Goal: Information Seeking & Learning: Learn about a topic

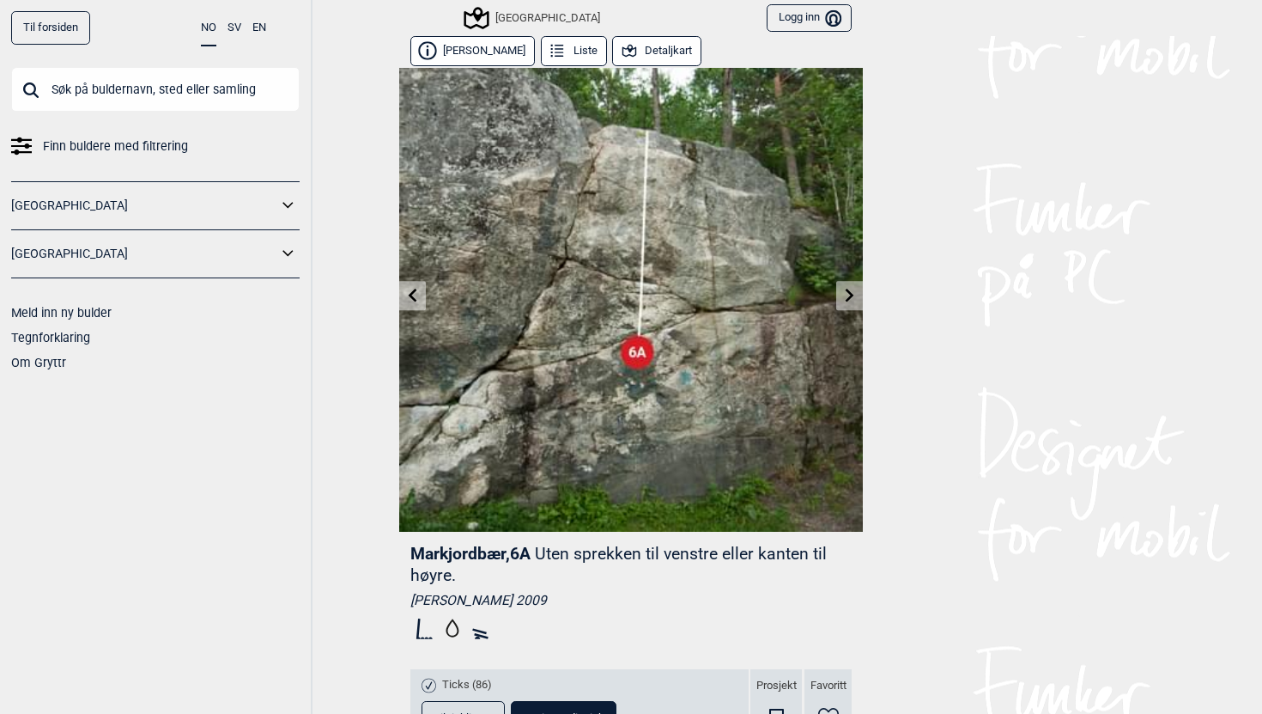
click at [558, 14] on div "[GEOGRAPHIC_DATA]" at bounding box center [533, 18] width 134 height 21
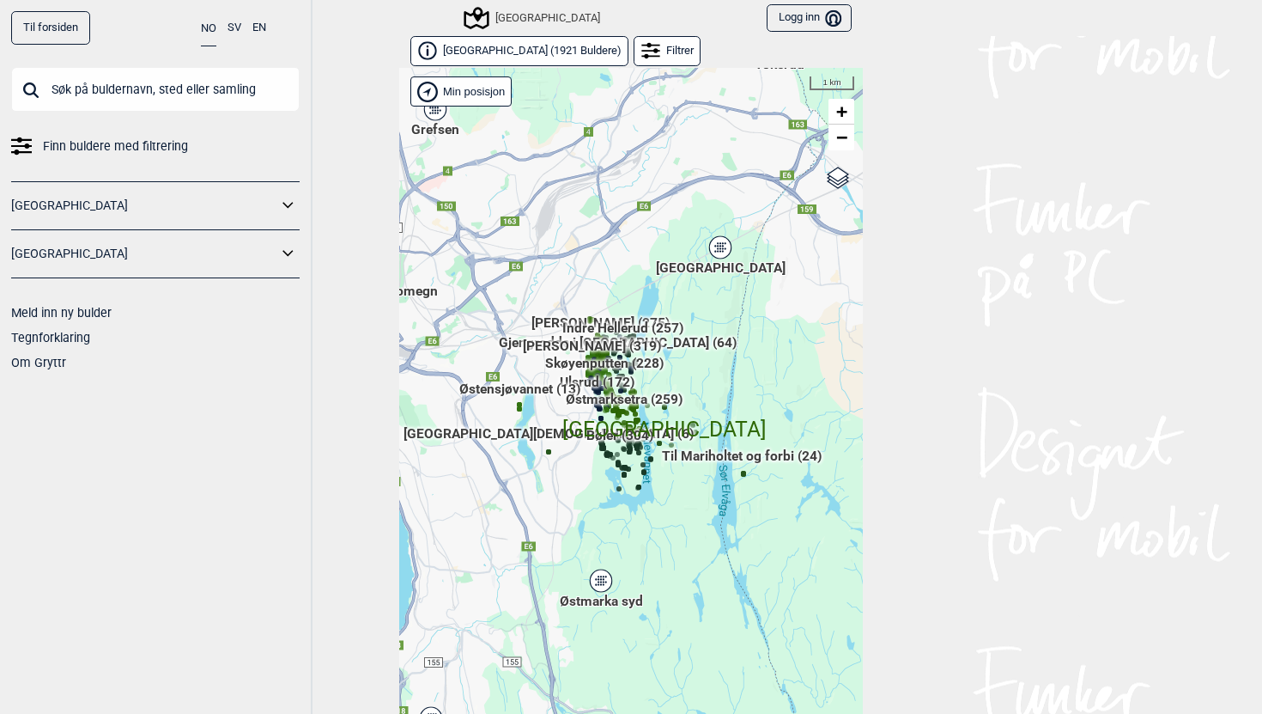
scroll to position [26, 0]
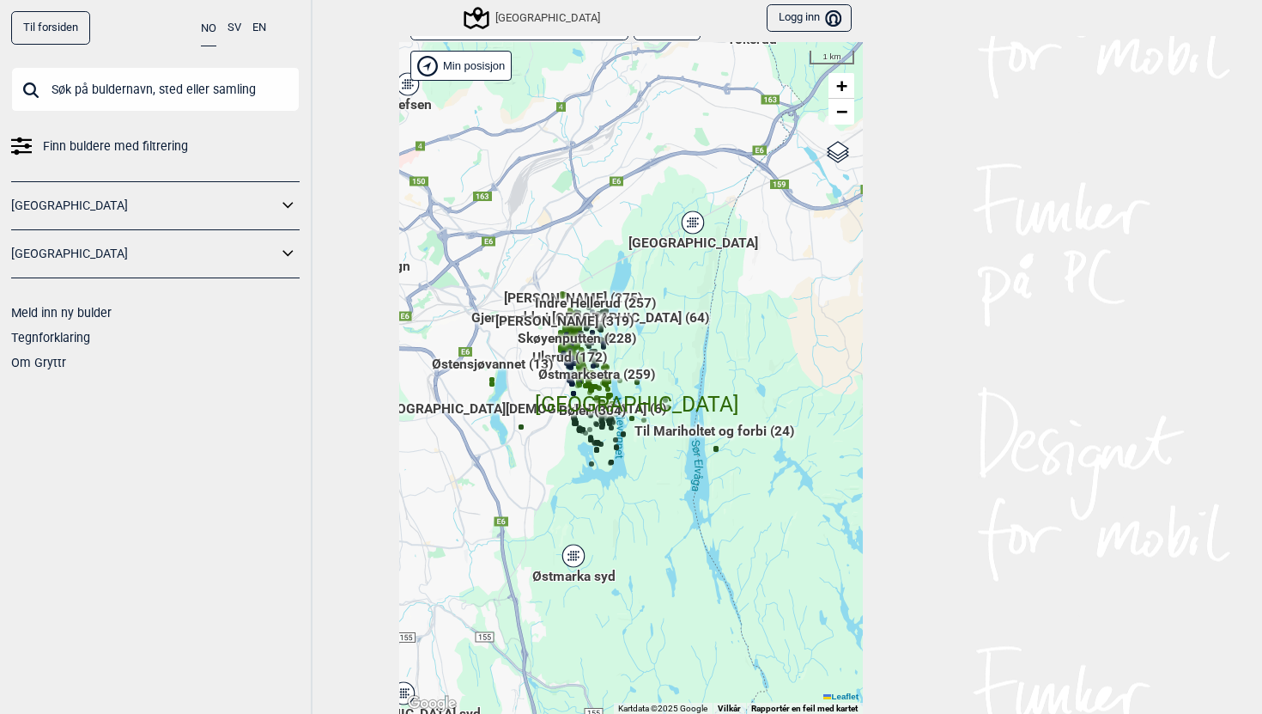
drag, startPoint x: 579, startPoint y: 477, endPoint x: 551, endPoint y: 478, distance: 27.5
click at [551, 478] on div "Hallingdal Gol Ål Stange Kolomoen Vallset Tangen Sørli Åsbygda Buskerud syd Kon…" at bounding box center [631, 378] width 464 height 672
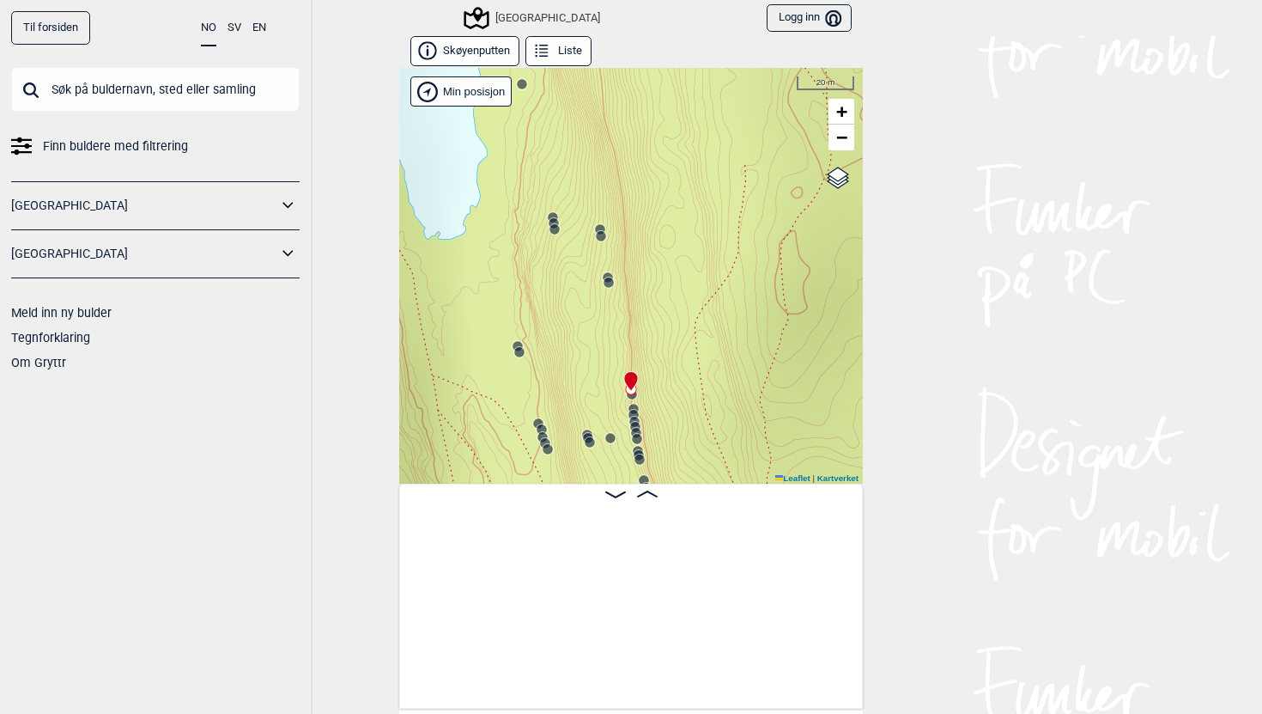
scroll to position [0, 16834]
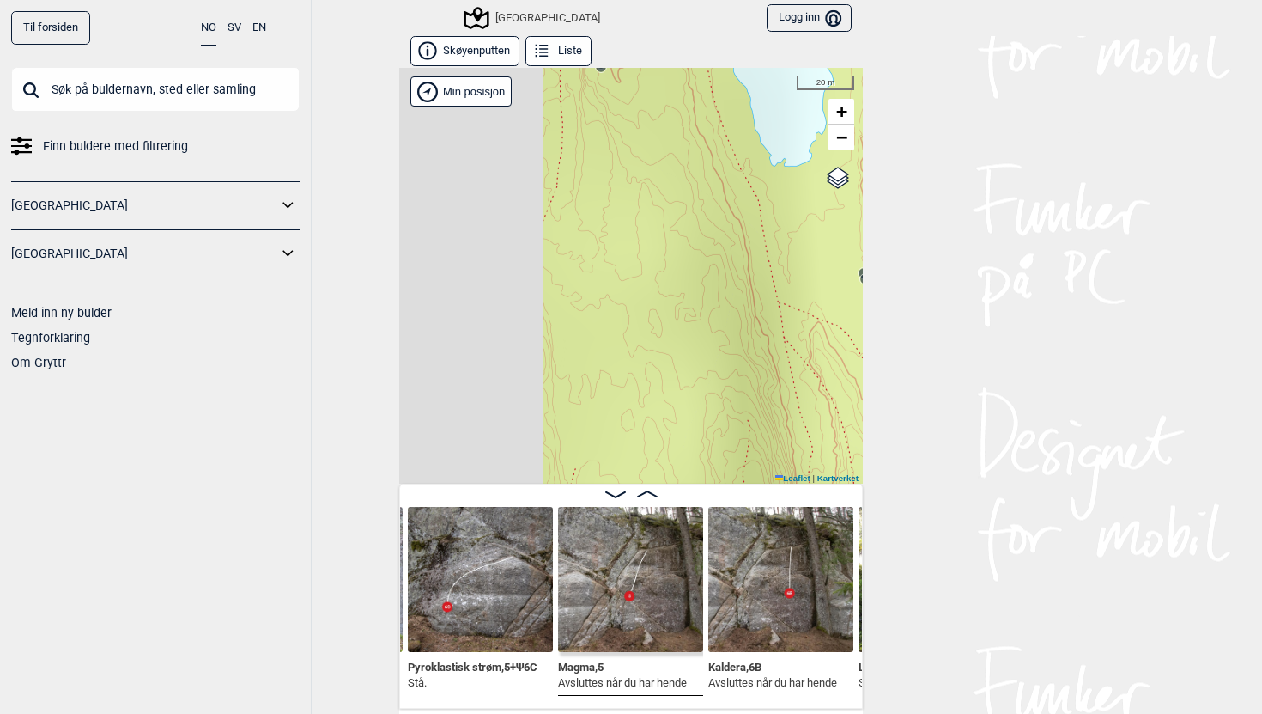
drag, startPoint x: 565, startPoint y: 244, endPoint x: 917, endPoint y: 169, distance: 359.9
click at [917, 170] on div "Til forsiden NO SV EN Finn buldere med filtrering [GEOGRAPHIC_DATA] [GEOGRAPHIC…" at bounding box center [631, 357] width 1262 height 714
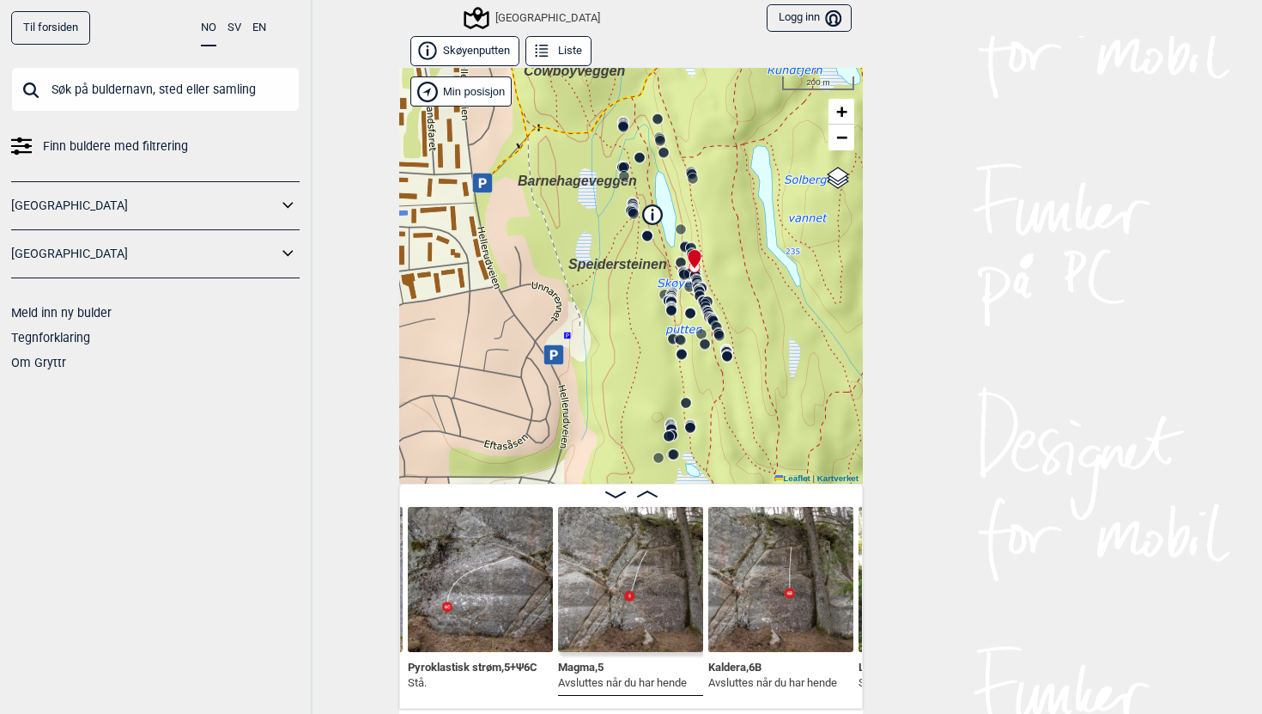
click at [561, 14] on div "[GEOGRAPHIC_DATA]" at bounding box center [533, 18] width 134 height 21
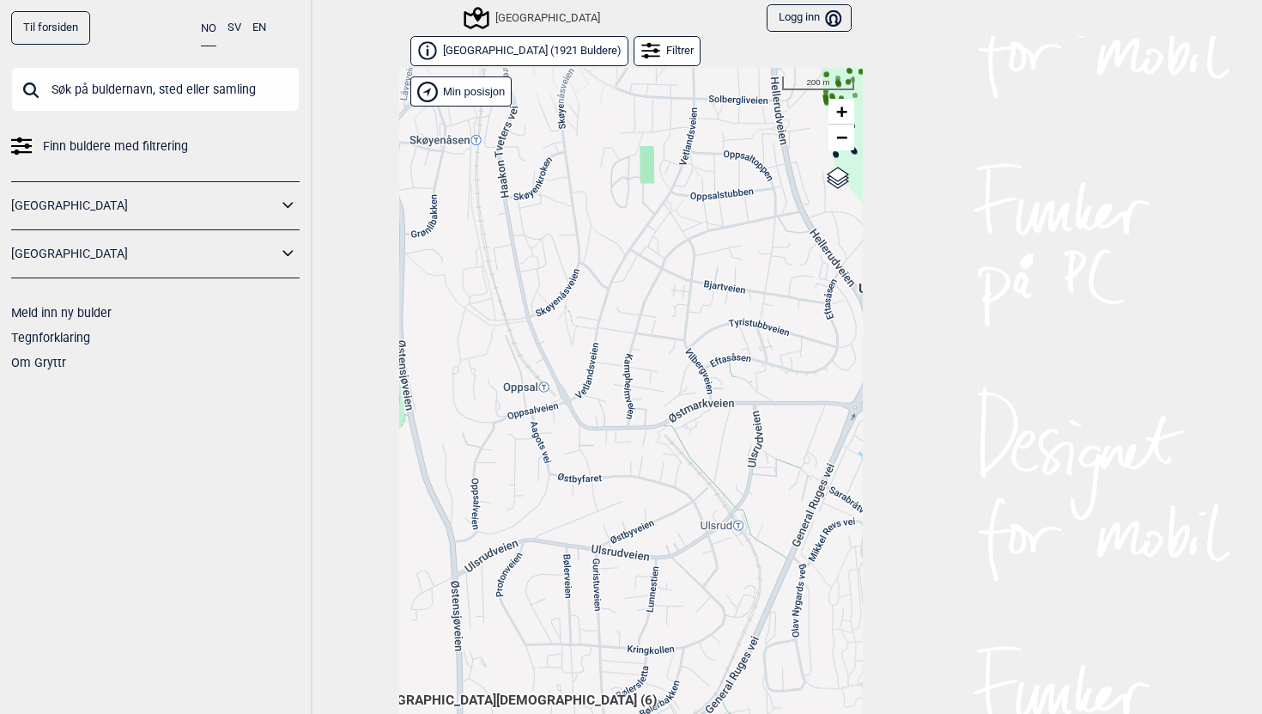
scroll to position [26, 0]
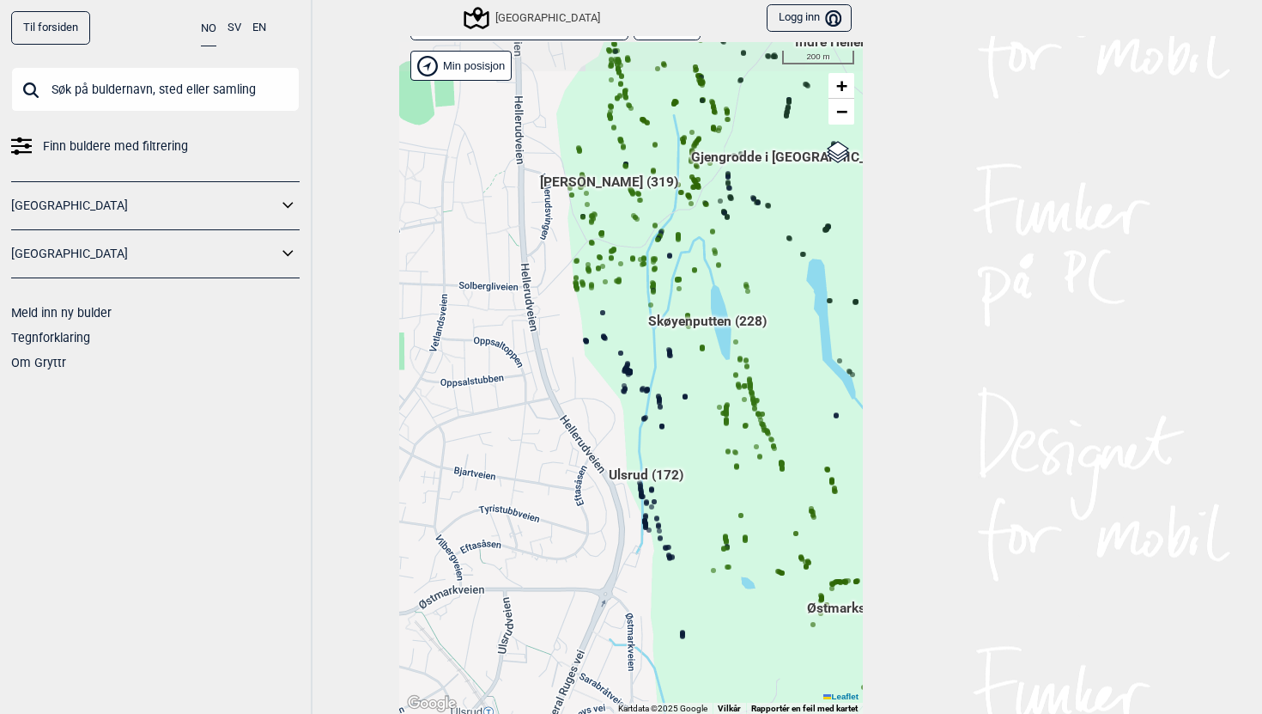
drag, startPoint x: 712, startPoint y: 316, endPoint x: 462, endPoint y: 528, distance: 327.8
click at [462, 528] on div "Hallingdal Gol Ål Stange Kolomoen [GEOGRAPHIC_DATA] [GEOGRAPHIC_DATA][PERSON_NA…" at bounding box center [631, 378] width 464 height 672
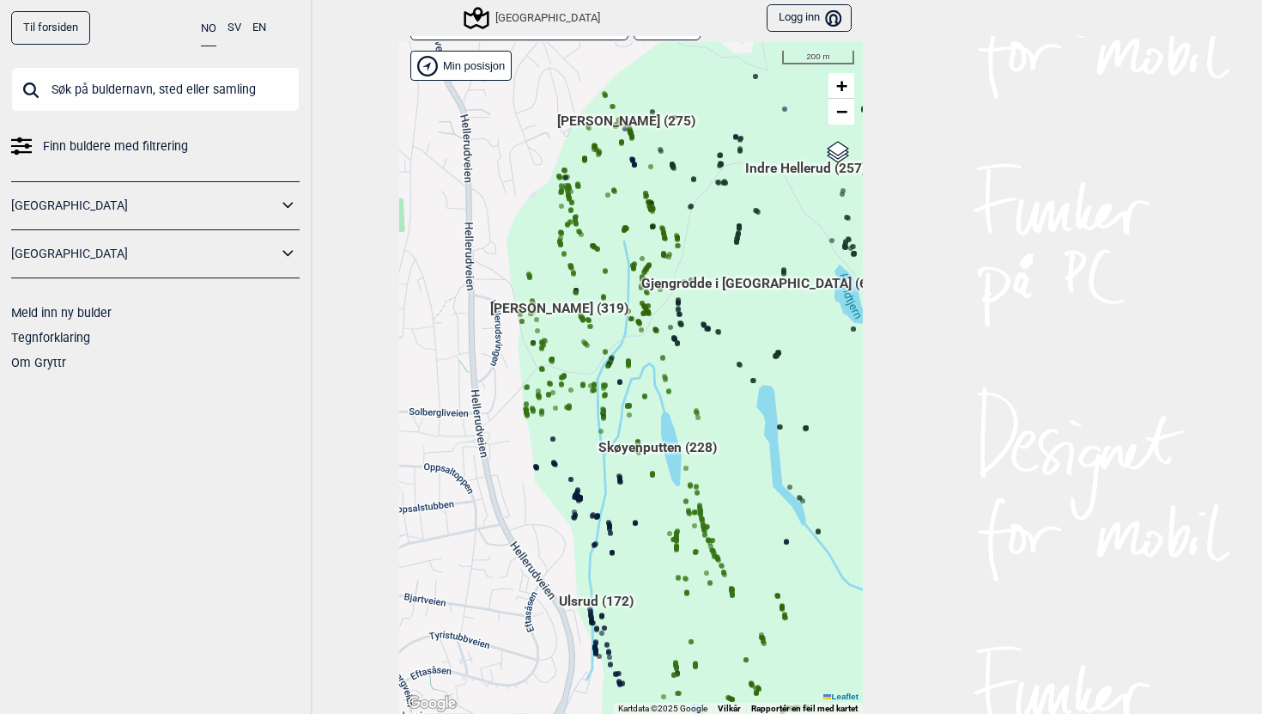
drag, startPoint x: 518, startPoint y: 303, endPoint x: 468, endPoint y: 429, distance: 134.9
click at [468, 429] on div "Hallingdal Gol Ål Stange Kolomoen Vallset Tangen Sørli Åsbygda Buskerud syd Kon…" at bounding box center [631, 378] width 464 height 672
click at [567, 302] on span "[PERSON_NAME] (319)" at bounding box center [559, 314] width 138 height 33
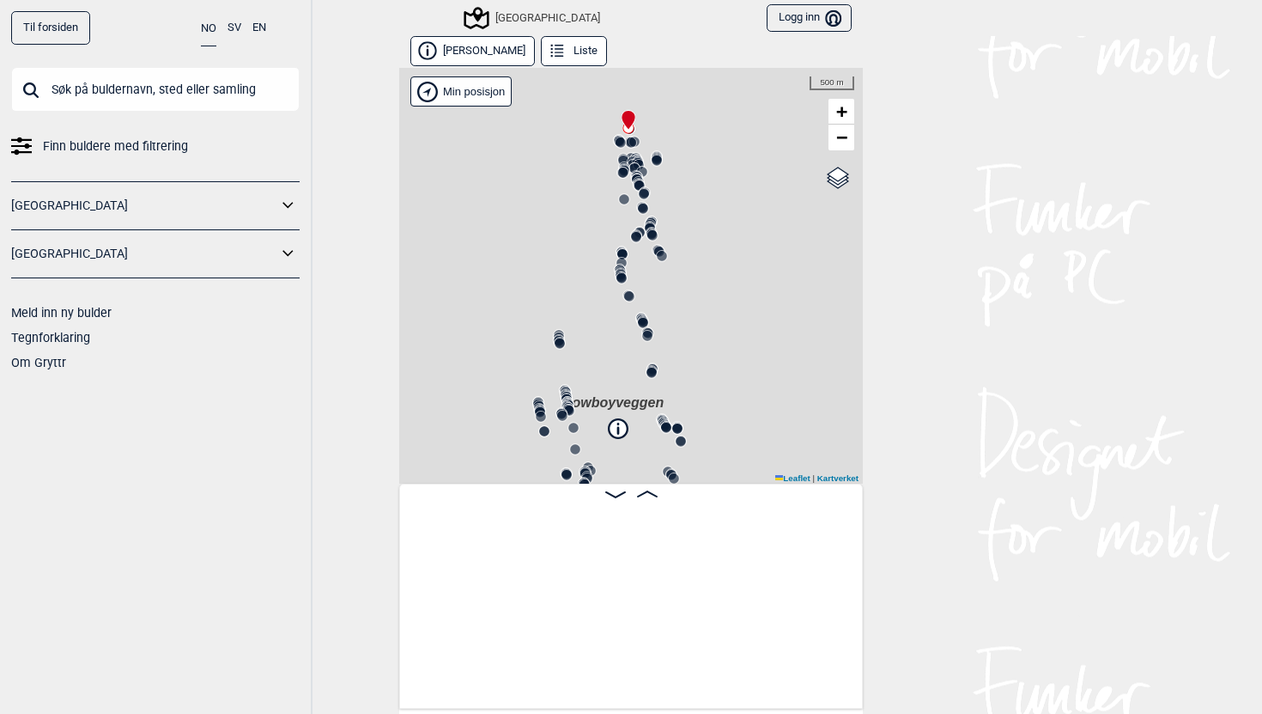
scroll to position [0, 135]
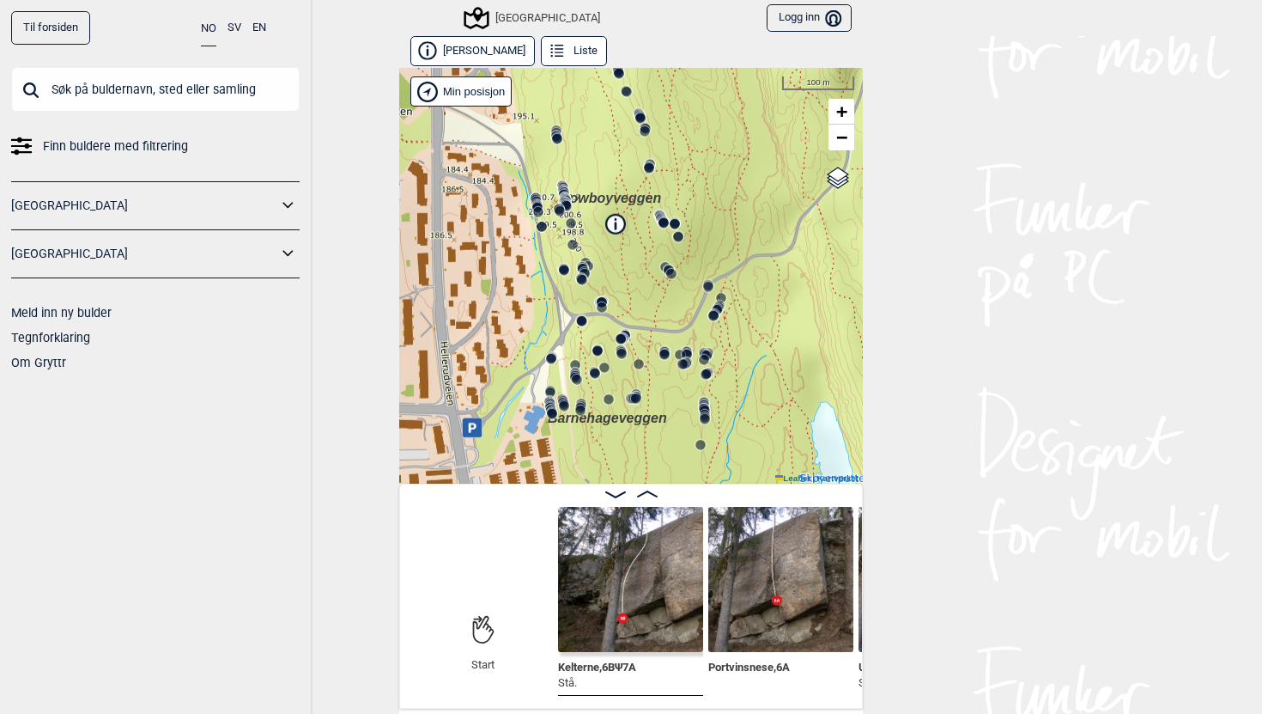
drag, startPoint x: 594, startPoint y: 354, endPoint x: 592, endPoint y: 149, distance: 204.4
click at [592, 149] on div "Speidersteinen Barnehageveggen Cowboyveggen Bølerveggen [GEOGRAPHIC_DATA]" at bounding box center [631, 276] width 464 height 416
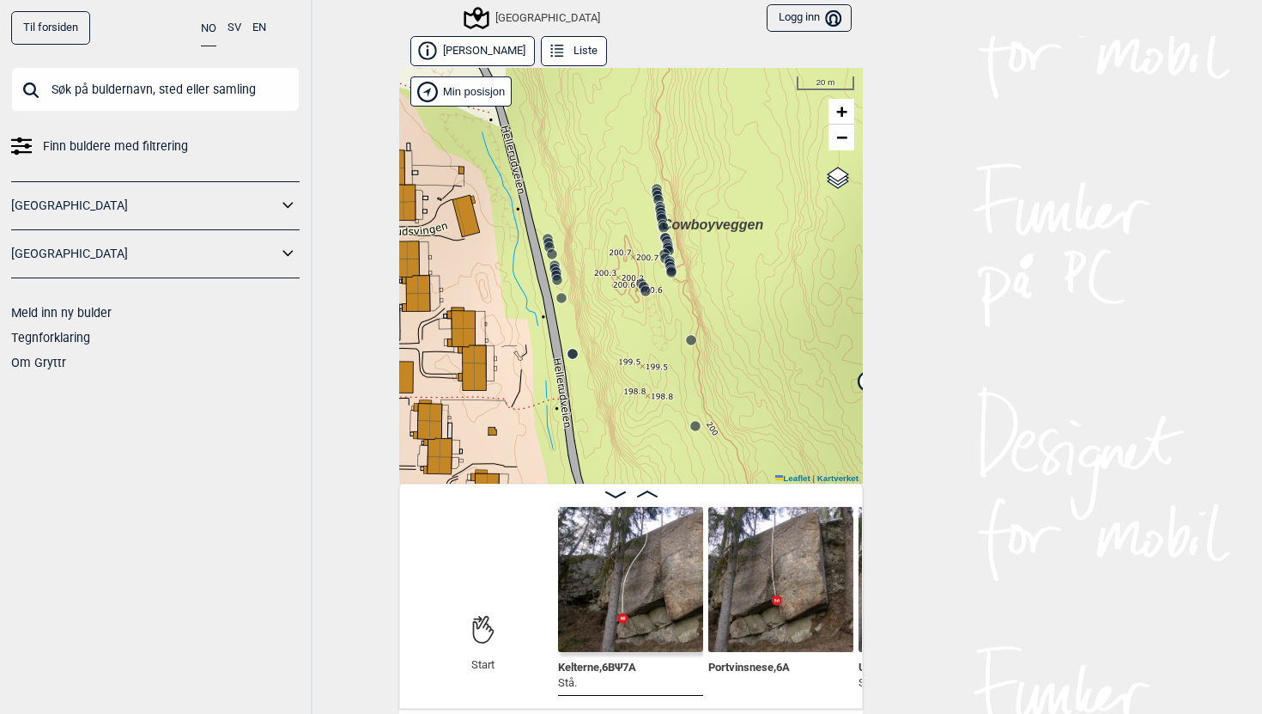
drag, startPoint x: 529, startPoint y: 313, endPoint x: 623, endPoint y: 413, distance: 136.7
click at [623, 413] on div "Speidersteinen Barnehageveggen Cowboyveggen Bølerveggen [GEOGRAPHIC_DATA]" at bounding box center [631, 276] width 464 height 416
click at [657, 184] on circle at bounding box center [657, 189] width 10 height 10
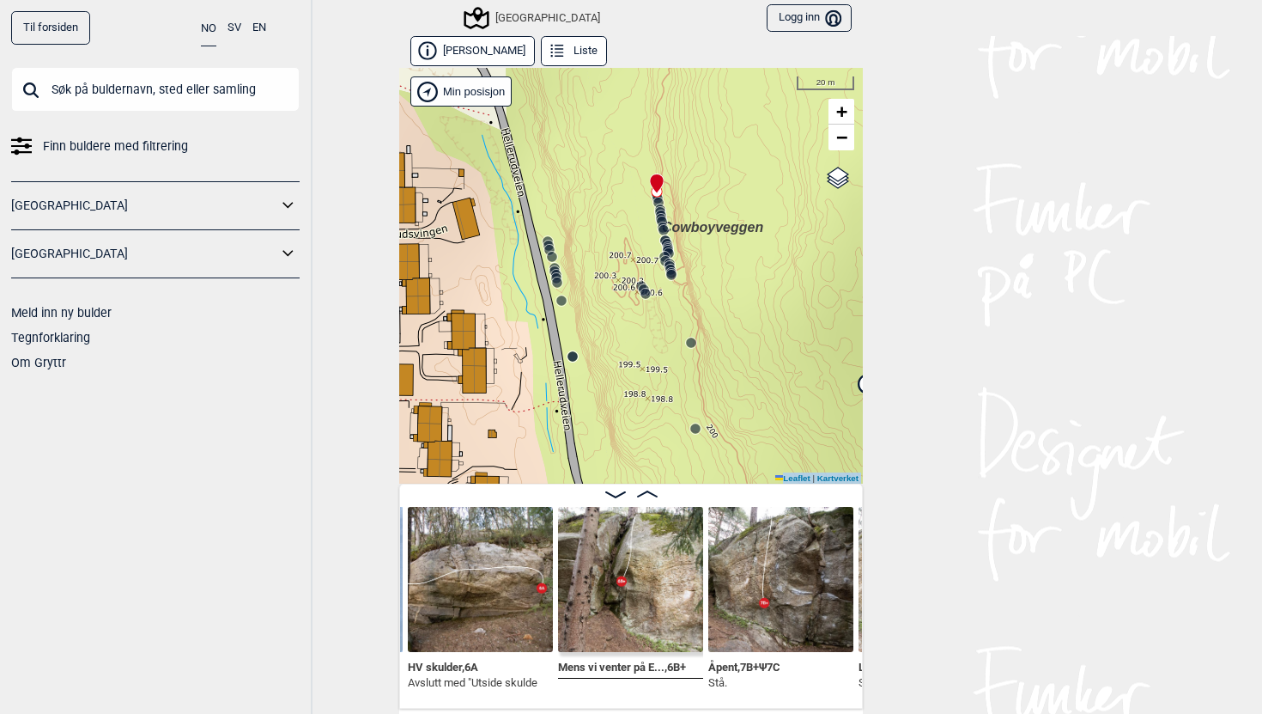
drag, startPoint x: 648, startPoint y: 489, endPoint x: 660, endPoint y: 339, distance: 149.9
click at [660, 339] on div "Nedre Hellerud Liste Speidersteinen Barnehageveggen Cowboyveggen Bølerveggen Se…" at bounding box center [631, 372] width 464 height 672
click at [648, 494] on icon at bounding box center [647, 493] width 21 height 7
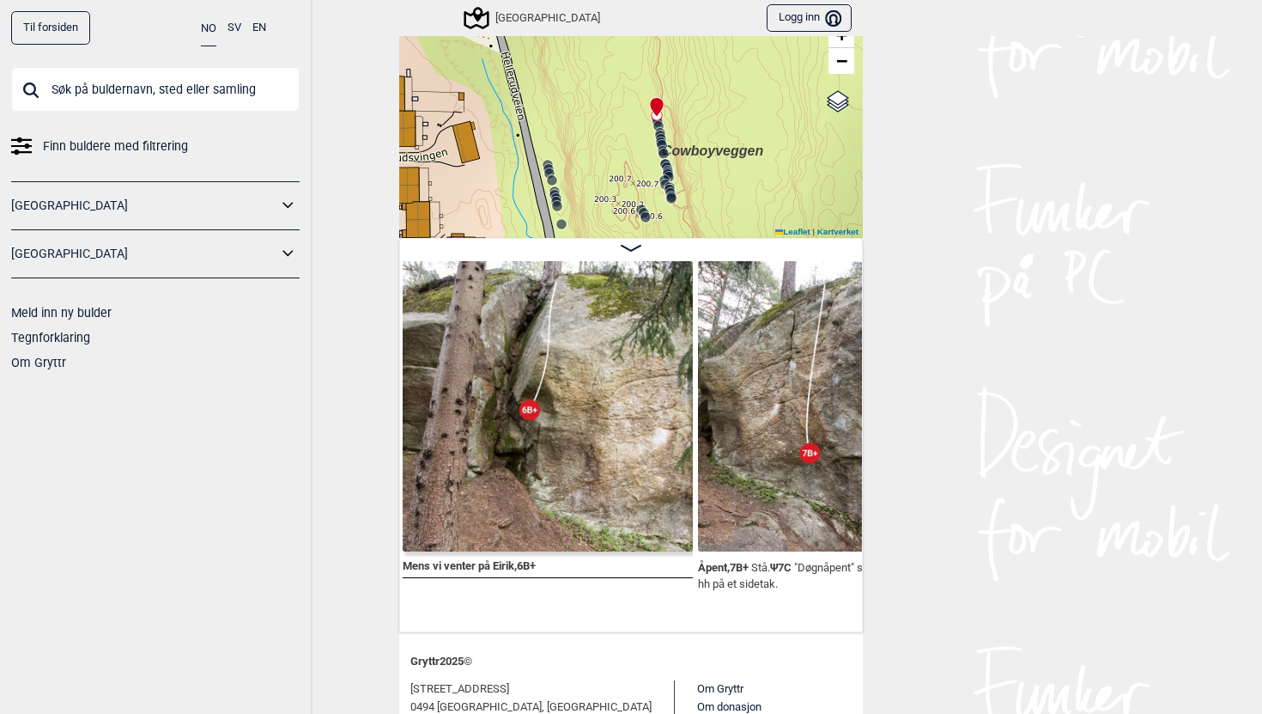
scroll to position [77, 0]
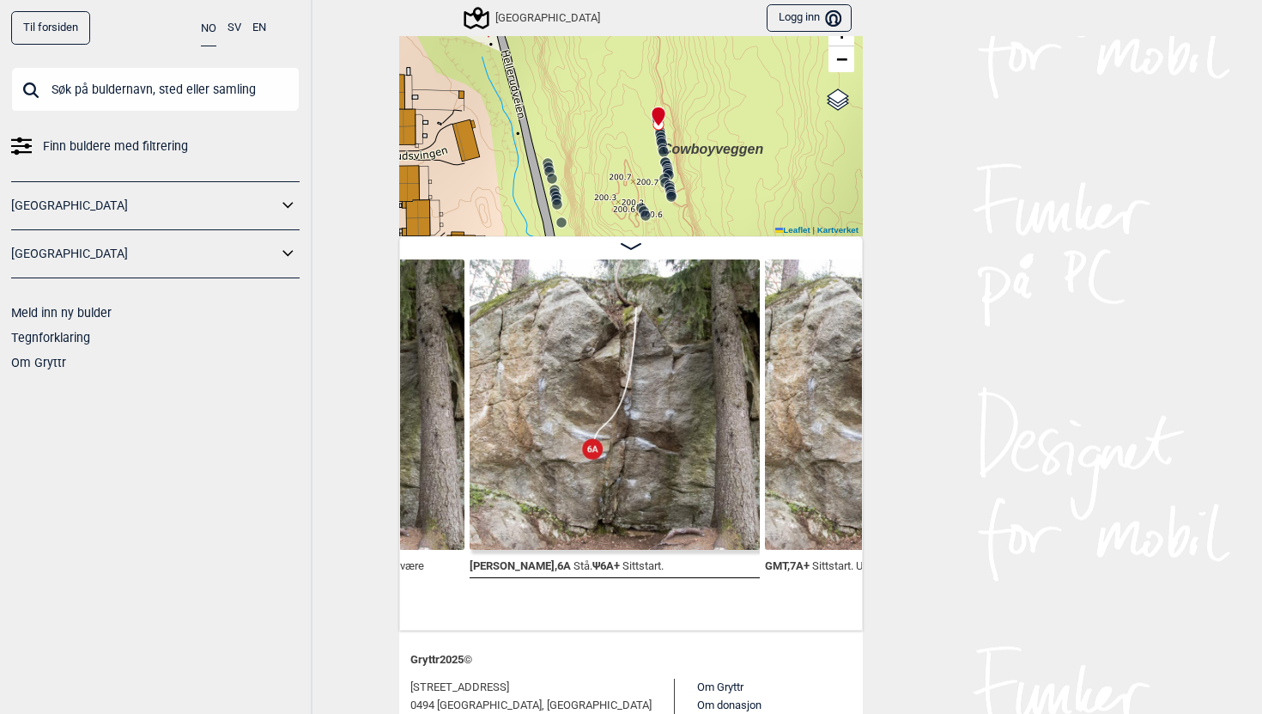
scroll to position [71, 0]
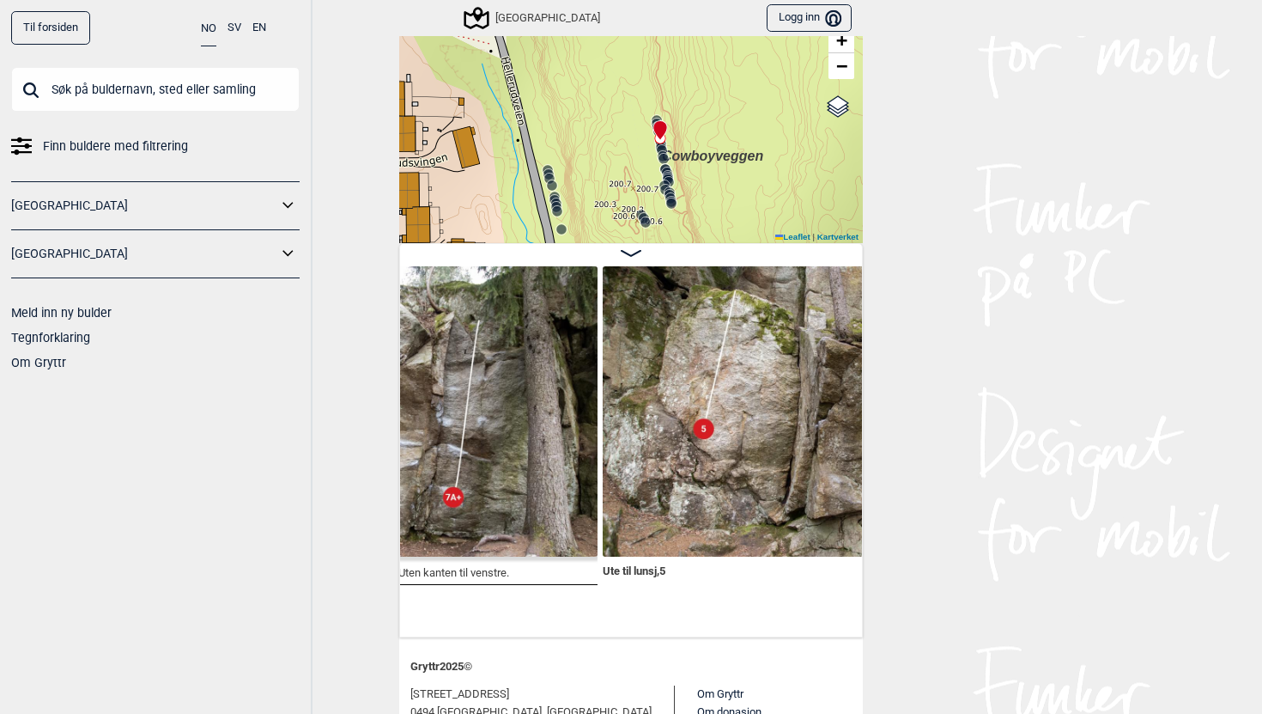
scroll to position [0, 22201]
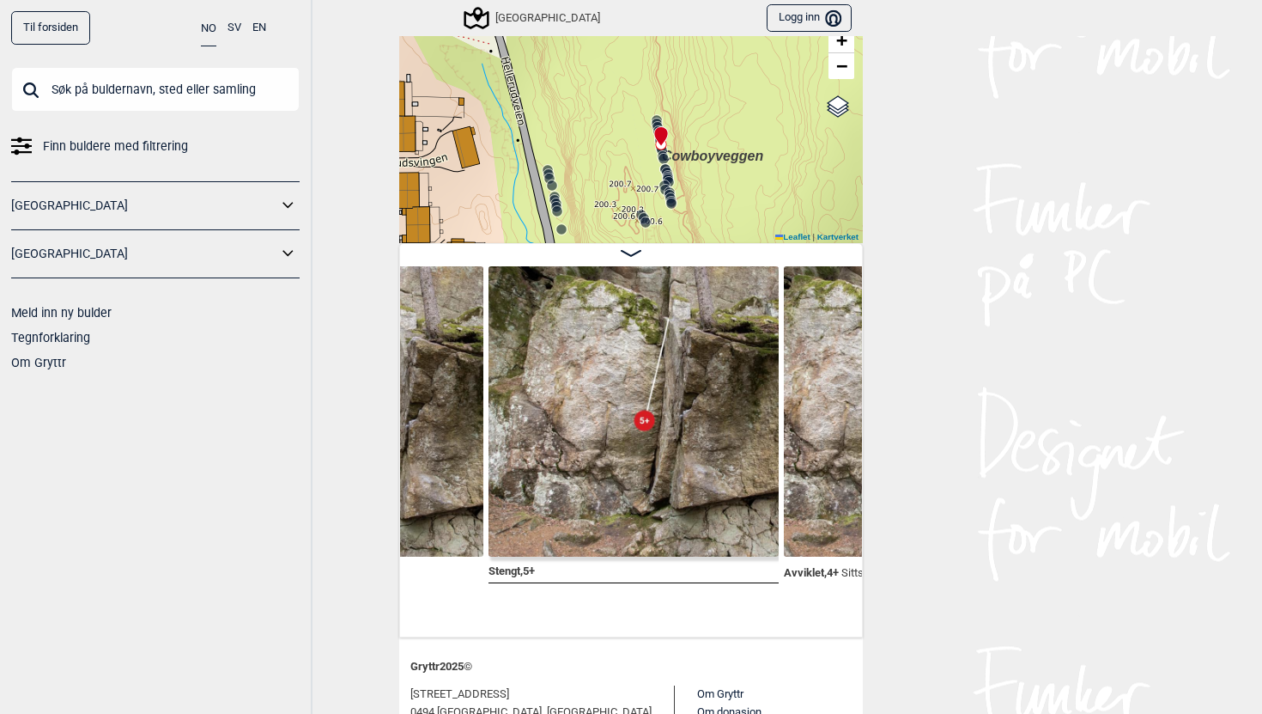
scroll to position [0, 22611]
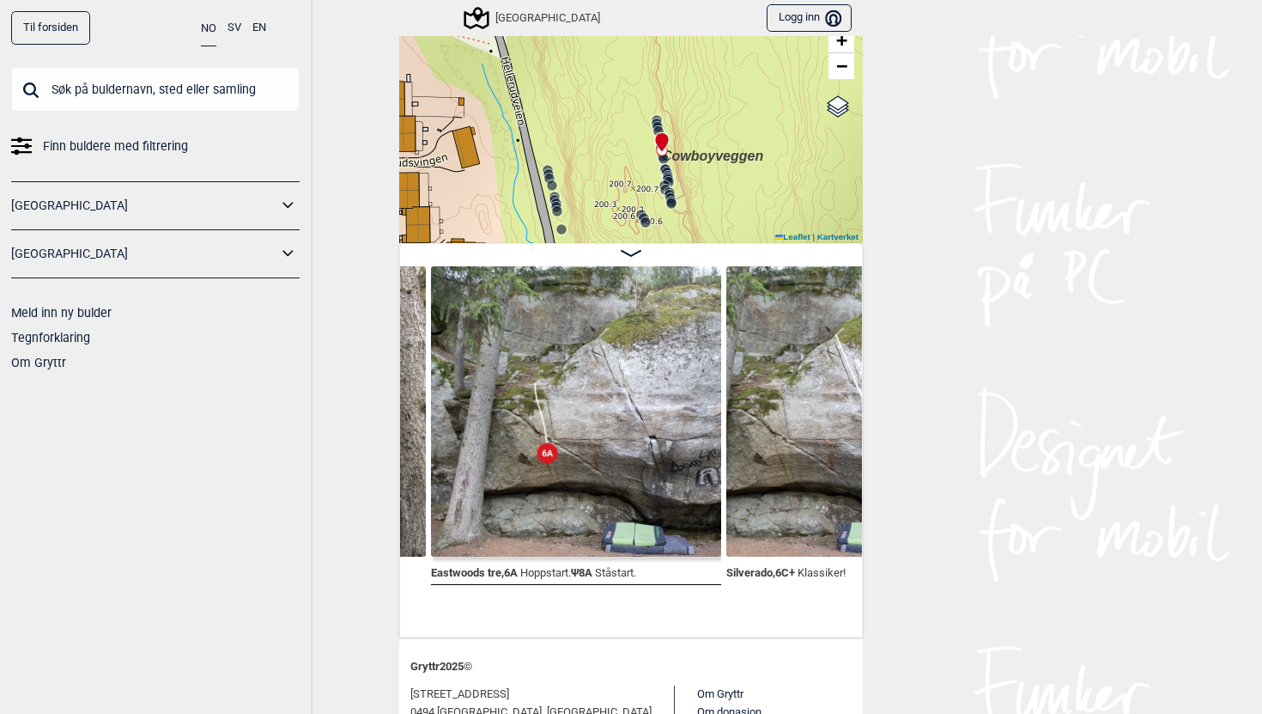
scroll to position [0, 23254]
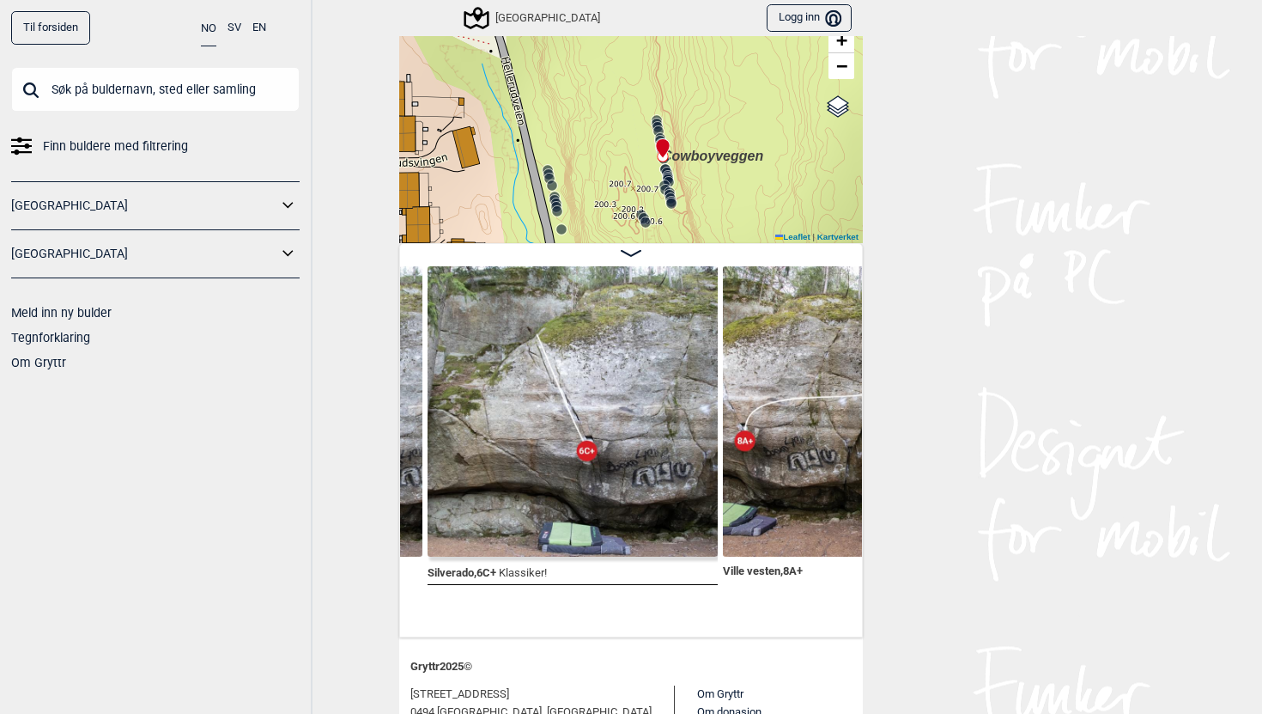
scroll to position [0, 23593]
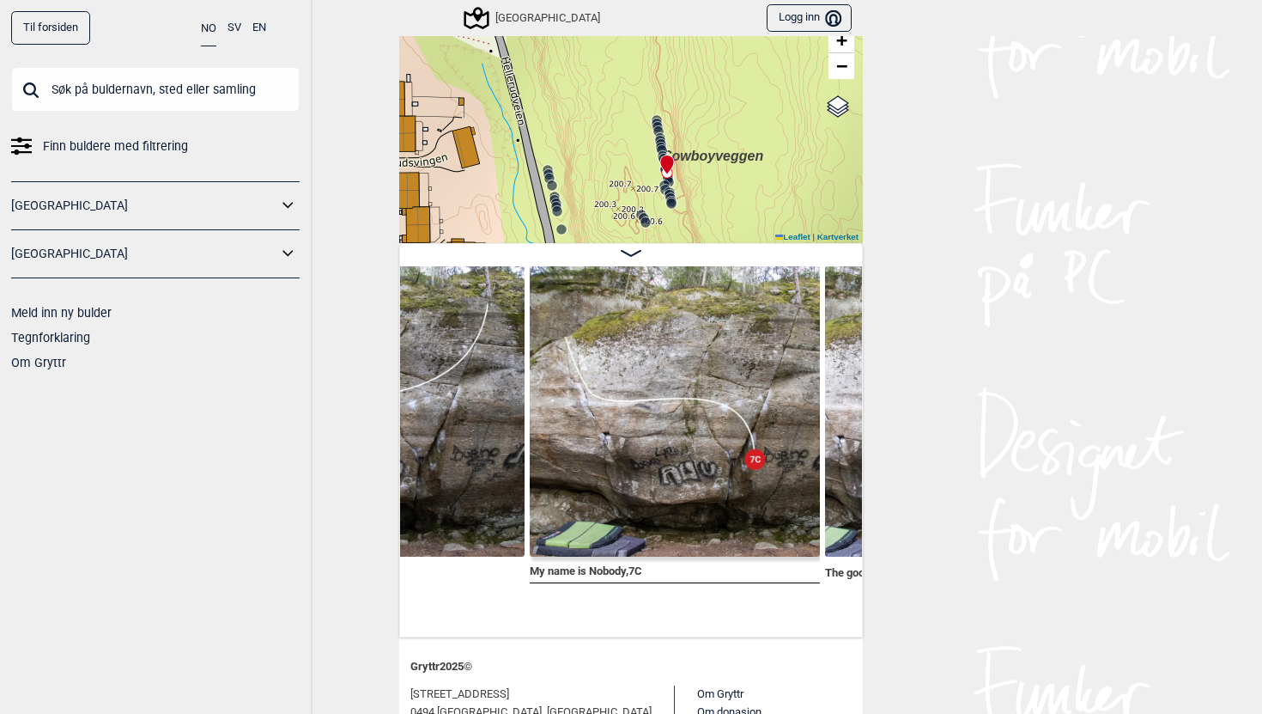
scroll to position [0, 24643]
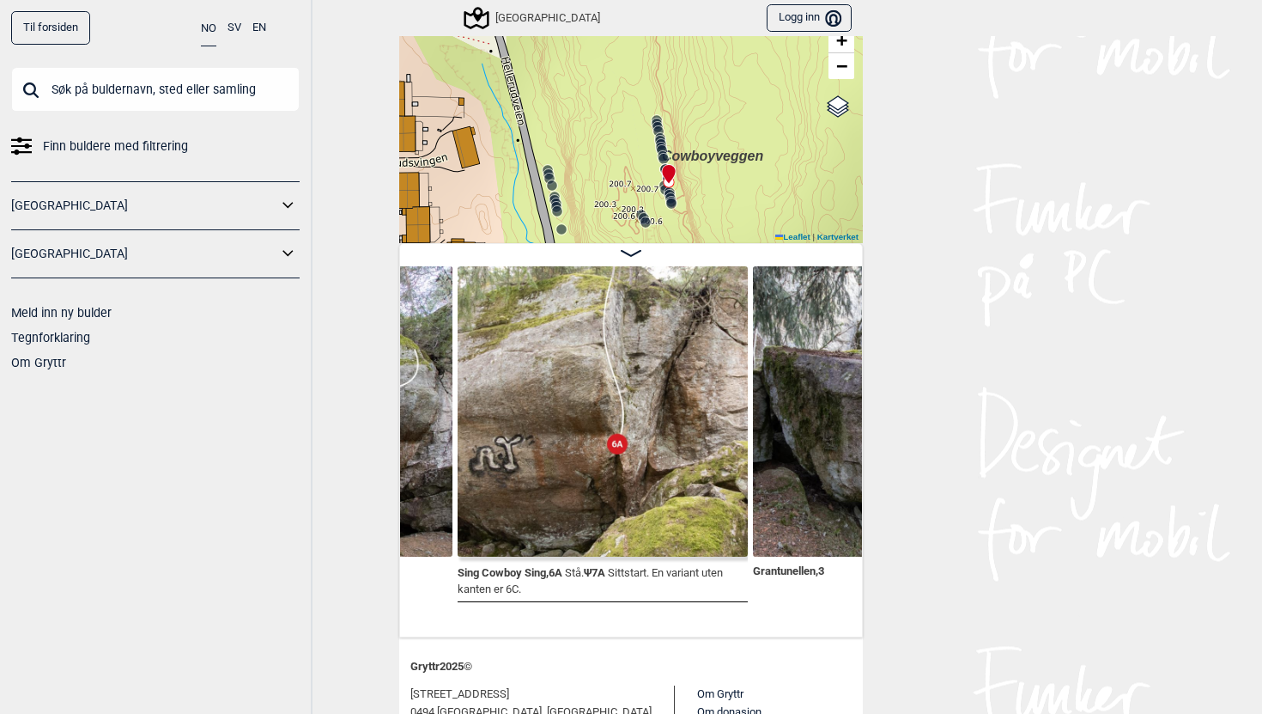
scroll to position [0, 25894]
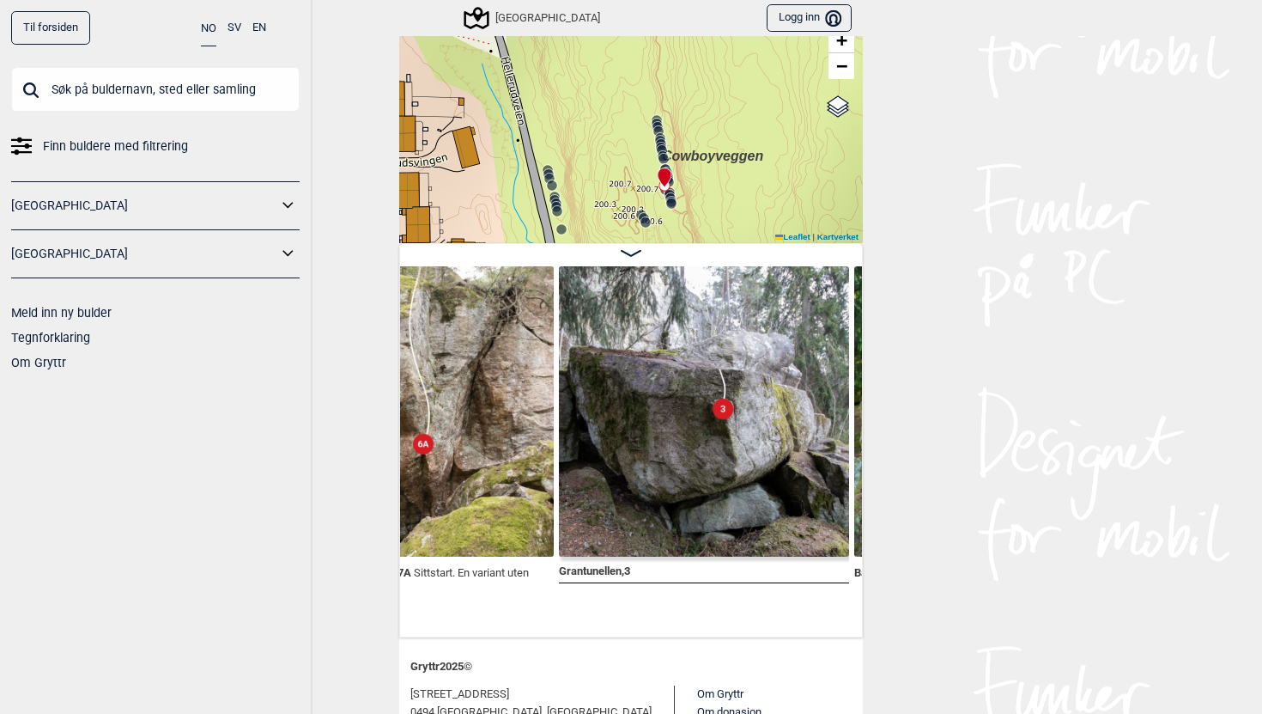
scroll to position [70, 0]
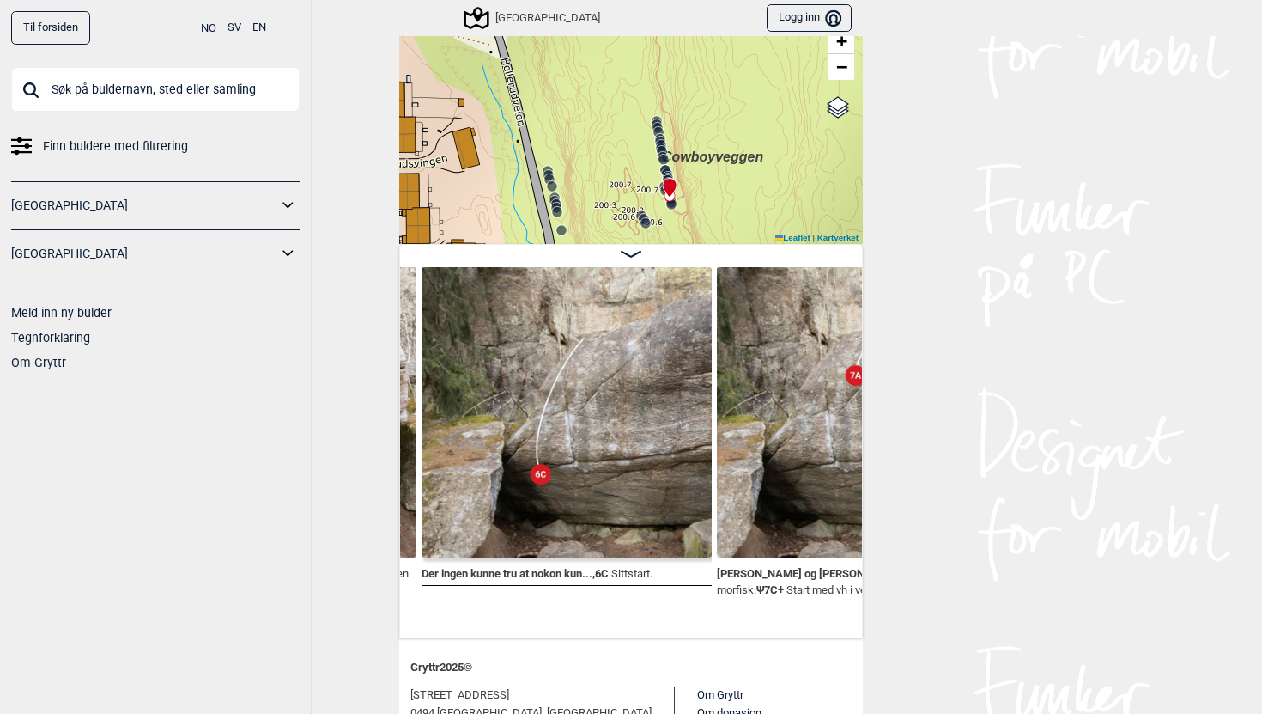
scroll to position [0, 27107]
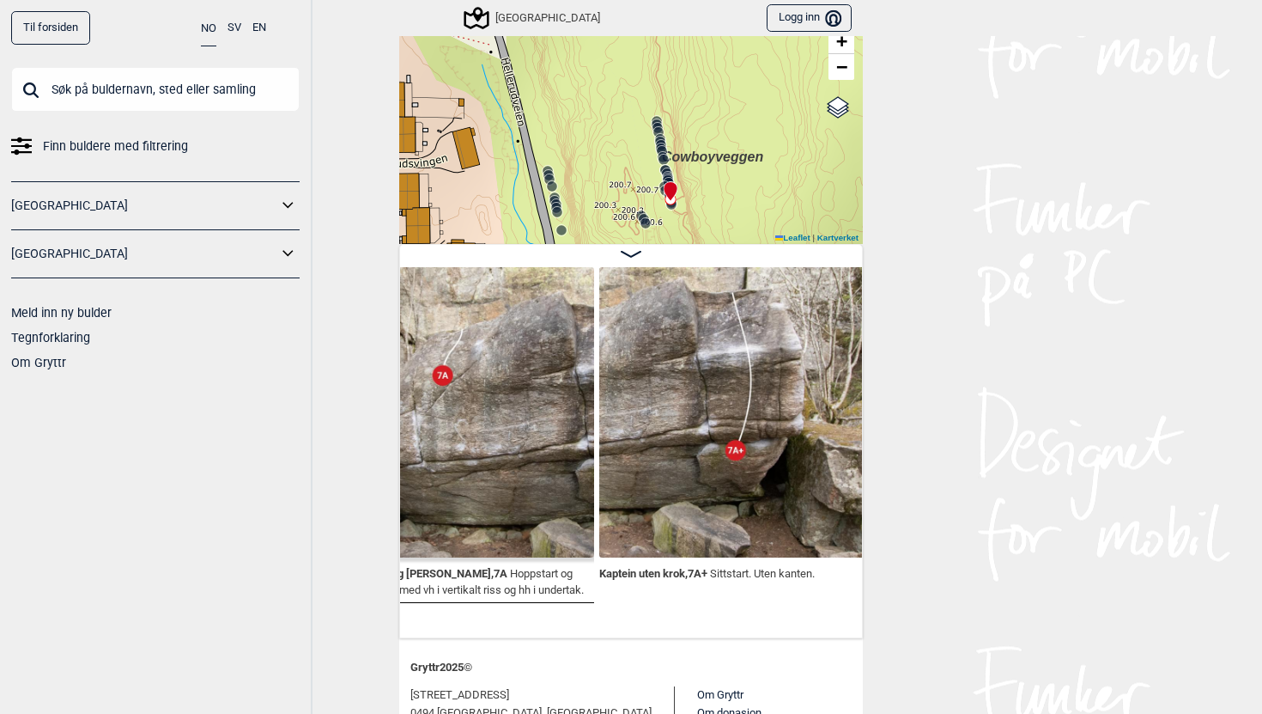
scroll to position [70, 0]
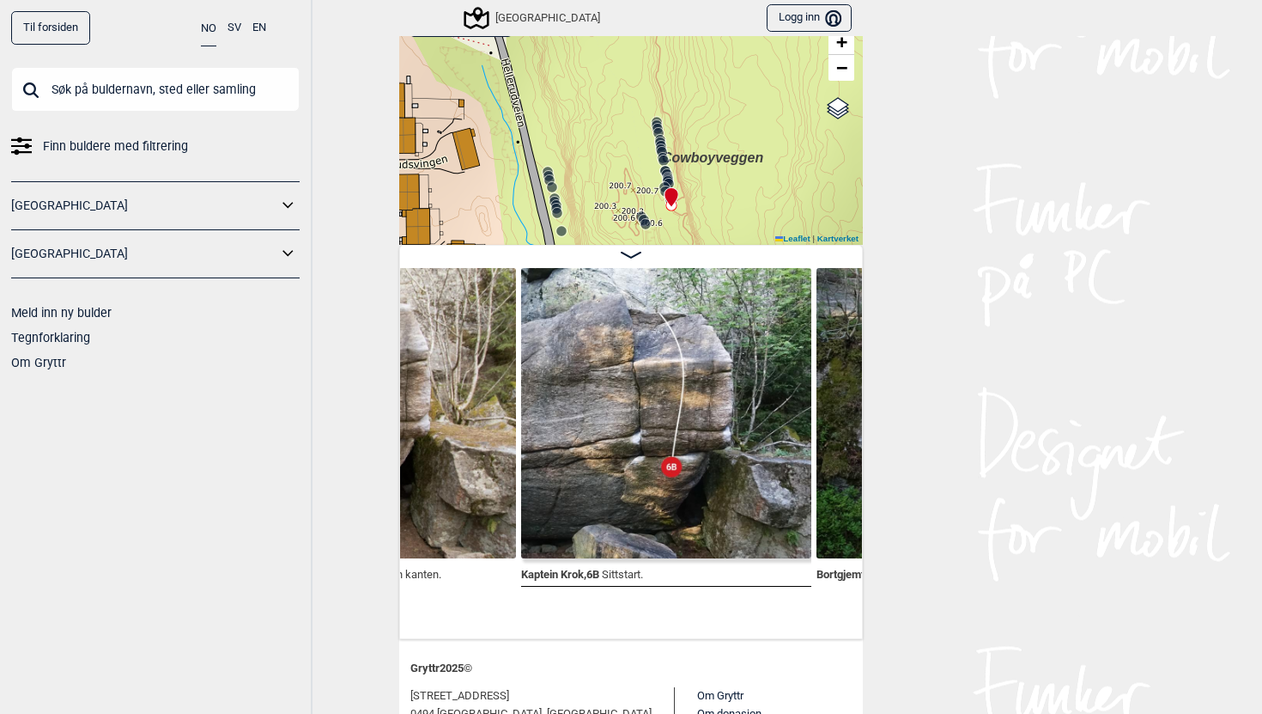
scroll to position [0, 27897]
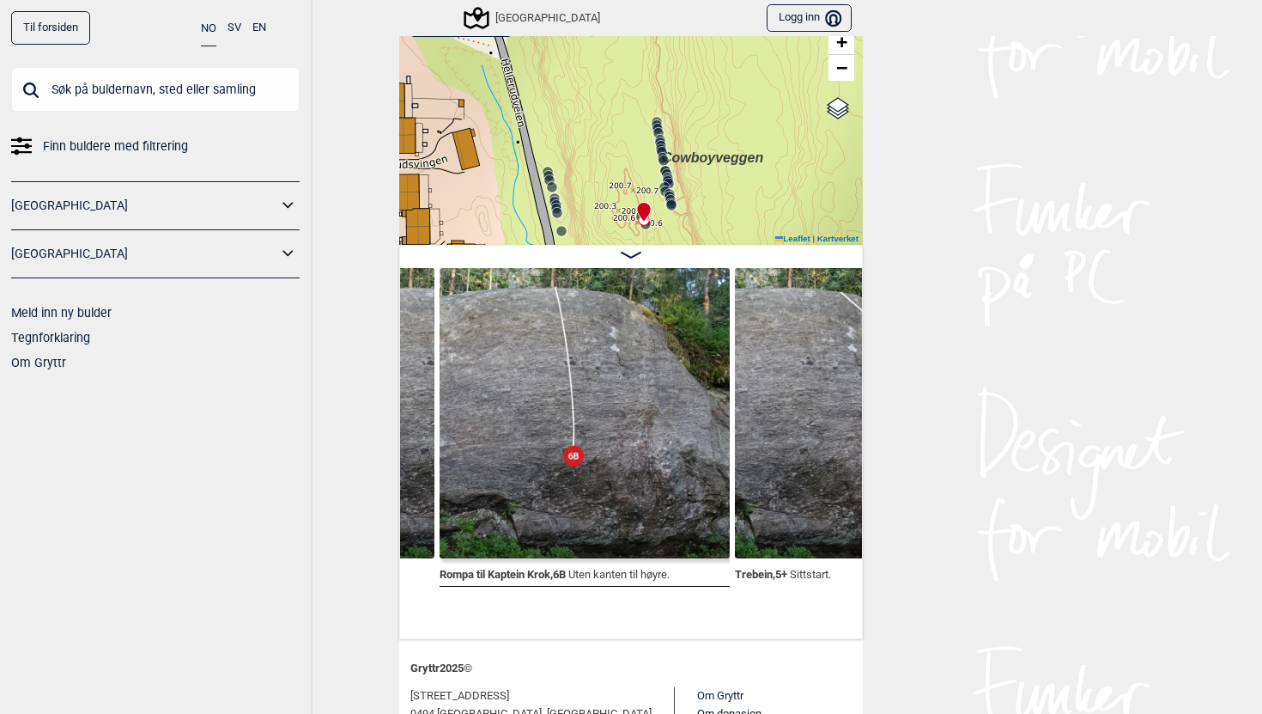
scroll to position [0, 28515]
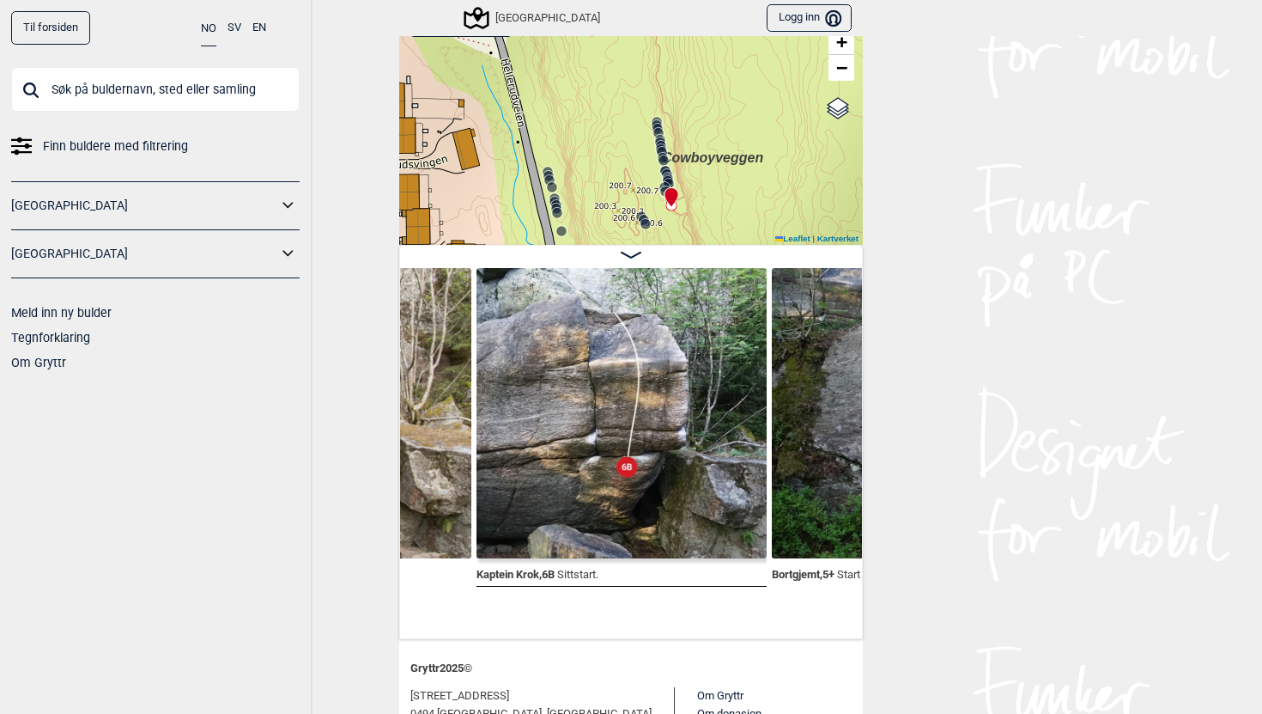
scroll to position [0, 27937]
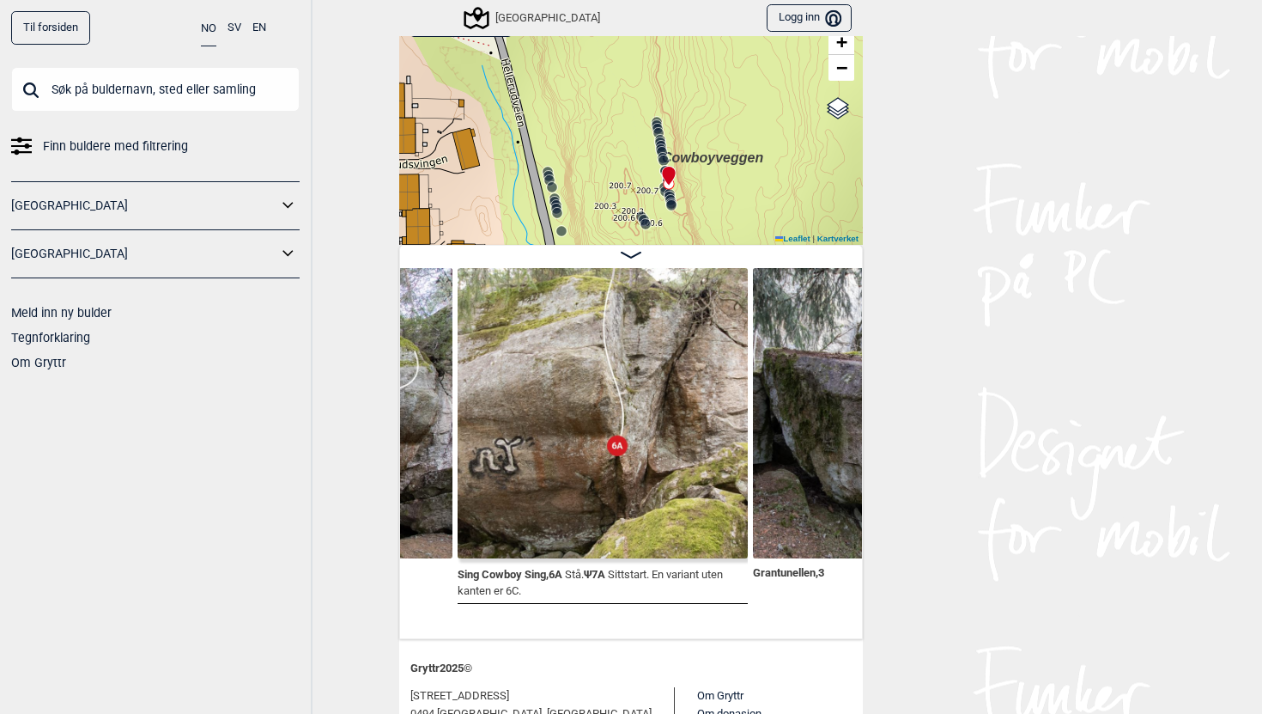
scroll to position [0, 25891]
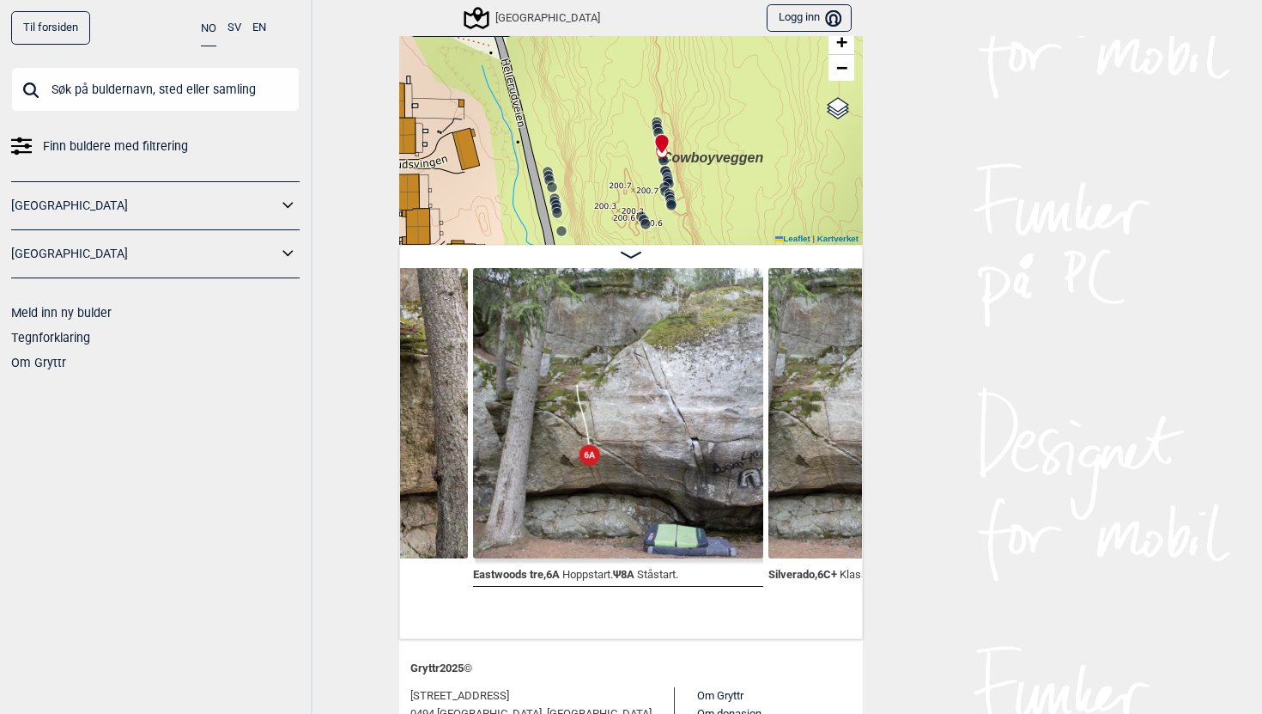
scroll to position [64, 0]
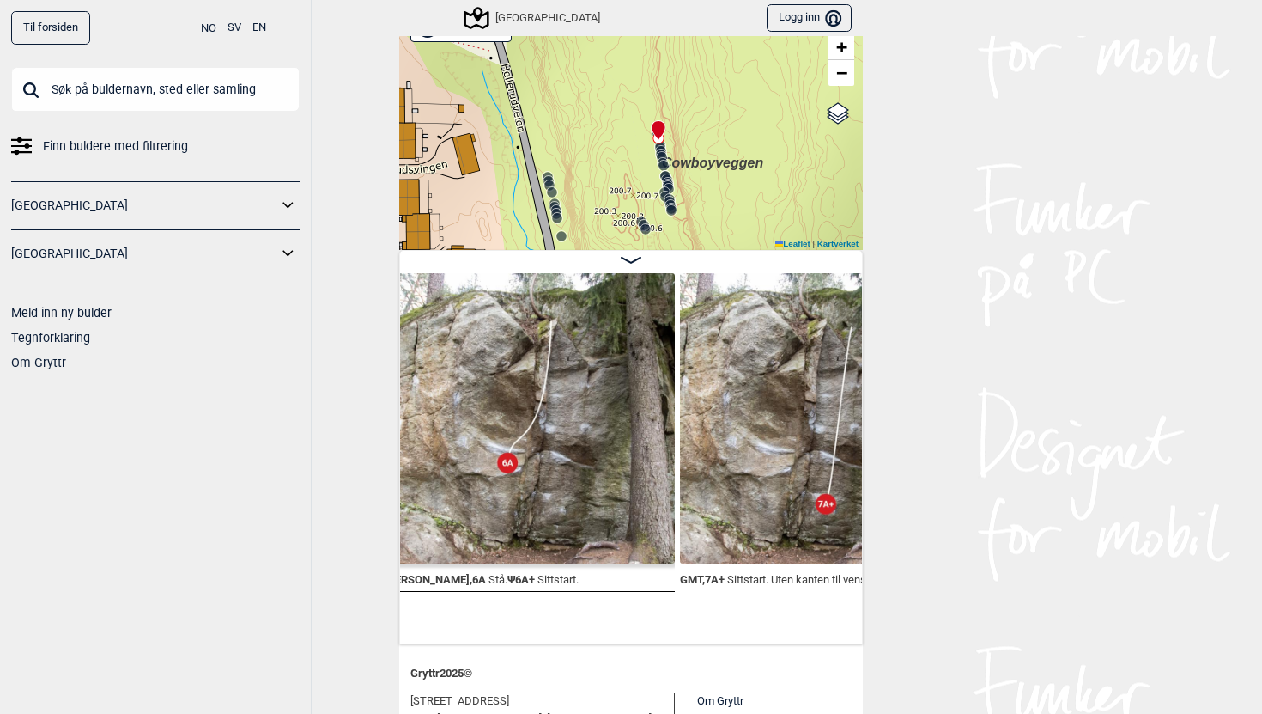
scroll to position [0, 21728]
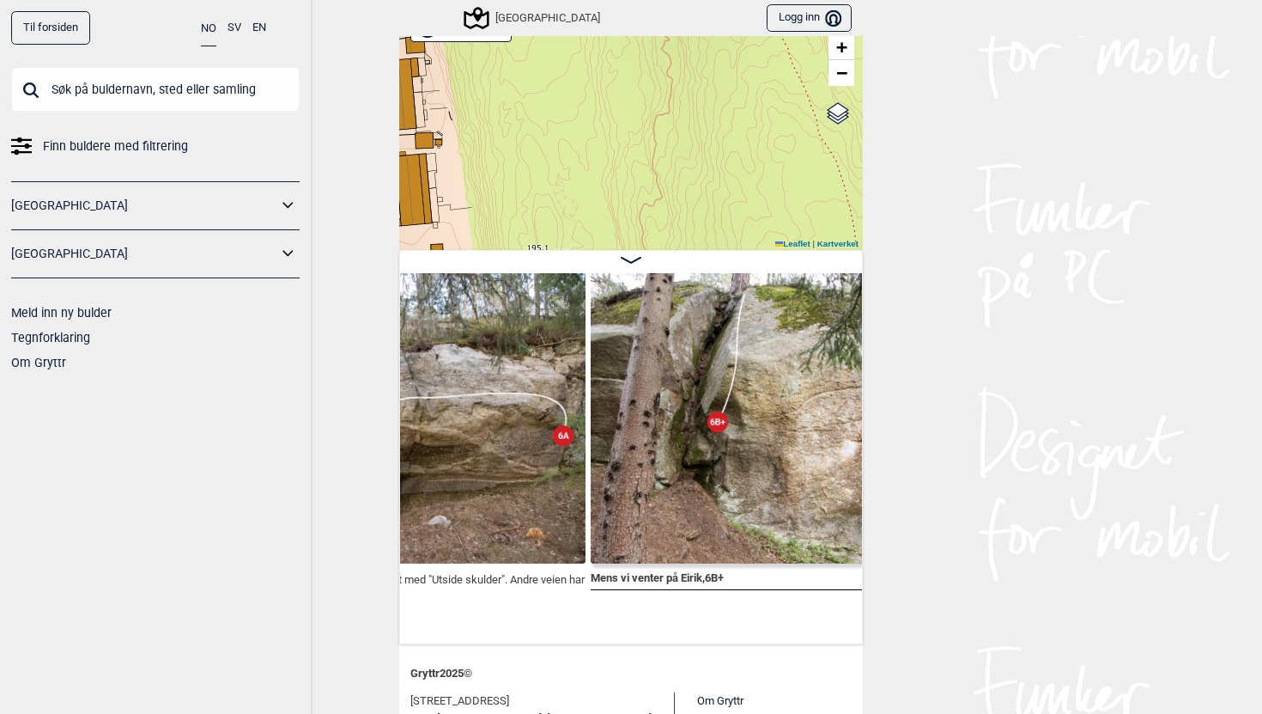
scroll to position [0, 21106]
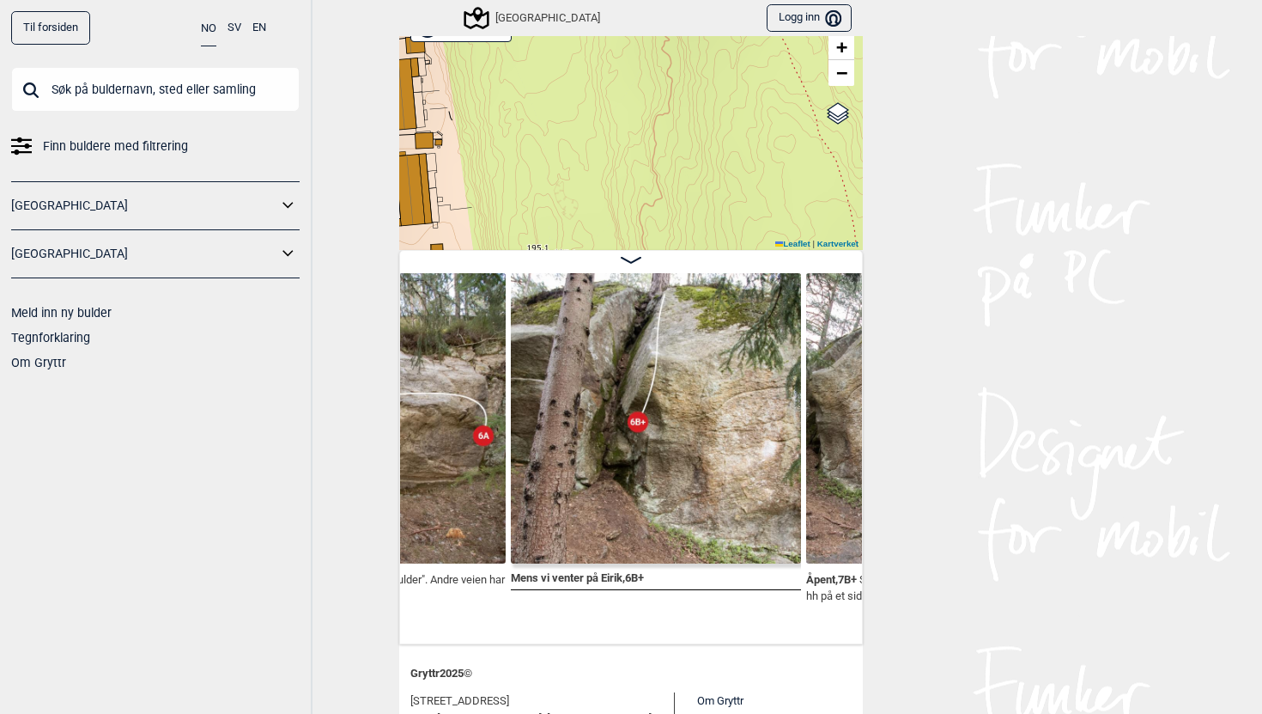
click at [631, 366] on img at bounding box center [656, 418] width 290 height 290
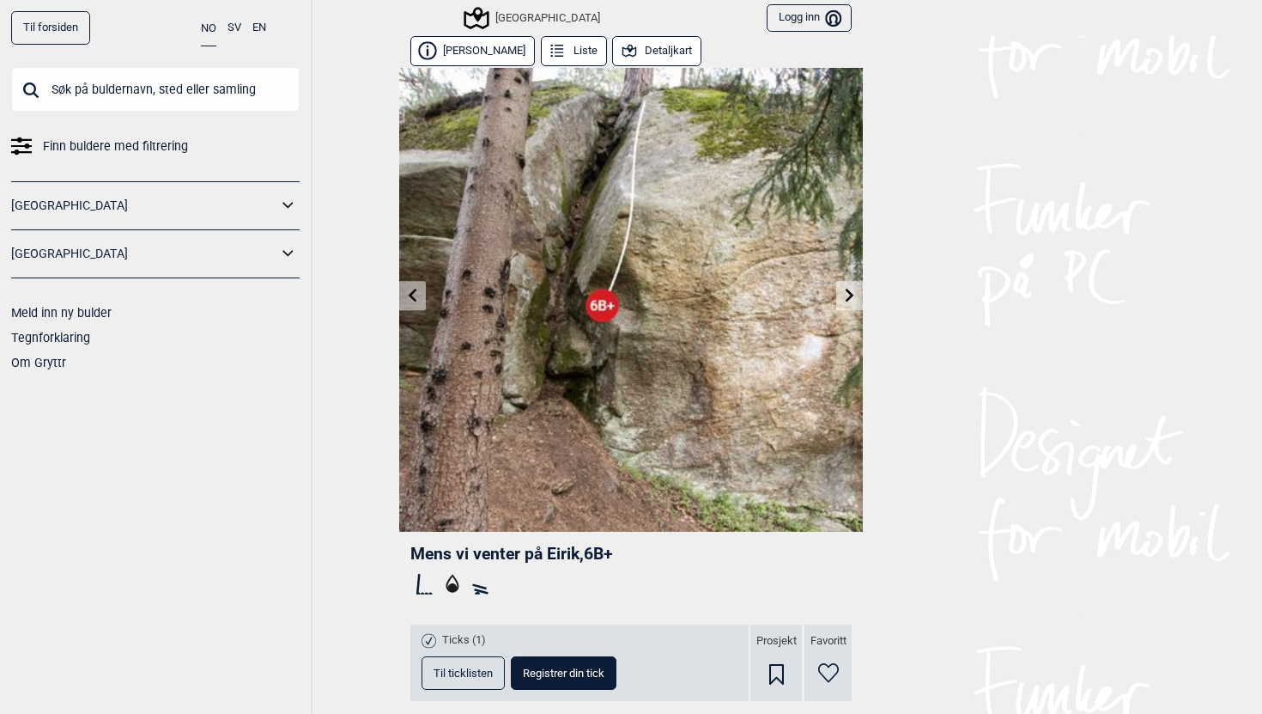
click at [854, 298] on icon at bounding box center [850, 295] width 14 height 14
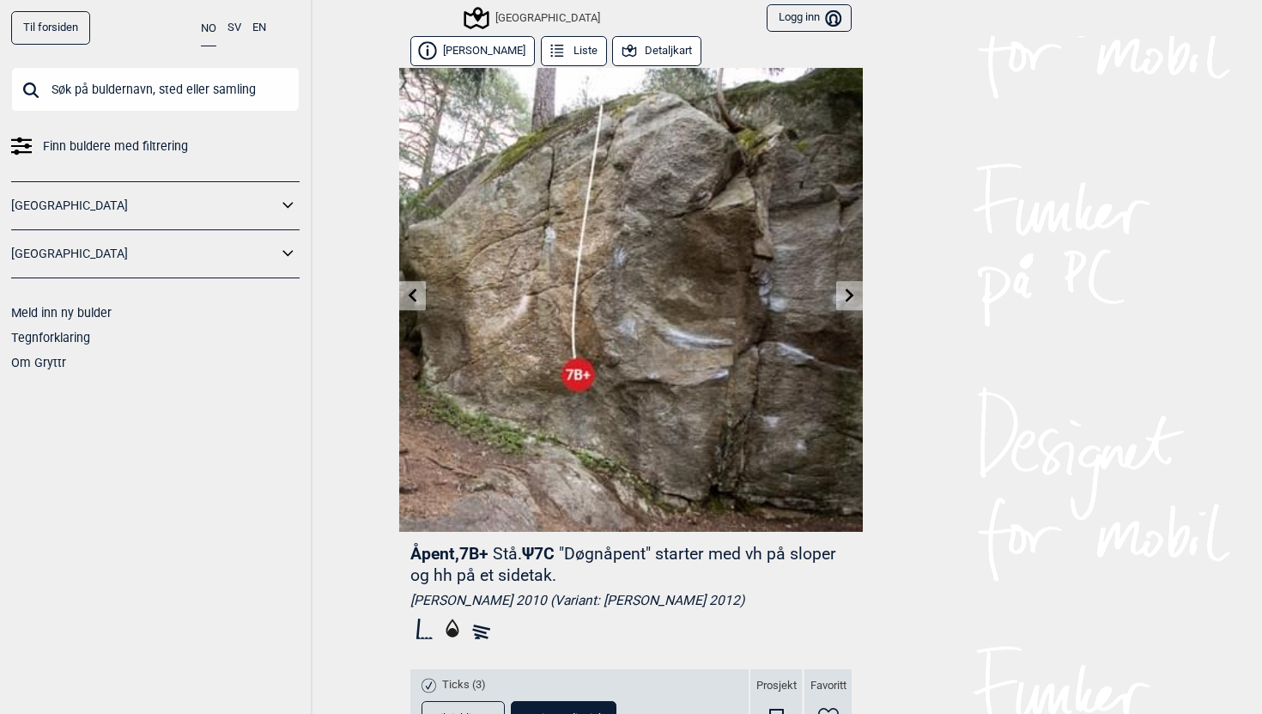
click at [413, 294] on icon at bounding box center [413, 295] width 14 height 14
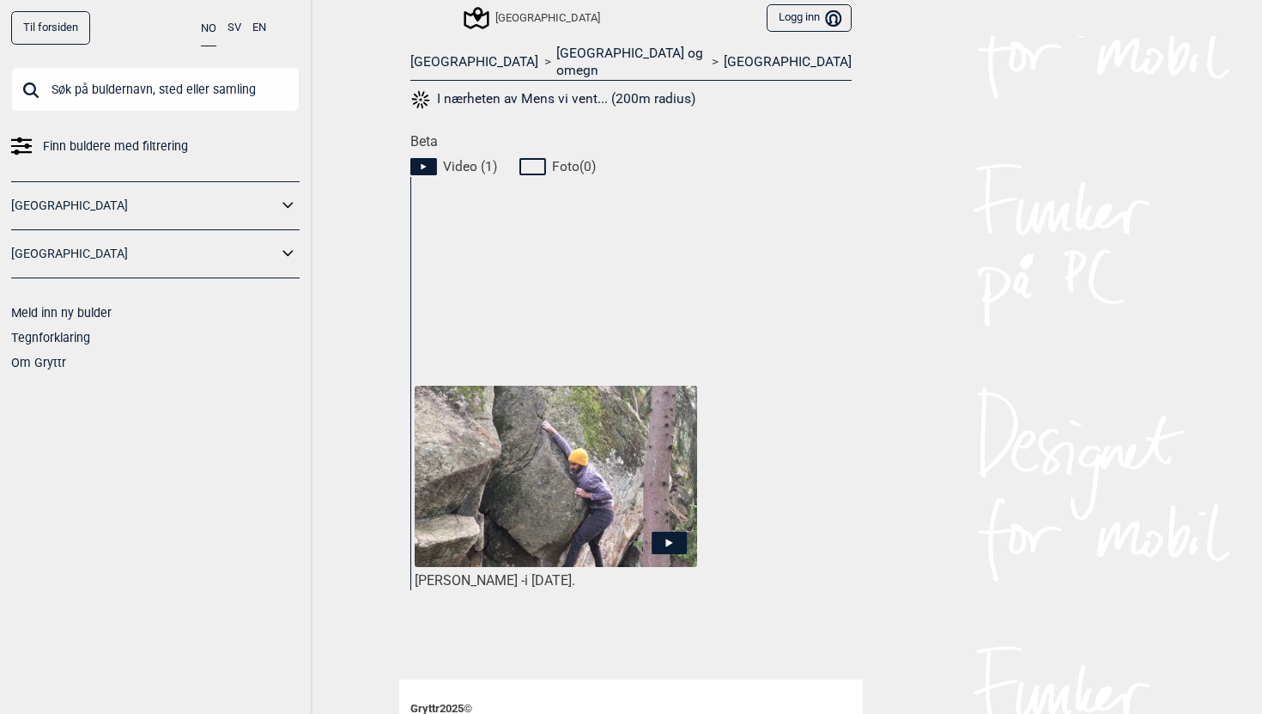
scroll to position [759, 0]
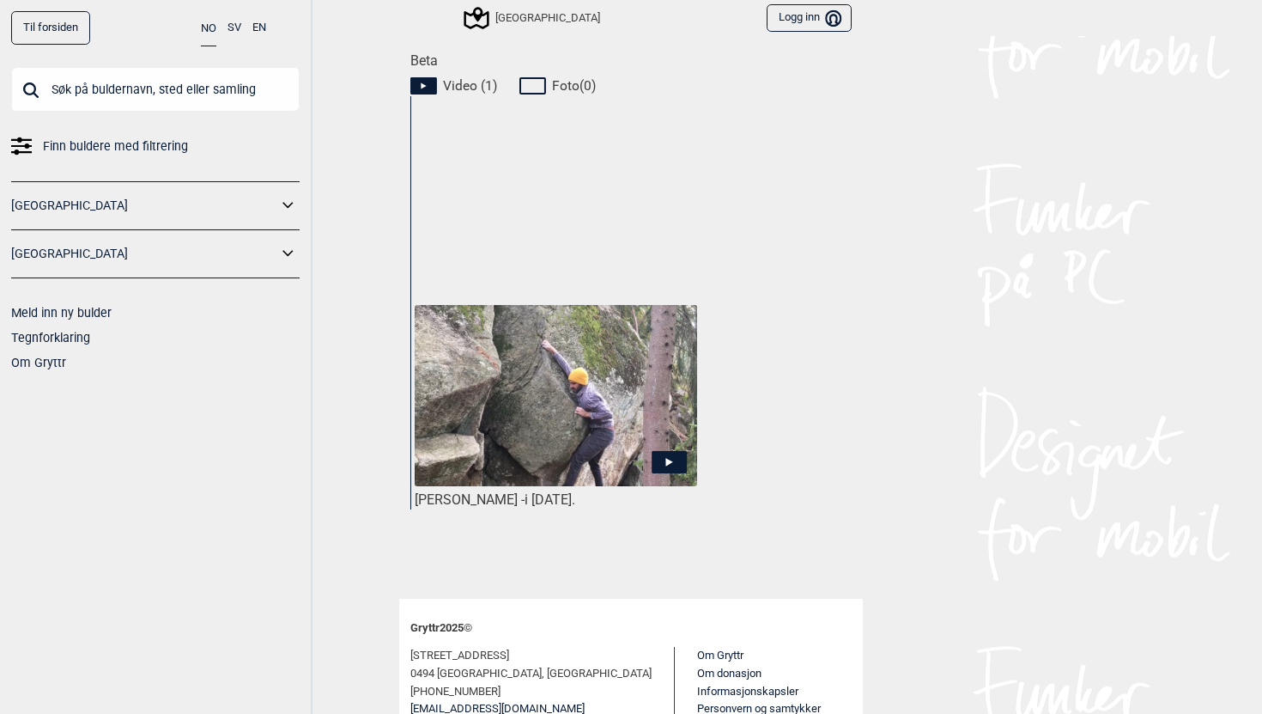
click at [502, 425] on img at bounding box center [556, 396] width 283 height 182
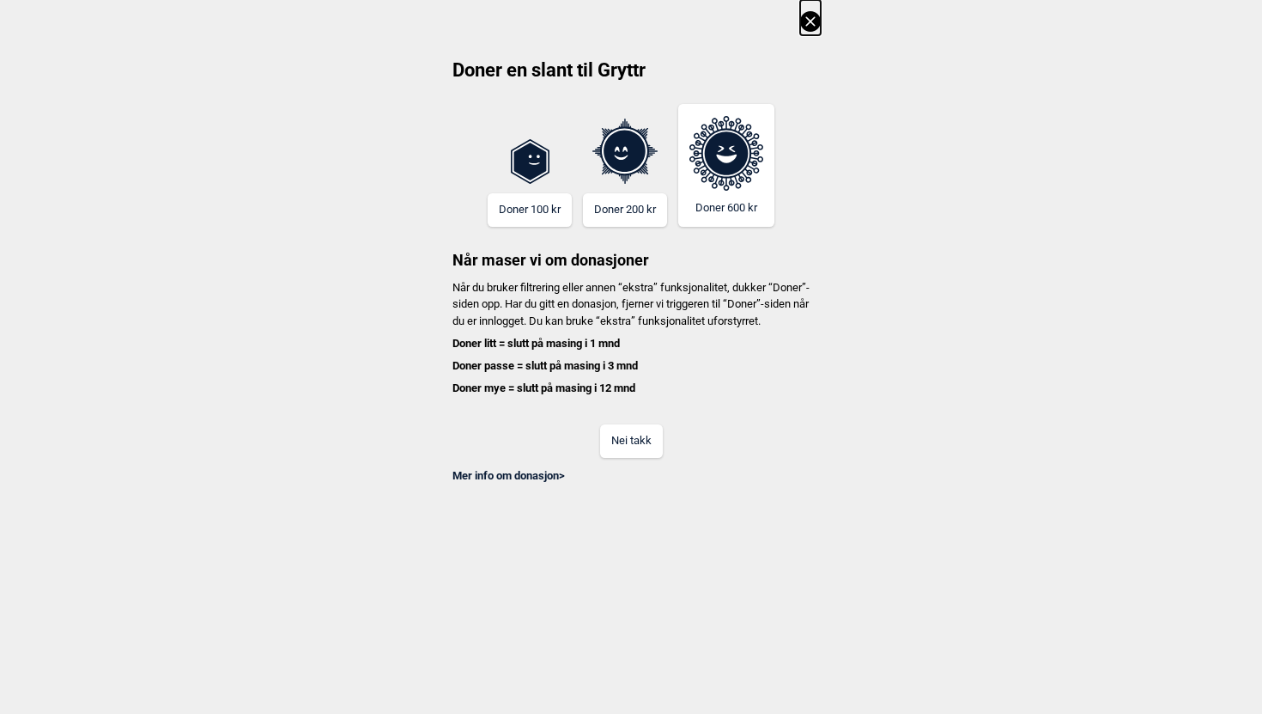
click at [811, 14] on icon at bounding box center [810, 21] width 21 height 21
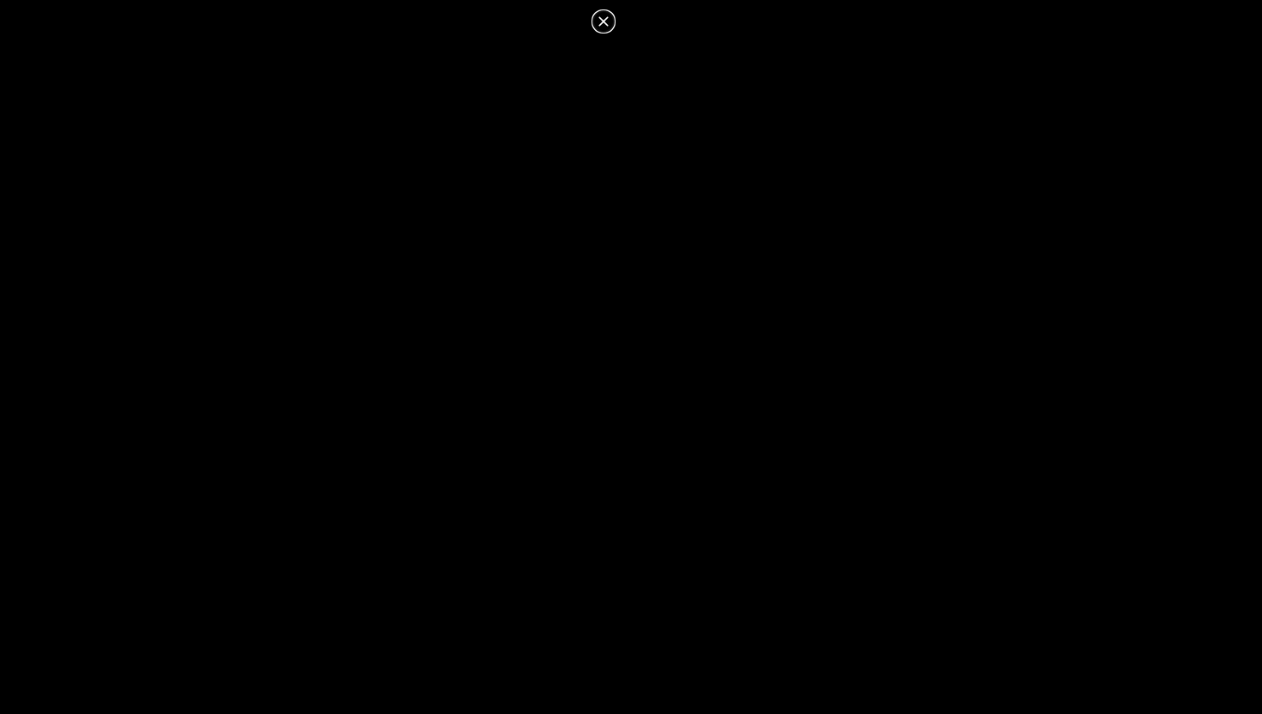
click at [605, 17] on icon at bounding box center [603, 21] width 21 height 21
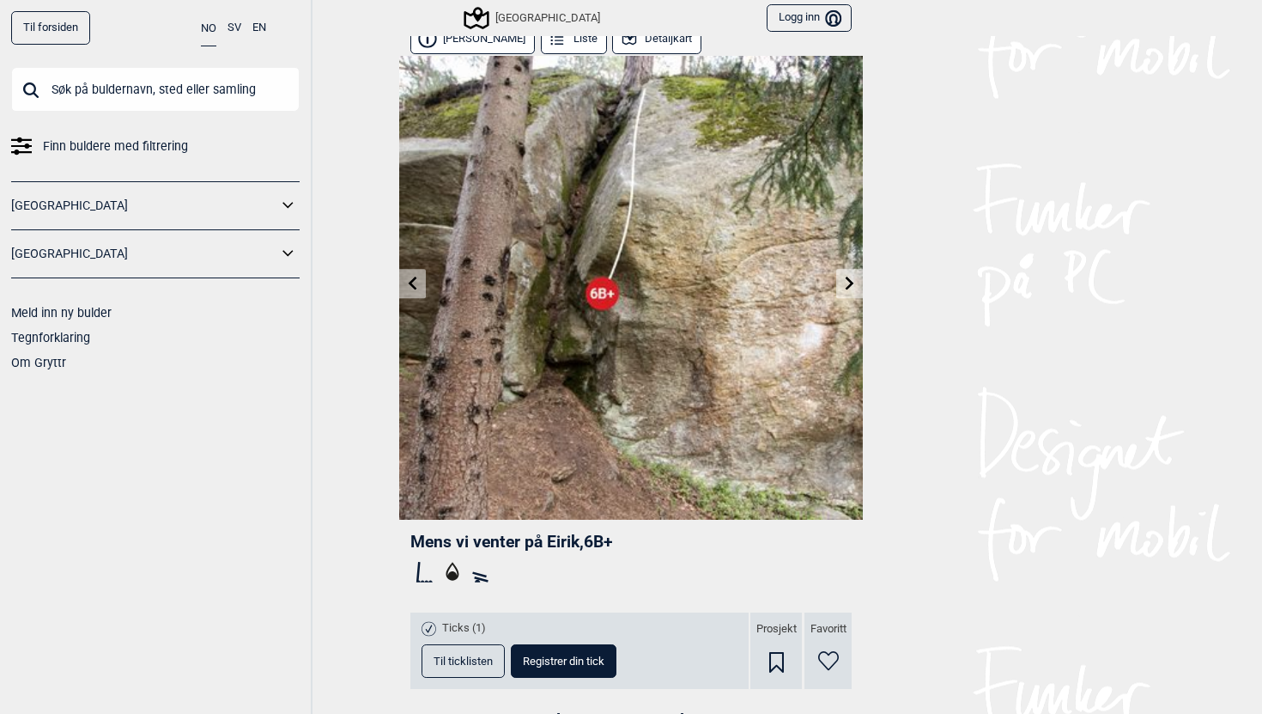
scroll to position [16, 0]
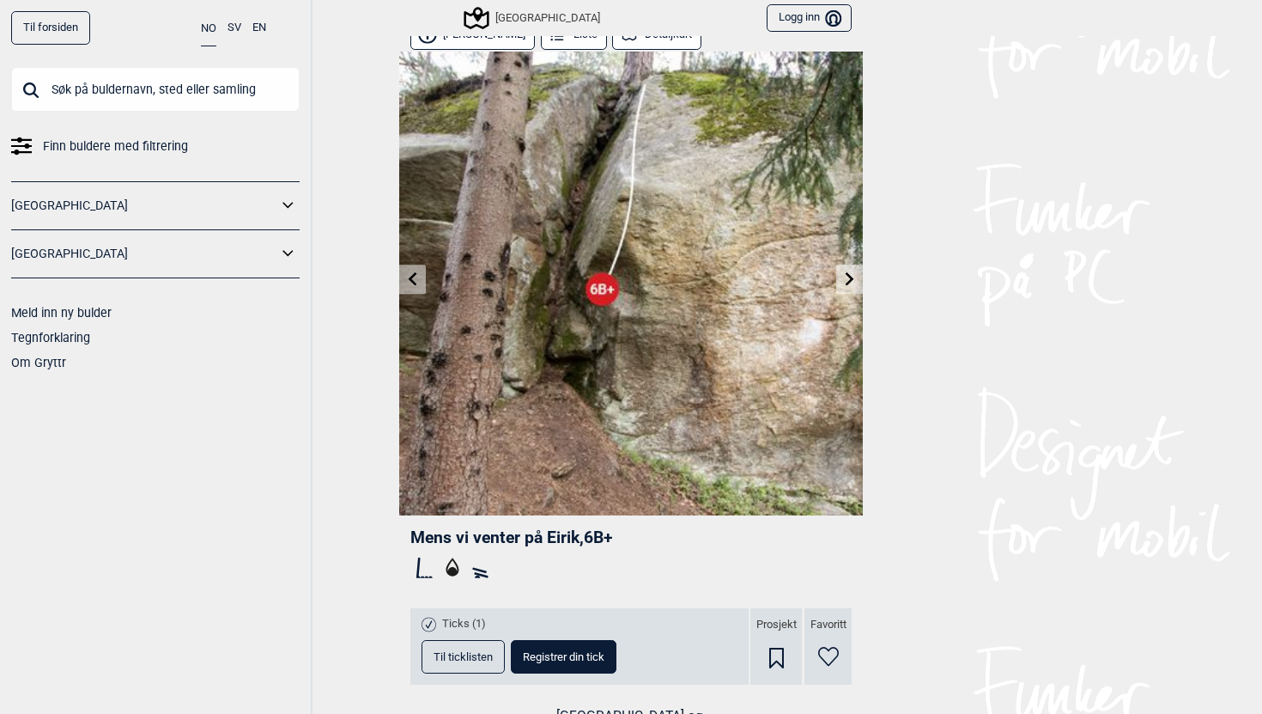
click at [845, 274] on icon at bounding box center [850, 278] width 14 height 14
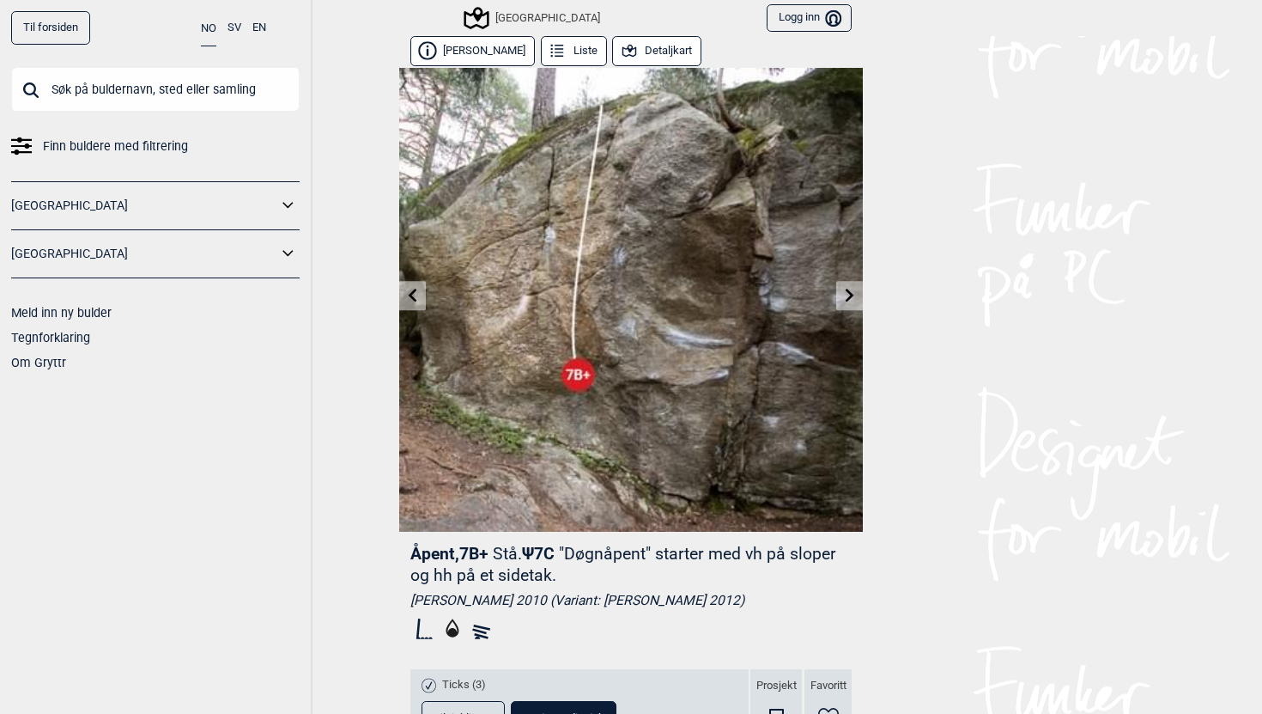
click at [845, 274] on img at bounding box center [631, 300] width 464 height 464
click at [845, 286] on link at bounding box center [849, 296] width 27 height 28
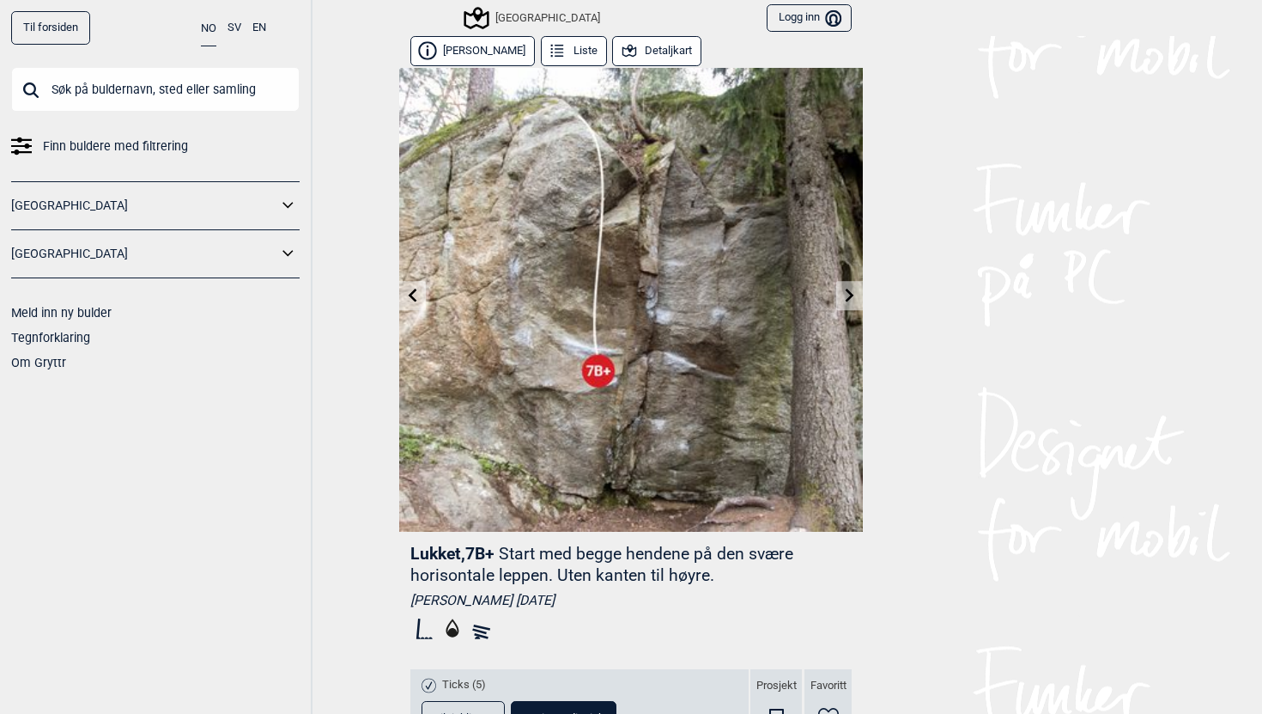
click at [845, 286] on link at bounding box center [849, 296] width 27 height 28
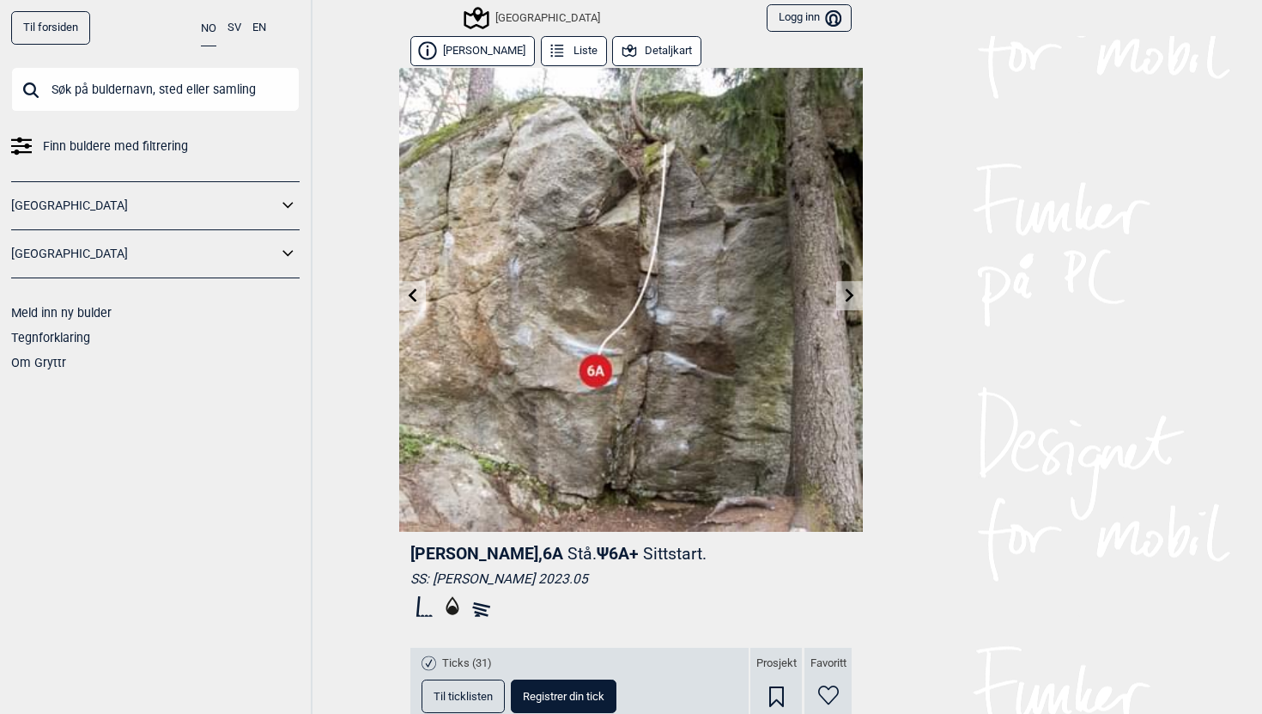
click at [419, 297] on link at bounding box center [412, 296] width 27 height 28
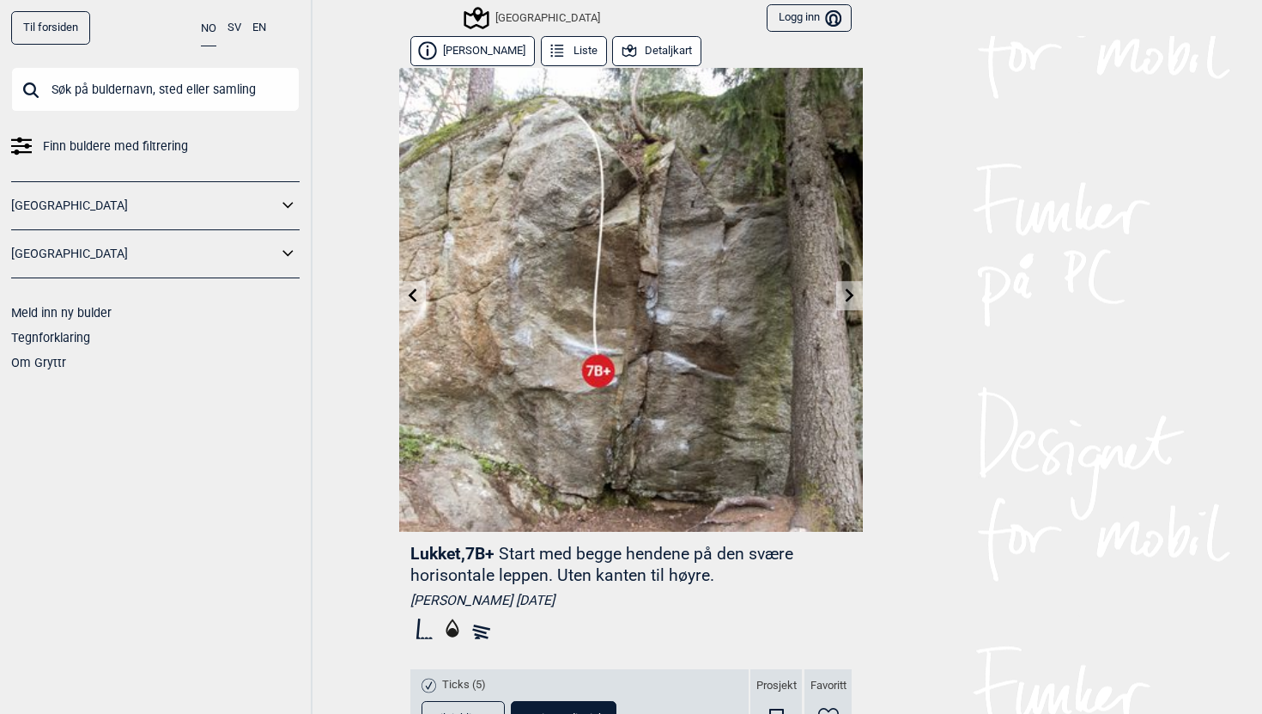
click at [419, 297] on link at bounding box center [412, 296] width 27 height 28
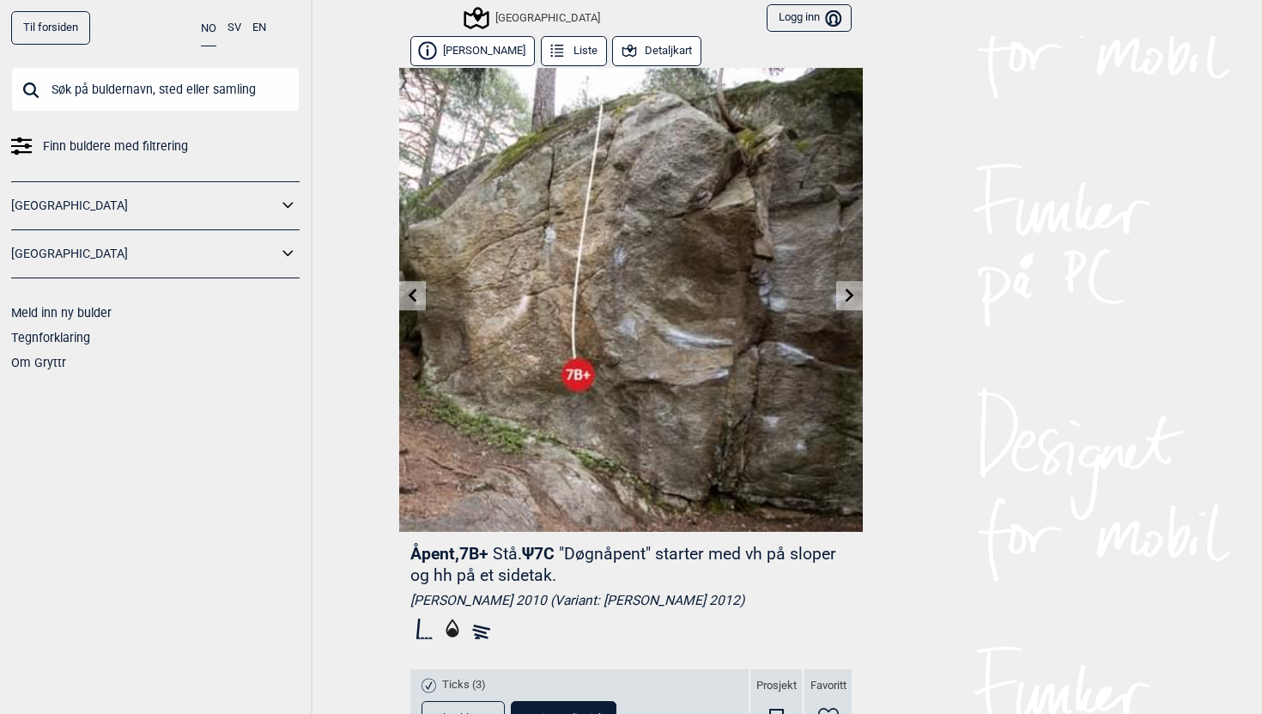
click at [843, 299] on icon at bounding box center [850, 295] width 14 height 14
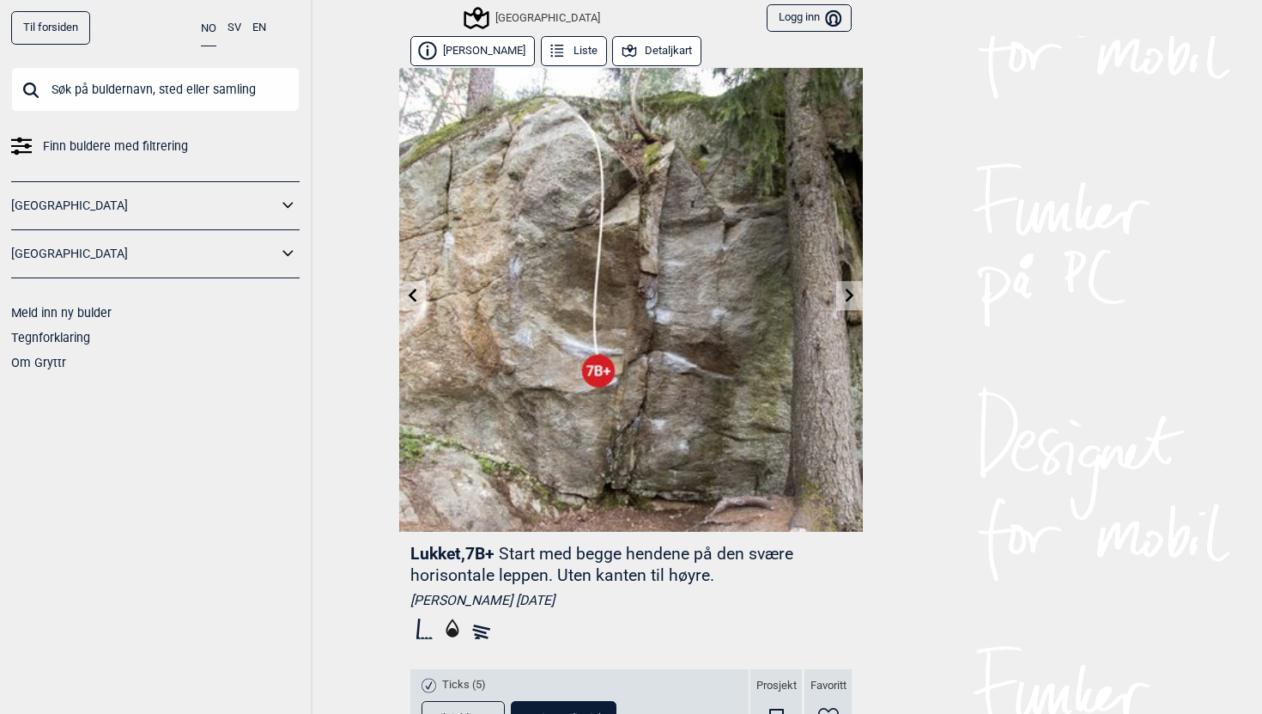
click at [843, 299] on icon at bounding box center [850, 295] width 14 height 14
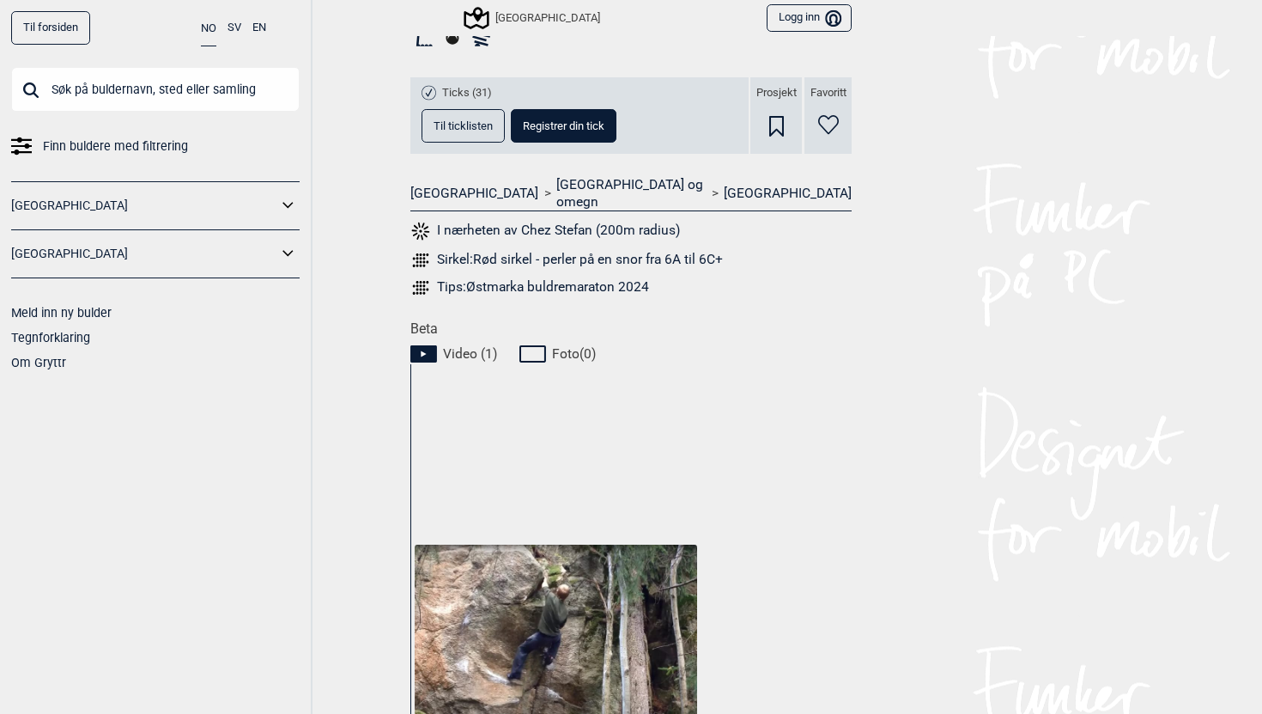
scroll to position [691, 0]
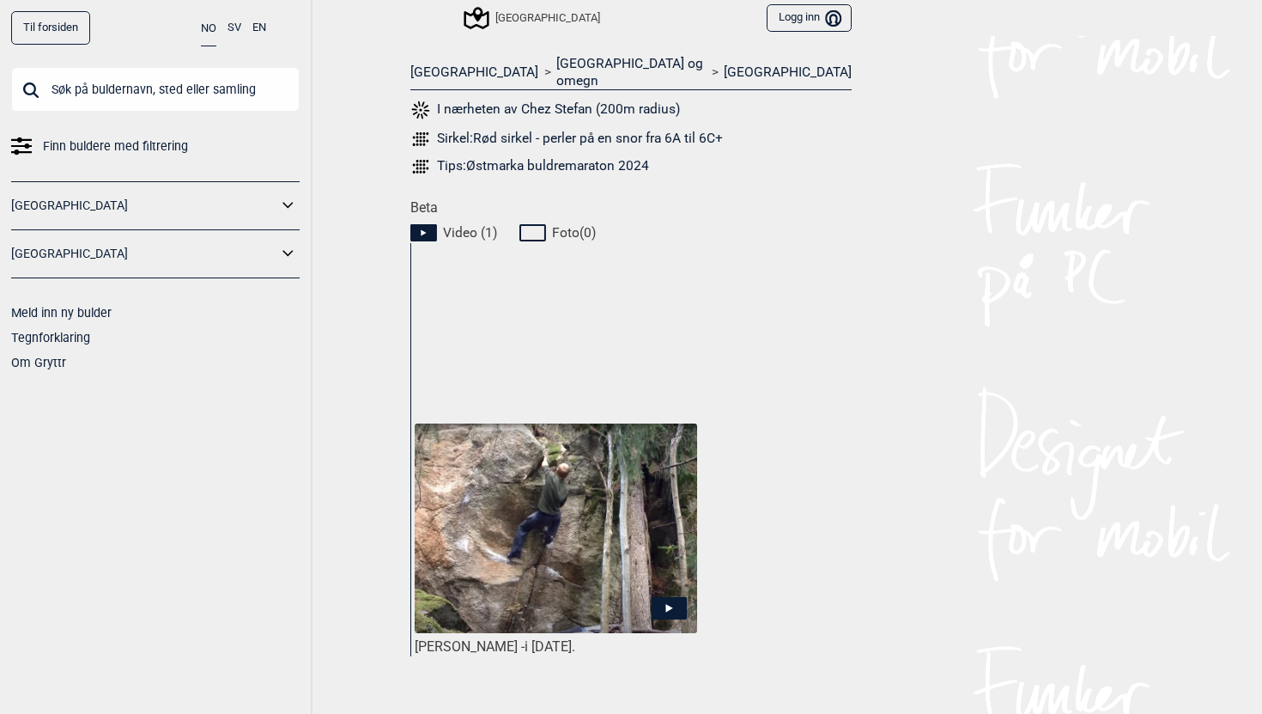
click at [565, 453] on img at bounding box center [556, 528] width 283 height 210
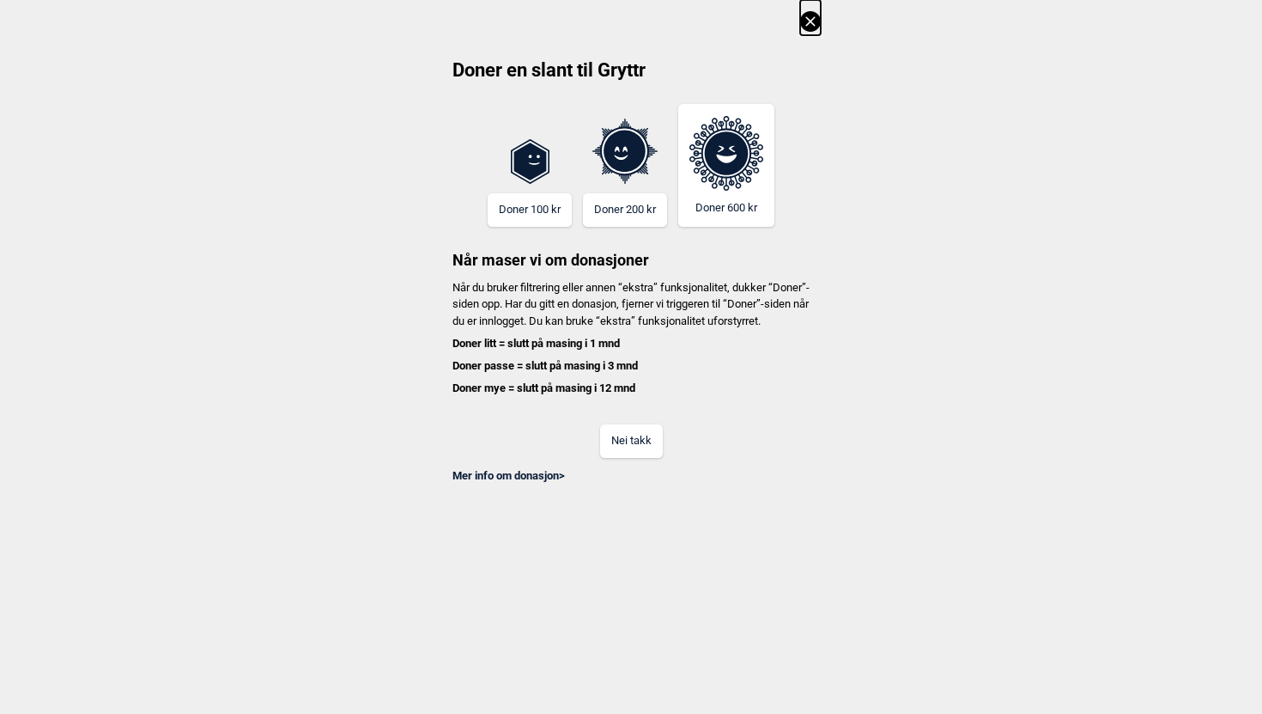
click at [810, 21] on icon at bounding box center [809, 20] width 9 height 9
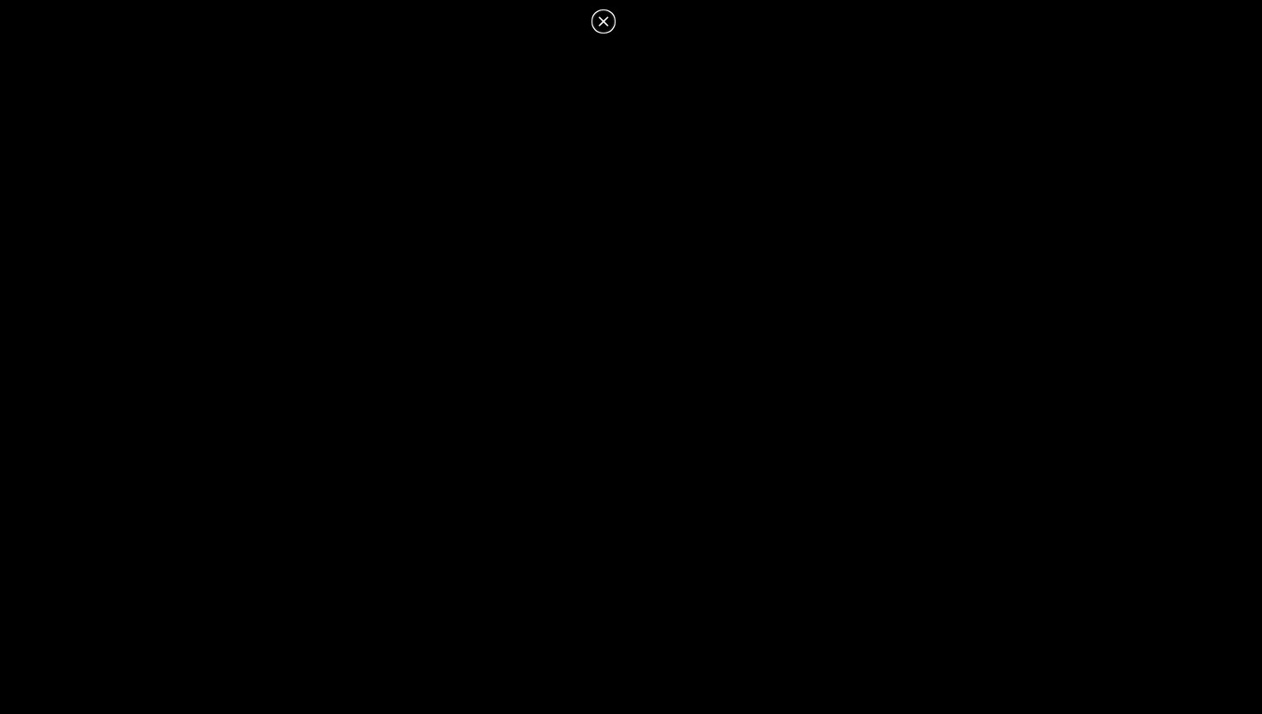
click at [601, 18] on icon at bounding box center [603, 20] width 9 height 9
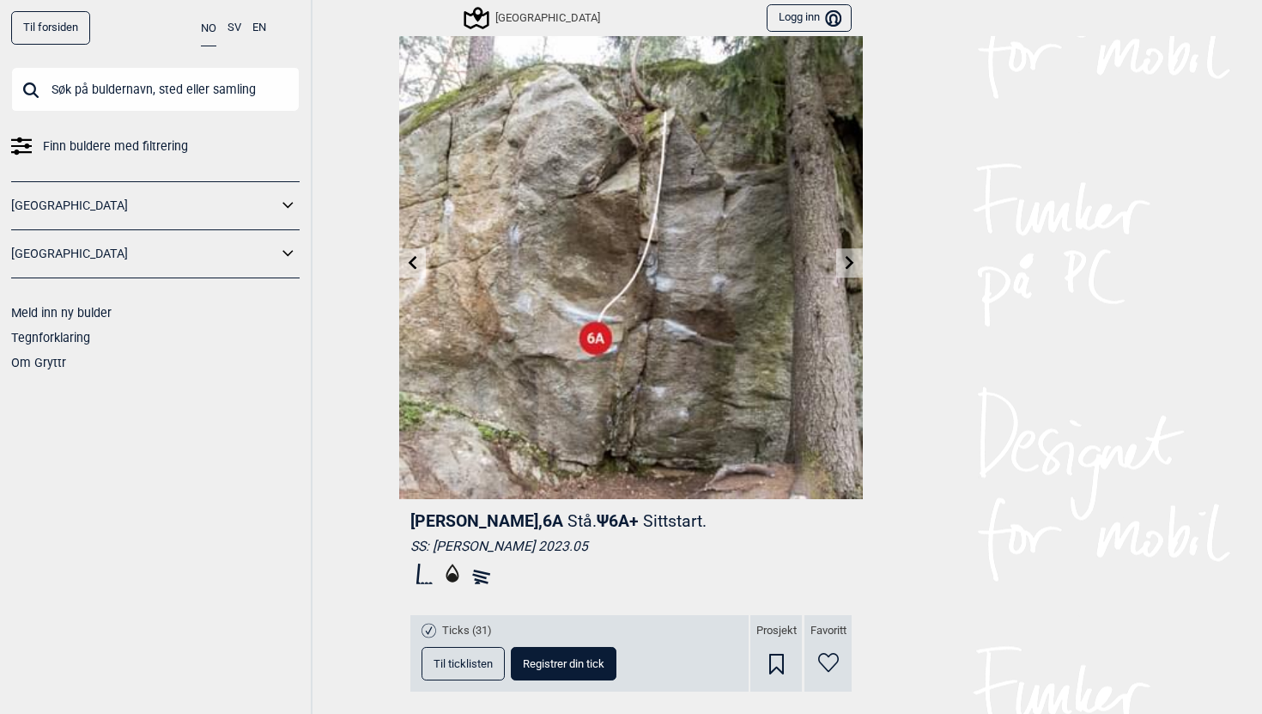
scroll to position [0, 0]
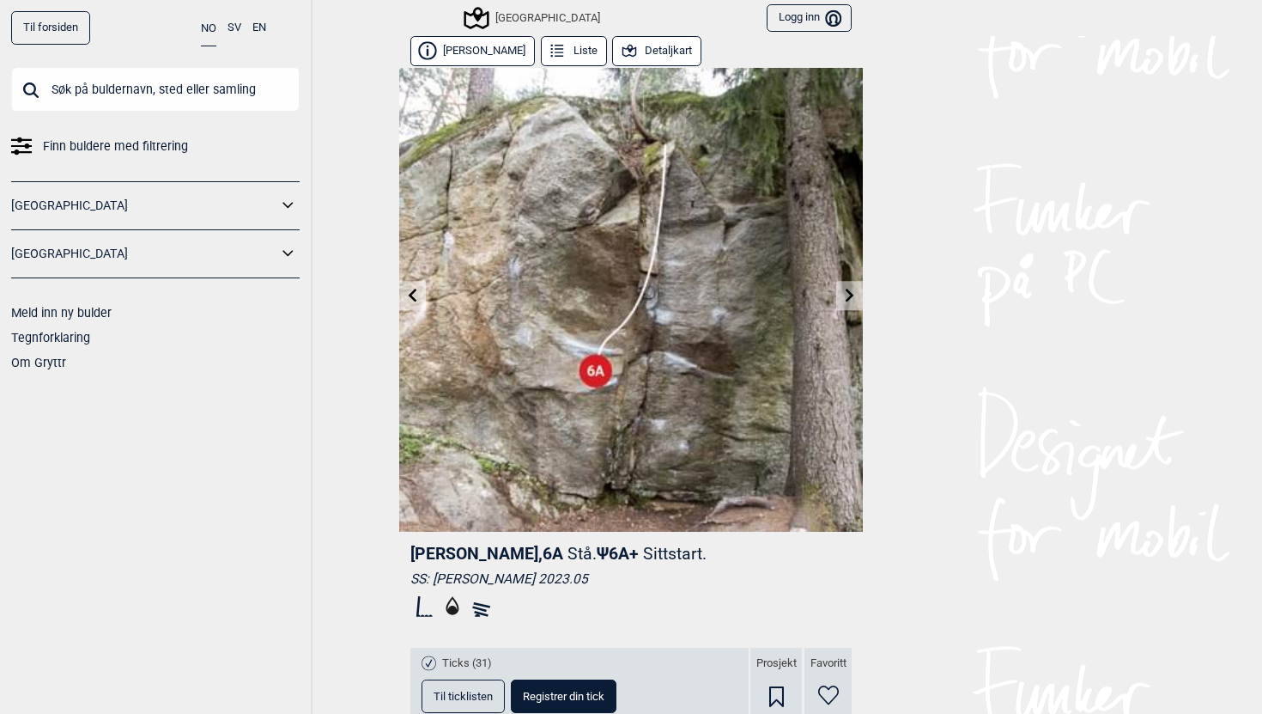
click at [859, 294] on link at bounding box center [849, 296] width 27 height 28
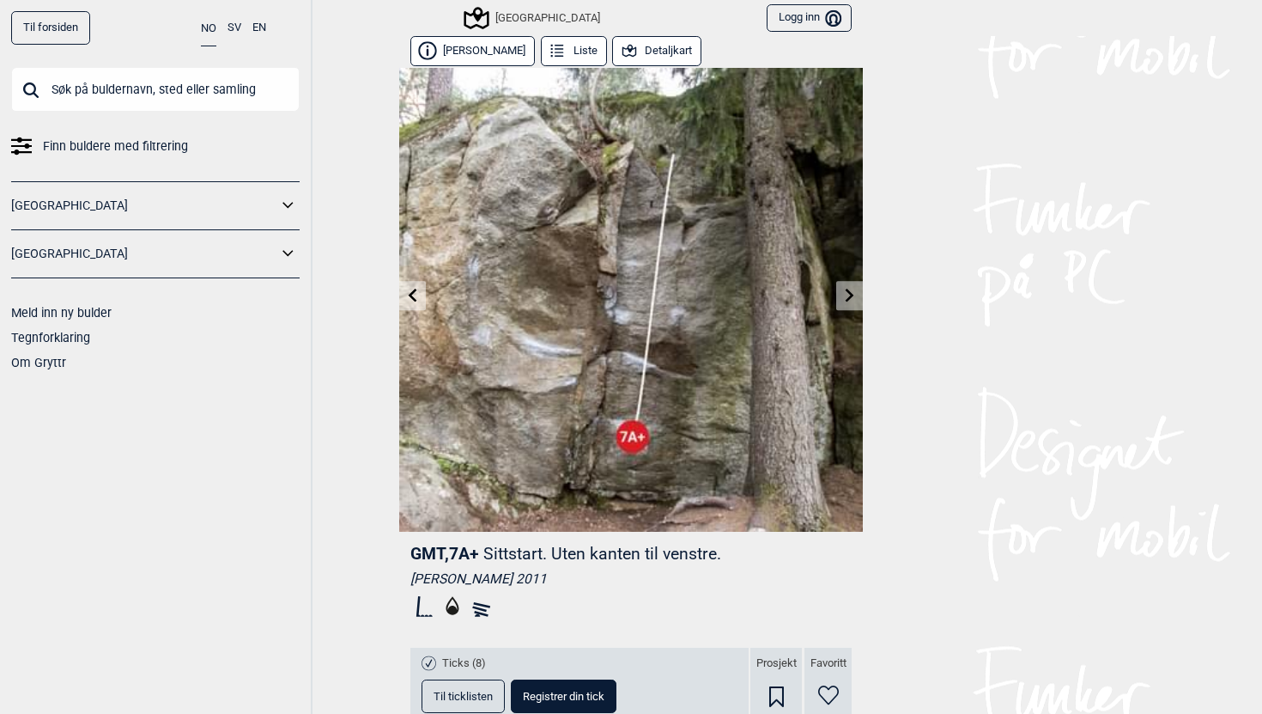
click at [859, 294] on link at bounding box center [849, 296] width 27 height 28
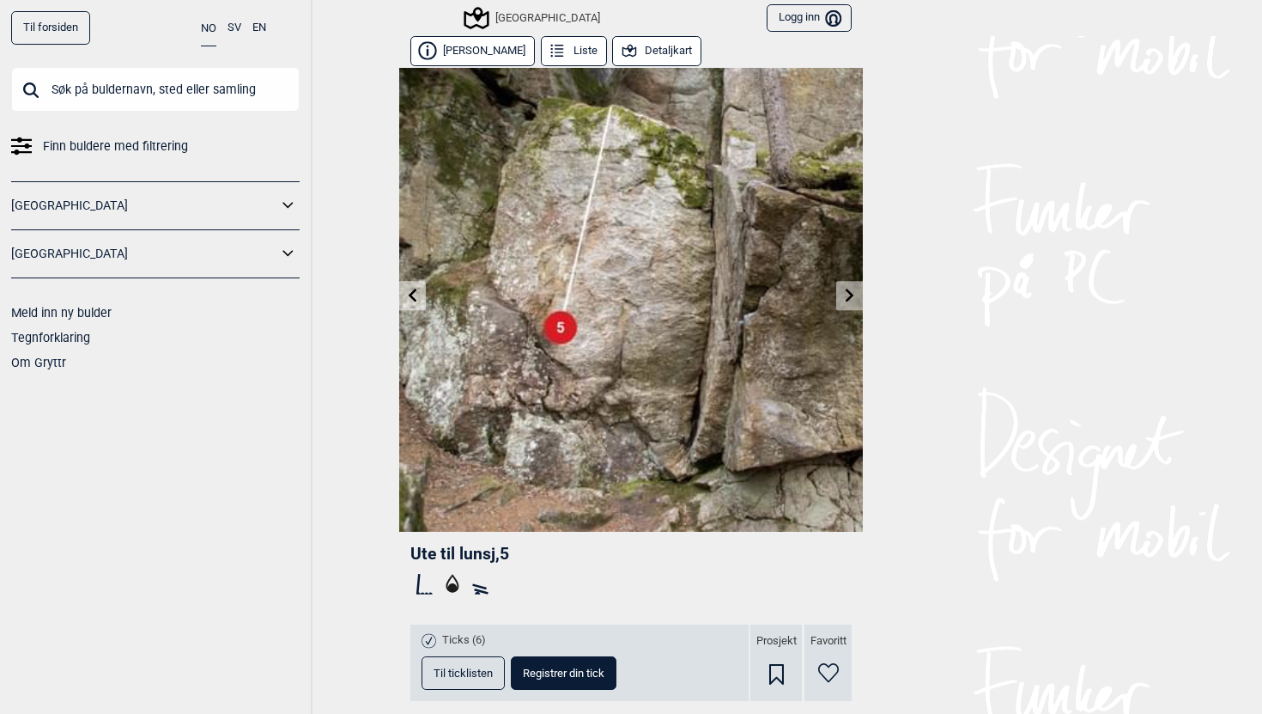
click at [859, 294] on link at bounding box center [849, 296] width 27 height 28
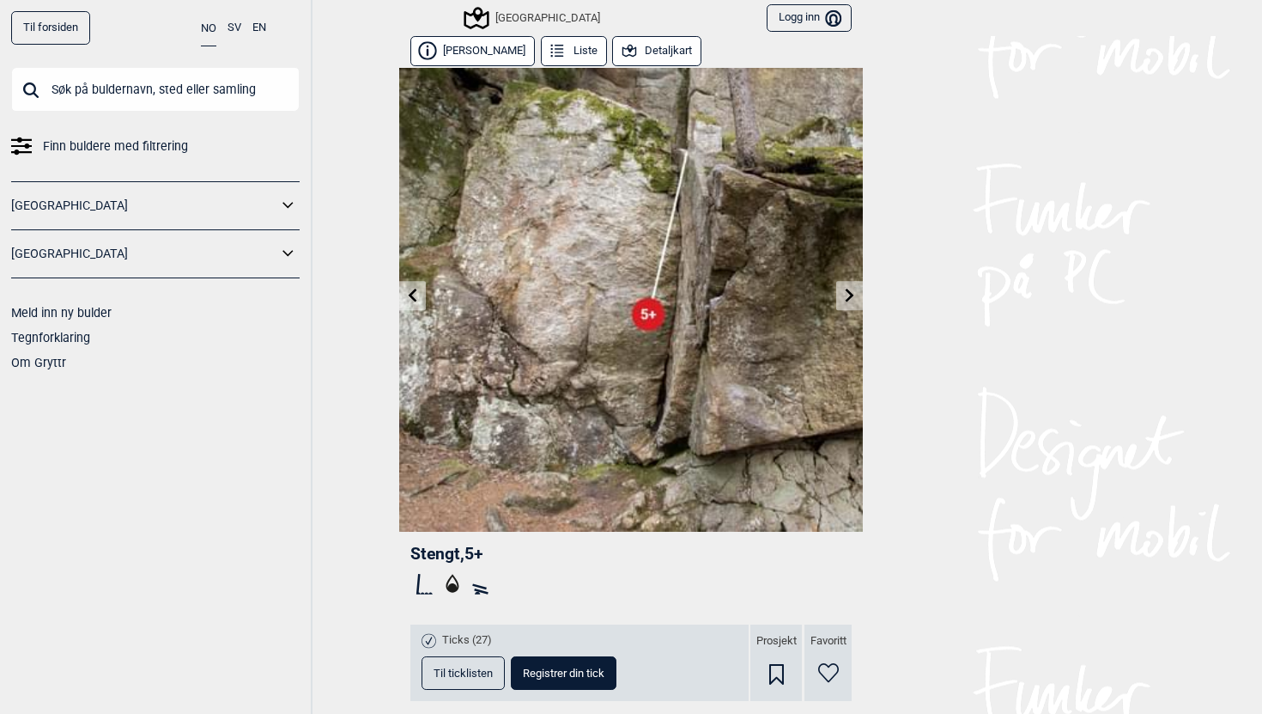
click at [848, 293] on icon at bounding box center [850, 295] width 14 height 14
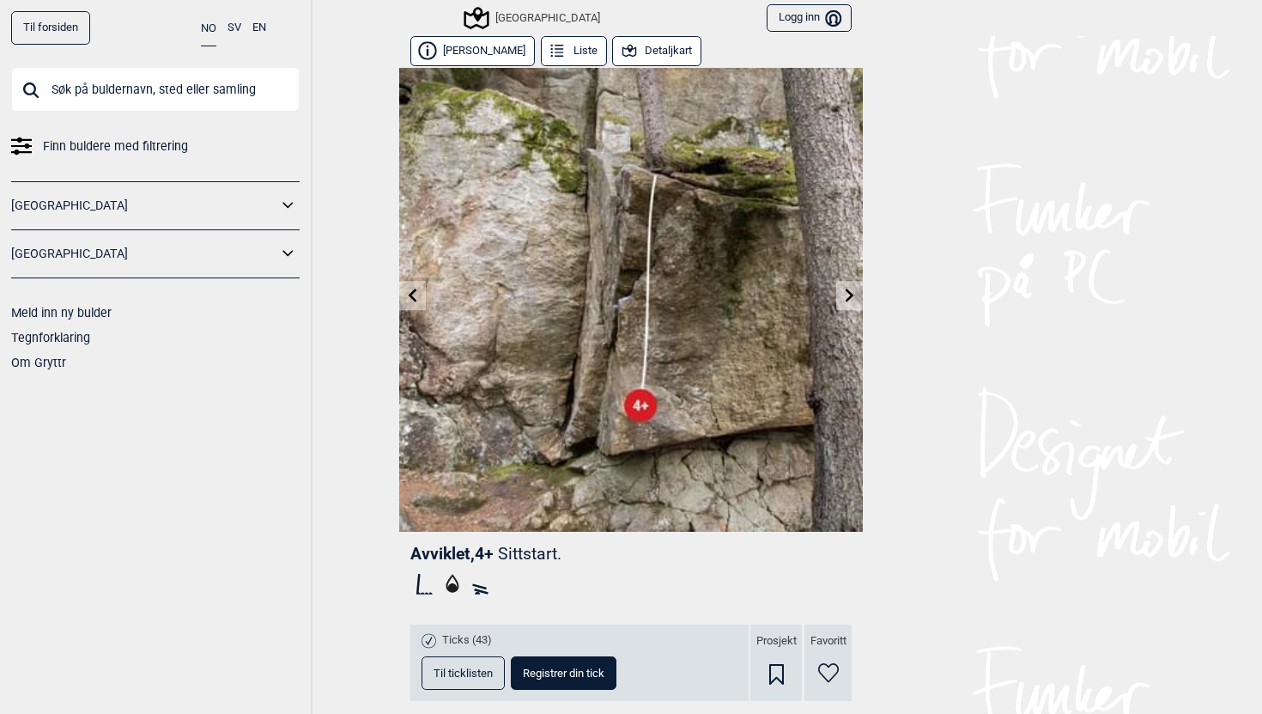
click at [848, 293] on icon at bounding box center [850, 295] width 14 height 14
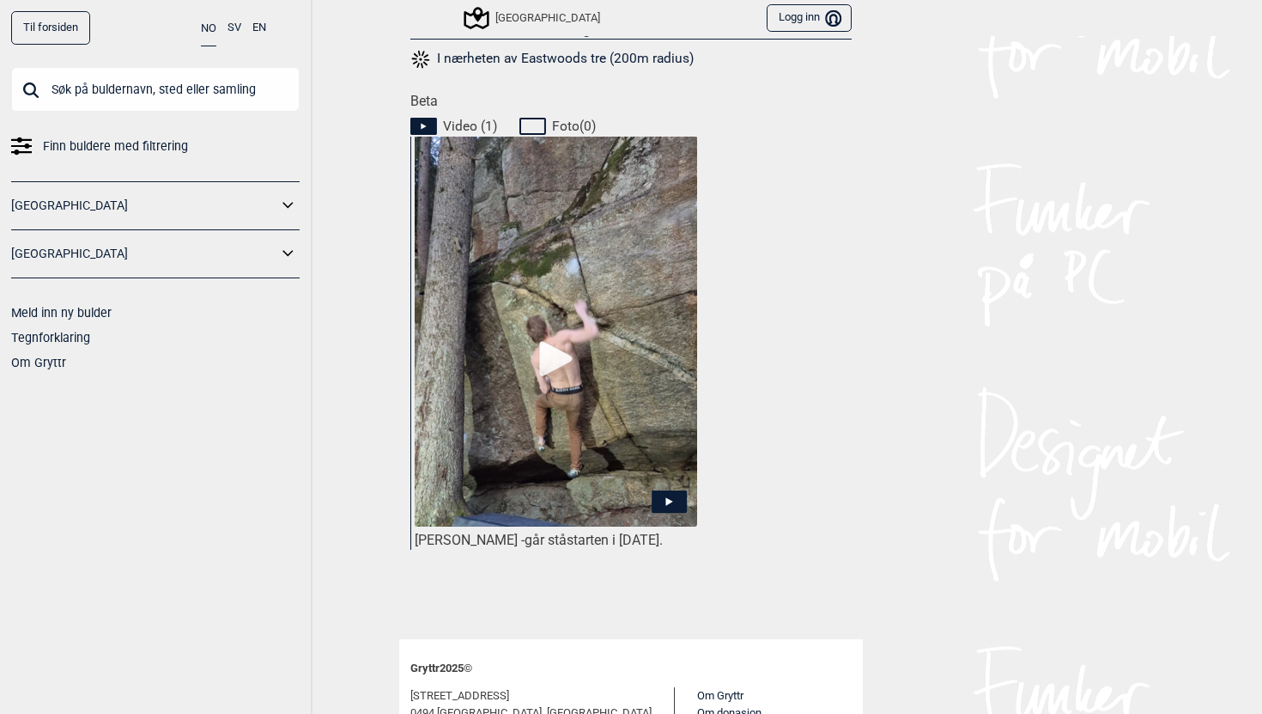
scroll to position [791, 0]
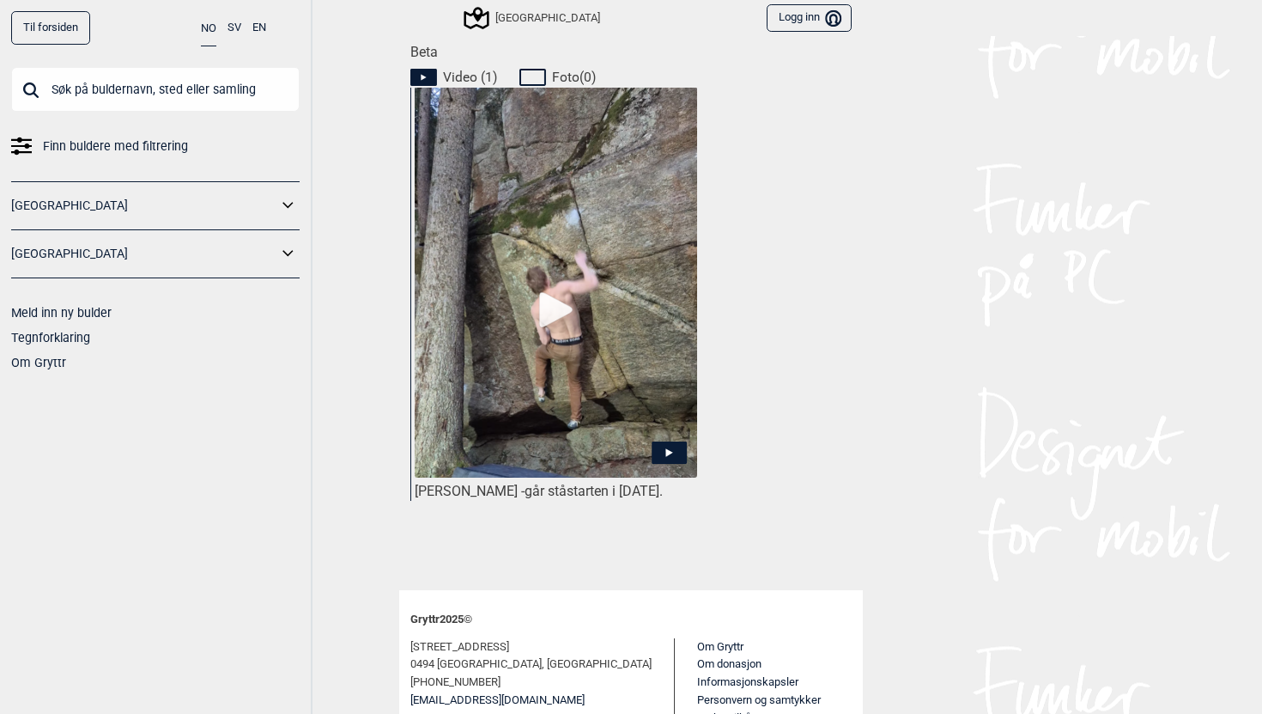
click at [591, 264] on img at bounding box center [556, 311] width 283 height 448
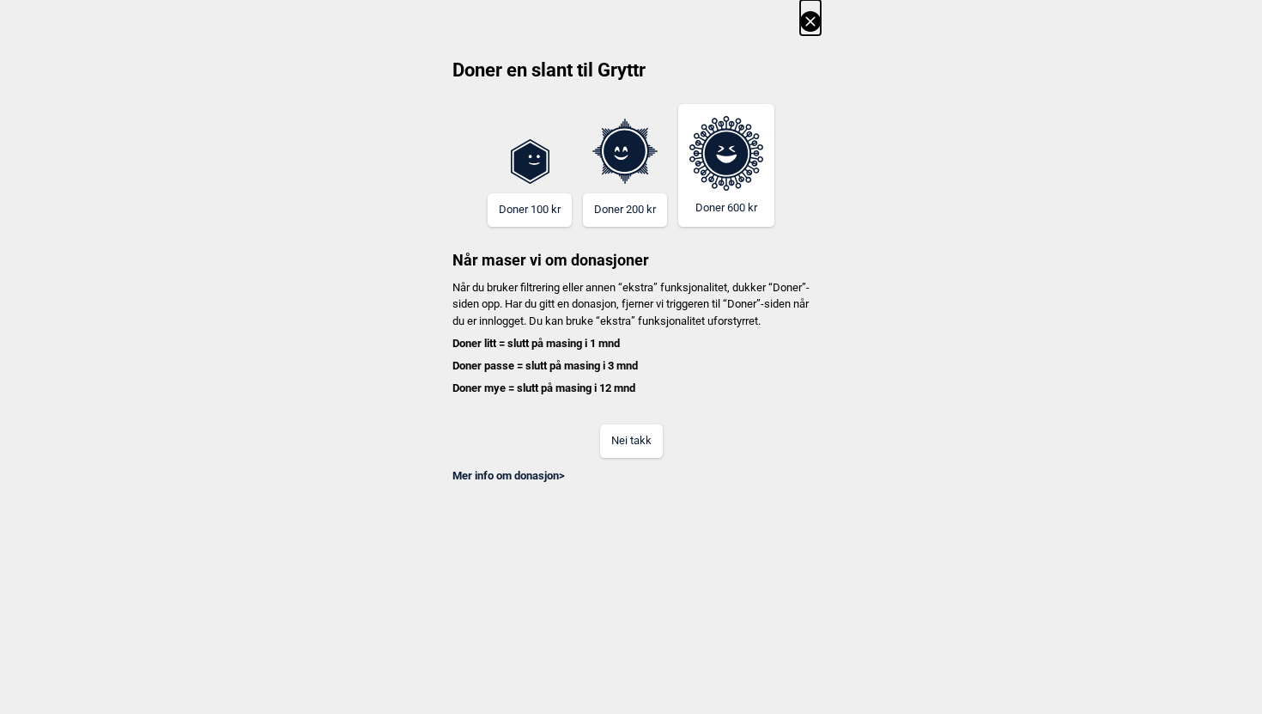
click at [810, 26] on icon at bounding box center [810, 21] width 21 height 21
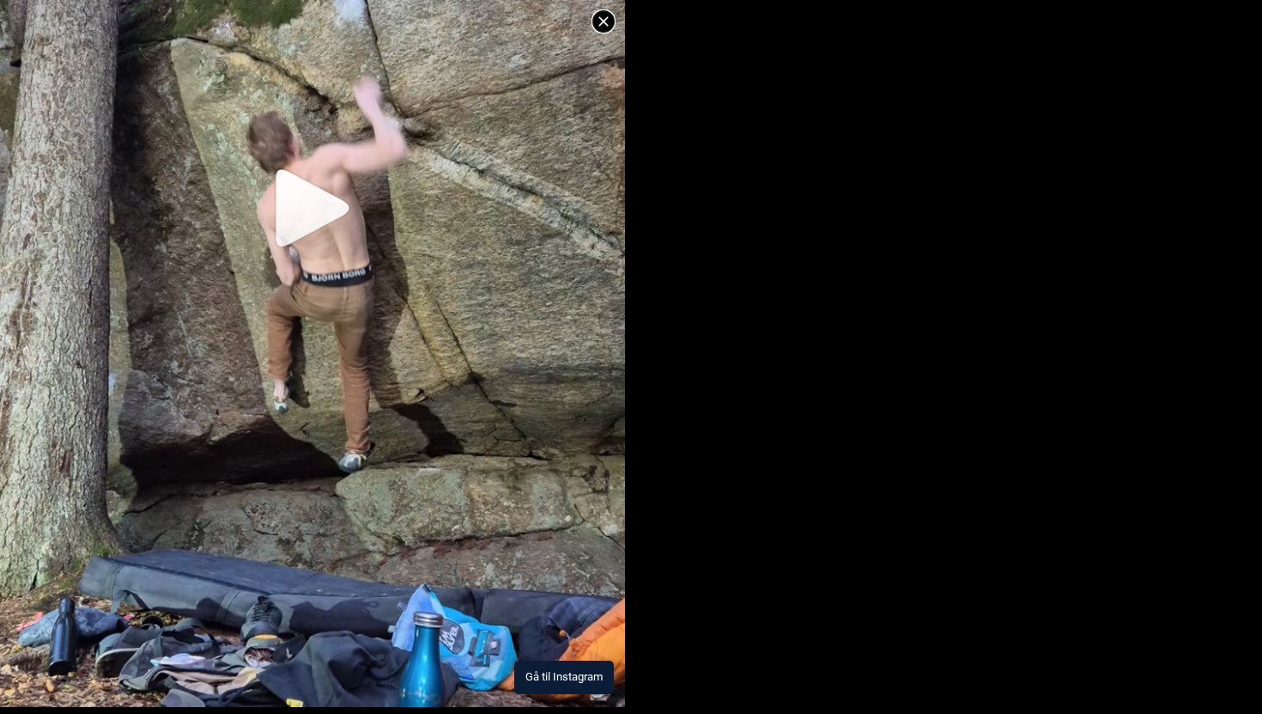
click at [601, 21] on icon at bounding box center [603, 21] width 21 height 21
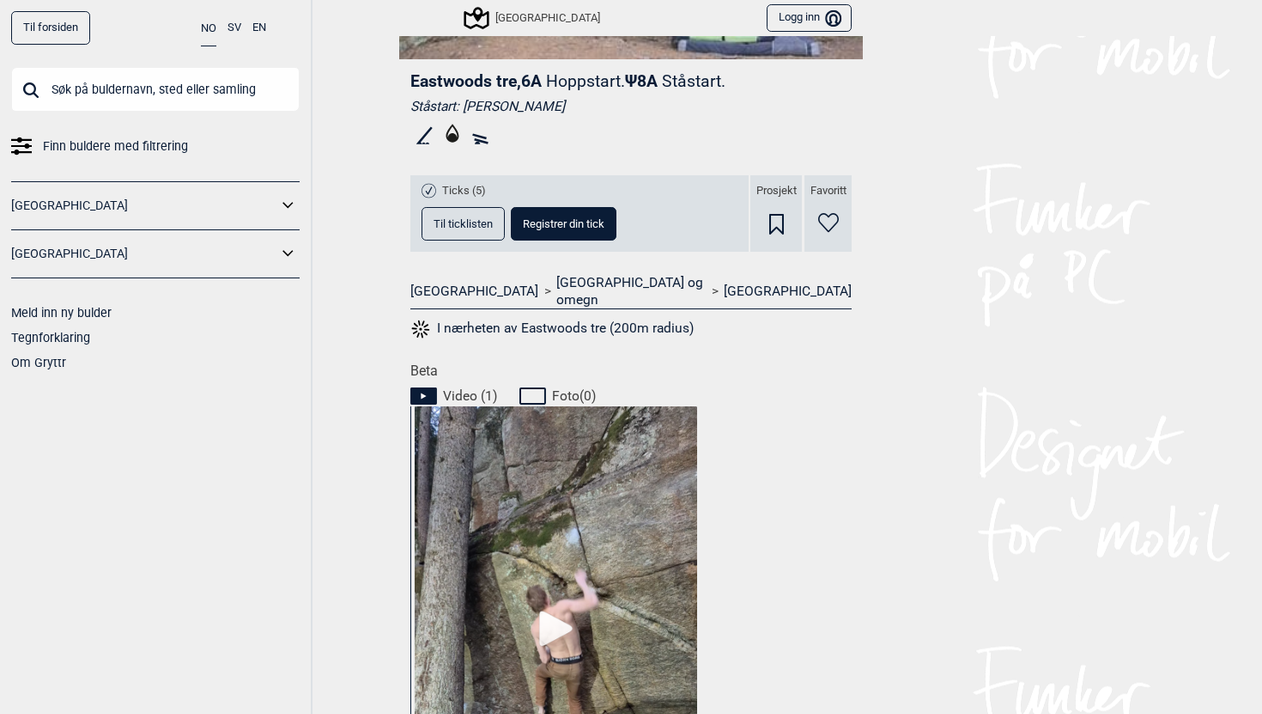
scroll to position [715, 0]
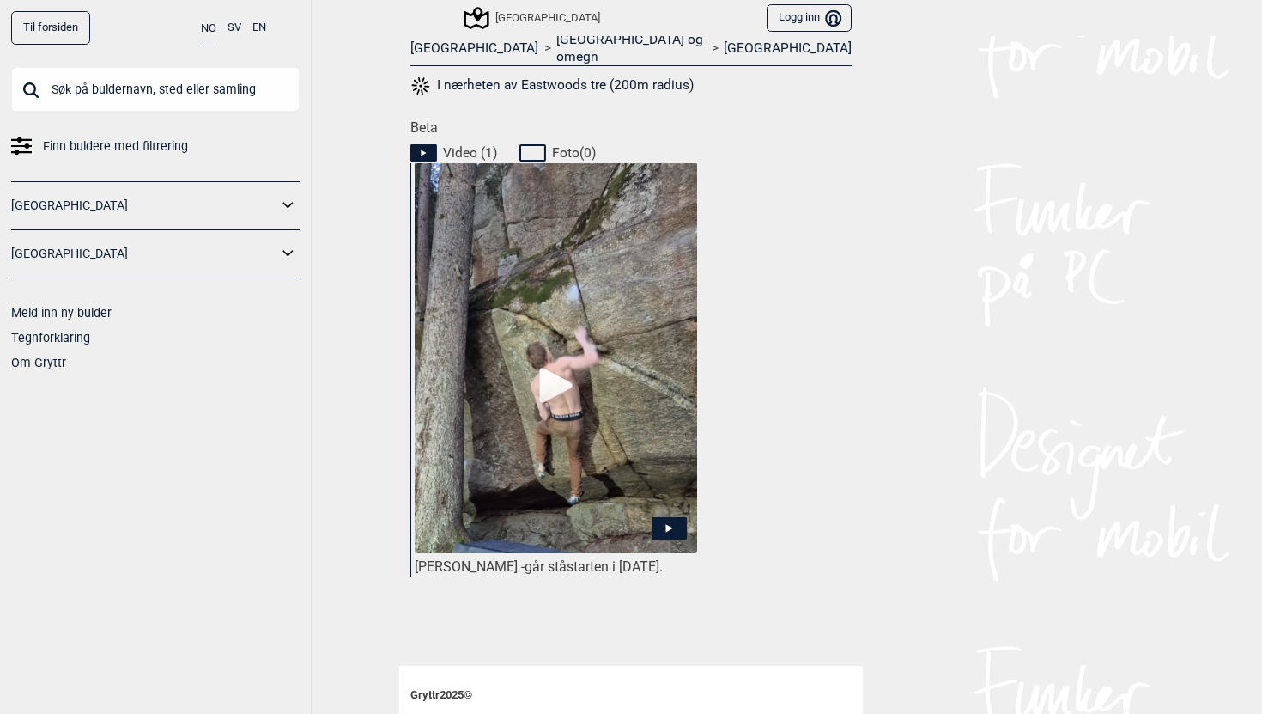
click at [628, 258] on img at bounding box center [556, 386] width 283 height 448
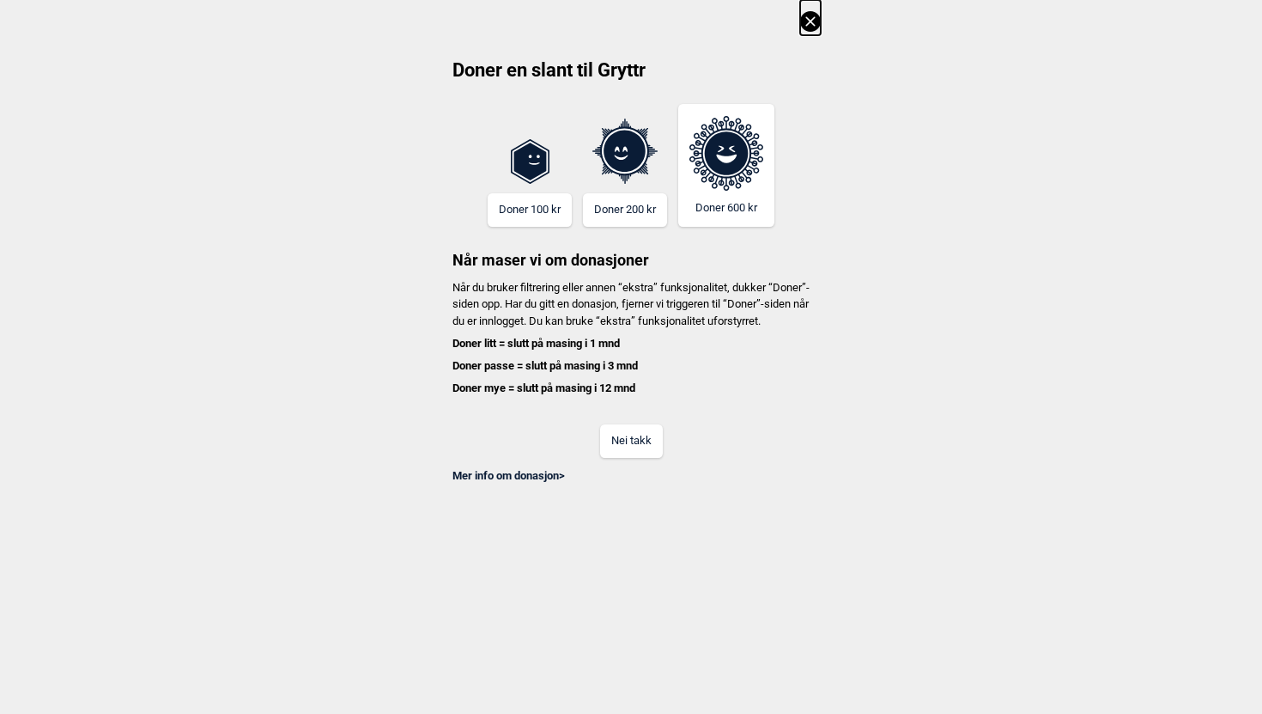
click at [810, 15] on icon at bounding box center [810, 21] width 21 height 21
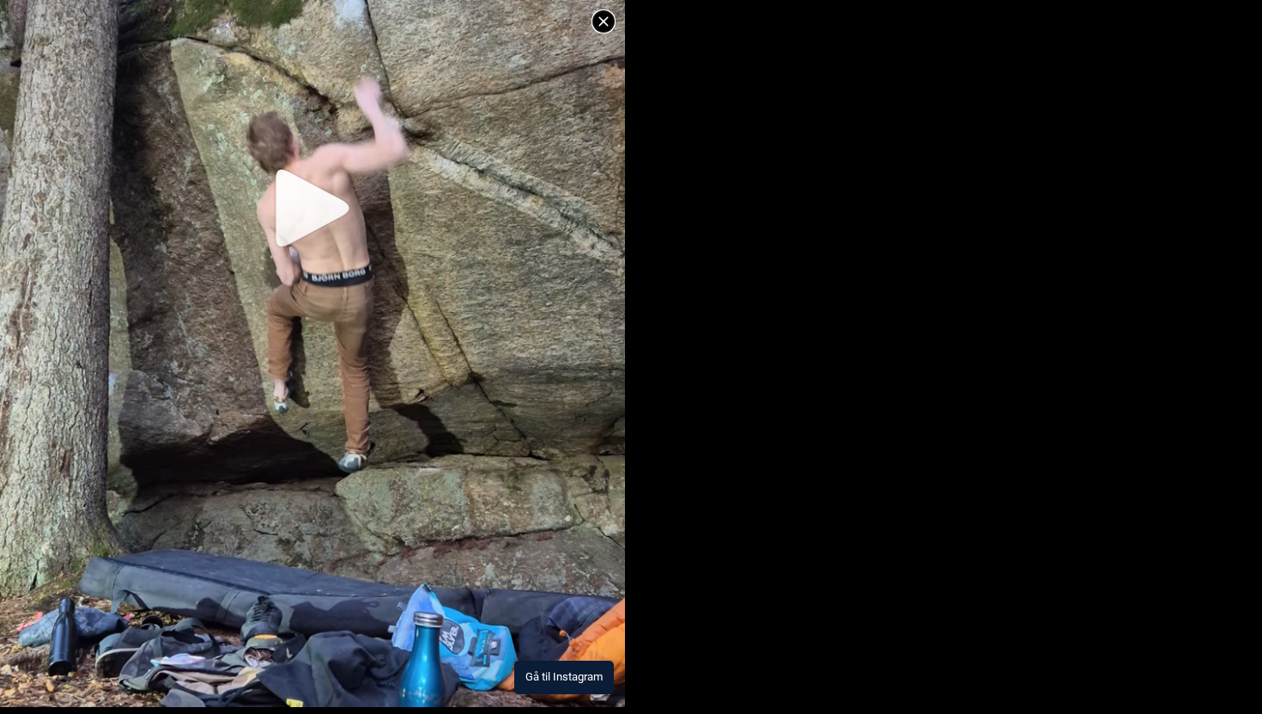
click at [191, 212] on img at bounding box center [312, 211] width 625 height 992
click at [287, 216] on img at bounding box center [312, 211] width 625 height 992
click at [604, 11] on icon at bounding box center [603, 21] width 21 height 21
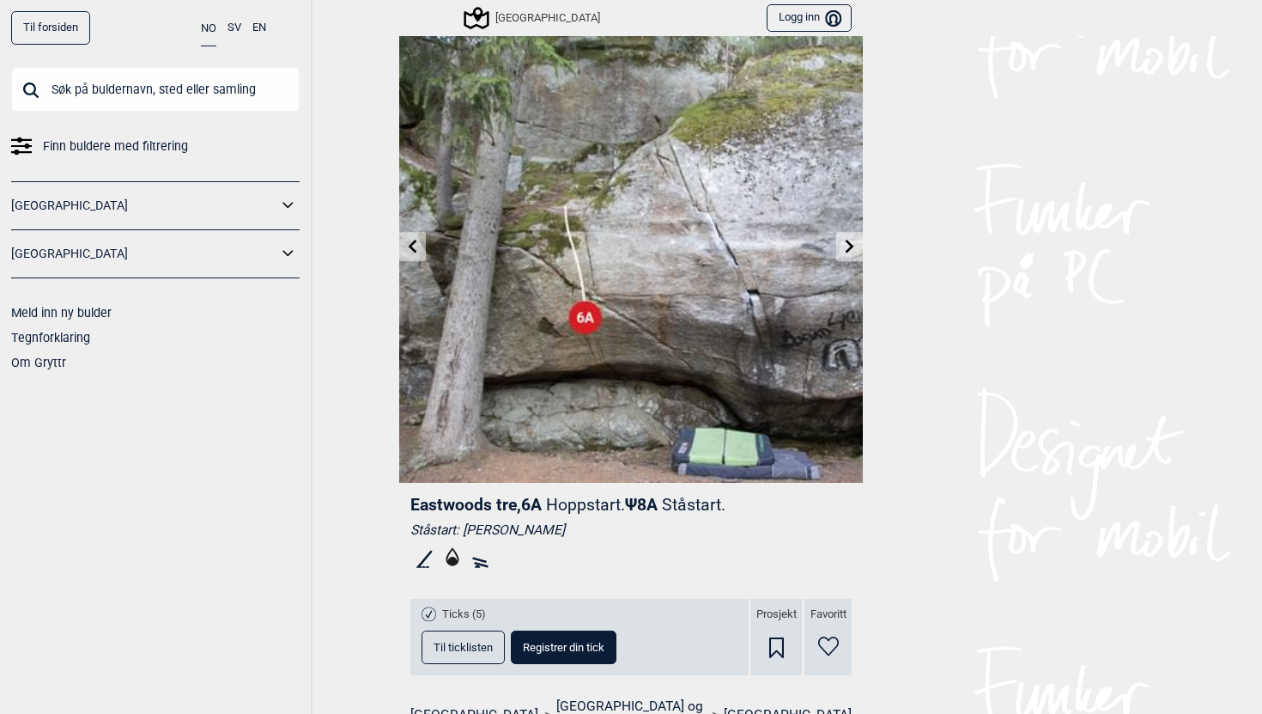
scroll to position [46, 0]
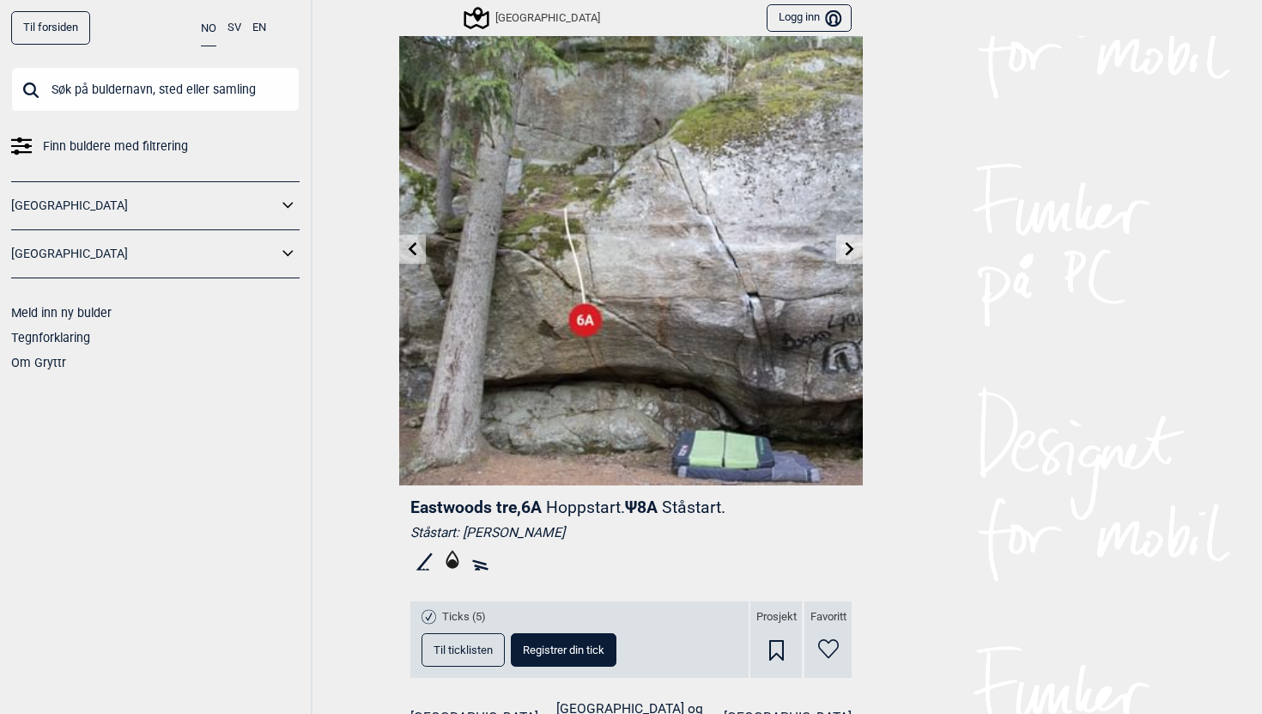
click at [856, 249] on icon at bounding box center [850, 248] width 14 height 14
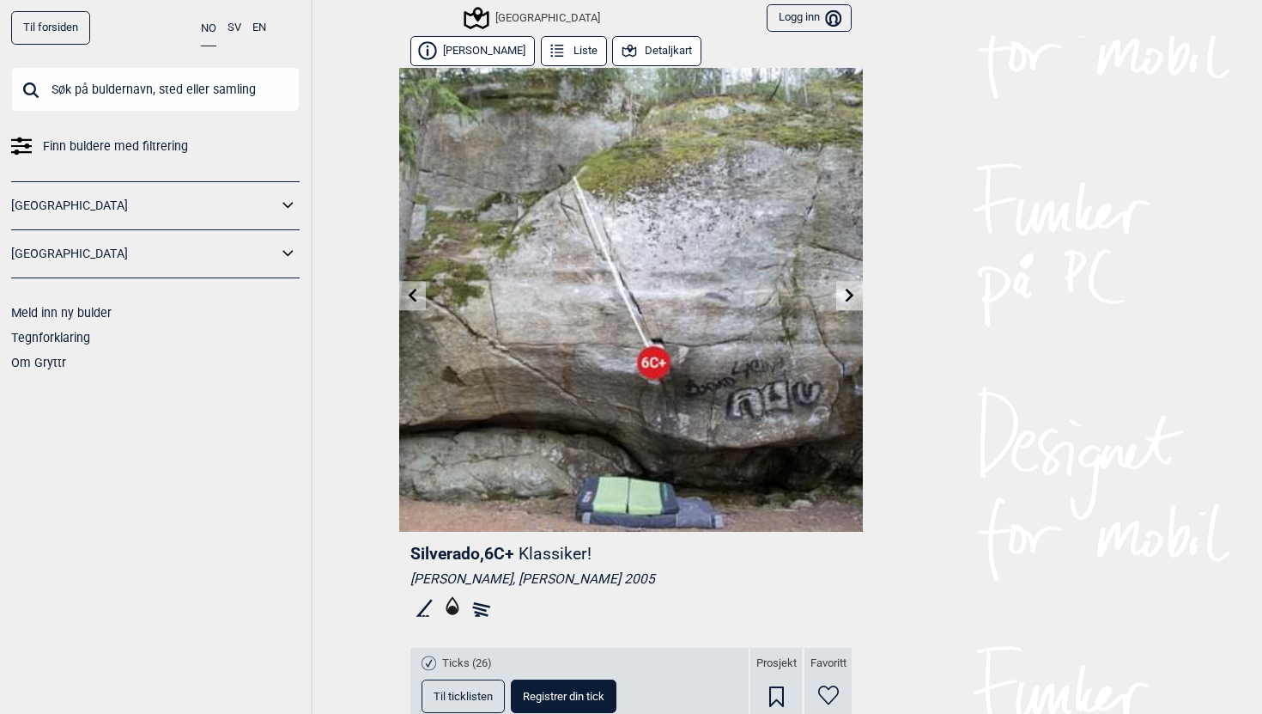
click at [848, 306] on link at bounding box center [849, 296] width 27 height 28
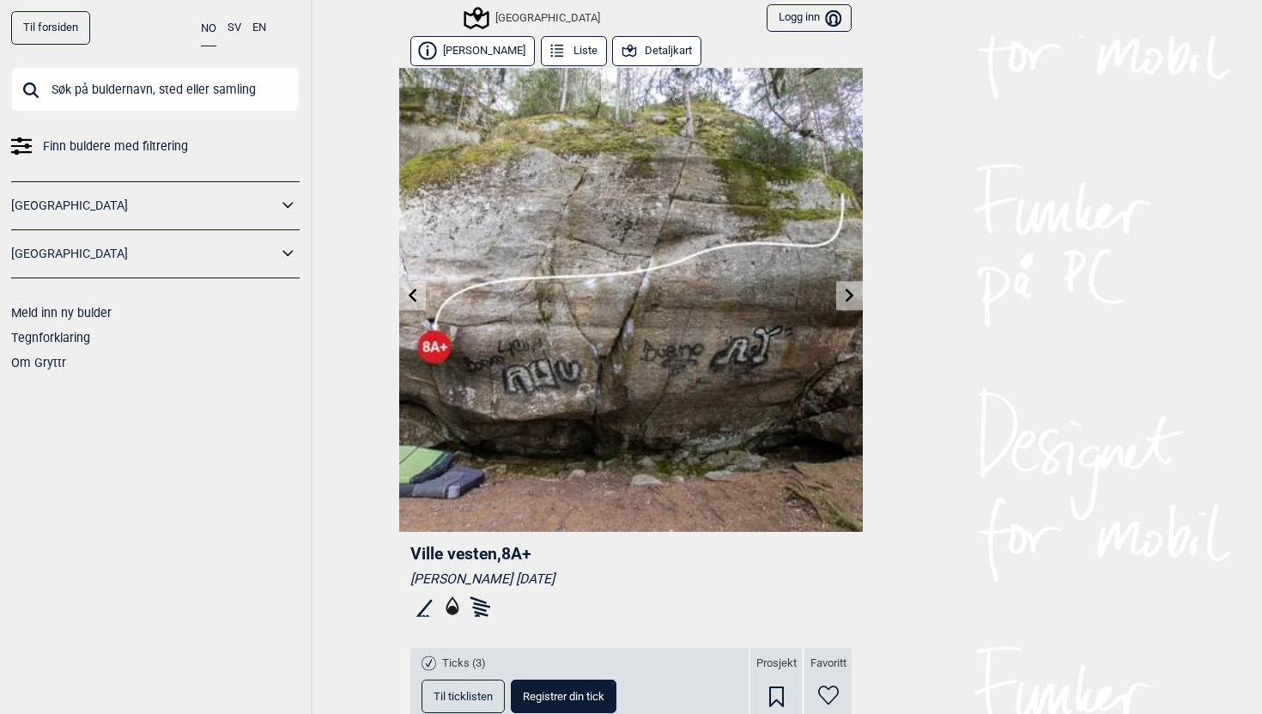
click at [848, 306] on link at bounding box center [849, 296] width 27 height 28
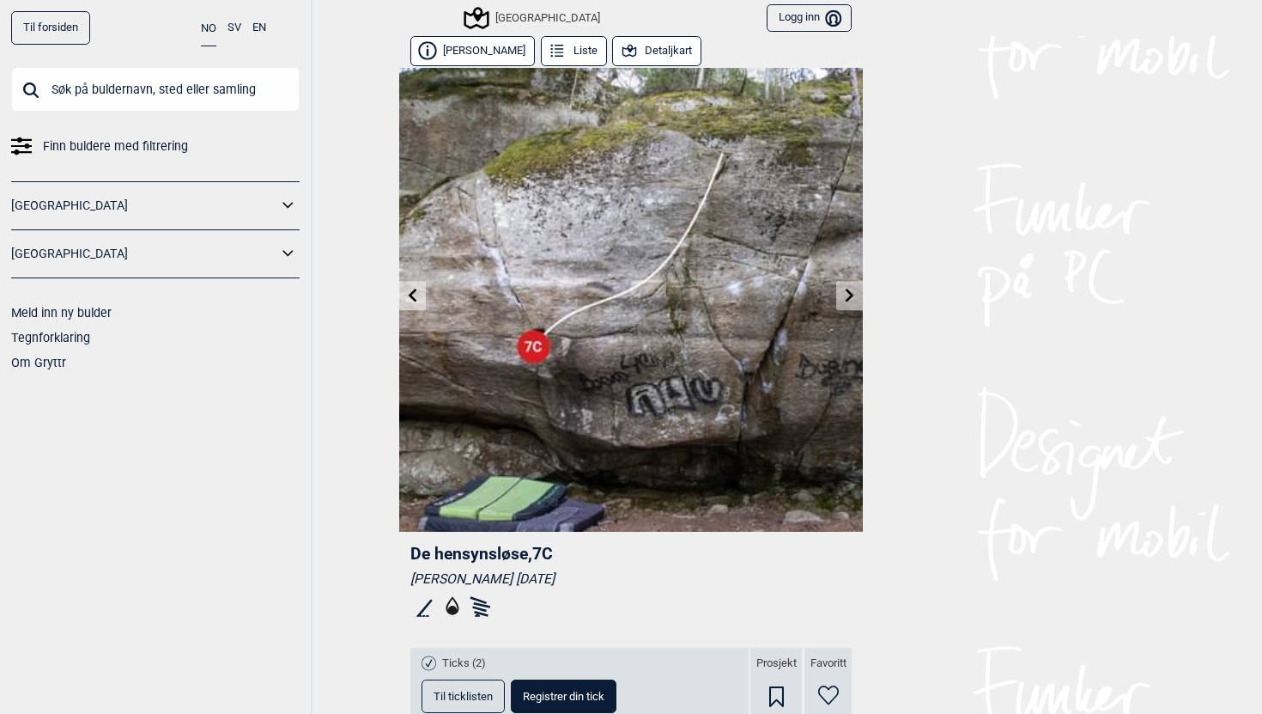
click at [846, 301] on link at bounding box center [849, 296] width 27 height 28
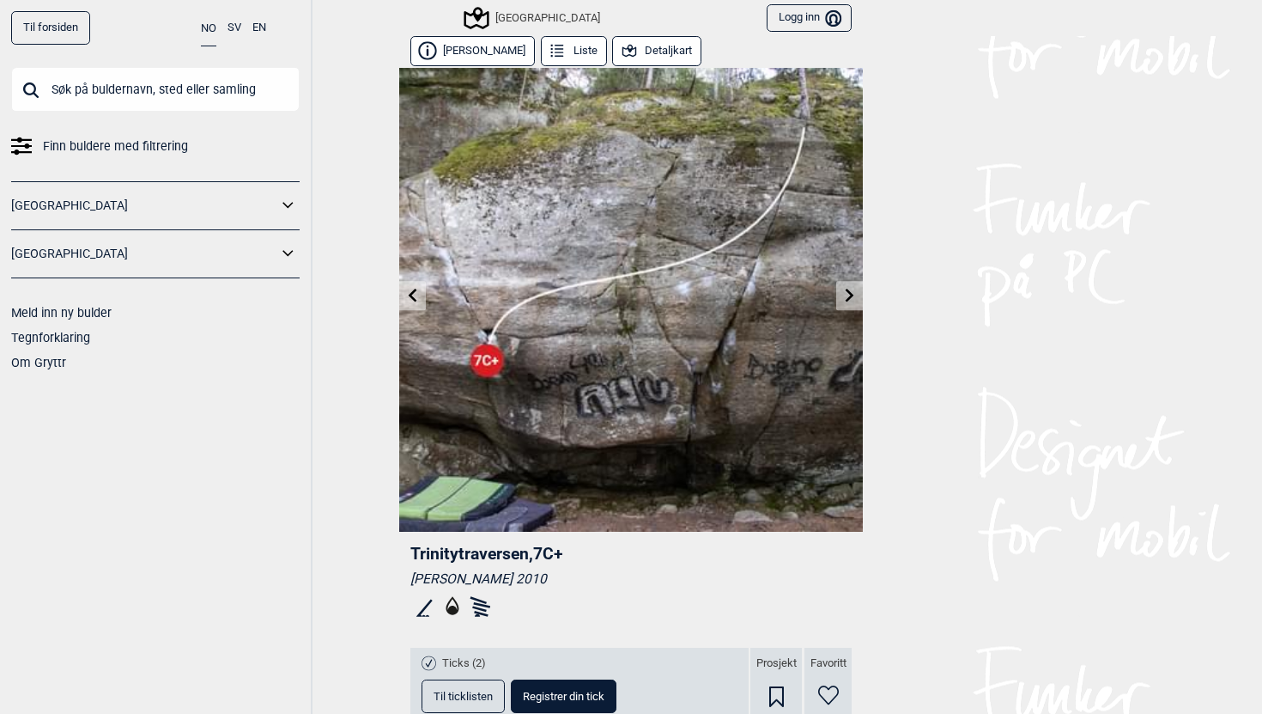
click at [842, 285] on link at bounding box center [849, 296] width 27 height 28
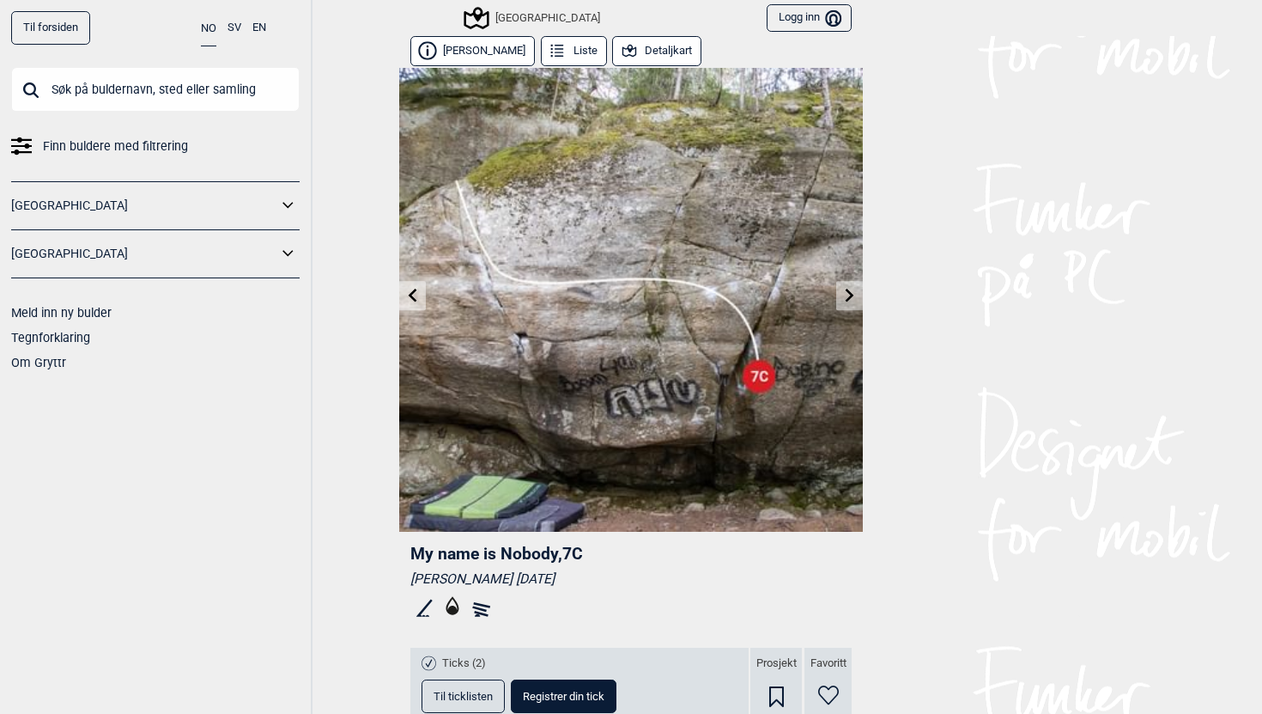
click at [842, 285] on link at bounding box center [849, 296] width 27 height 28
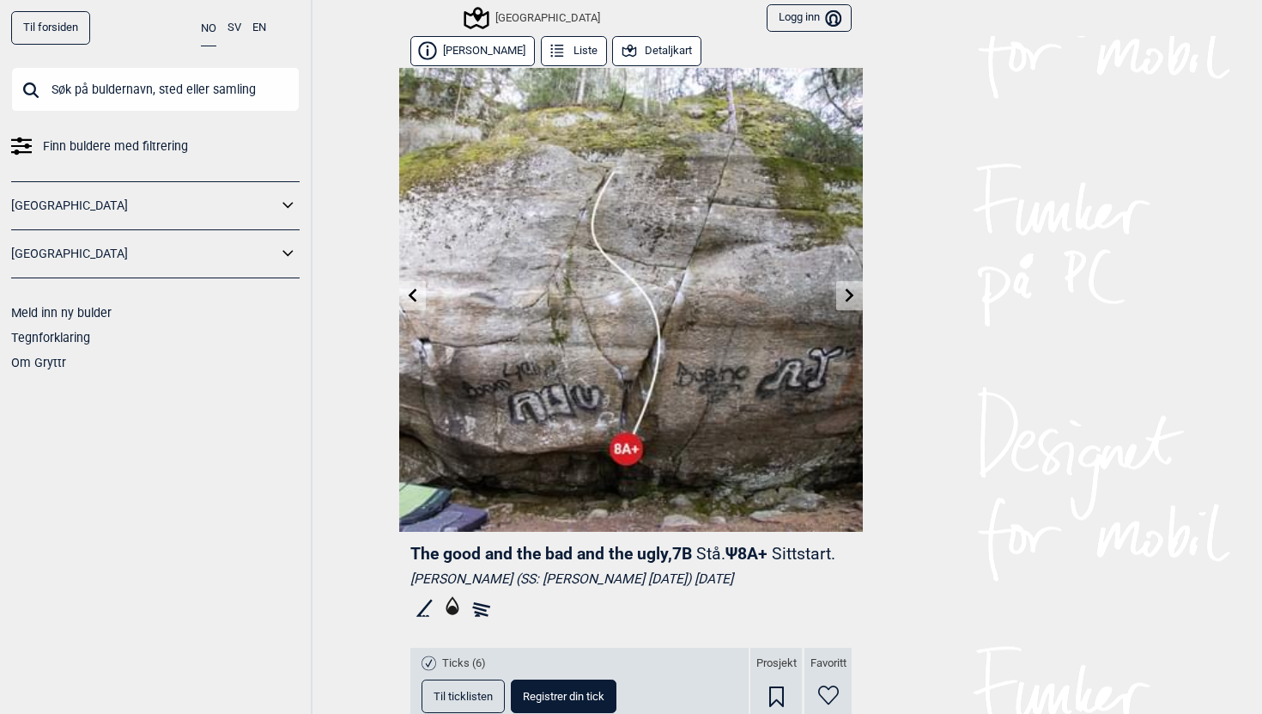
click at [842, 285] on link at bounding box center [849, 296] width 27 height 28
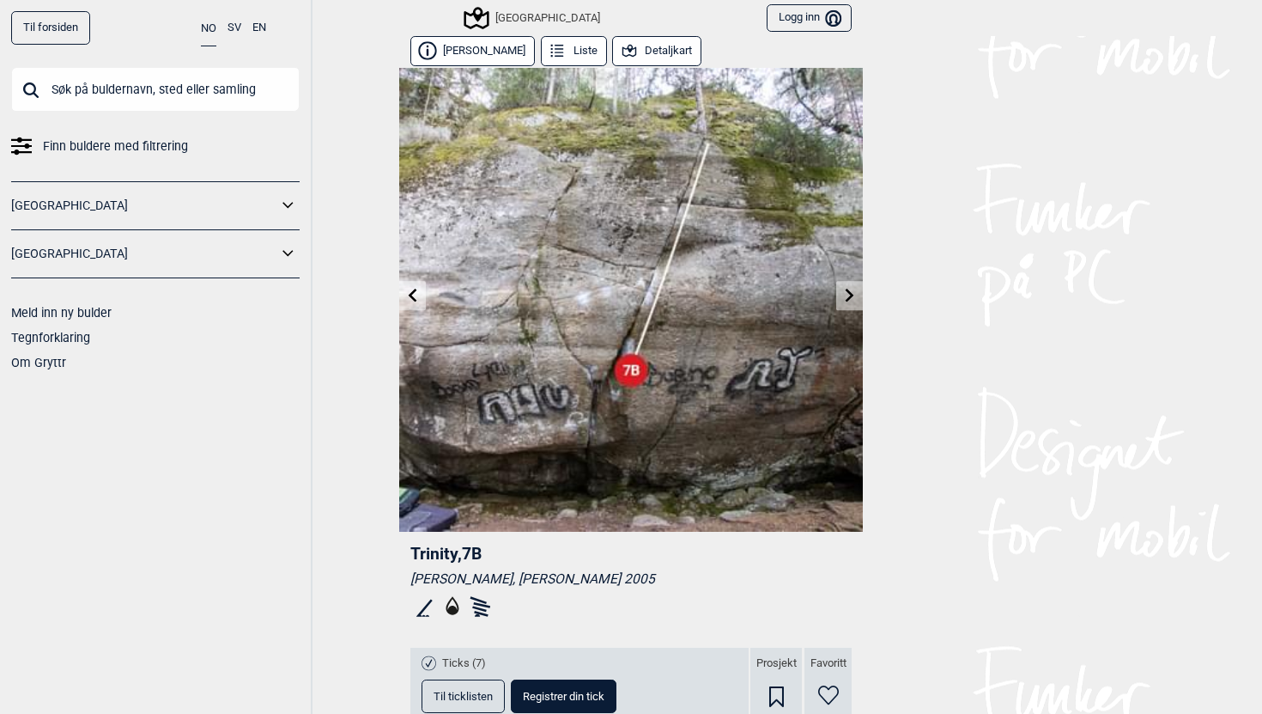
click at [842, 285] on link at bounding box center [849, 296] width 27 height 28
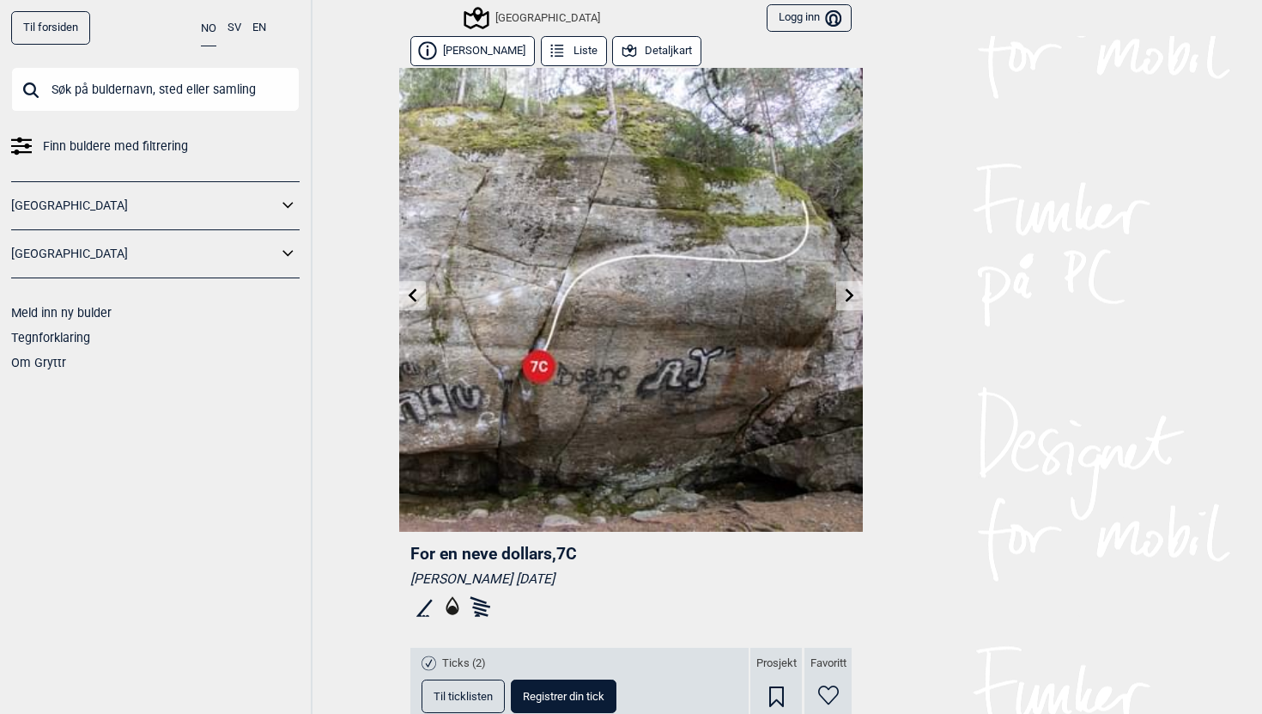
click at [842, 285] on link at bounding box center [849, 296] width 27 height 28
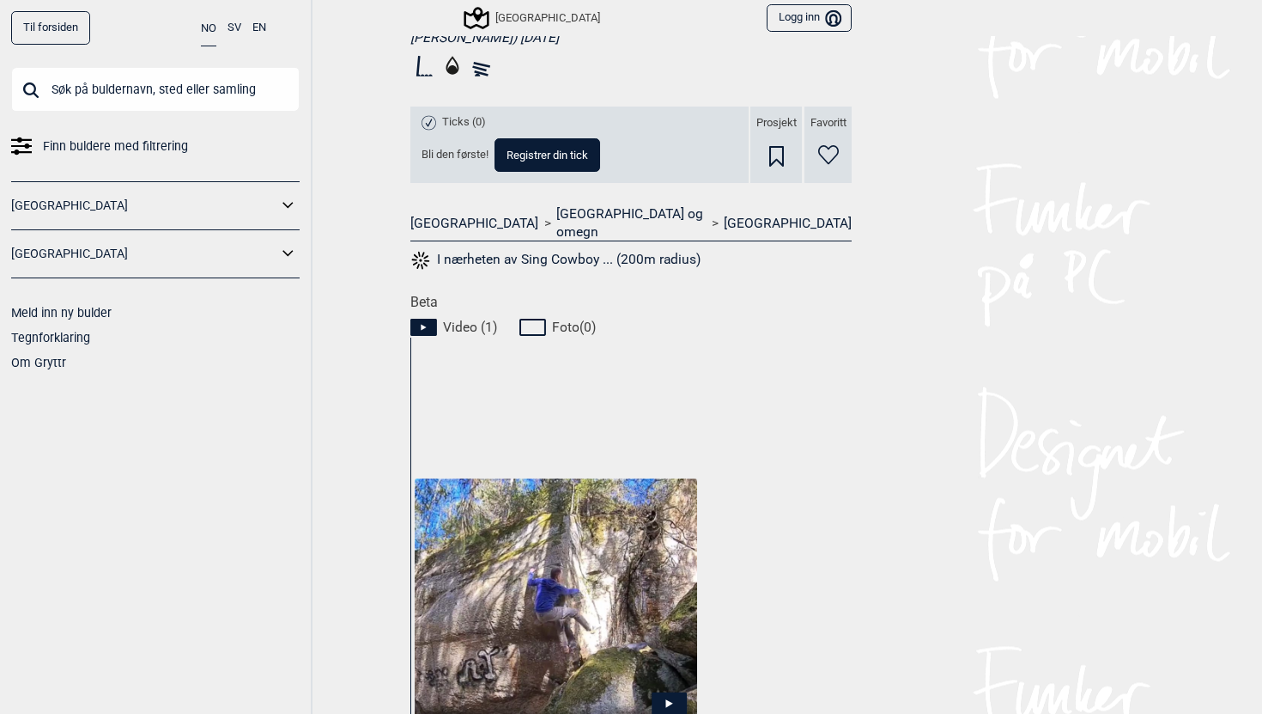
scroll to position [726, 0]
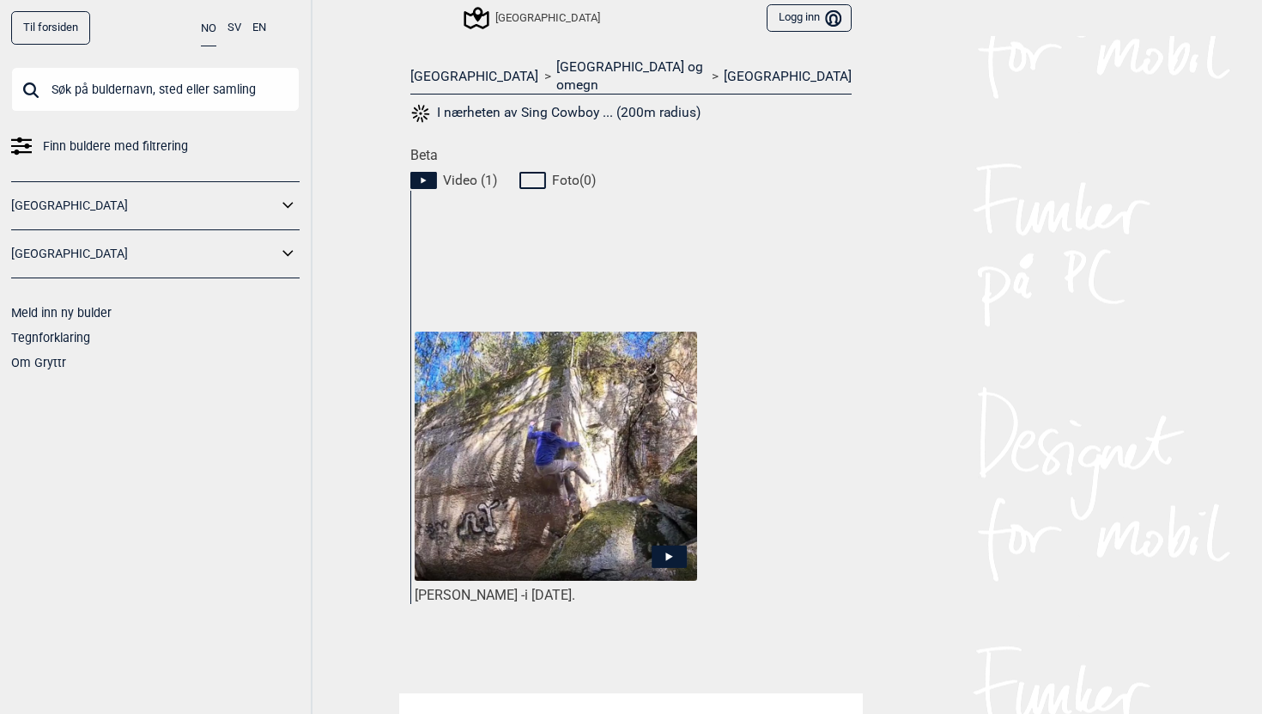
click at [632, 411] on img at bounding box center [556, 455] width 283 height 249
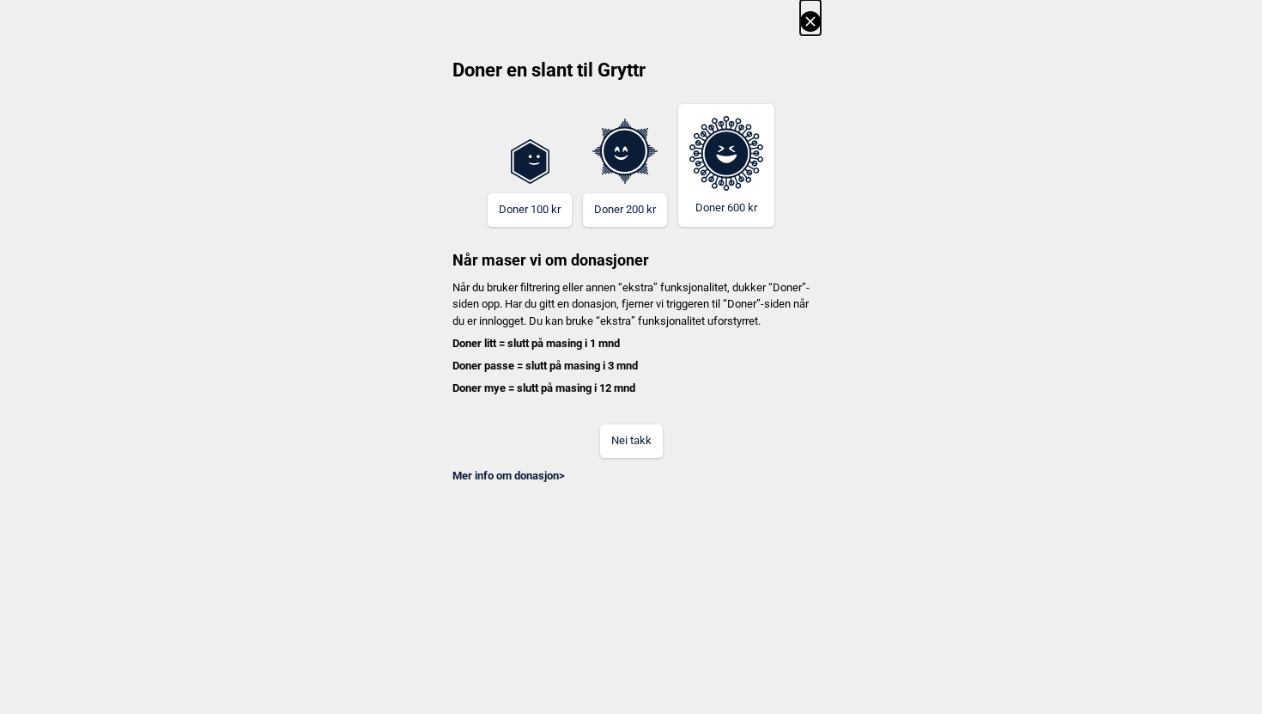
click at [810, 28] on icon at bounding box center [810, 21] width 21 height 21
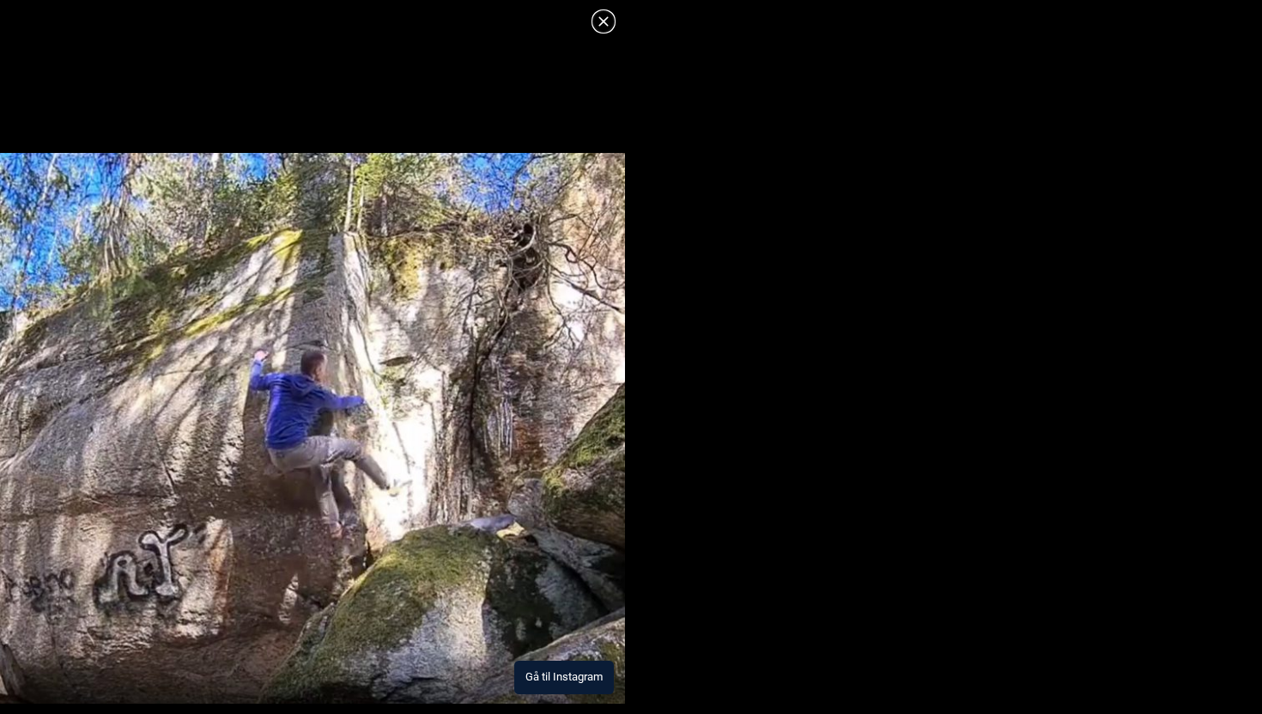
click at [553, 661] on button "Gå til Instagram" at bounding box center [564, 676] width 100 height 33
click at [606, 29] on icon at bounding box center [603, 21] width 21 height 21
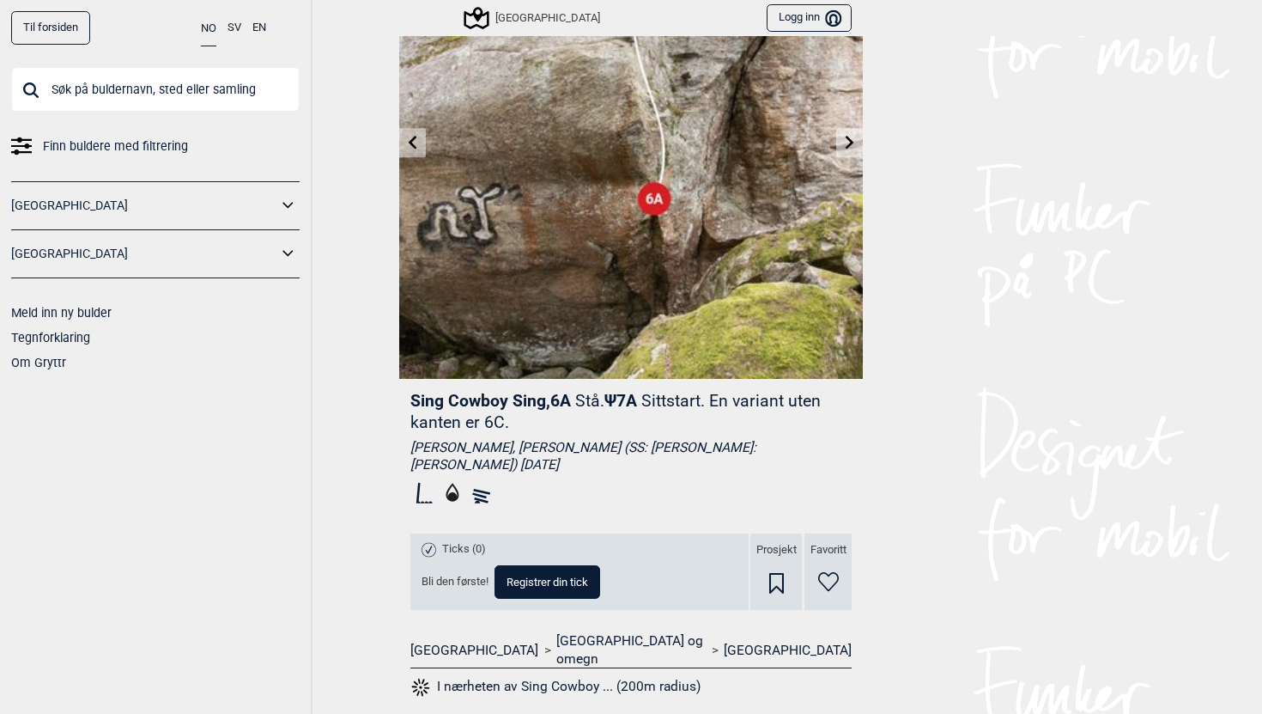
scroll to position [0, 0]
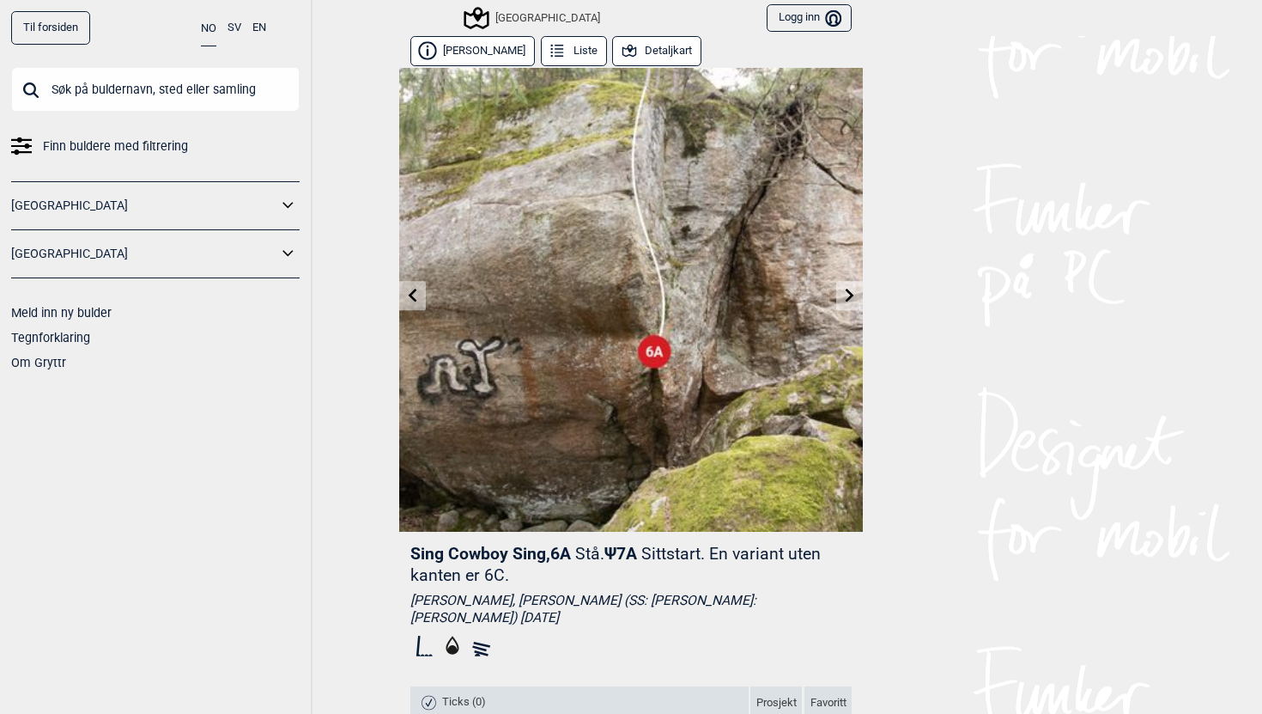
click at [851, 290] on icon at bounding box center [850, 295] width 14 height 14
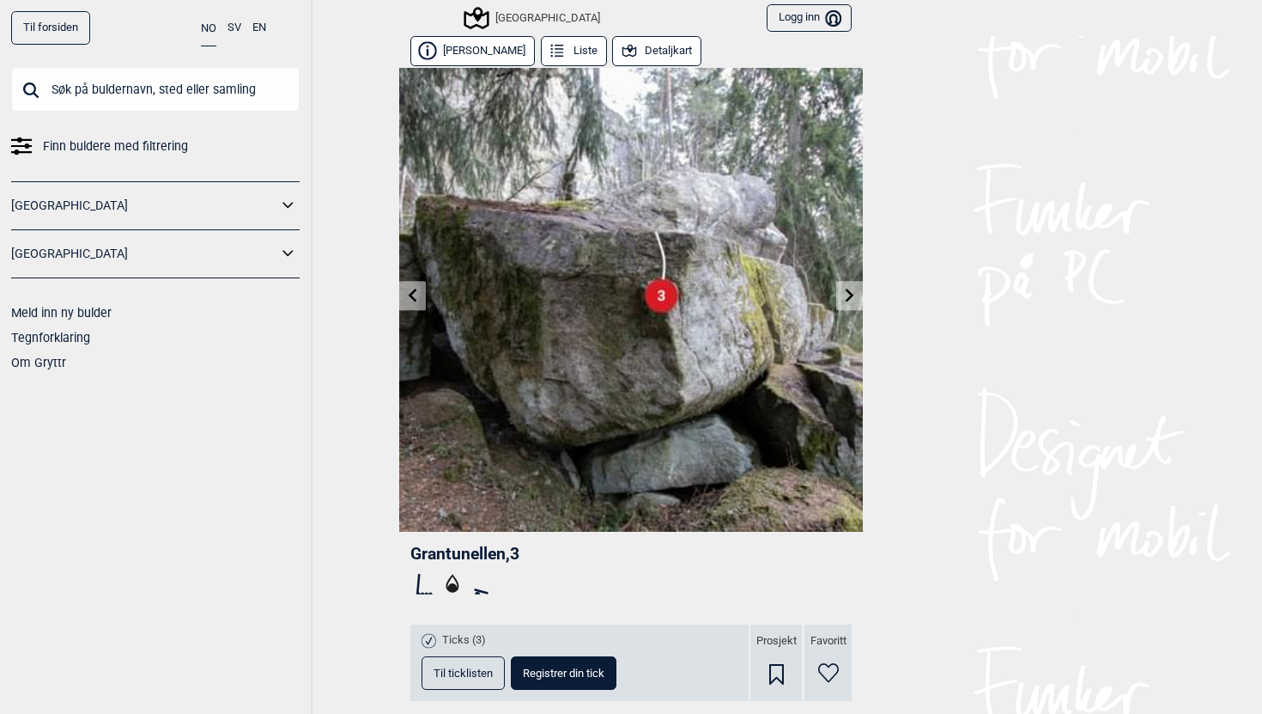
click at [851, 290] on icon at bounding box center [850, 295] width 14 height 14
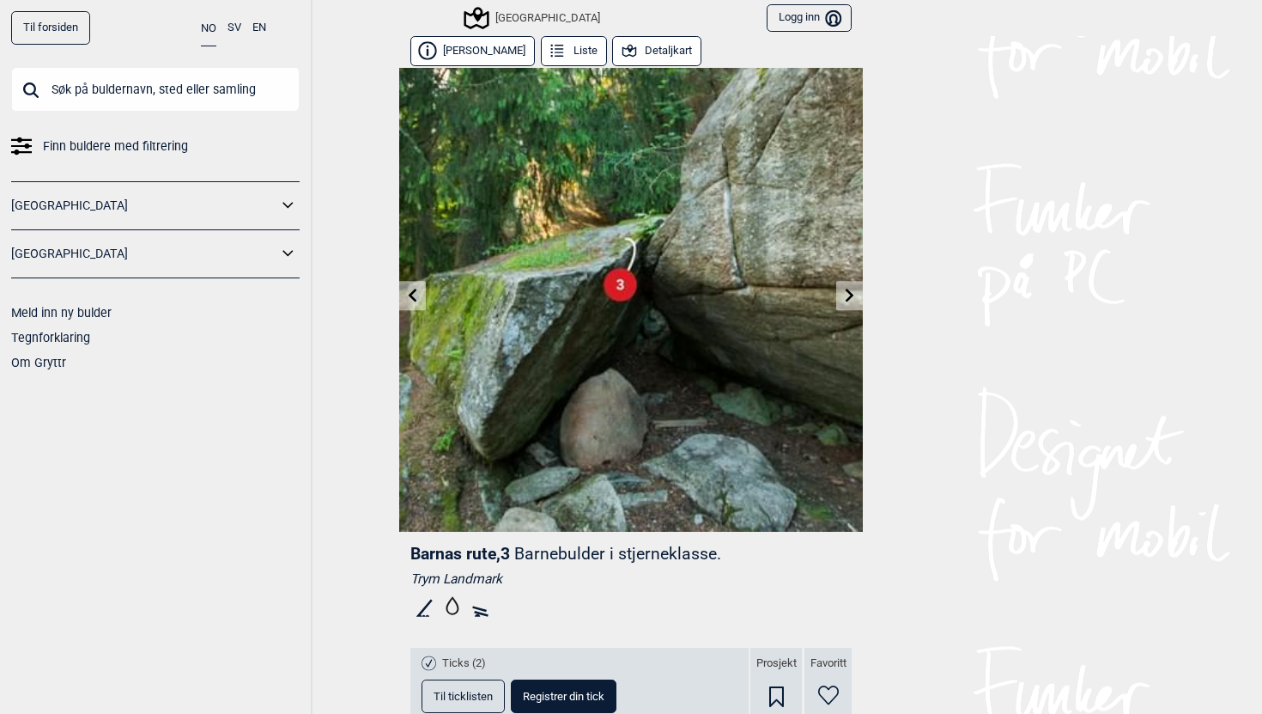
click at [851, 290] on icon at bounding box center [850, 295] width 14 height 14
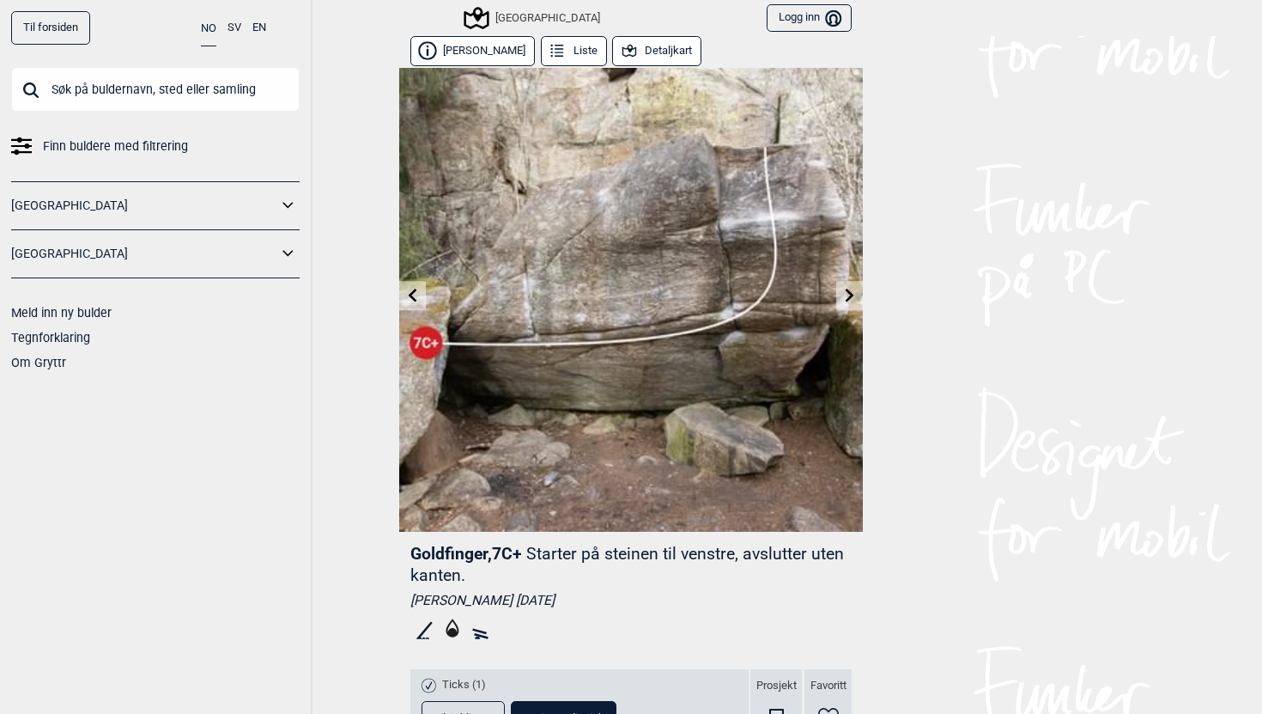
click at [852, 307] on link at bounding box center [849, 296] width 27 height 28
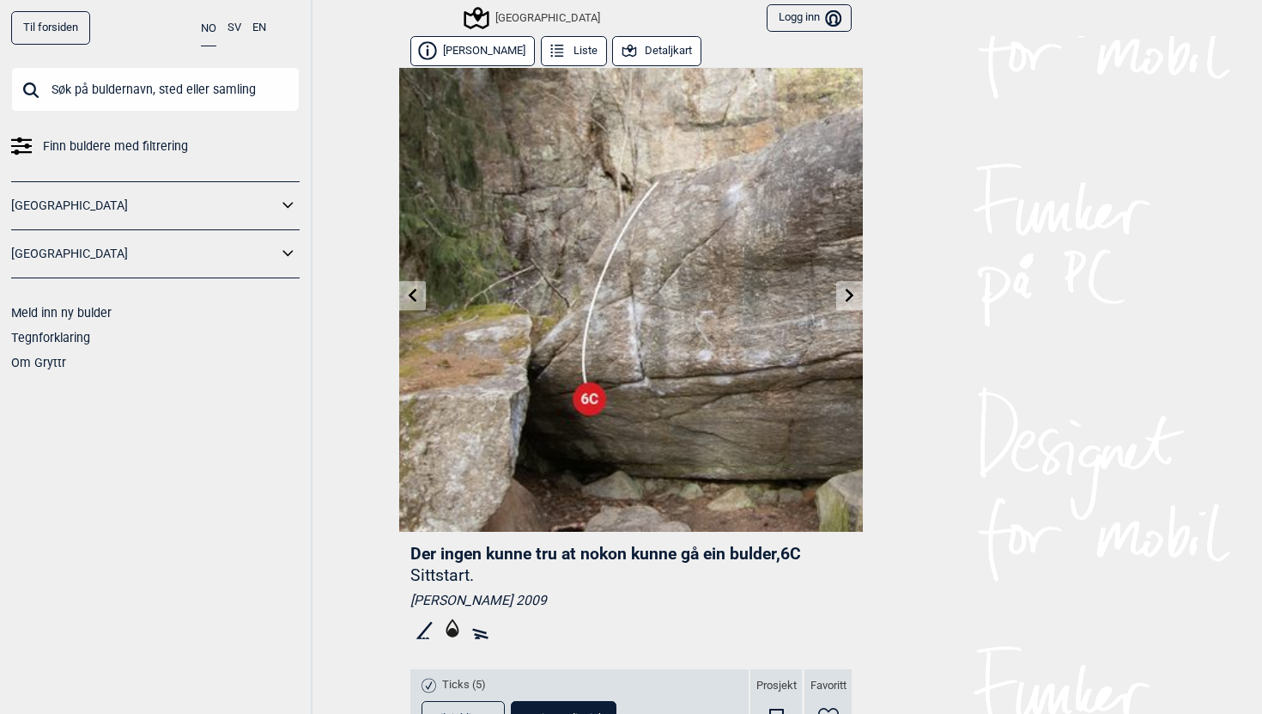
click at [844, 290] on icon at bounding box center [850, 295] width 14 height 14
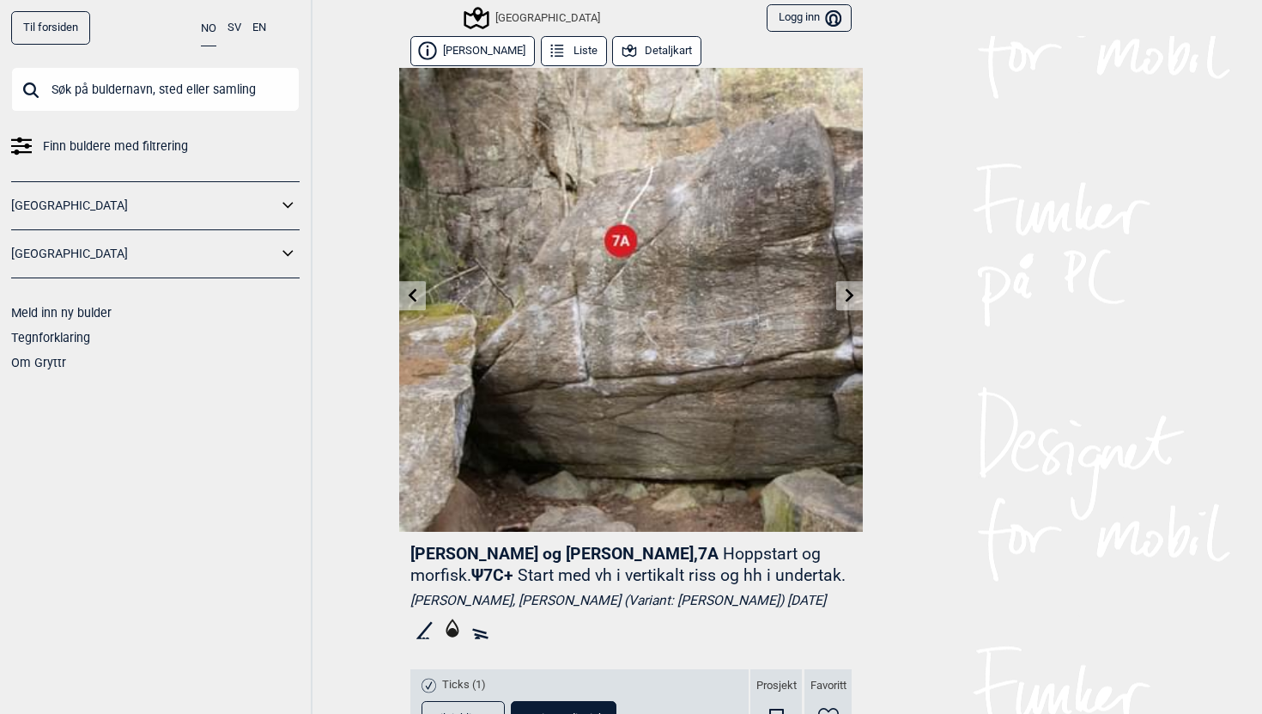
click at [844, 290] on icon at bounding box center [850, 295] width 14 height 14
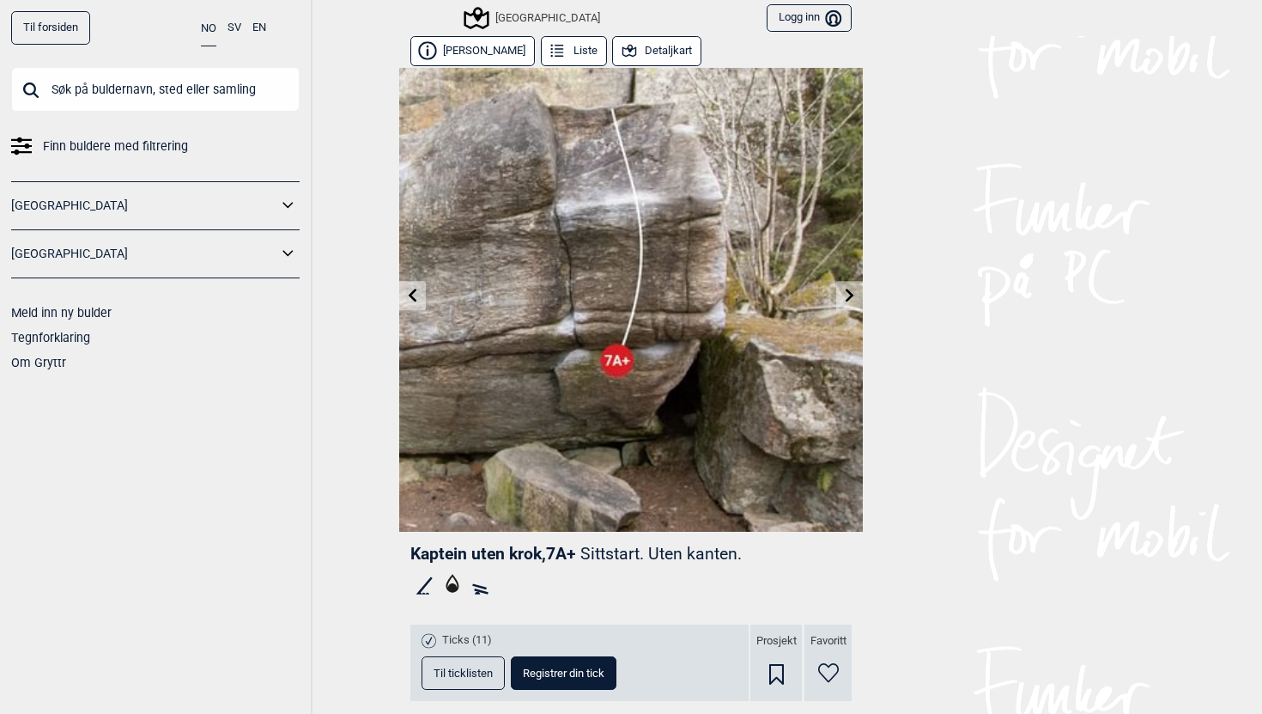
click at [844, 290] on icon at bounding box center [850, 295] width 14 height 14
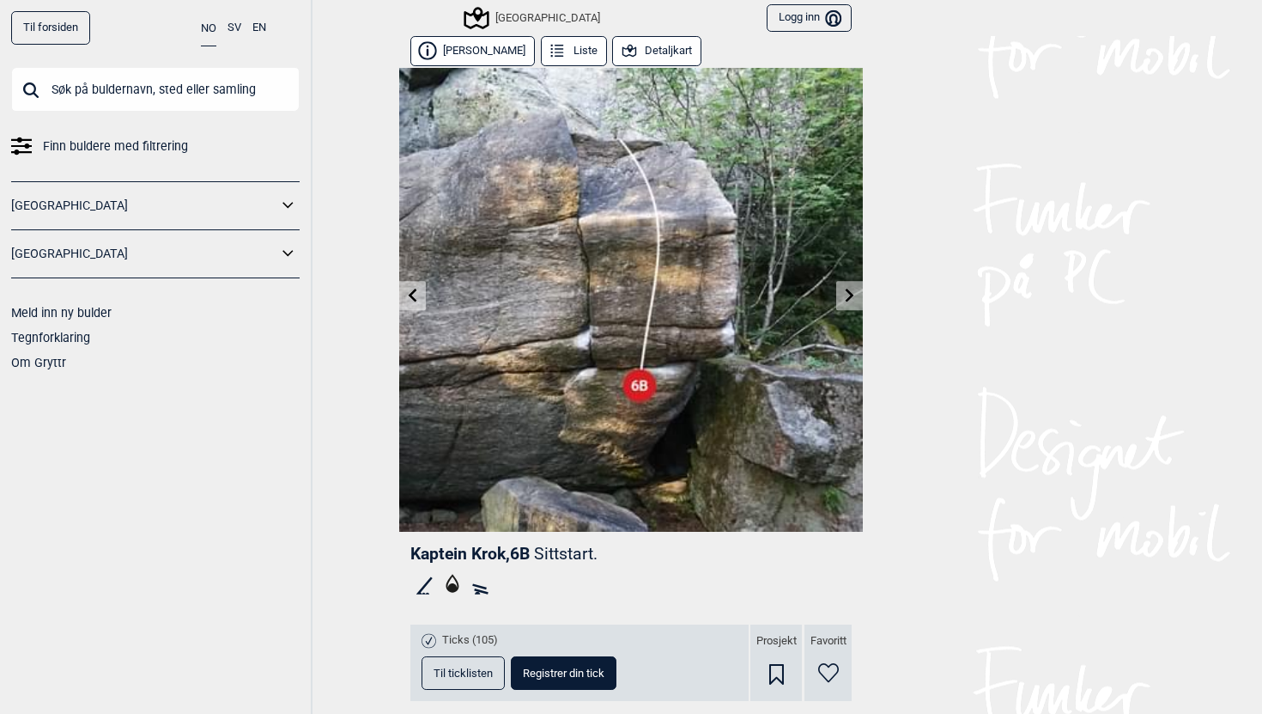
click at [842, 306] on link at bounding box center [849, 296] width 27 height 28
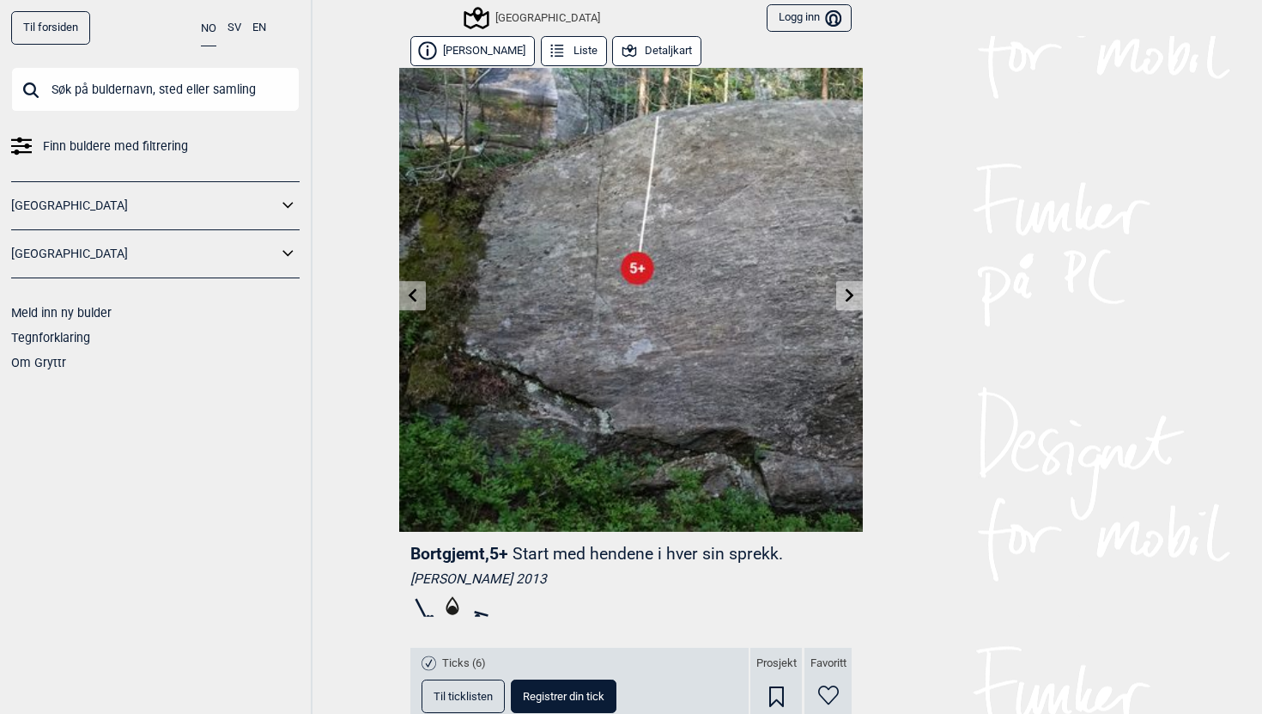
click at [842, 306] on link at bounding box center [849, 296] width 27 height 28
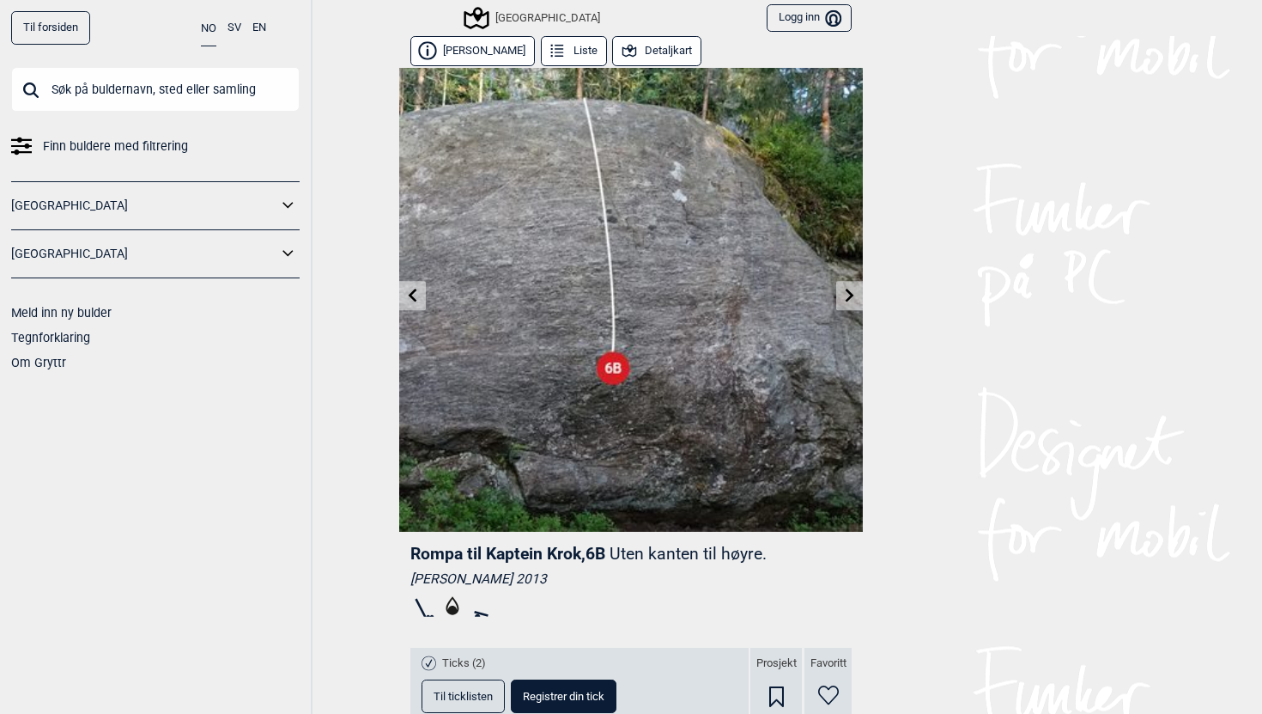
click at [419, 299] on link at bounding box center [412, 296] width 27 height 28
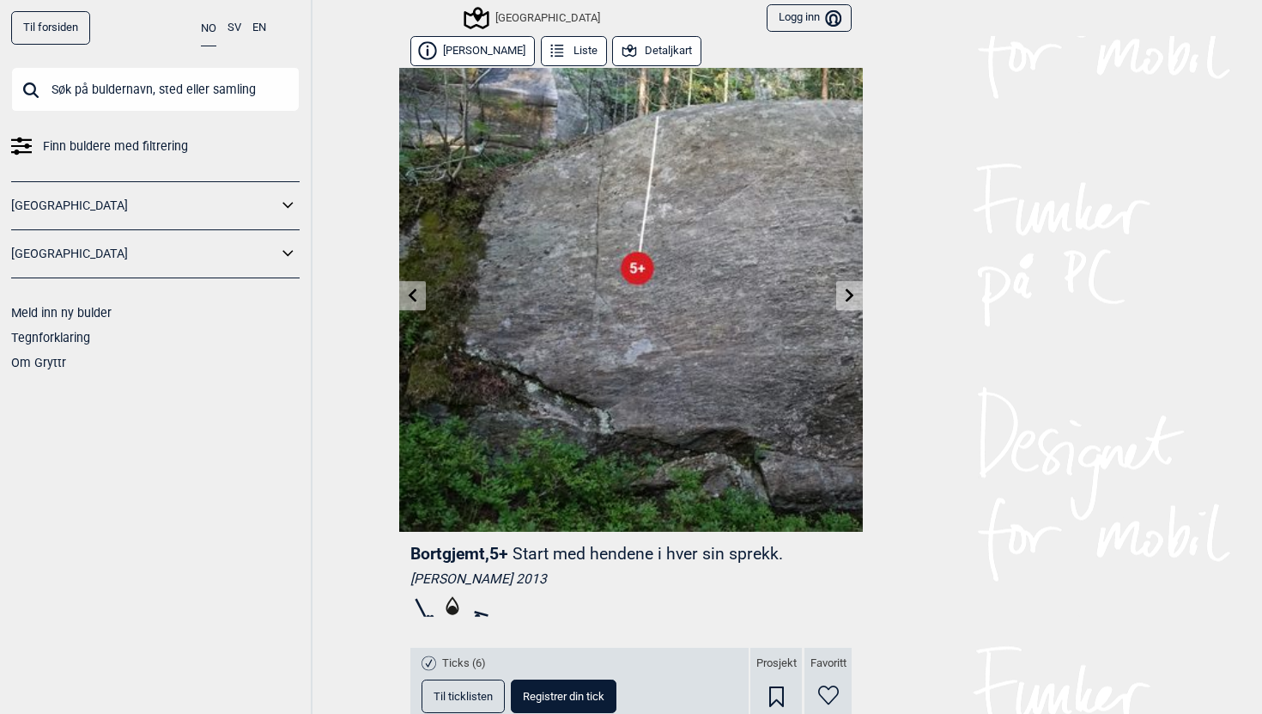
click at [419, 299] on link at bounding box center [412, 296] width 27 height 28
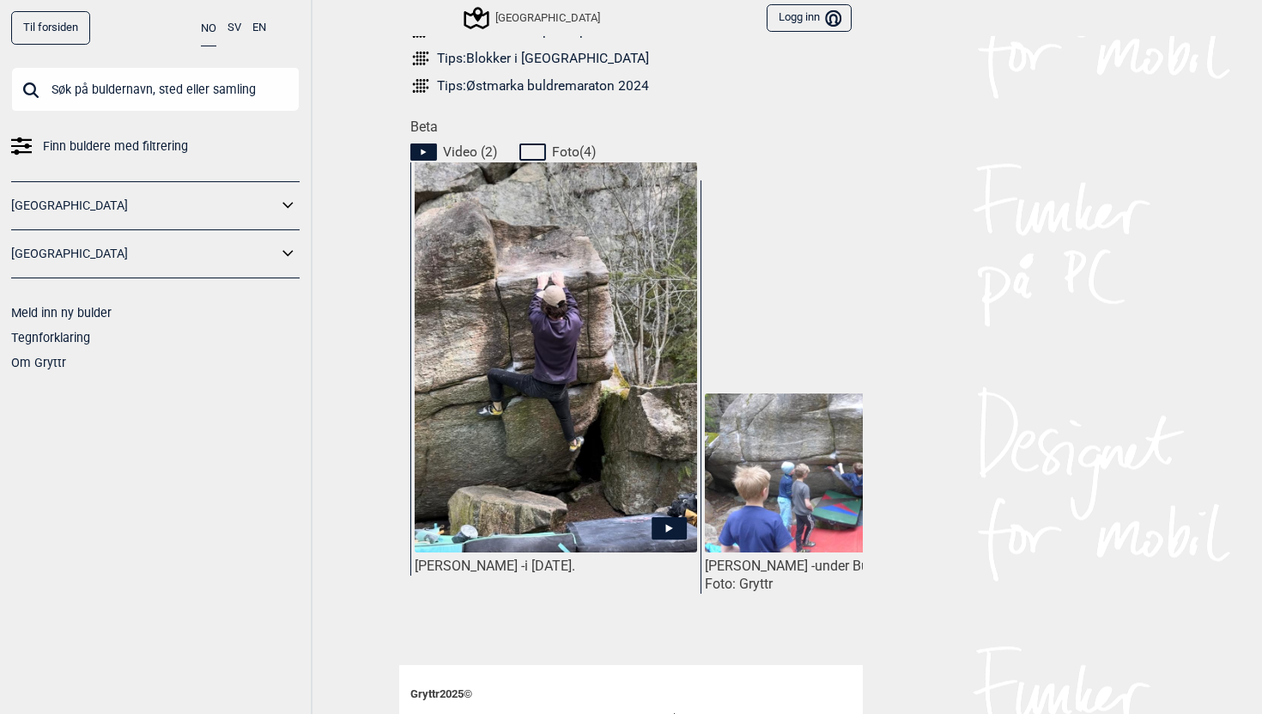
scroll to position [806, 0]
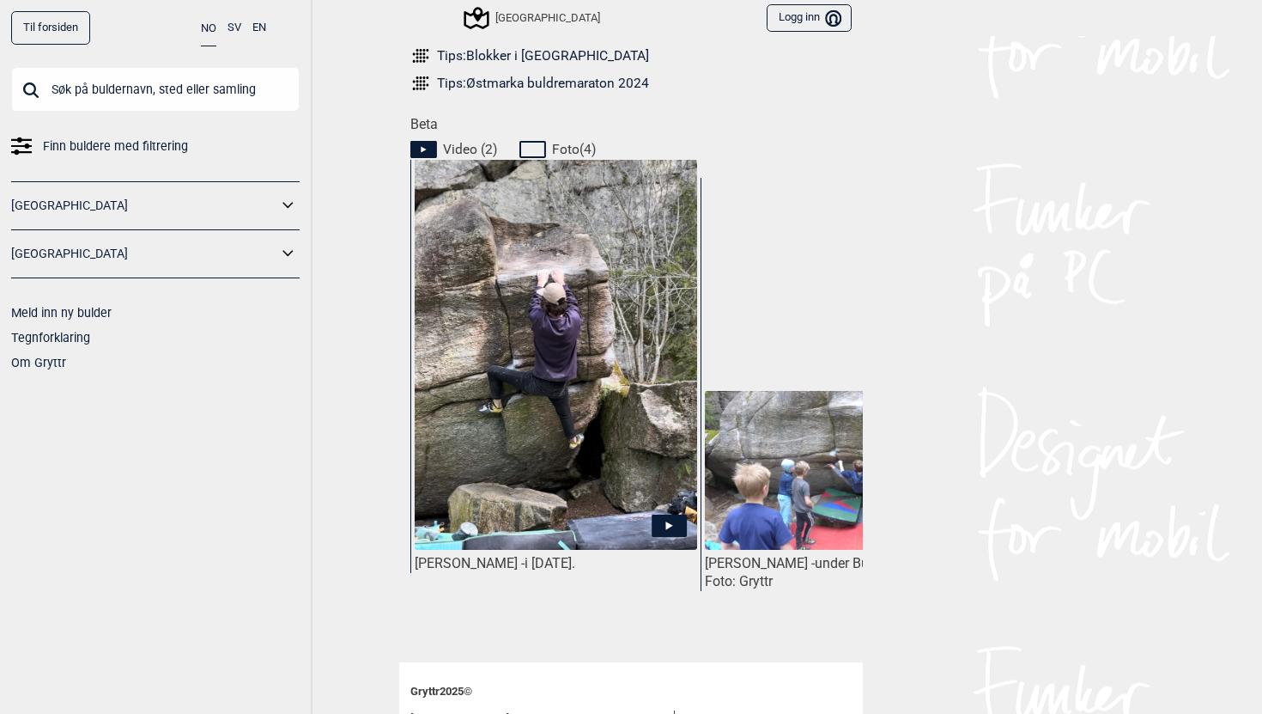
click at [507, 343] on img at bounding box center [556, 410] width 283 height 502
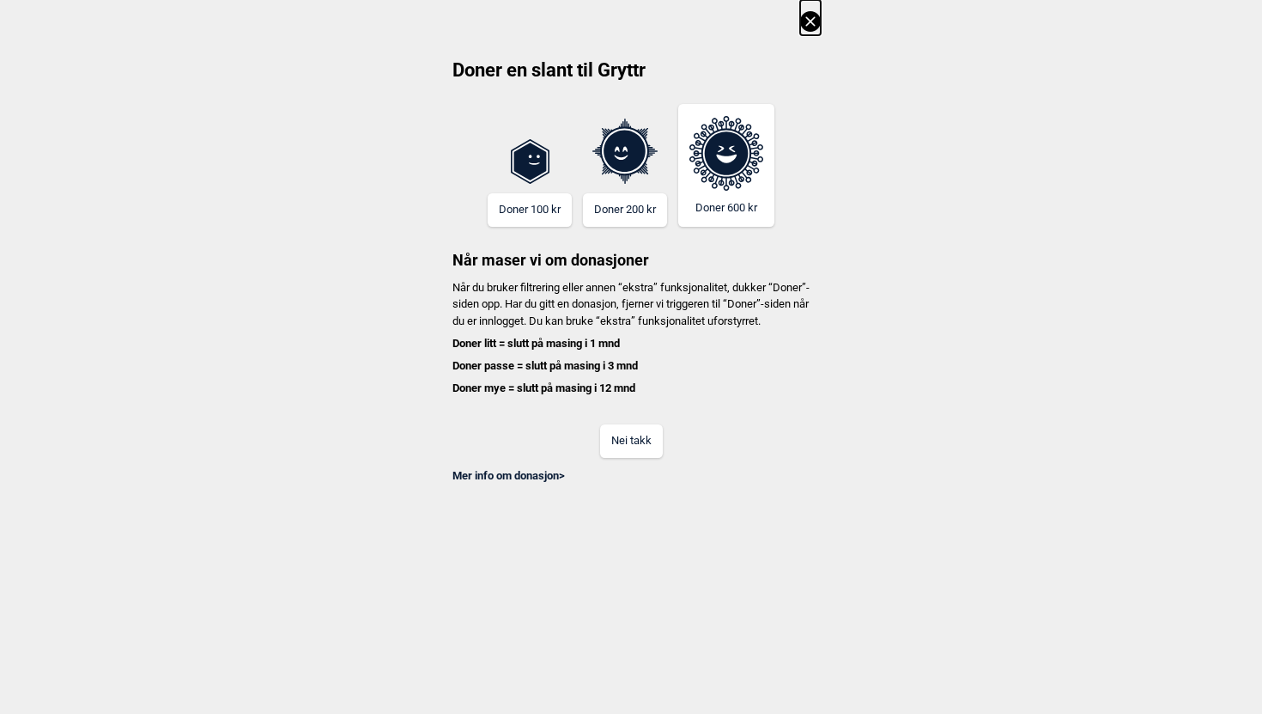
click at [814, 29] on icon at bounding box center [810, 21] width 21 height 21
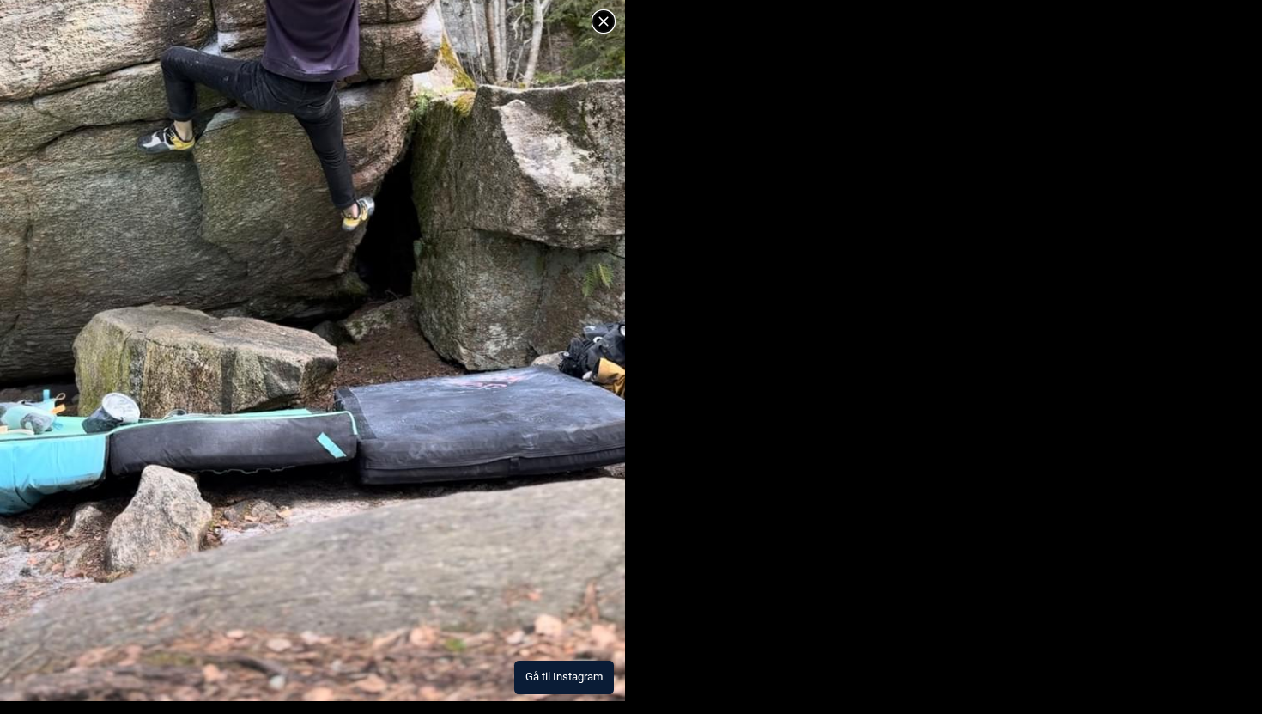
click at [411, 225] on img at bounding box center [312, 145] width 625 height 1111
click at [605, 27] on icon at bounding box center [603, 21] width 21 height 21
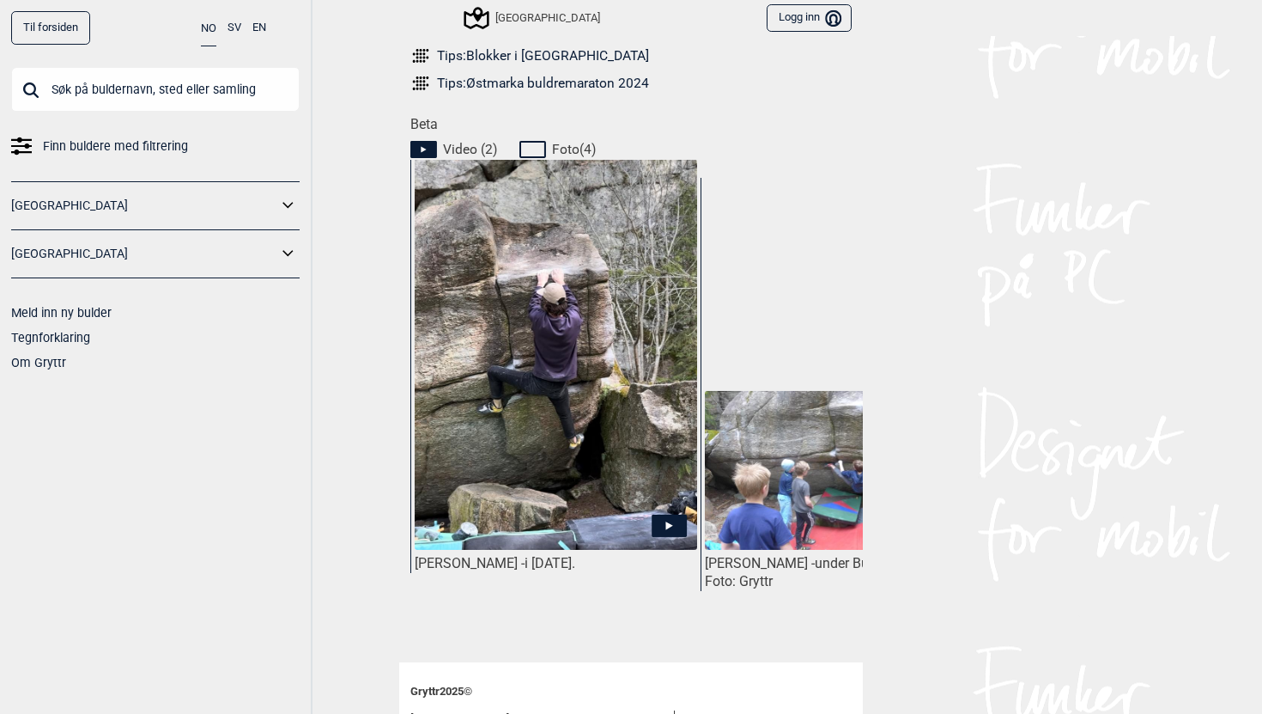
scroll to position [0, 0]
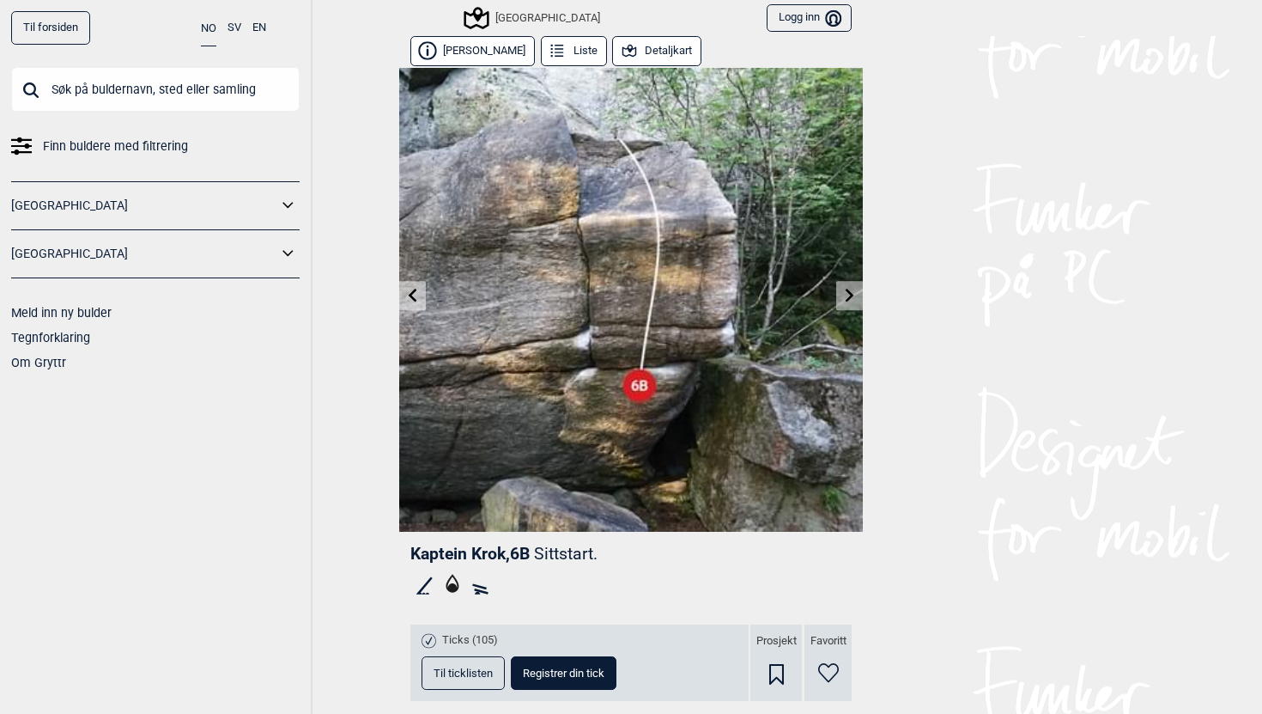
click at [495, 52] on button "[PERSON_NAME]" at bounding box center [472, 51] width 125 height 30
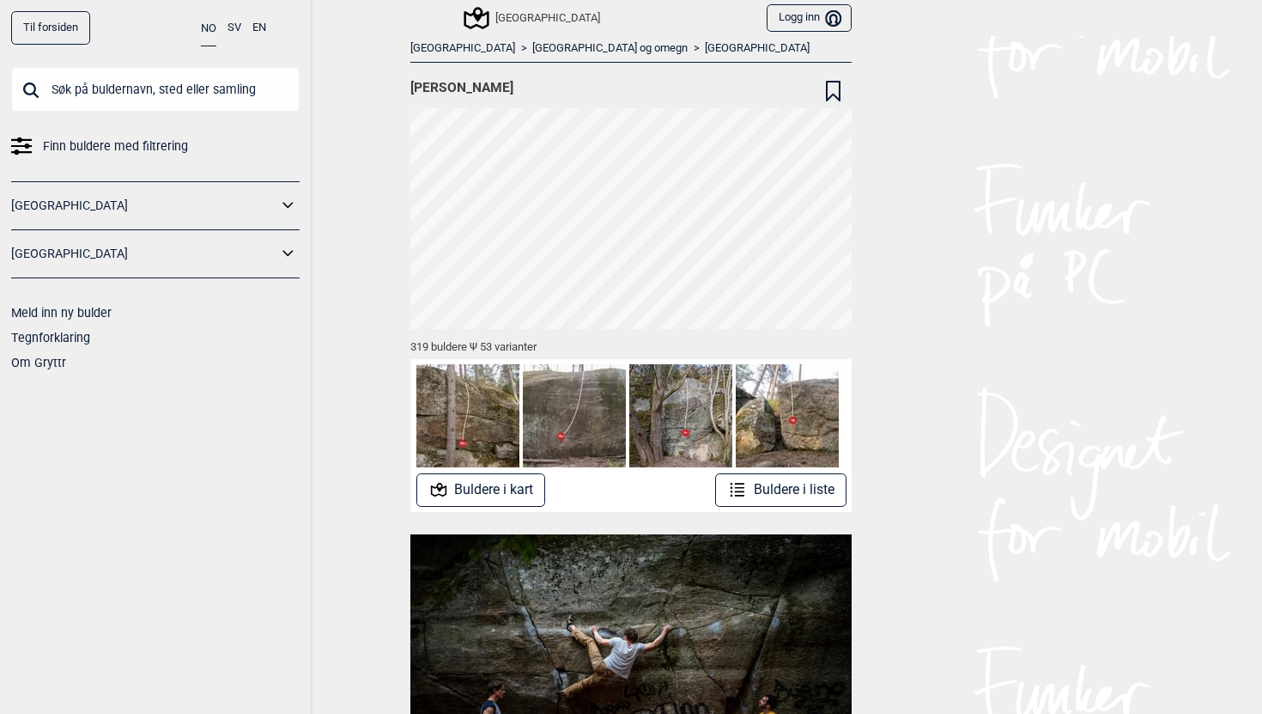
click at [520, 20] on div "[GEOGRAPHIC_DATA]" at bounding box center [533, 18] width 134 height 21
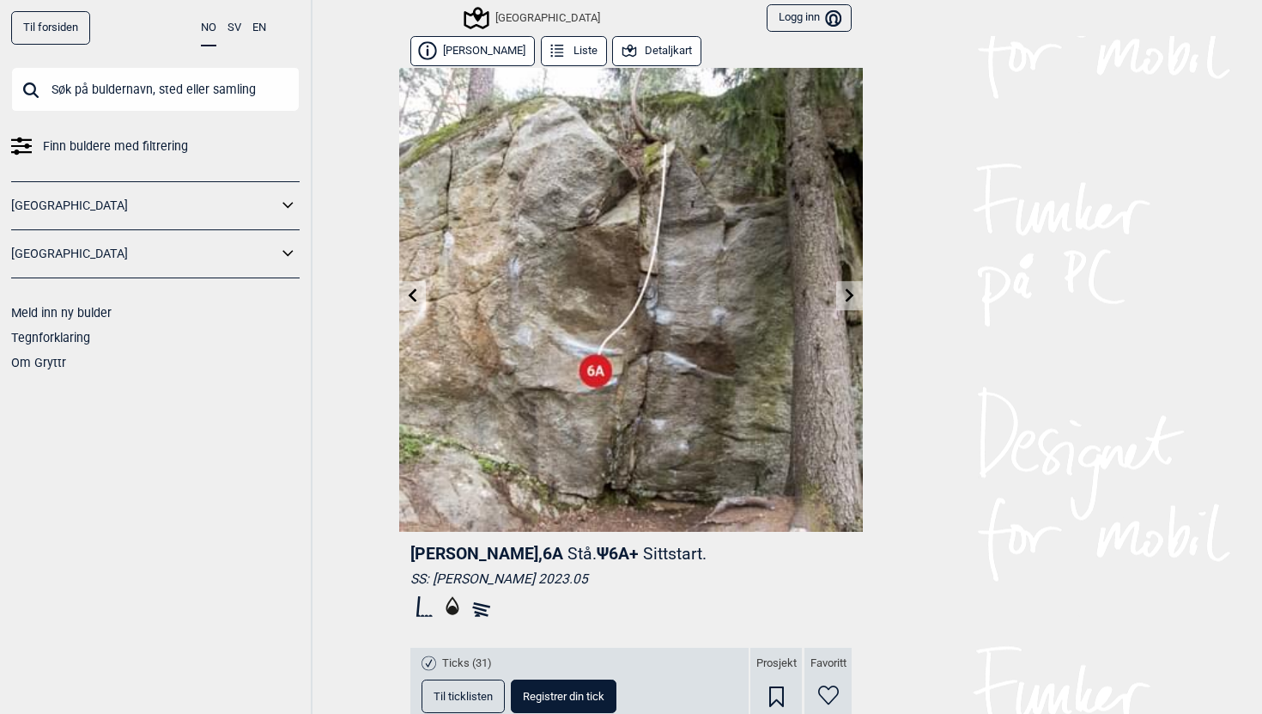
click at [498, 47] on button "[PERSON_NAME]" at bounding box center [472, 51] width 125 height 30
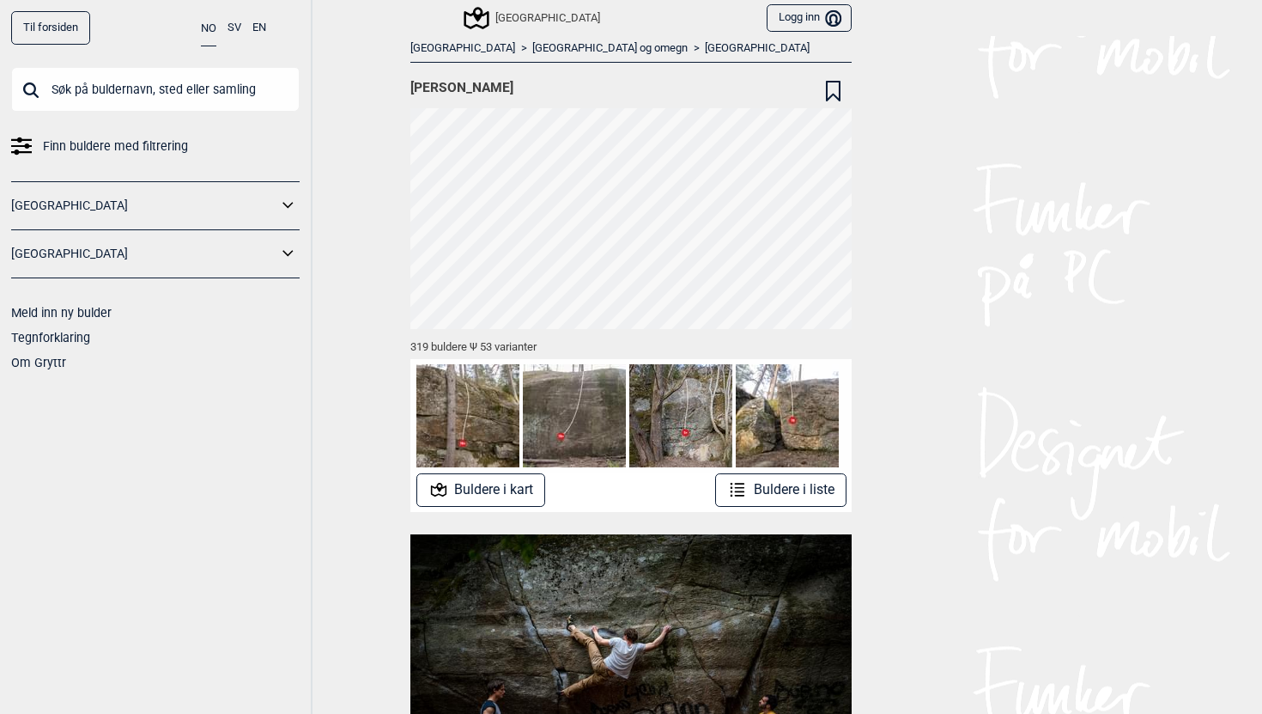
click at [705, 48] on link "[GEOGRAPHIC_DATA]" at bounding box center [757, 48] width 105 height 15
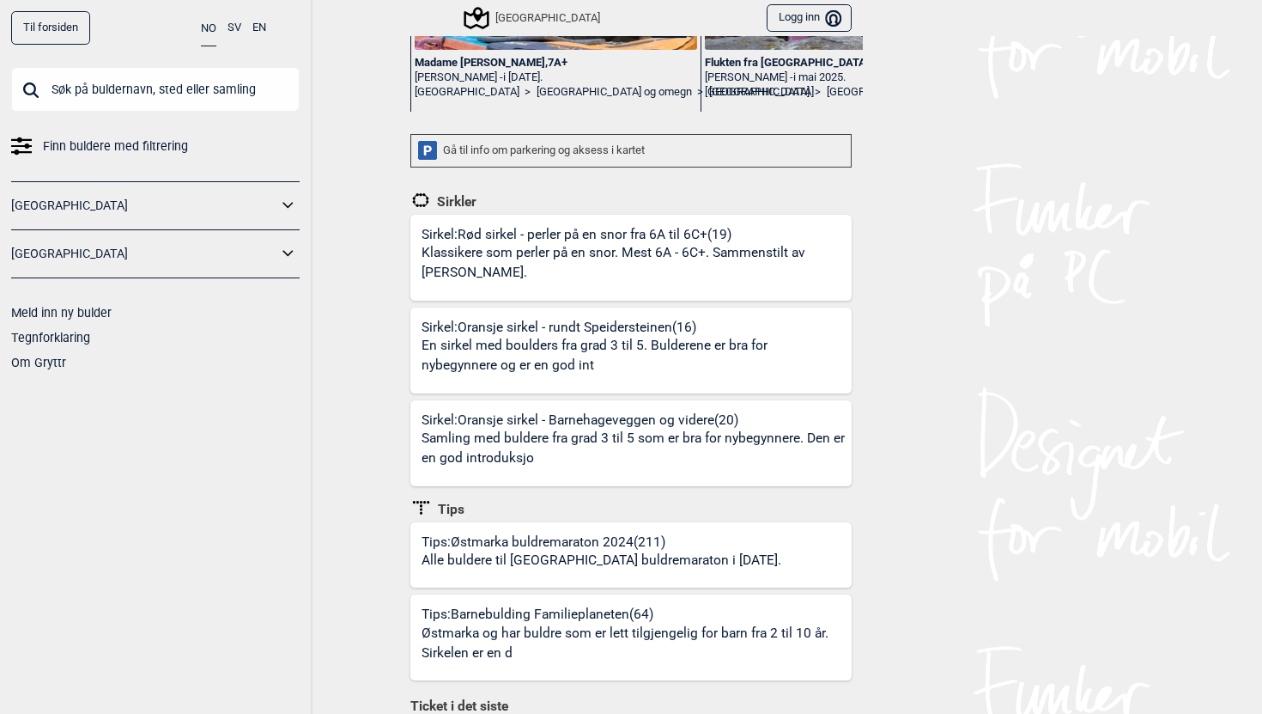
scroll to position [501, 0]
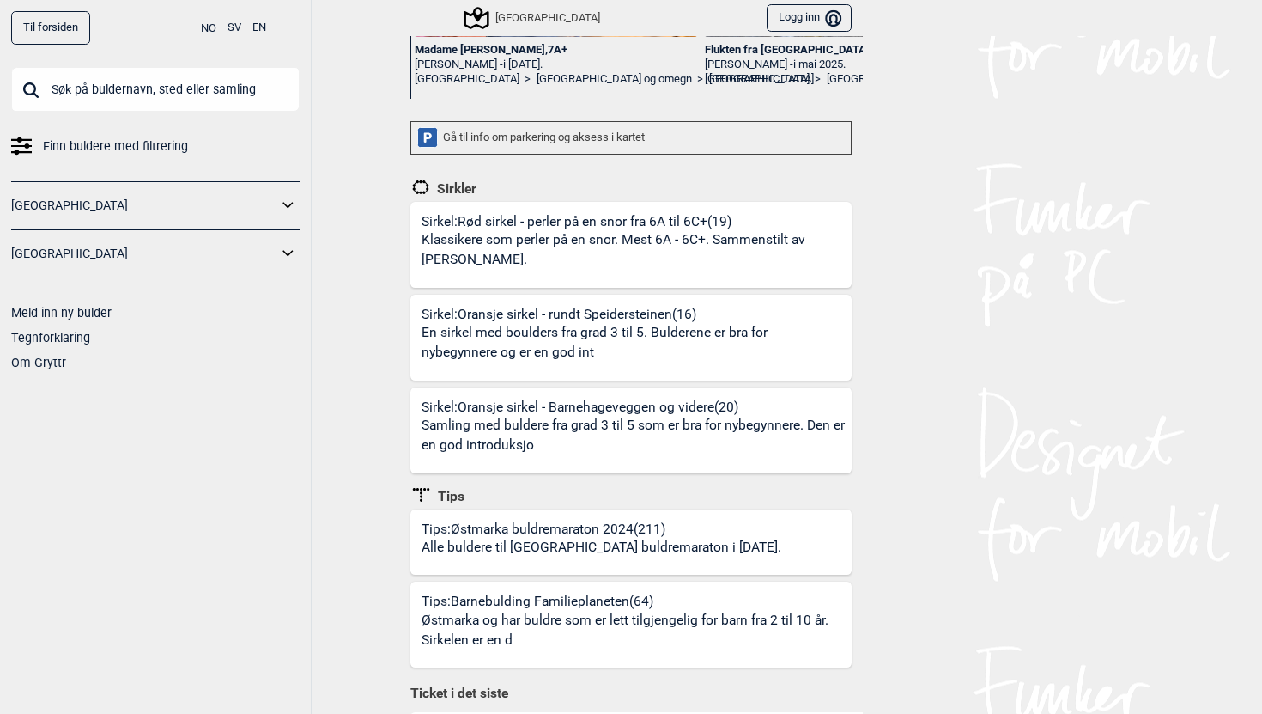
click at [563, 19] on div "[GEOGRAPHIC_DATA]" at bounding box center [533, 18] width 134 height 21
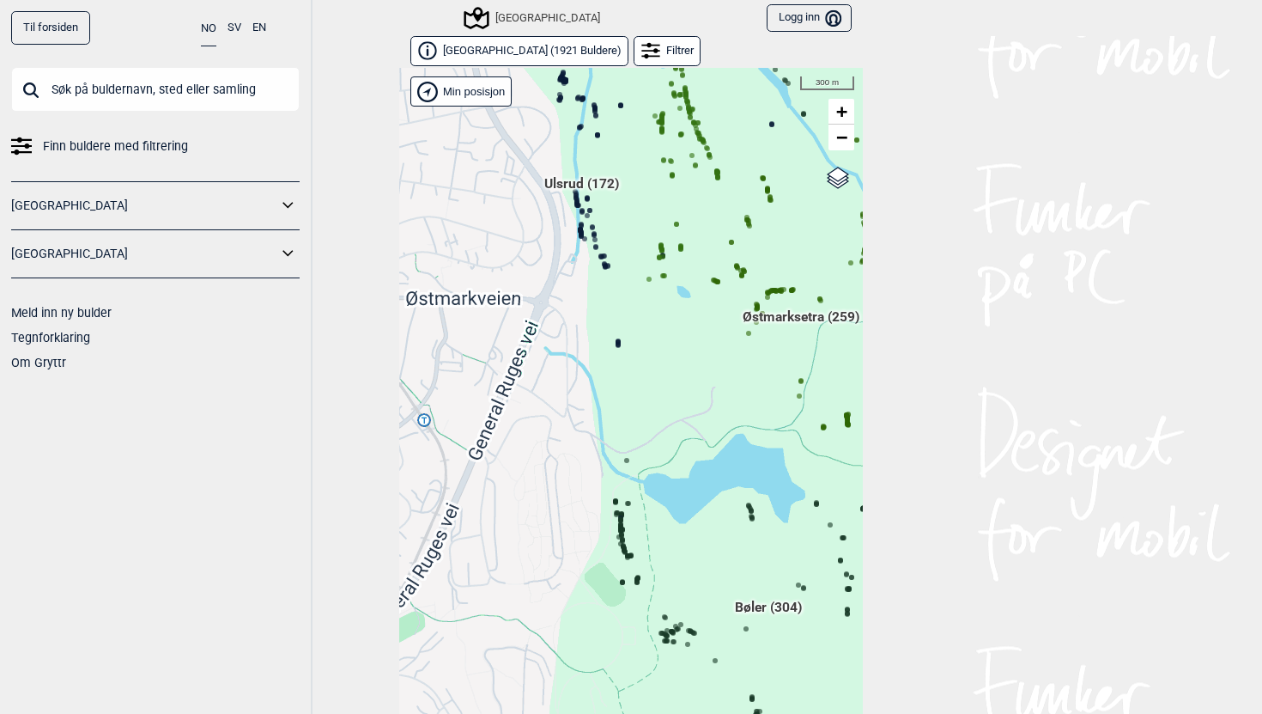
scroll to position [26, 0]
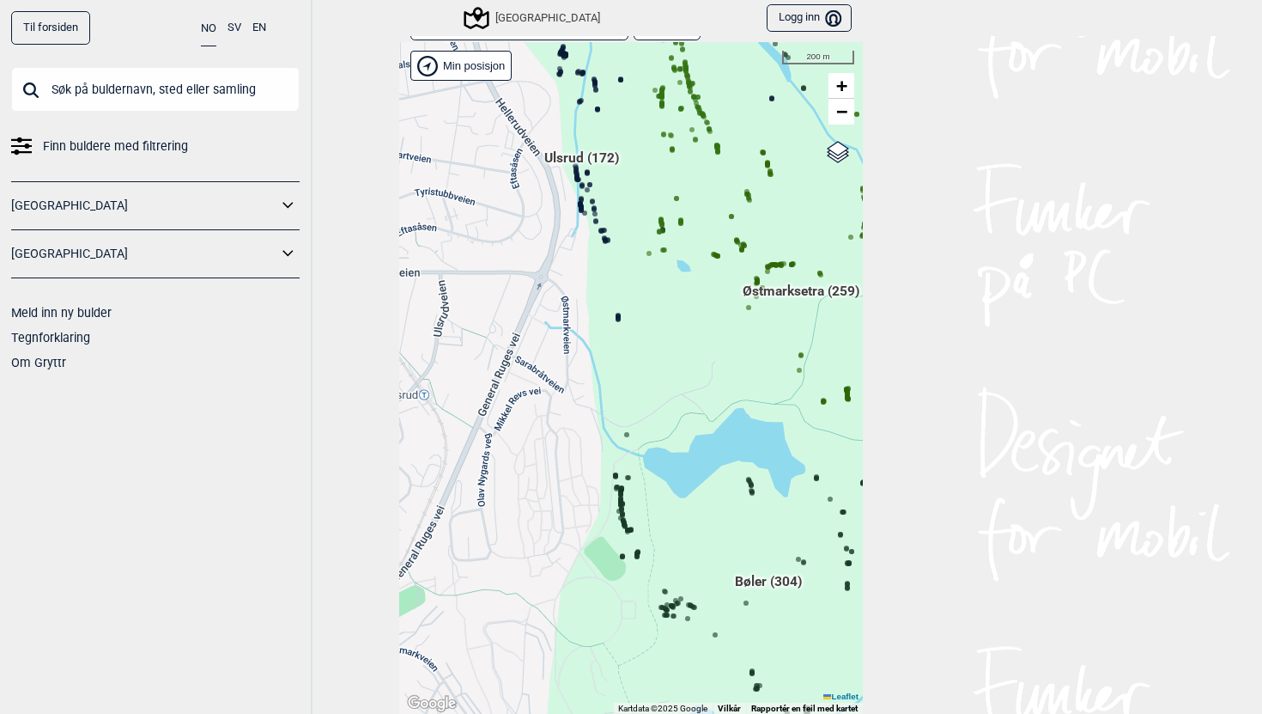
drag, startPoint x: 624, startPoint y: 348, endPoint x: 623, endPoint y: 414, distance: 66.1
click at [625, 414] on div "Hallingdal Gol Ål Stange Kolomoen [GEOGRAPHIC_DATA] [GEOGRAPHIC_DATA][PERSON_NA…" at bounding box center [631, 378] width 464 height 672
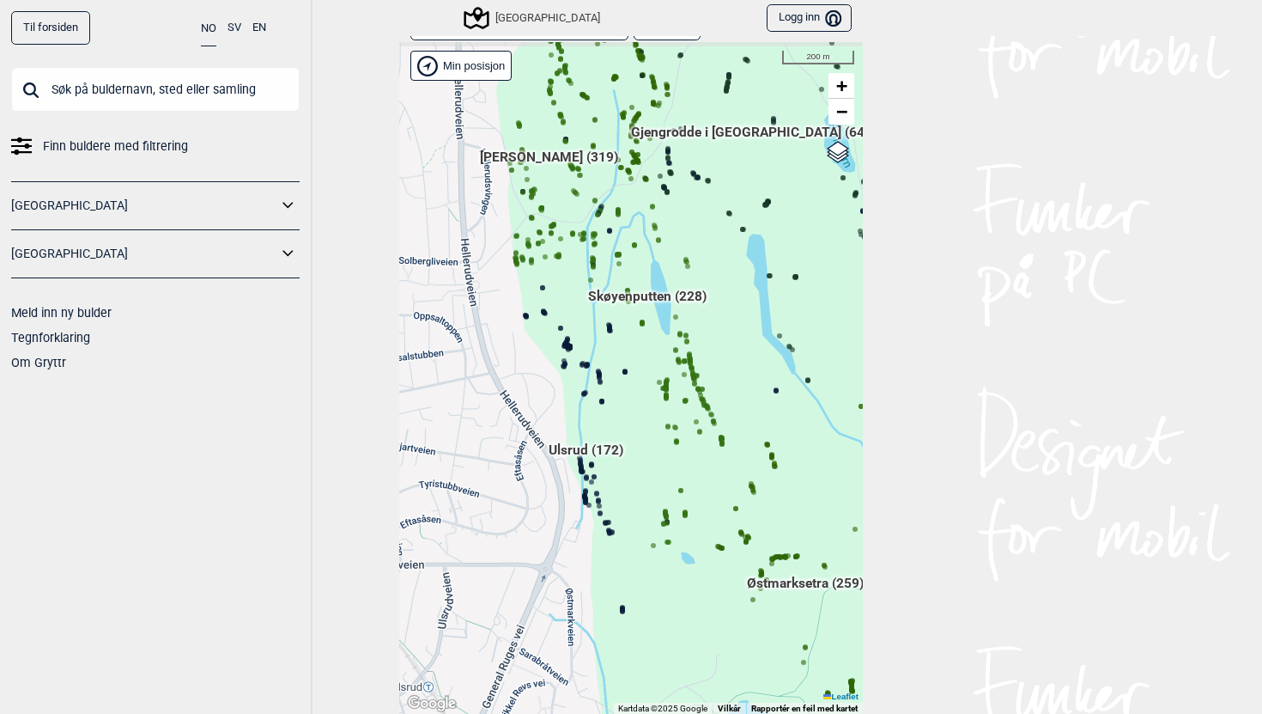
drag, startPoint x: 565, startPoint y: 292, endPoint x: 569, endPoint y: 584, distance: 292.0
click at [569, 584] on div "Hallingdal Gol Ål Stange Kolomoen [GEOGRAPHIC_DATA] [GEOGRAPHIC_DATA][PERSON_NA…" at bounding box center [631, 378] width 464 height 672
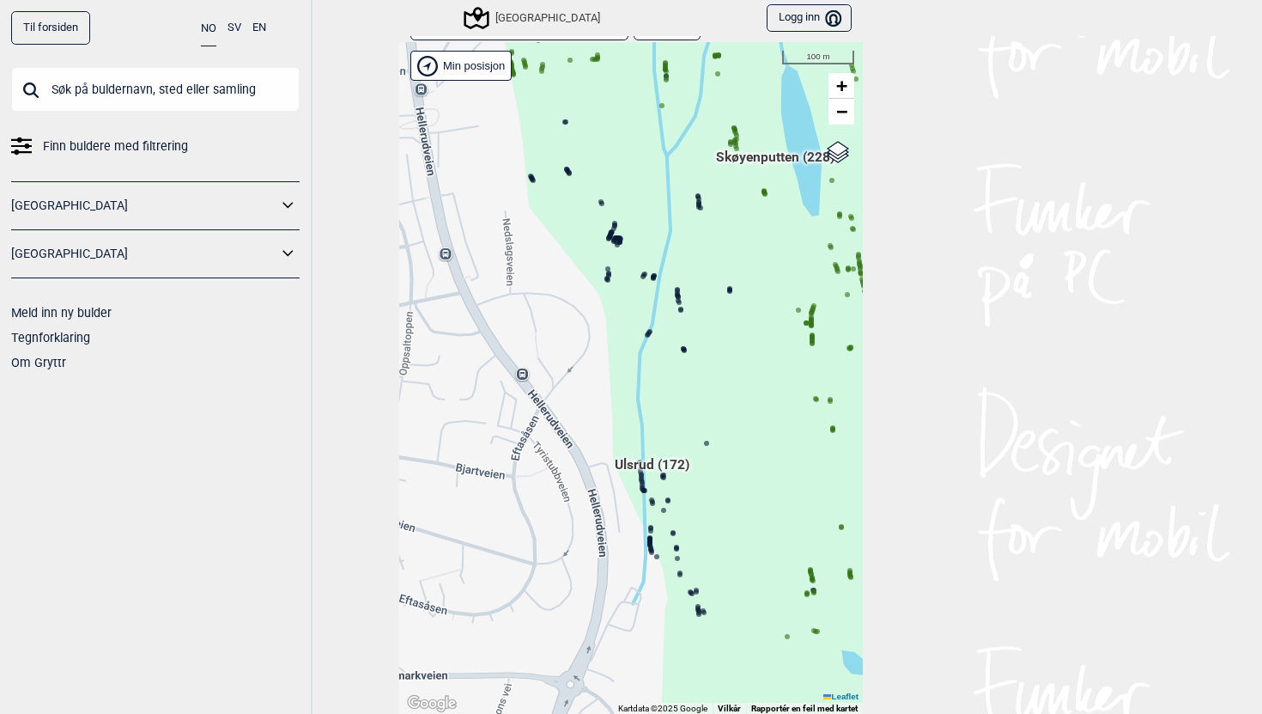
drag, startPoint x: 535, startPoint y: 247, endPoint x: 557, endPoint y: 223, distance: 32.8
click at [557, 223] on div "Hallingdal Gol Ål Stange Kolomoen [GEOGRAPHIC_DATA] [GEOGRAPHIC_DATA][PERSON_NA…" at bounding box center [631, 378] width 464 height 672
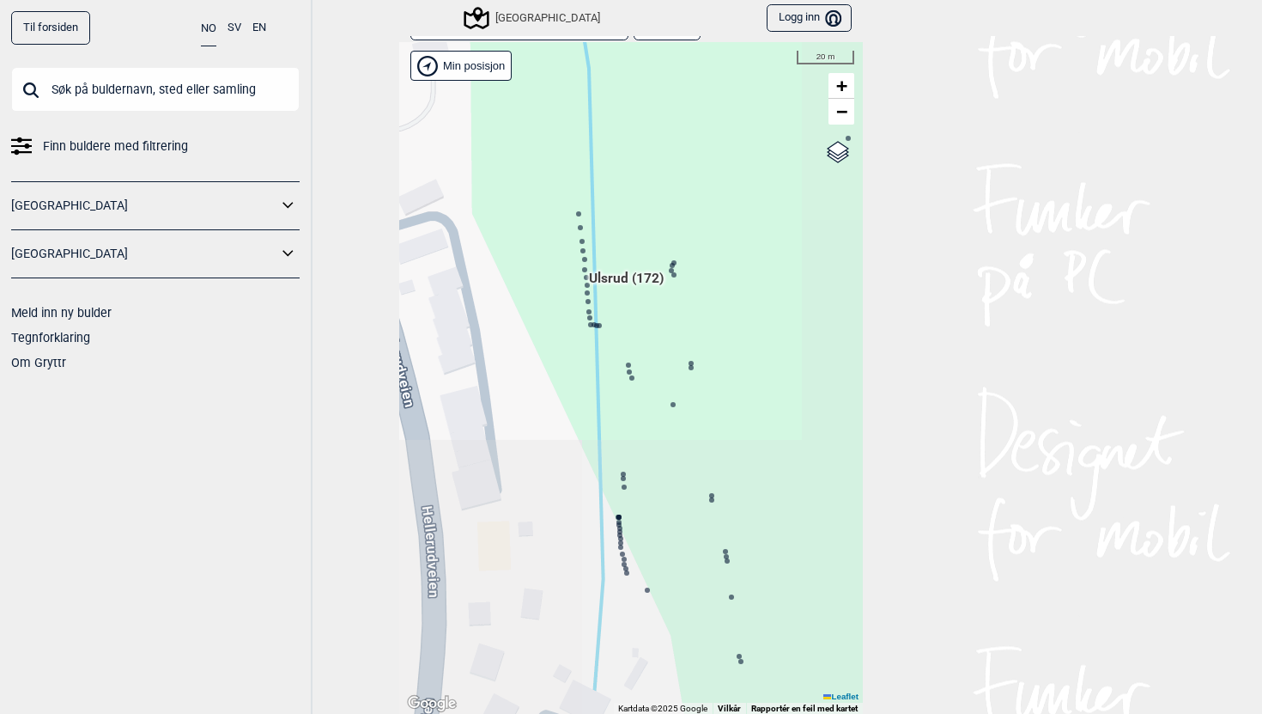
drag, startPoint x: 717, startPoint y: 467, endPoint x: 473, endPoint y: 154, distance: 397.1
click at [473, 154] on div "Hallingdal Gol Ål Stange Kolomoen [GEOGRAPHIC_DATA] [GEOGRAPHIC_DATA][PERSON_NA…" at bounding box center [631, 378] width 464 height 672
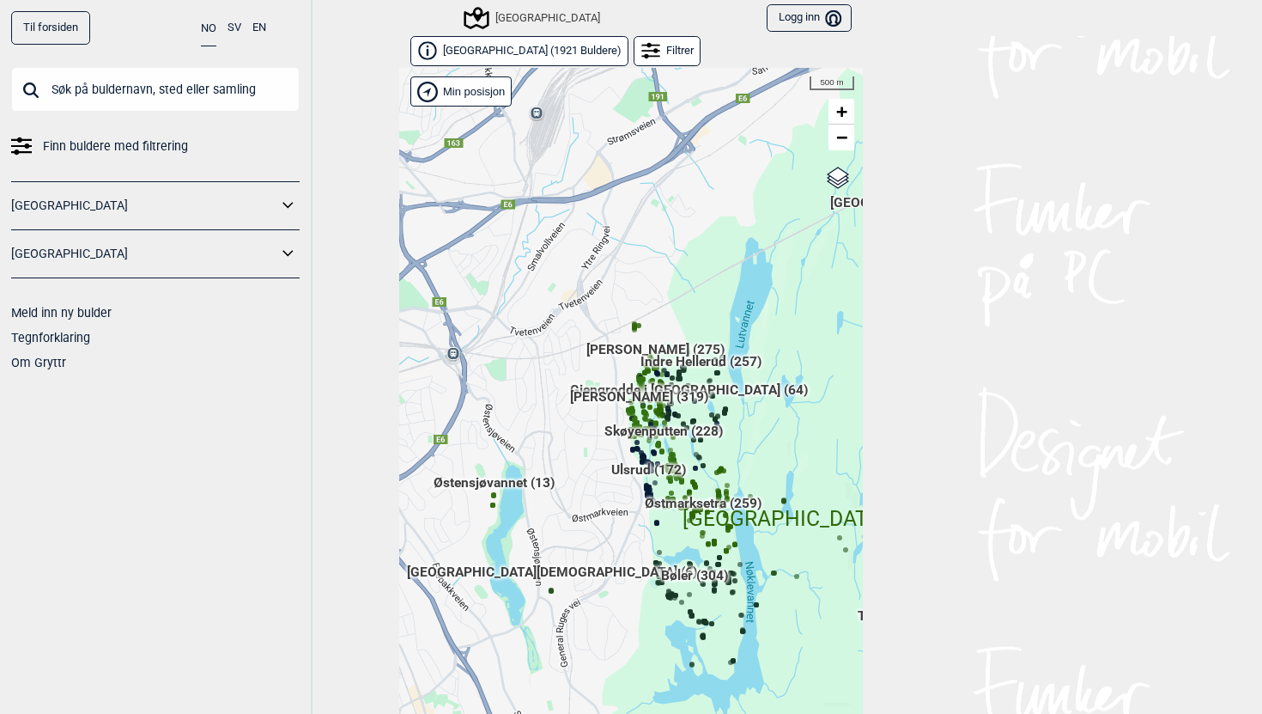
scroll to position [26, 0]
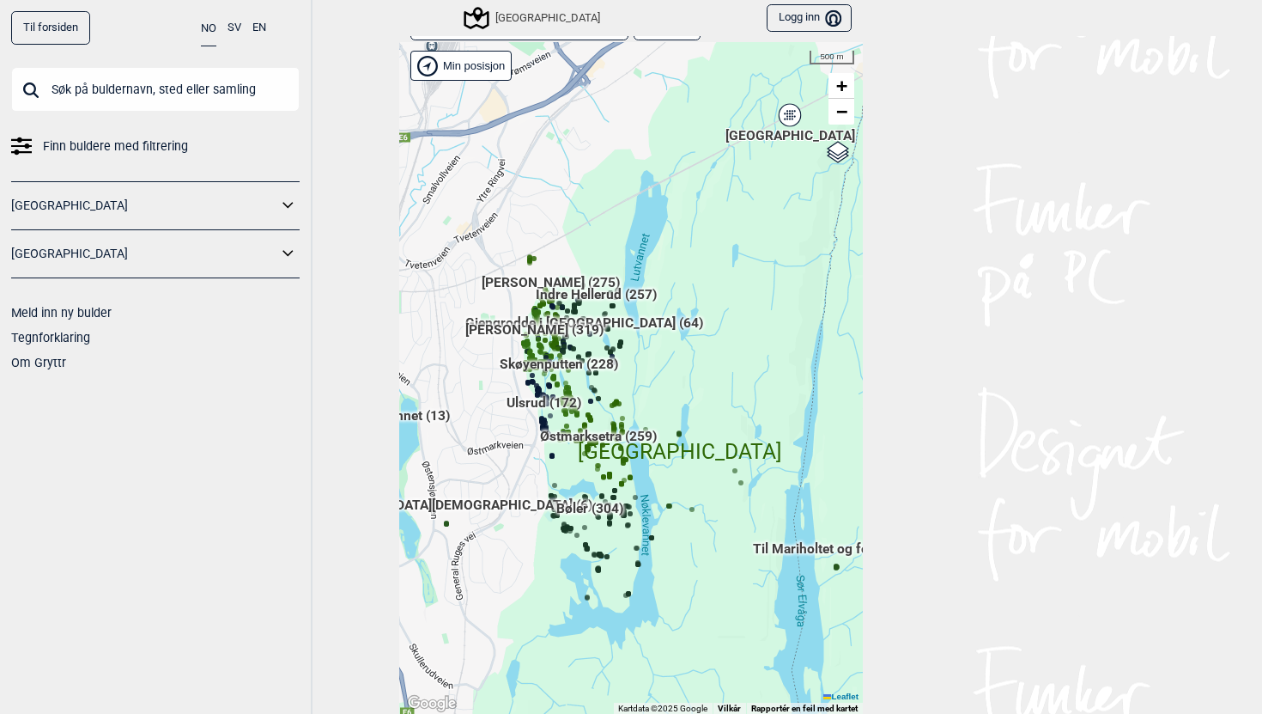
drag, startPoint x: 557, startPoint y: 422, endPoint x: 453, endPoint y: 382, distance: 112.0
click at [453, 381] on div "Hallingdal Gol Ål Stange Kolomoen Vallset Tangen Sørli Åsbygda Buskerud syd Kon…" at bounding box center [631, 378] width 464 height 672
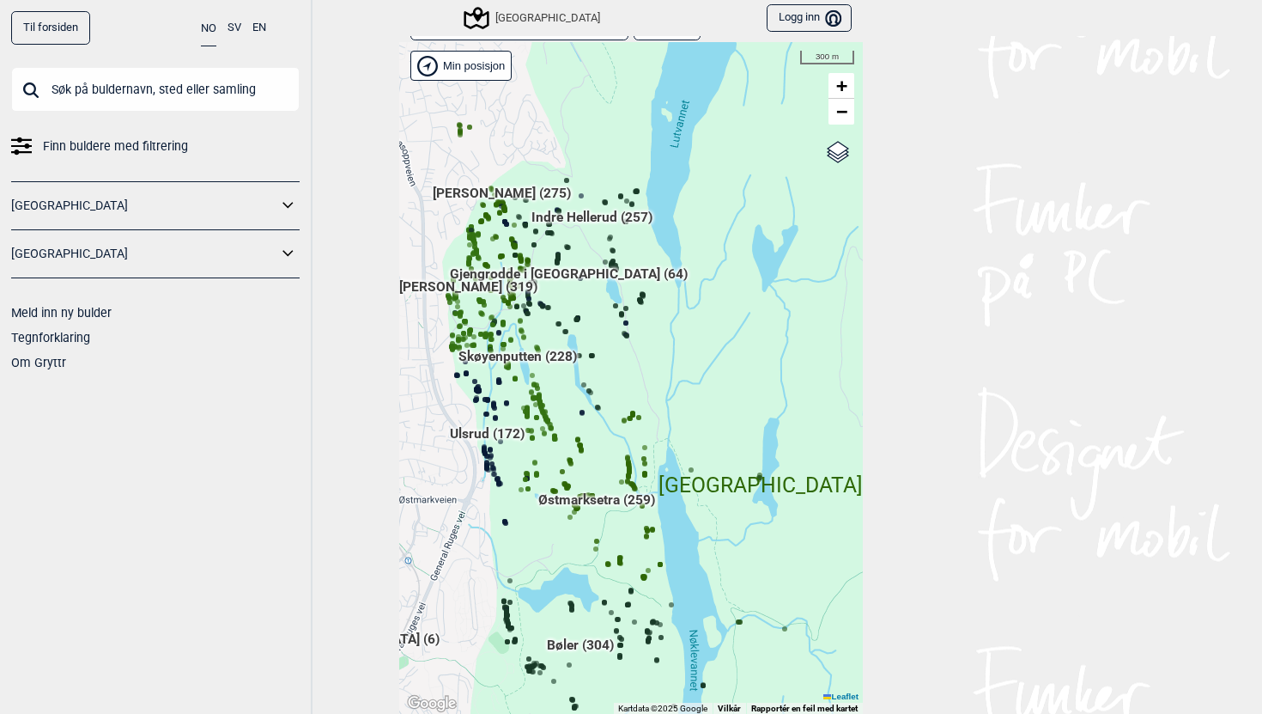
drag, startPoint x: 559, startPoint y: 439, endPoint x: 410, endPoint y: 430, distance: 148.8
click at [411, 430] on div "Hallingdal Gol Ål Stange Kolomoen Vallset Tangen Sørli Åsbygda Buskerud syd Kon…" at bounding box center [631, 378] width 464 height 672
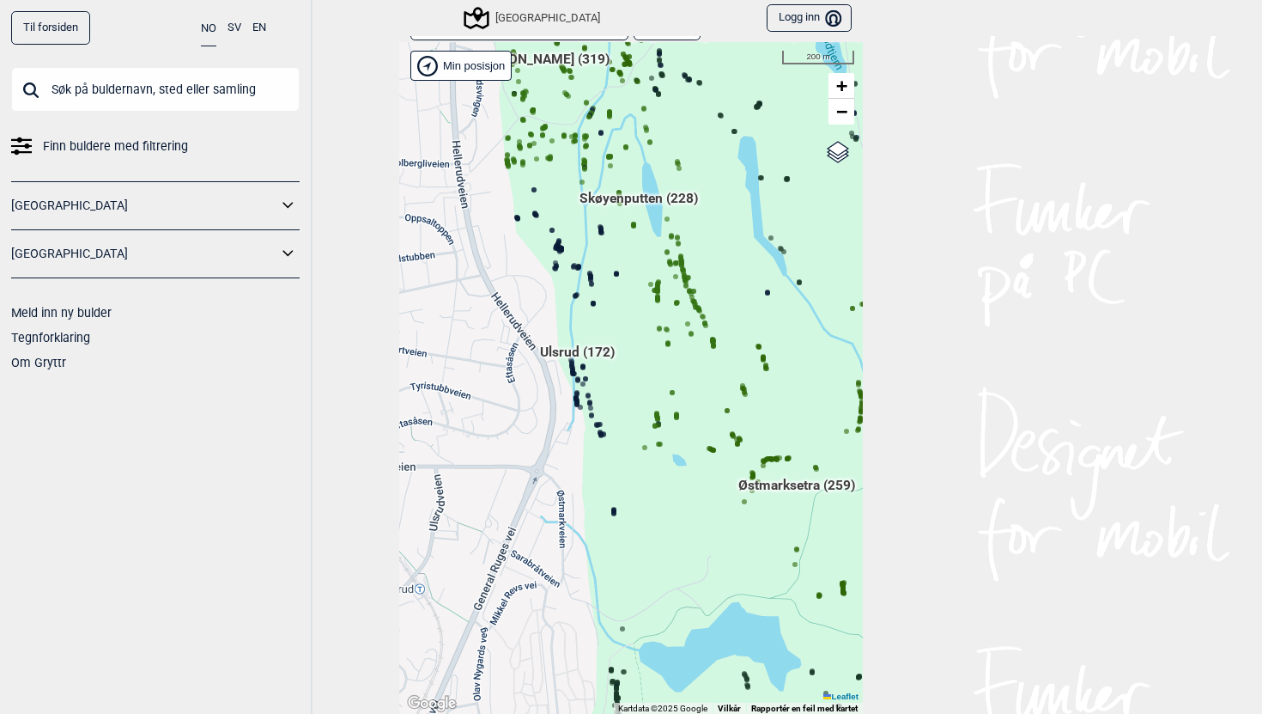
drag, startPoint x: 494, startPoint y: 349, endPoint x: 506, endPoint y: 249, distance: 100.3
click at [507, 247] on div "Hallingdal Gol Ål Stange Kolomoen Vallset Tangen Sørli Åsbygda Buskerud syd Kon…" at bounding box center [631, 378] width 464 height 672
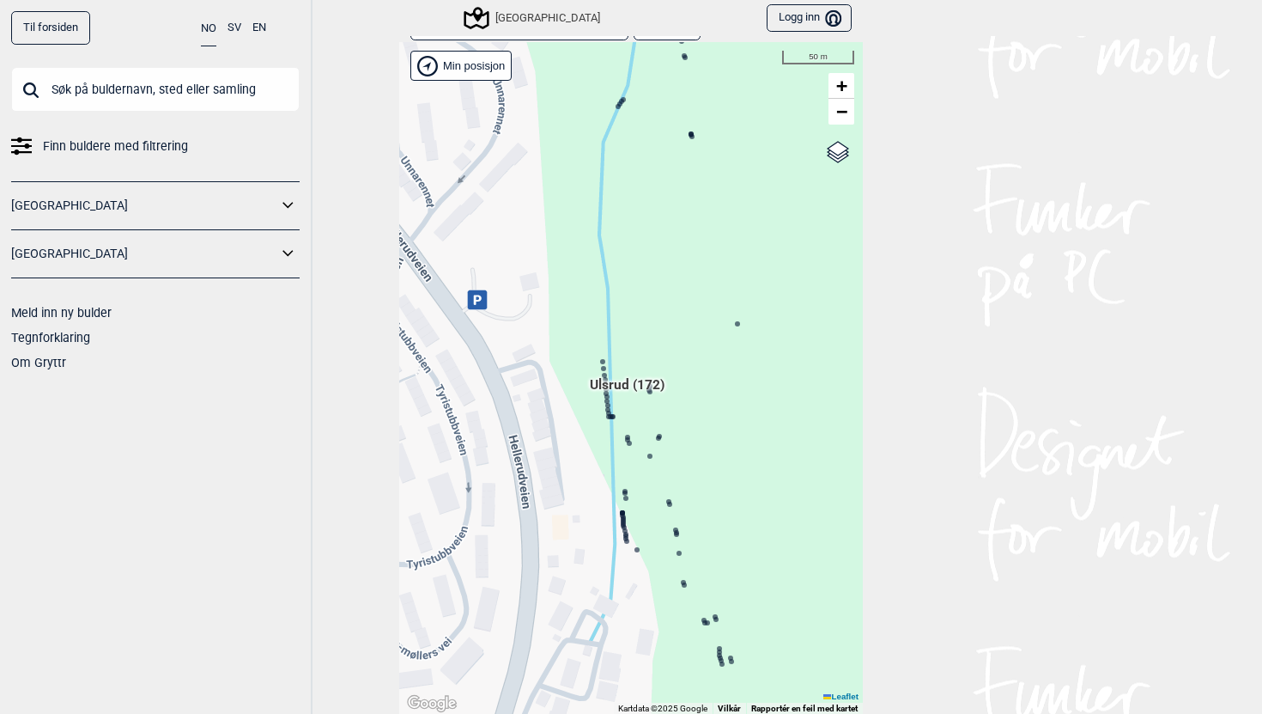
drag, startPoint x: 641, startPoint y: 426, endPoint x: 485, endPoint y: 97, distance: 363.8
click at [485, 97] on div "Hallingdal Gol Ål Stange Kolomoen Vallset Tangen Sørli Åsbygda Buskerud syd Kon…" at bounding box center [631, 378] width 464 height 672
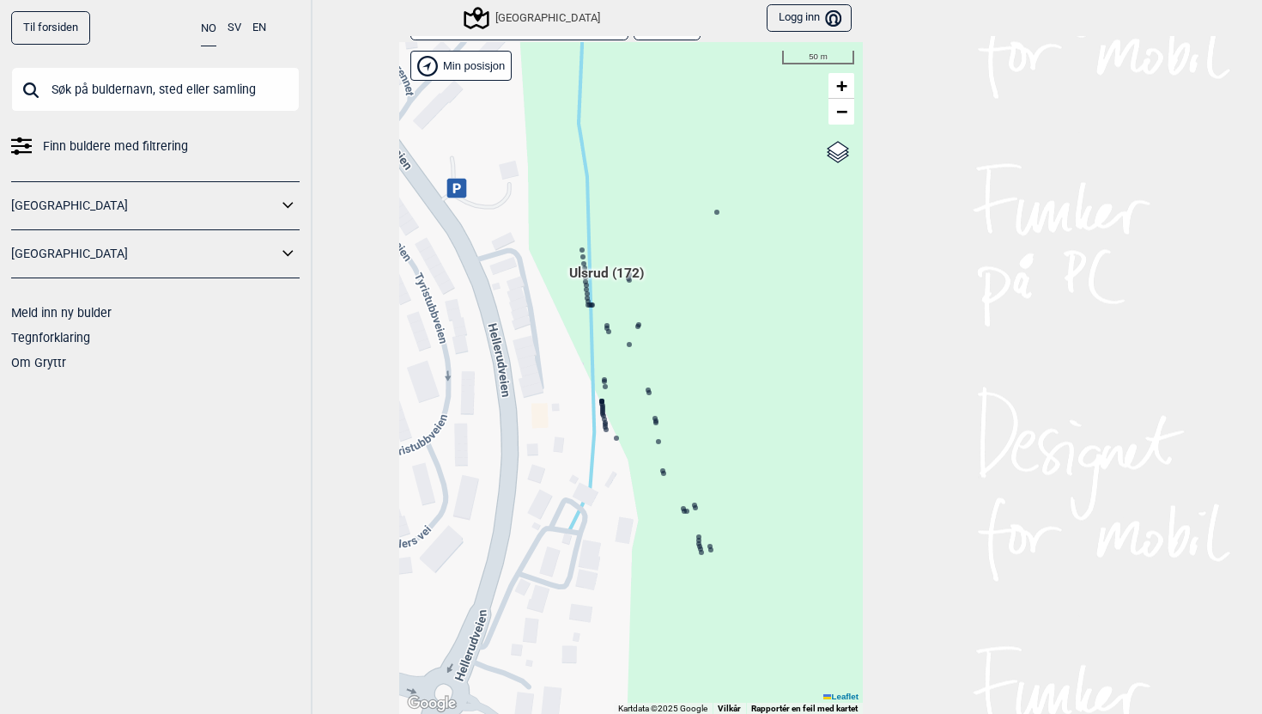
drag, startPoint x: 538, startPoint y: 294, endPoint x: 510, endPoint y: 183, distance: 114.1
click at [514, 183] on div "Hallingdal Gol Ål Stange Kolomoen Vallset Tangen Sørli Åsbygda Buskerud syd Kon…" at bounding box center [631, 378] width 464 height 672
click at [581, 257] on circle at bounding box center [580, 257] width 5 height 5
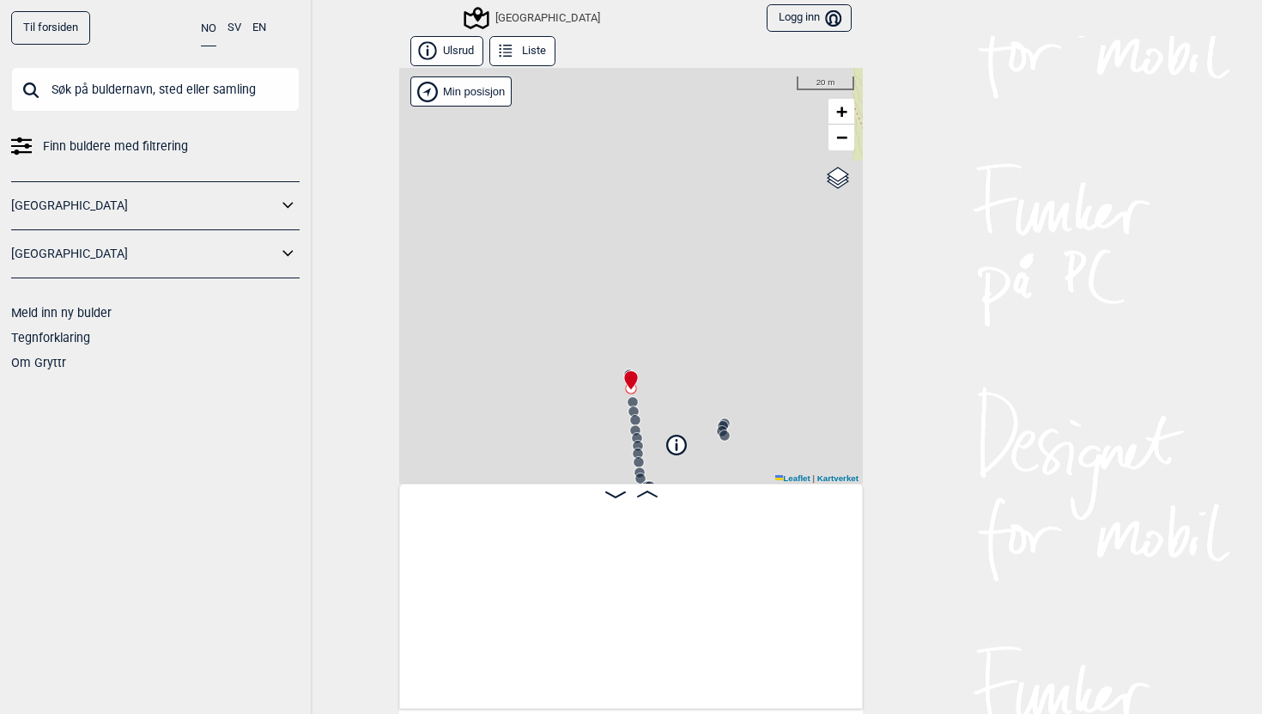
scroll to position [0, 14657]
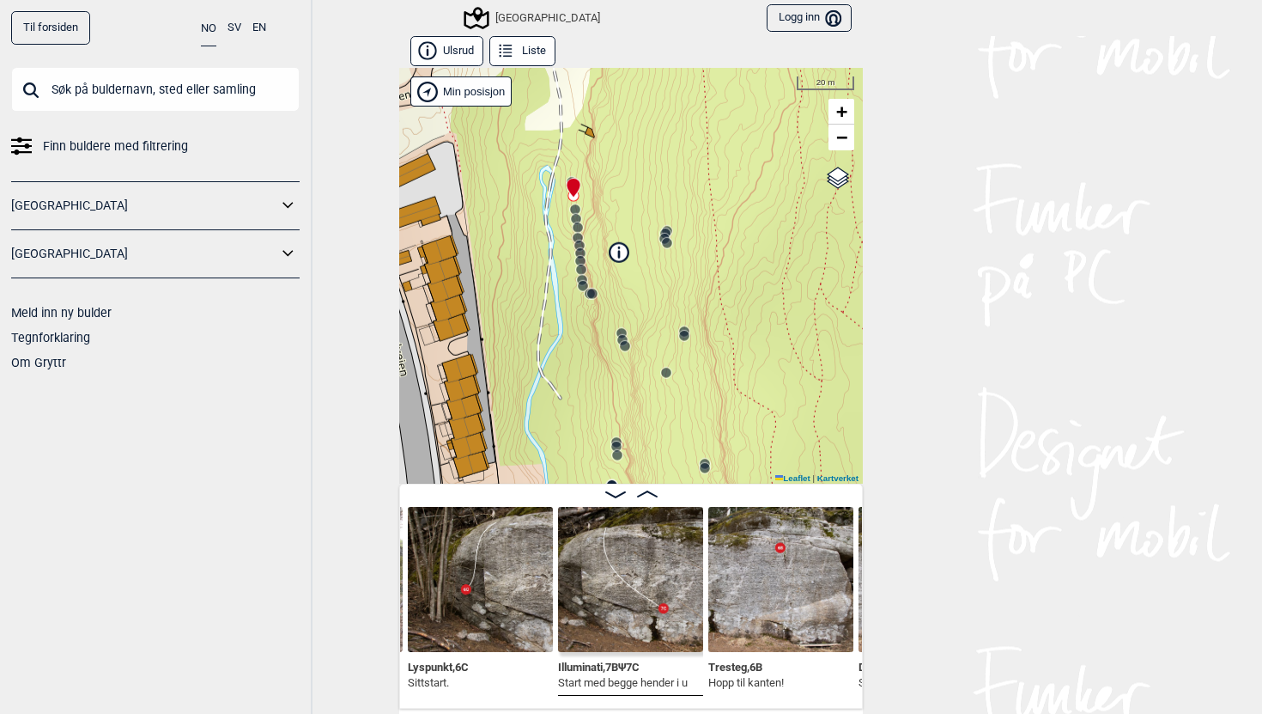
drag, startPoint x: 666, startPoint y: 304, endPoint x: 608, endPoint y: 112, distance: 200.8
click at [608, 112] on div "Speidersteinen Barnehageveggen Cowboyveggen Bølerveggen [GEOGRAPHIC_DATA]" at bounding box center [631, 276] width 464 height 416
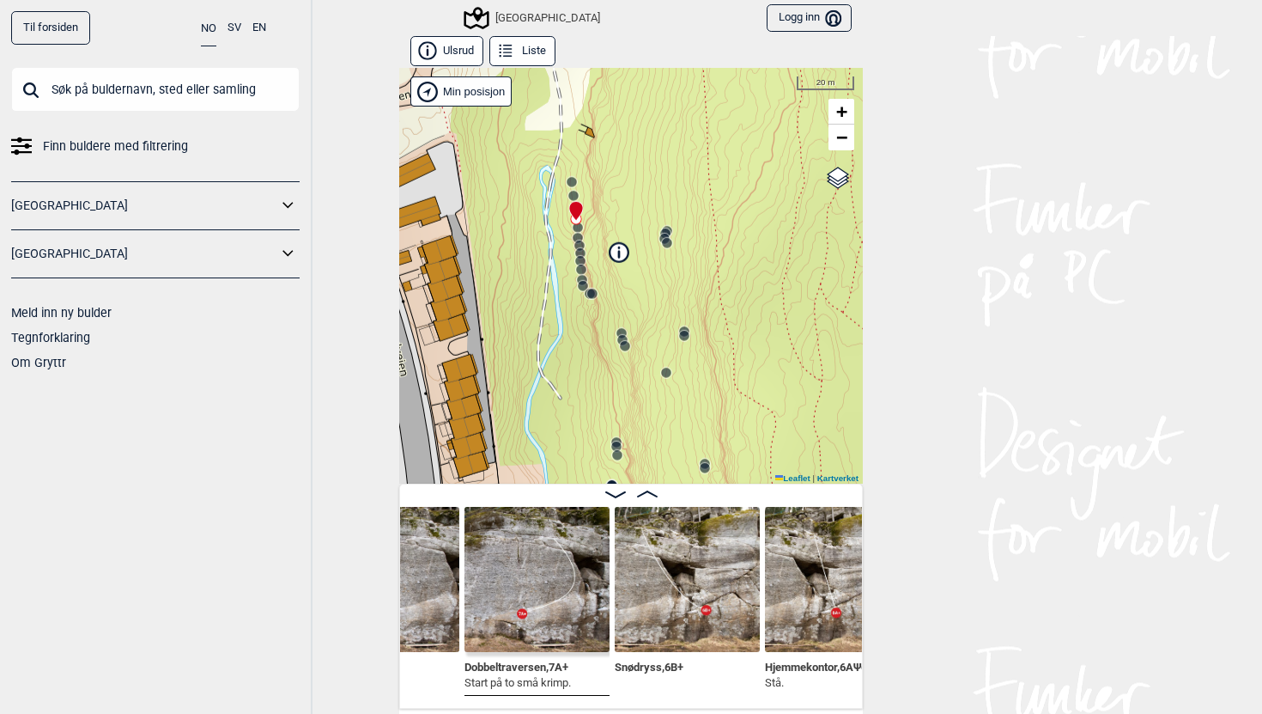
scroll to position [0, 15054]
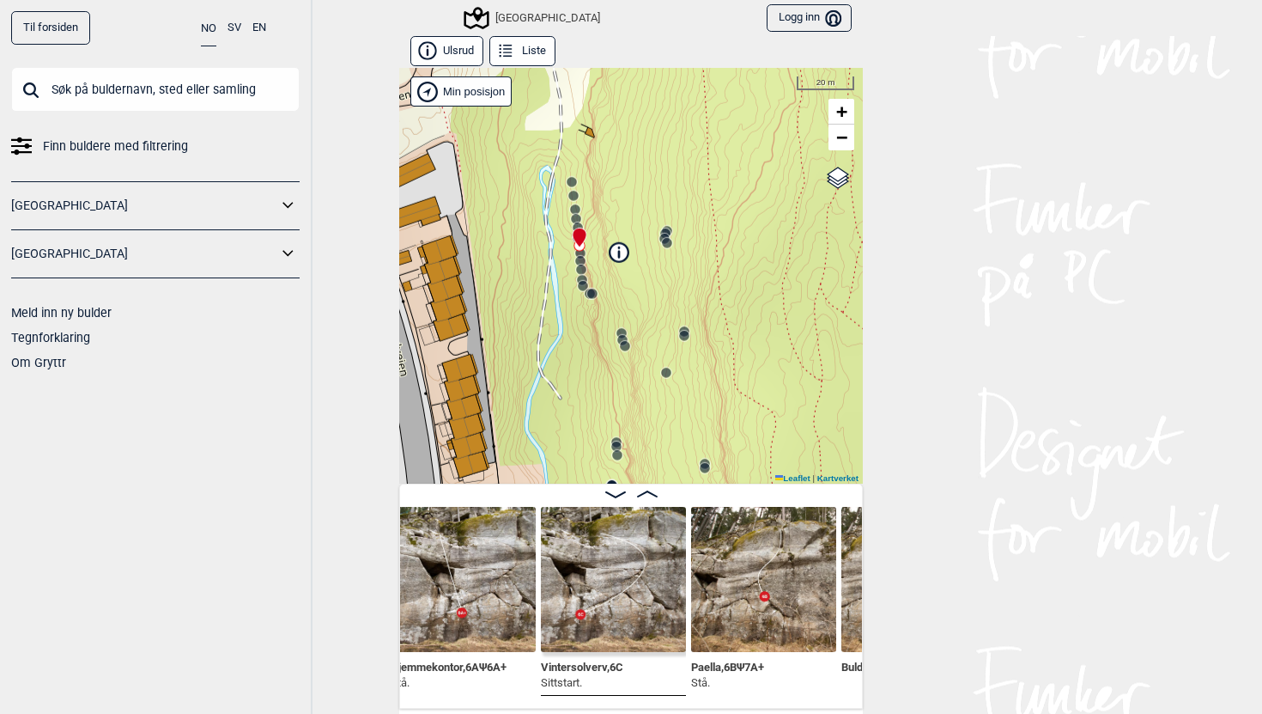
scroll to position [0, 15431]
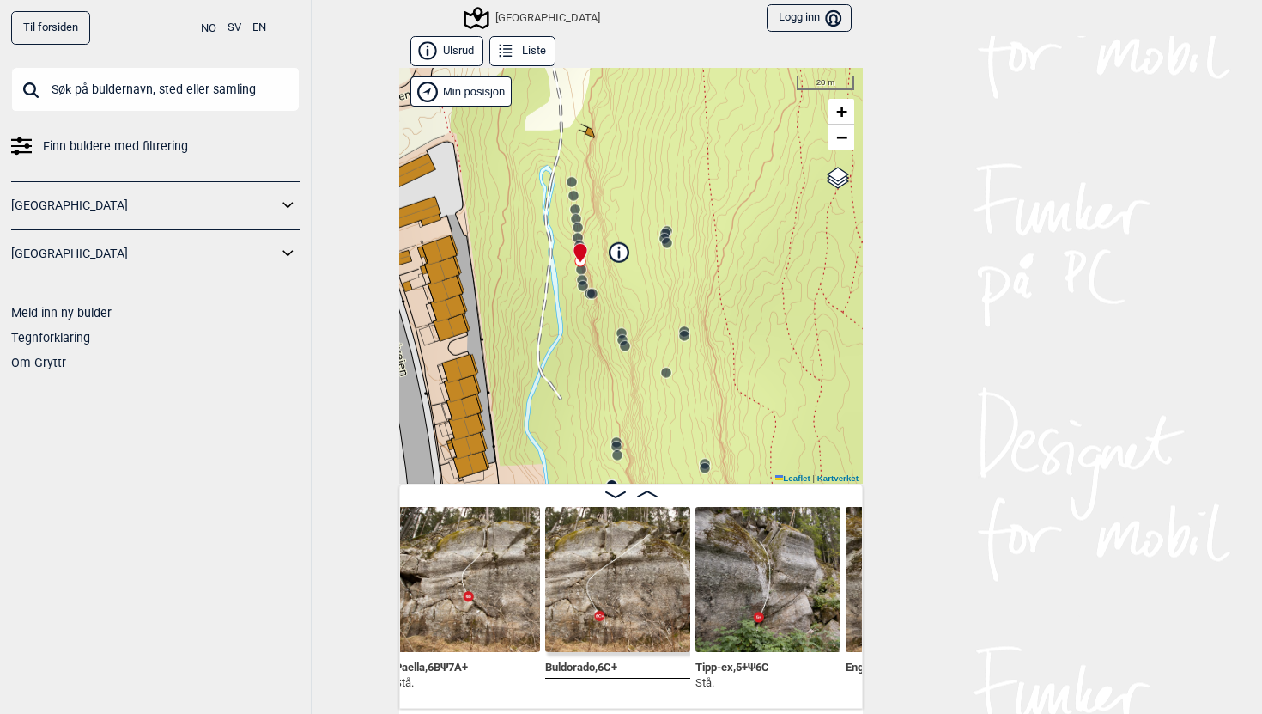
scroll to position [0, 15728]
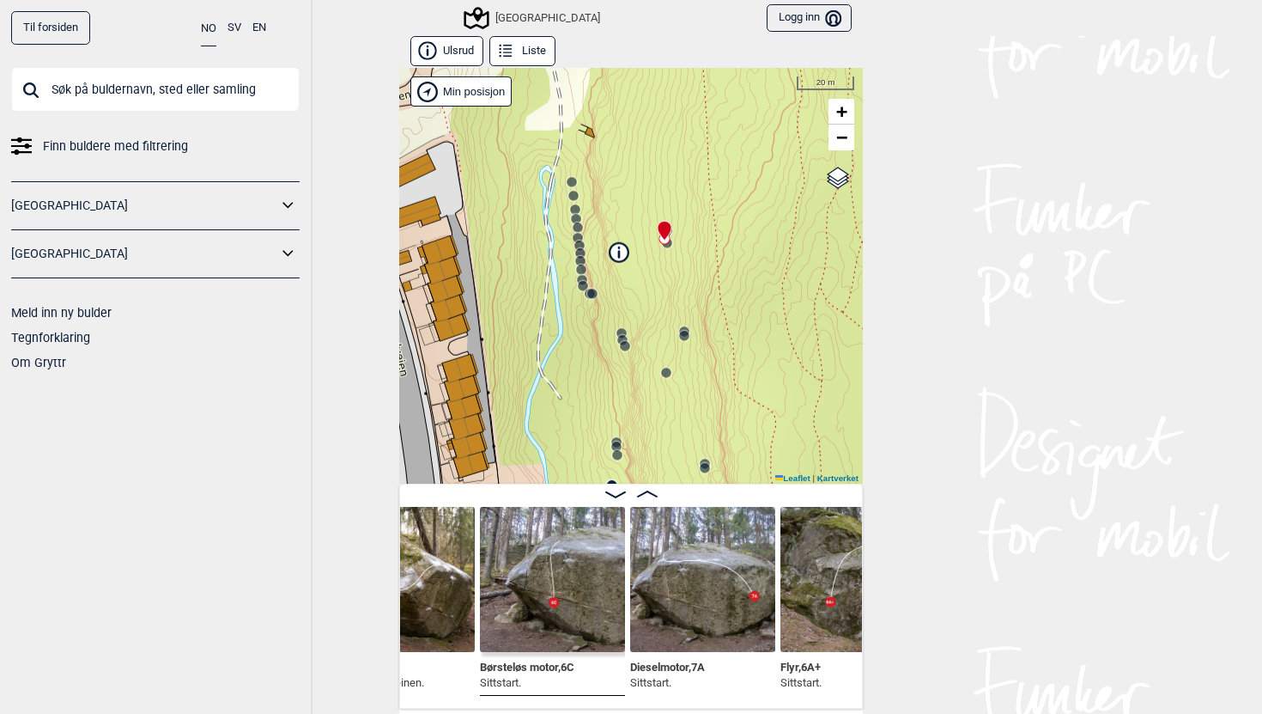
scroll to position [0, 16994]
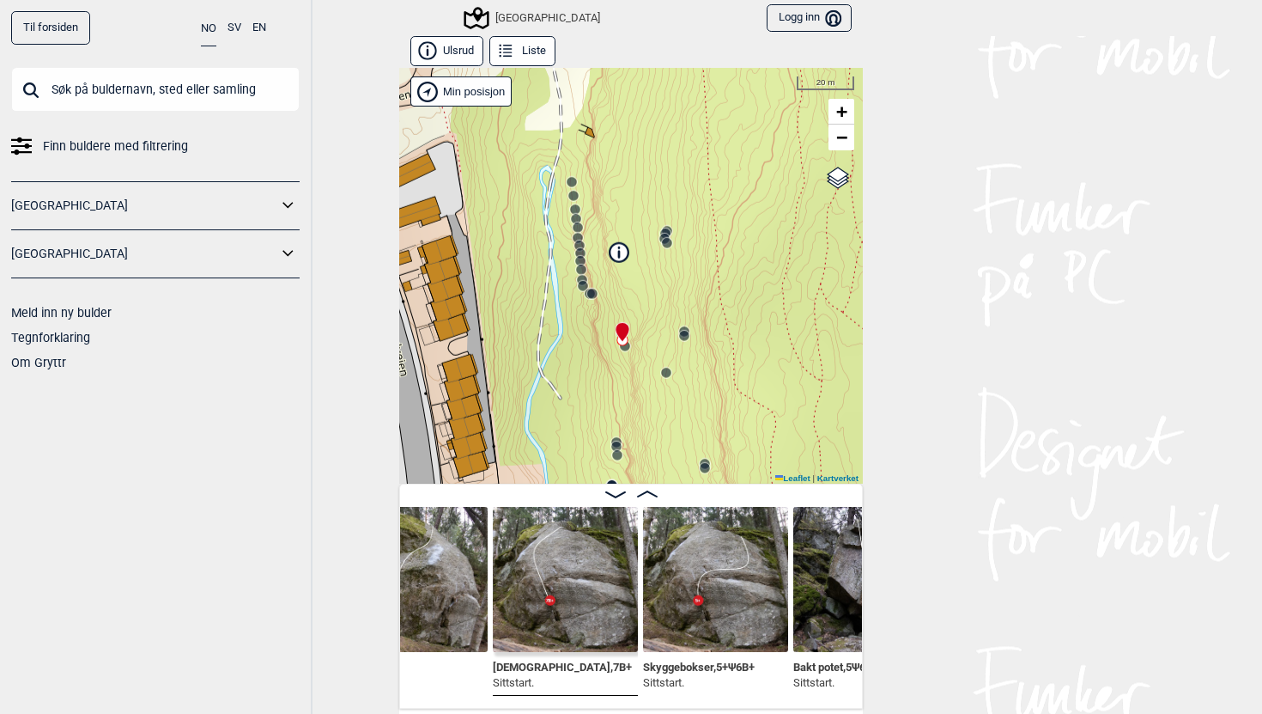
scroll to position [0, 17430]
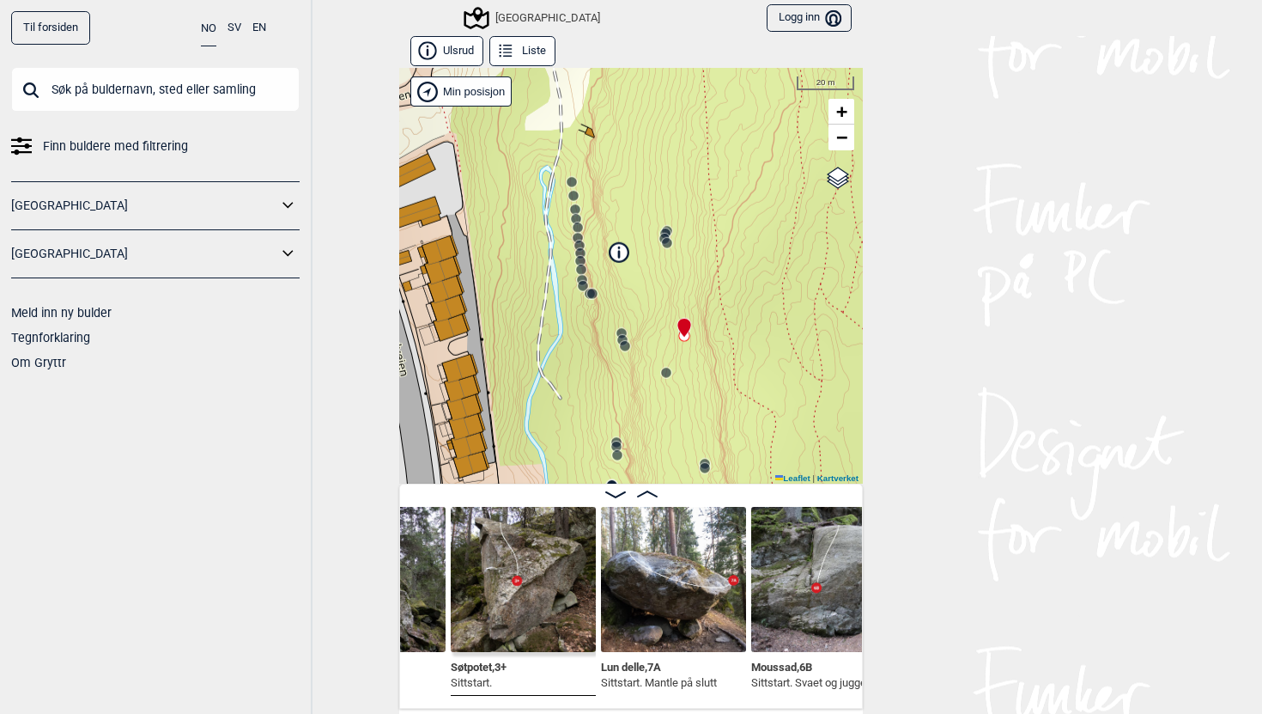
scroll to position [0, 17926]
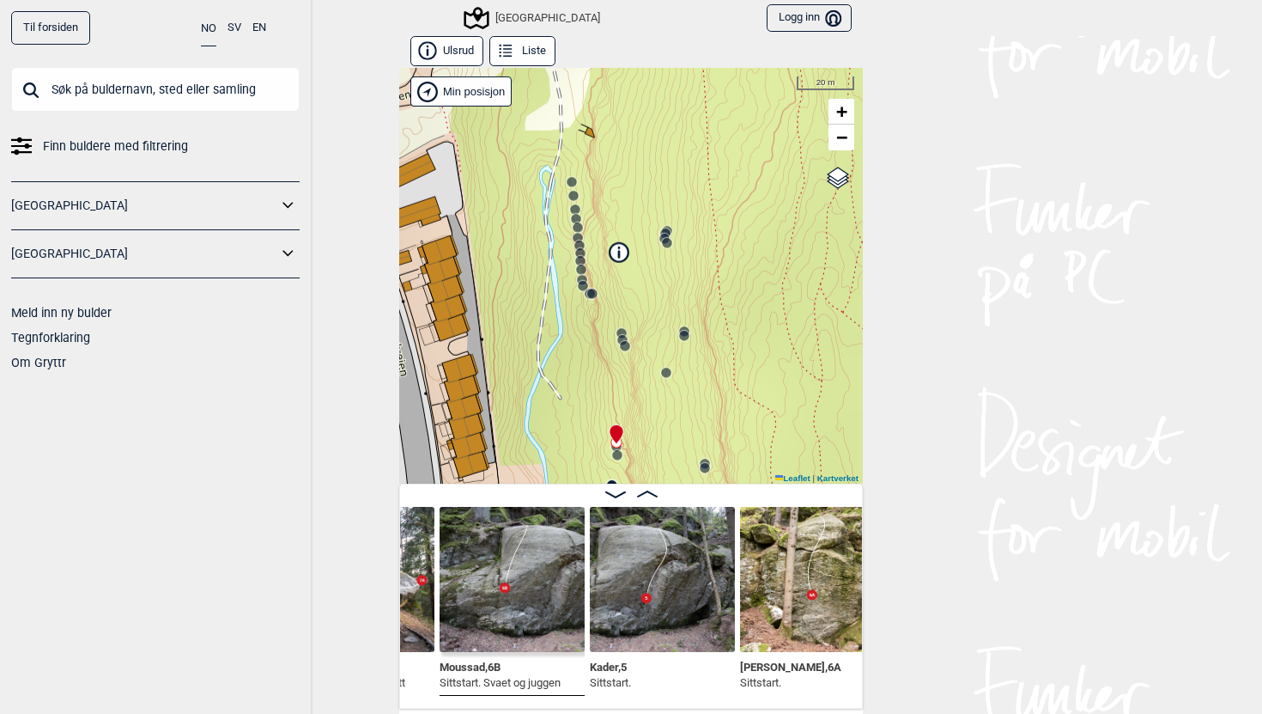
scroll to position [0, 18237]
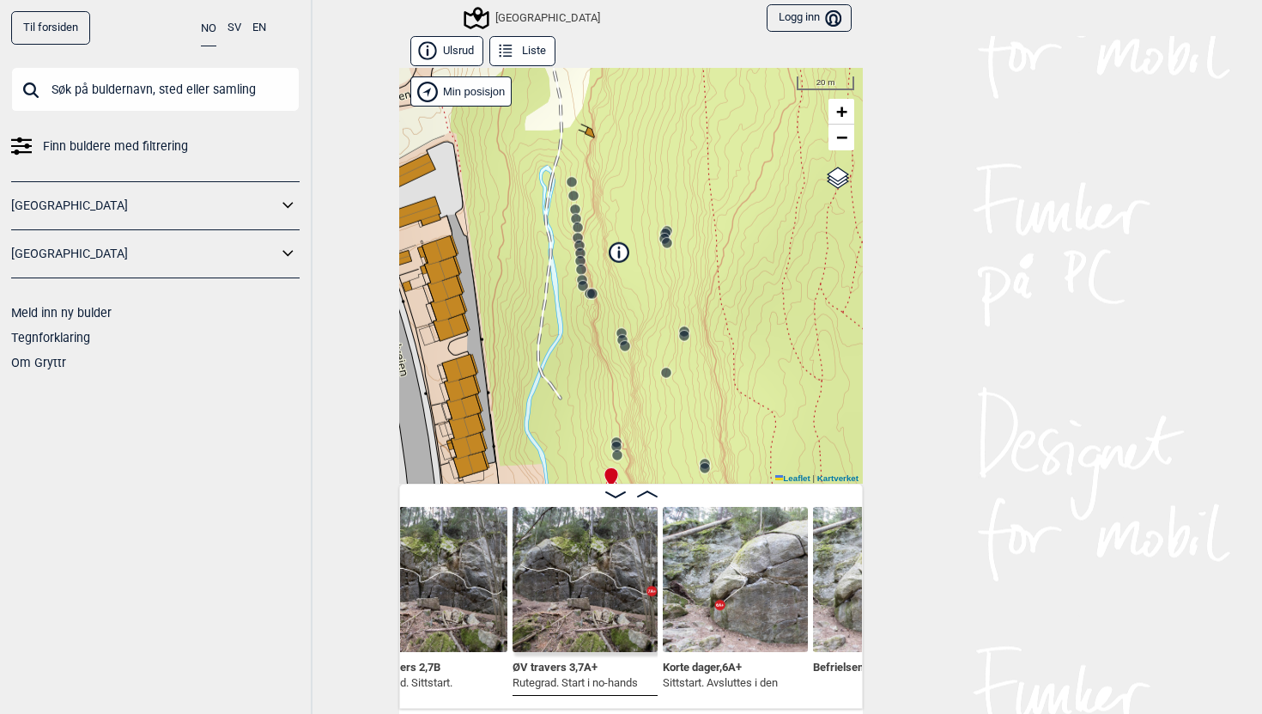
scroll to position [0, 18928]
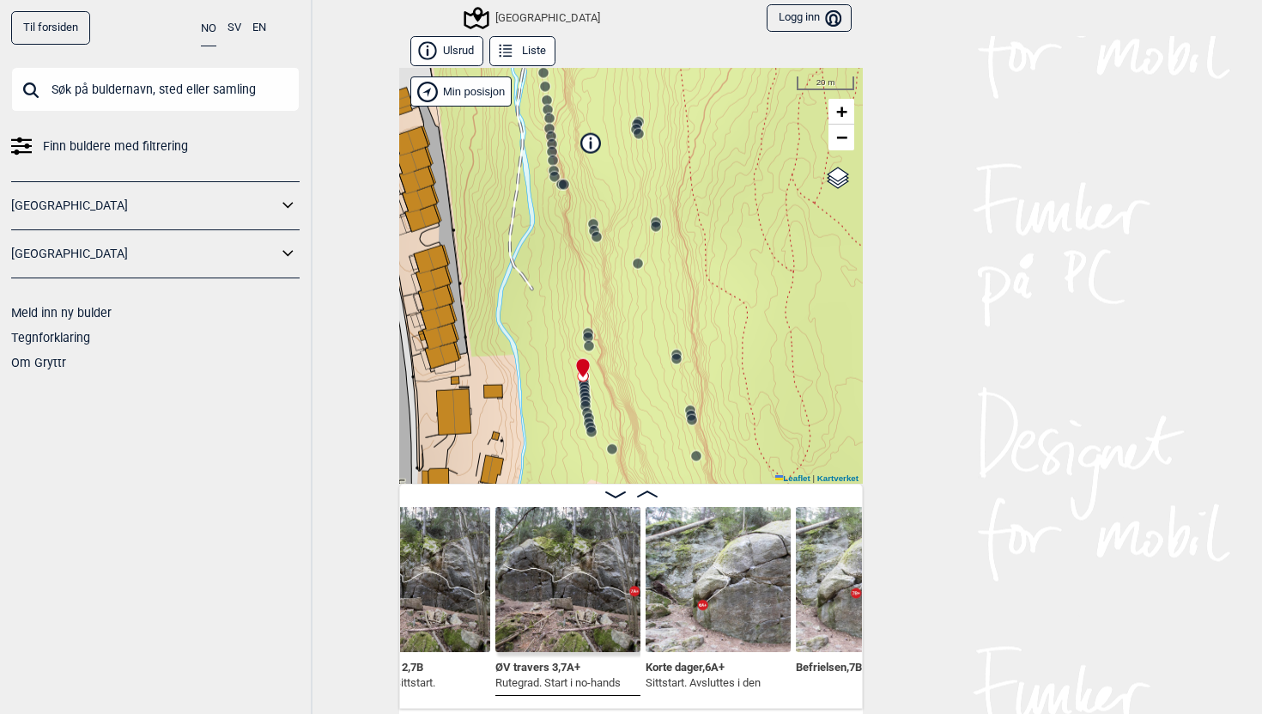
drag, startPoint x: 743, startPoint y: 441, endPoint x: 721, endPoint y: 340, distance: 102.7
click at [721, 340] on div "Speidersteinen Barnehageveggen Cowboyveggen Bølerveggen [GEOGRAPHIC_DATA]" at bounding box center [631, 276] width 464 height 416
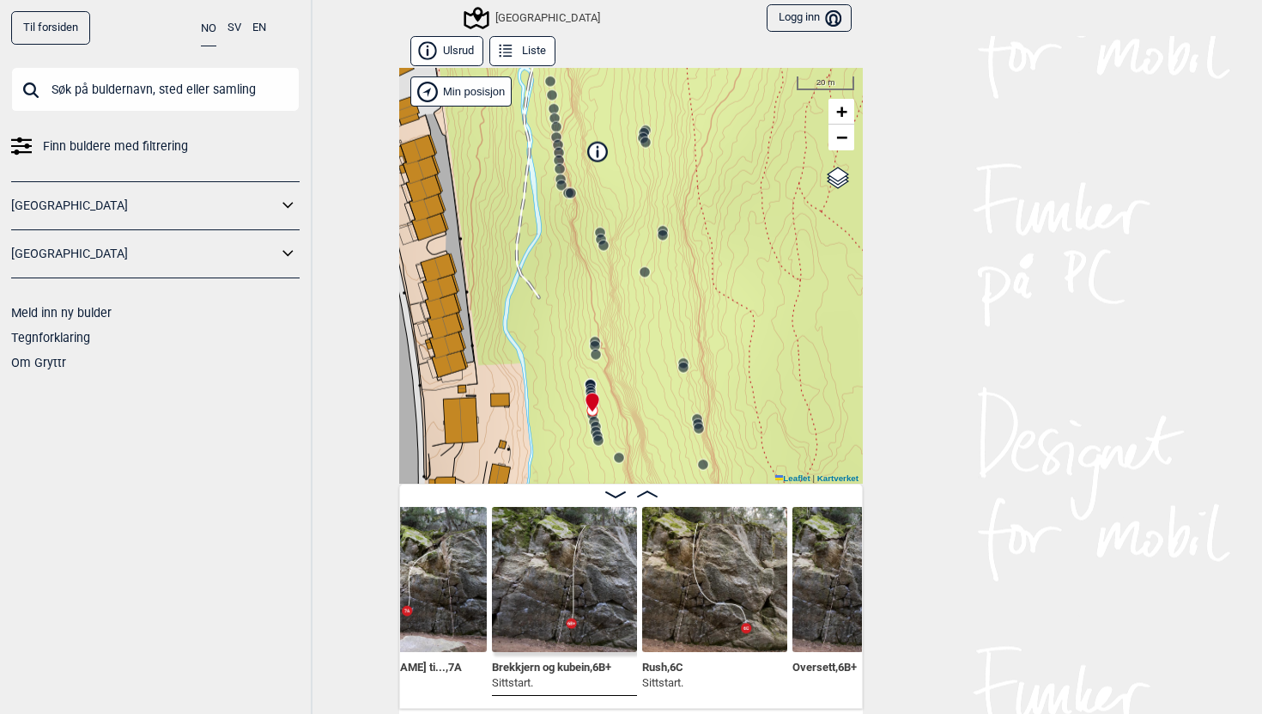
scroll to position [0, 20134]
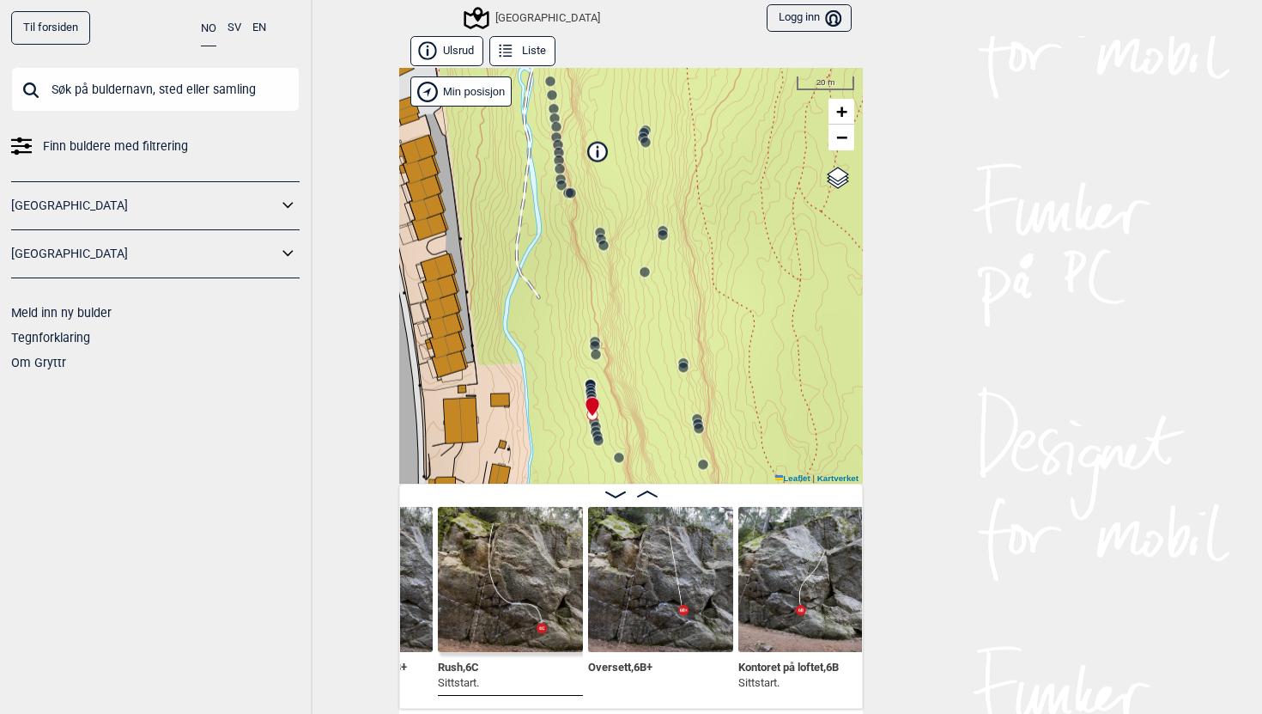
scroll to position [0, 20344]
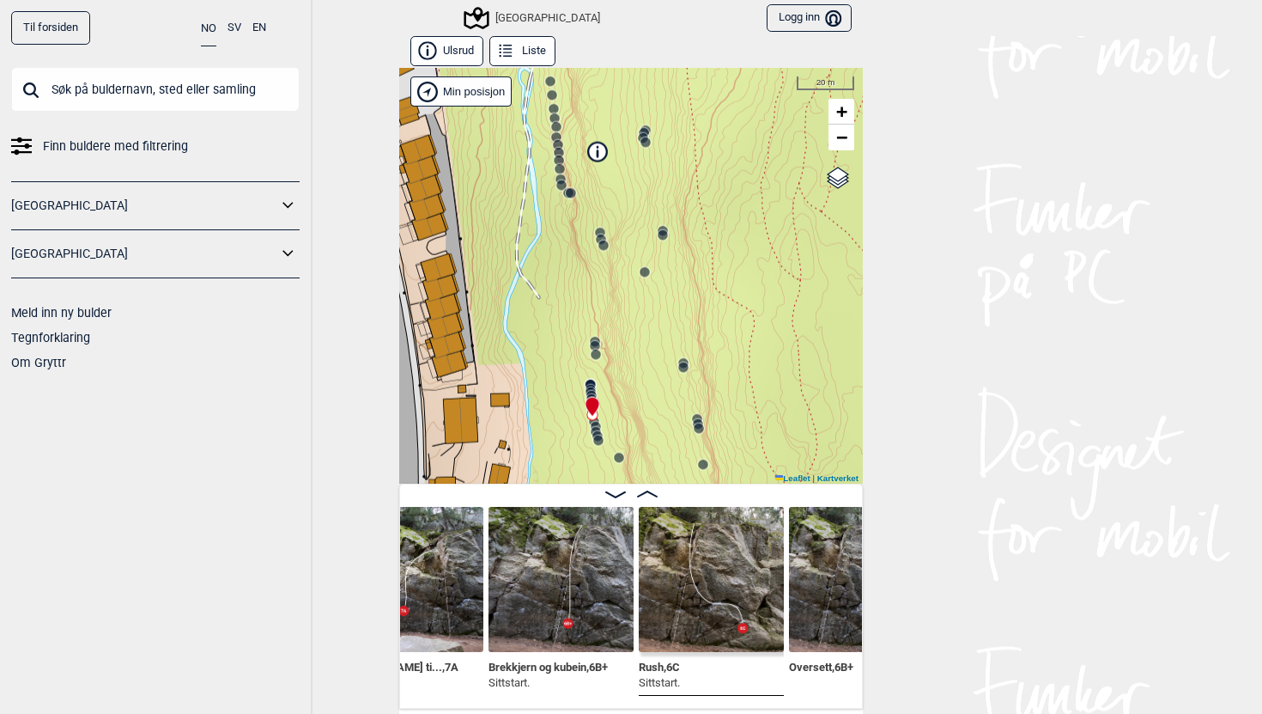
scroll to position [0, 20026]
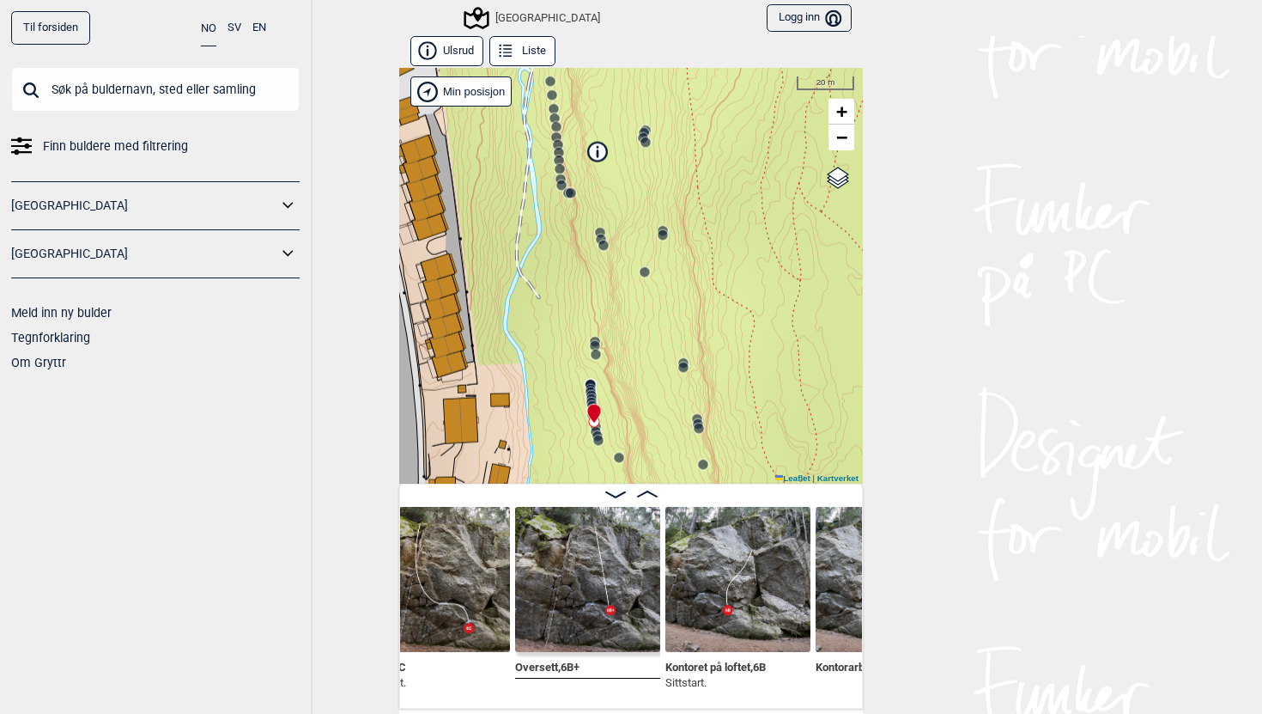
scroll to position [0, 20413]
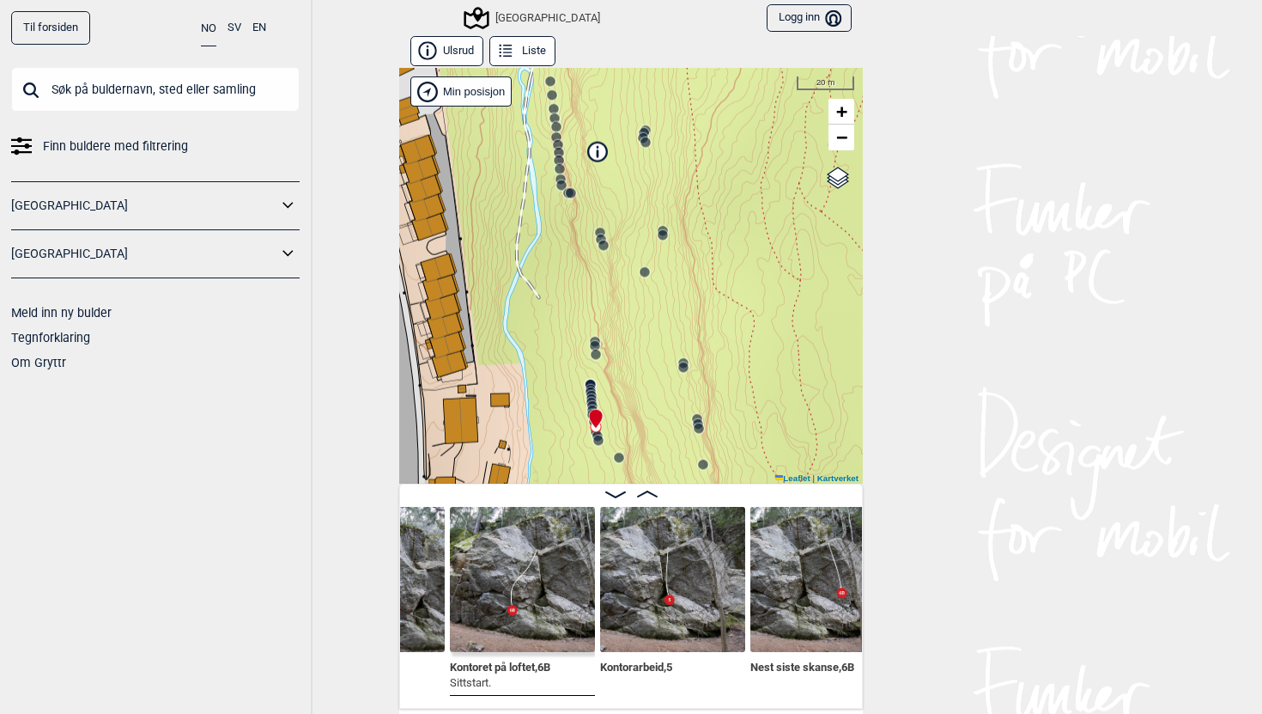
scroll to position [0, 20631]
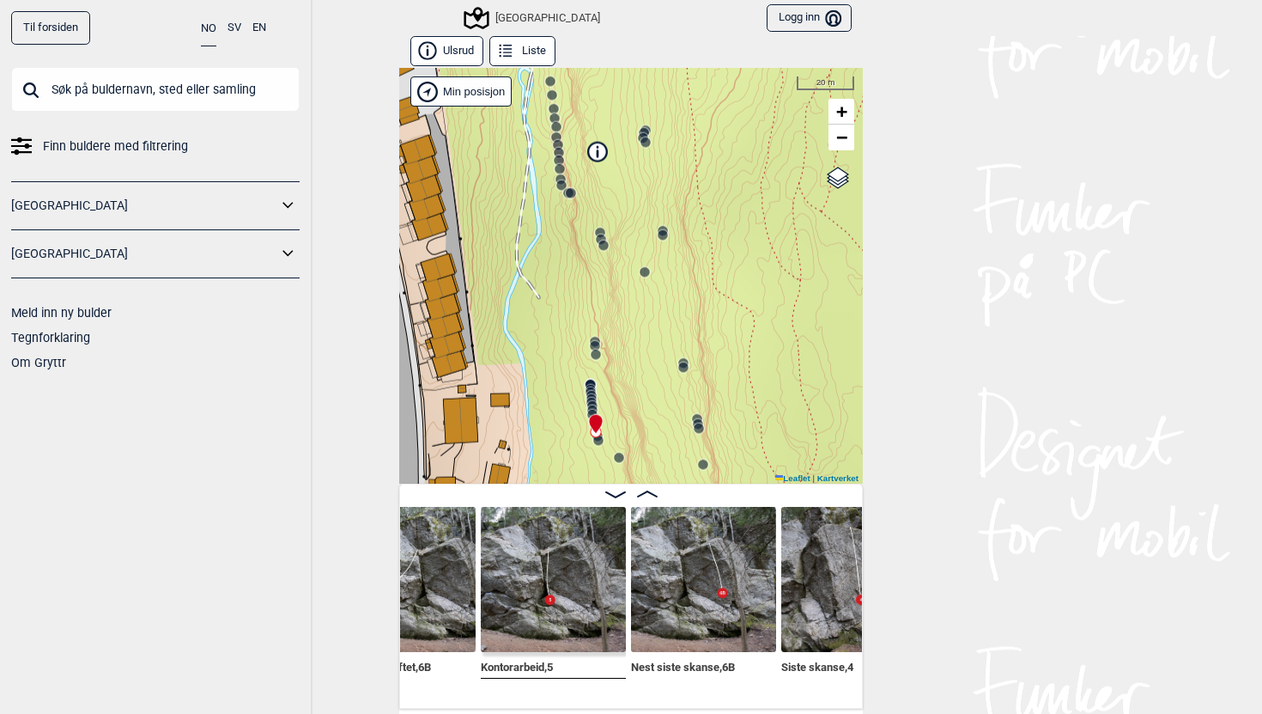
scroll to position [0, 20755]
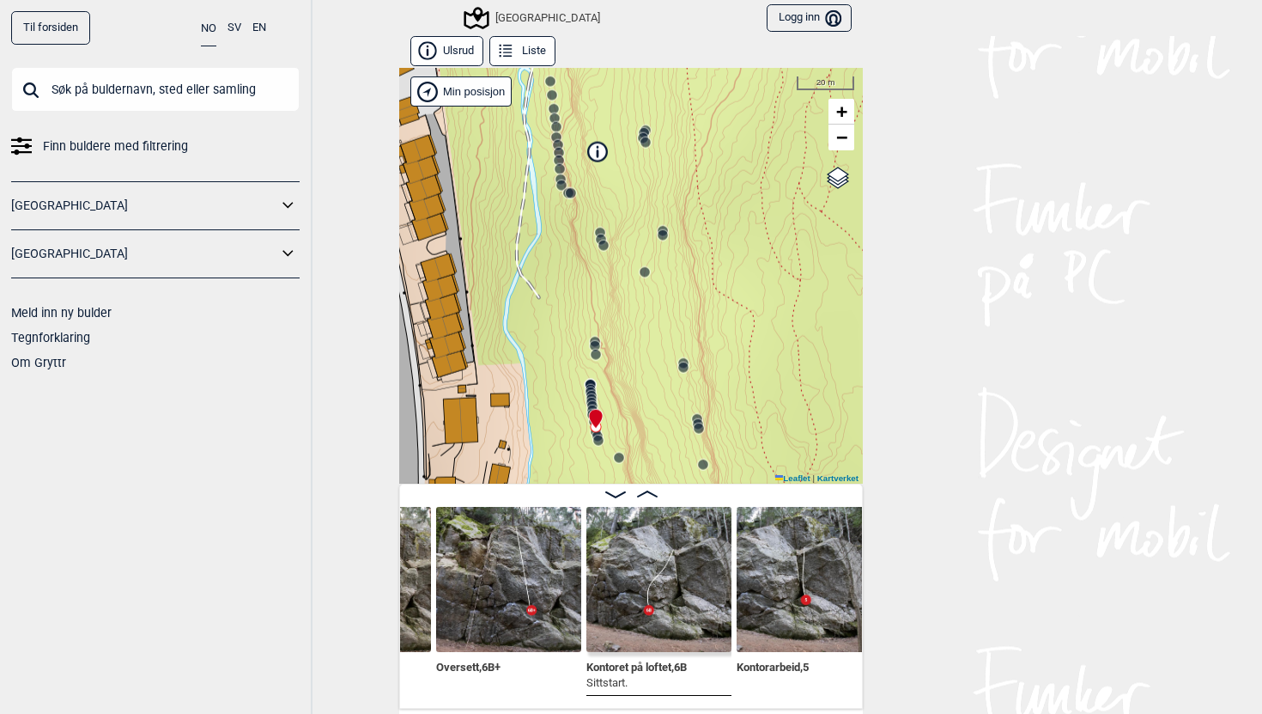
scroll to position [0, 20486]
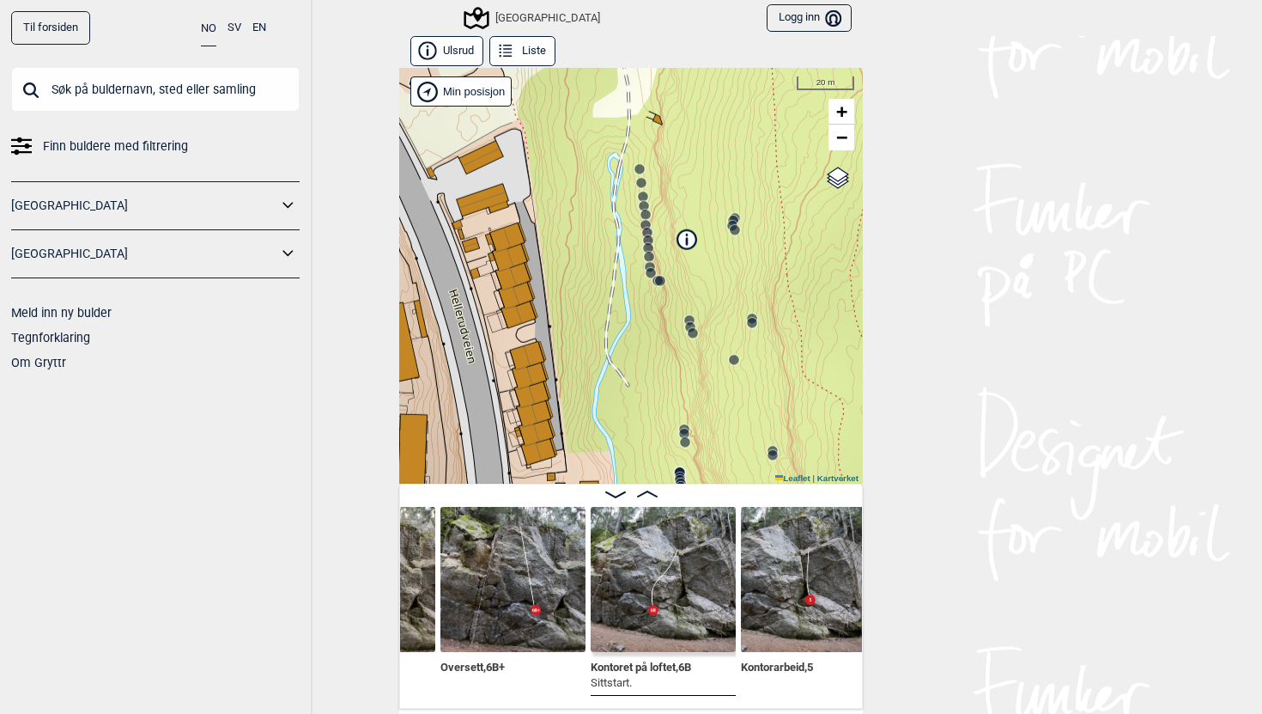
drag, startPoint x: 589, startPoint y: 243, endPoint x: 687, endPoint y: 343, distance: 140.3
click at [687, 343] on div "Speidersteinen Barnehageveggen Cowboyveggen Bølerveggen [GEOGRAPHIC_DATA]" at bounding box center [631, 276] width 464 height 416
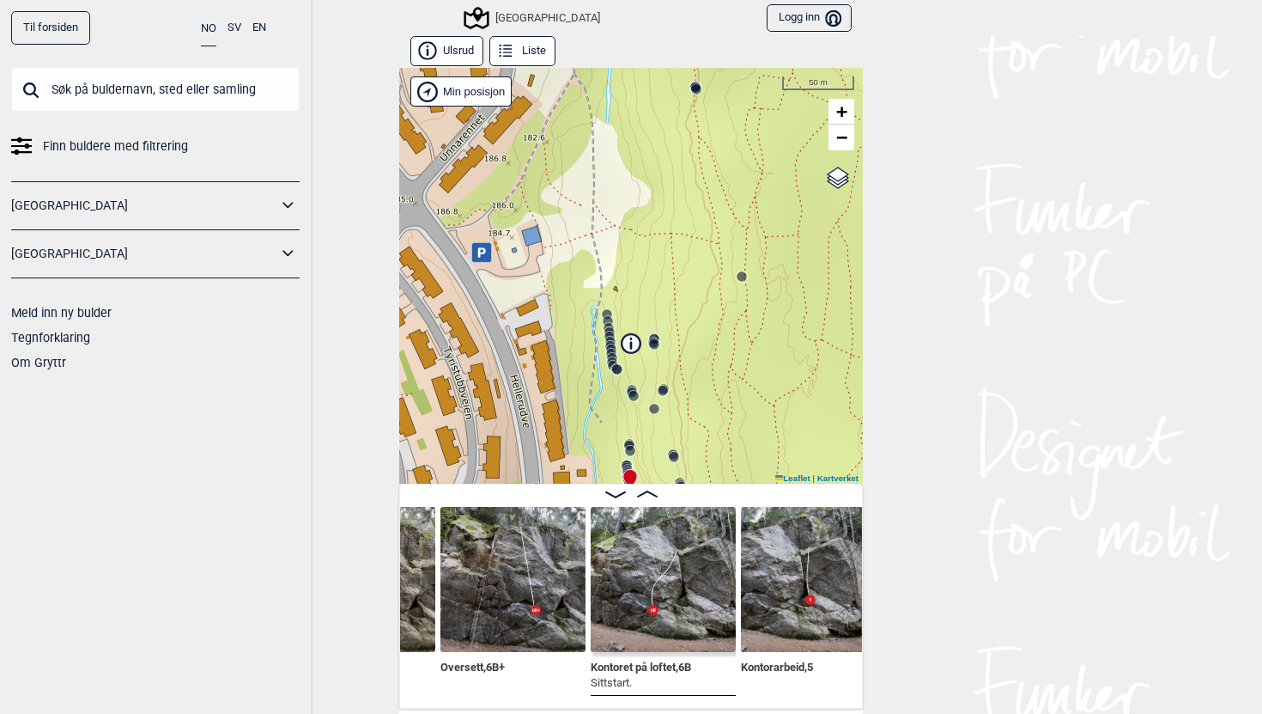
drag, startPoint x: 697, startPoint y: 215, endPoint x: 637, endPoint y: 264, distance: 78.1
click at [637, 264] on div "Speidersteinen Barnehageveggen Cowboyveggen Bølerveggen [GEOGRAPHIC_DATA]" at bounding box center [631, 276] width 464 height 416
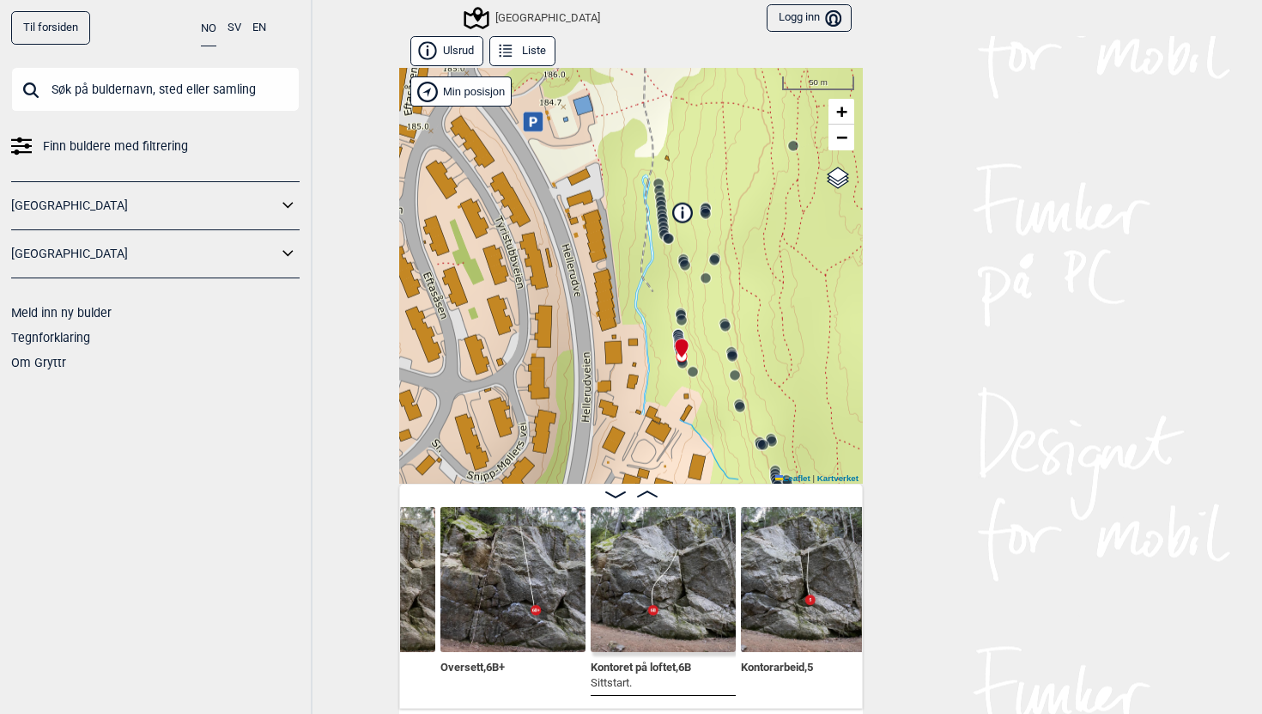
drag, startPoint x: 585, startPoint y: 366, endPoint x: 636, endPoint y: 235, distance: 140.3
click at [636, 235] on div "Speidersteinen Barnehageveggen Cowboyveggen Bølerveggen [GEOGRAPHIC_DATA]" at bounding box center [631, 276] width 464 height 416
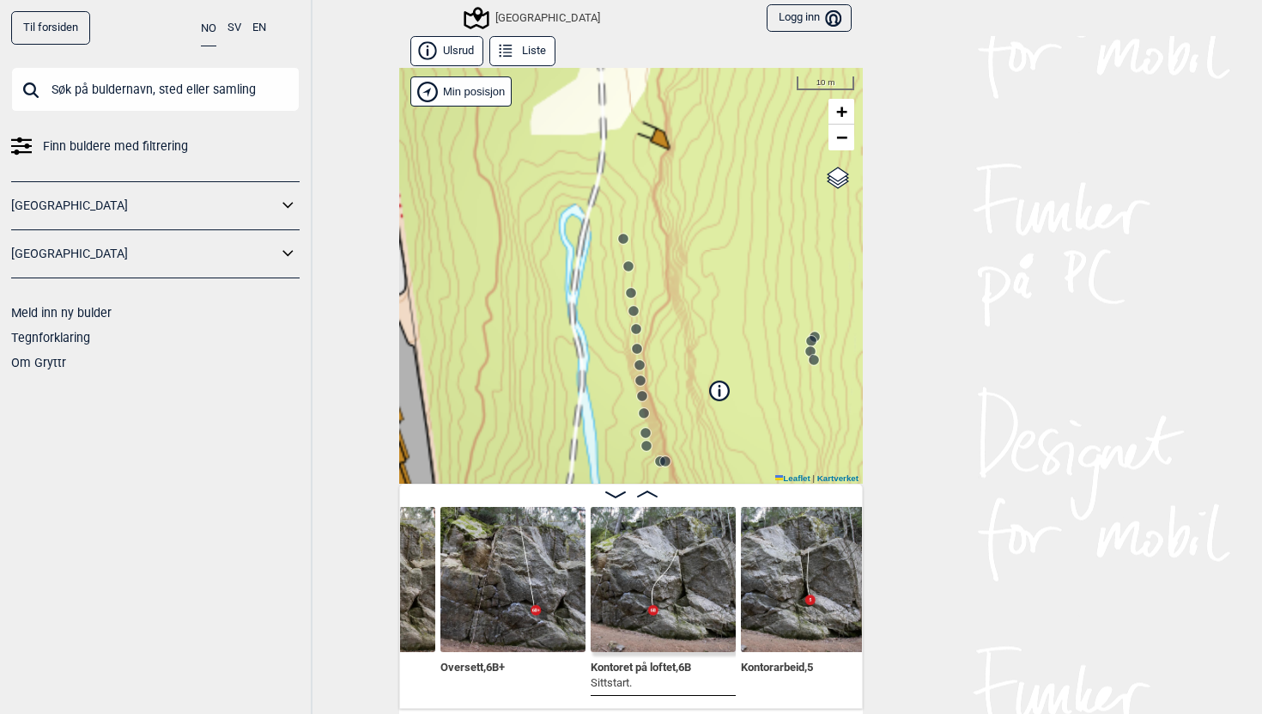
drag, startPoint x: 647, startPoint y: 206, endPoint x: 542, endPoint y: 423, distance: 241.2
click at [542, 423] on div "Speidersteinen Barnehageveggen Cowboyveggen Bølerveggen [GEOGRAPHIC_DATA]" at bounding box center [631, 276] width 464 height 416
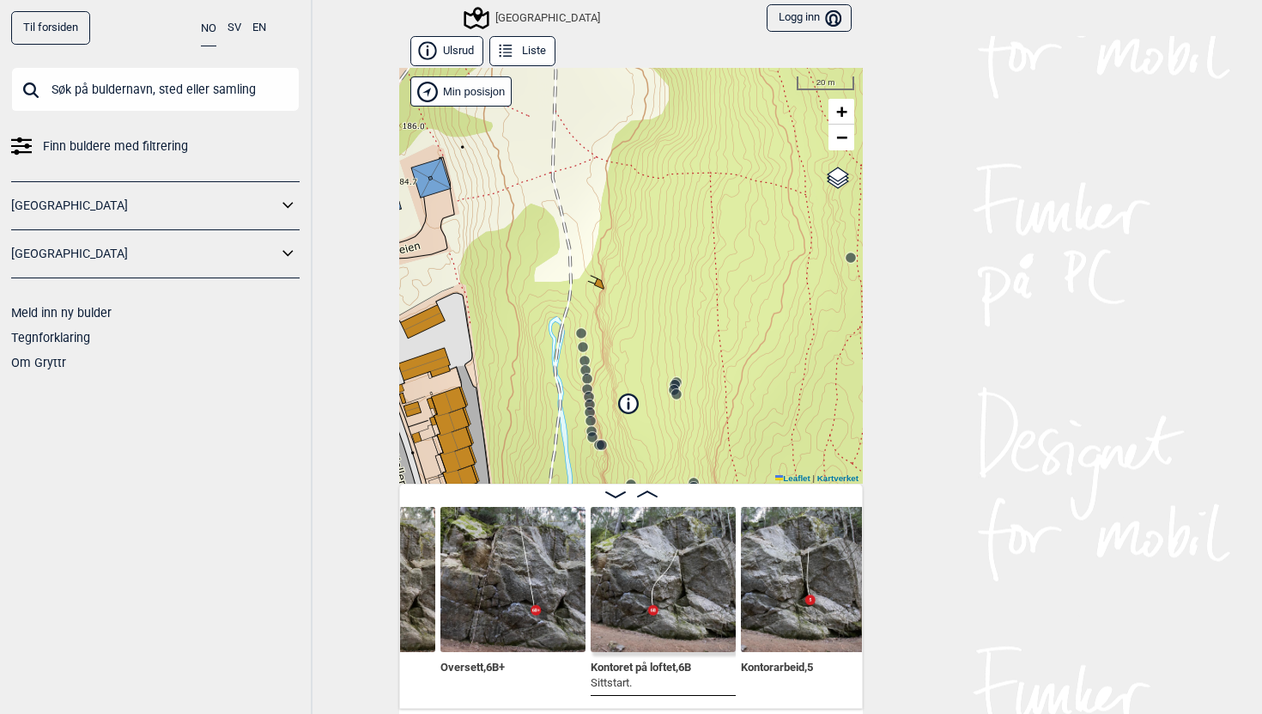
click at [582, 331] on circle at bounding box center [581, 333] width 10 height 10
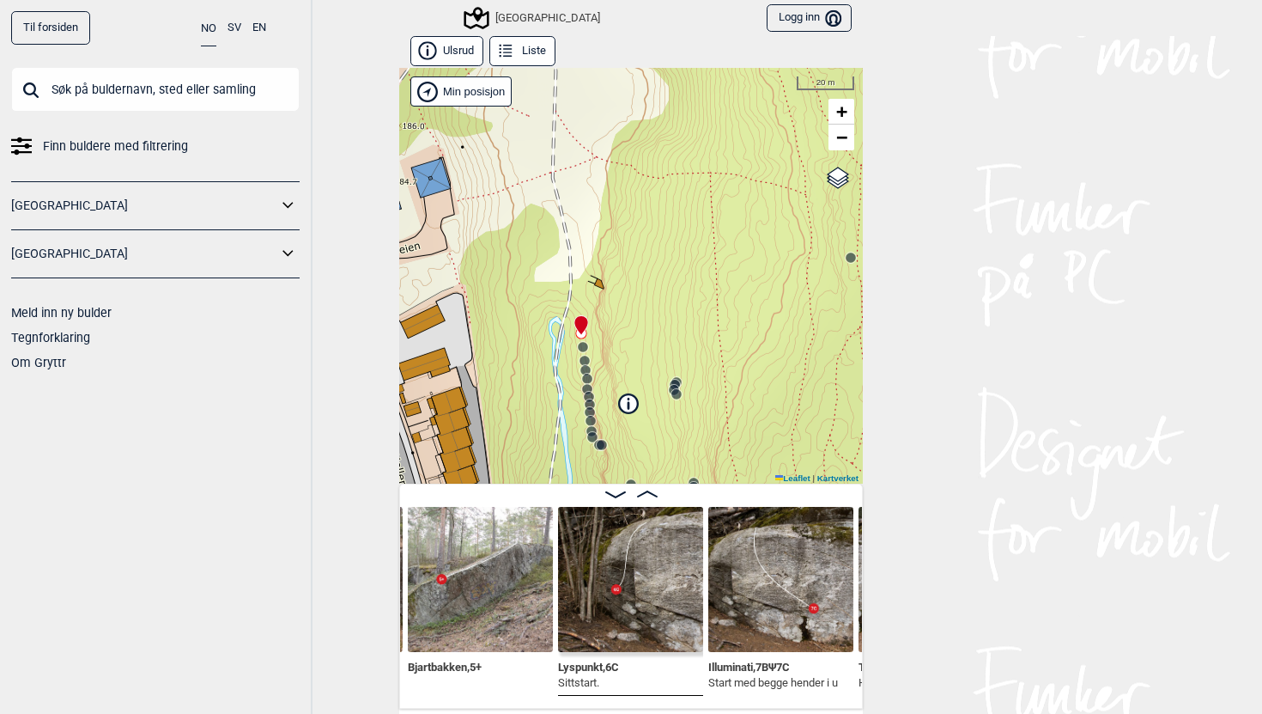
click at [658, 496] on div at bounding box center [631, 494] width 462 height 15
click at [652, 490] on icon at bounding box center [647, 493] width 21 height 7
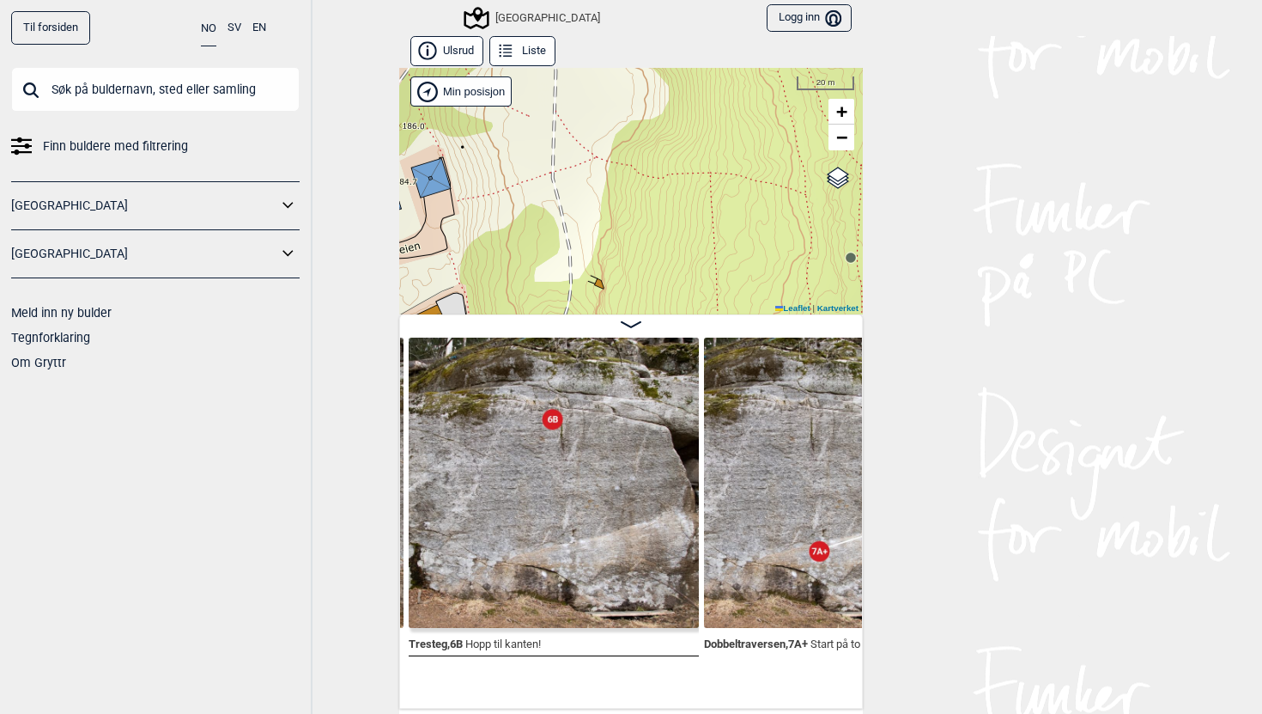
scroll to position [0, 15264]
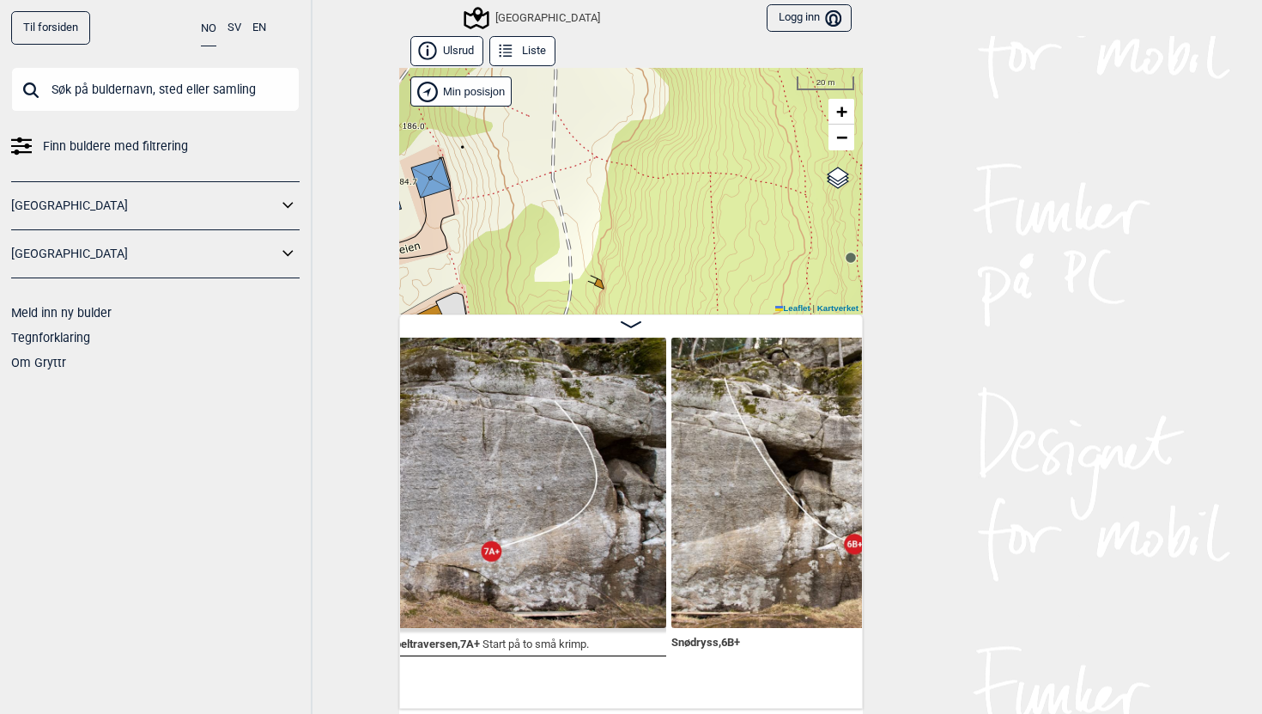
scroll to position [0, 15625]
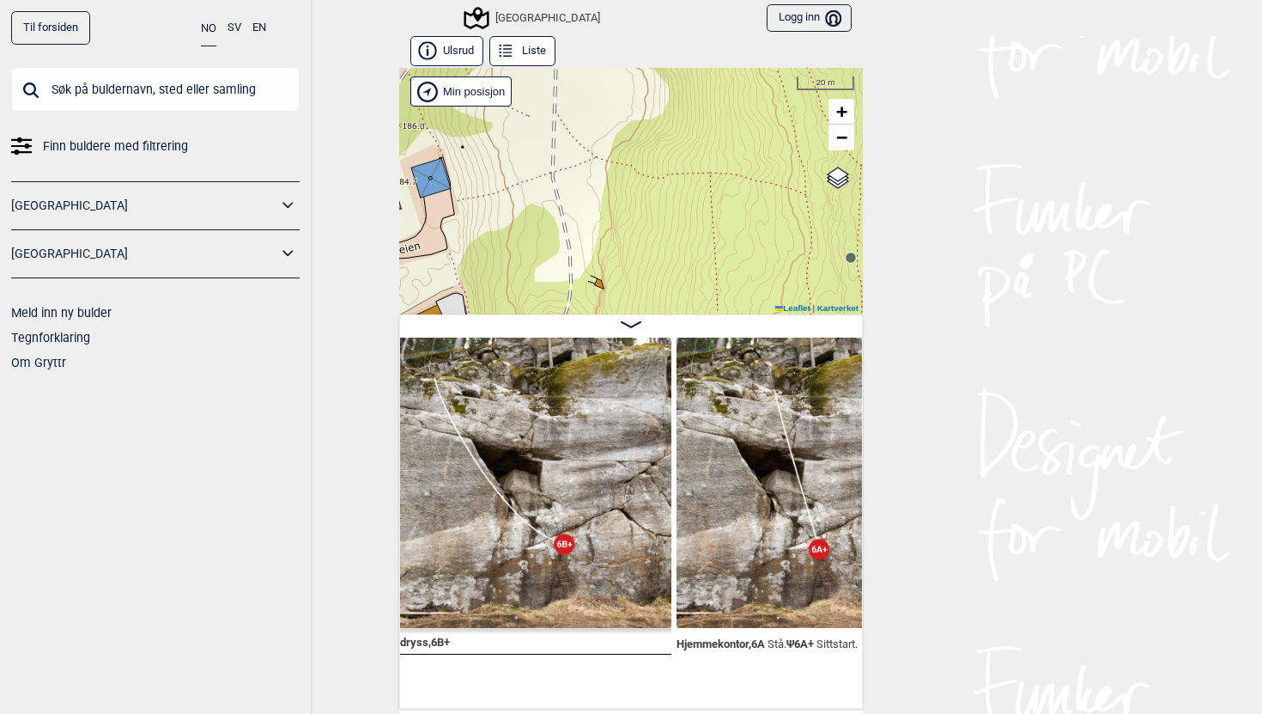
scroll to position [0, 15920]
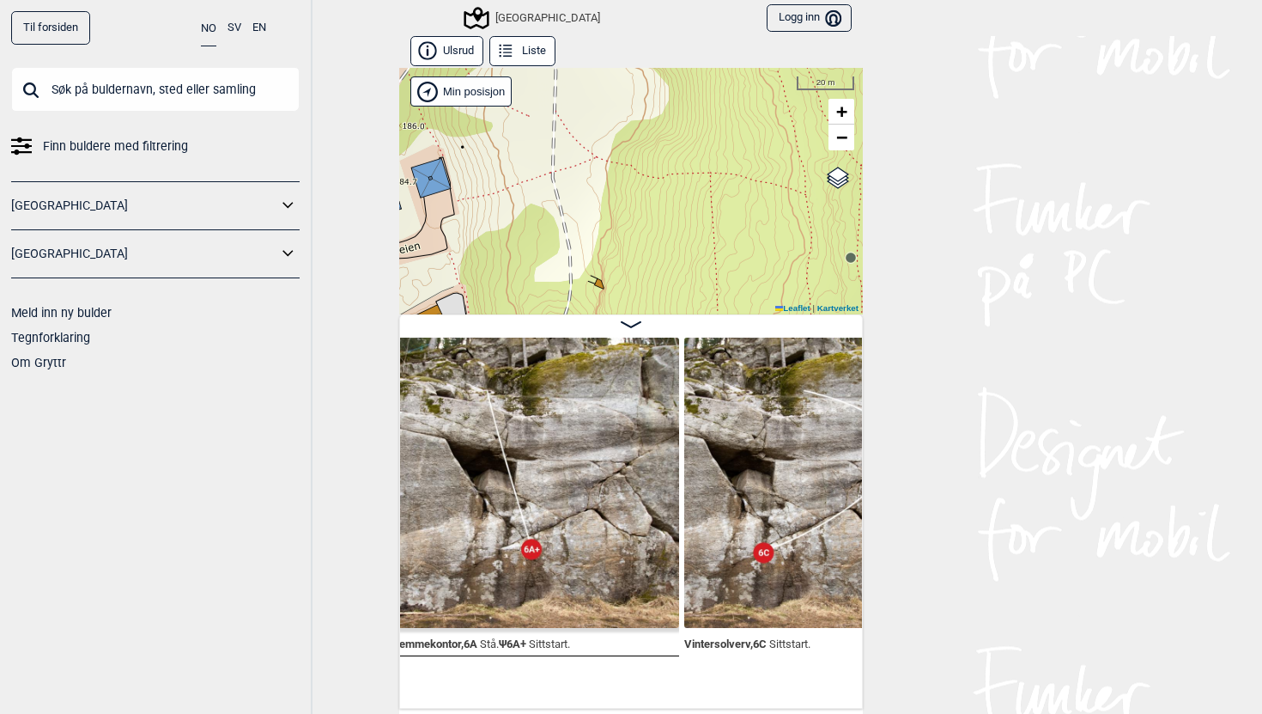
scroll to position [0, 16195]
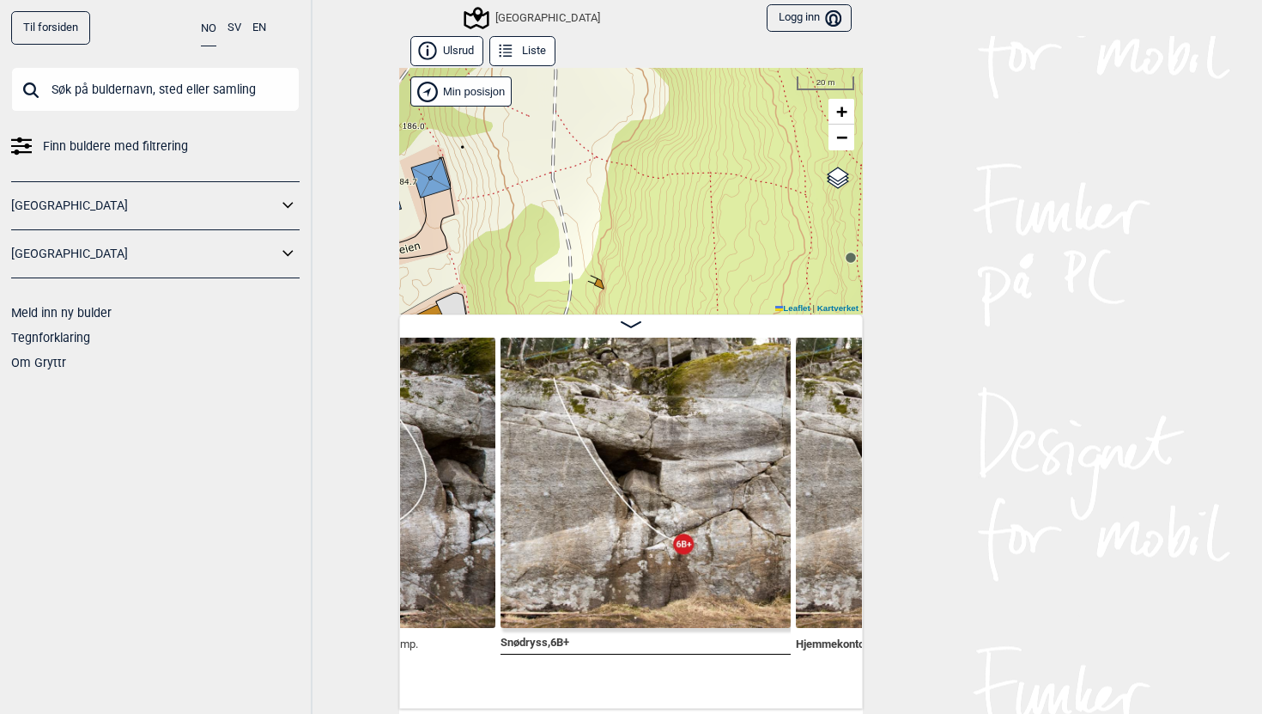
scroll to position [0, 15753]
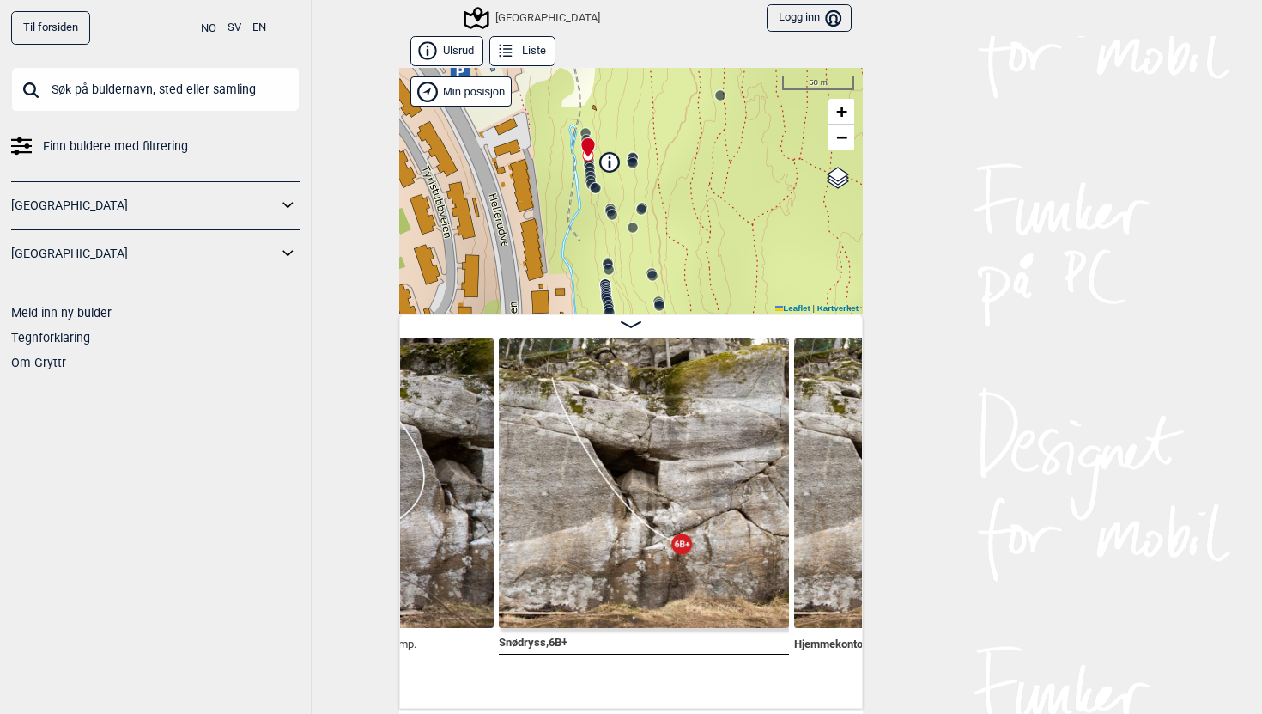
drag, startPoint x: 572, startPoint y: 163, endPoint x: 581, endPoint y: 47, distance: 116.3
click at [581, 46] on div "Ulsrud Liste Speidersteinen Barnehageveggen Cowboyveggen Bølerveggen Sentrale Ø…" at bounding box center [631, 372] width 464 height 672
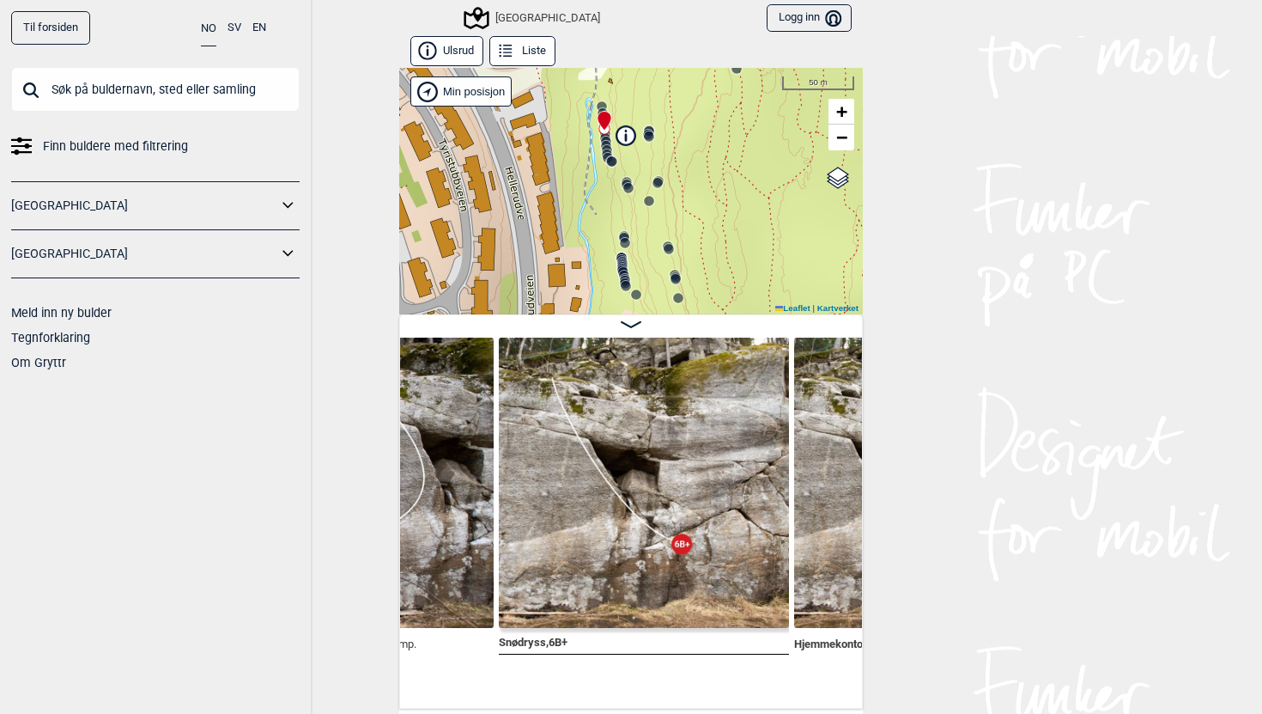
drag, startPoint x: 671, startPoint y: 159, endPoint x: 687, endPoint y: 133, distance: 30.5
click at [687, 133] on div "Speidersteinen Barnehageveggen Cowboyveggen Bølerveggen [GEOGRAPHIC_DATA]" at bounding box center [631, 191] width 464 height 246
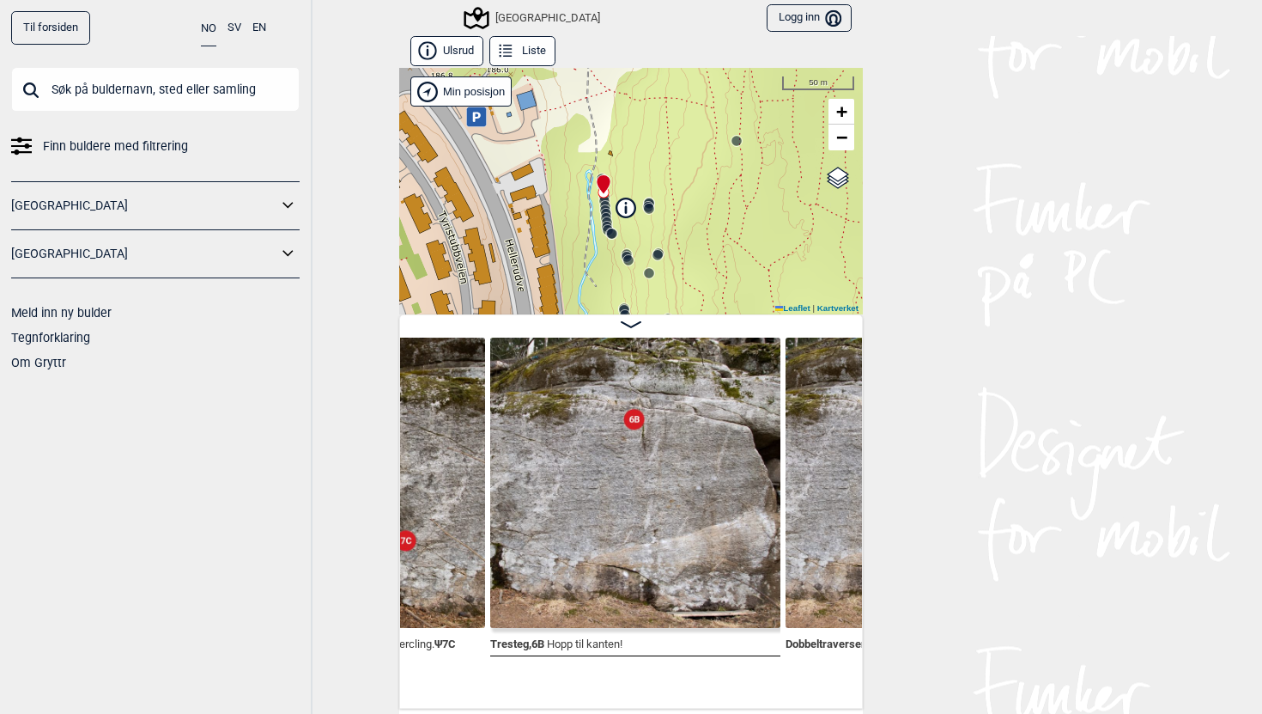
scroll to position [0, 15168]
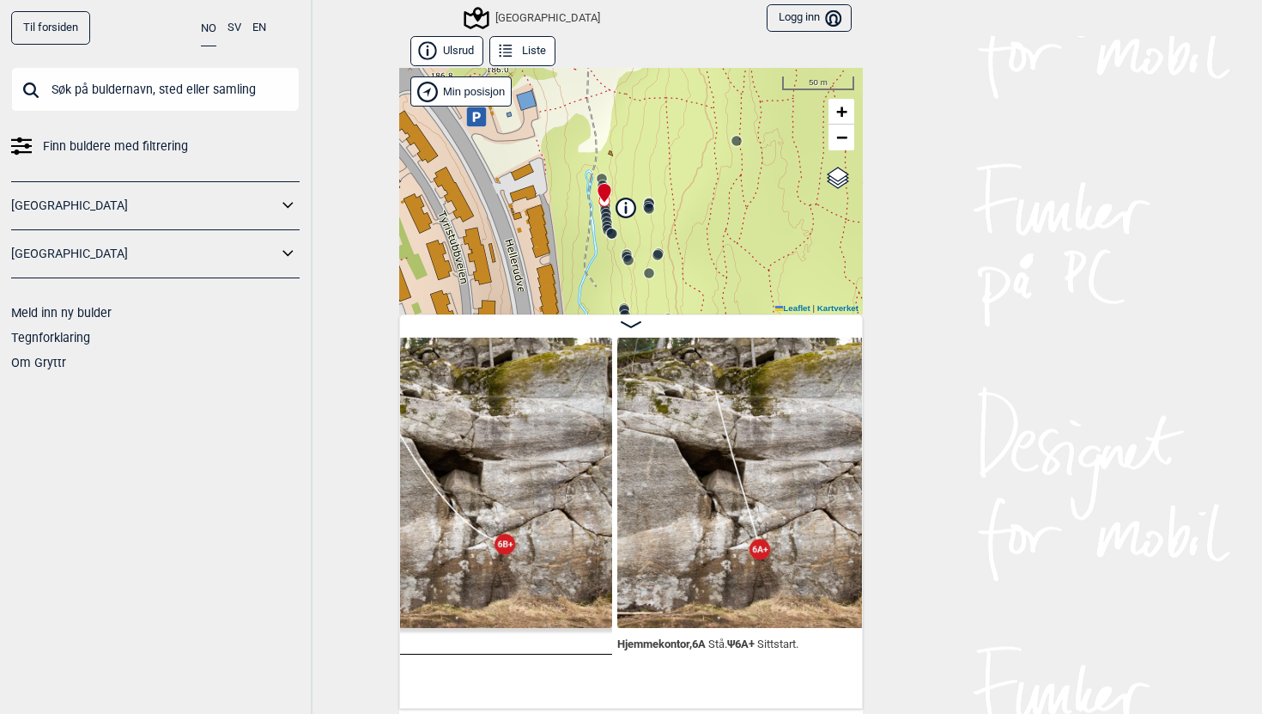
scroll to position [0, 15932]
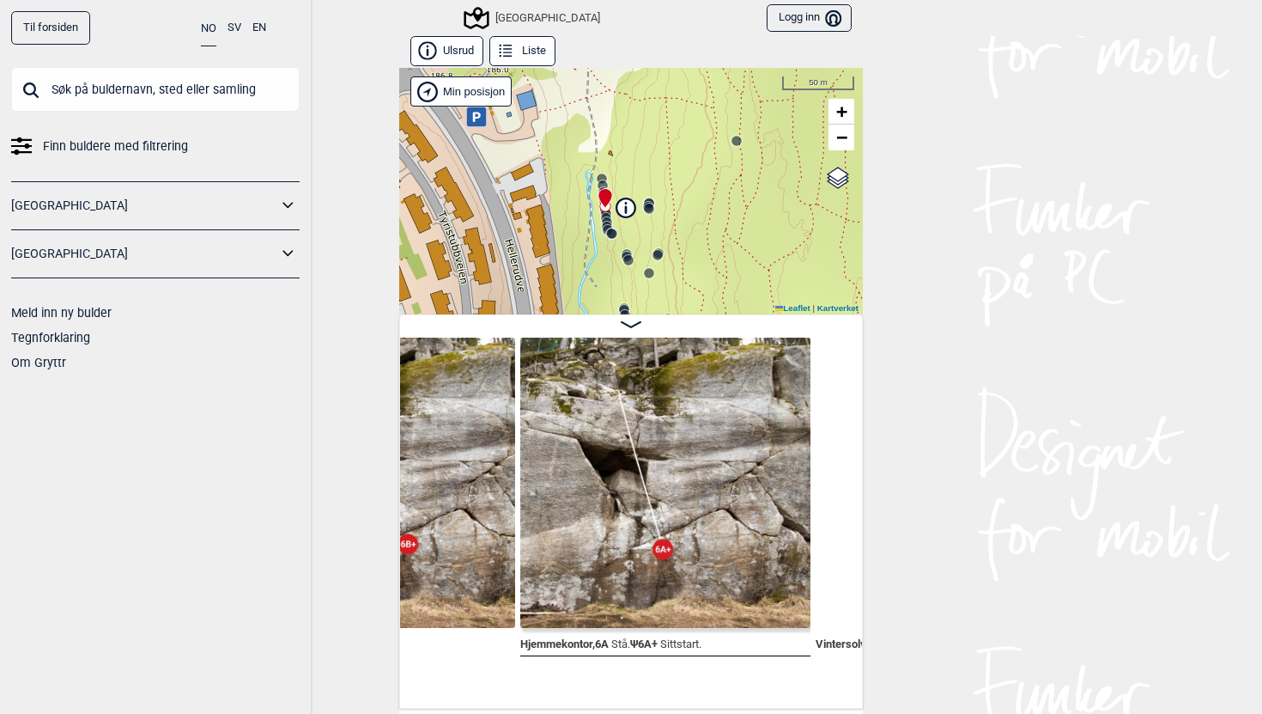
scroll to position [0, 16030]
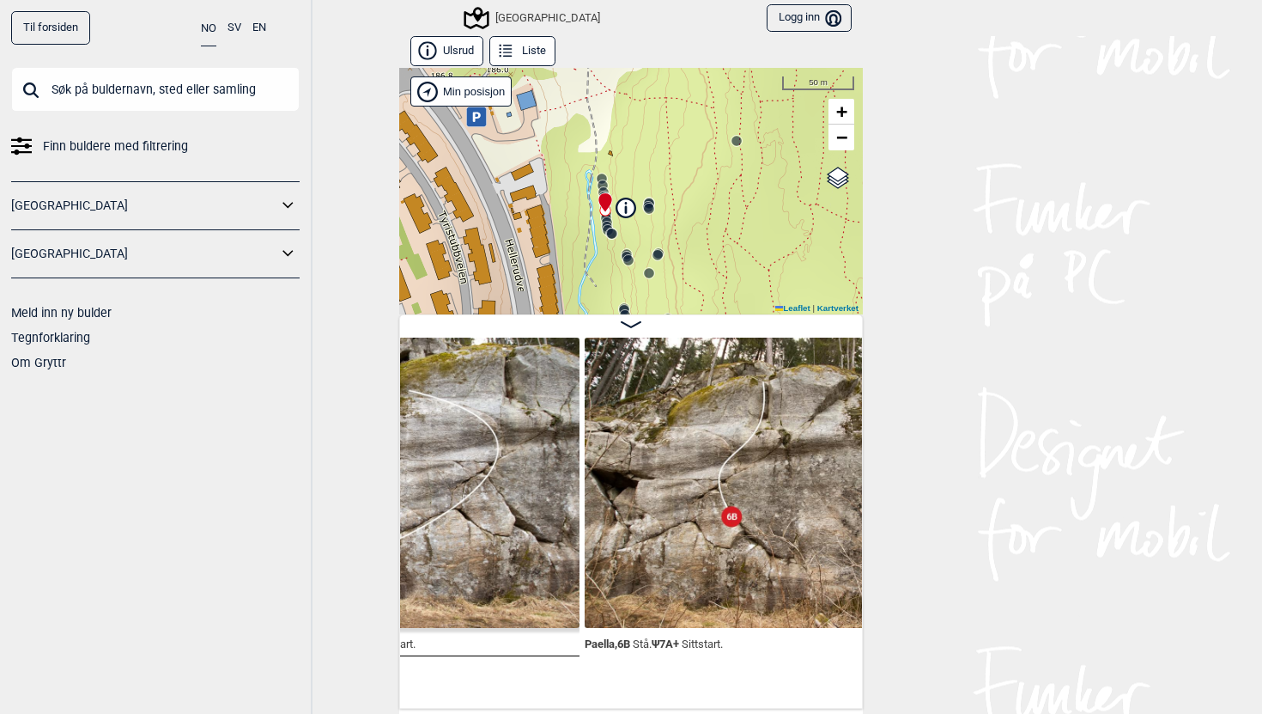
scroll to position [0, 16560]
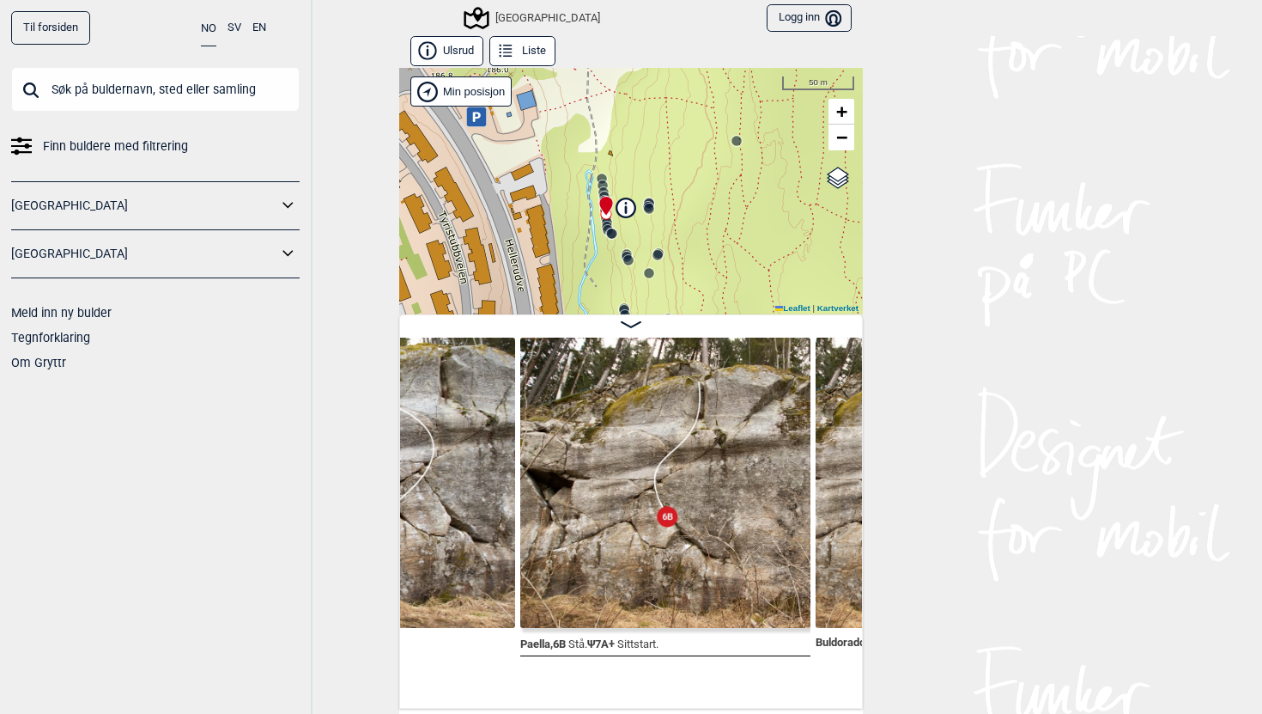
scroll to position [0, 16619]
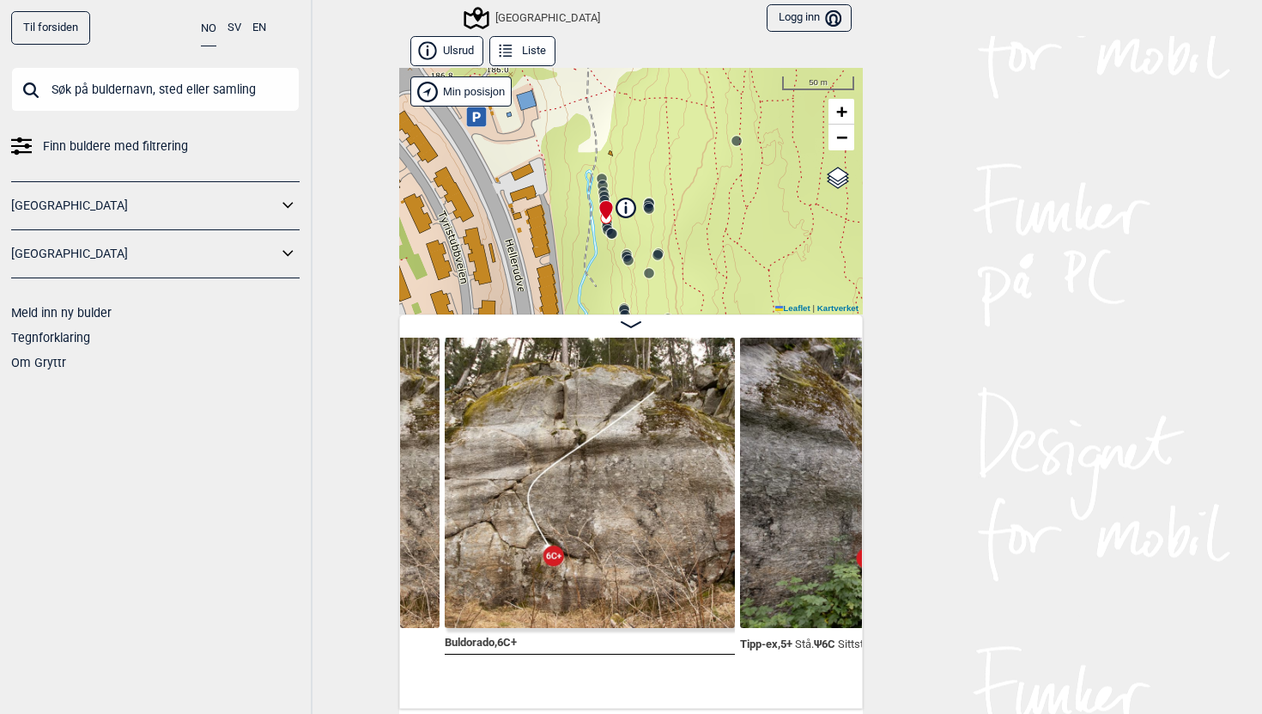
scroll to position [0, 16997]
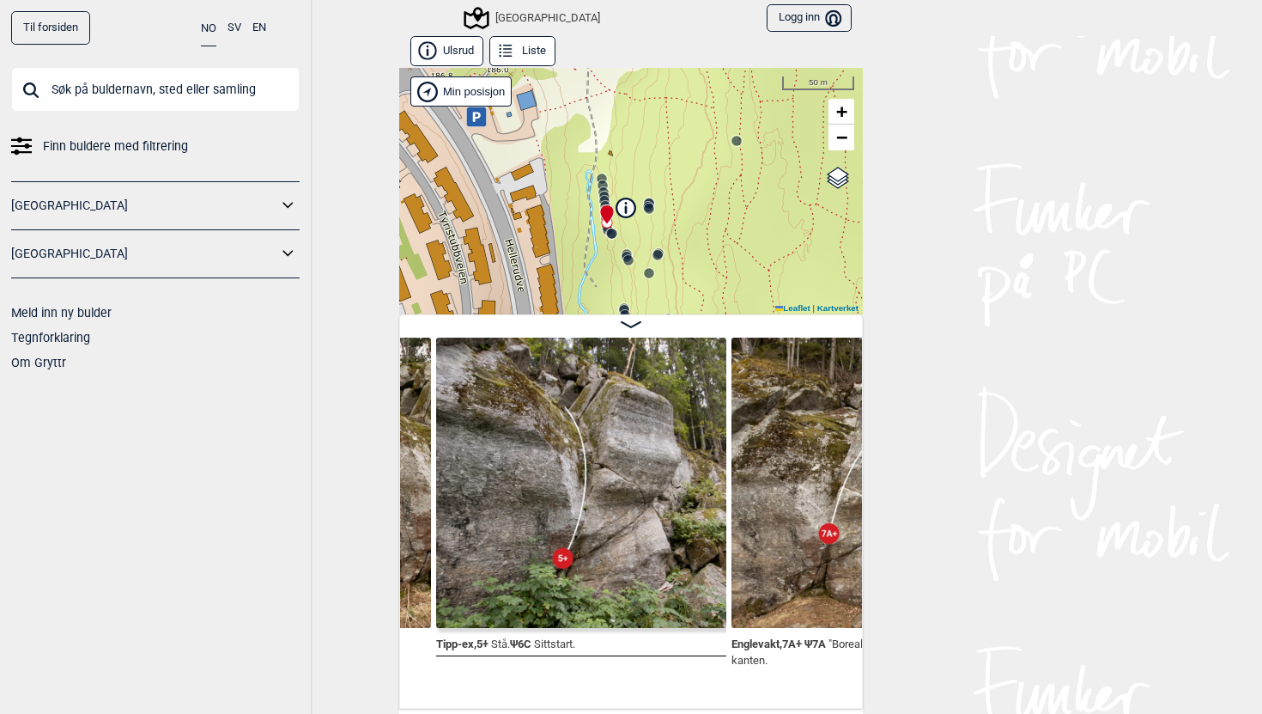
scroll to position [0, 17294]
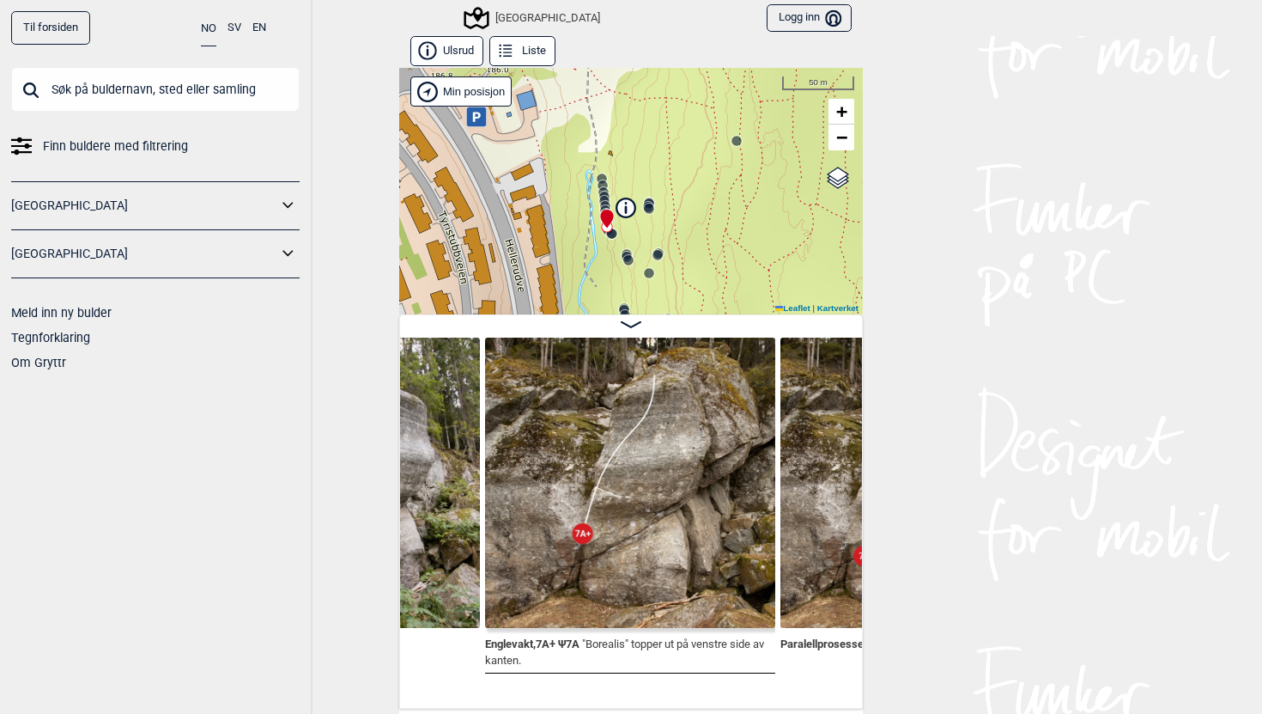
scroll to position [0, 17544]
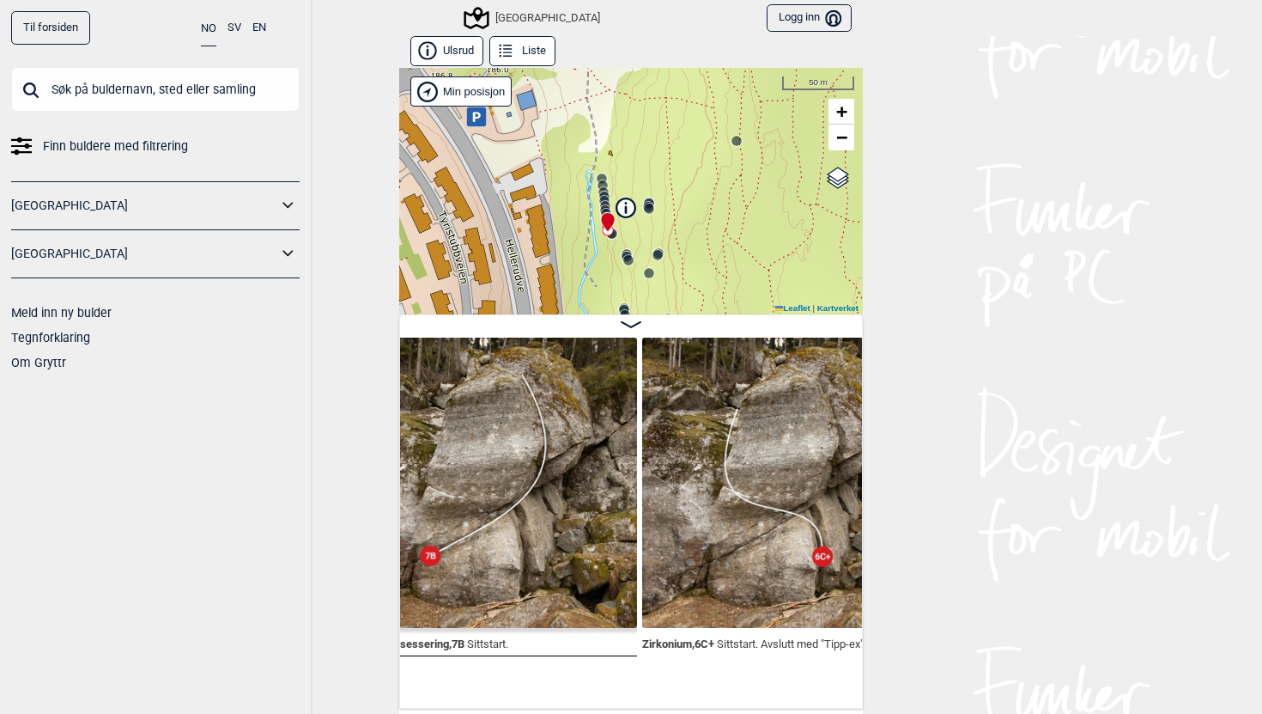
scroll to position [0, 17982]
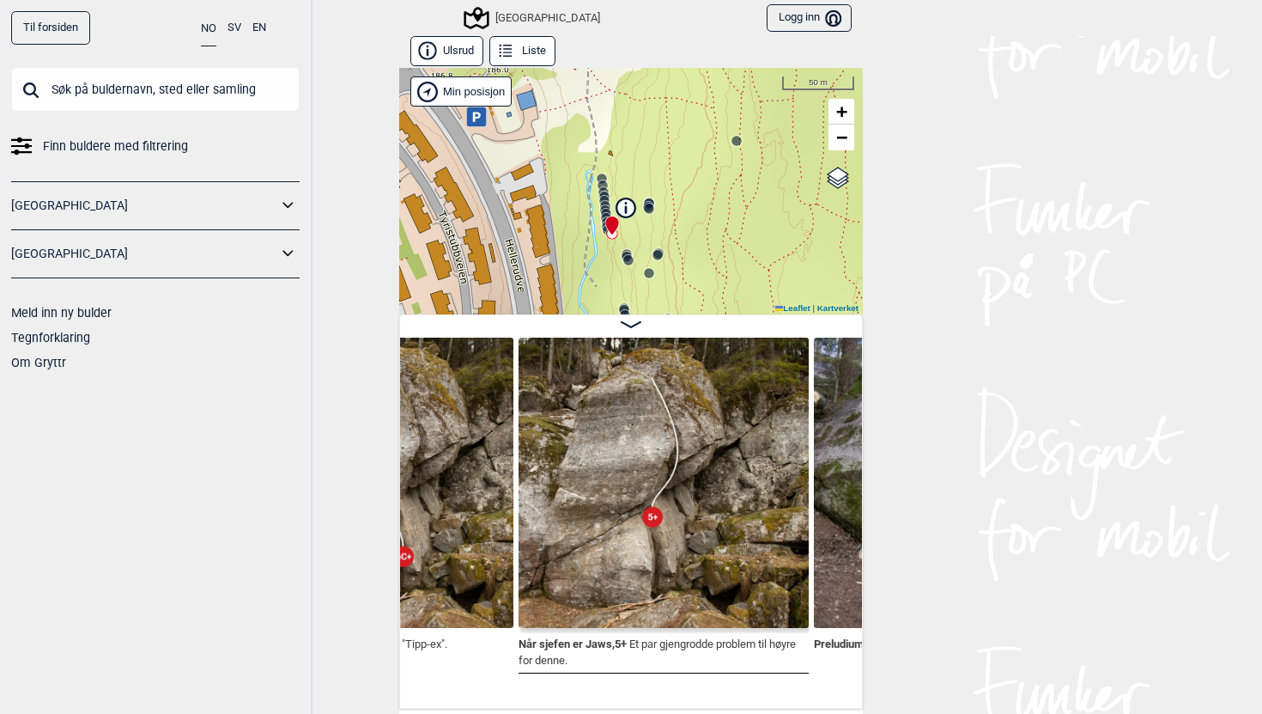
scroll to position [0, 18398]
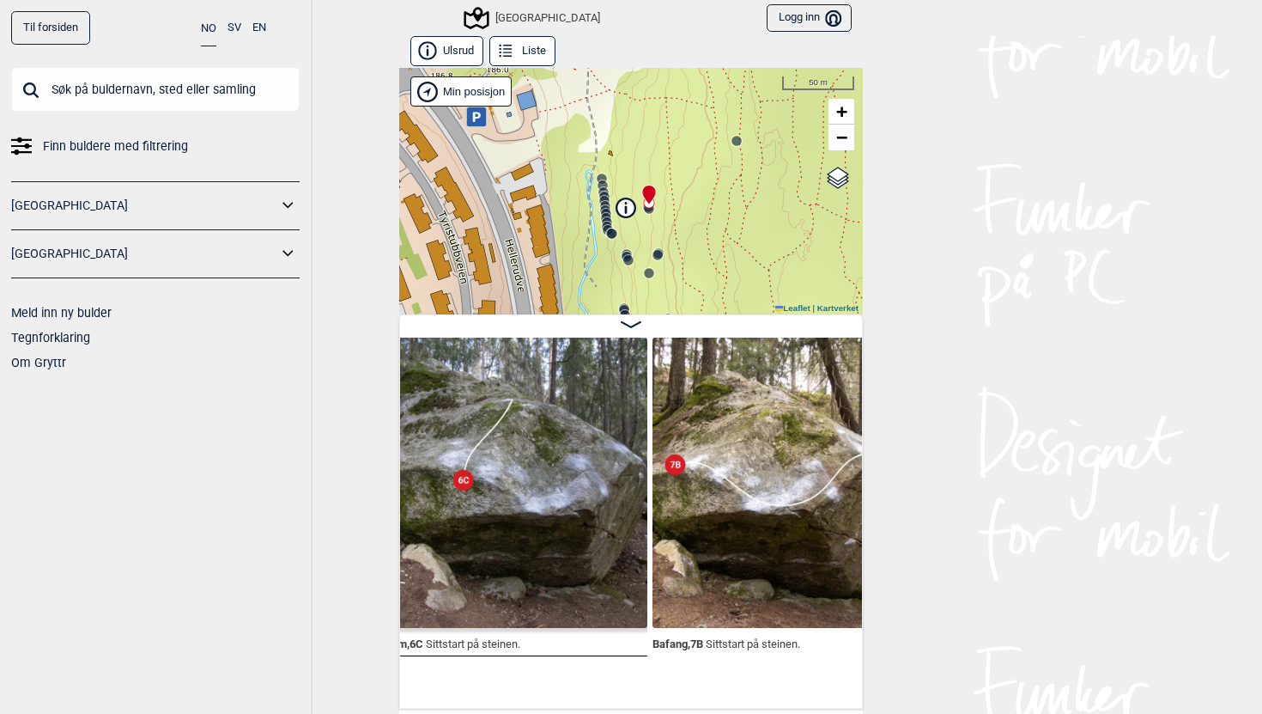
scroll to position [0, 18911]
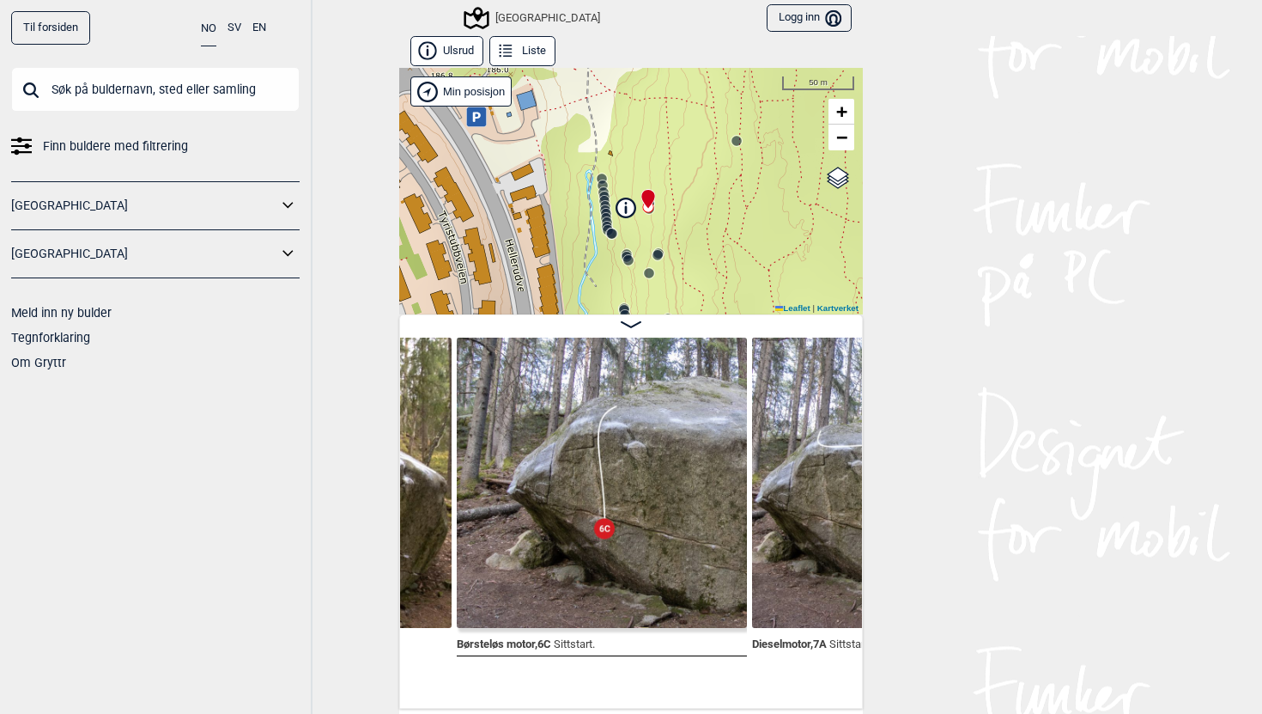
scroll to position [0, 19342]
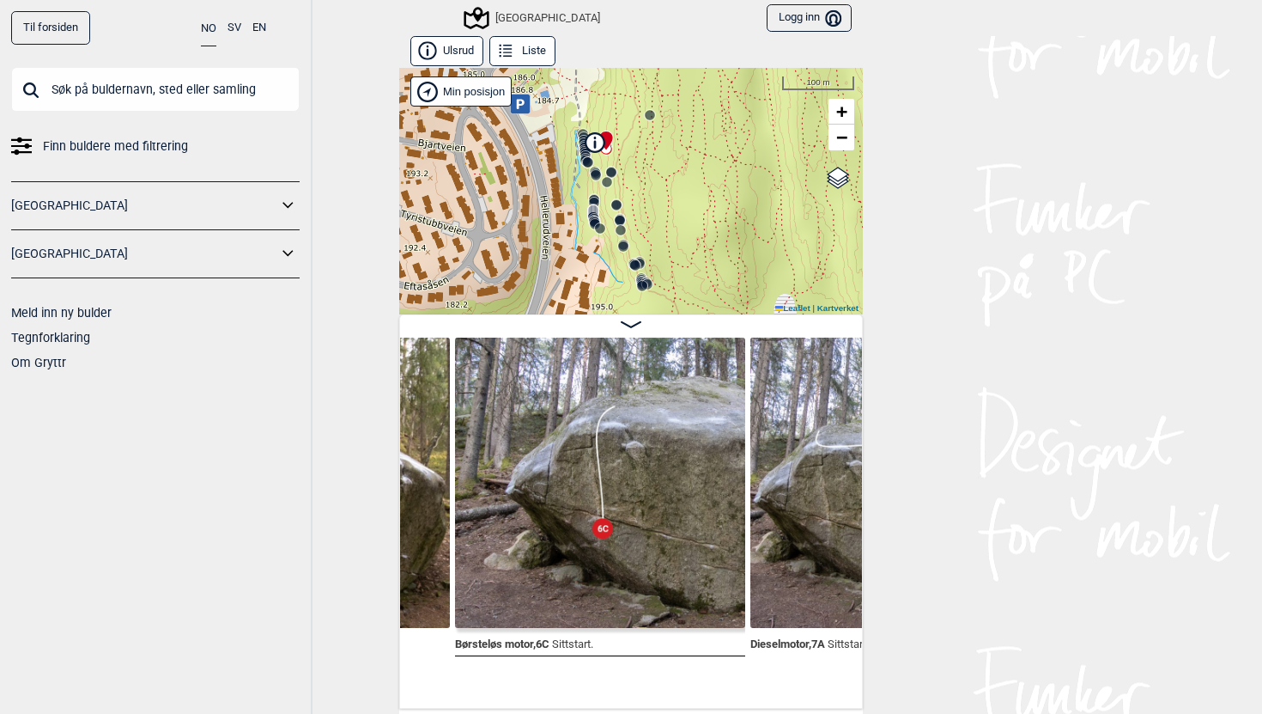
drag, startPoint x: 696, startPoint y: 213, endPoint x: 631, endPoint y: 165, distance: 80.4
click at [631, 165] on div "Speidersteinen Barnehageveggen Cowboyveggen Bølerveggen [GEOGRAPHIC_DATA]" at bounding box center [631, 191] width 464 height 246
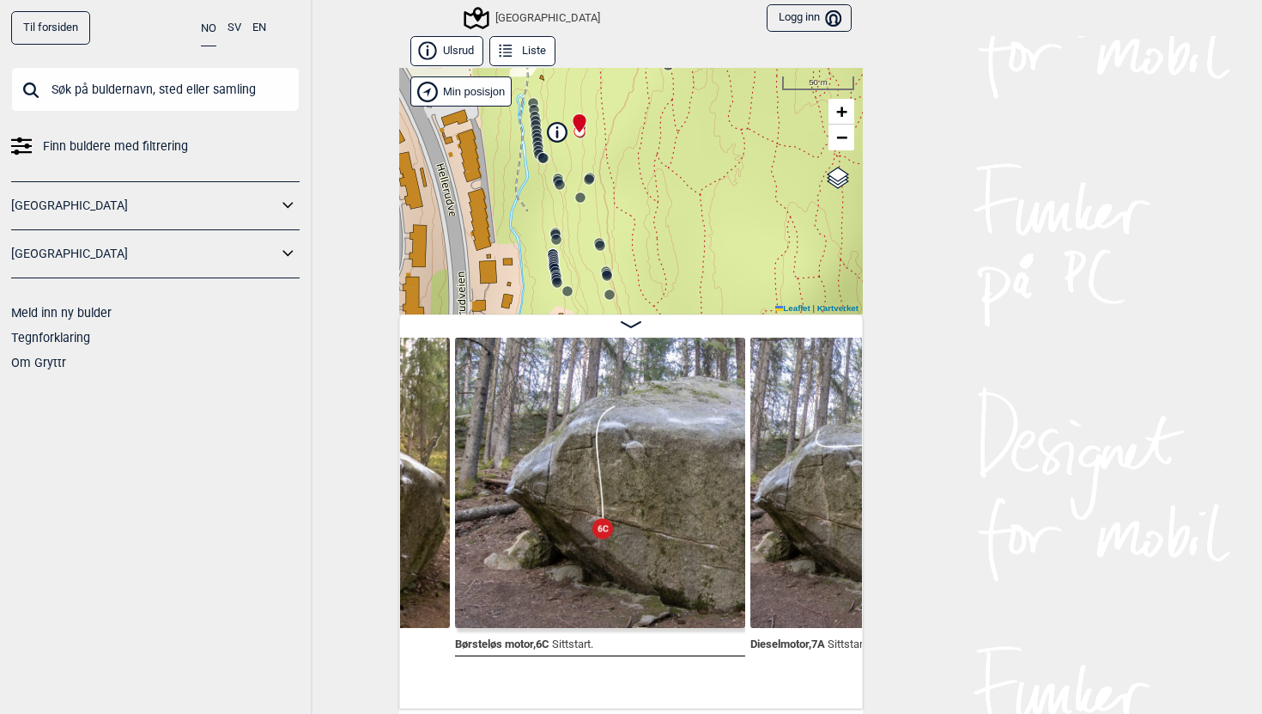
click at [998, 404] on div "Til forsiden NO SV EN Finn buldere med filtrering Norge Sverige Meld inn ny bul…" at bounding box center [631, 357] width 1262 height 714
click at [1121, 234] on div "Til forsiden NO SV EN Finn buldere med filtrering Norge Sverige Meld inn ny bul…" at bounding box center [631, 357] width 1262 height 714
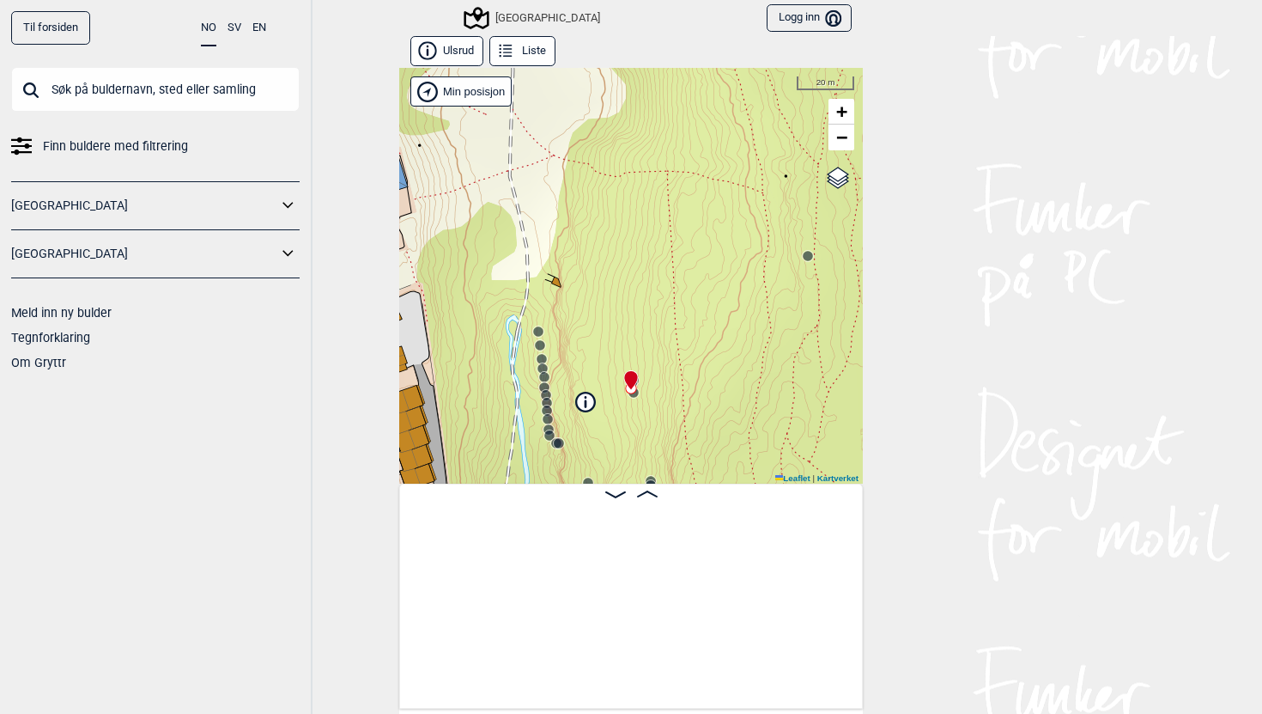
scroll to position [0, 16834]
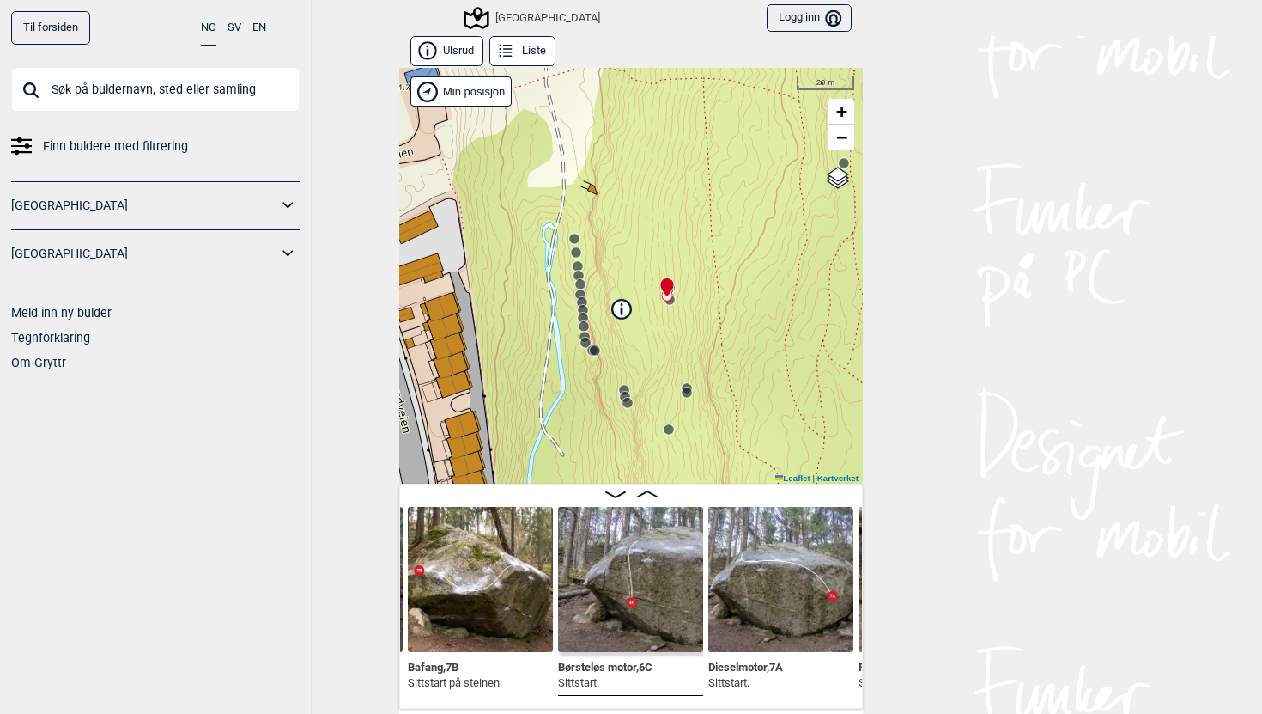
drag, startPoint x: 587, startPoint y: 295, endPoint x: 644, endPoint y: 169, distance: 137.9
click at [644, 169] on div "Speidersteinen Barnehageveggen Cowboyveggen Bølerveggen [GEOGRAPHIC_DATA]" at bounding box center [631, 276] width 464 height 416
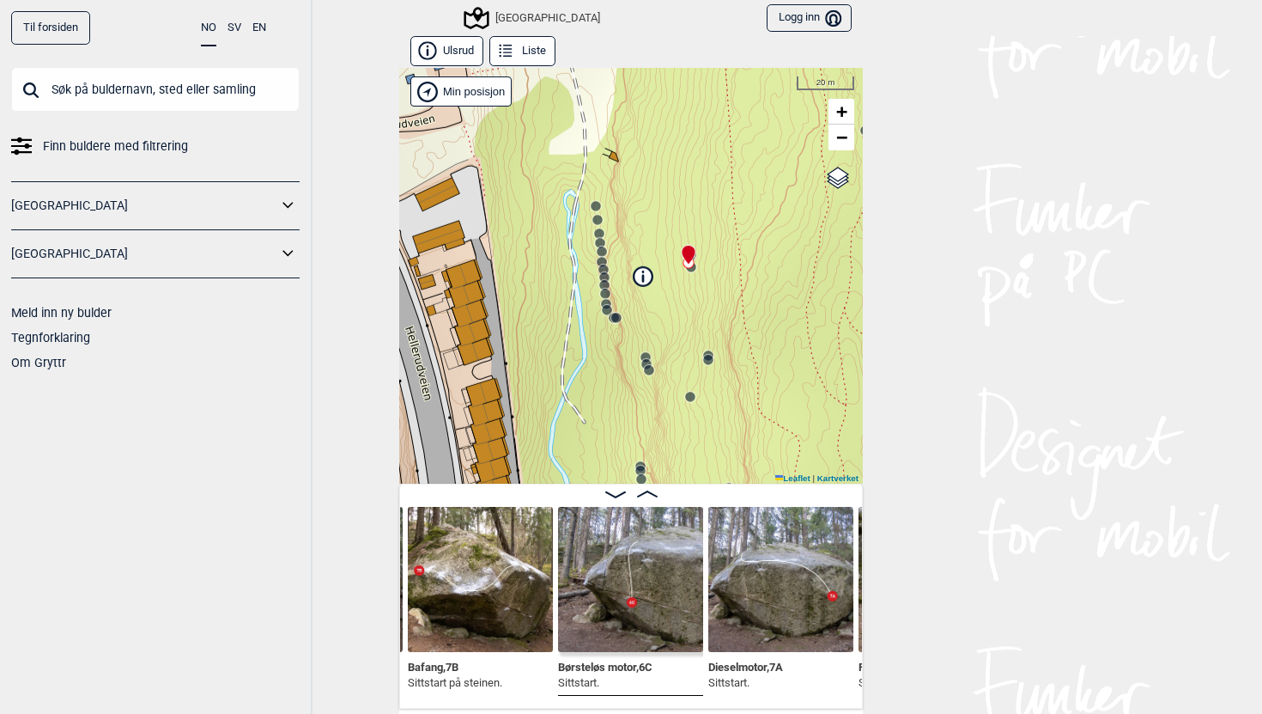
click at [645, 491] on icon at bounding box center [647, 493] width 21 height 7
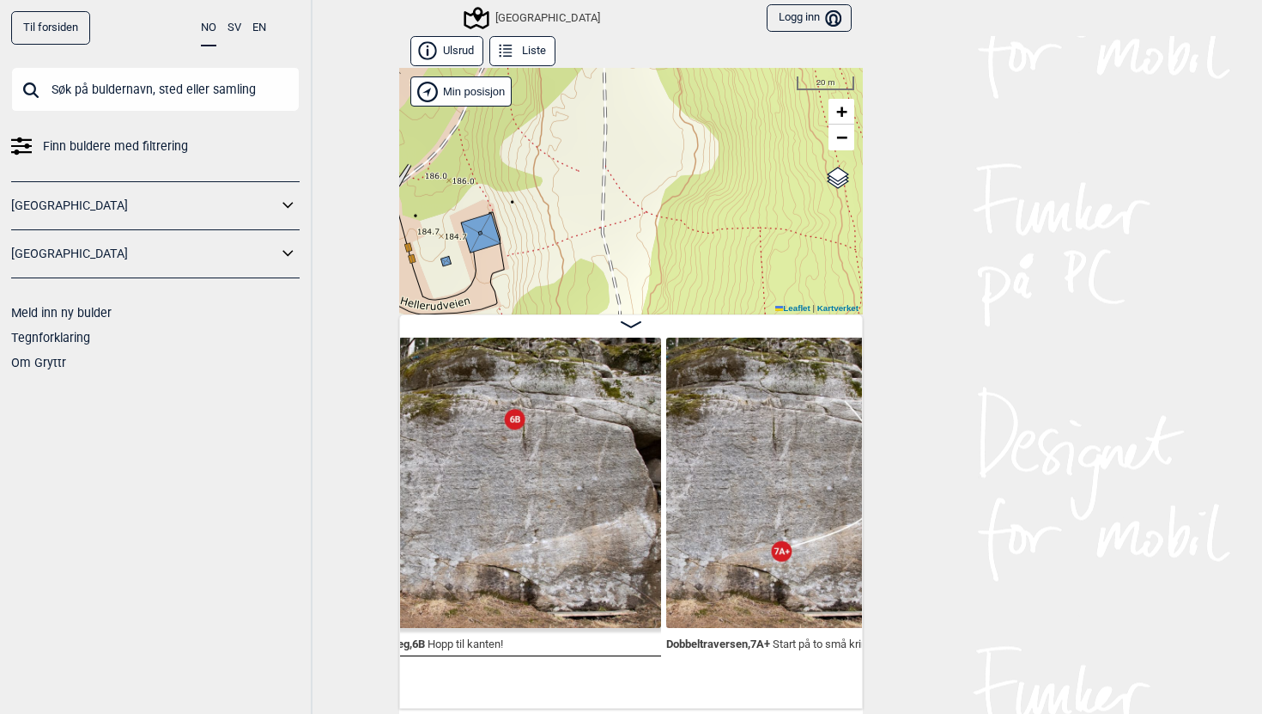
scroll to position [0, 15572]
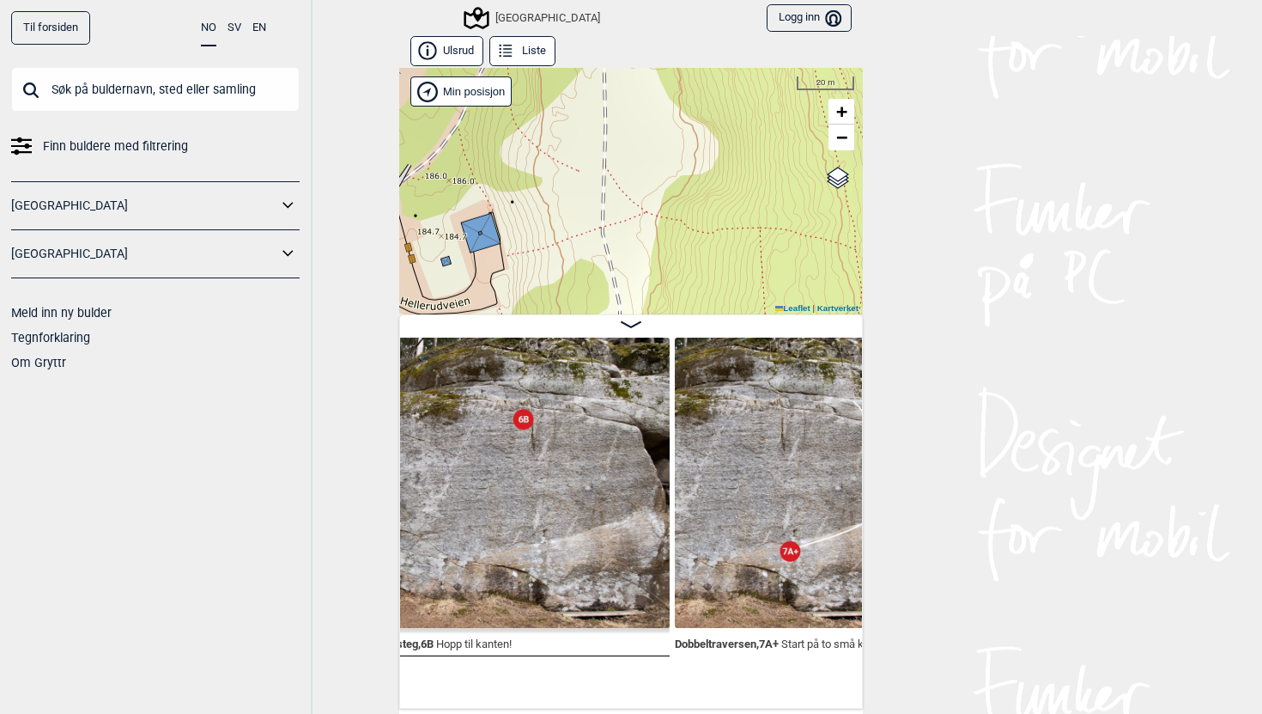
click at [552, 512] on img at bounding box center [525, 482] width 290 height 290
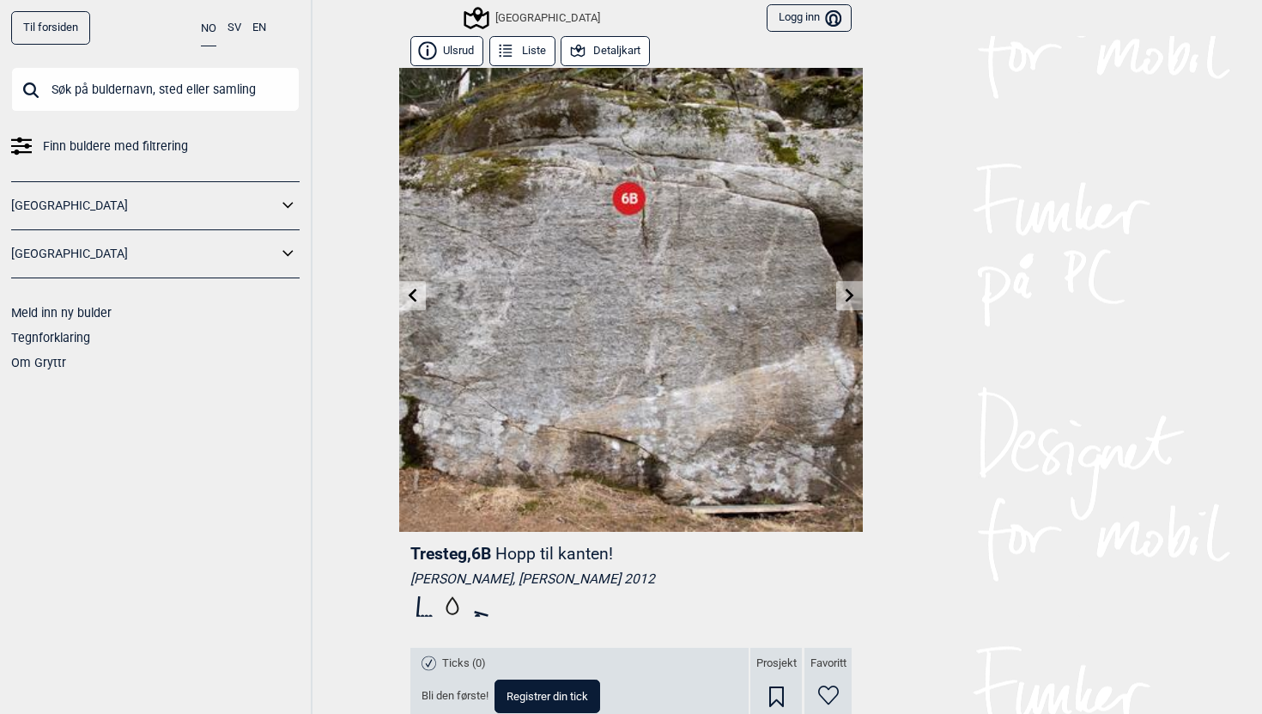
click at [854, 295] on icon at bounding box center [850, 295] width 14 height 14
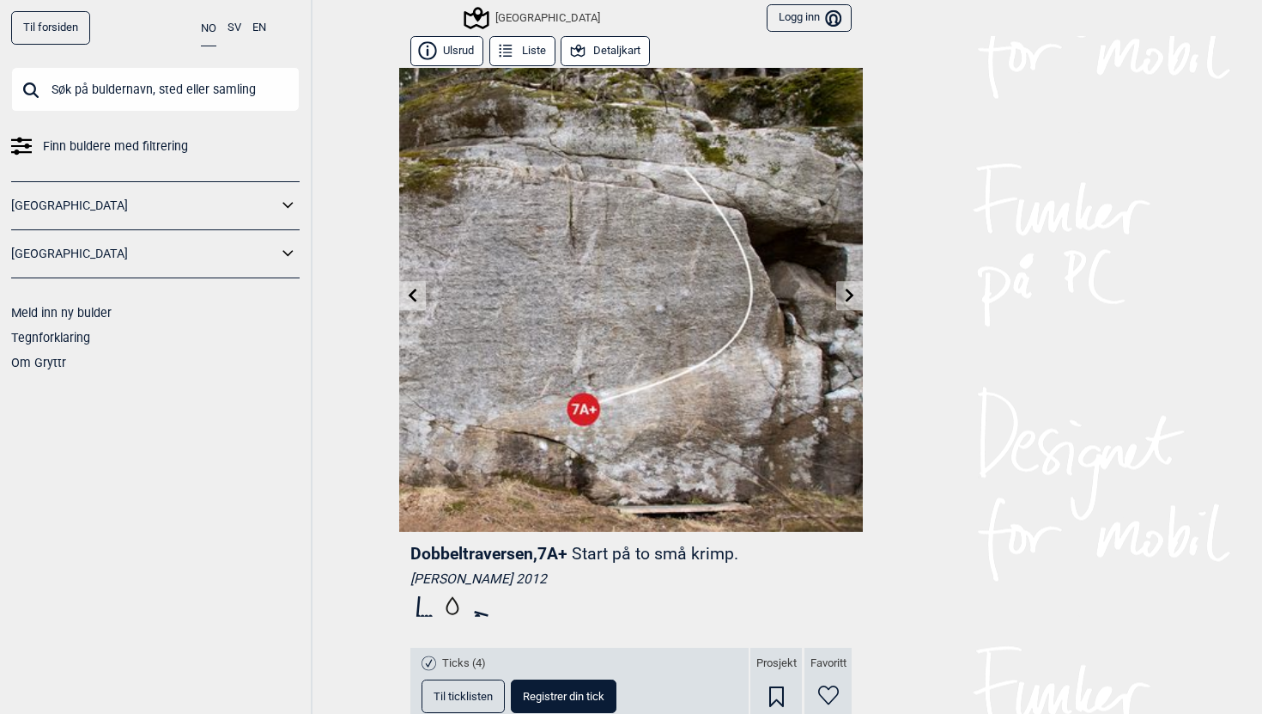
click at [854, 295] on icon at bounding box center [850, 295] width 14 height 14
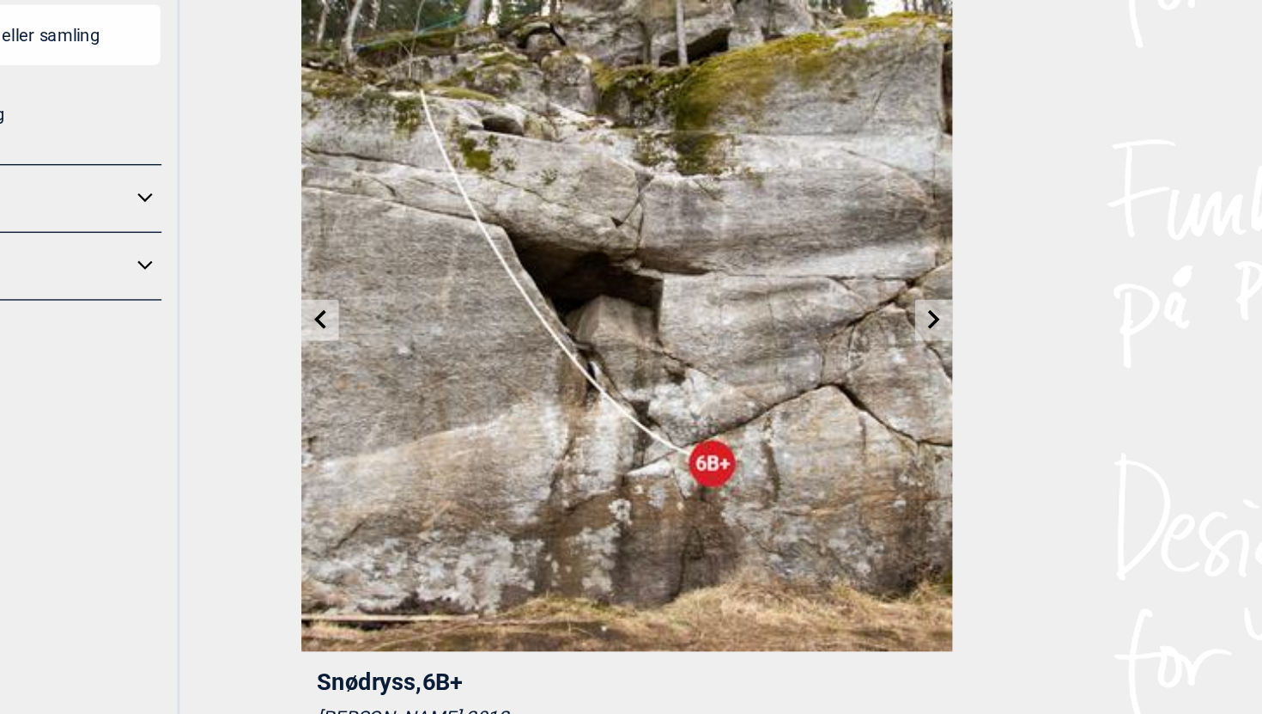
scroll to position [2, 0]
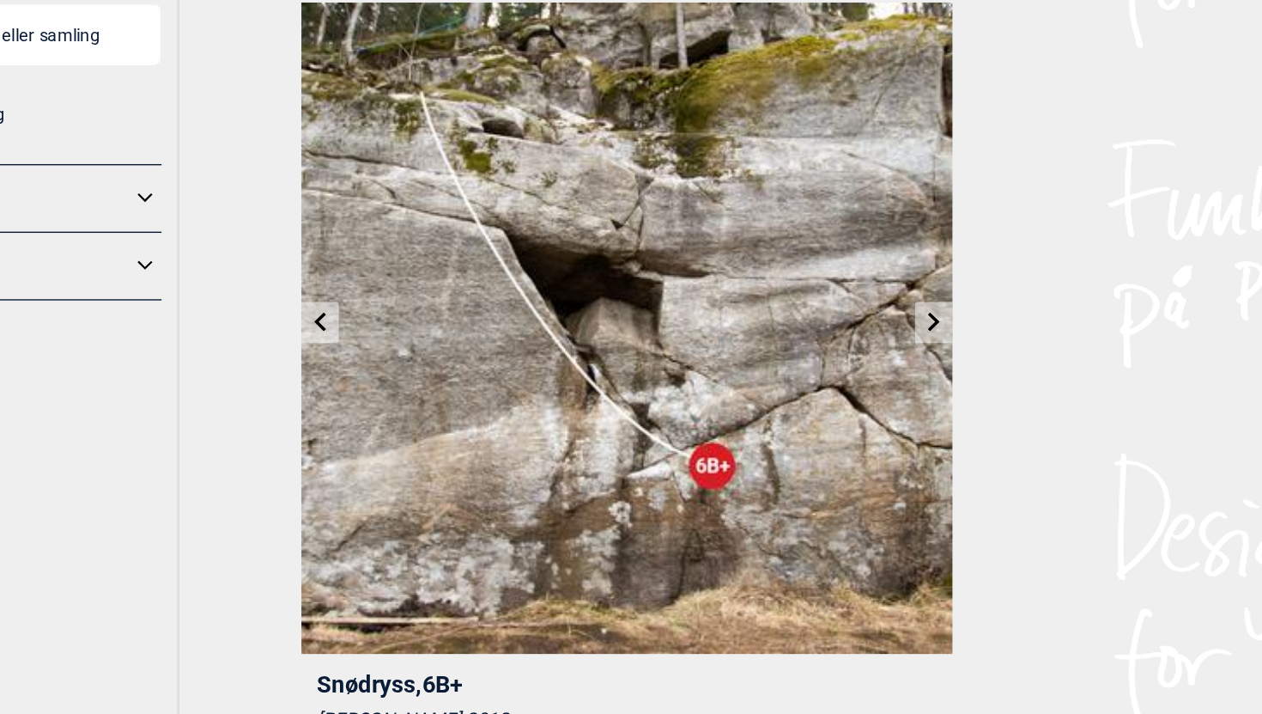
click at [848, 298] on icon at bounding box center [850, 293] width 9 height 14
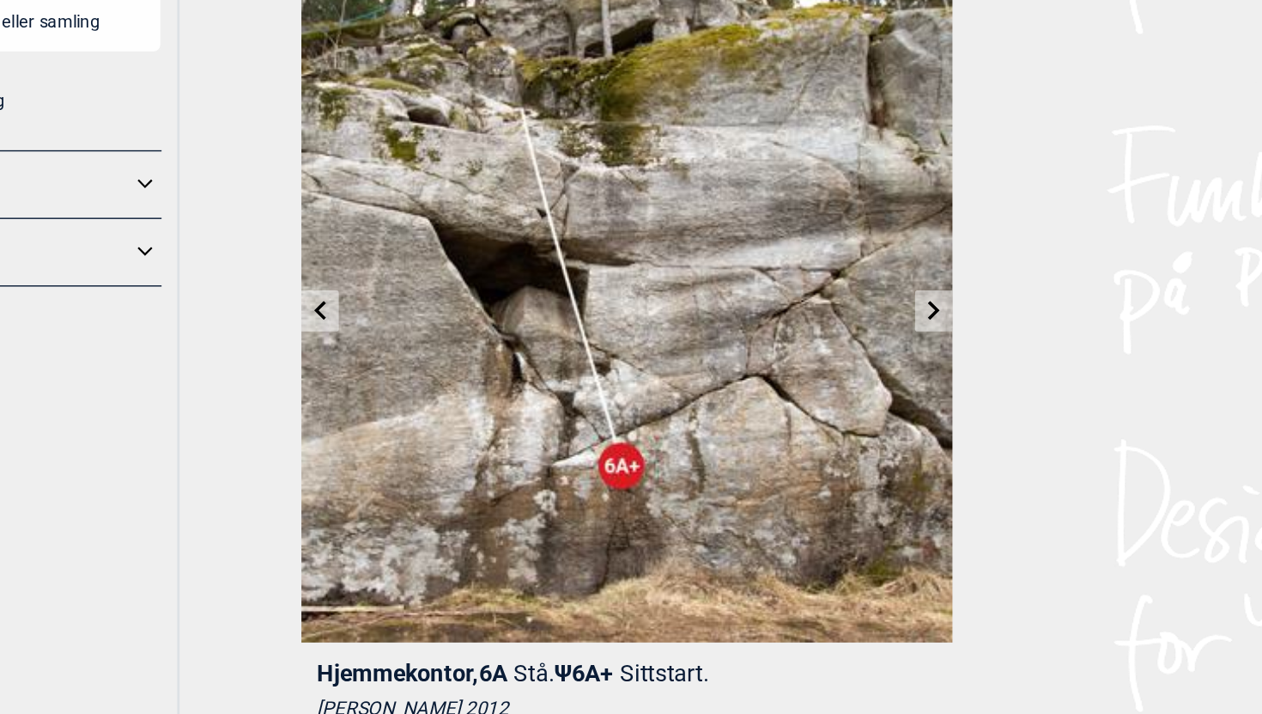
click at [848, 296] on icon at bounding box center [850, 295] width 14 height 14
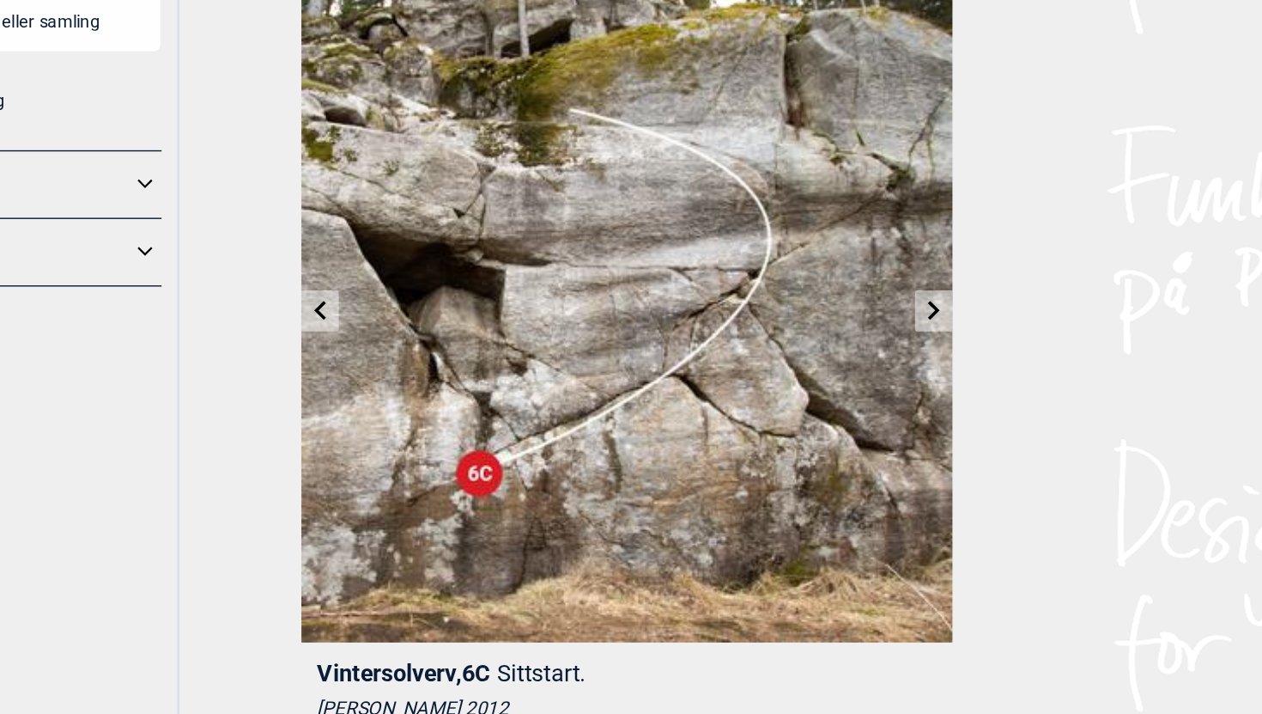
click at [848, 296] on icon at bounding box center [850, 295] width 14 height 14
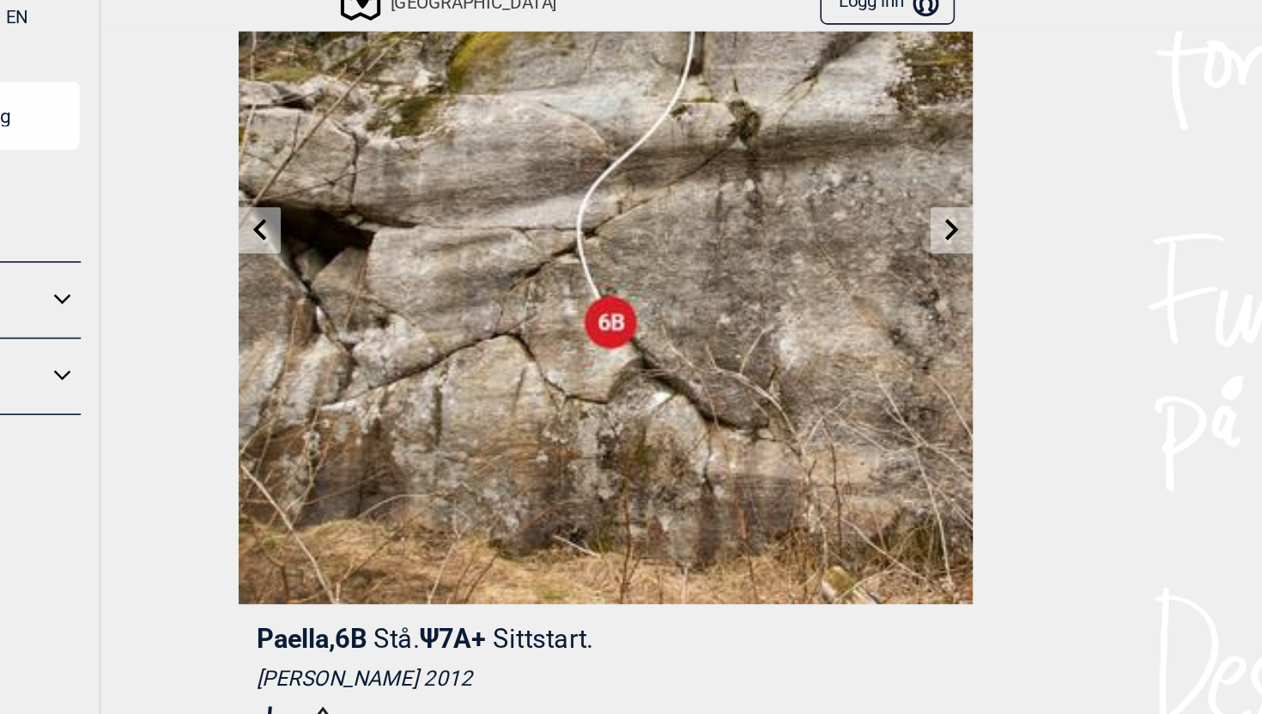
scroll to position [125, 0]
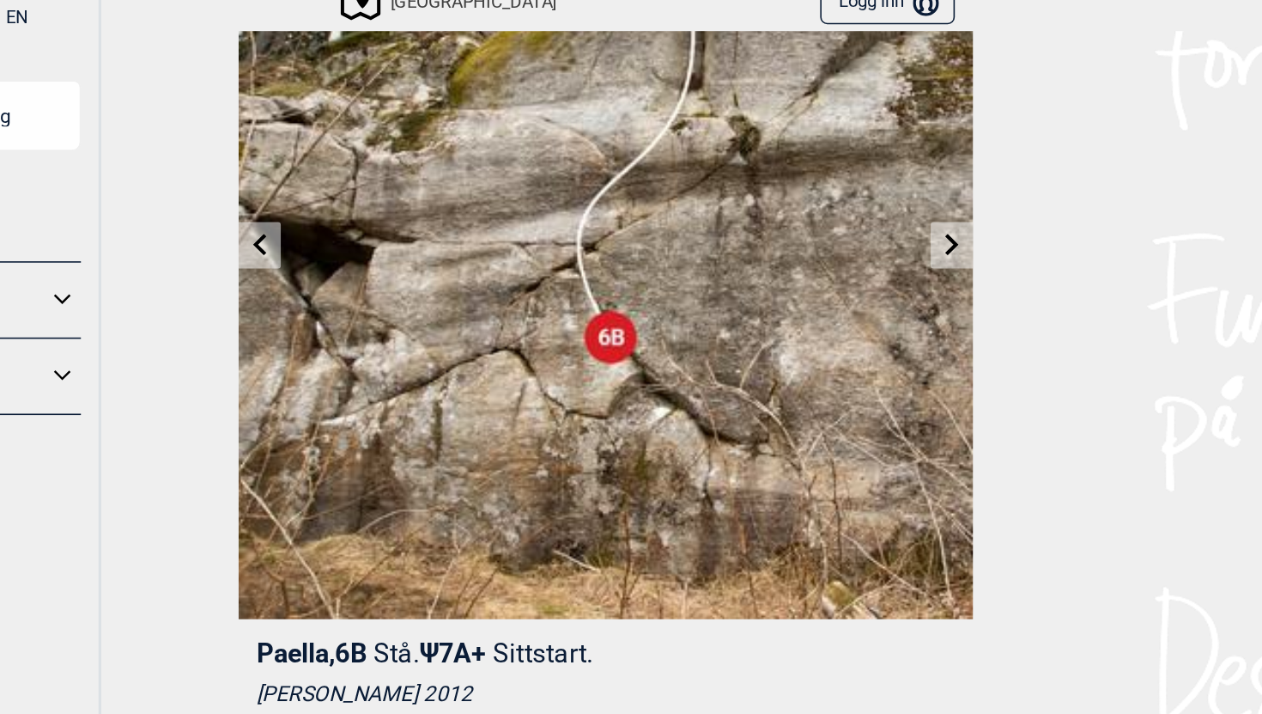
click at [851, 173] on icon at bounding box center [850, 170] width 14 height 14
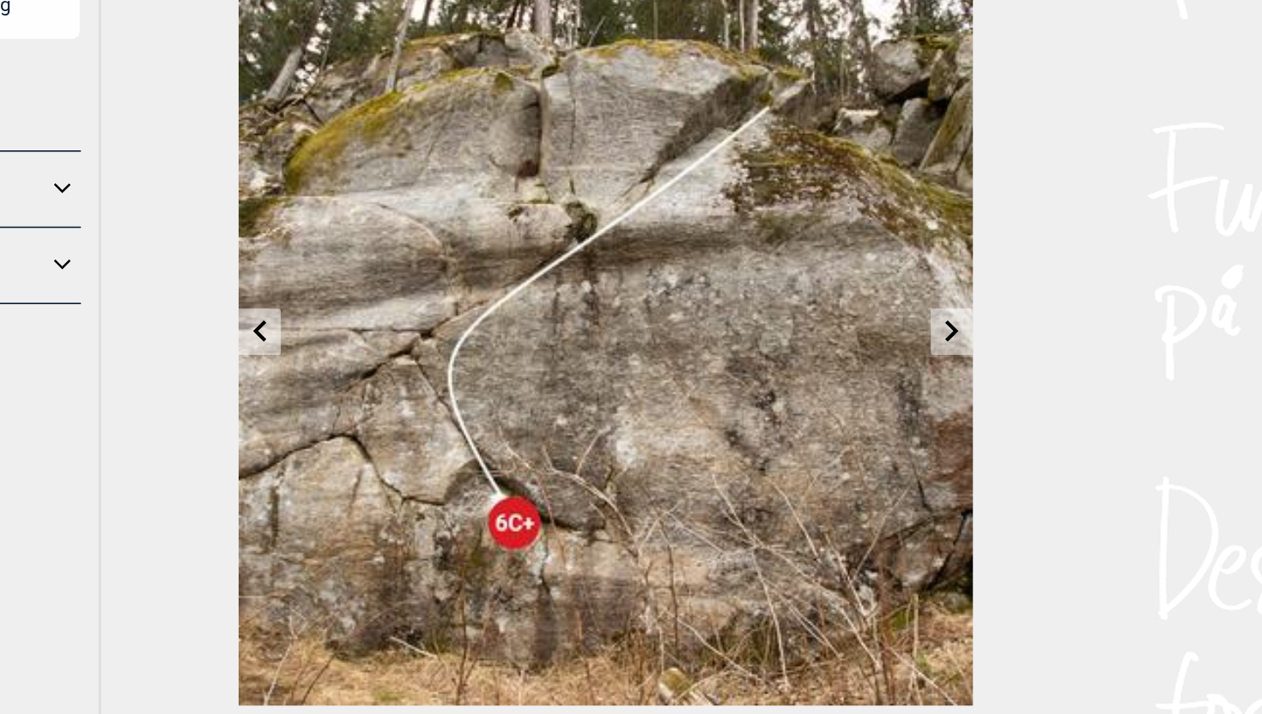
click at [854, 301] on link at bounding box center [849, 296] width 27 height 28
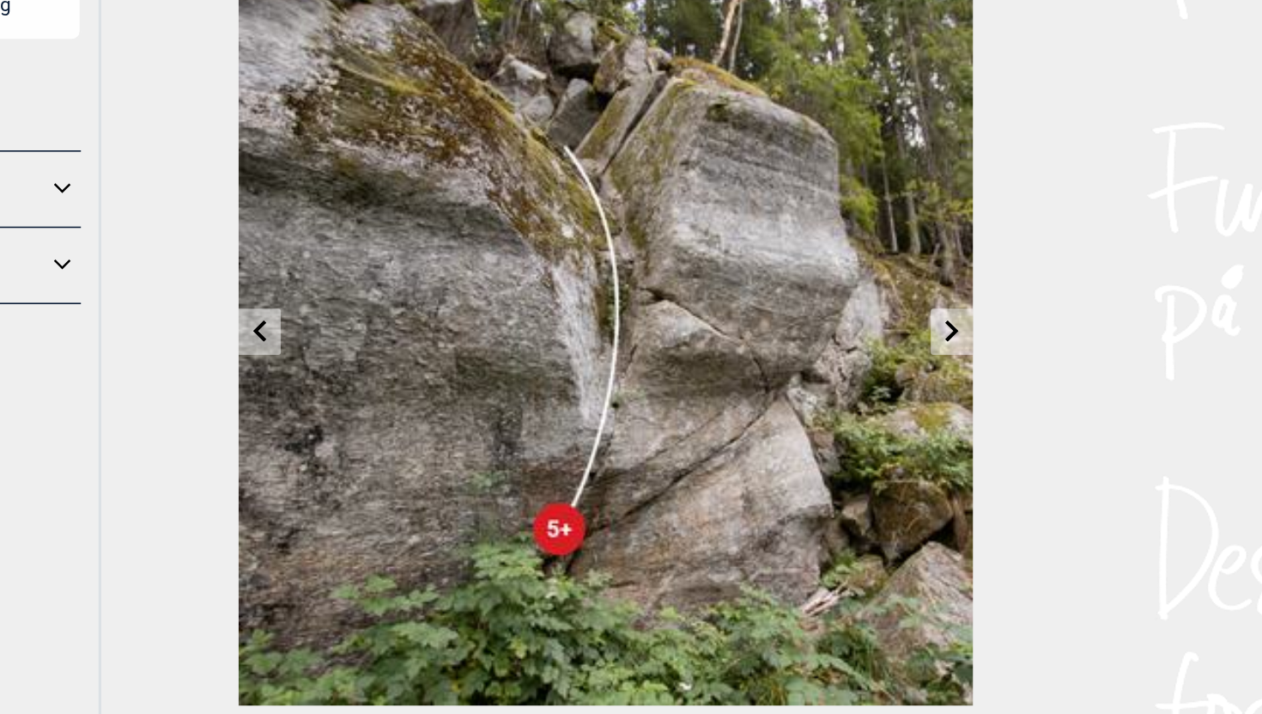
click at [852, 294] on icon at bounding box center [850, 295] width 9 height 14
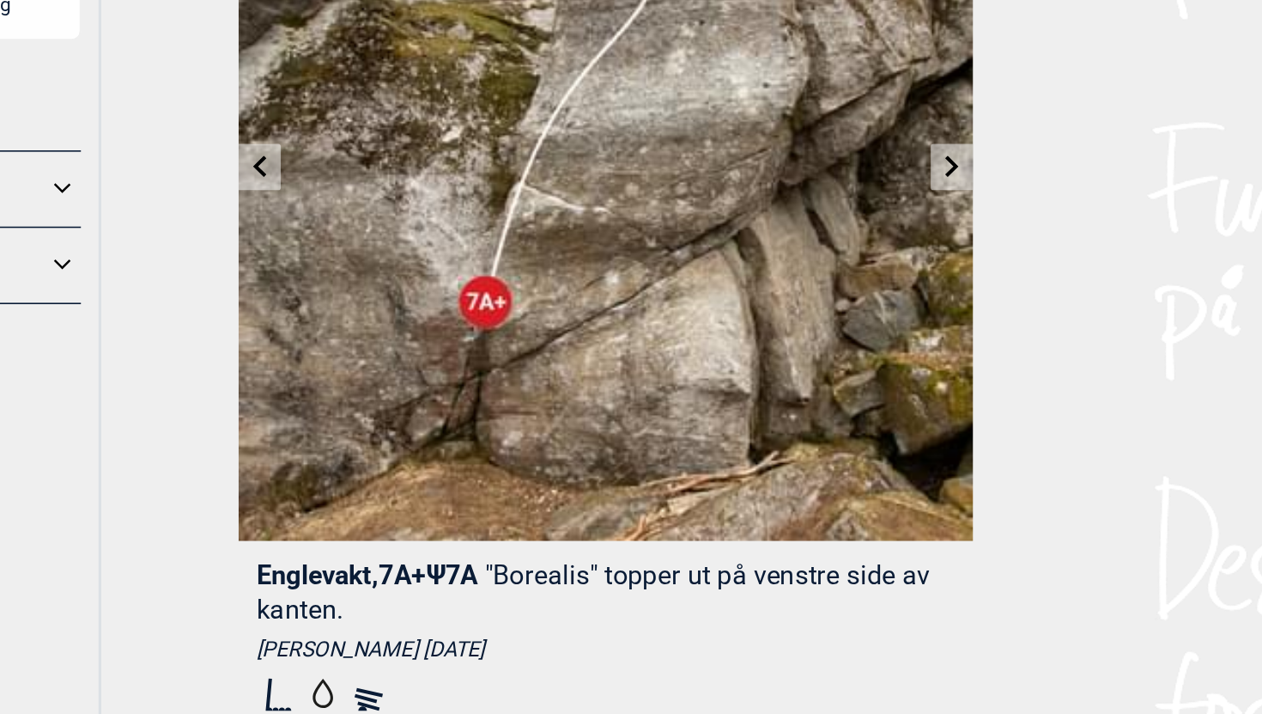
scroll to position [134, 0]
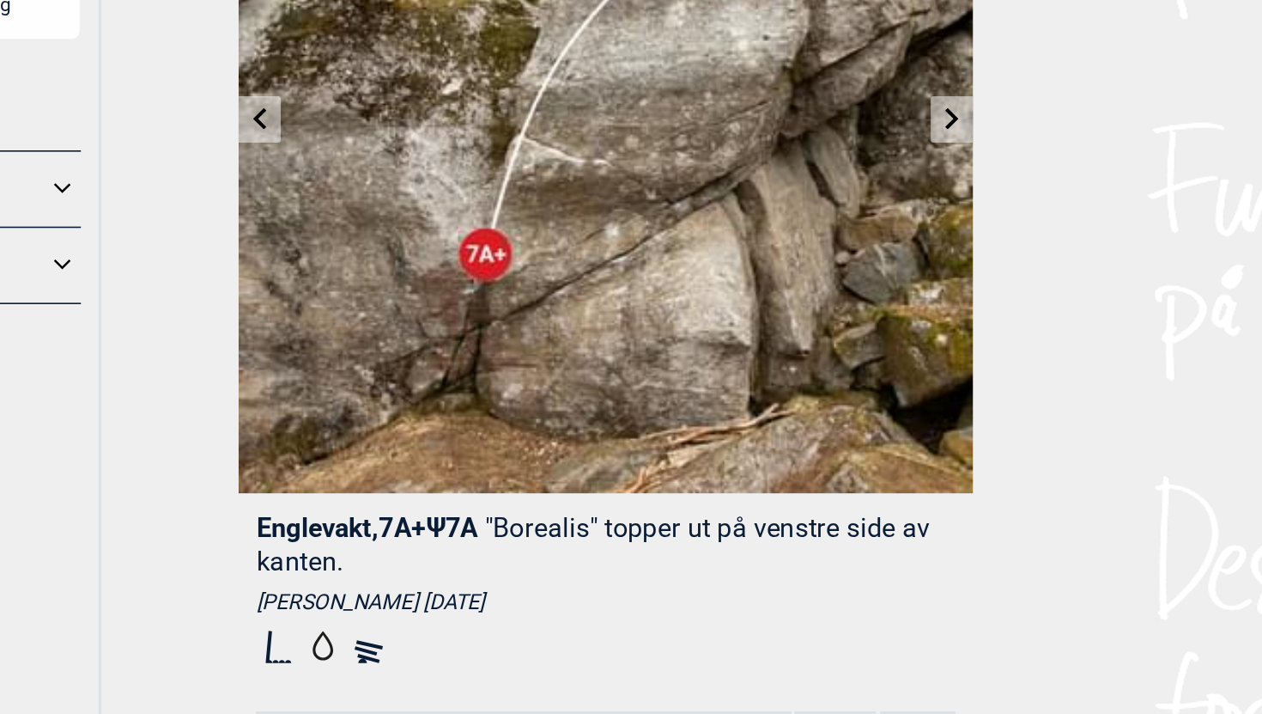
click at [859, 158] on link at bounding box center [849, 162] width 27 height 28
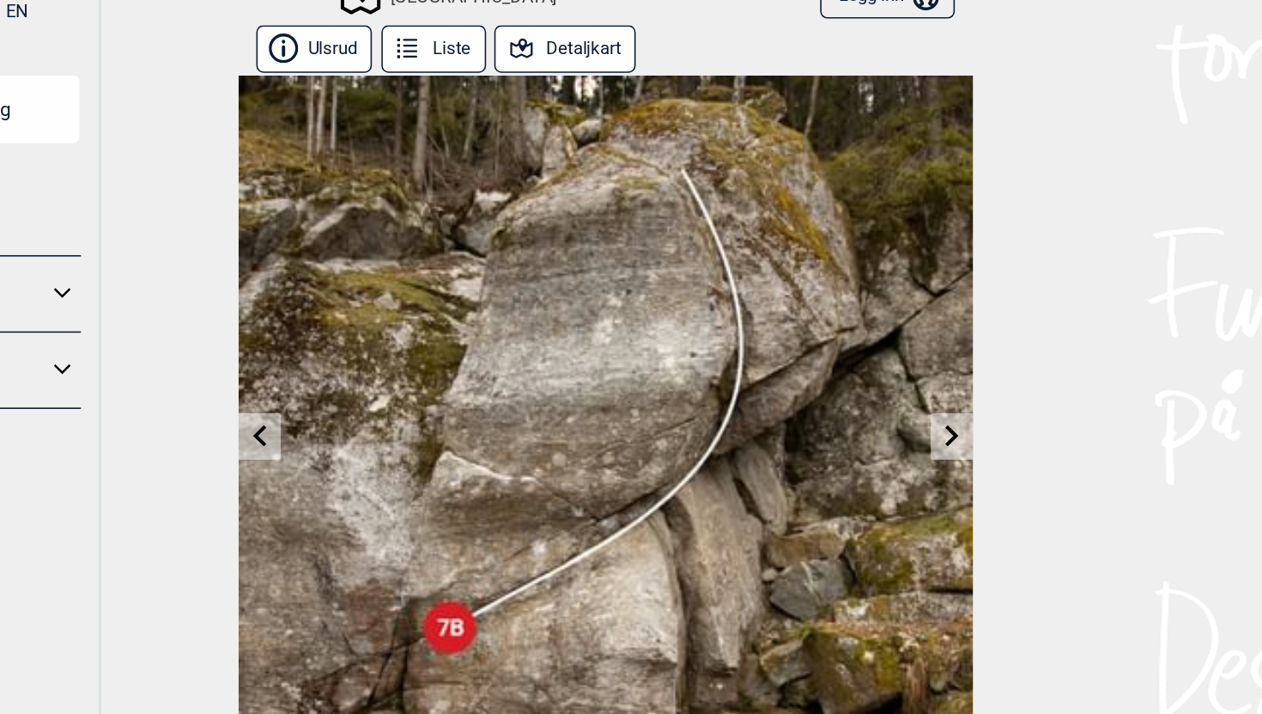
click at [848, 292] on icon at bounding box center [850, 295] width 9 height 14
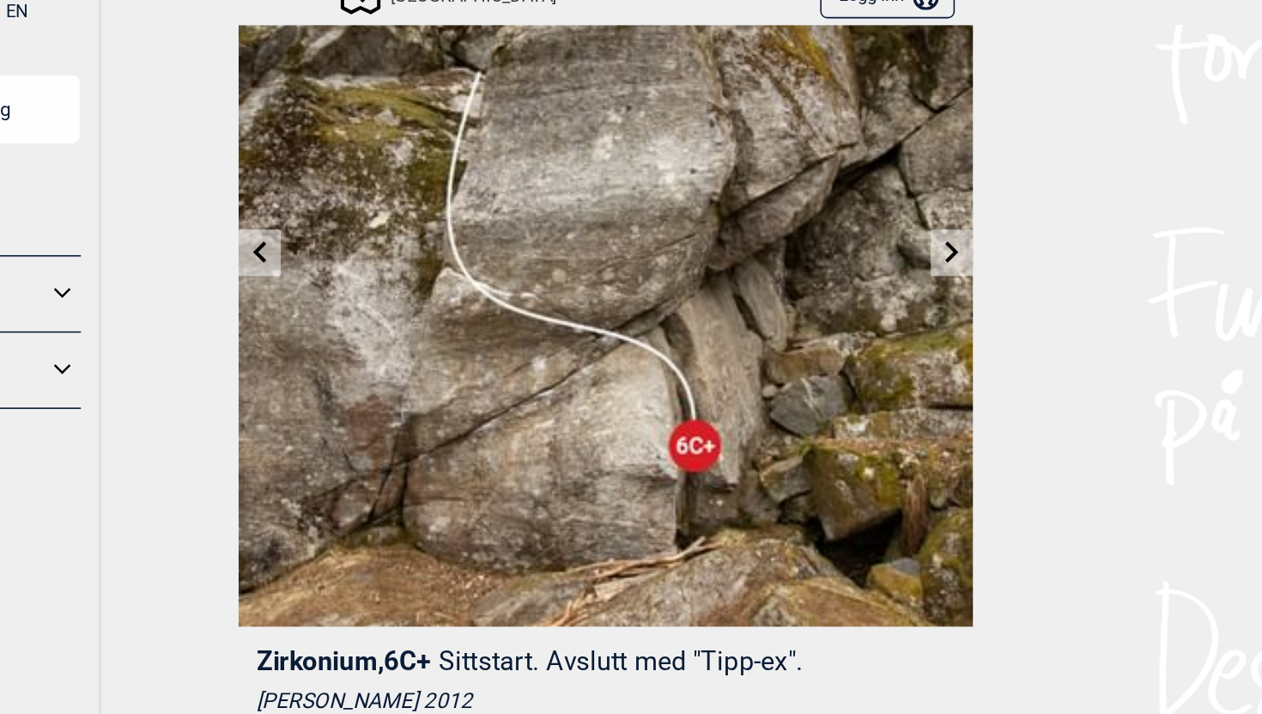
scroll to position [122, 0]
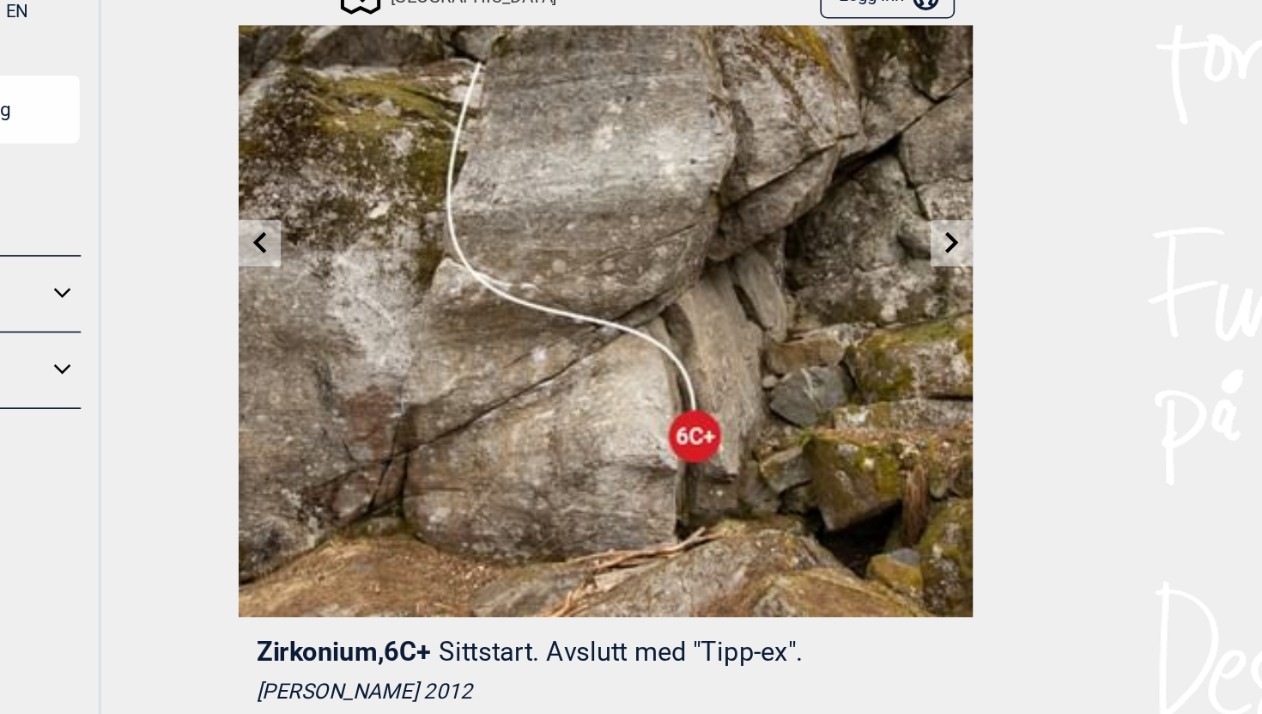
click at [849, 171] on icon at bounding box center [850, 173] width 14 height 14
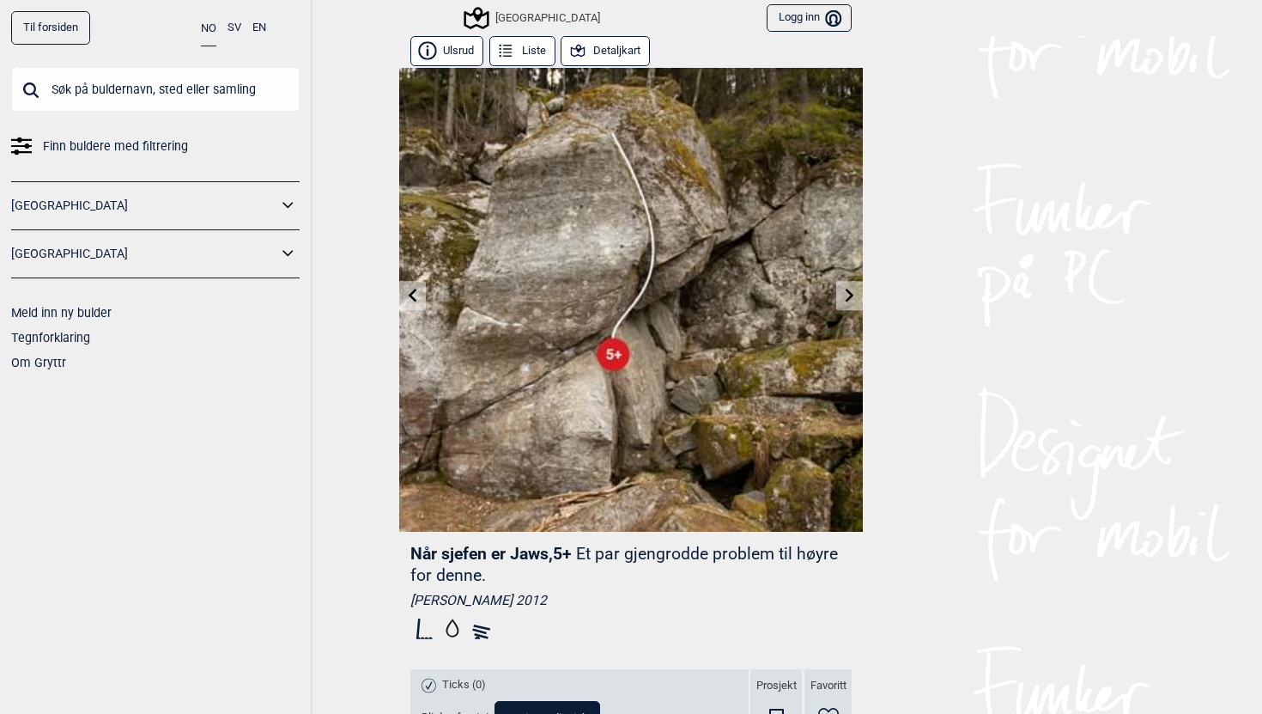
click at [631, 62] on button "Detaljkart" at bounding box center [605, 51] width 89 height 30
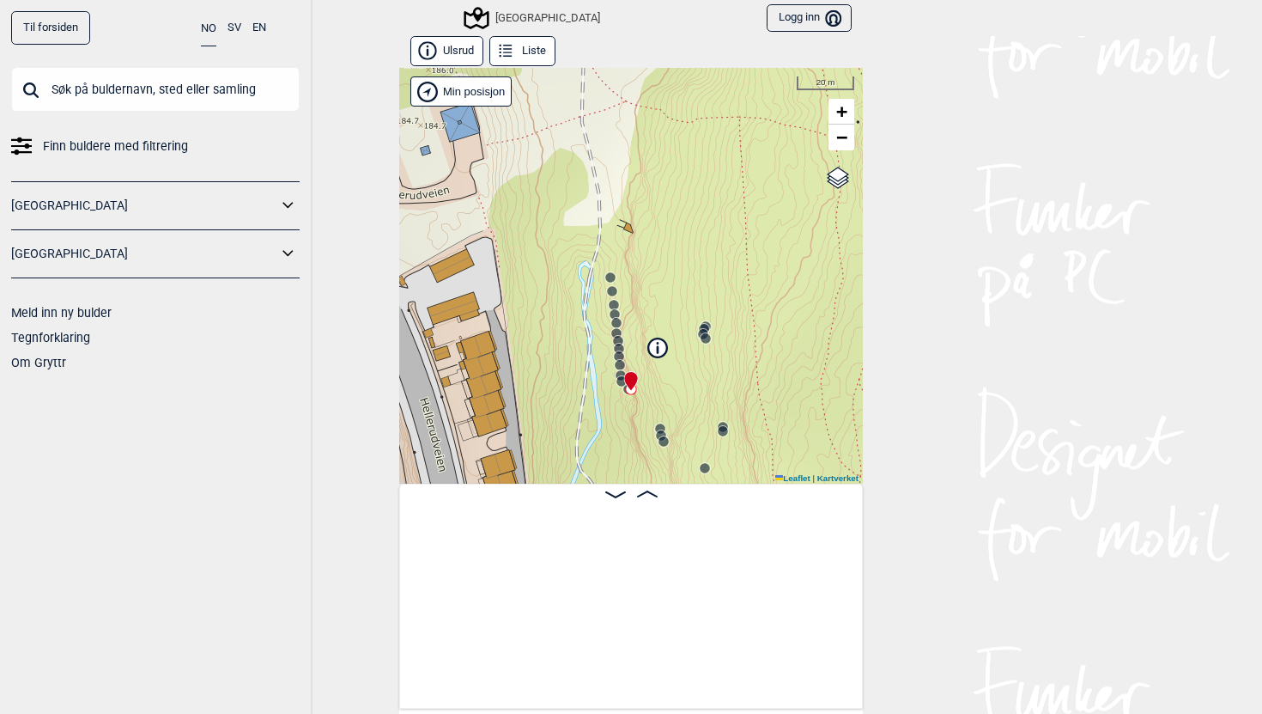
scroll to position [0, 16399]
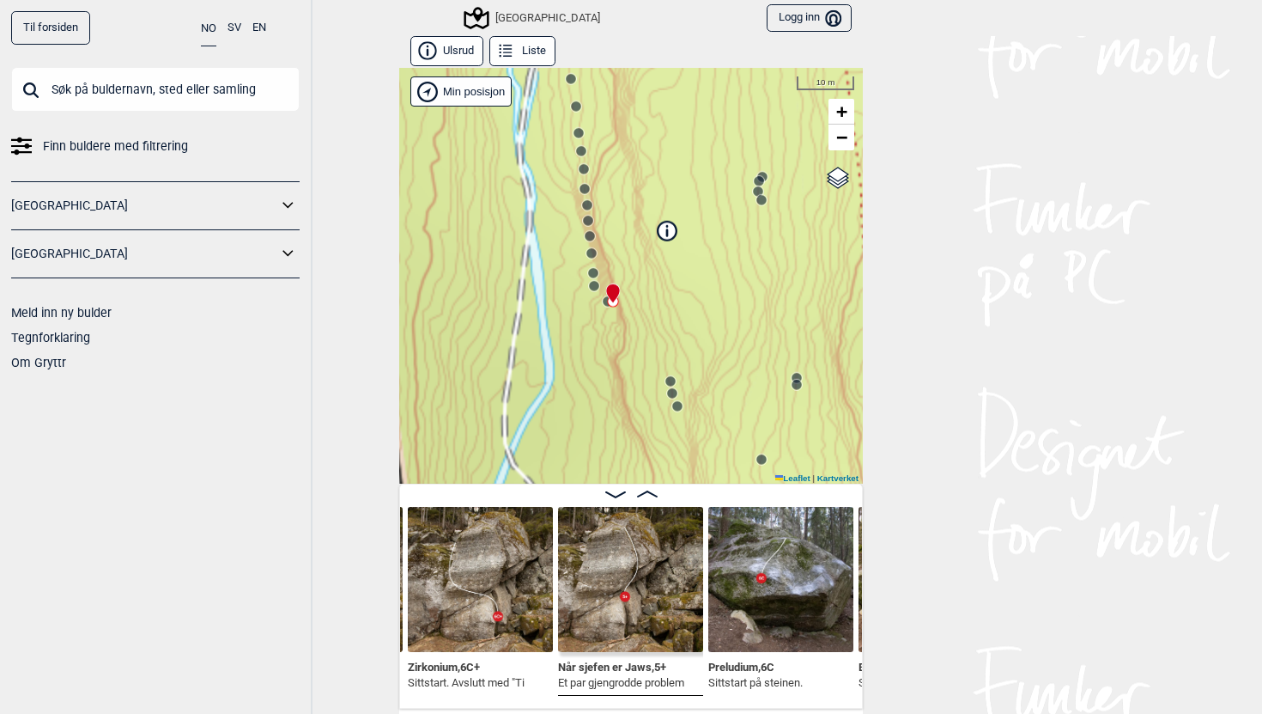
drag, startPoint x: 648, startPoint y: 347, endPoint x: 651, endPoint y: 169, distance: 177.8
click at [651, 169] on div "Speidersteinen Barnehageveggen Cowboyveggen Bølerveggen [GEOGRAPHIC_DATA]" at bounding box center [631, 276] width 464 height 416
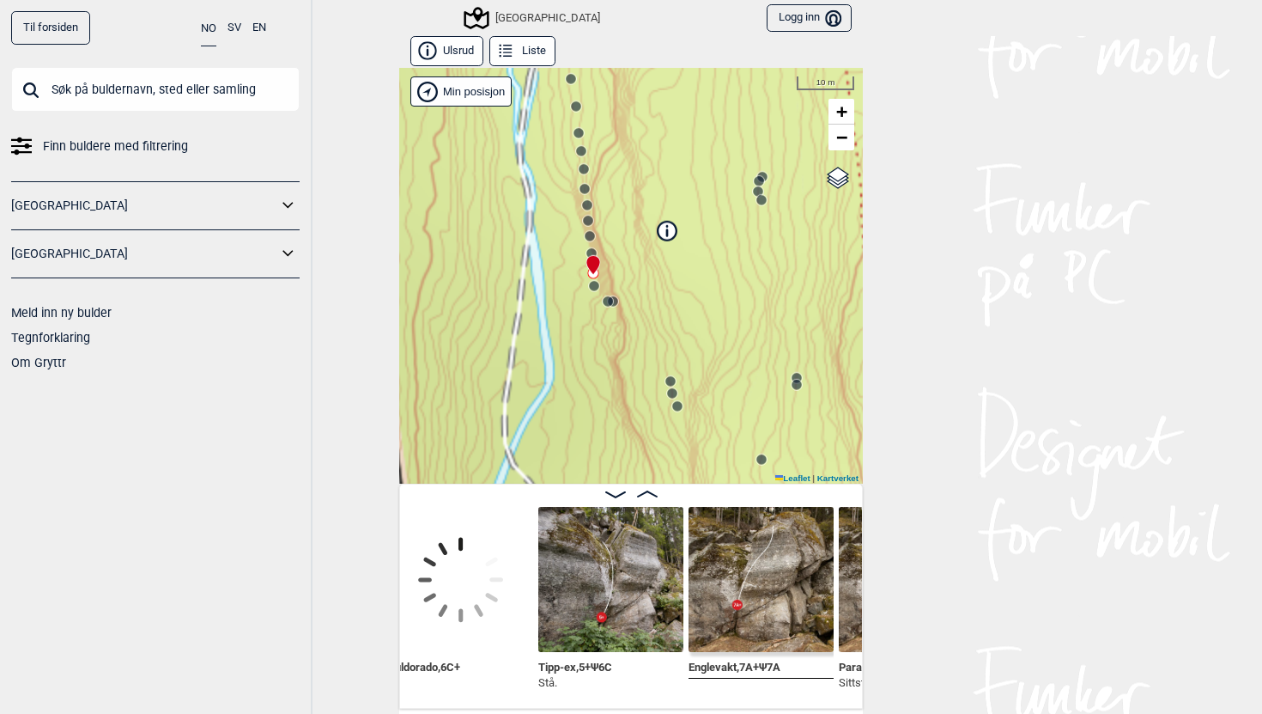
scroll to position [0, 15733]
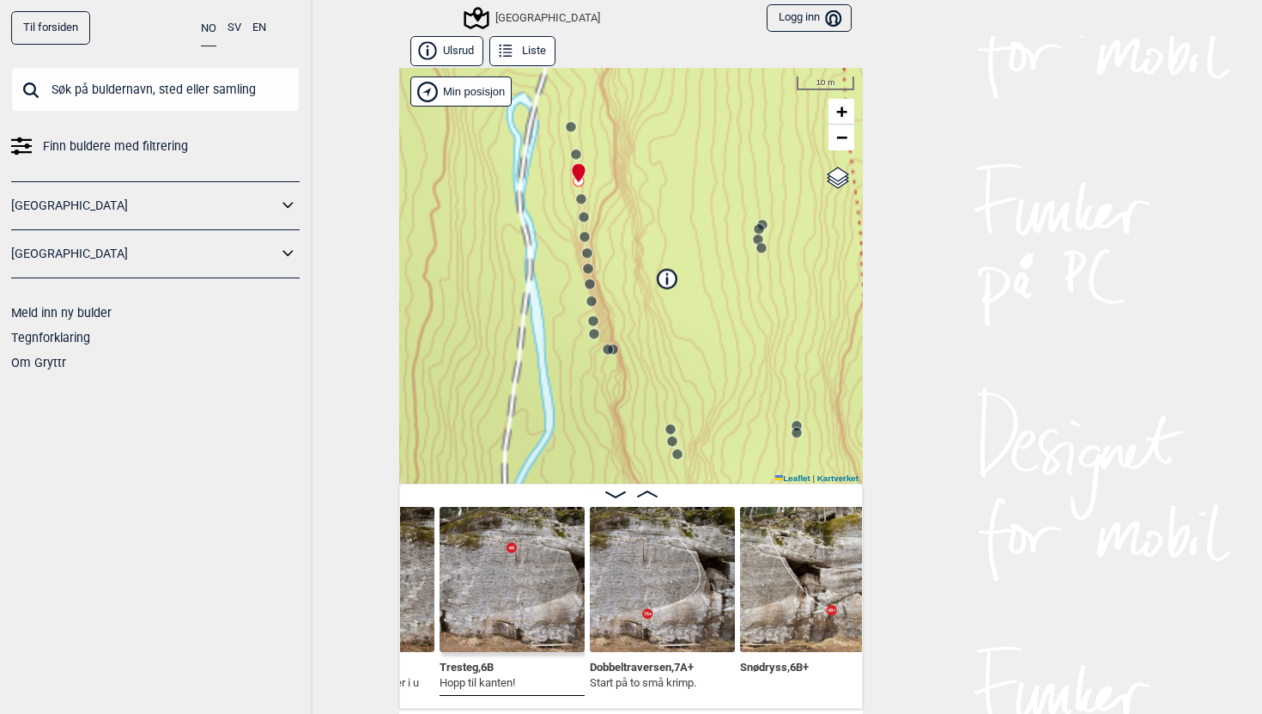
scroll to position [0, 14777]
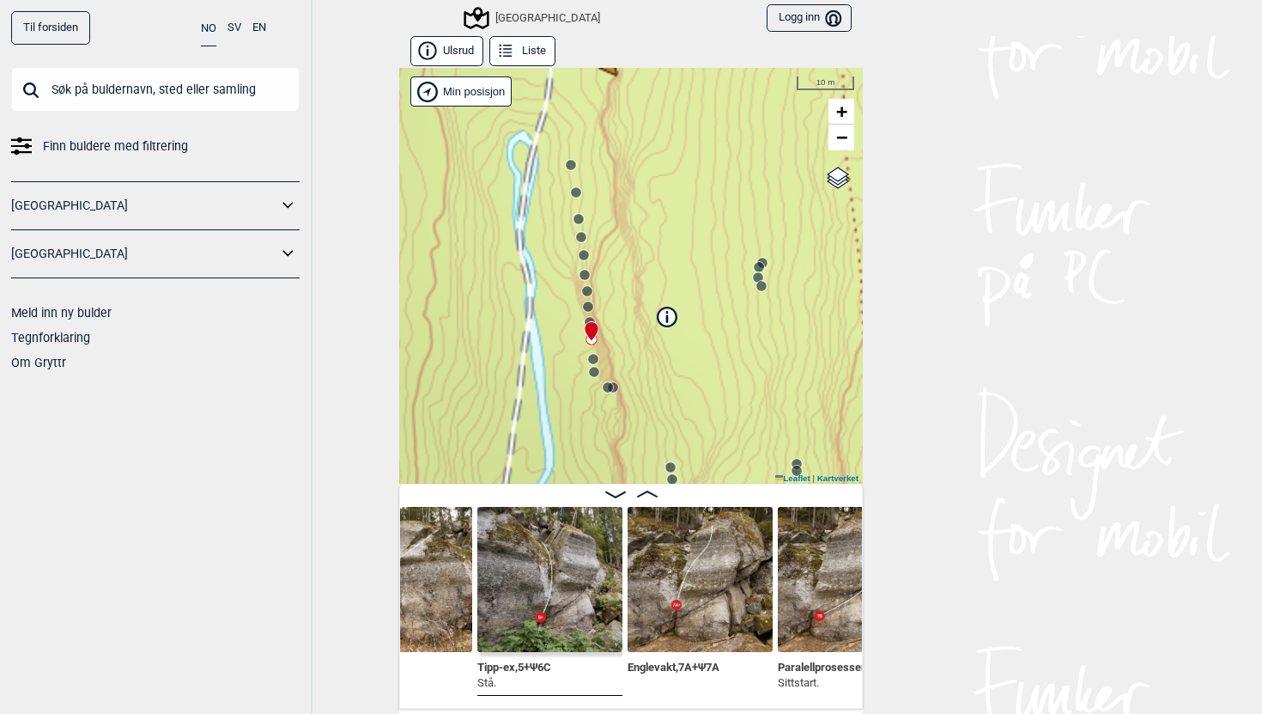
scroll to position [0, 15936]
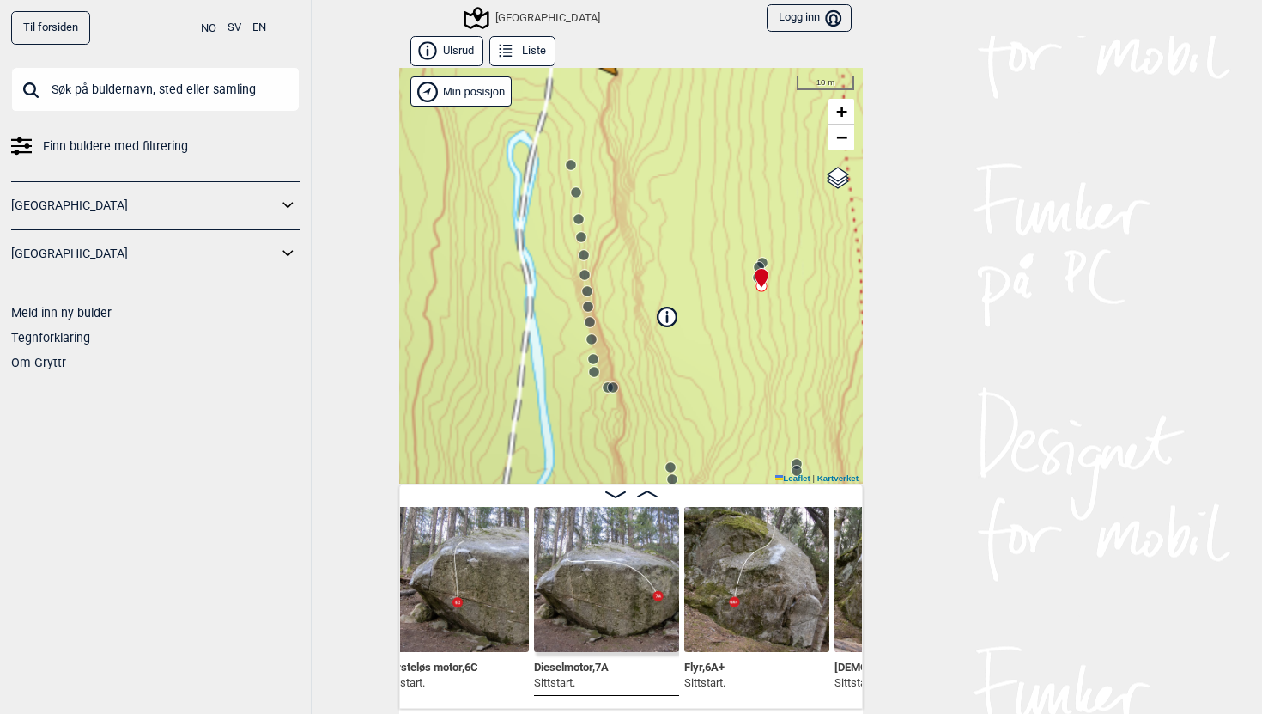
scroll to position [0, 17082]
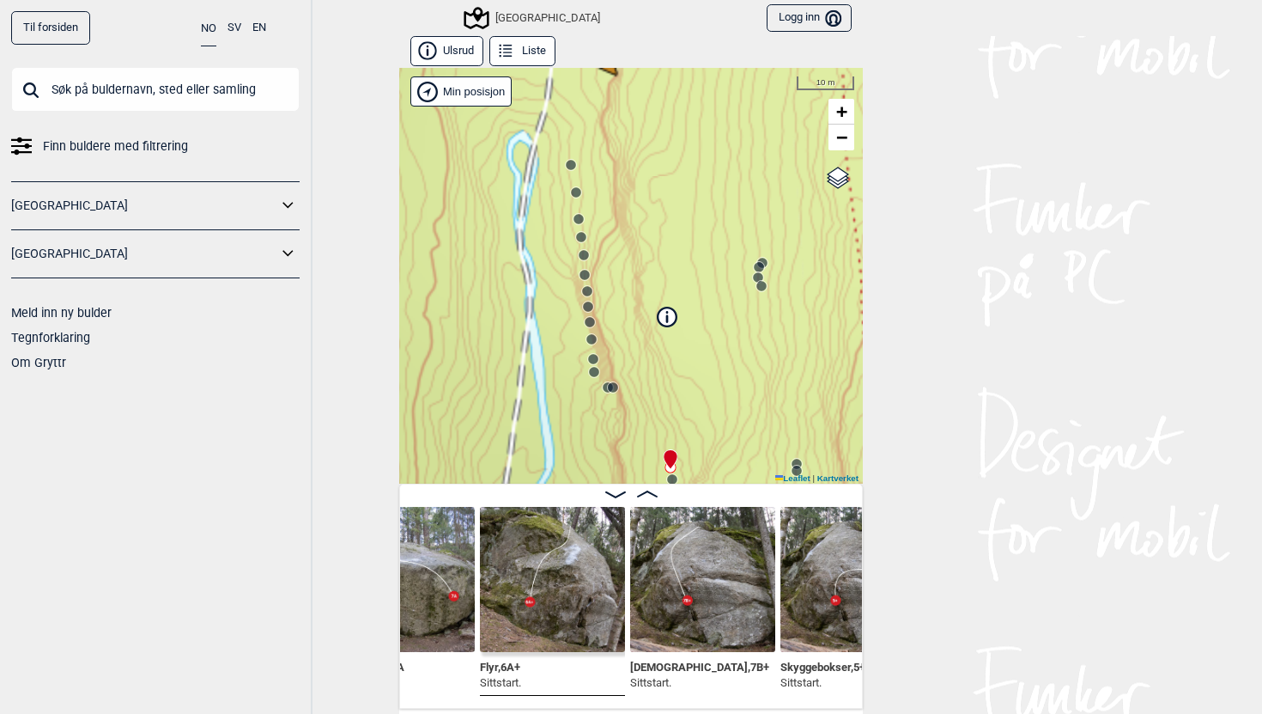
scroll to position [0, 17288]
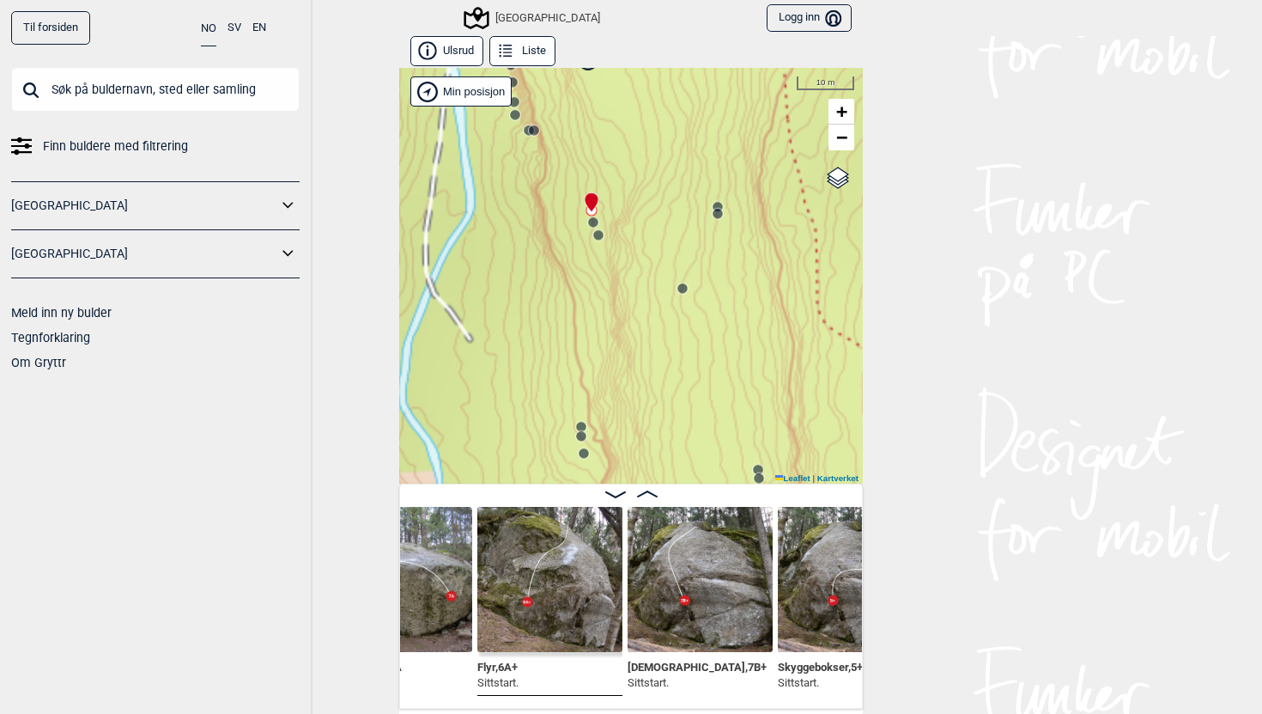
drag, startPoint x: 588, startPoint y: 336, endPoint x: 509, endPoint y: 79, distance: 268.6
click at [509, 79] on div "Speidersteinen Barnehageveggen Cowboyveggen Bølerveggen [GEOGRAPHIC_DATA]" at bounding box center [631, 276] width 464 height 416
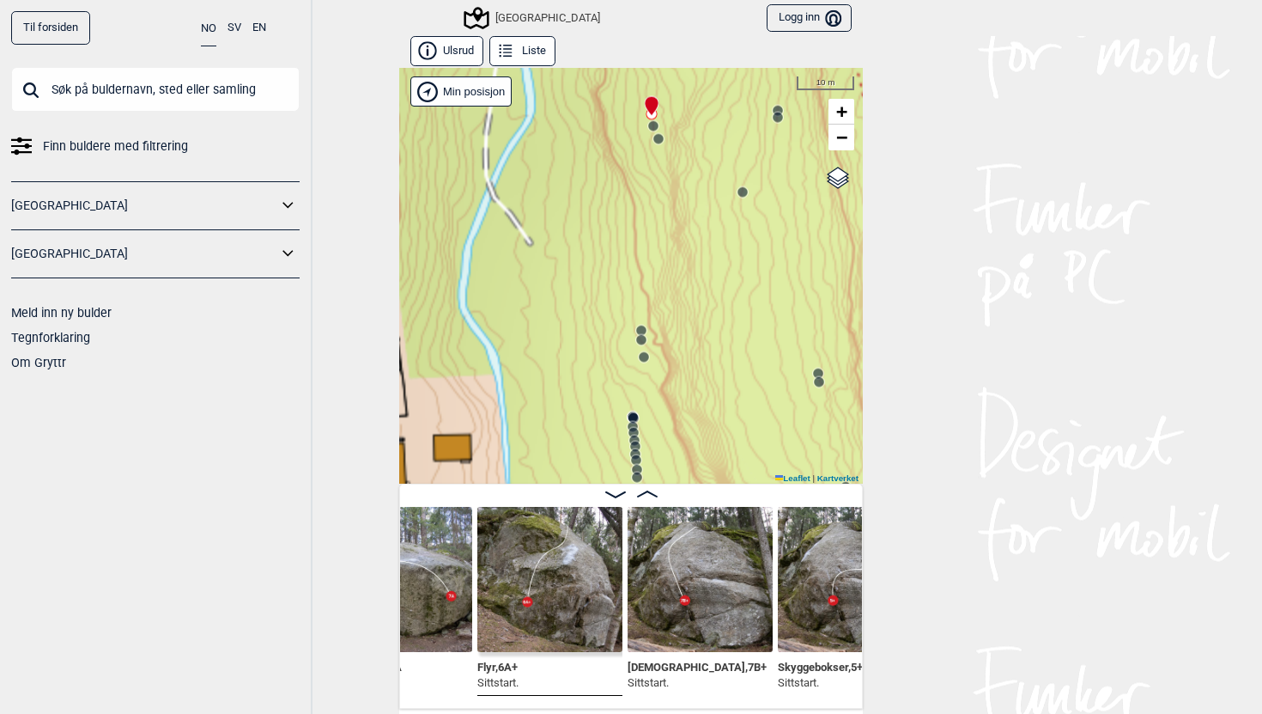
drag, startPoint x: 559, startPoint y: 322, endPoint x: 618, endPoint y: 226, distance: 113.0
click at [618, 226] on div "Speidersteinen Barnehageveggen Cowboyveggen Bølerveggen [GEOGRAPHIC_DATA]" at bounding box center [631, 276] width 464 height 416
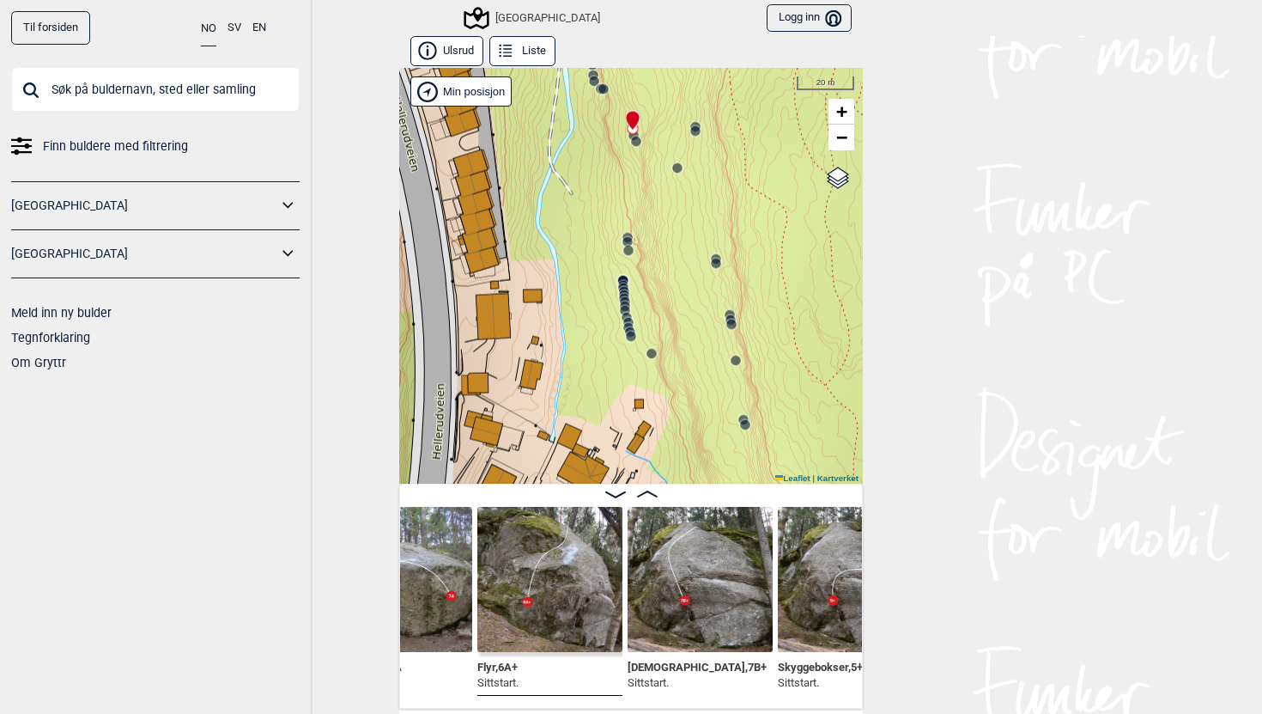
drag, startPoint x: 618, startPoint y: 226, endPoint x: 617, endPoint y: 185, distance: 41.3
click at [617, 185] on div "Speidersteinen Barnehageveggen Cowboyveggen Bølerveggen [GEOGRAPHIC_DATA]" at bounding box center [631, 276] width 464 height 416
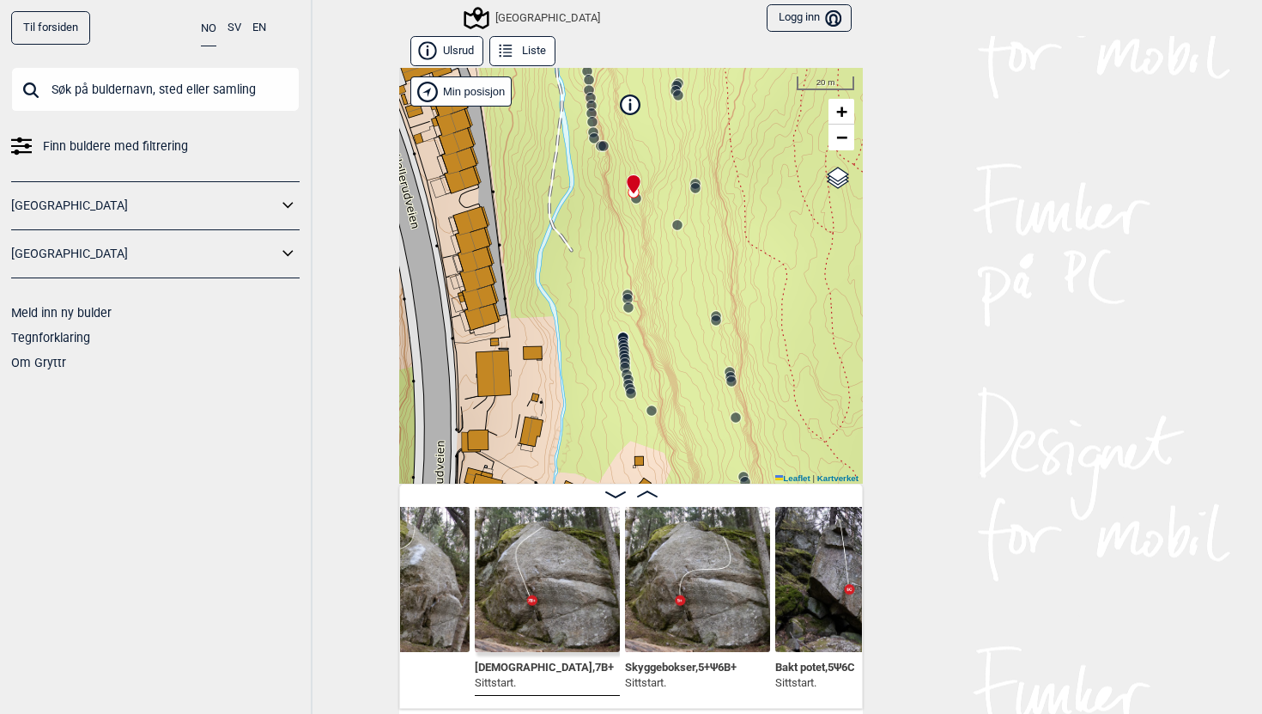
scroll to position [0, 17453]
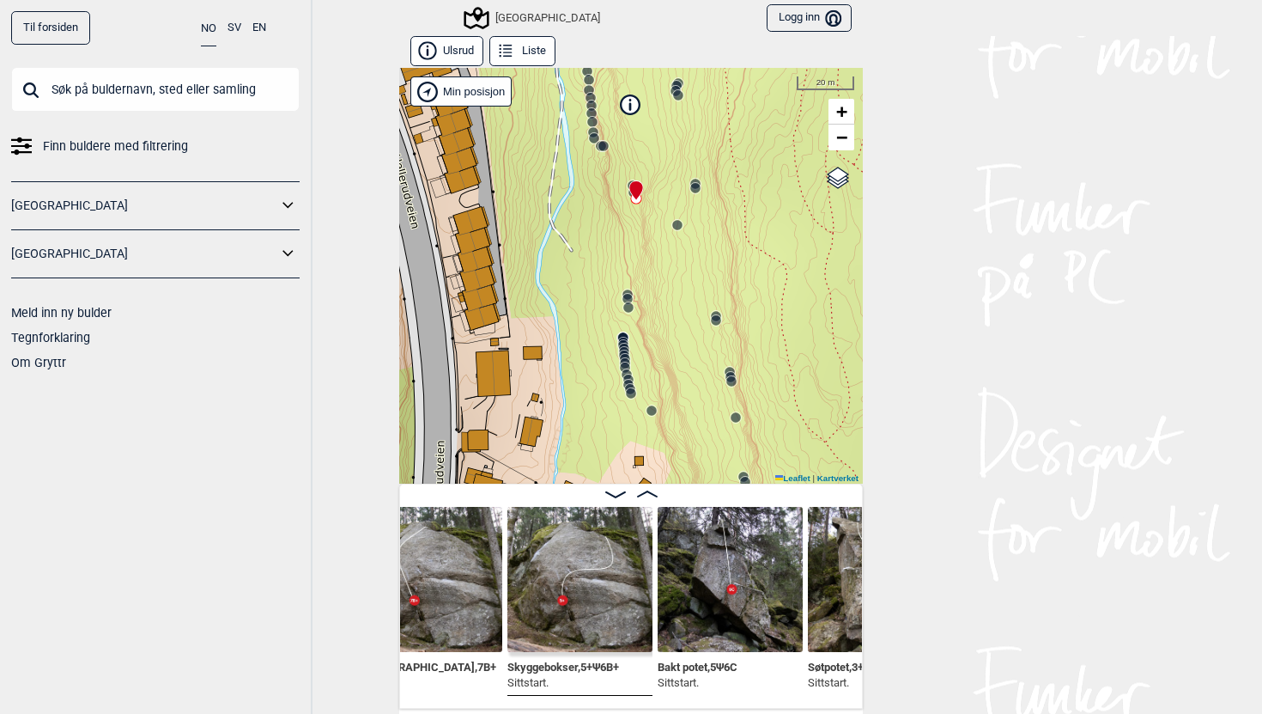
scroll to position [0, 17569]
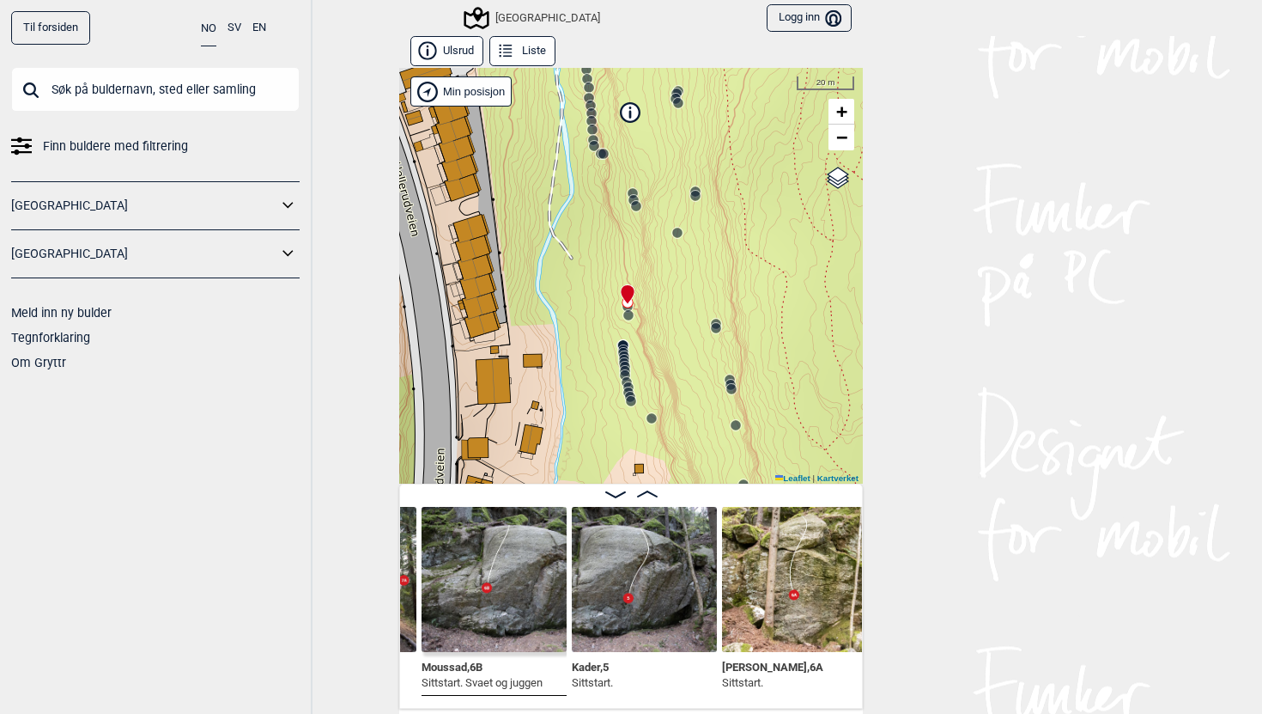
scroll to position [0, 18249]
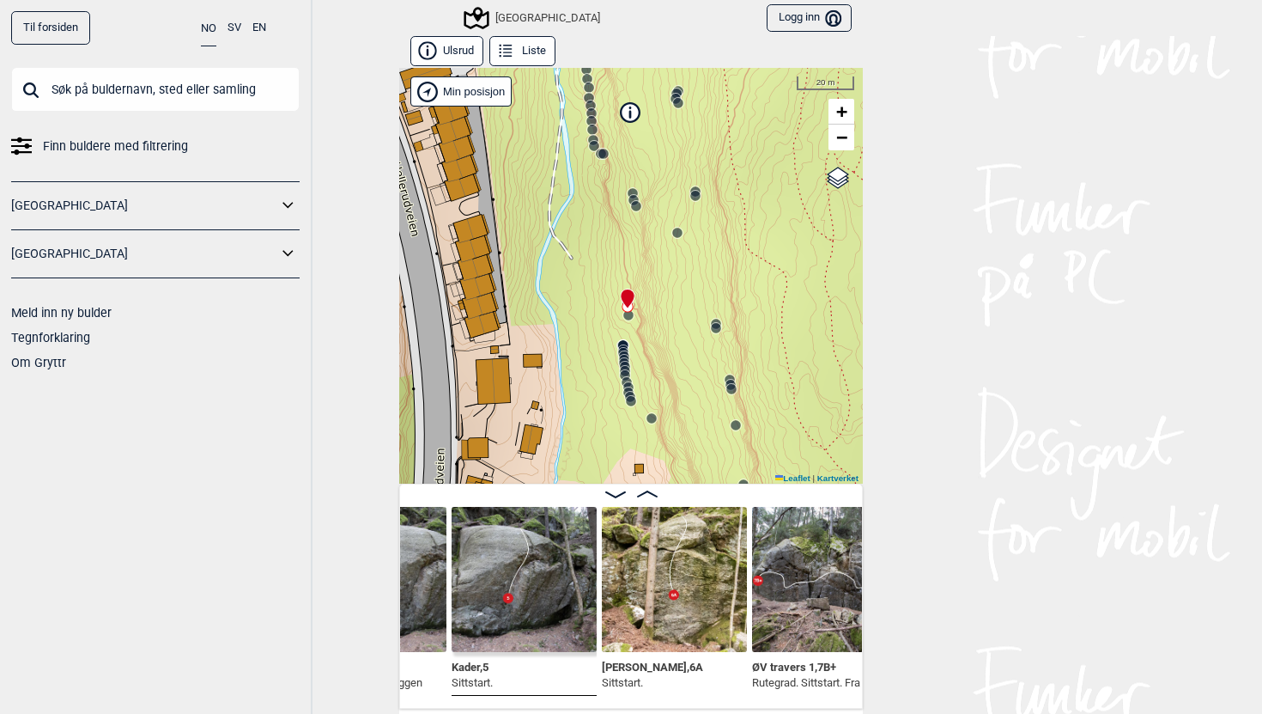
scroll to position [0, 18370]
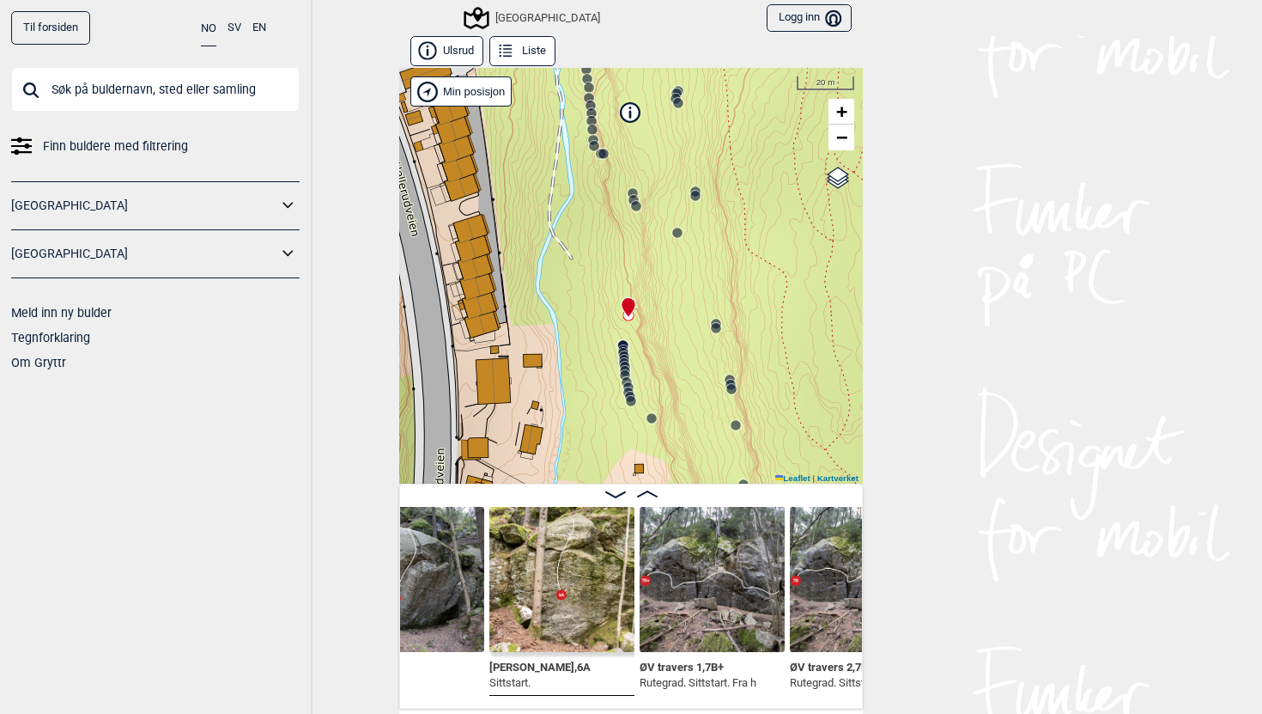
scroll to position [0, 18480]
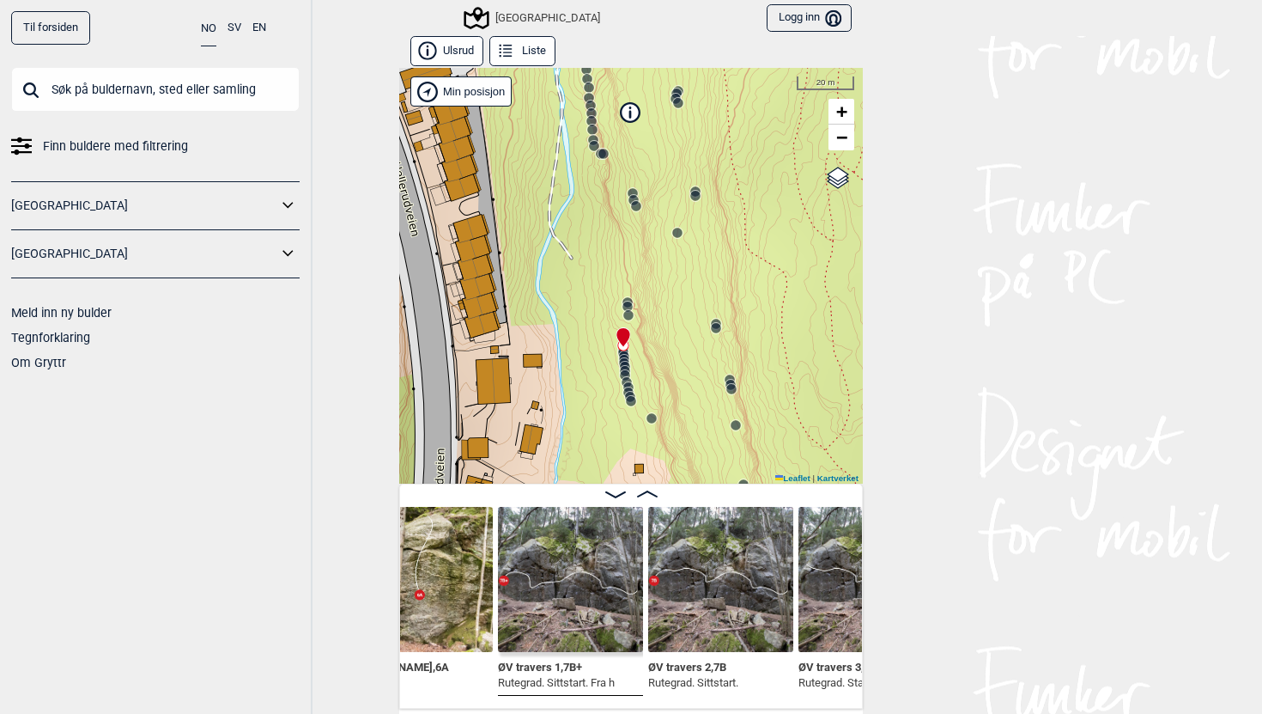
scroll to position [0, 18635]
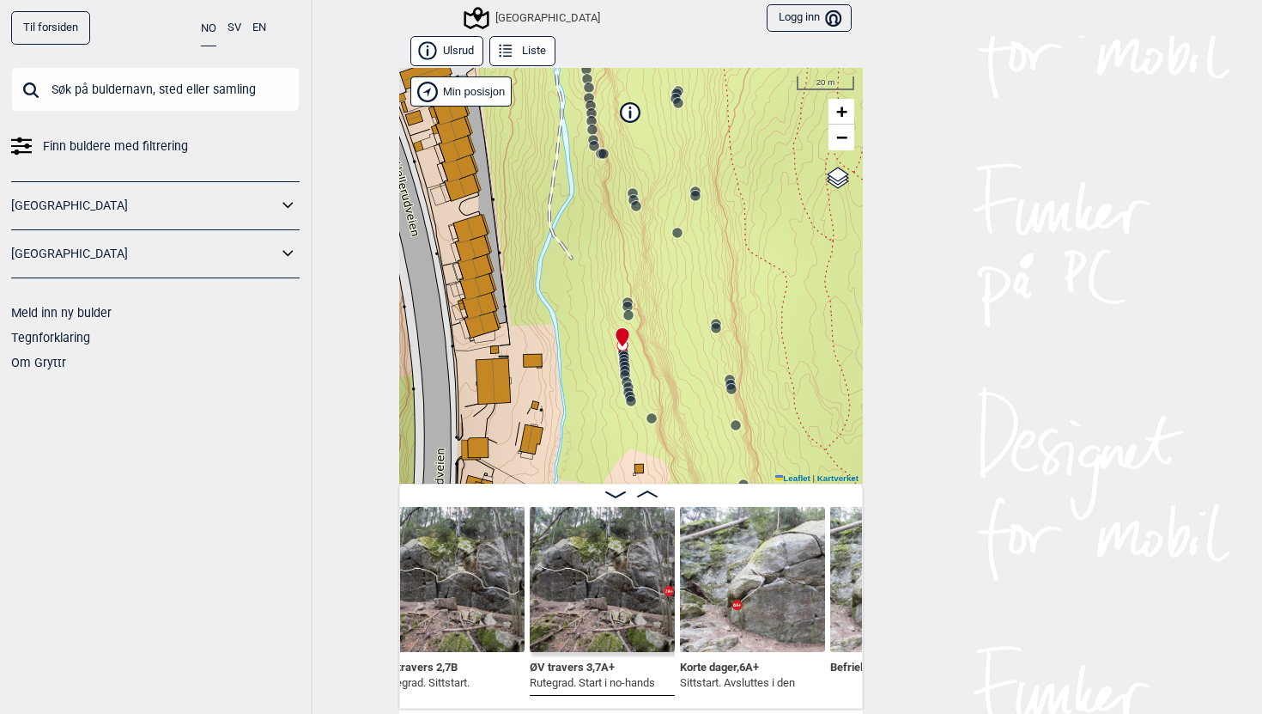
scroll to position [0, 18900]
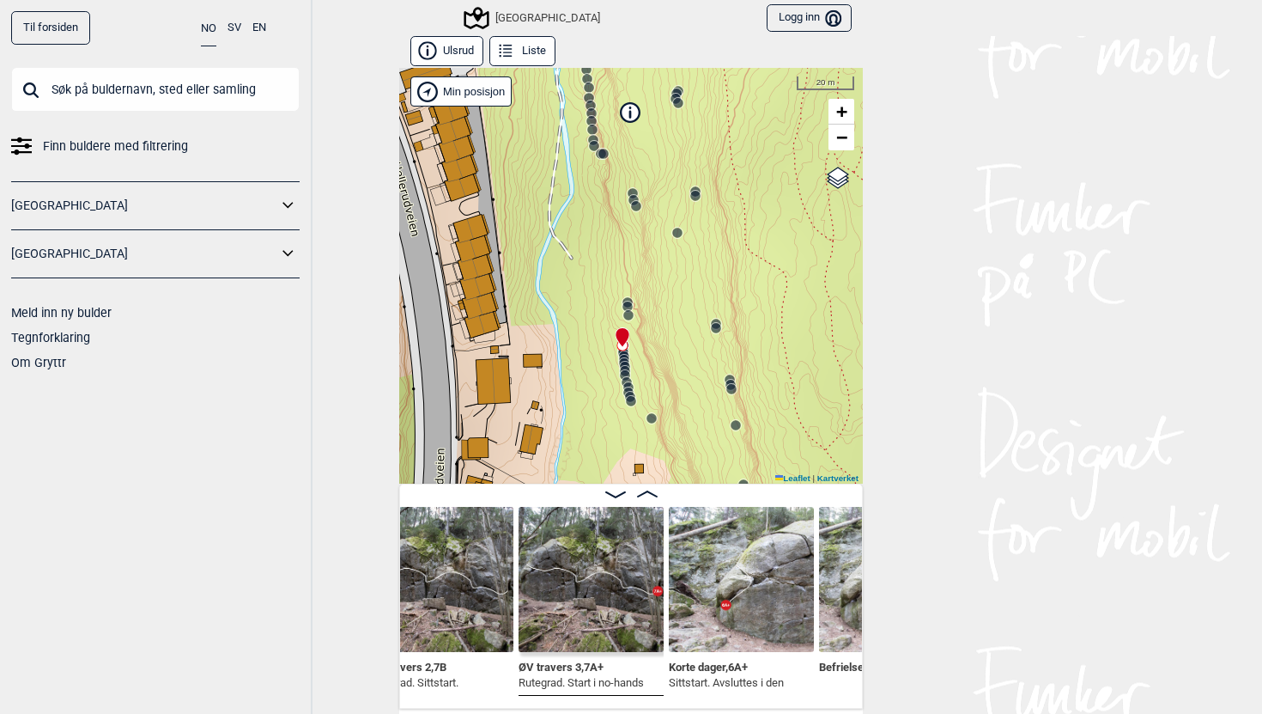
click at [653, 494] on icon at bounding box center [647, 493] width 21 height 7
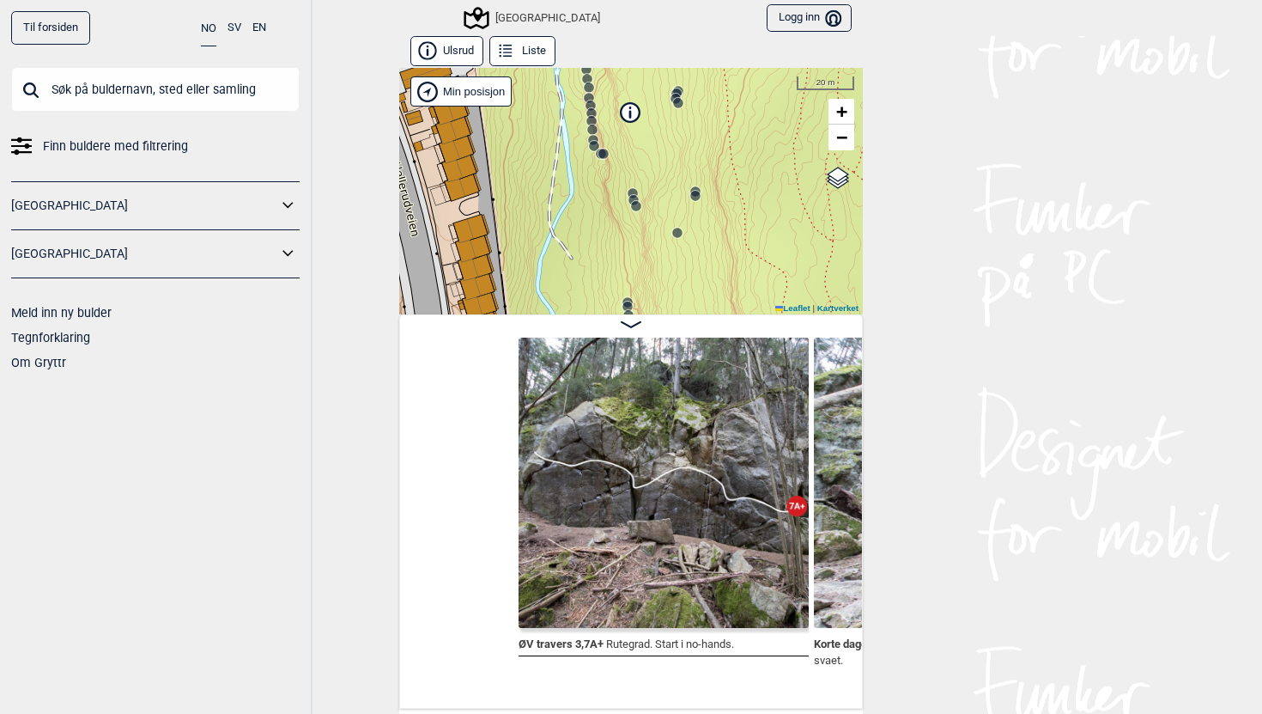
scroll to position [0, 19015]
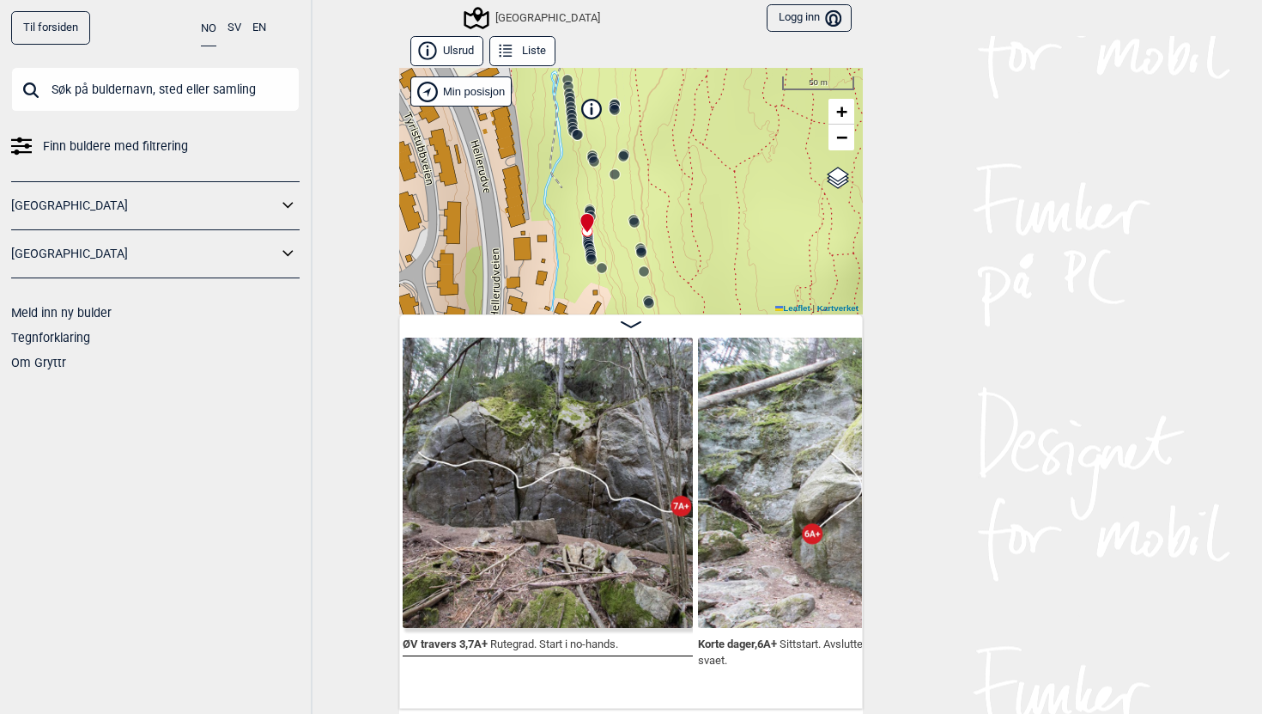
drag, startPoint x: 665, startPoint y: 246, endPoint x: 609, endPoint y: 181, distance: 85.2
click at [609, 181] on div "Speidersteinen Barnehageveggen Cowboyveggen Bølerveggen [GEOGRAPHIC_DATA]" at bounding box center [631, 191] width 464 height 246
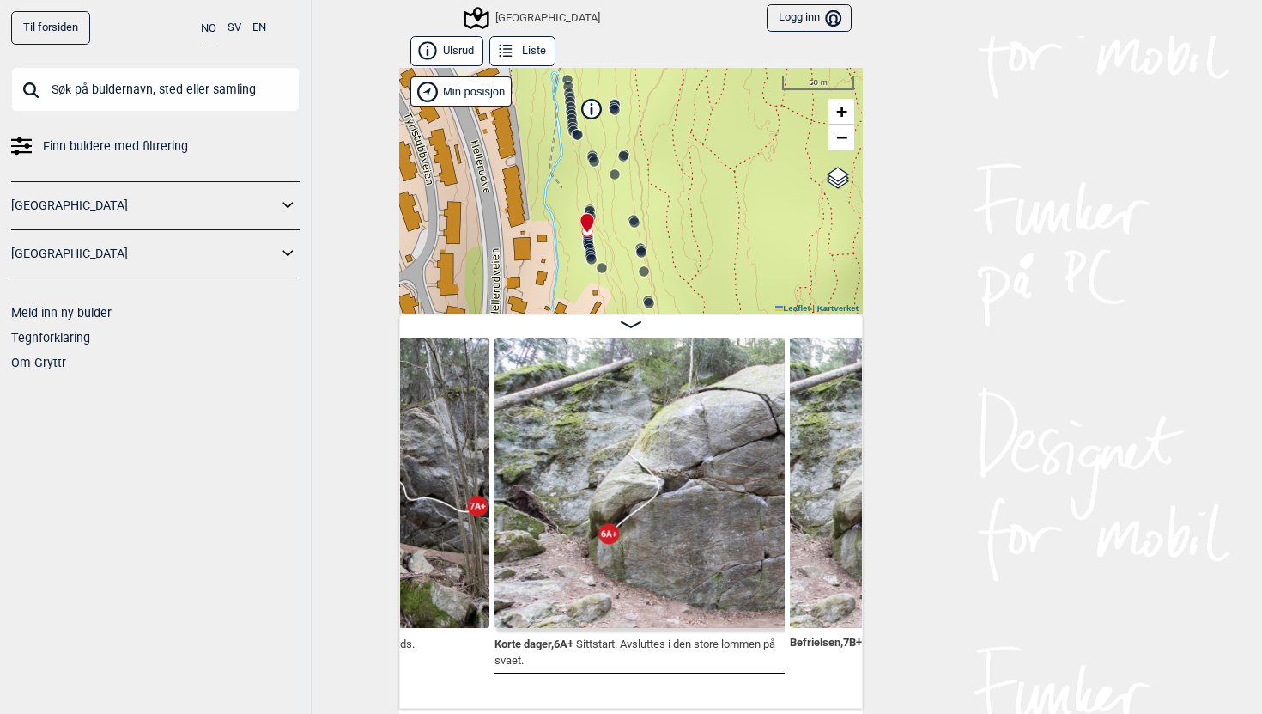
scroll to position [0, 19220]
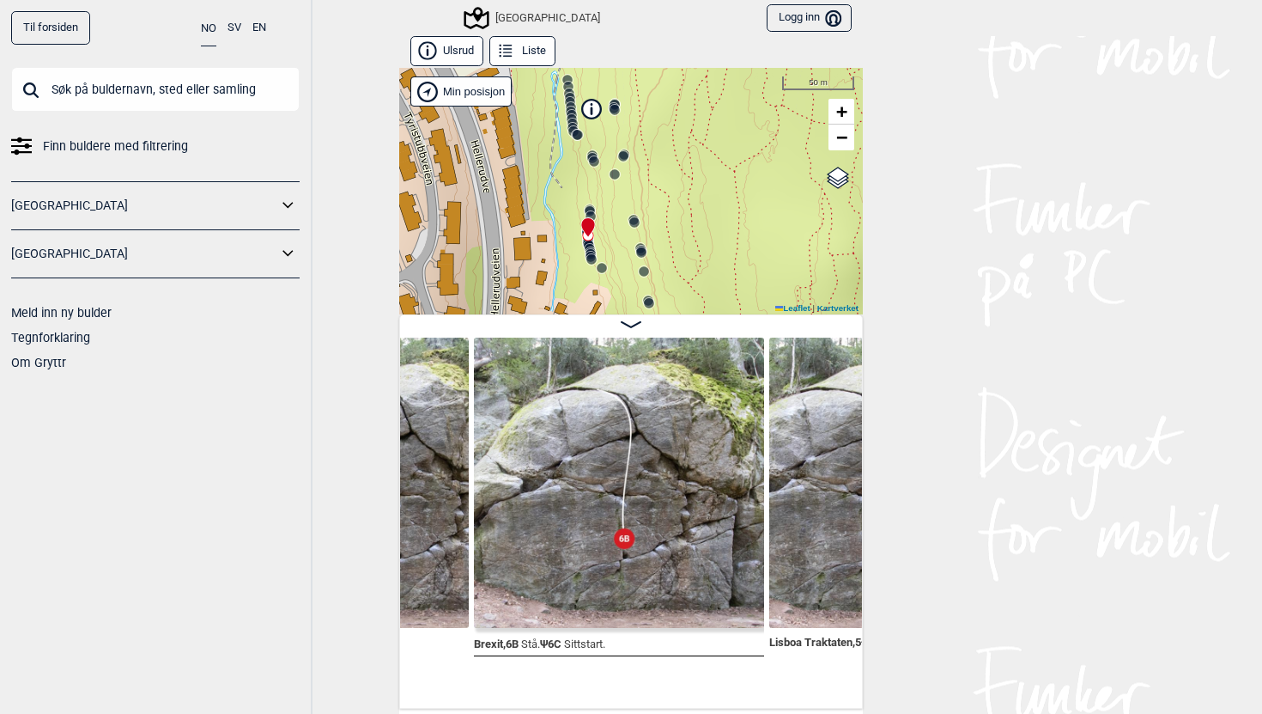
scroll to position [0, 19834]
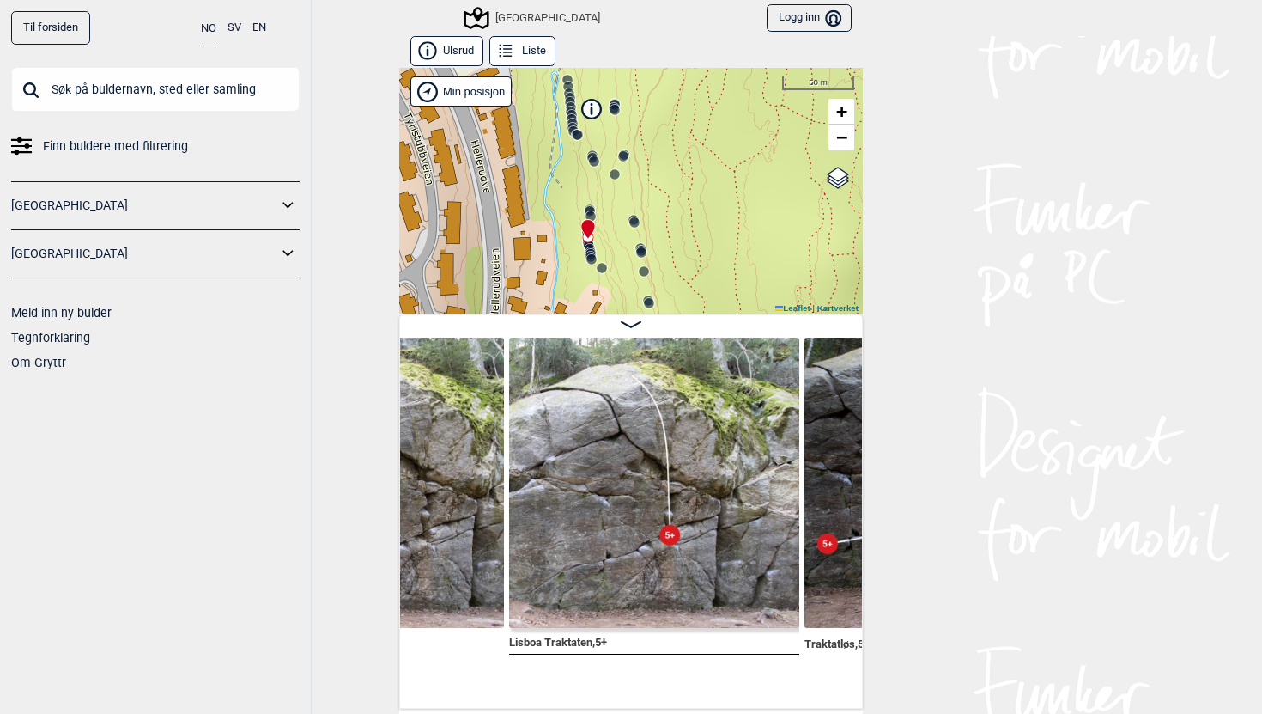
scroll to position [0, 20097]
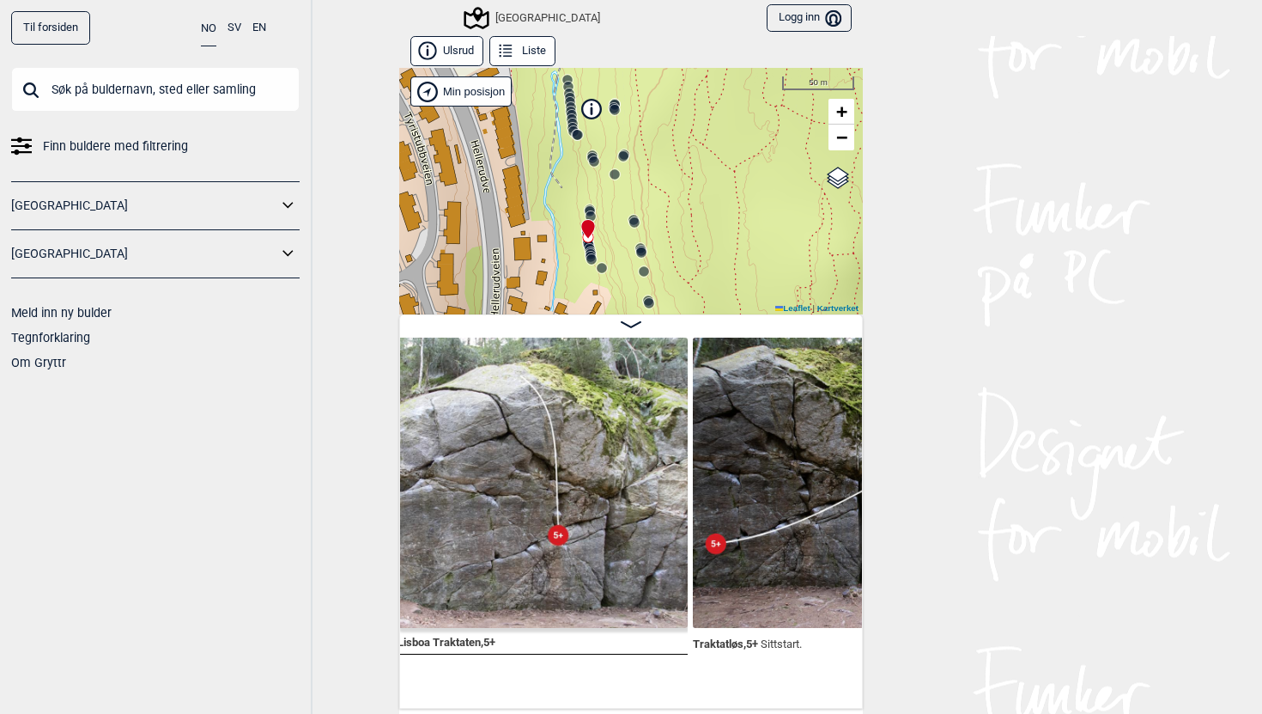
scroll to position [0, 20439]
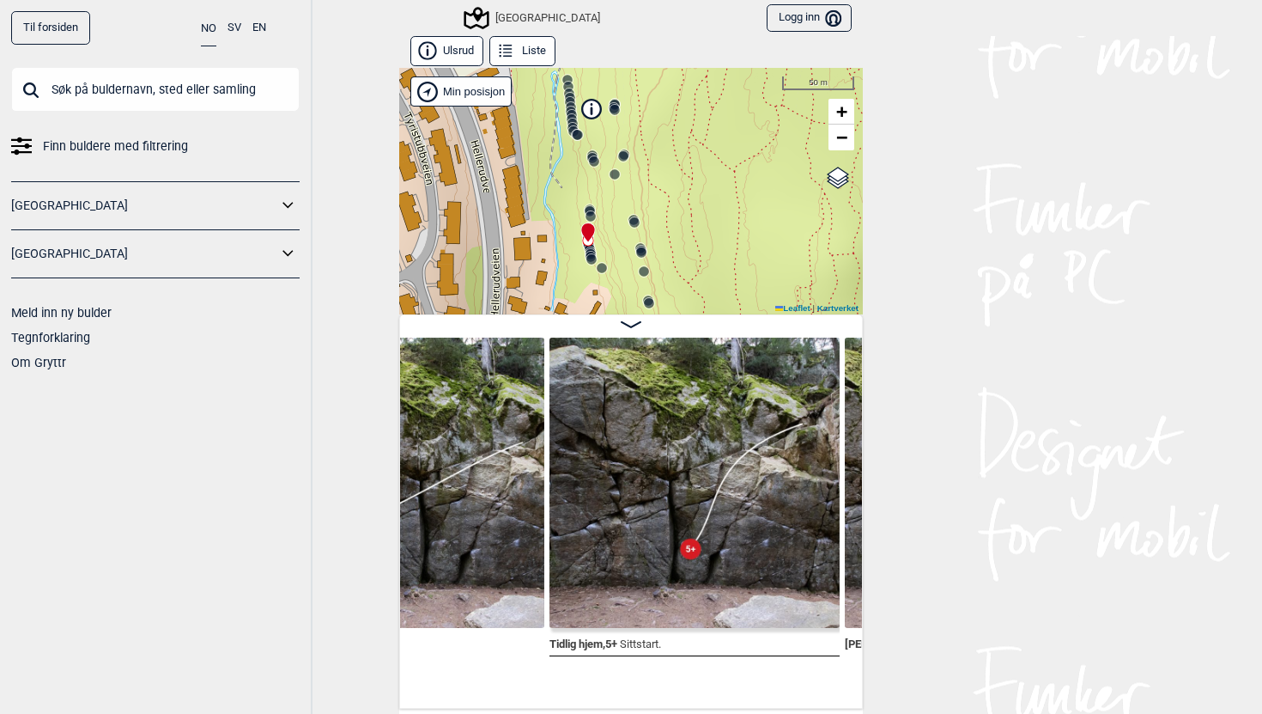
scroll to position [0, 20642]
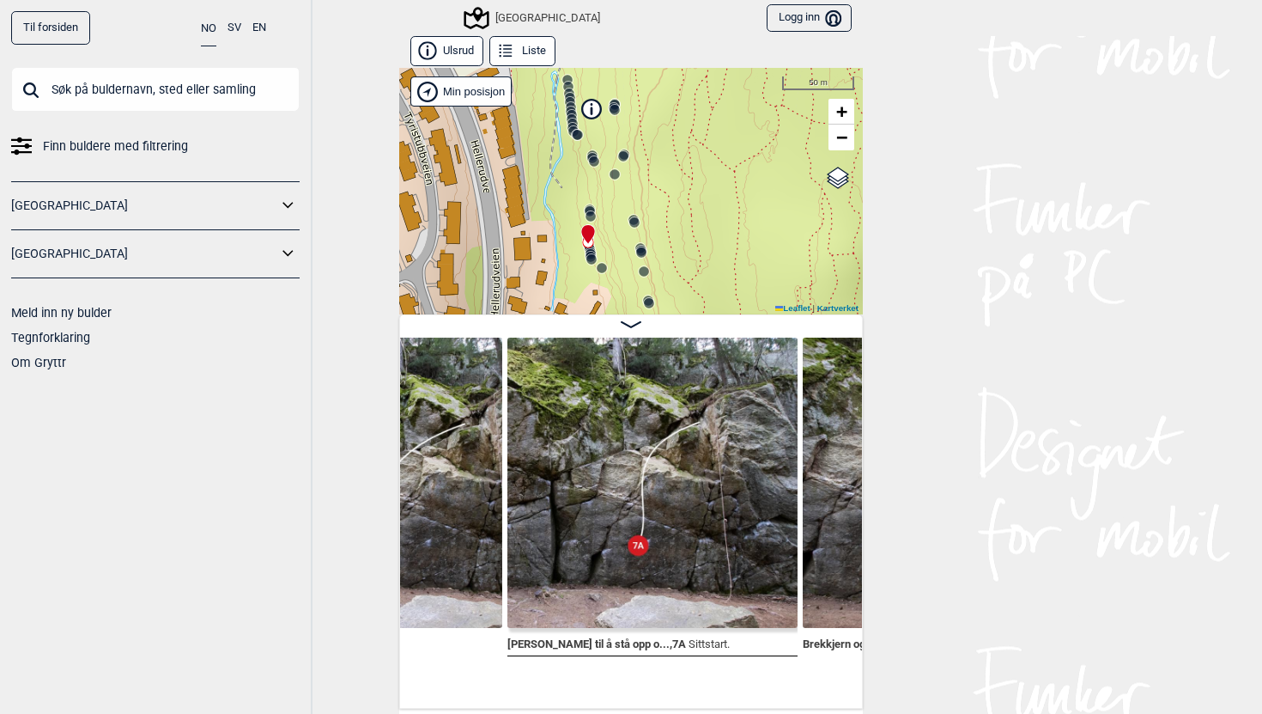
scroll to position [0, 20985]
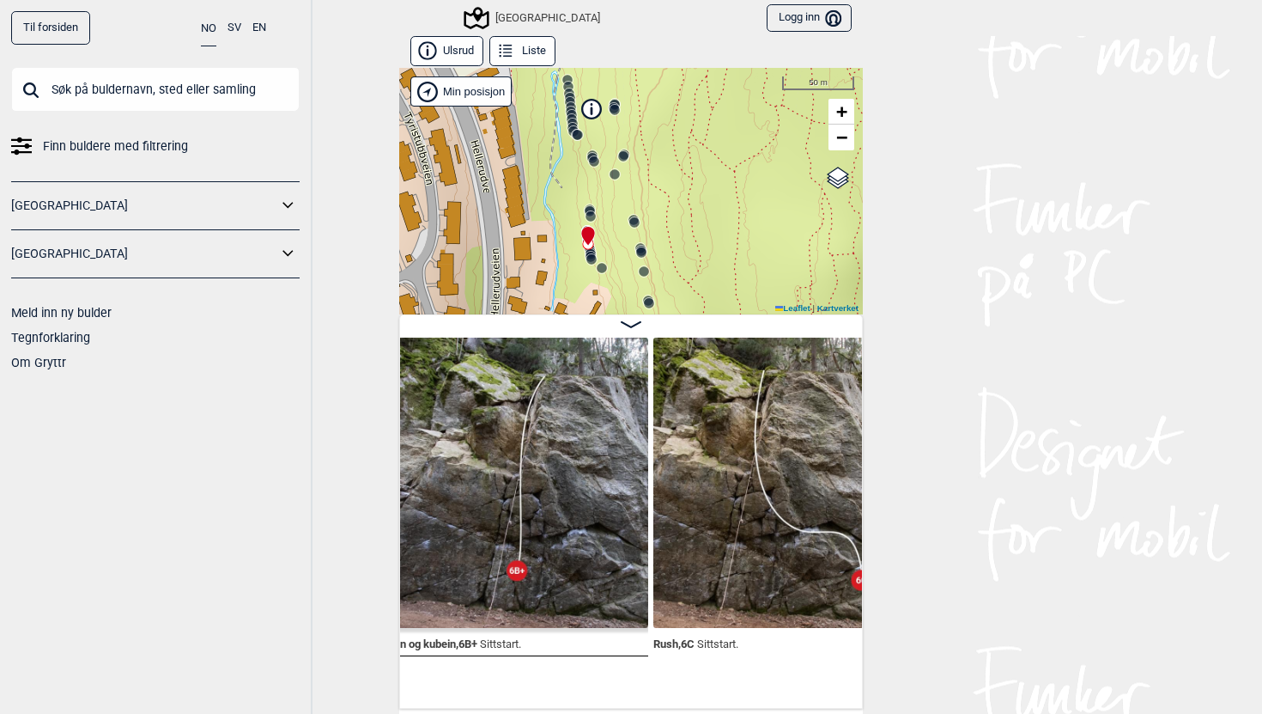
scroll to position [0, 21503]
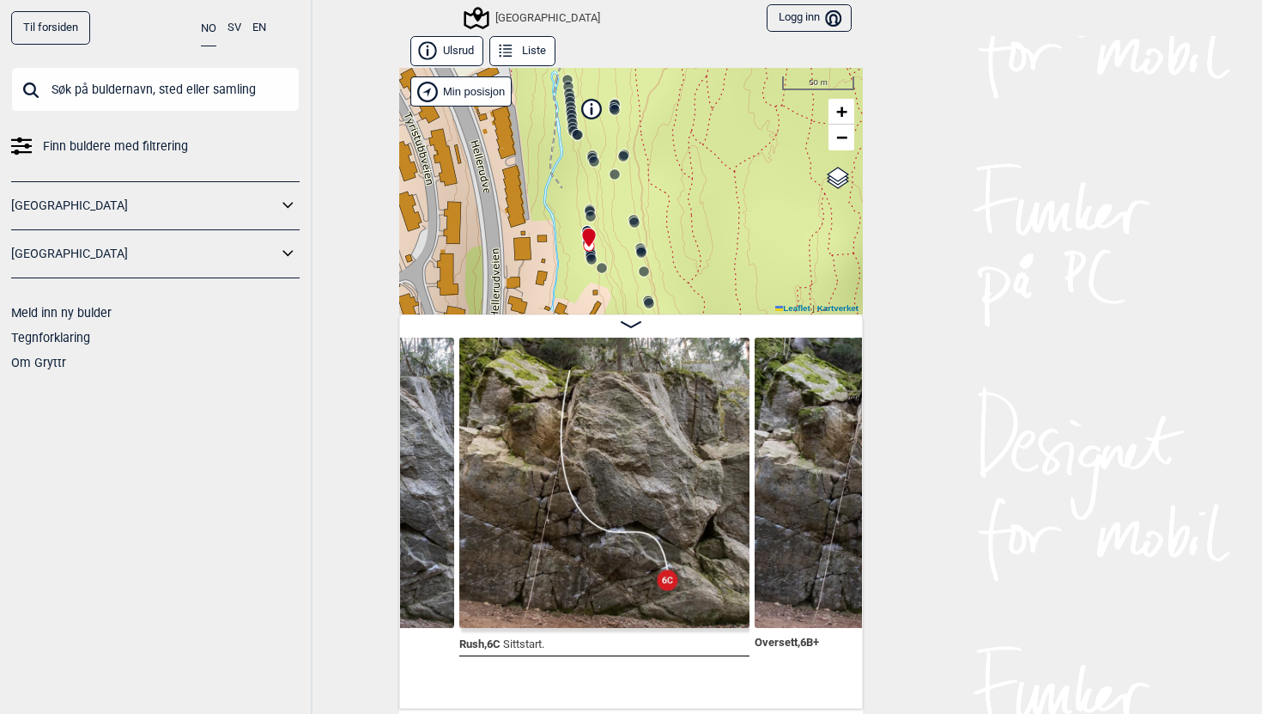
scroll to position [0, 21624]
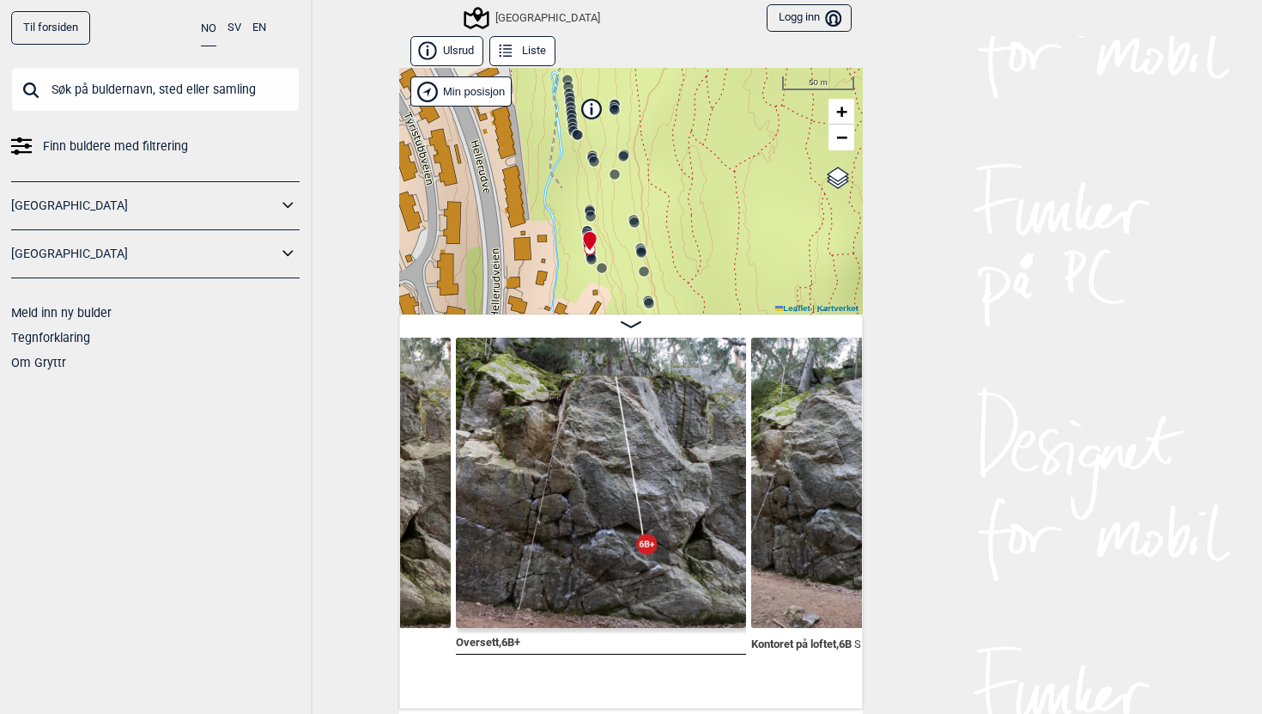
scroll to position [0, 21921]
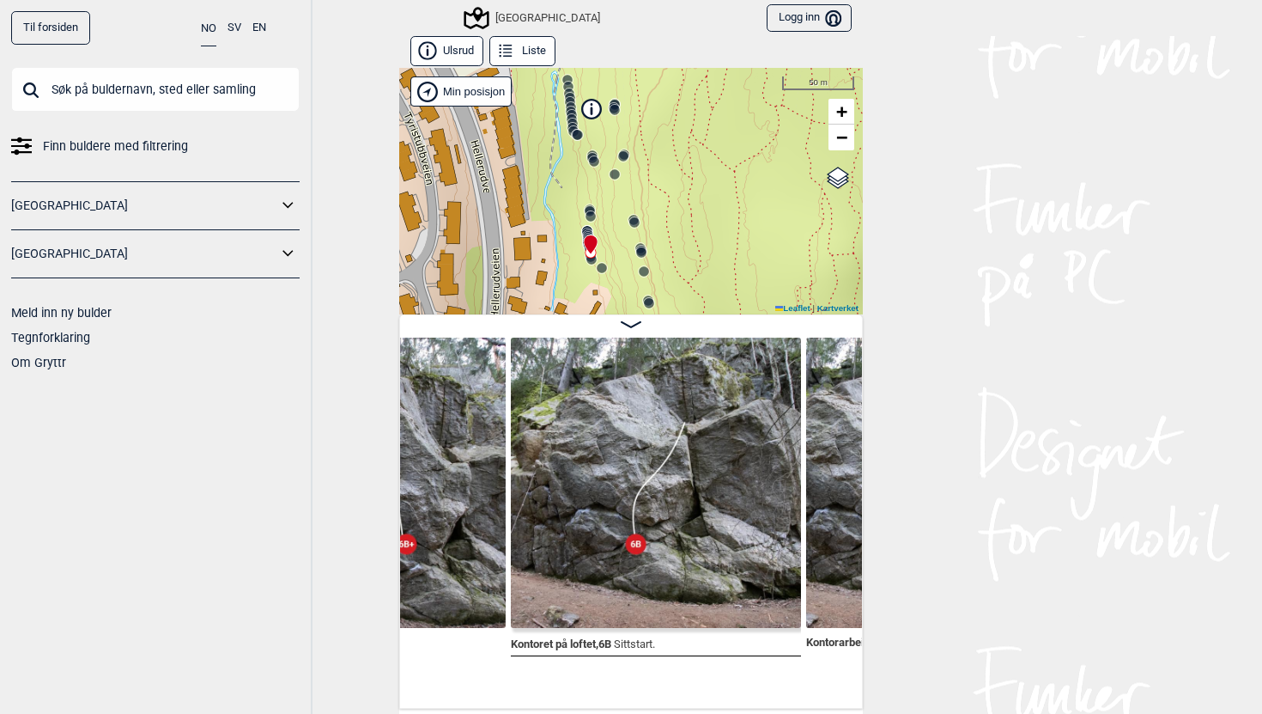
scroll to position [0, 22158]
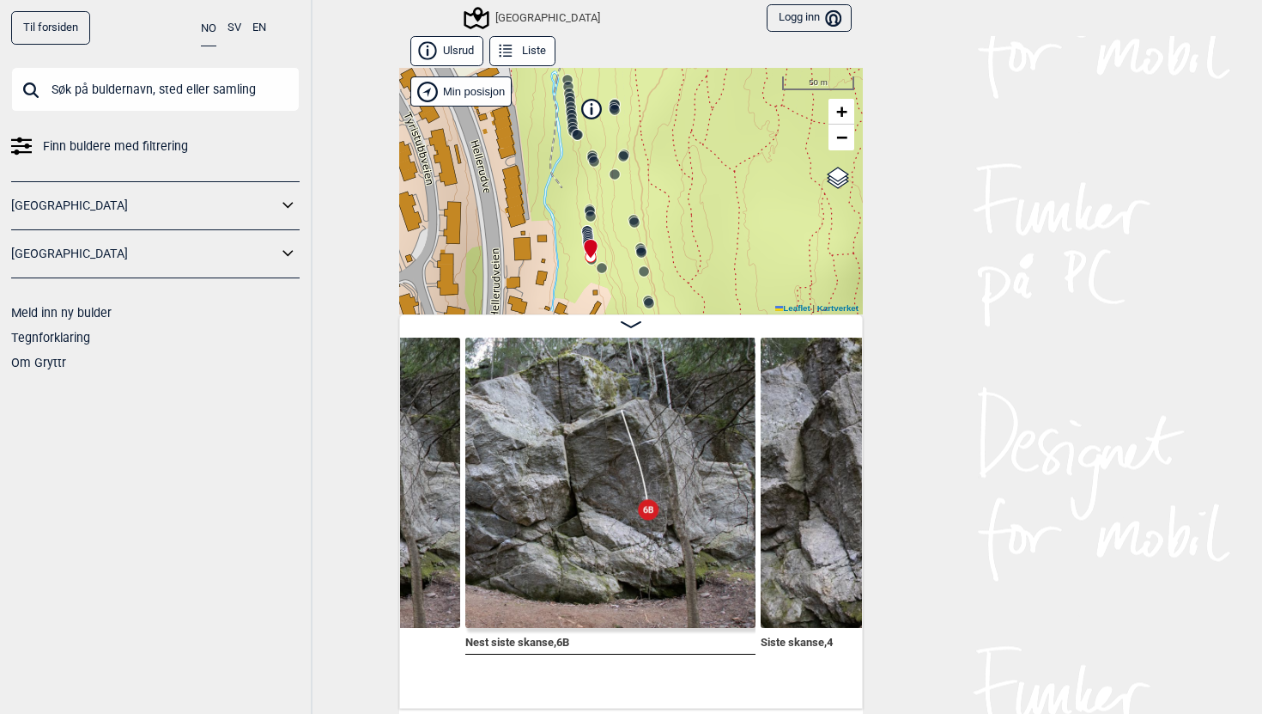
scroll to position [0, 22806]
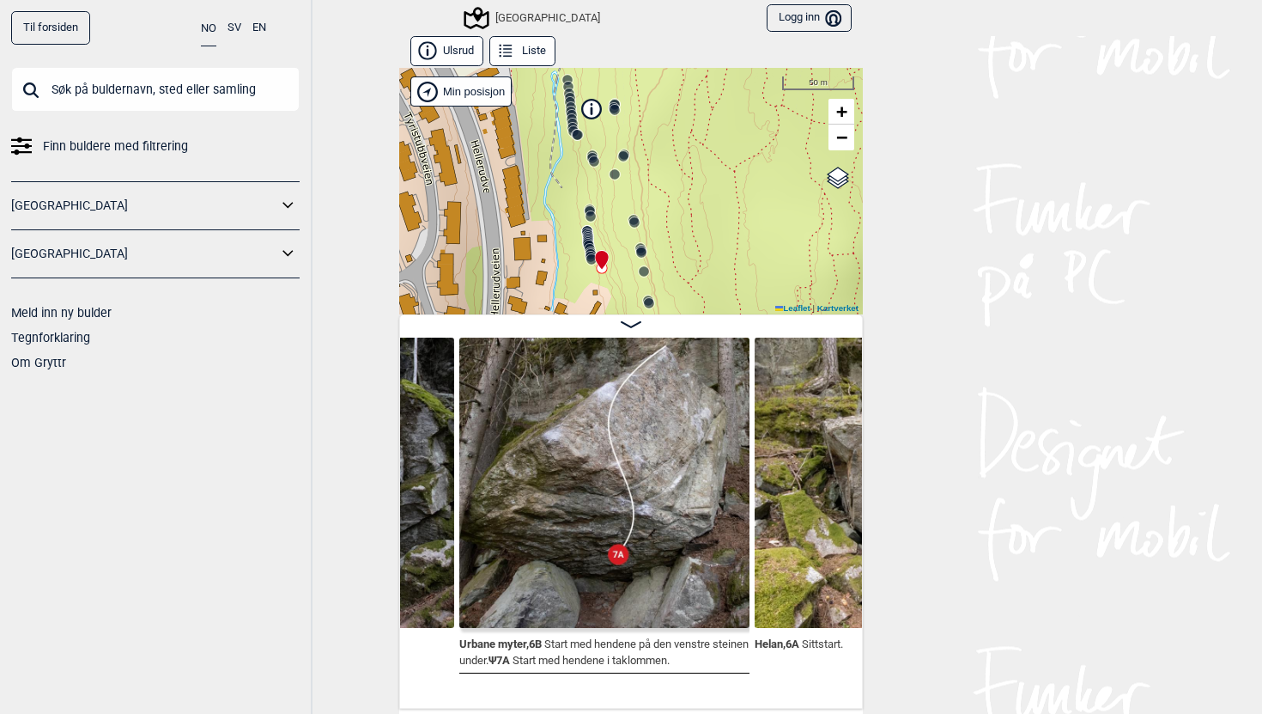
scroll to position [0, 23422]
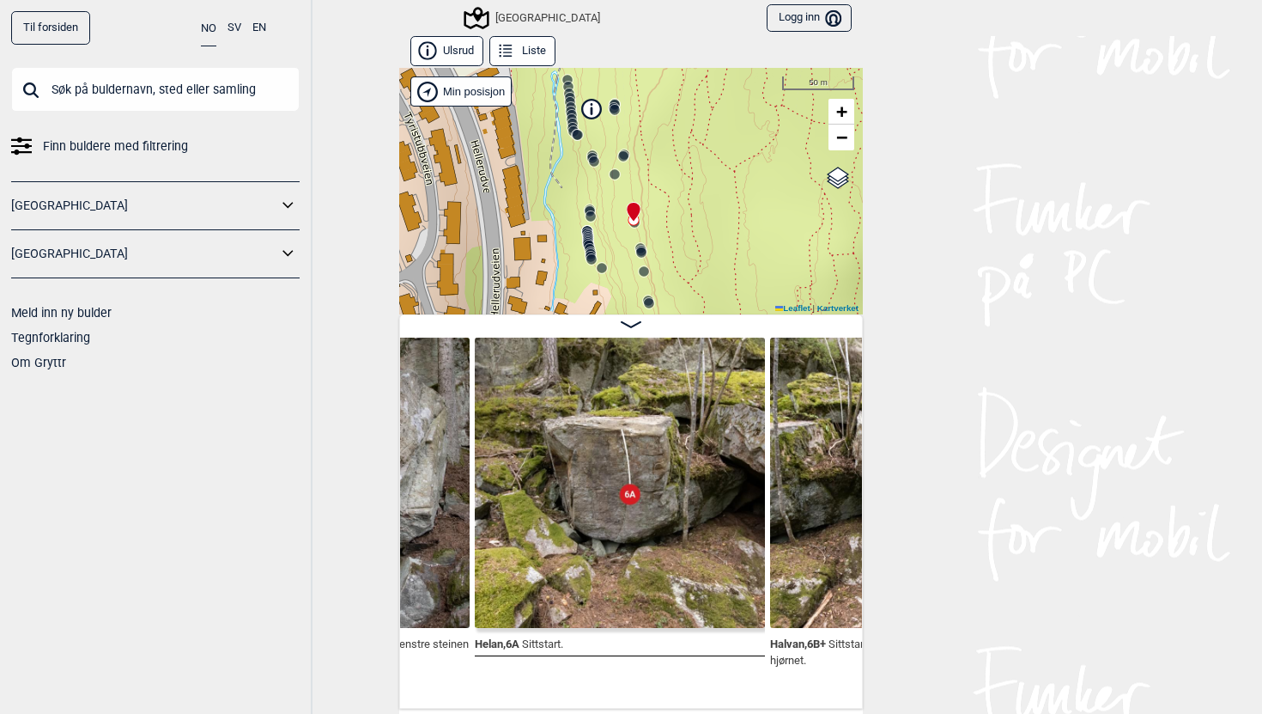
scroll to position [0, 23674]
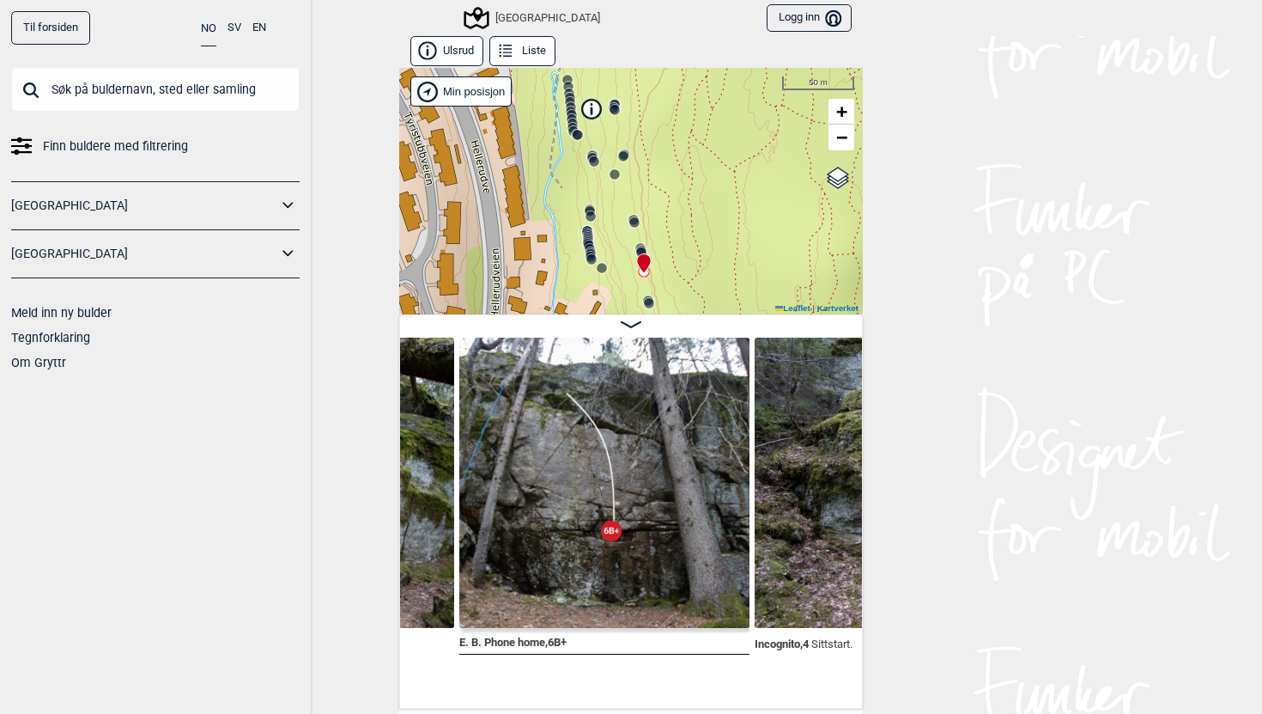
scroll to position [0, 25158]
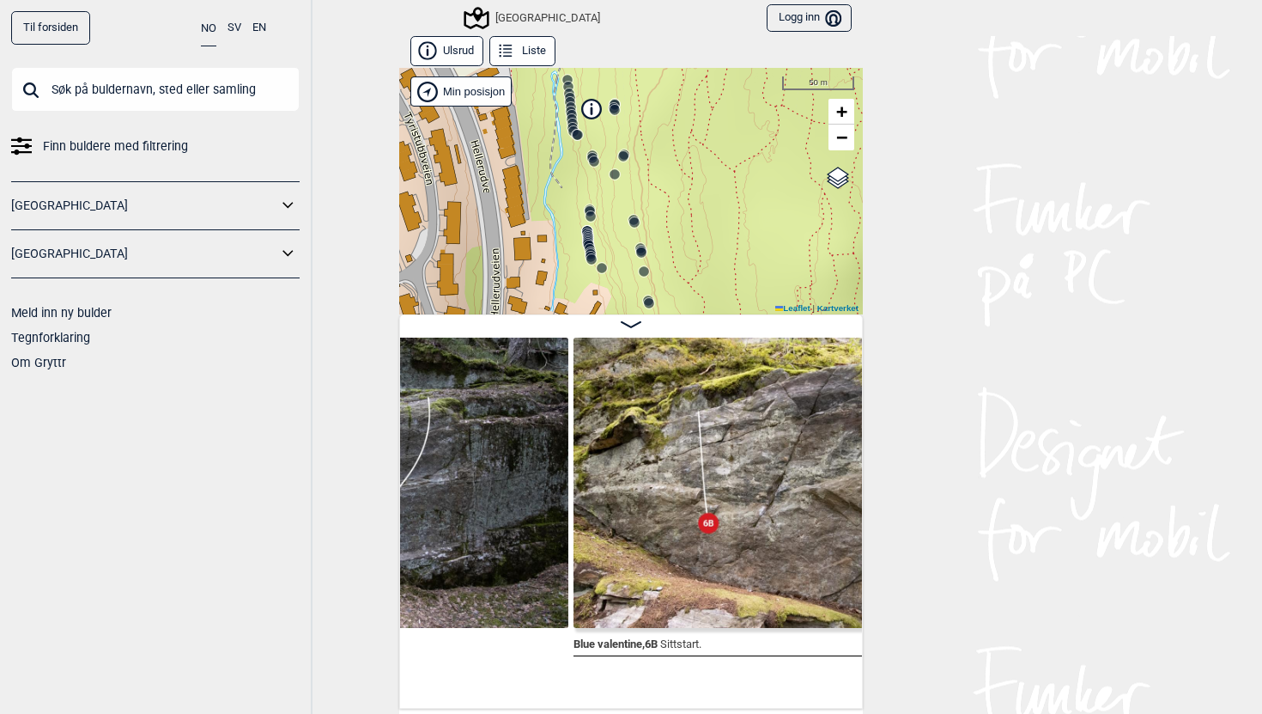
scroll to position [0, 25944]
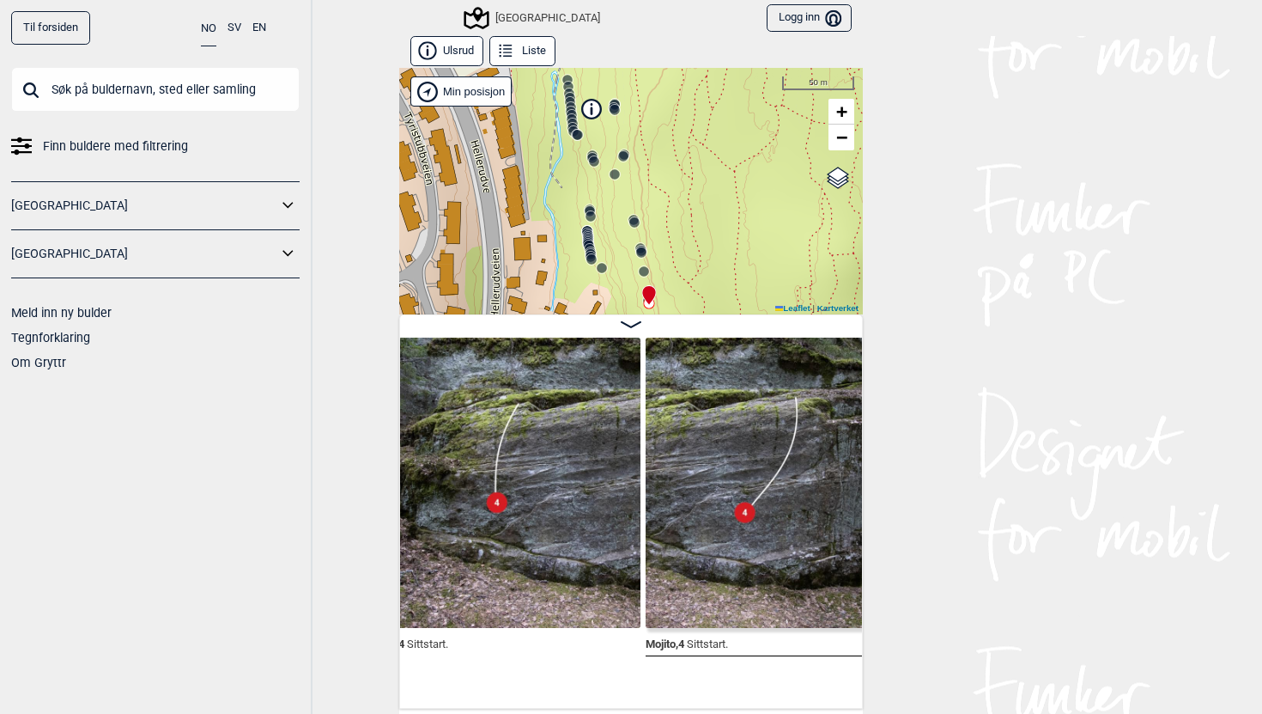
scroll to position [0, 25560]
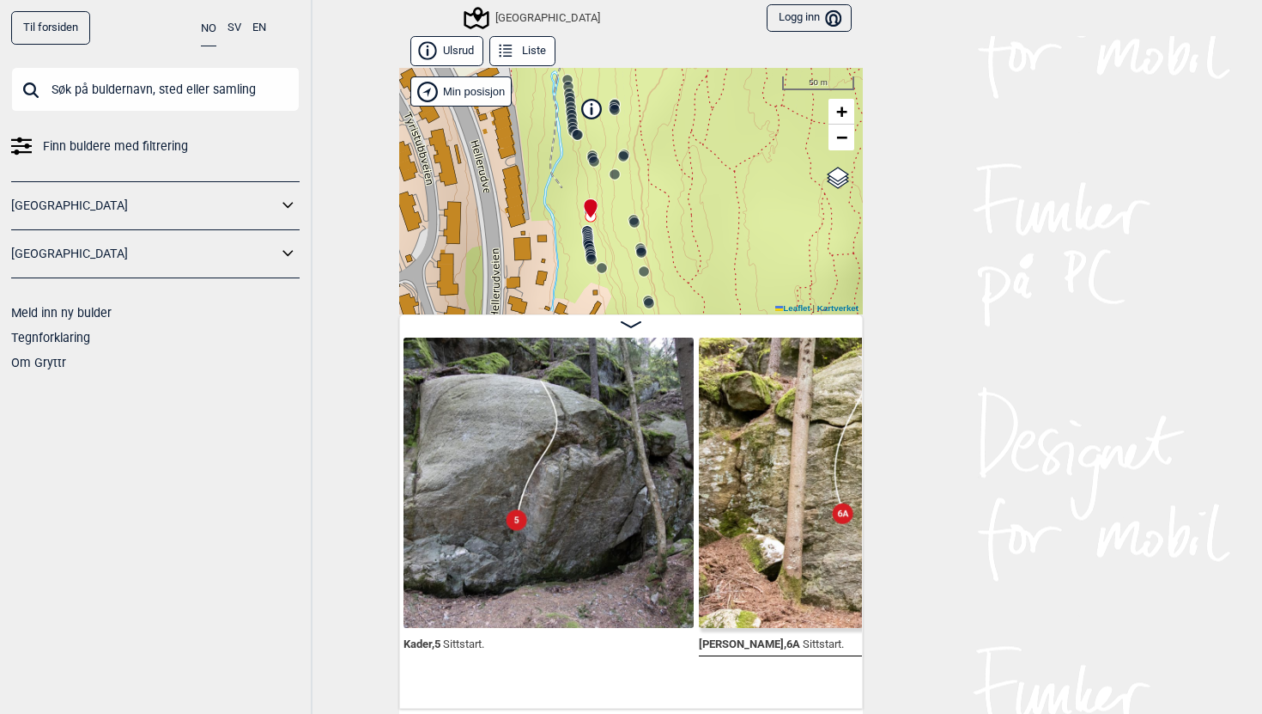
scroll to position [0, 18412]
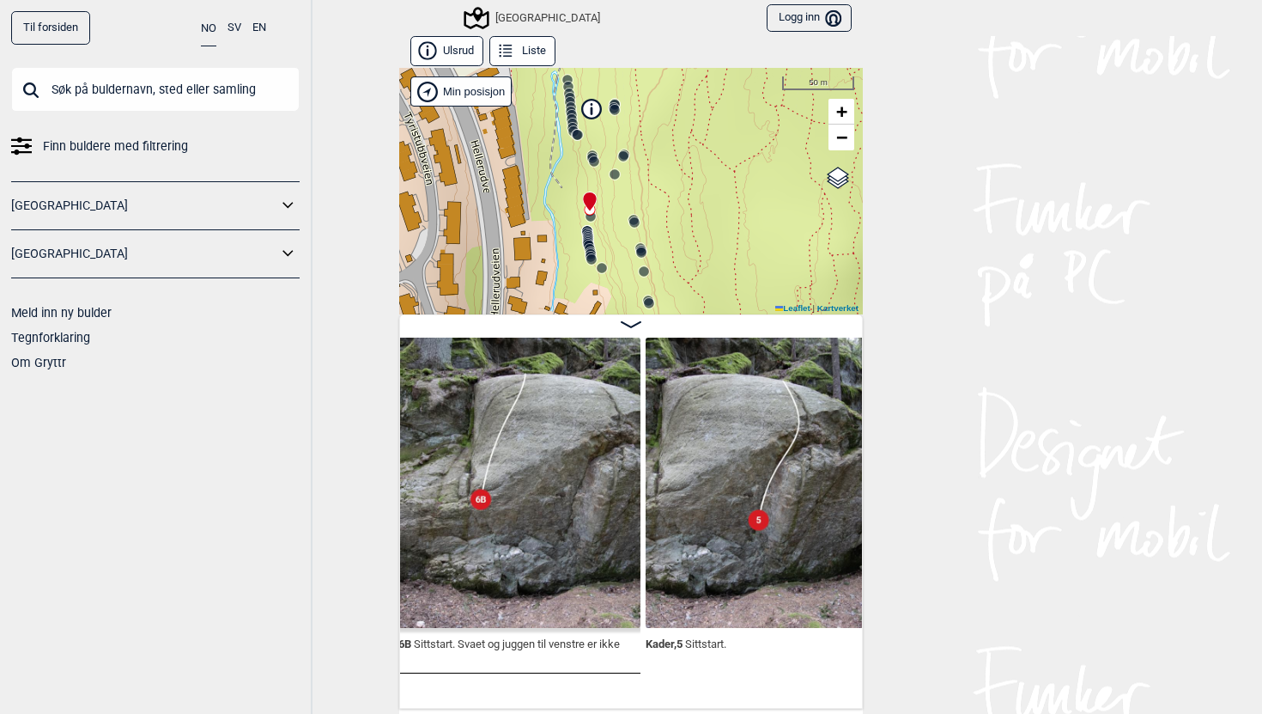
scroll to position [0, 18373]
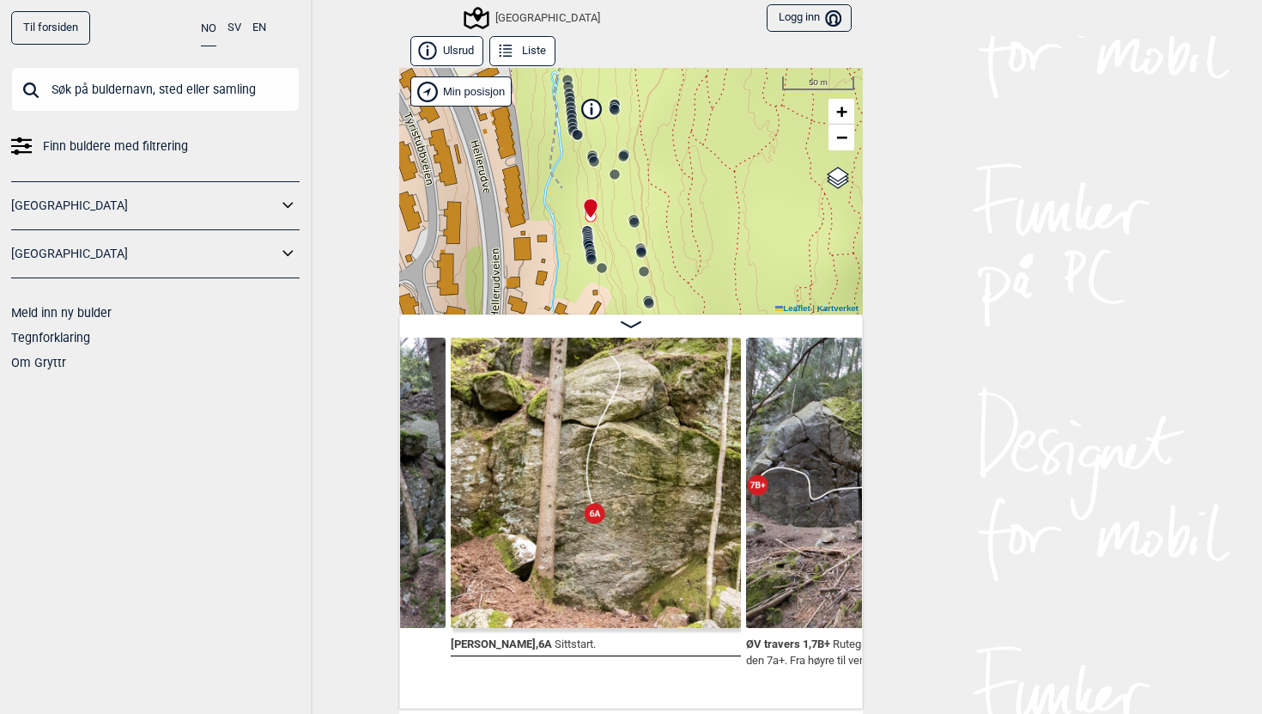
scroll to position [0, 18954]
click at [618, 532] on img at bounding box center [594, 482] width 290 height 290
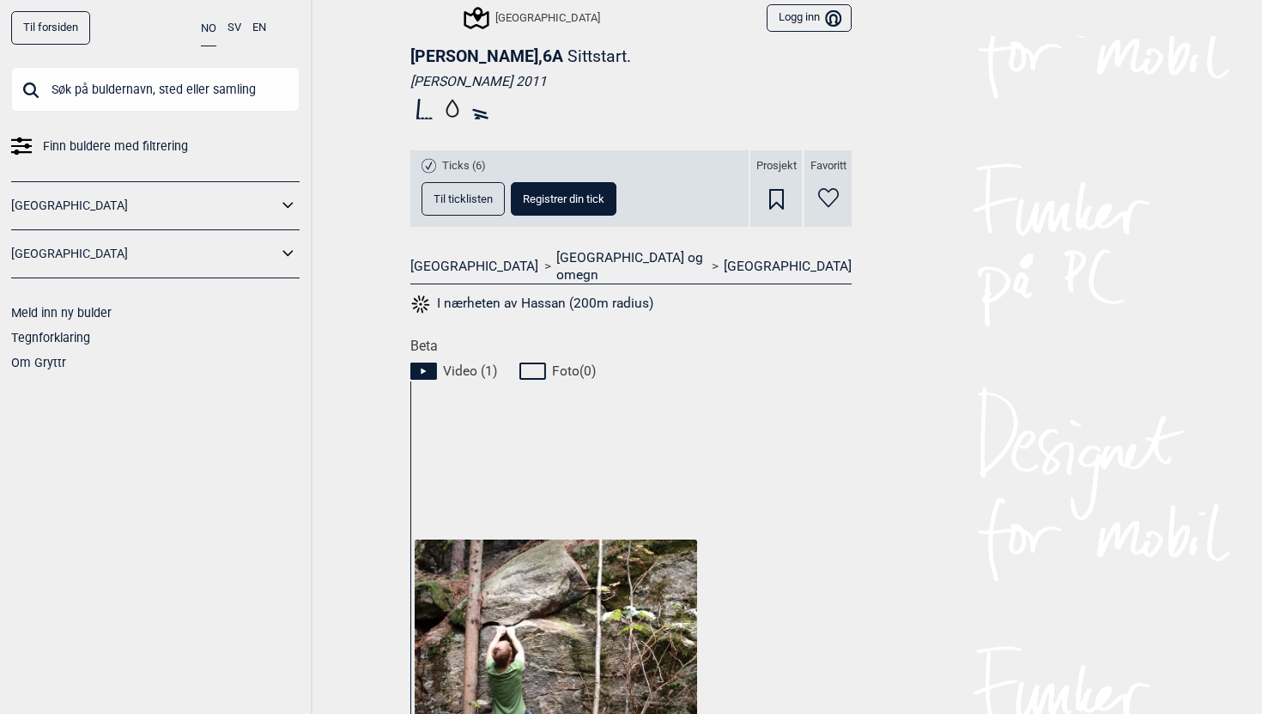
scroll to position [623, 0]
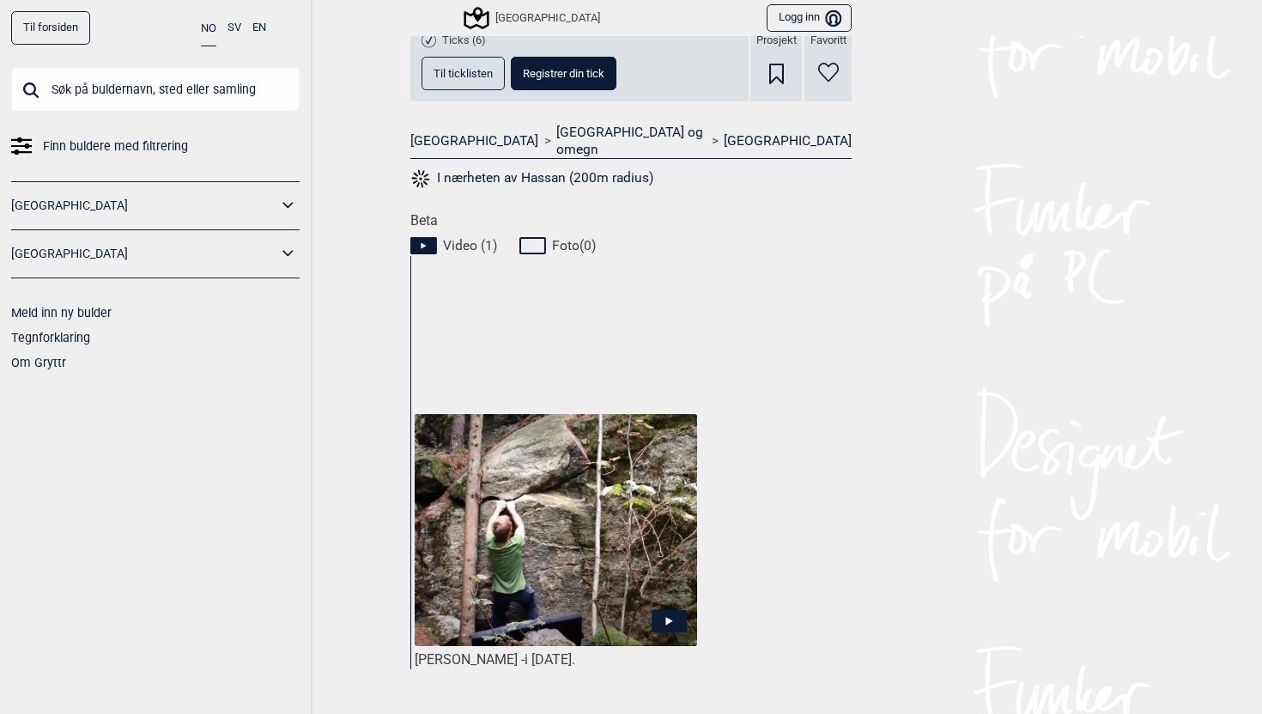
click at [559, 505] on img at bounding box center [556, 530] width 283 height 233
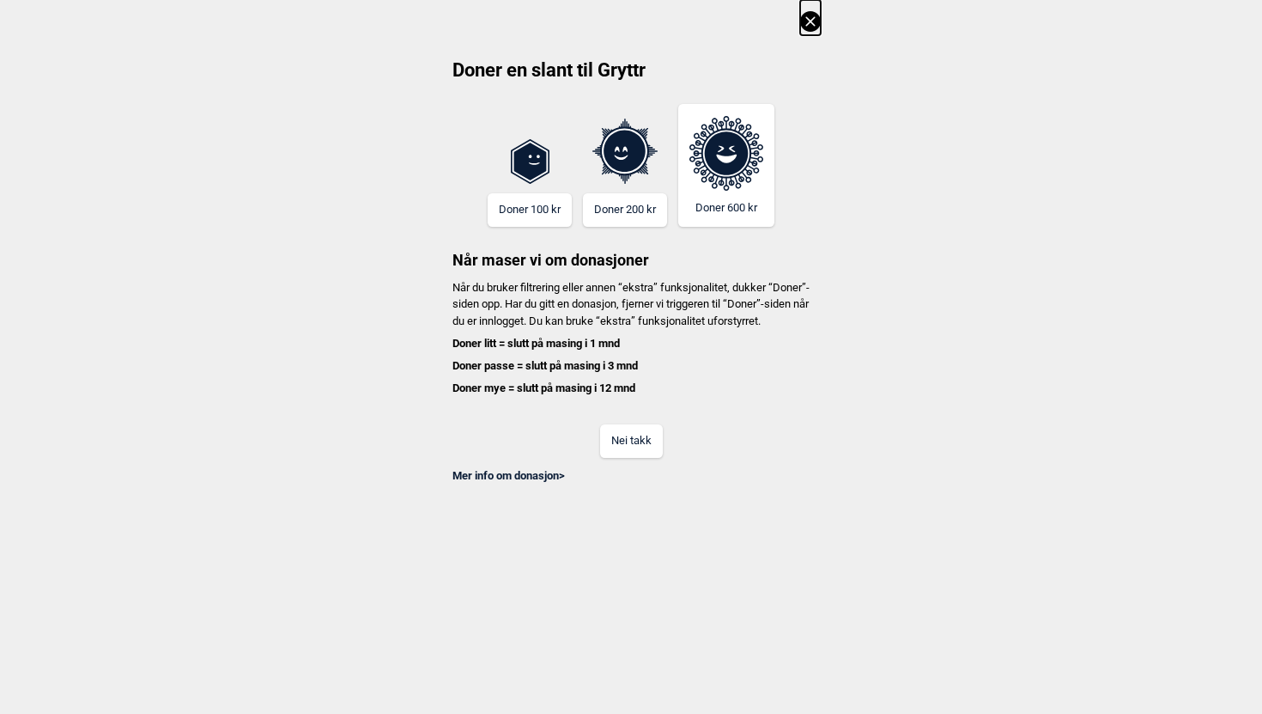
click at [811, 24] on icon at bounding box center [810, 21] width 21 height 21
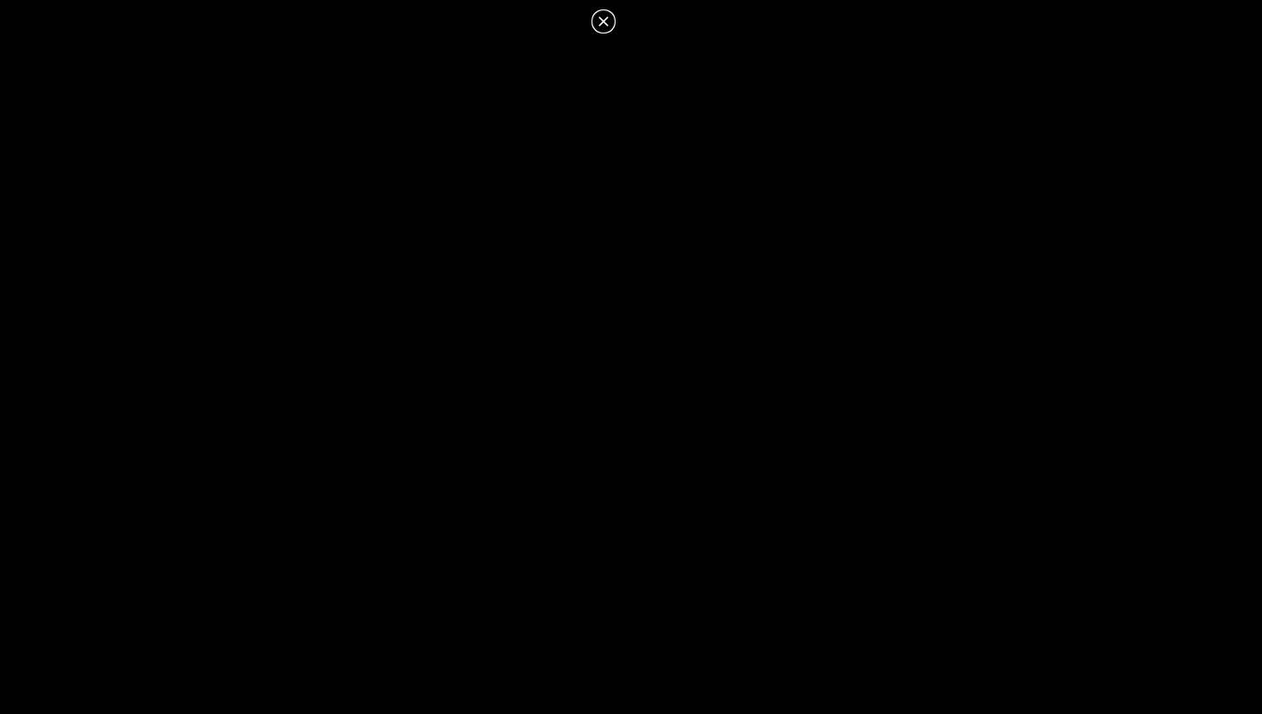
click at [600, 23] on icon at bounding box center [603, 20] width 9 height 9
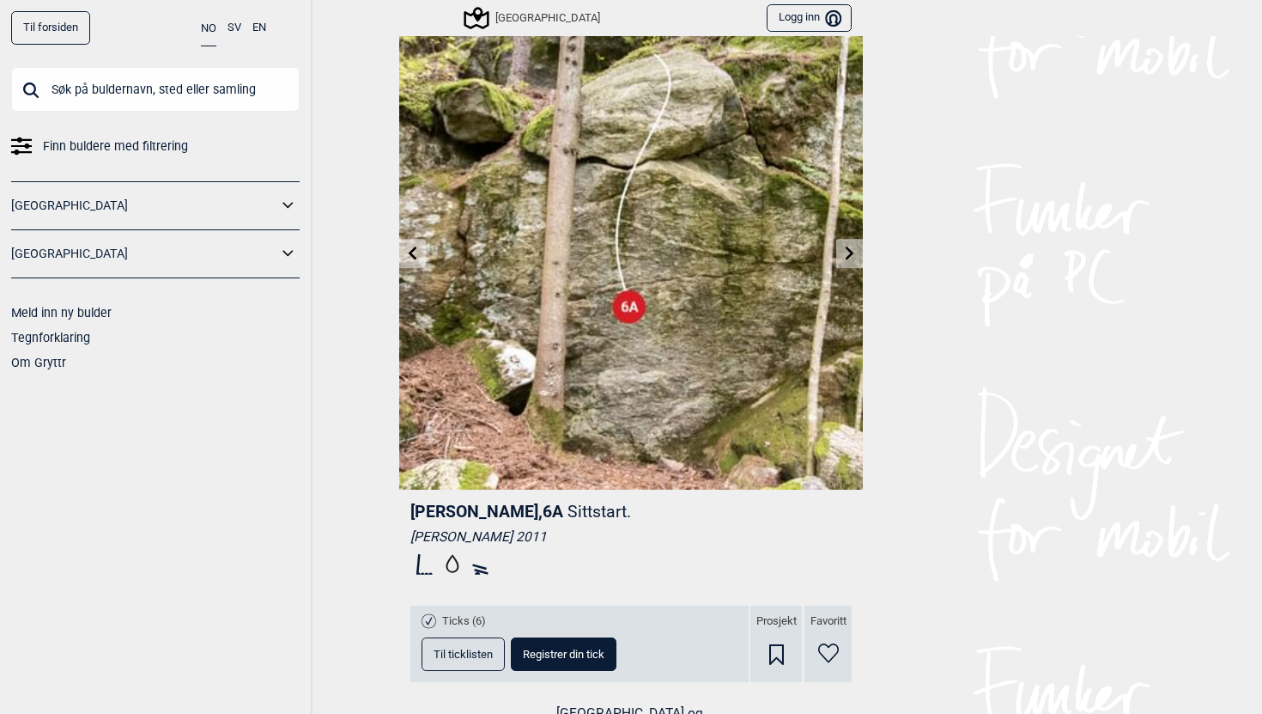
scroll to position [40, 0]
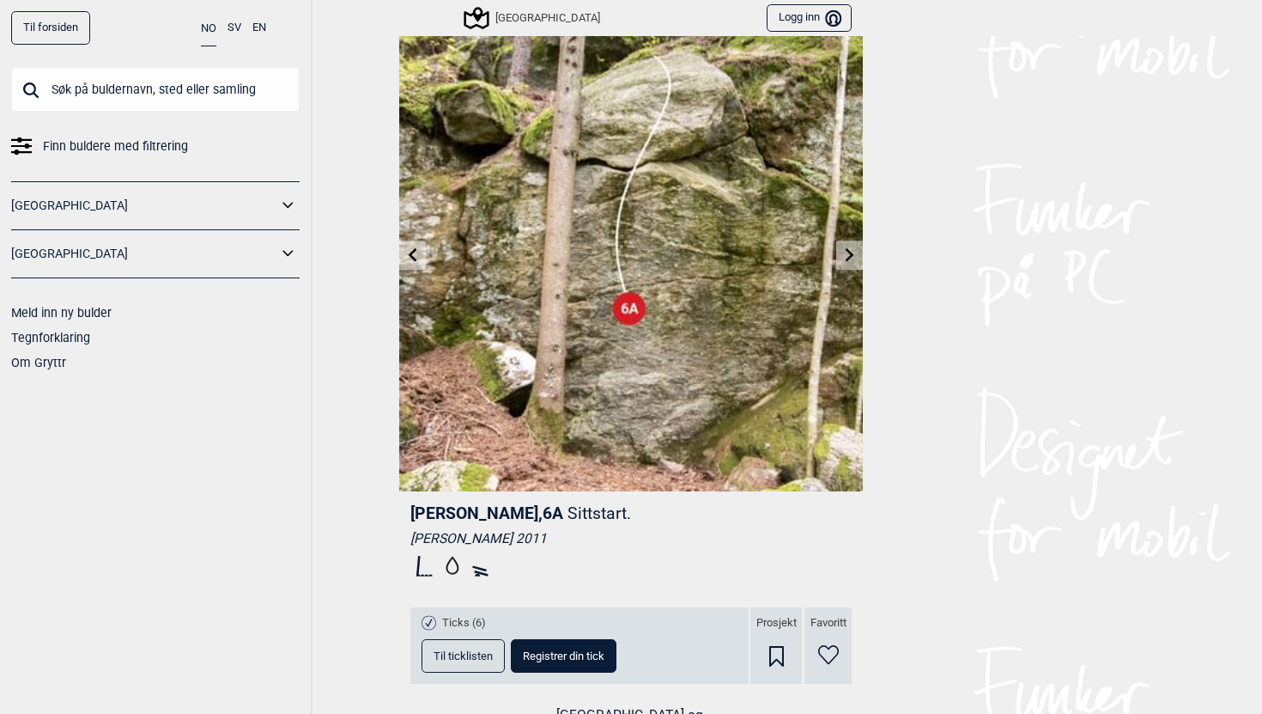
click at [849, 254] on icon at bounding box center [850, 254] width 14 height 14
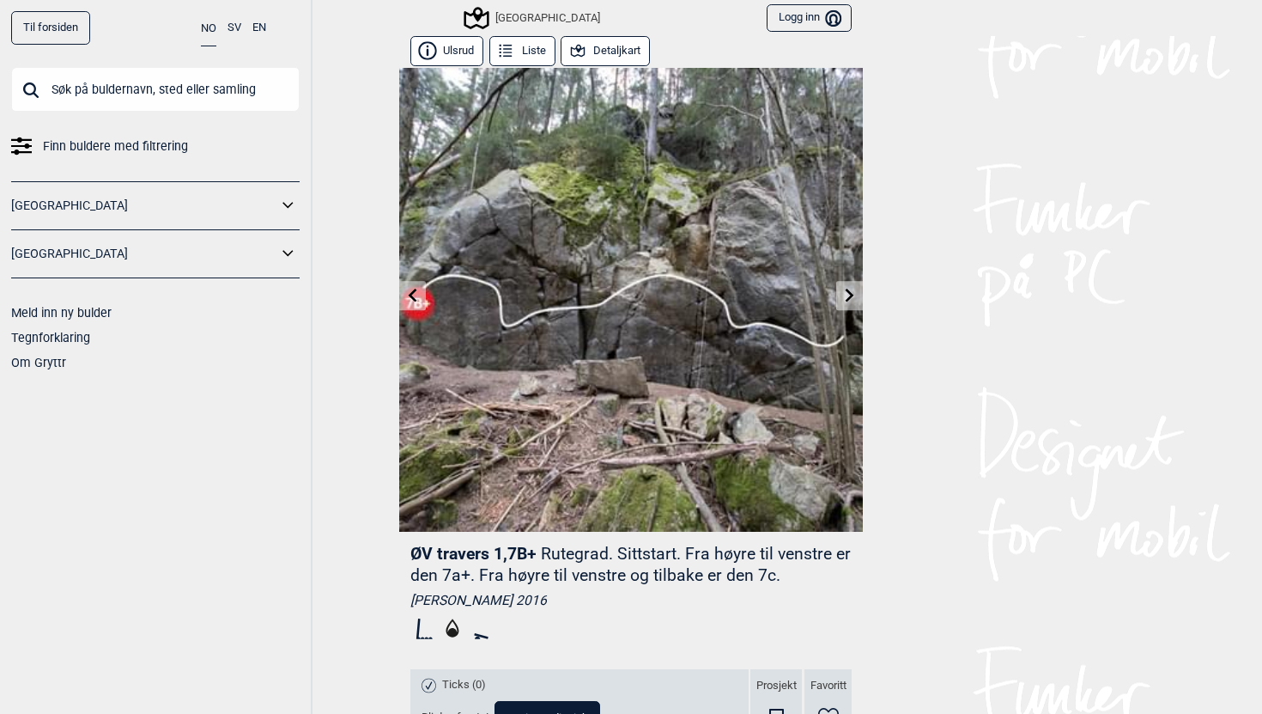
click at [852, 290] on icon at bounding box center [850, 295] width 14 height 14
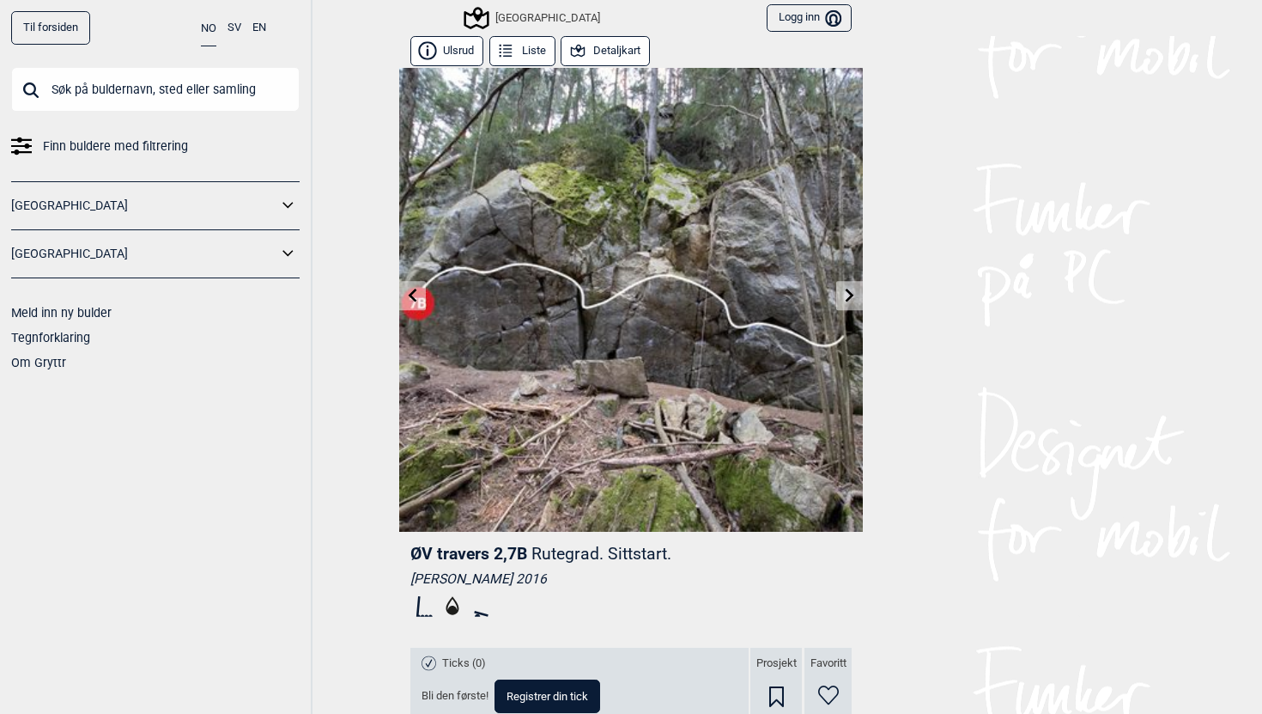
click at [852, 290] on icon at bounding box center [850, 295] width 14 height 14
click at [848, 295] on icon at bounding box center [850, 295] width 14 height 14
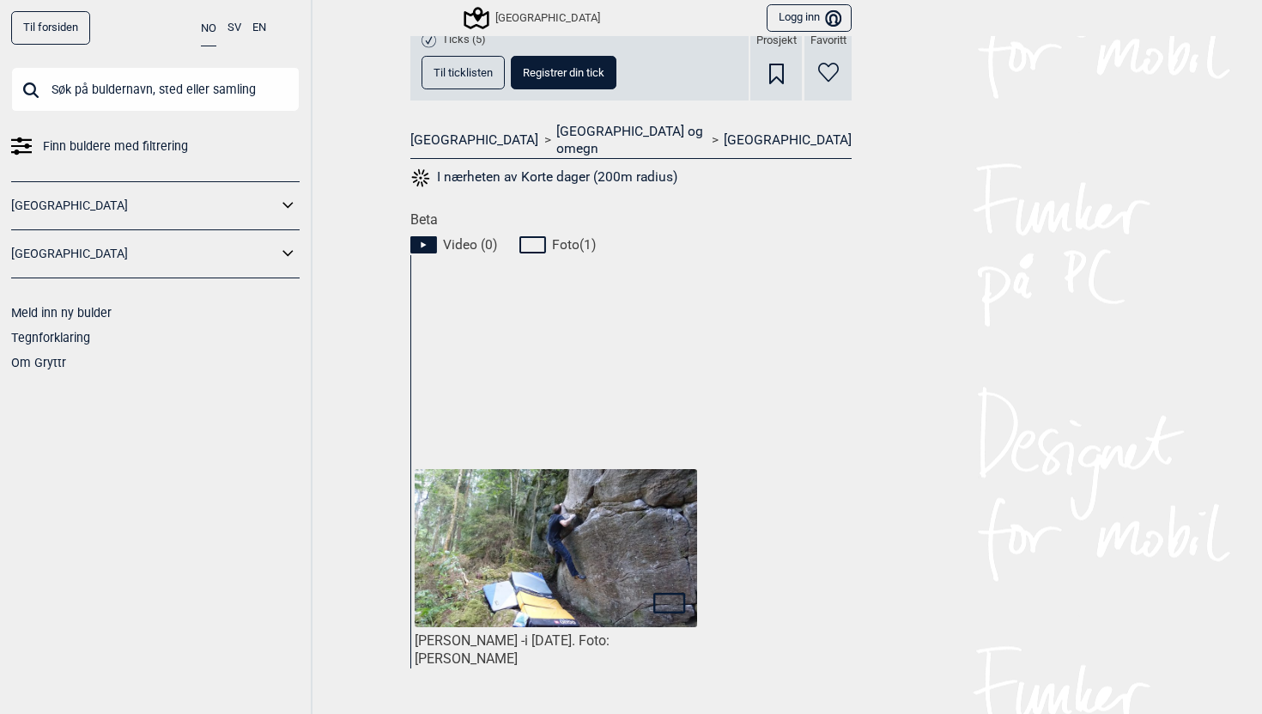
scroll to position [866, 0]
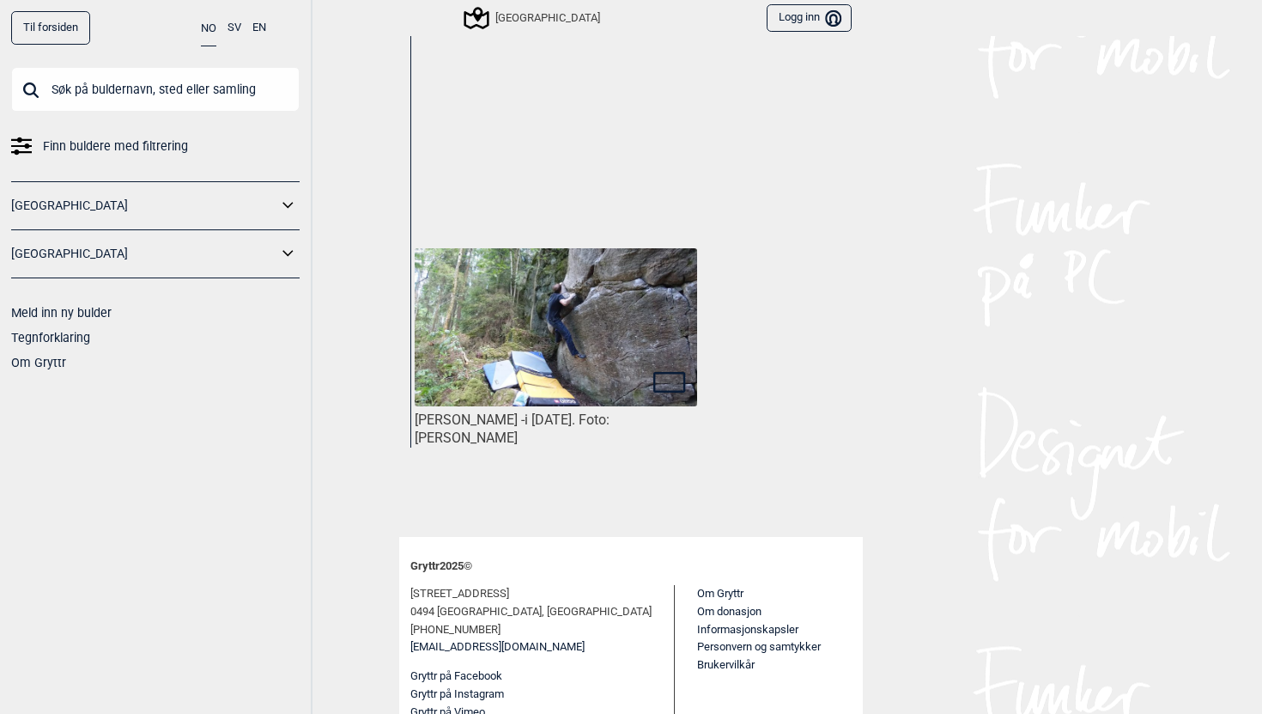
click at [555, 299] on img at bounding box center [556, 327] width 283 height 159
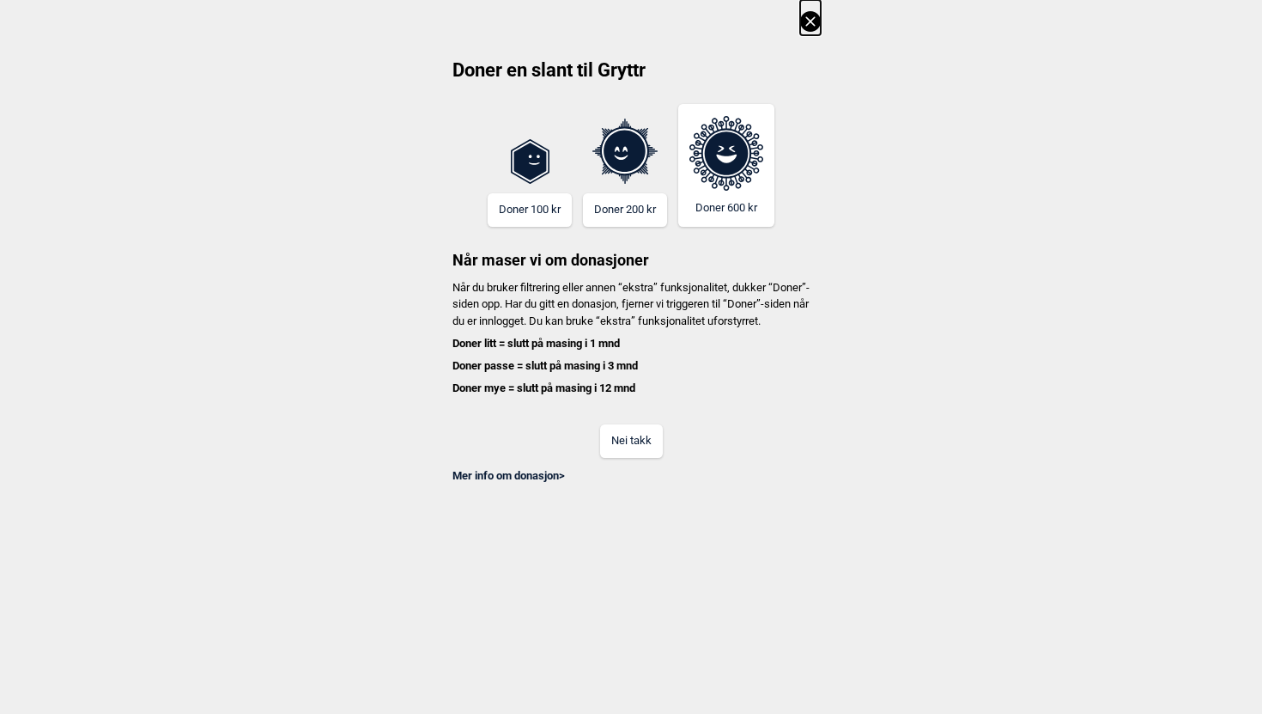
click at [810, 21] on icon at bounding box center [809, 20] width 9 height 9
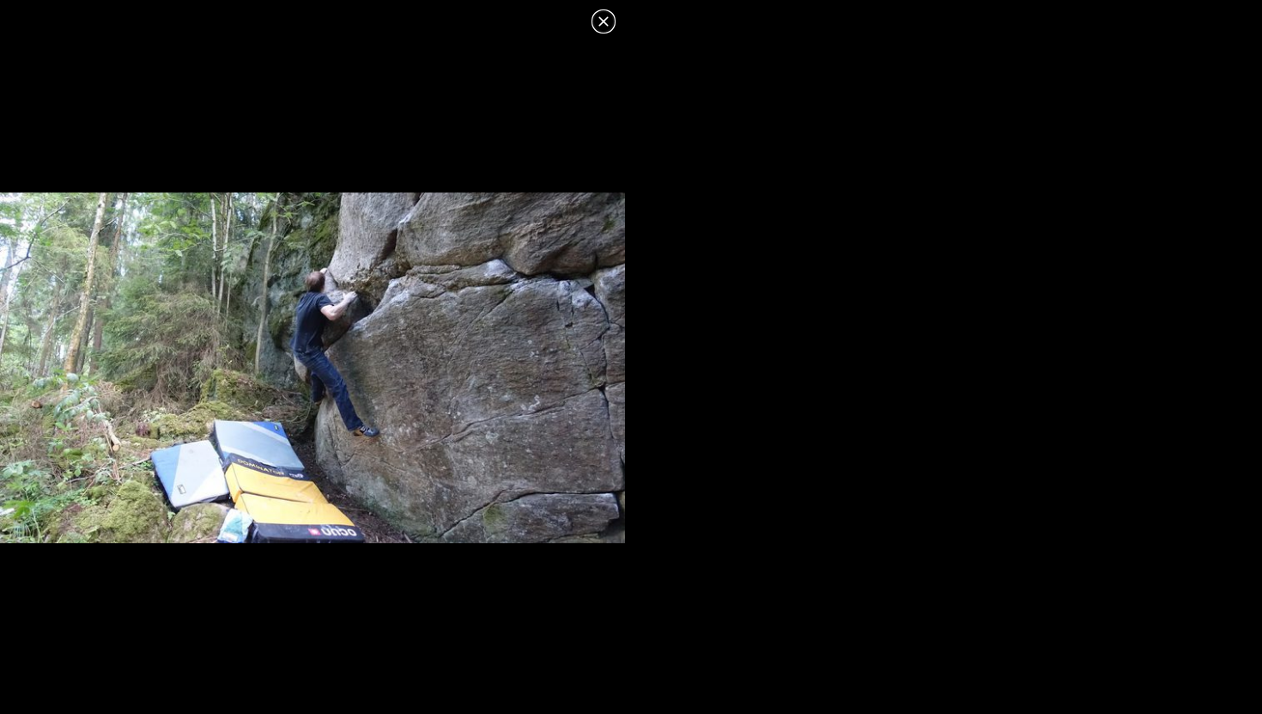
click at [348, 338] on img at bounding box center [312, 367] width 625 height 351
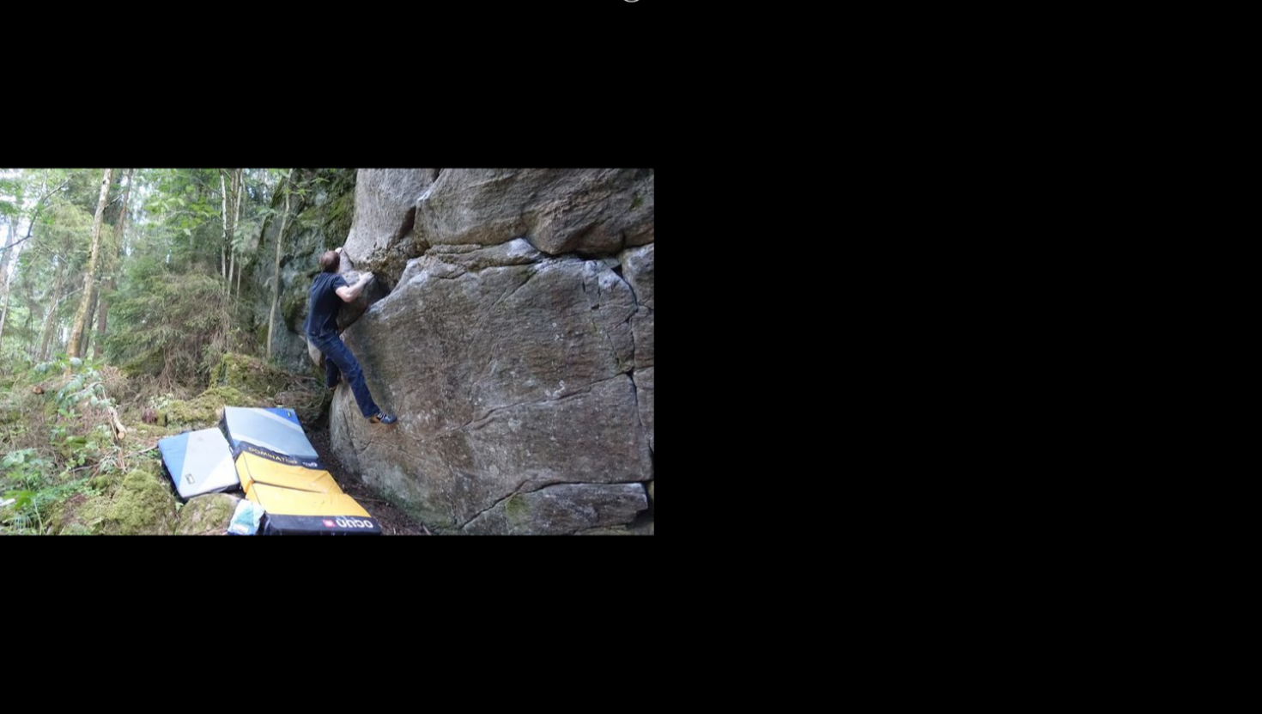
scroll to position [0, 0]
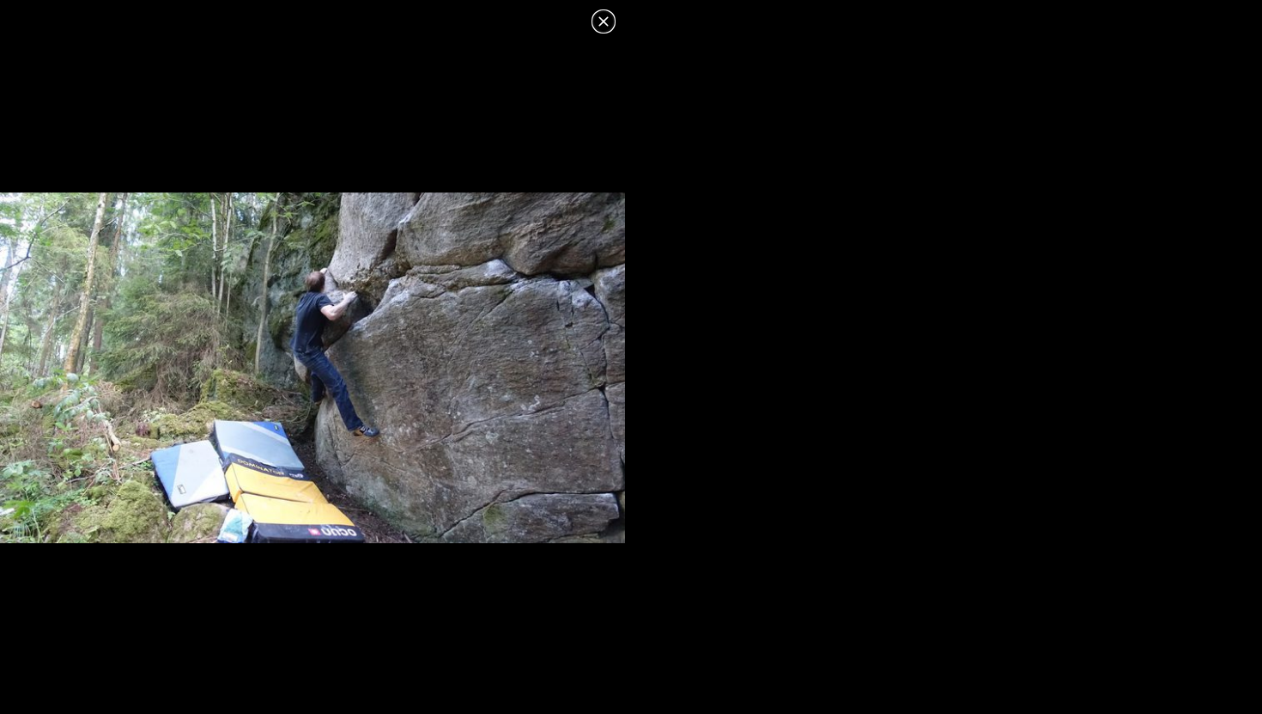
click at [603, 20] on icon at bounding box center [603, 21] width 21 height 21
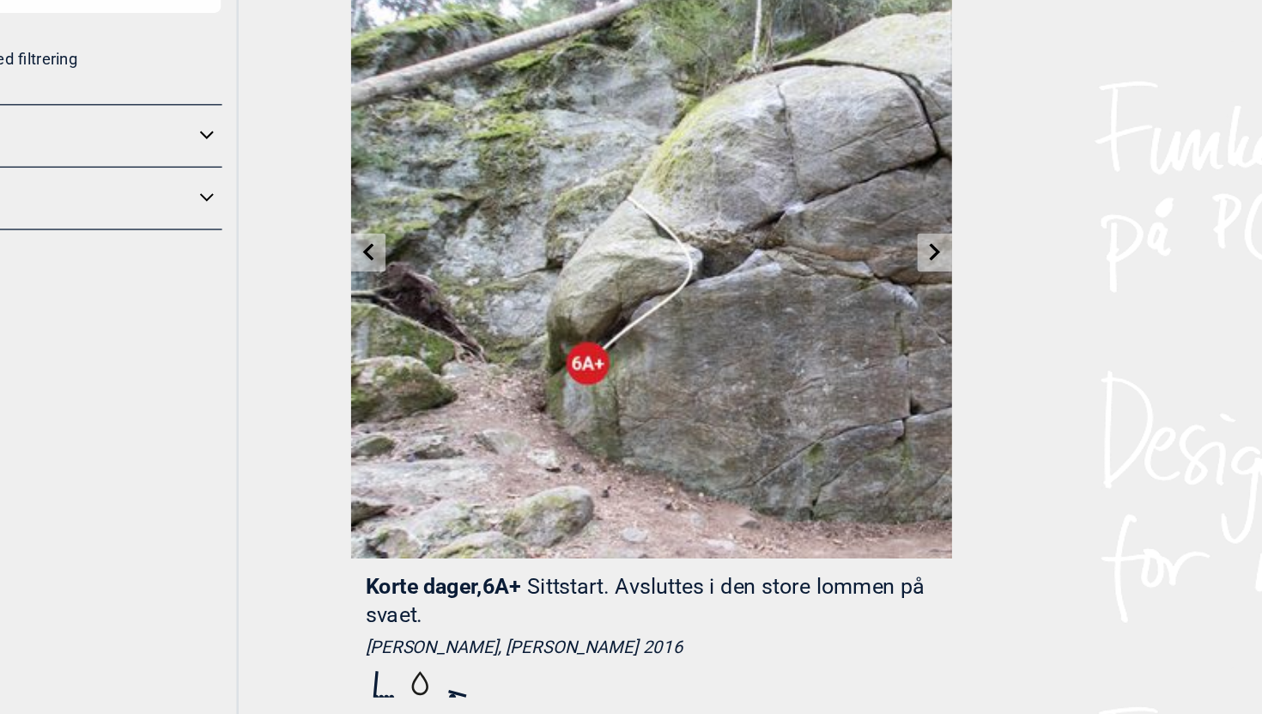
click at [850, 296] on icon at bounding box center [850, 295] width 9 height 14
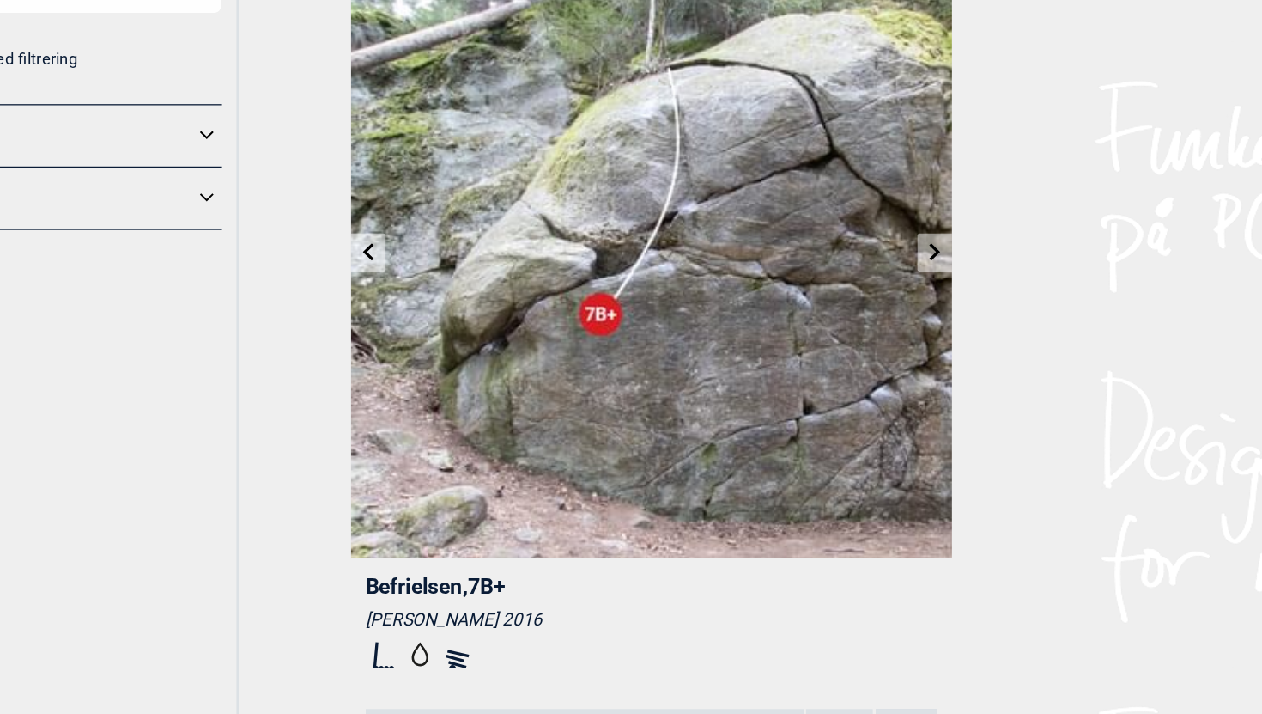
click at [844, 296] on icon at bounding box center [850, 295] width 14 height 14
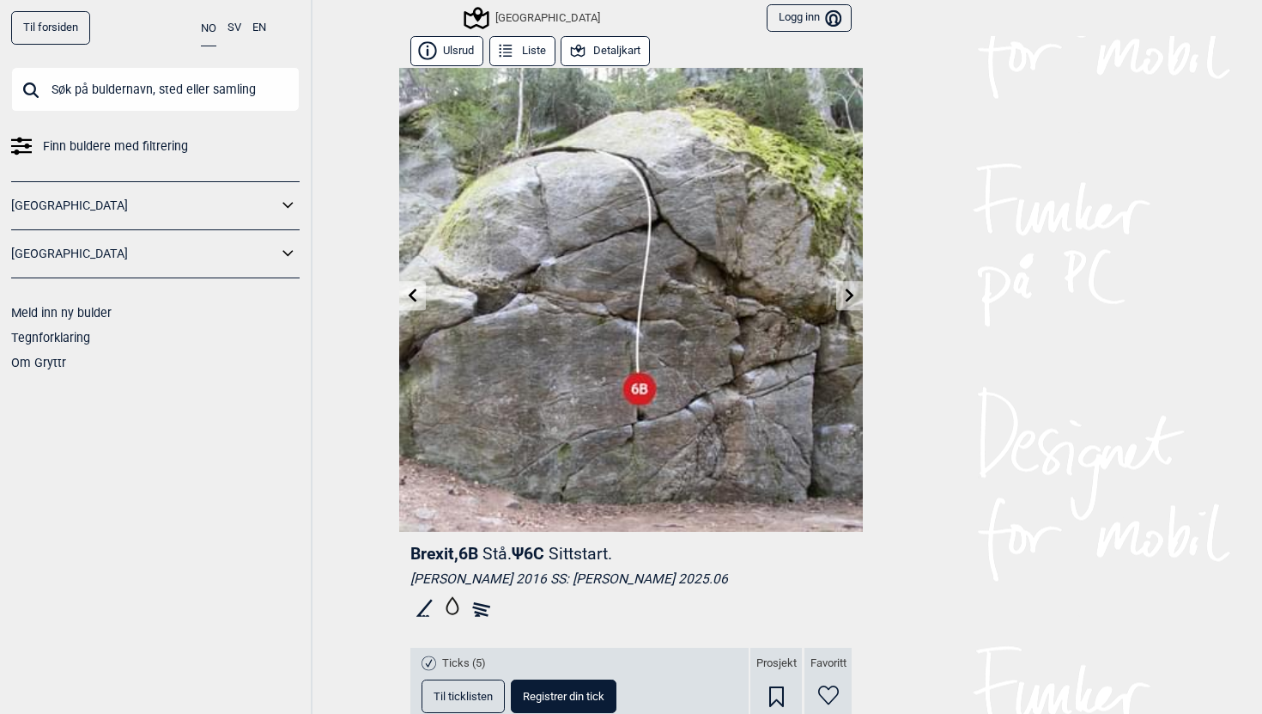
click at [847, 288] on icon at bounding box center [850, 295] width 14 height 14
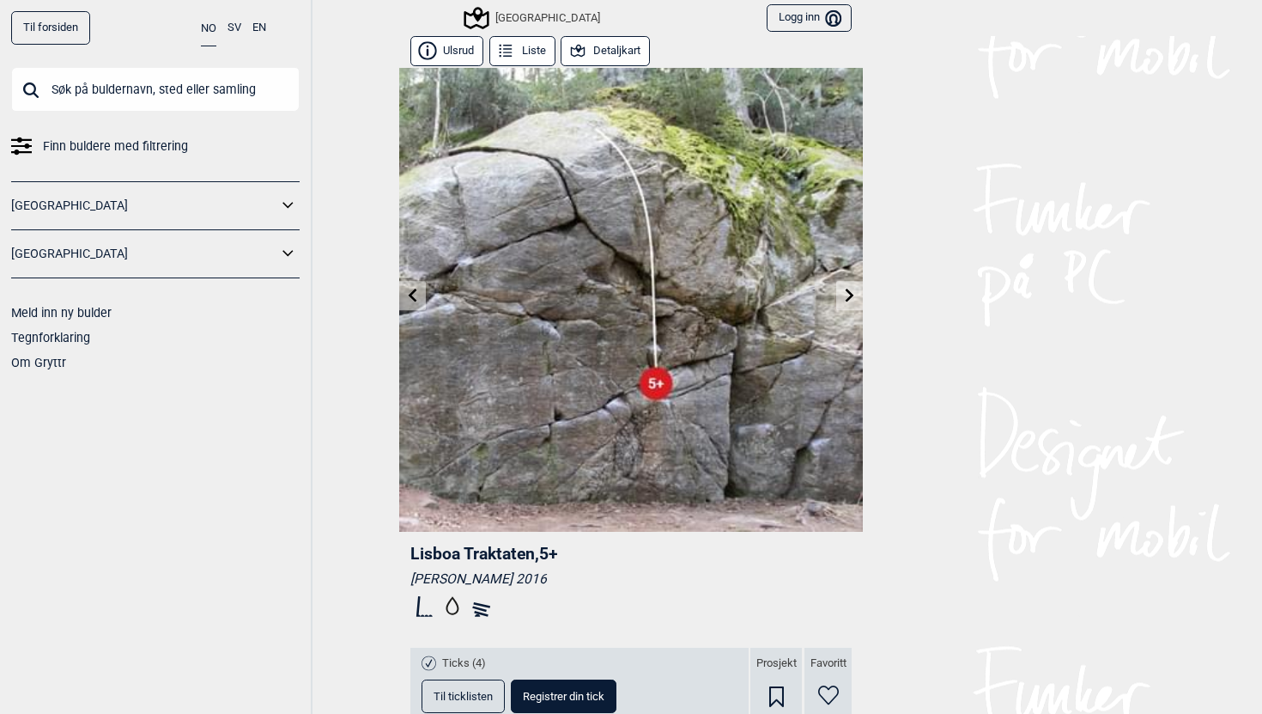
click at [846, 289] on icon at bounding box center [850, 295] width 9 height 14
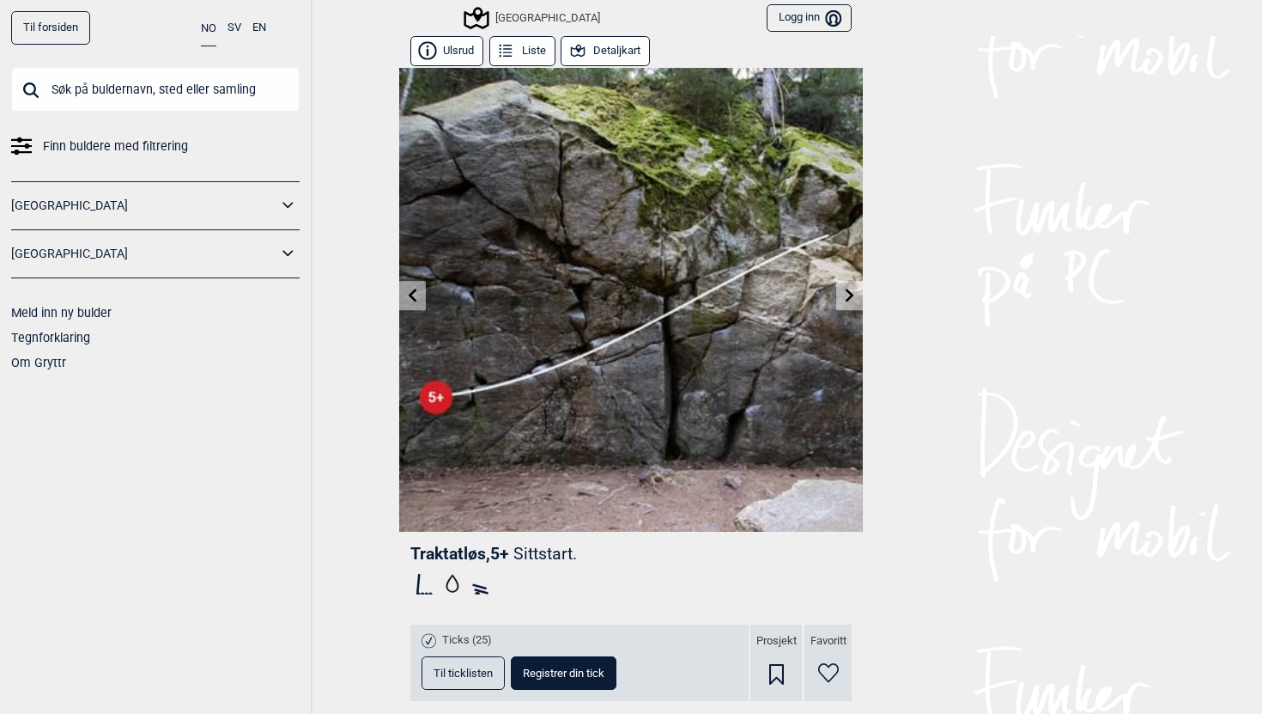
click at [846, 289] on icon at bounding box center [850, 295] width 9 height 14
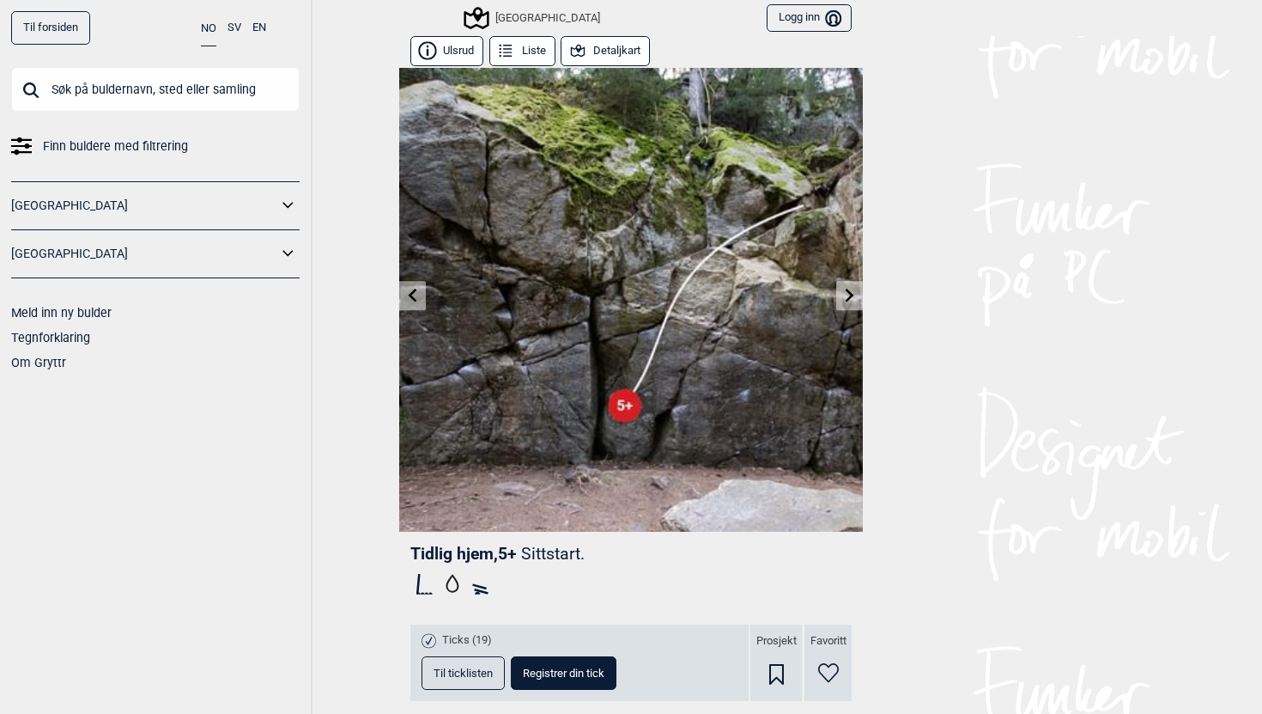
click at [846, 289] on icon at bounding box center [850, 295] width 9 height 14
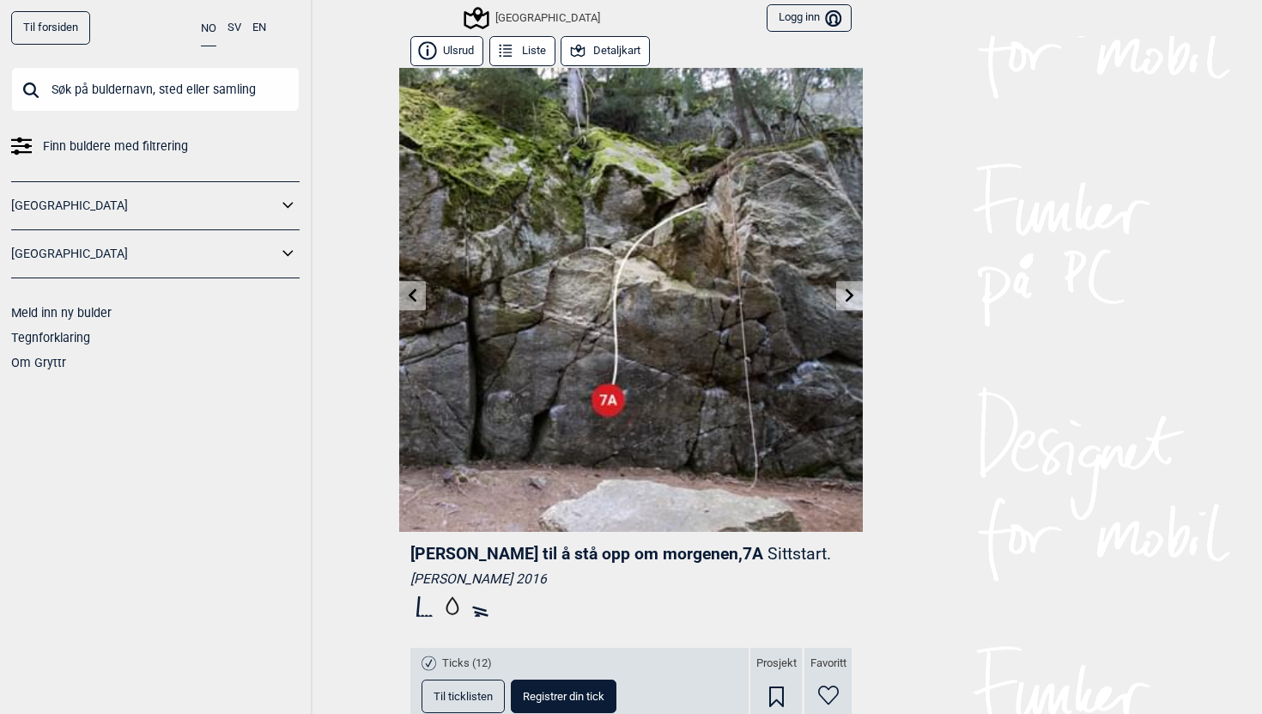
click at [846, 289] on icon at bounding box center [850, 295] width 9 height 14
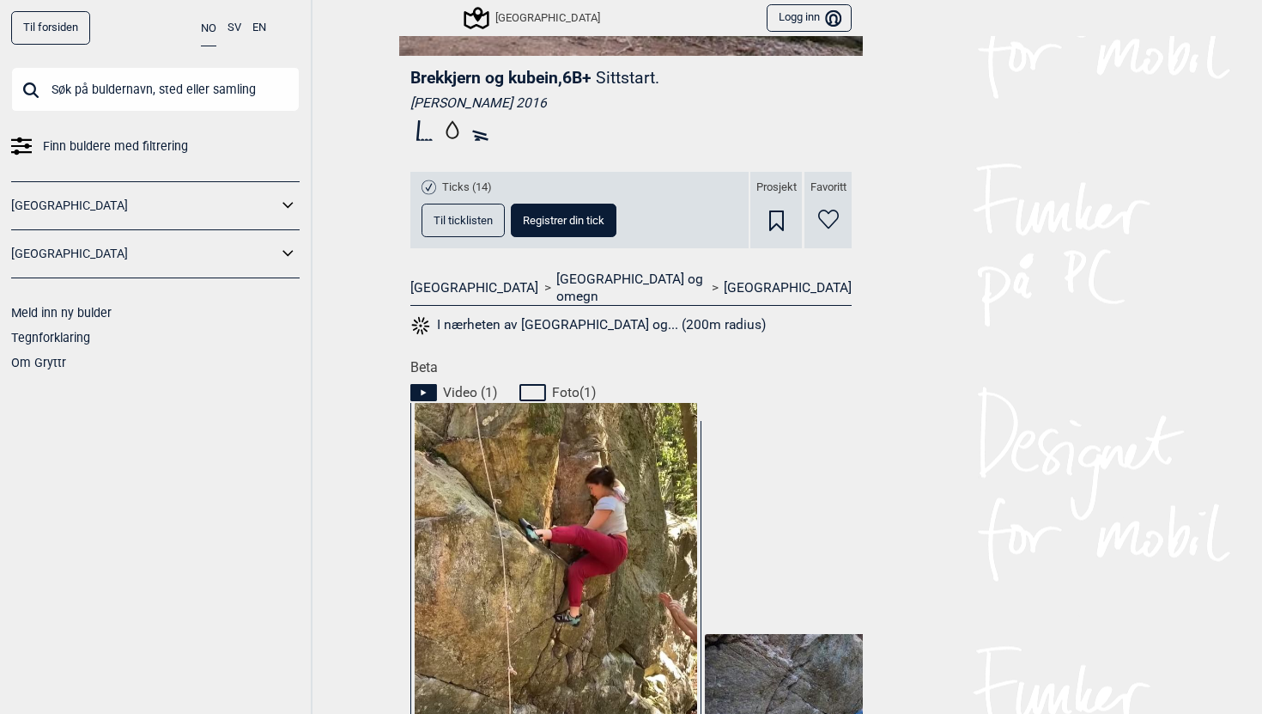
scroll to position [766, 0]
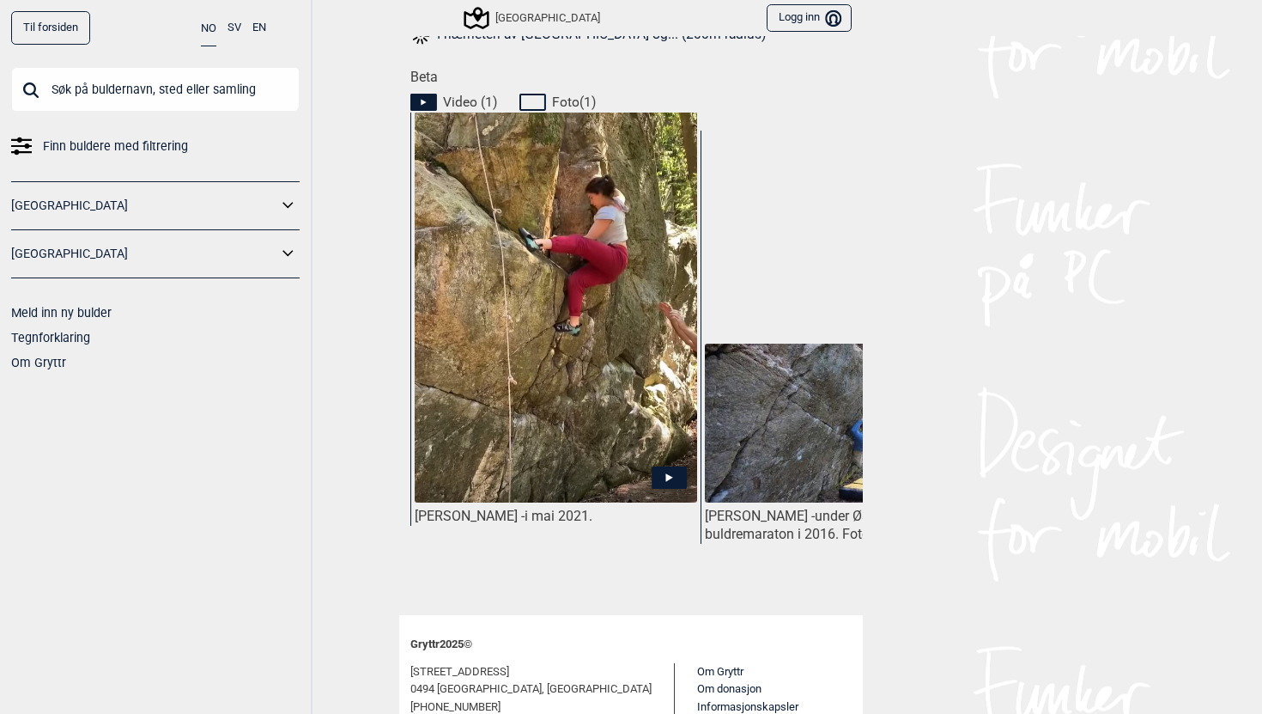
click at [524, 310] on img at bounding box center [556, 338] width 283 height 453
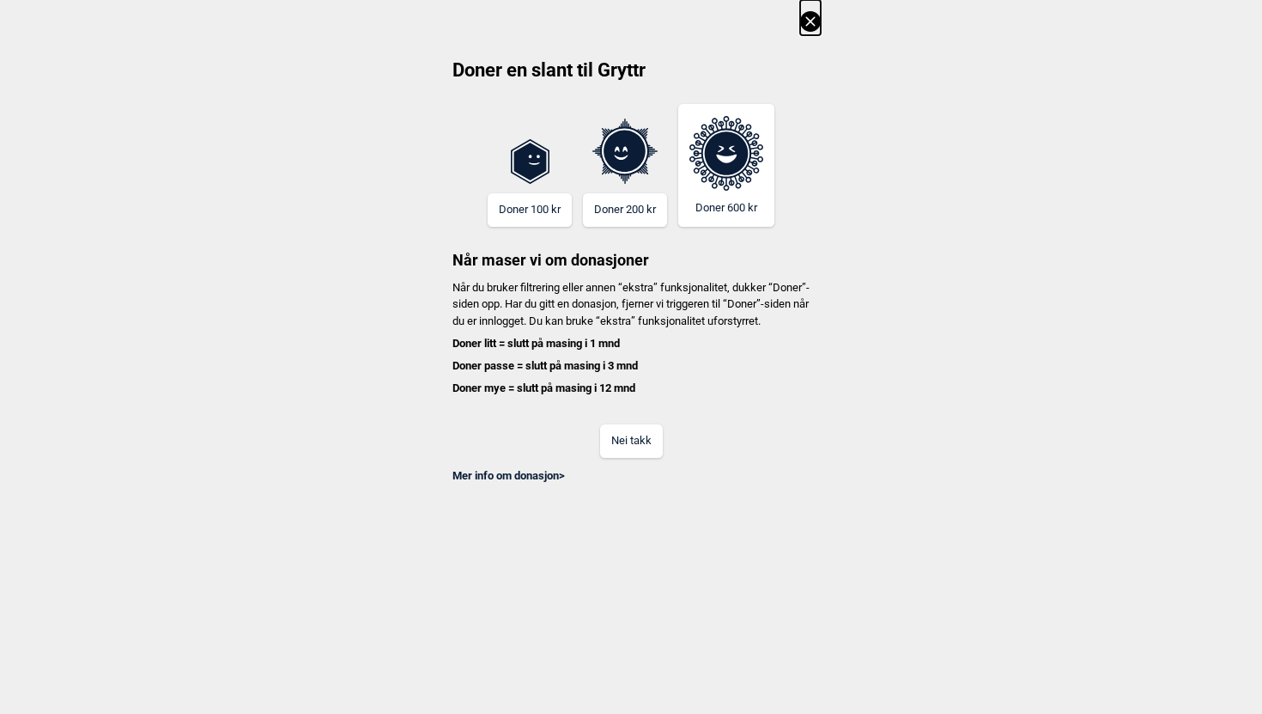
click at [806, 32] on button at bounding box center [810, 17] width 21 height 35
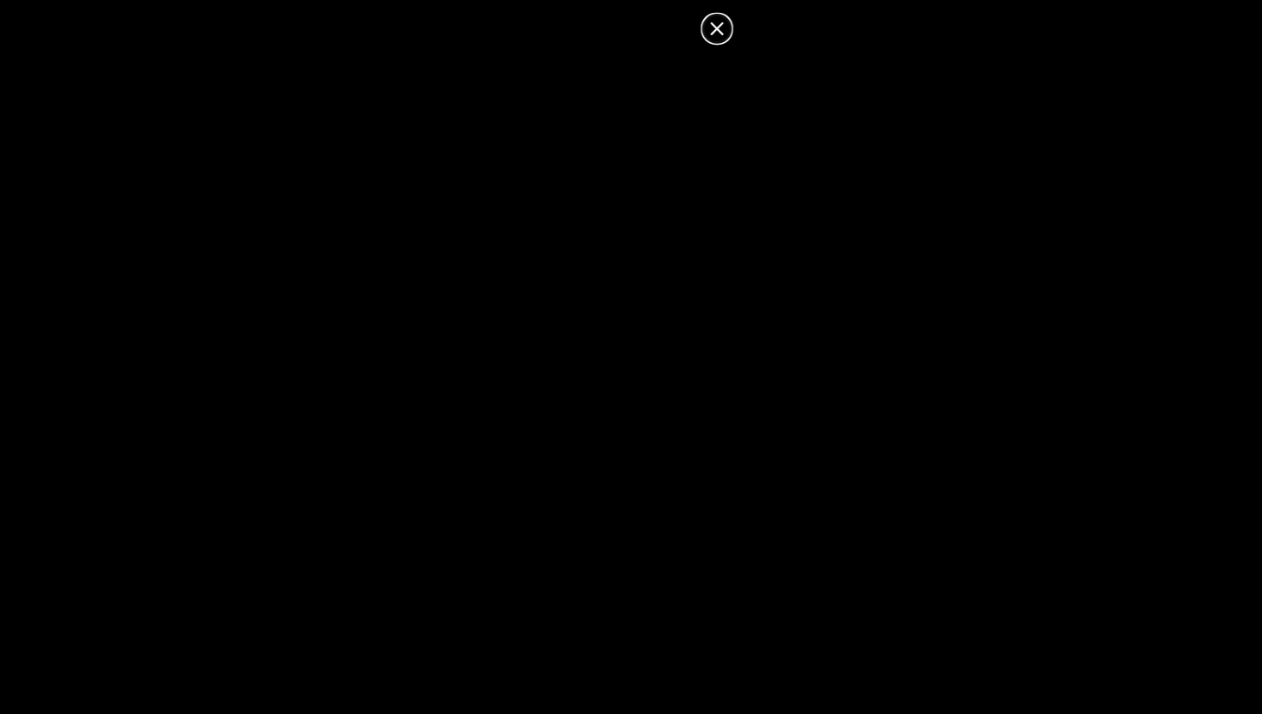
click at [604, 27] on icon at bounding box center [603, 21] width 21 height 21
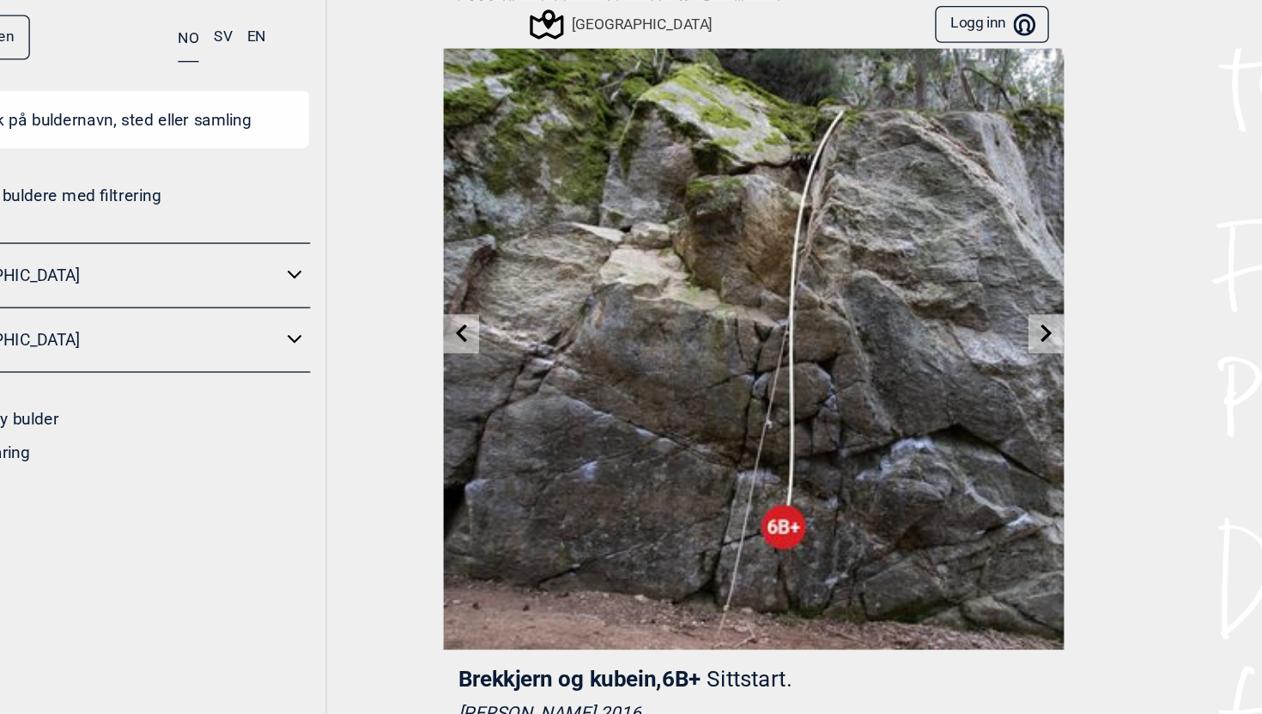
scroll to position [14, 0]
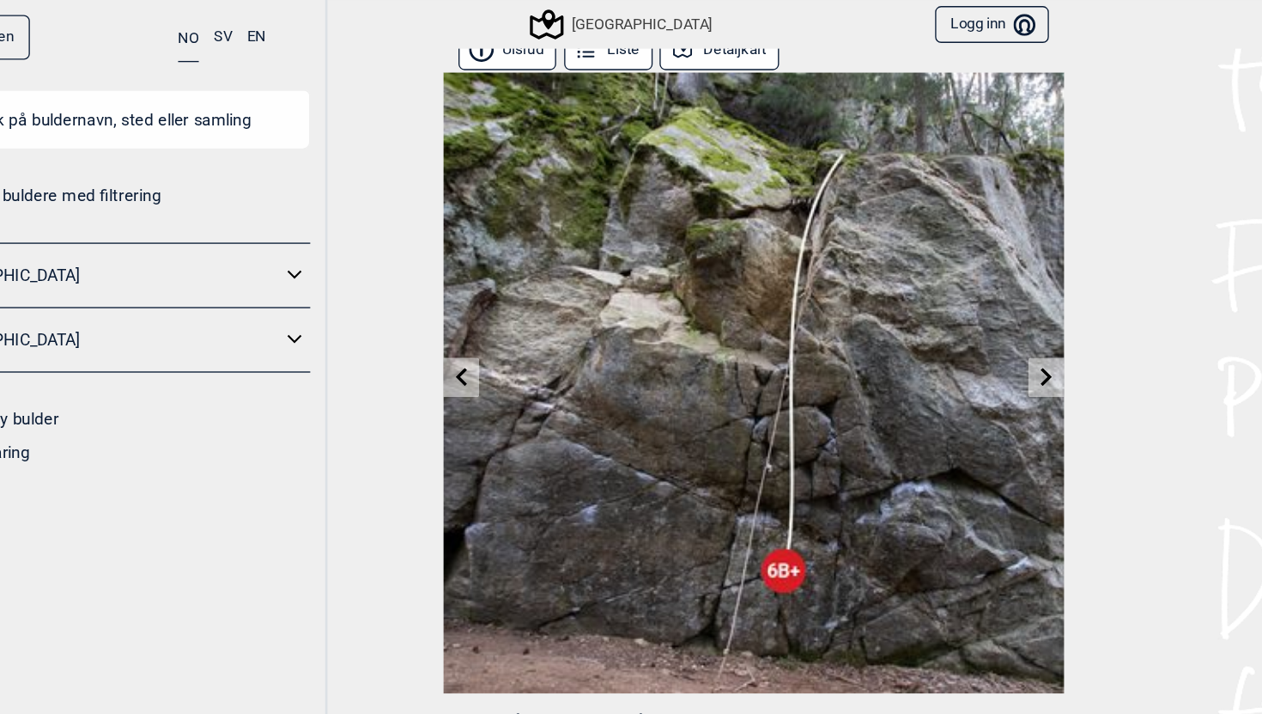
click at [842, 277] on link at bounding box center [849, 282] width 27 height 28
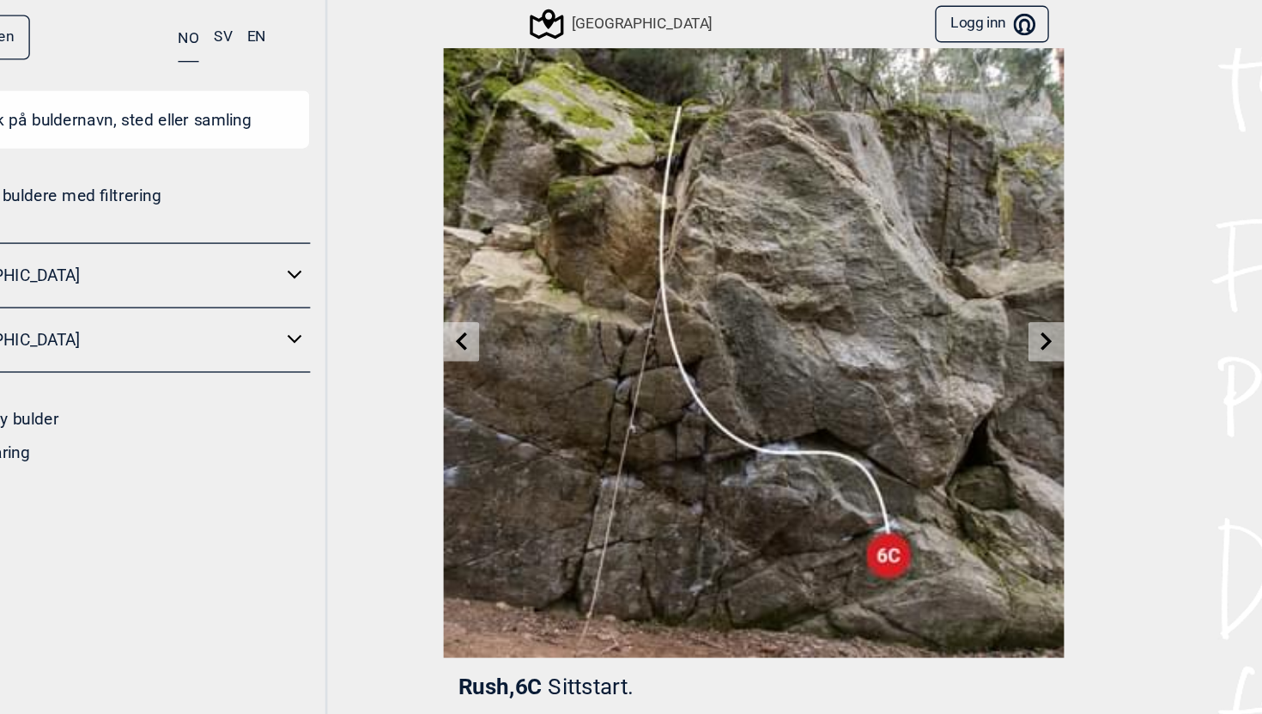
scroll to position [53, 0]
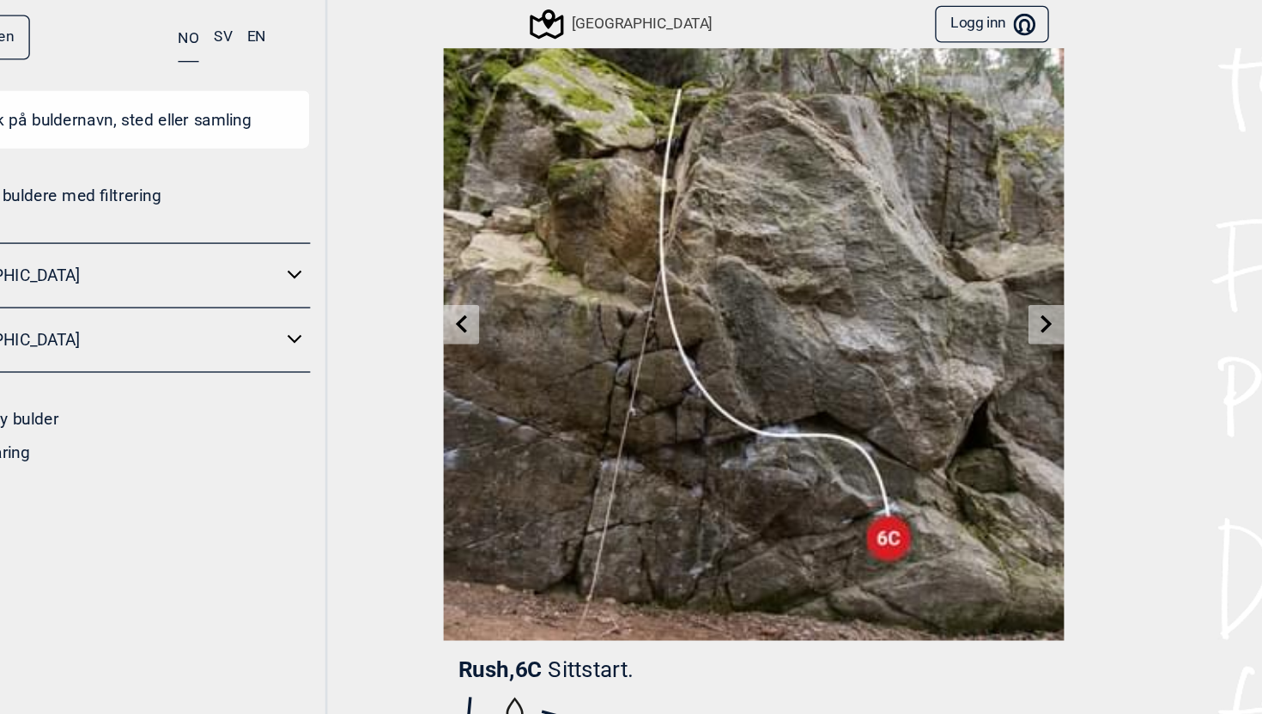
click at [842, 237] on link at bounding box center [849, 242] width 27 height 28
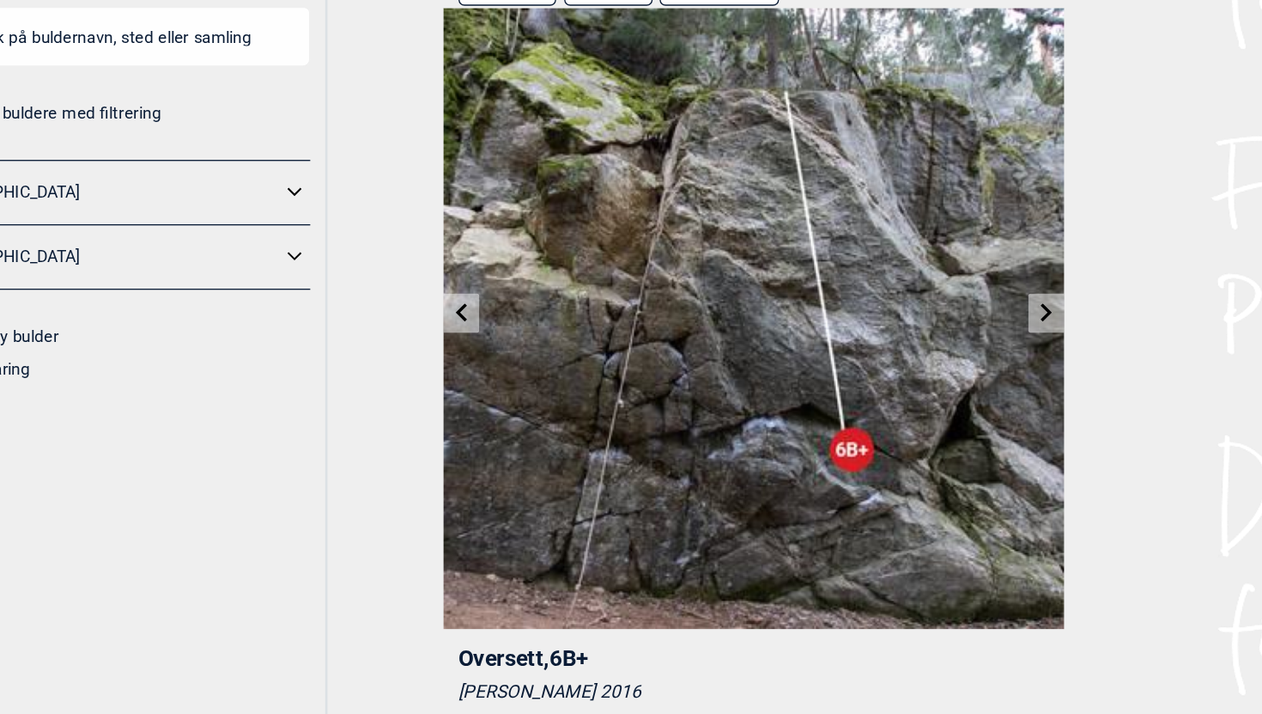
click at [844, 291] on icon at bounding box center [850, 295] width 14 height 14
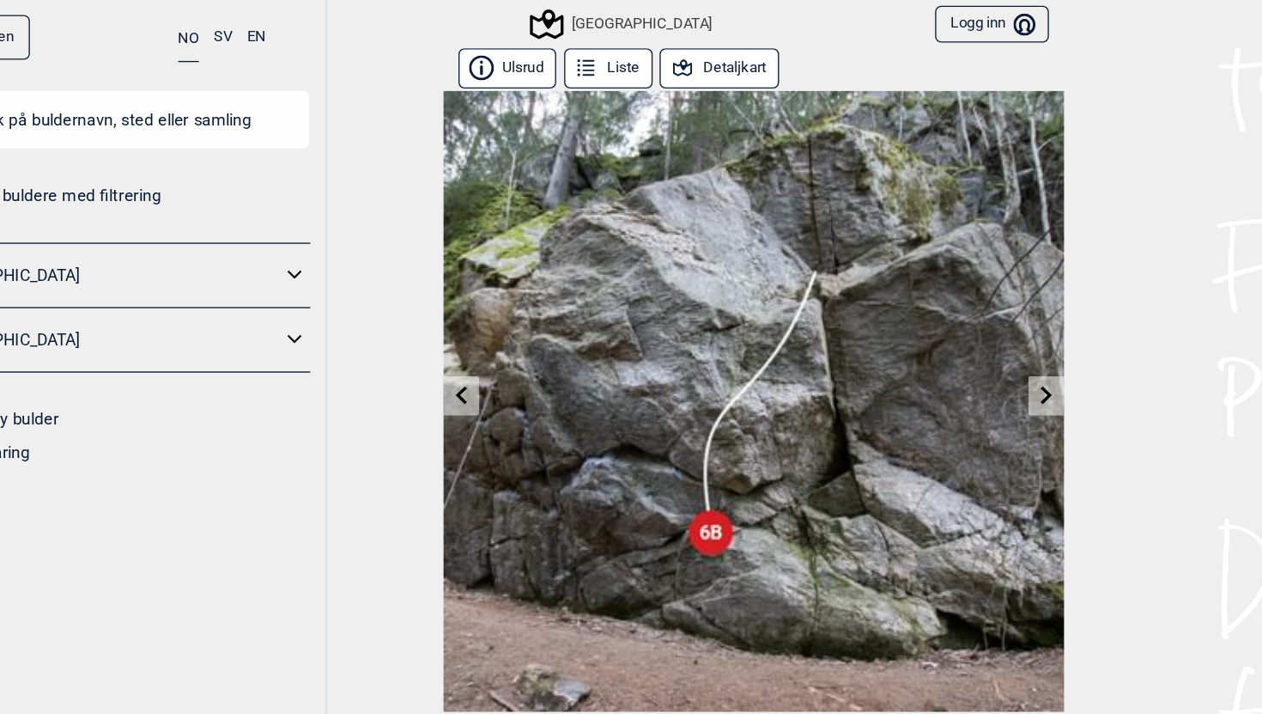
click at [849, 295] on icon at bounding box center [850, 295] width 14 height 14
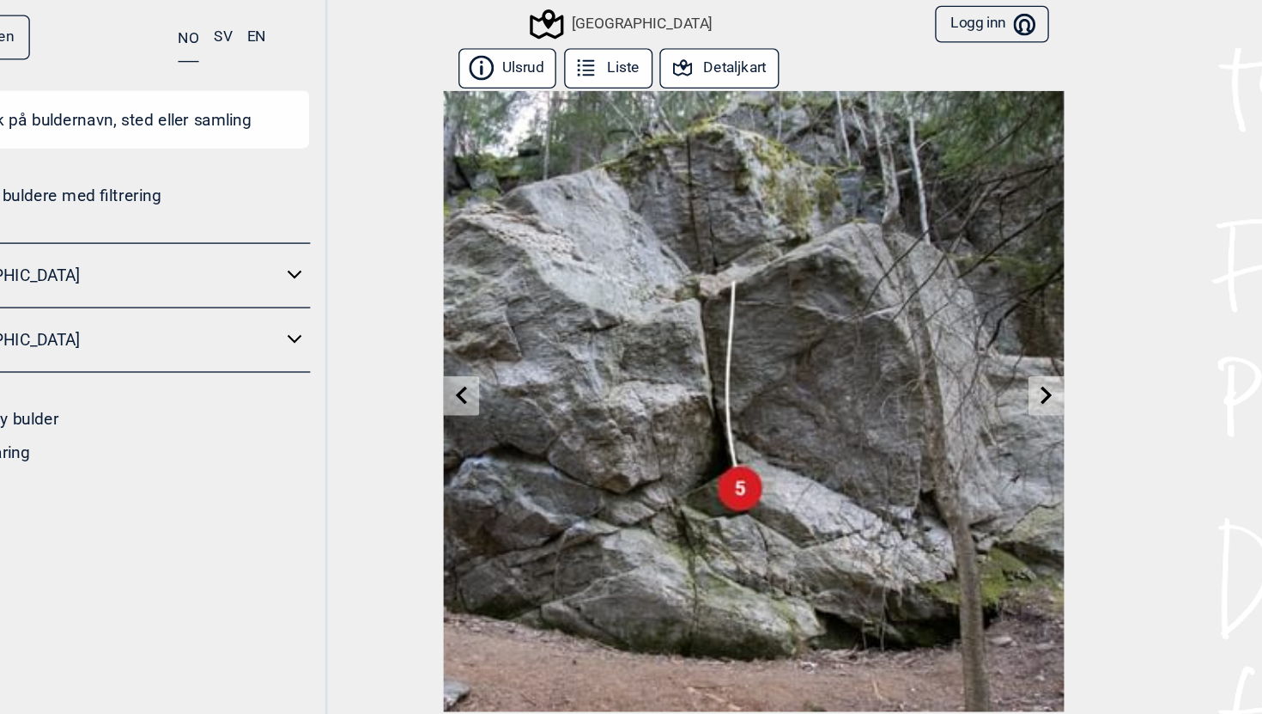
scroll to position [63, 0]
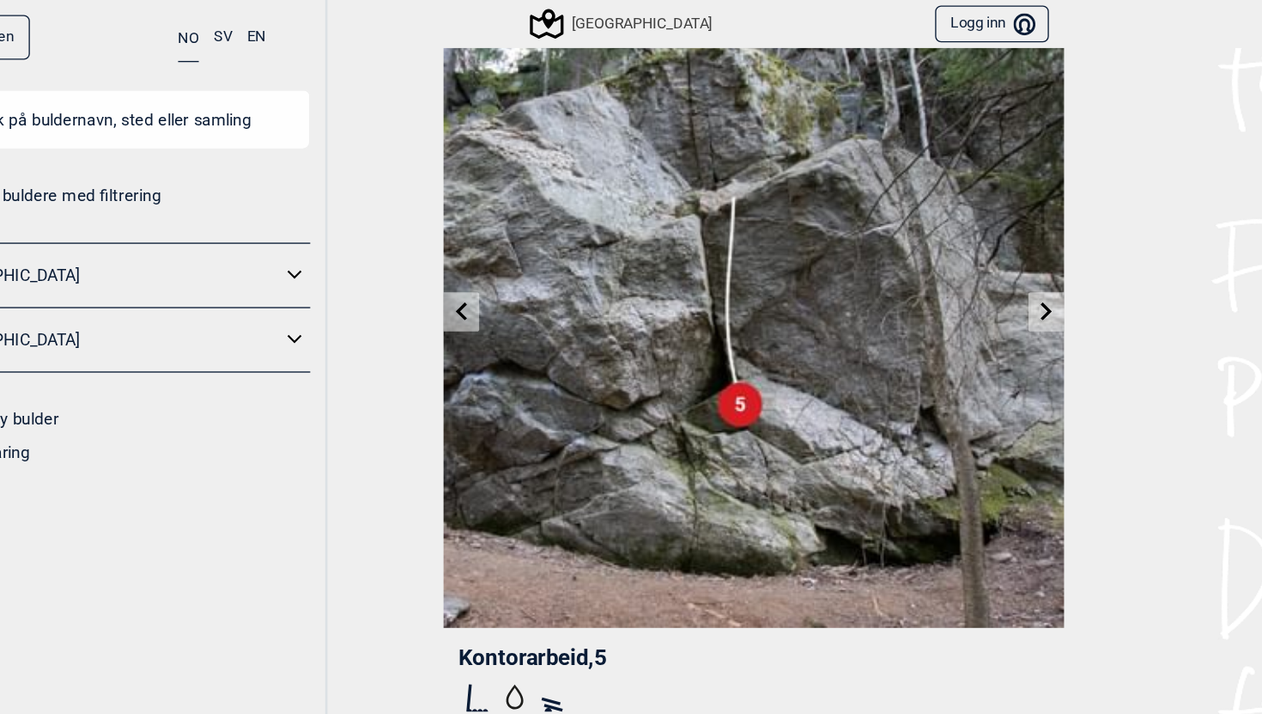
click at [854, 235] on icon at bounding box center [850, 232] width 14 height 14
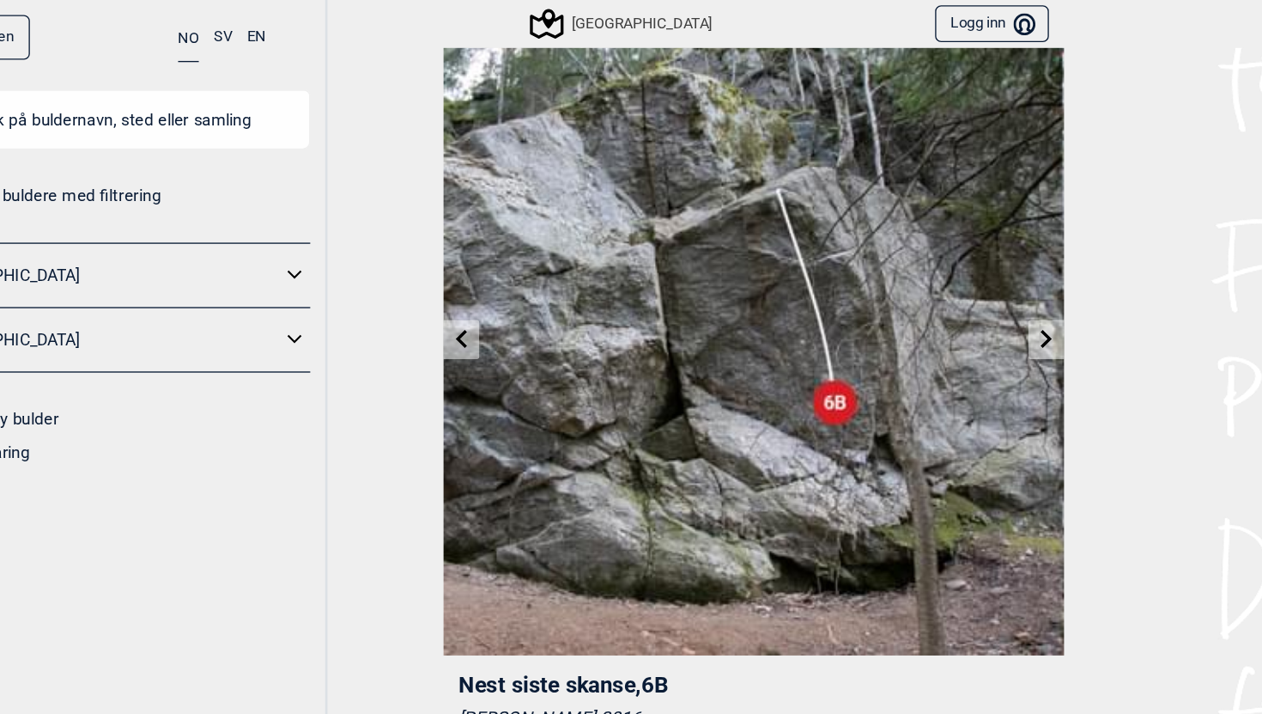
scroll to position [20, 0]
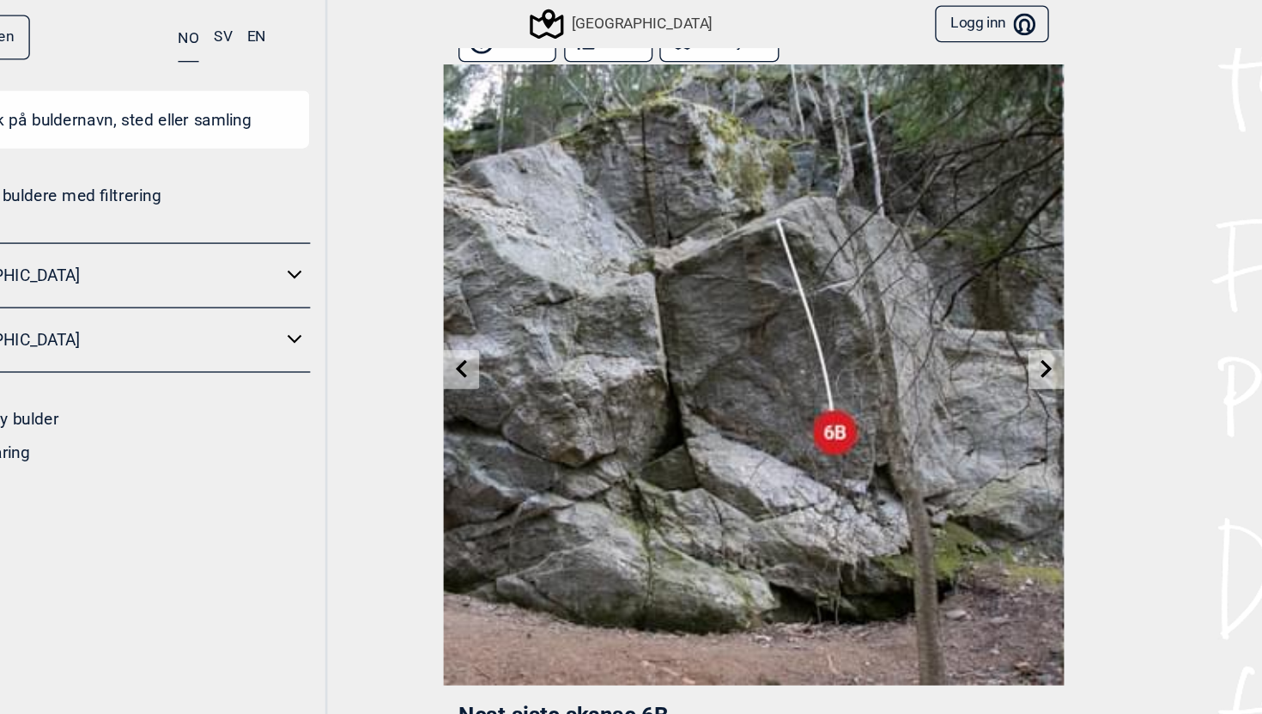
click at [845, 271] on icon at bounding box center [850, 275] width 14 height 14
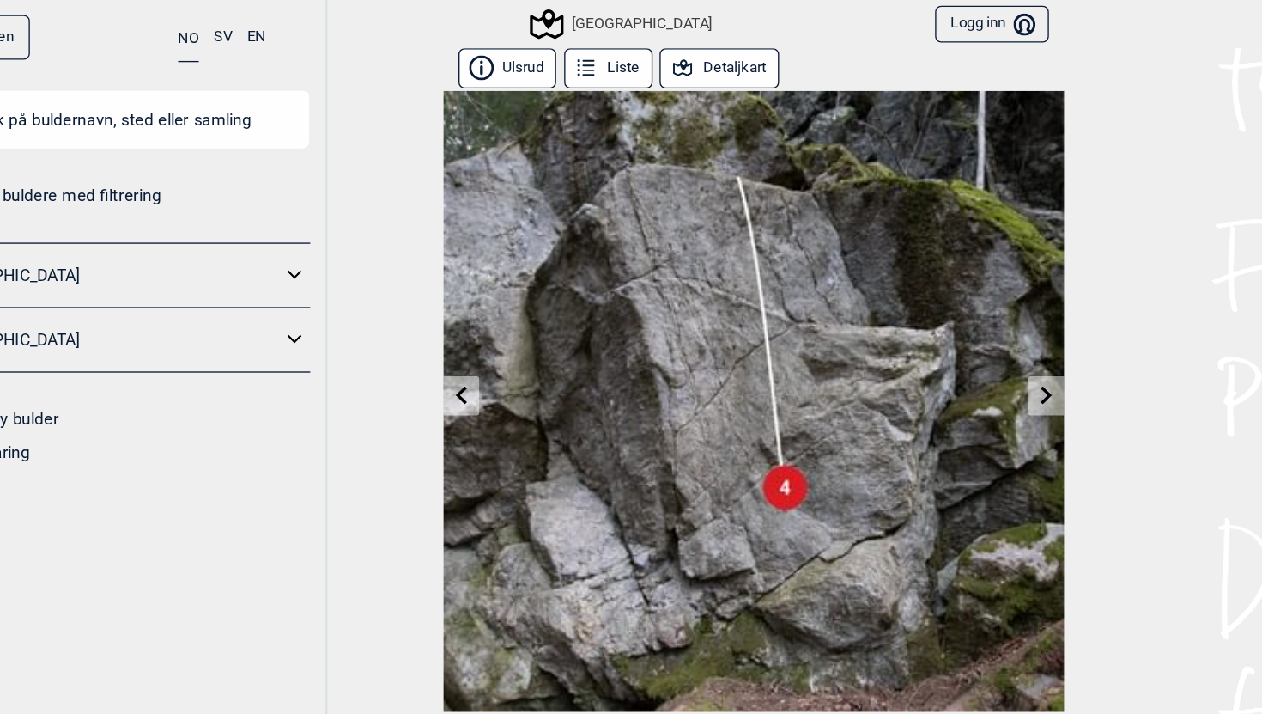
click at [842, 308] on link at bounding box center [849, 296] width 27 height 28
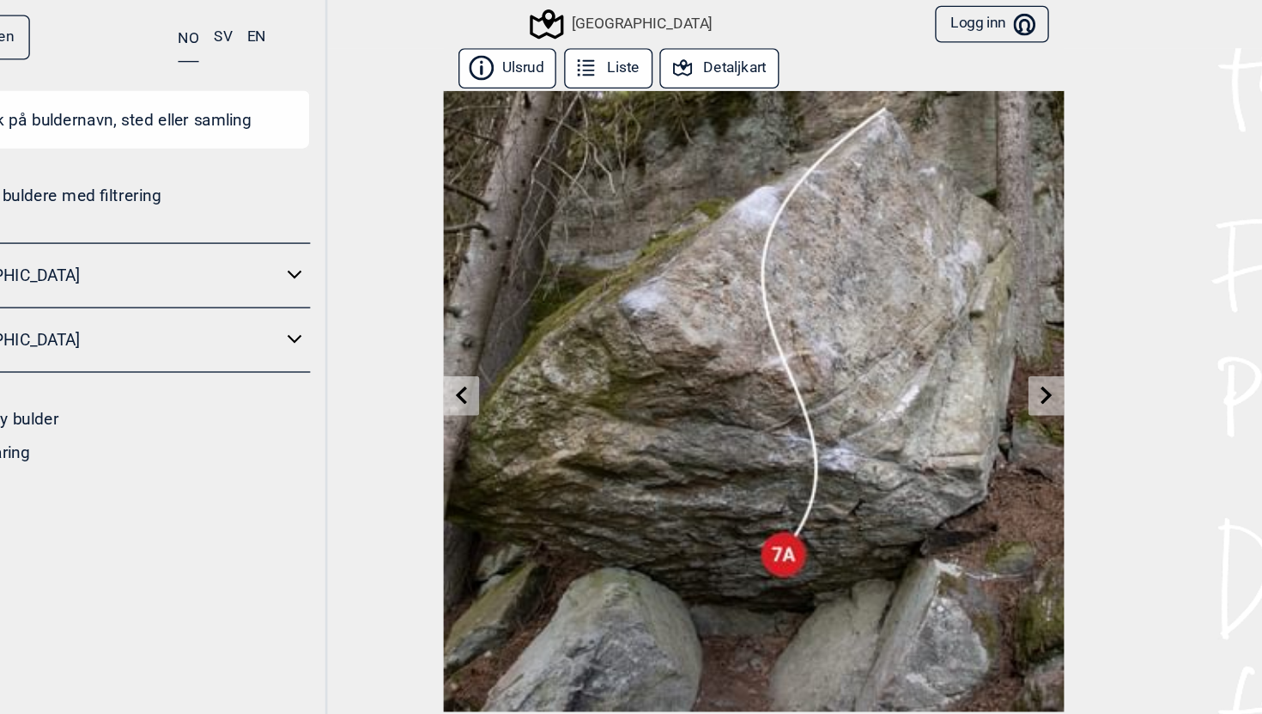
click at [420, 300] on link at bounding box center [412, 296] width 27 height 28
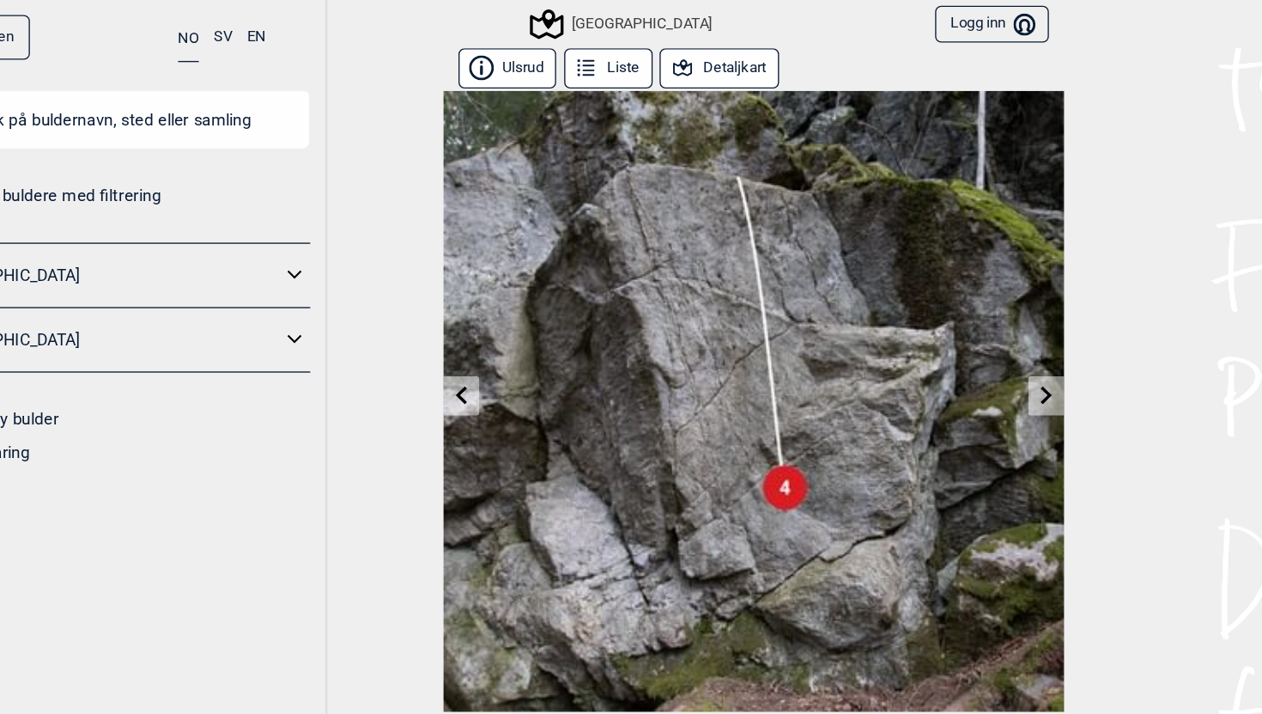
click at [420, 300] on link at bounding box center [412, 296] width 27 height 28
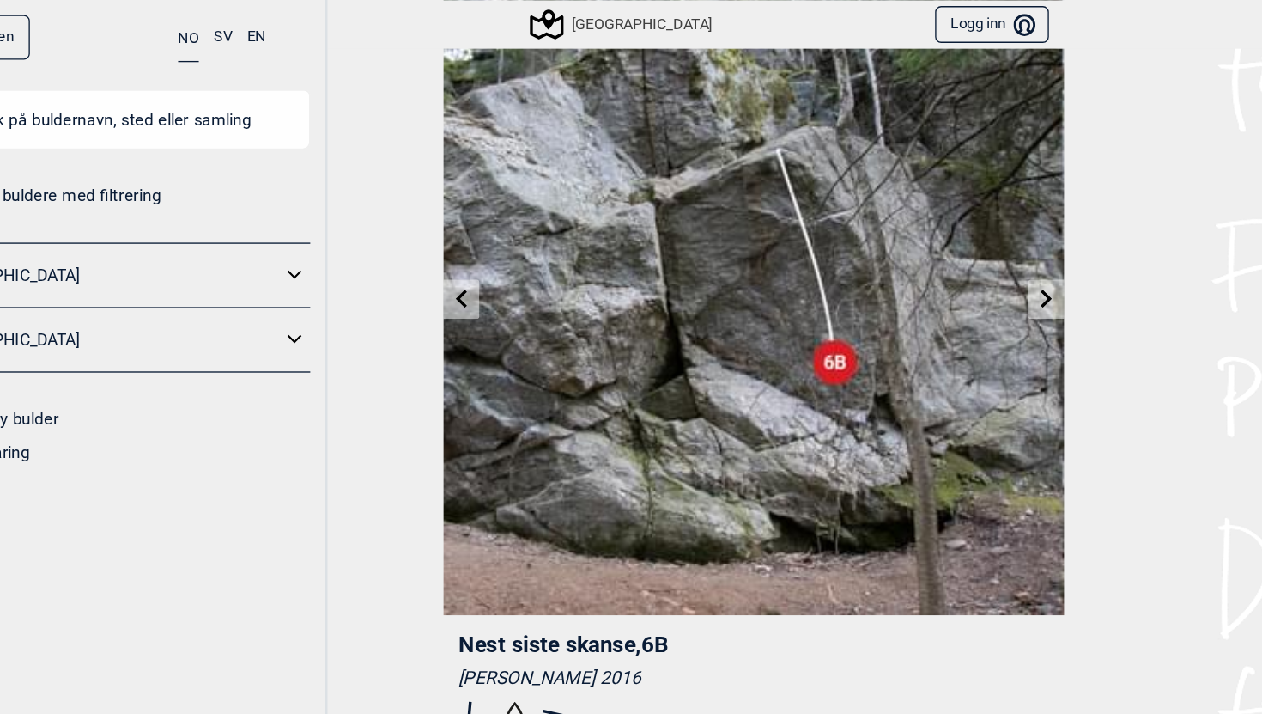
scroll to position [73, 0]
click at [412, 226] on icon at bounding box center [413, 222] width 9 height 14
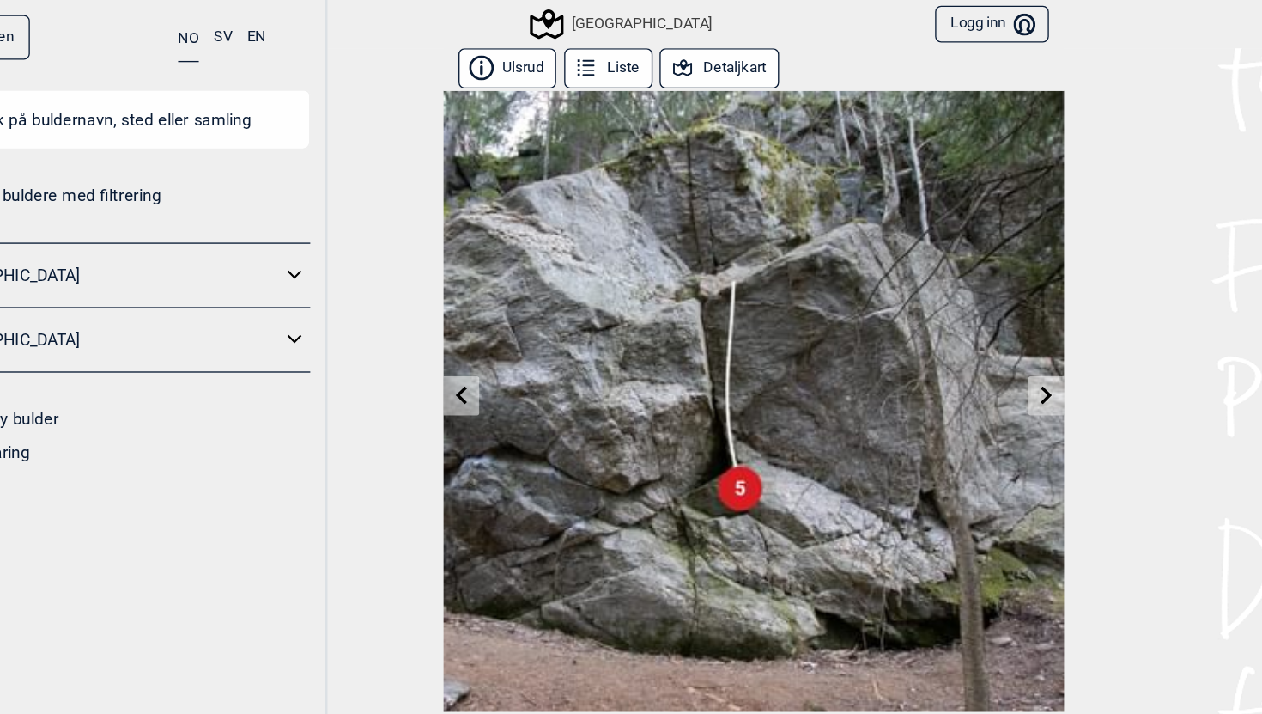
click at [412, 284] on link at bounding box center [412, 296] width 27 height 28
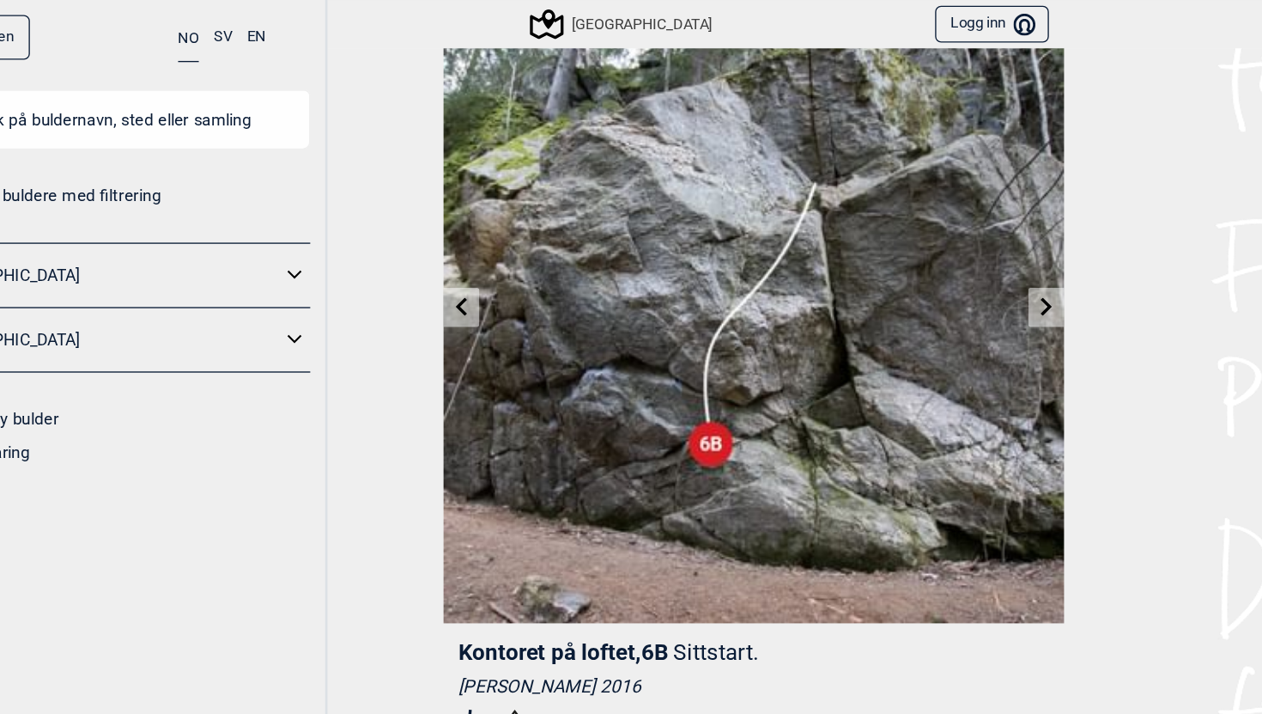
scroll to position [82, 0]
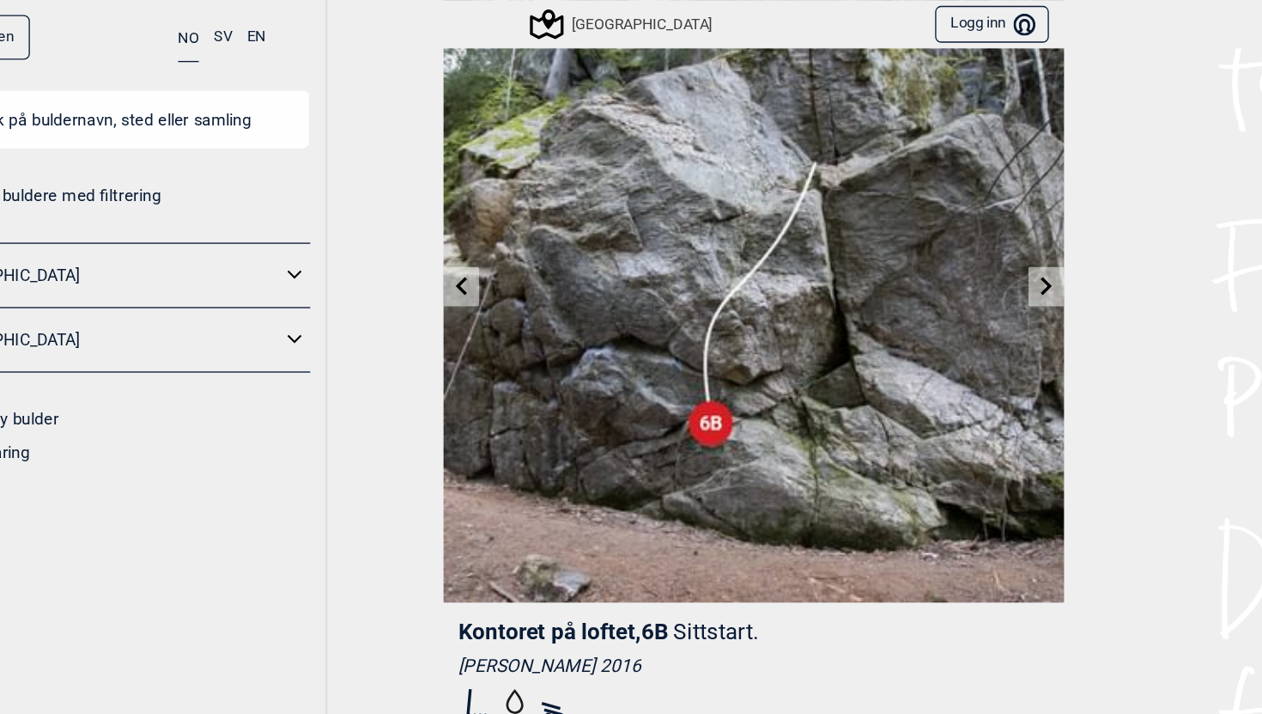
click at [840, 220] on link at bounding box center [849, 214] width 27 height 28
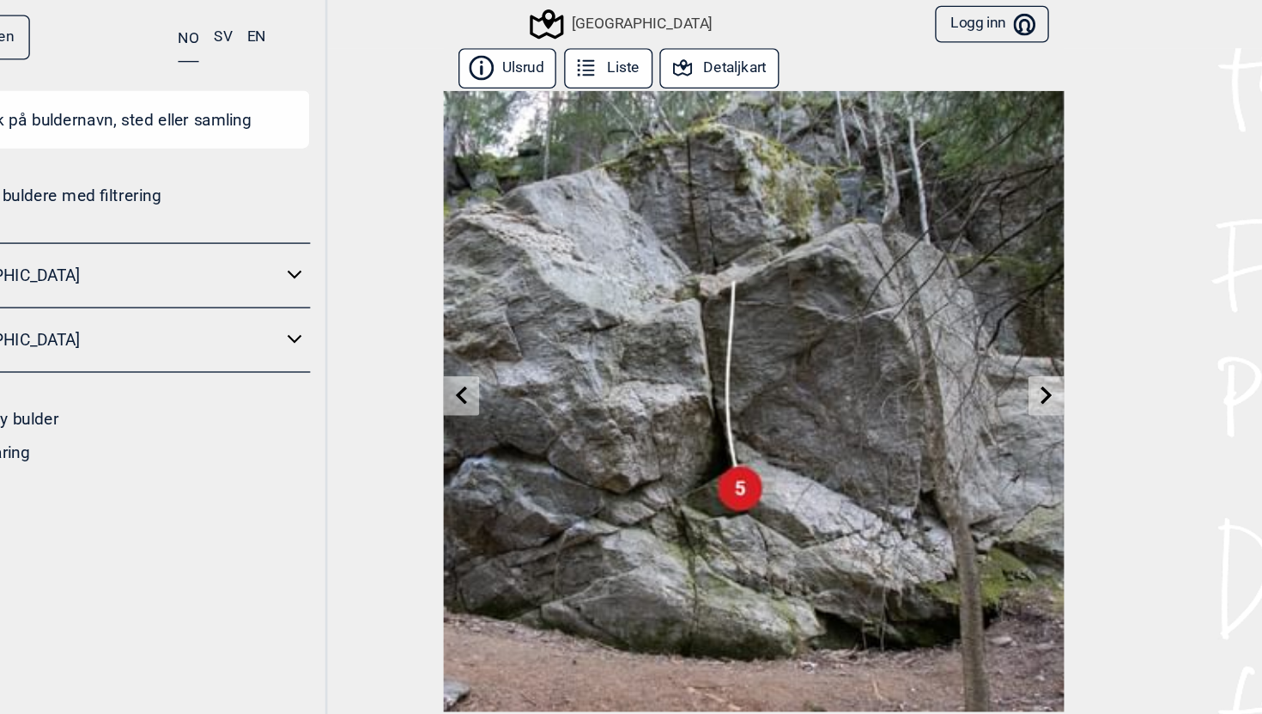
click at [853, 295] on icon at bounding box center [850, 295] width 14 height 14
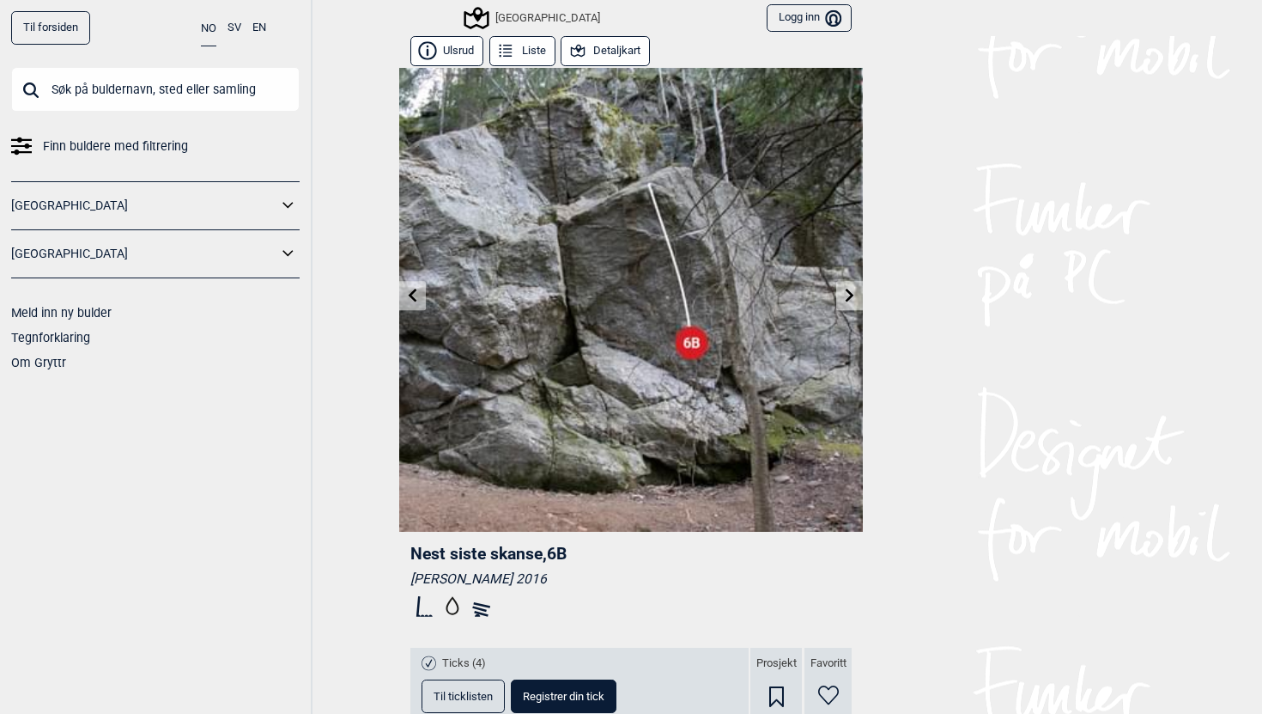
click at [851, 286] on link at bounding box center [849, 296] width 27 height 28
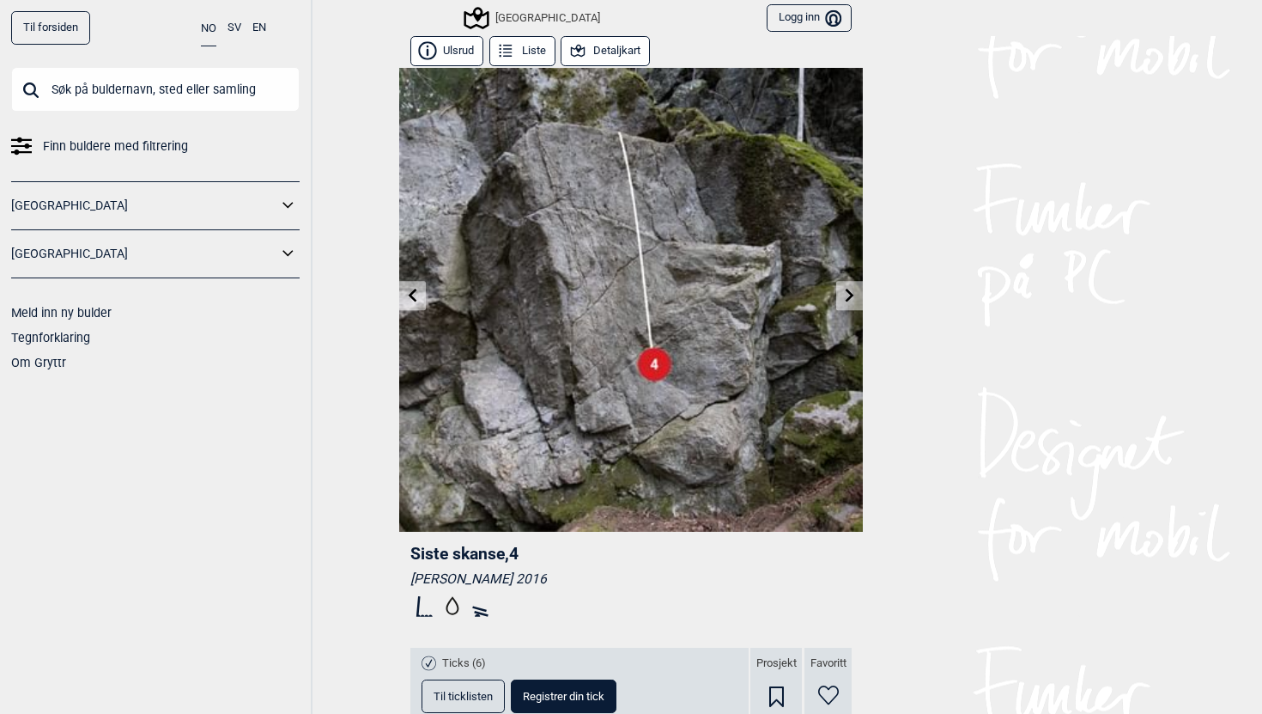
click at [851, 286] on link at bounding box center [849, 296] width 27 height 28
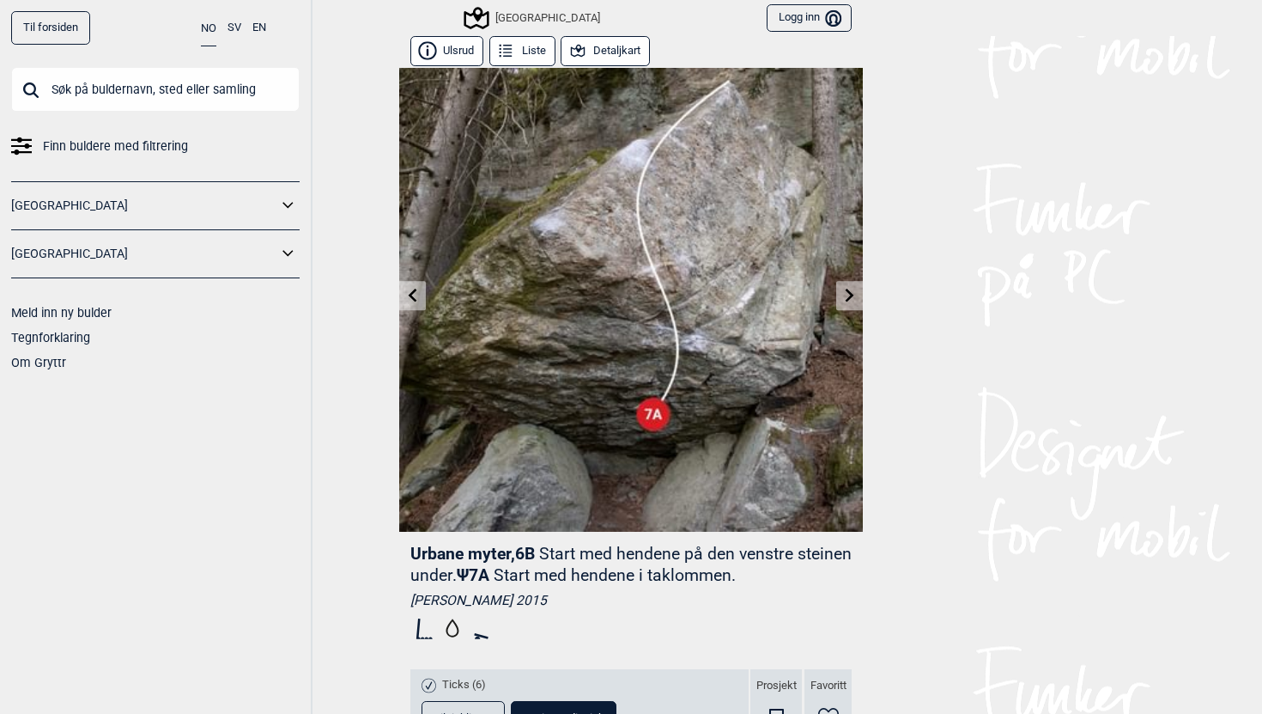
click at [851, 286] on link at bounding box center [849, 296] width 27 height 28
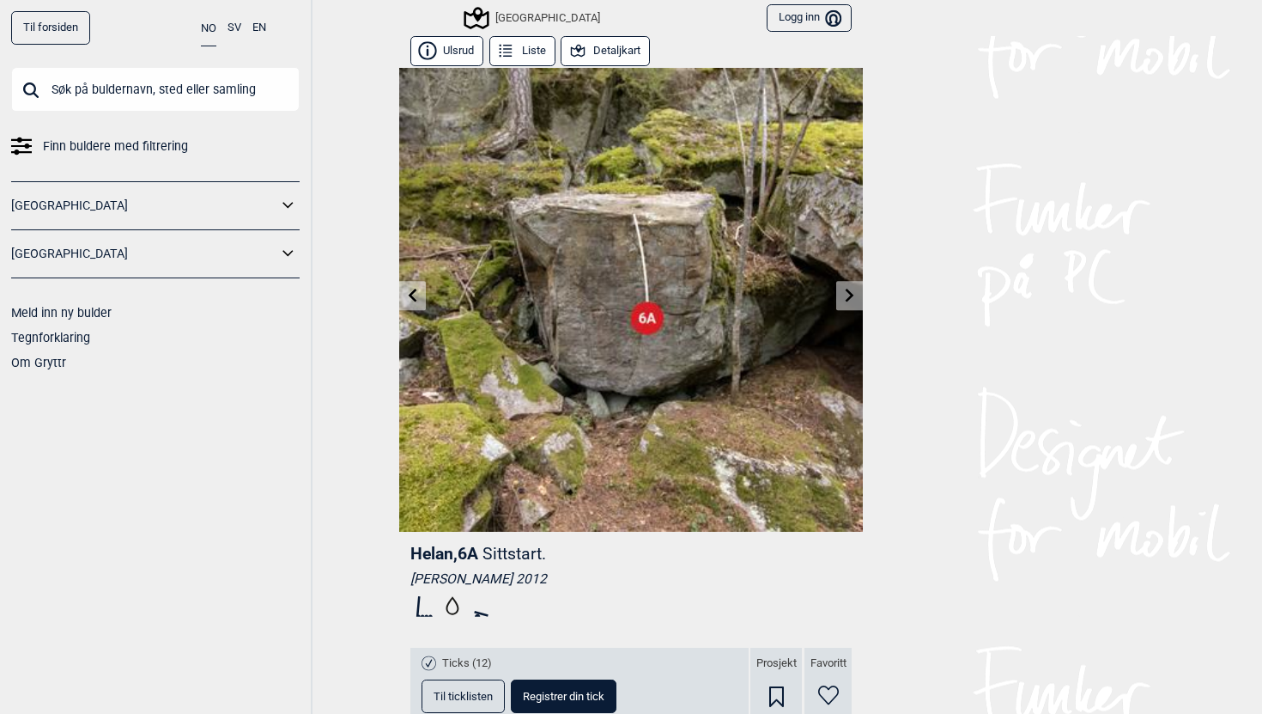
click at [847, 295] on icon at bounding box center [850, 295] width 14 height 14
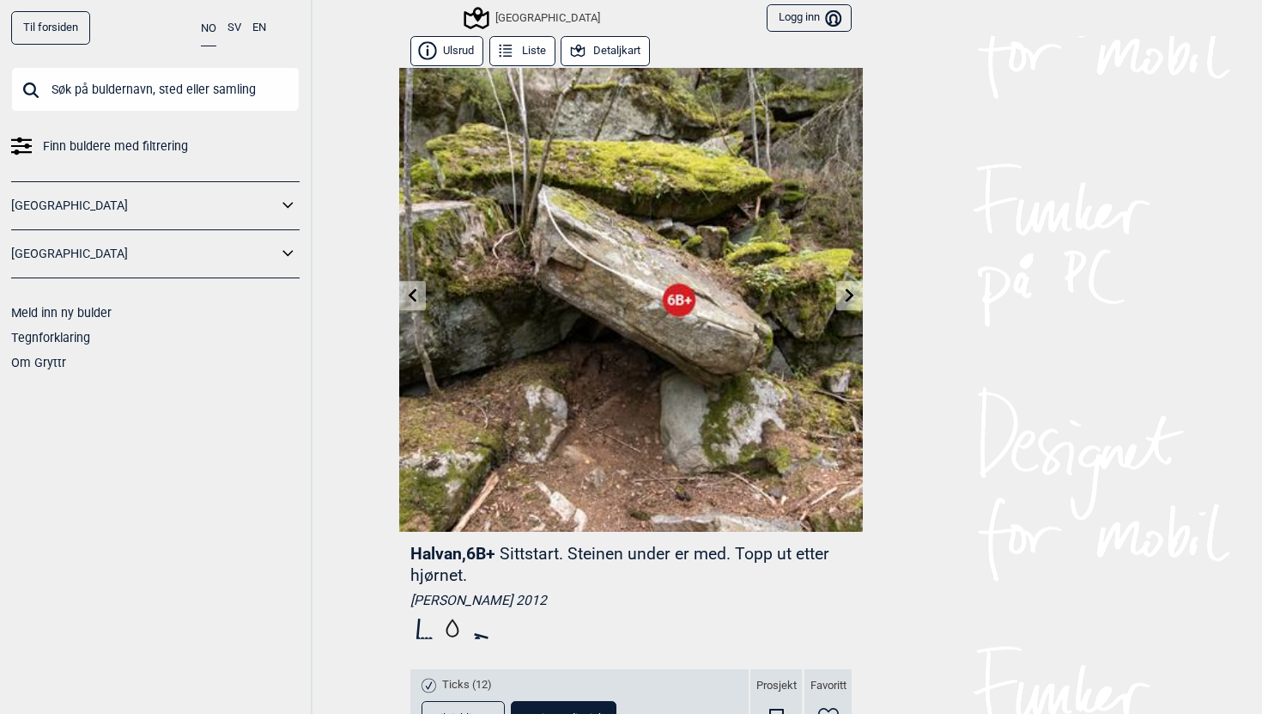
click at [847, 295] on icon at bounding box center [850, 295] width 14 height 14
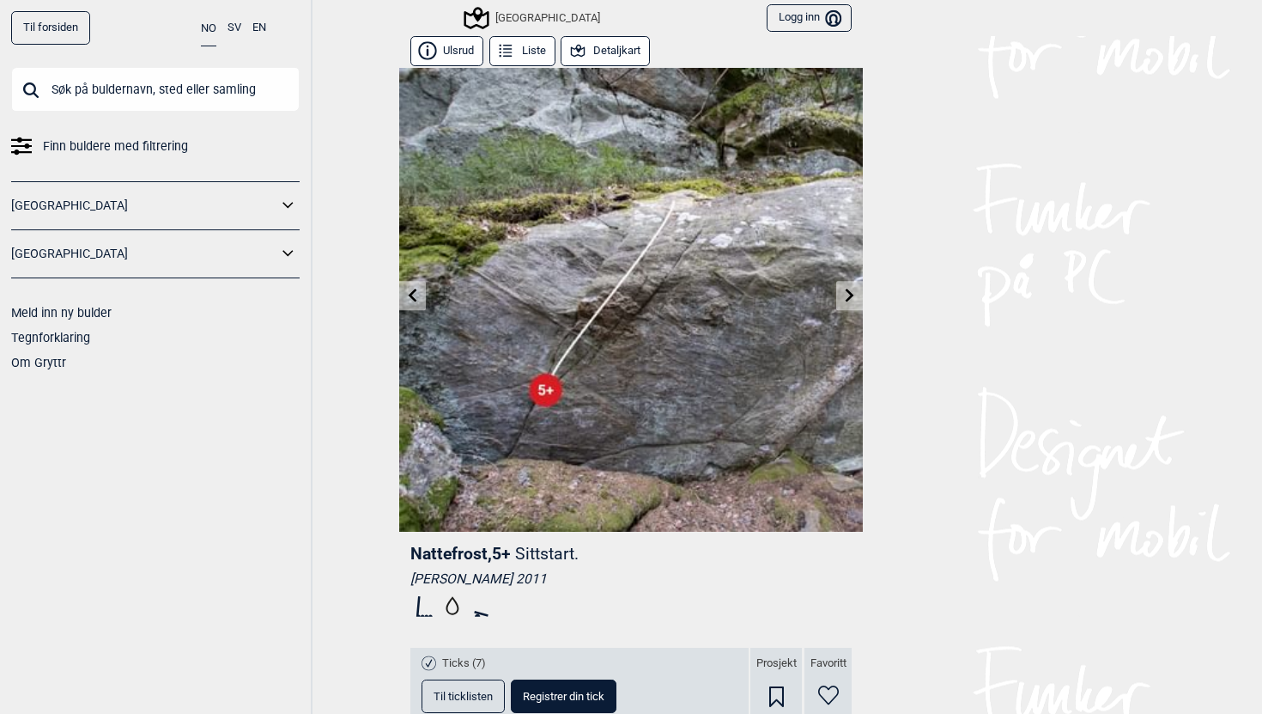
click at [844, 297] on icon at bounding box center [850, 295] width 14 height 14
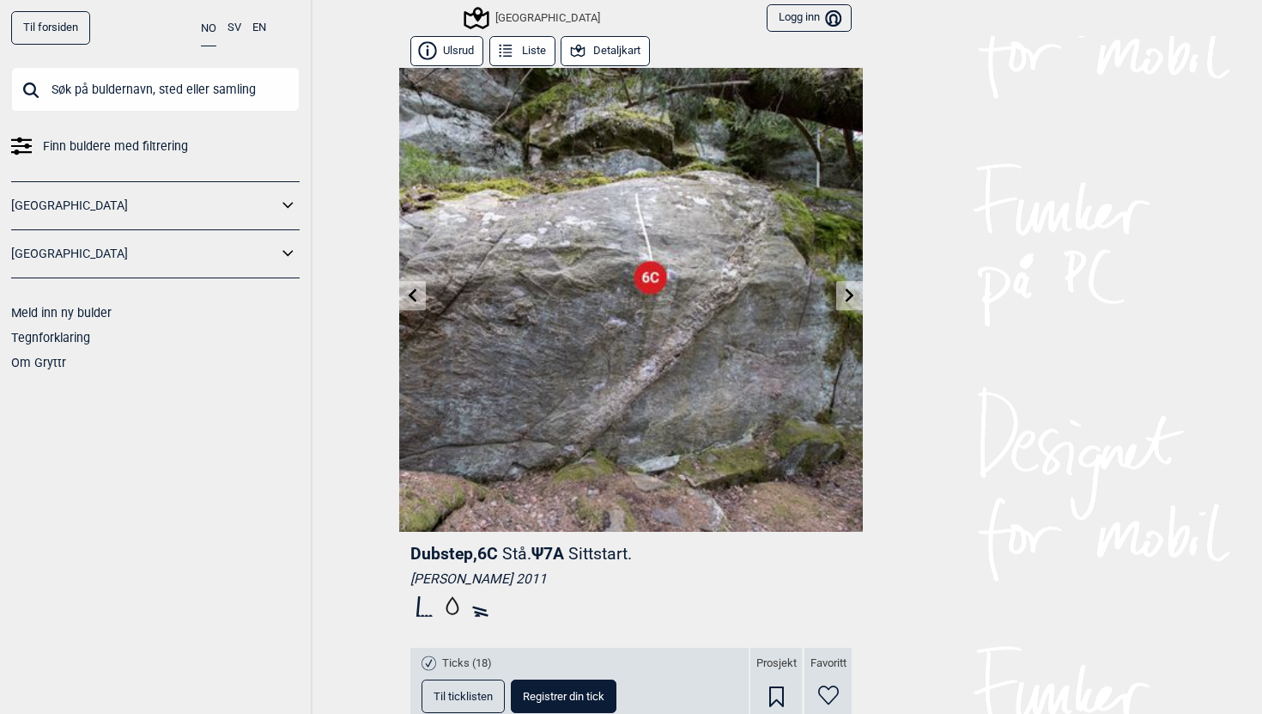
click at [844, 297] on icon at bounding box center [850, 295] width 14 height 14
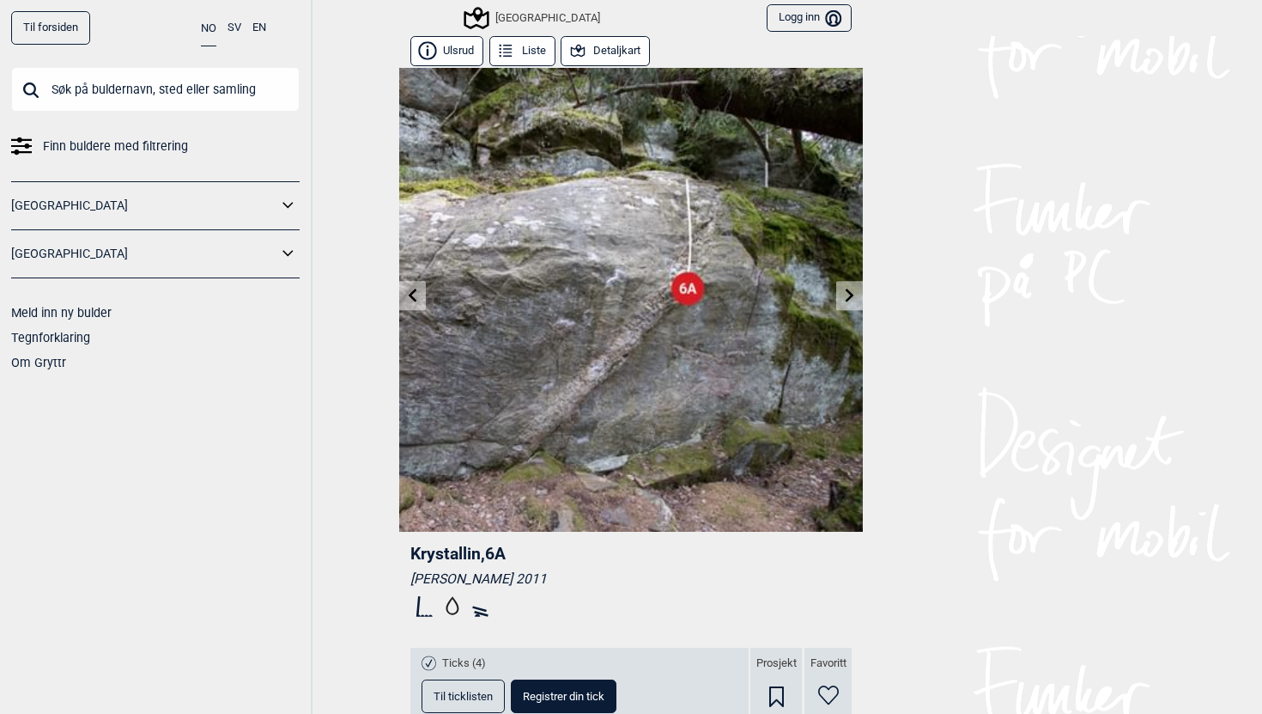
click at [844, 297] on icon at bounding box center [850, 295] width 14 height 14
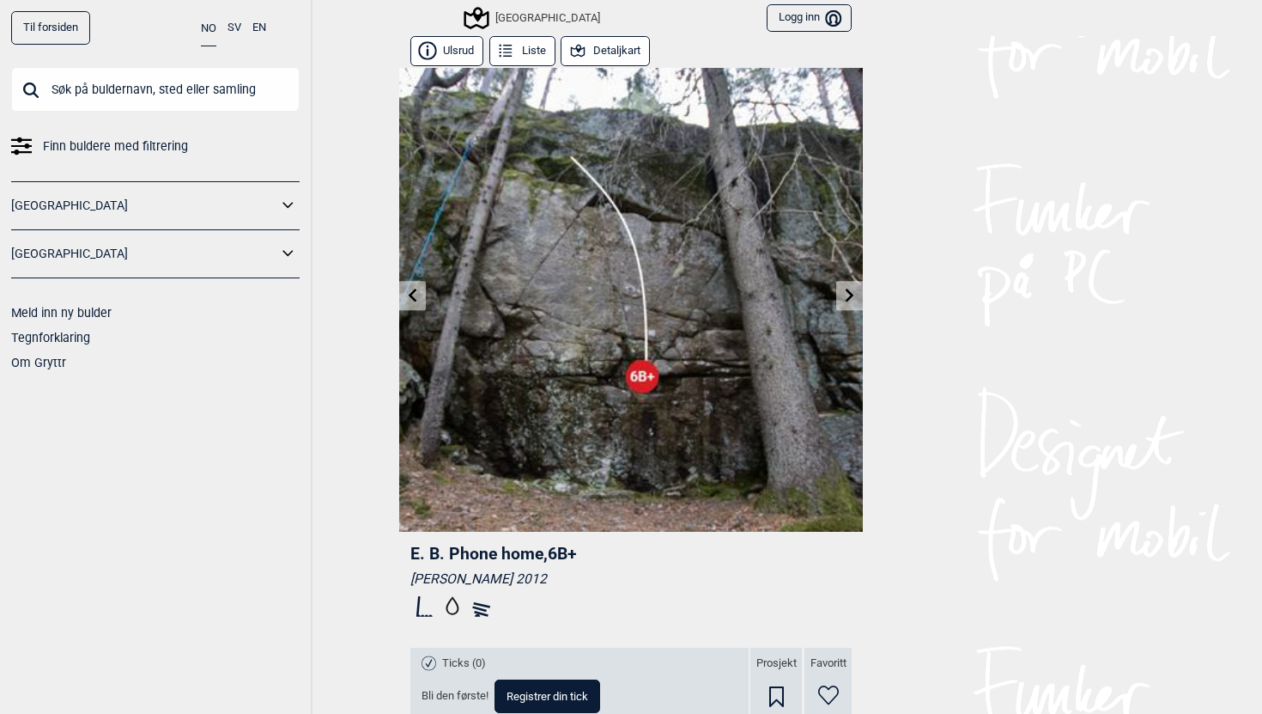
click at [844, 297] on icon at bounding box center [850, 295] width 14 height 14
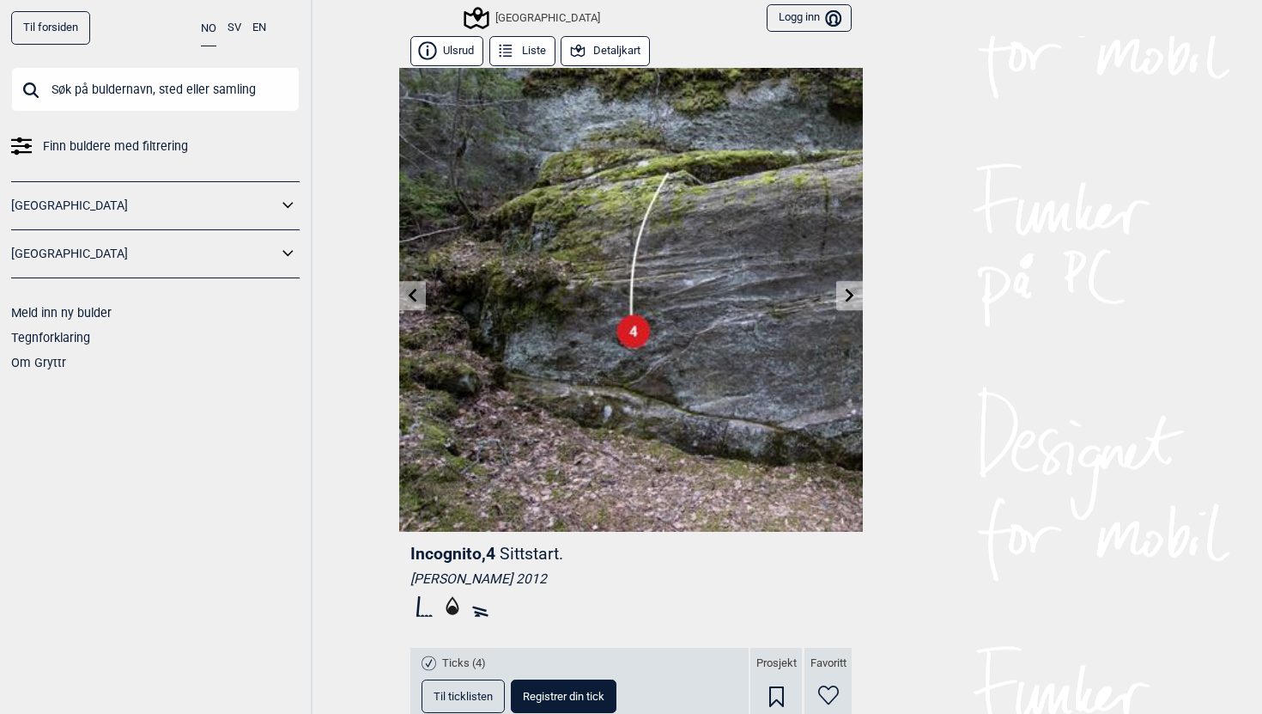
click at [844, 297] on icon at bounding box center [850, 295] width 14 height 14
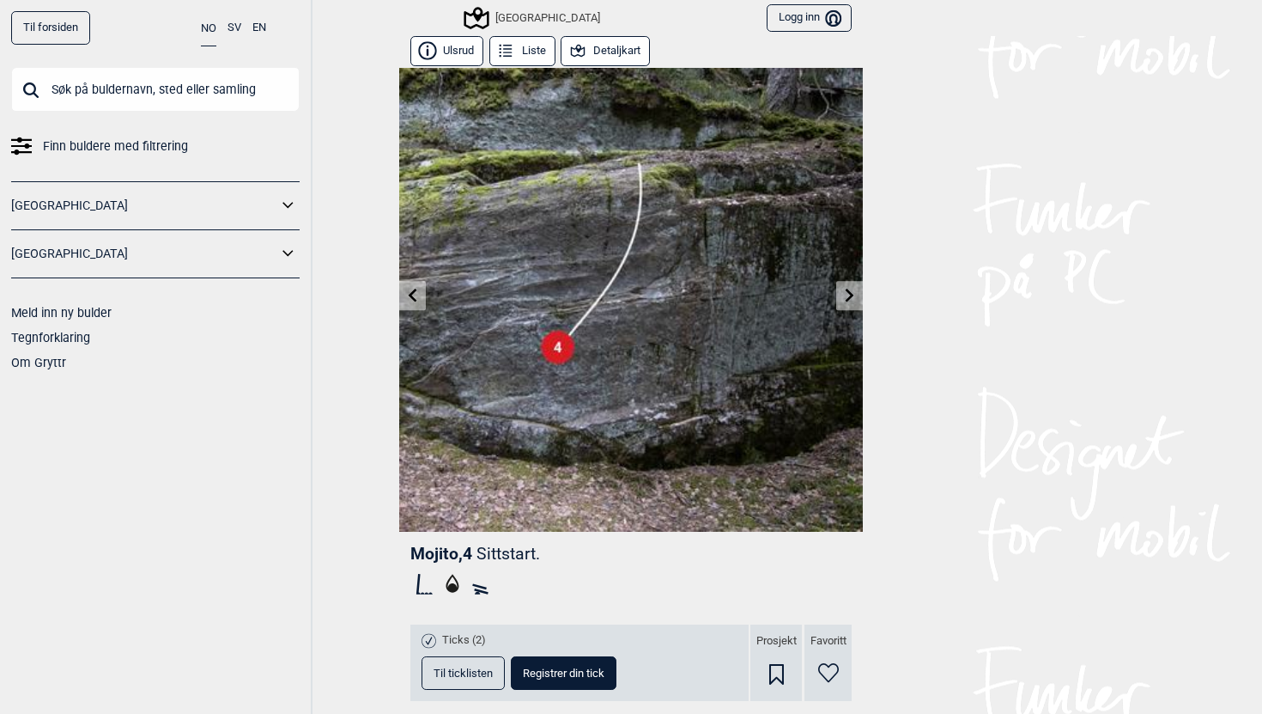
click at [844, 297] on icon at bounding box center [850, 295] width 14 height 14
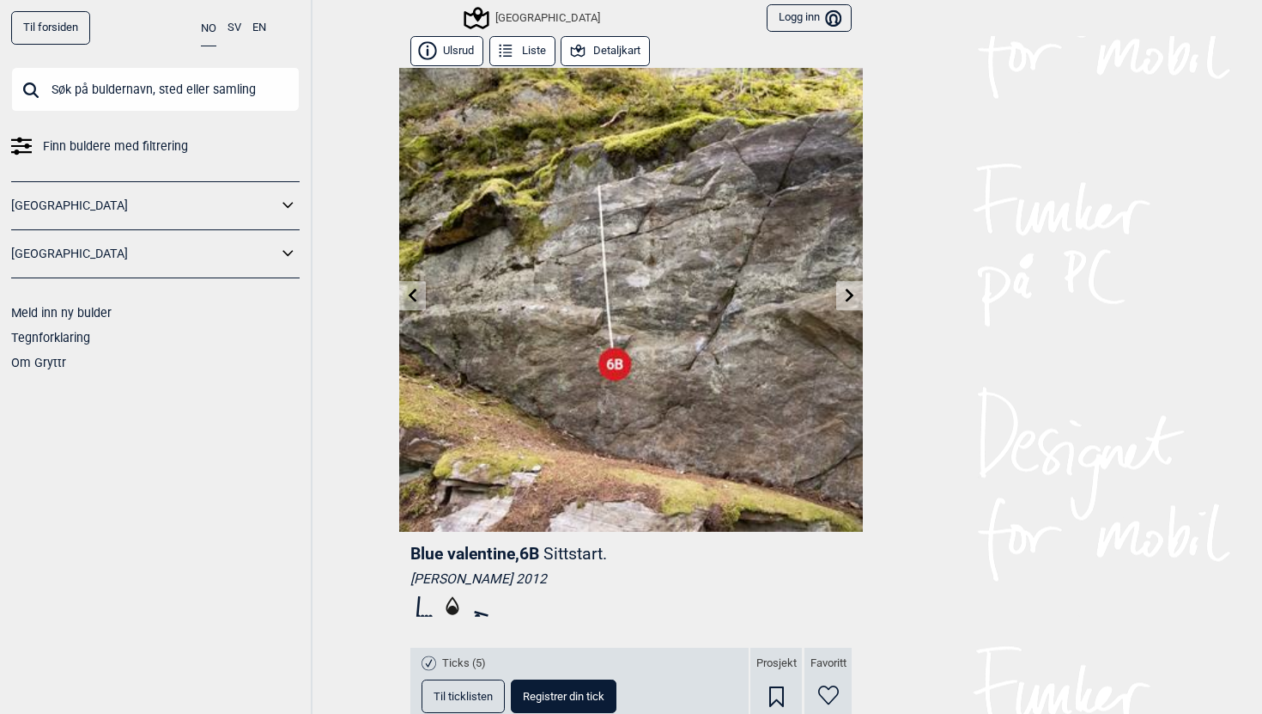
click at [846, 287] on link at bounding box center [849, 296] width 27 height 28
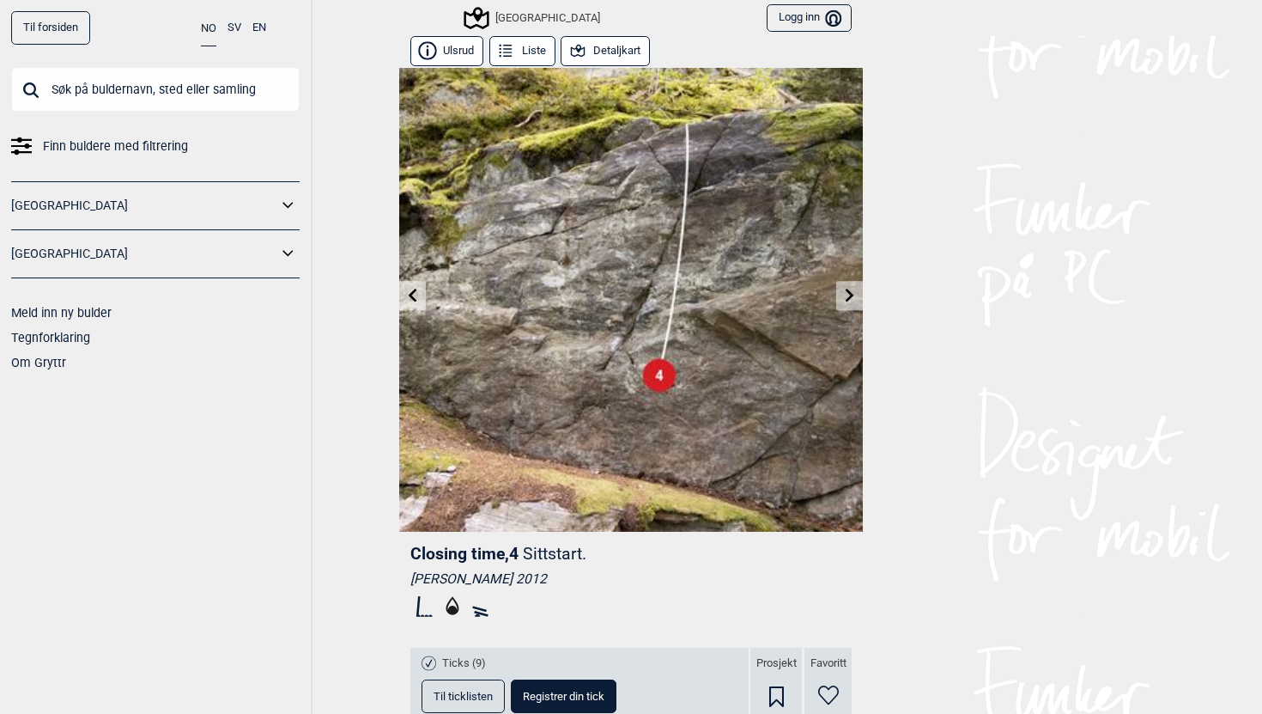
click at [842, 304] on link at bounding box center [849, 296] width 27 height 28
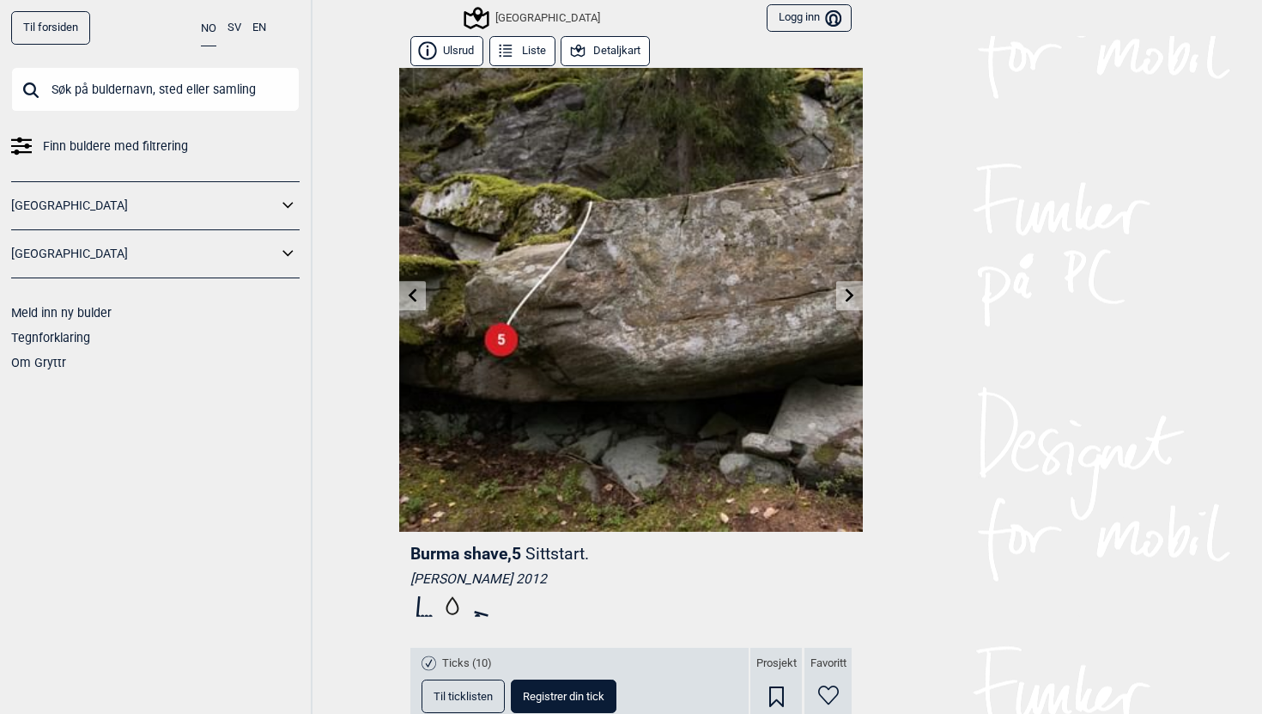
click at [842, 304] on link at bounding box center [849, 296] width 27 height 28
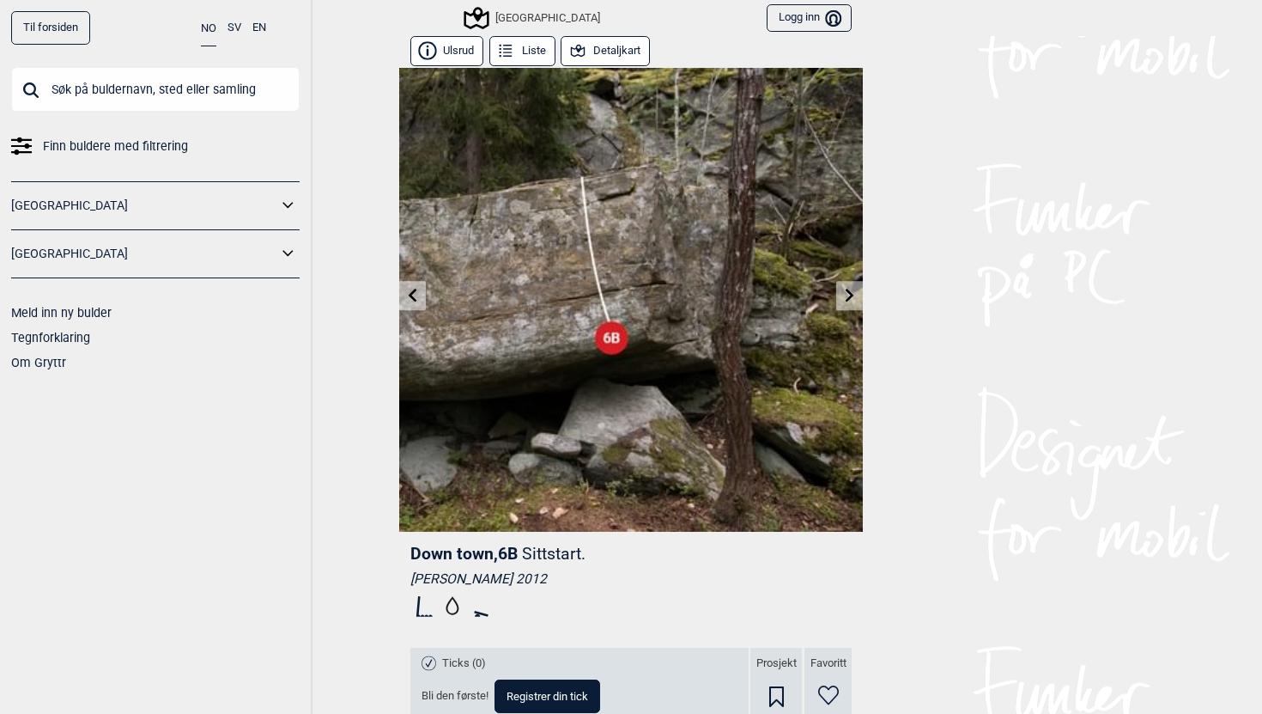
click at [842, 304] on link at bounding box center [849, 296] width 27 height 28
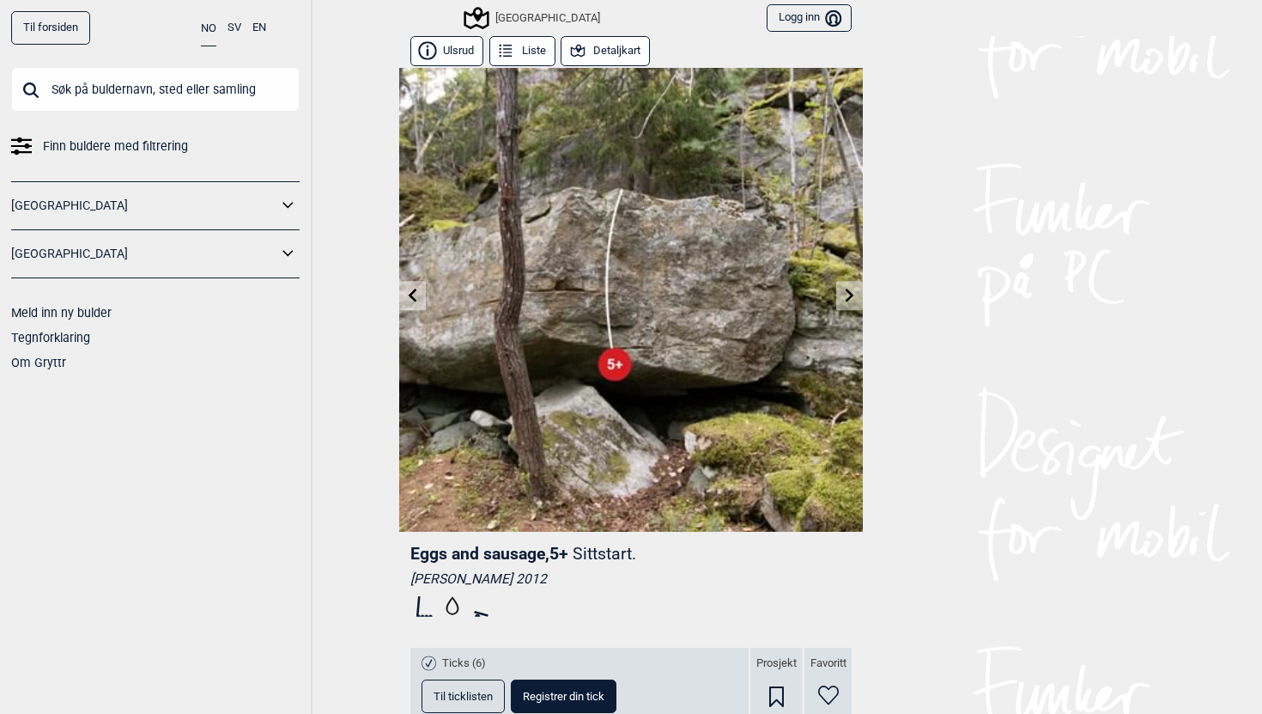
click at [842, 304] on link at bounding box center [849, 296] width 27 height 28
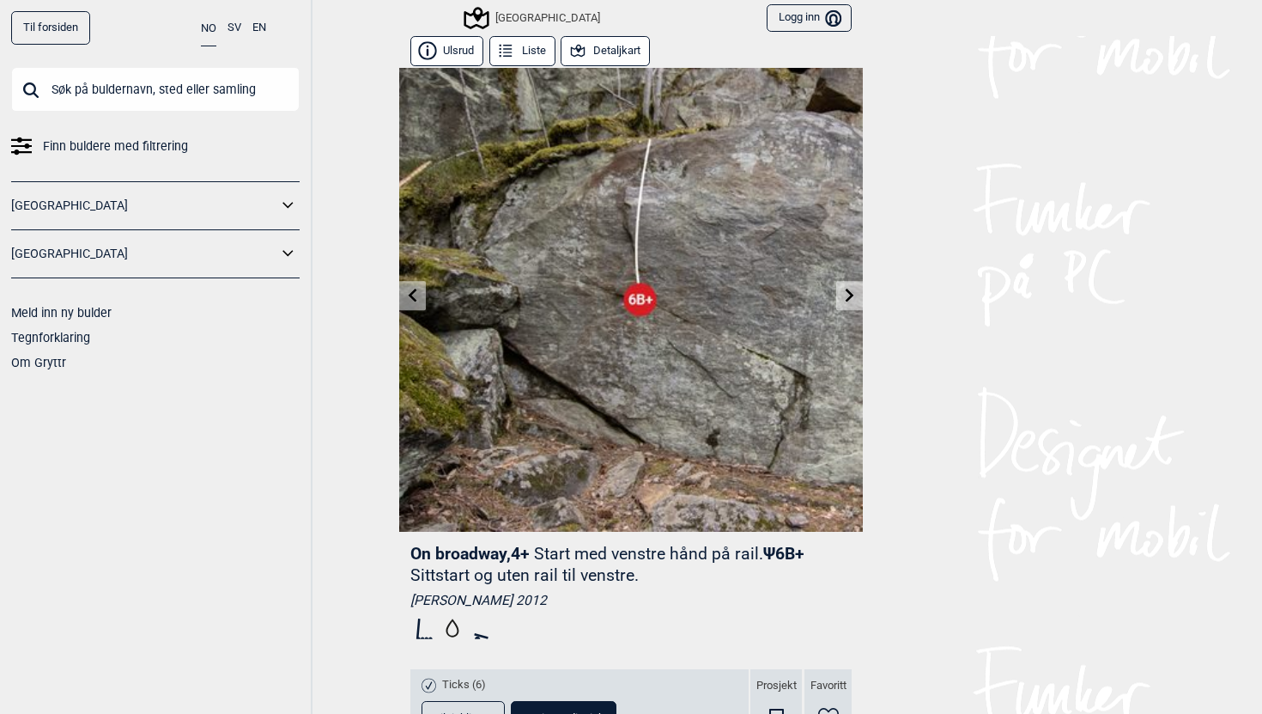
click at [523, 23] on div "[GEOGRAPHIC_DATA]" at bounding box center [533, 18] width 134 height 21
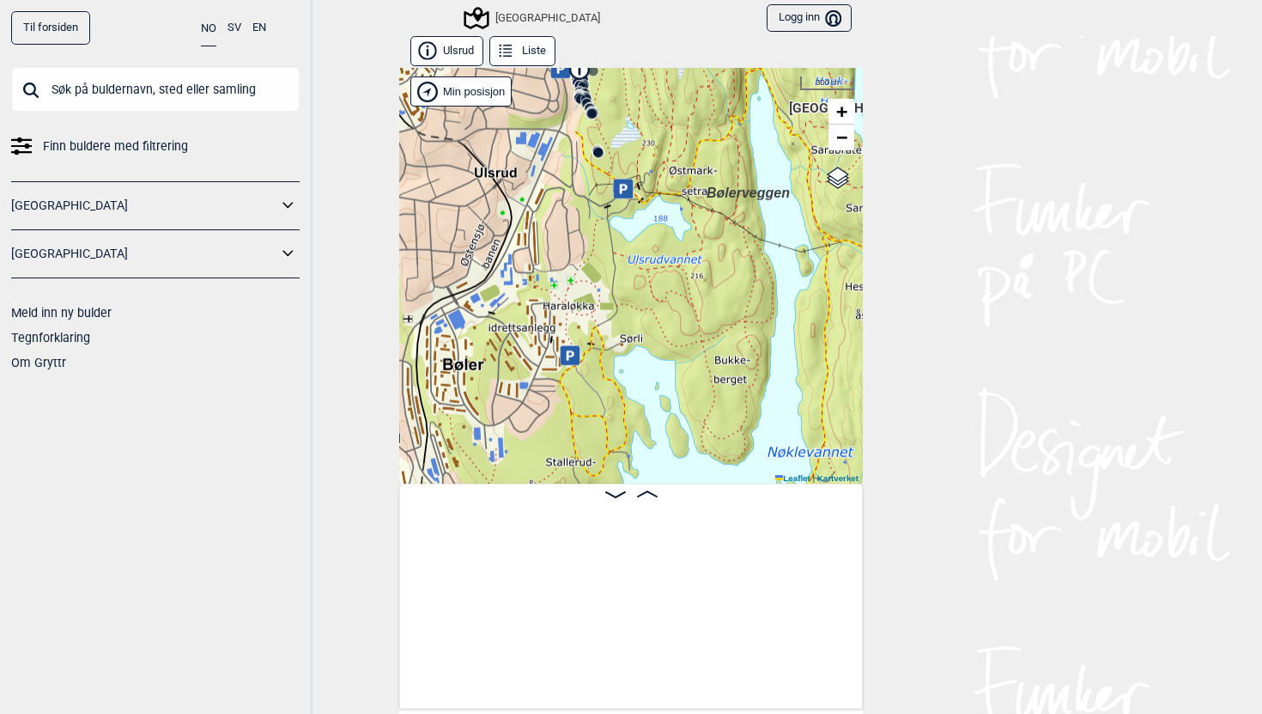
scroll to position [0, 2192]
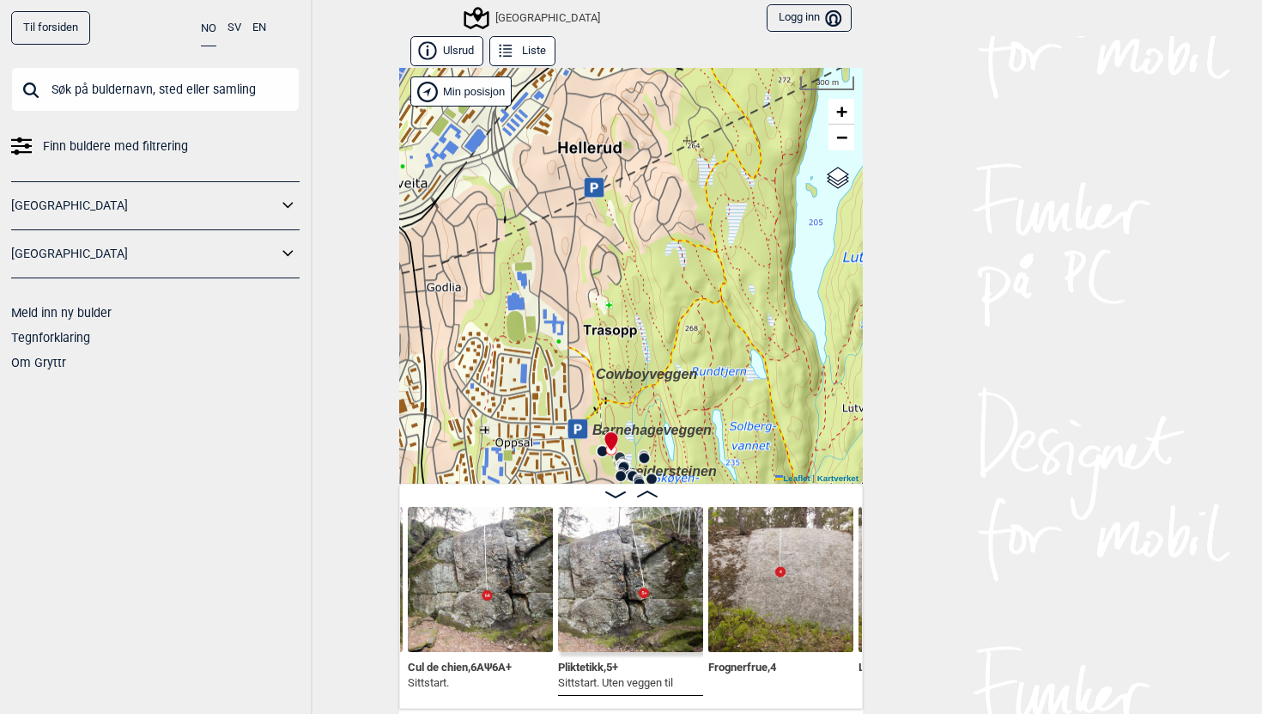
click at [692, 564] on div "Ulsrud Liste Speidersteinen Barnehageveggen Cowboyveggen Bølerveggen [GEOGRAPHI…" at bounding box center [631, 372] width 464 height 672
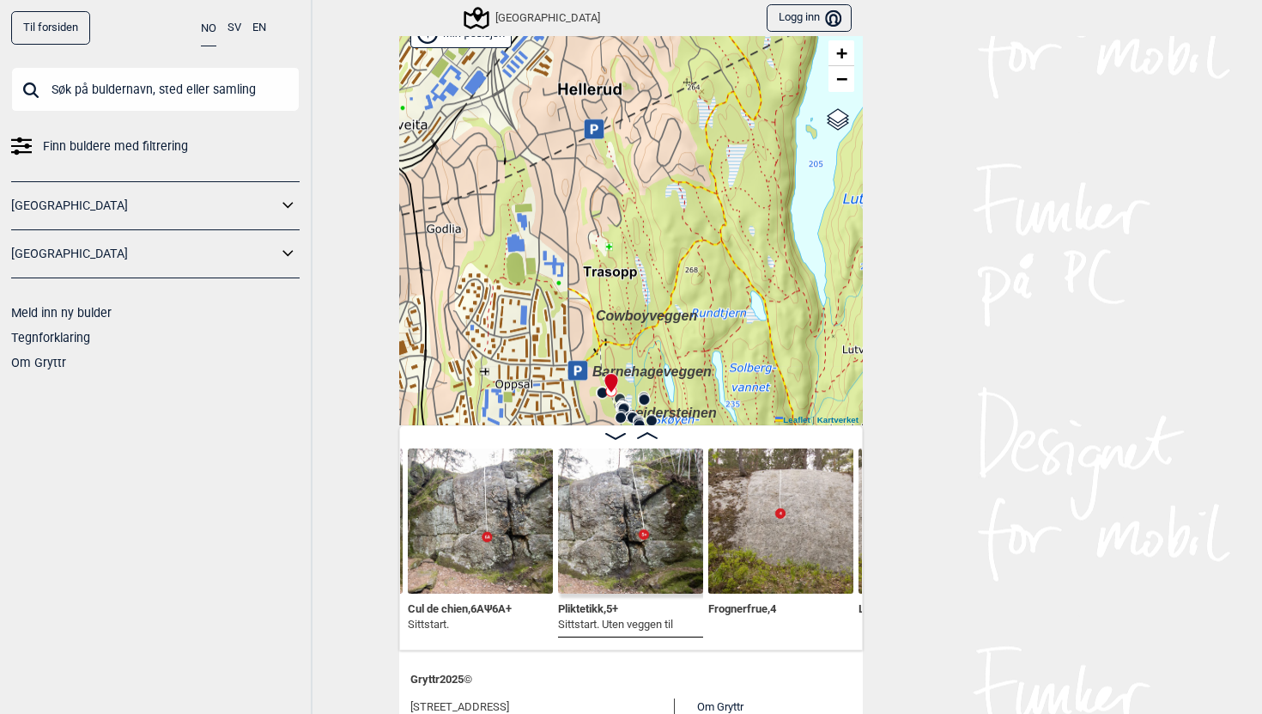
scroll to position [60, 0]
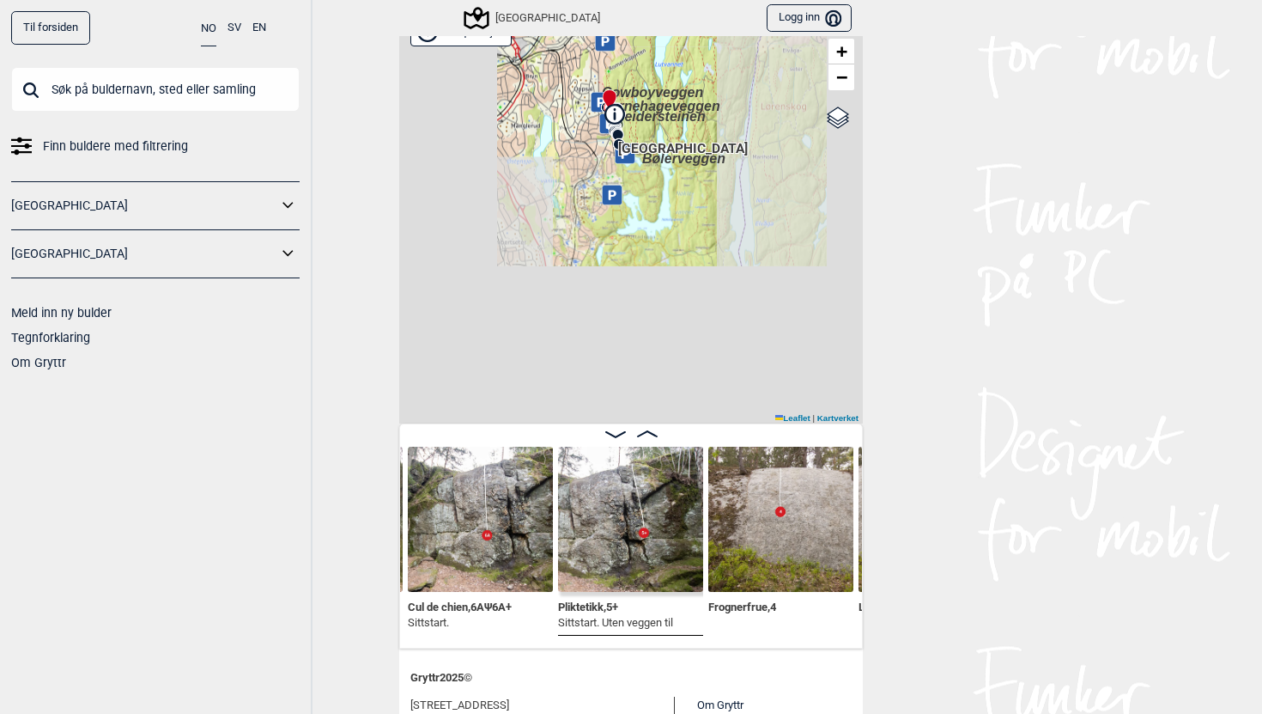
drag, startPoint x: 688, startPoint y: 374, endPoint x: 635, endPoint y: 86, distance: 293.2
click at [635, 86] on span "Cowboyveggen" at bounding box center [652, 92] width 101 height 15
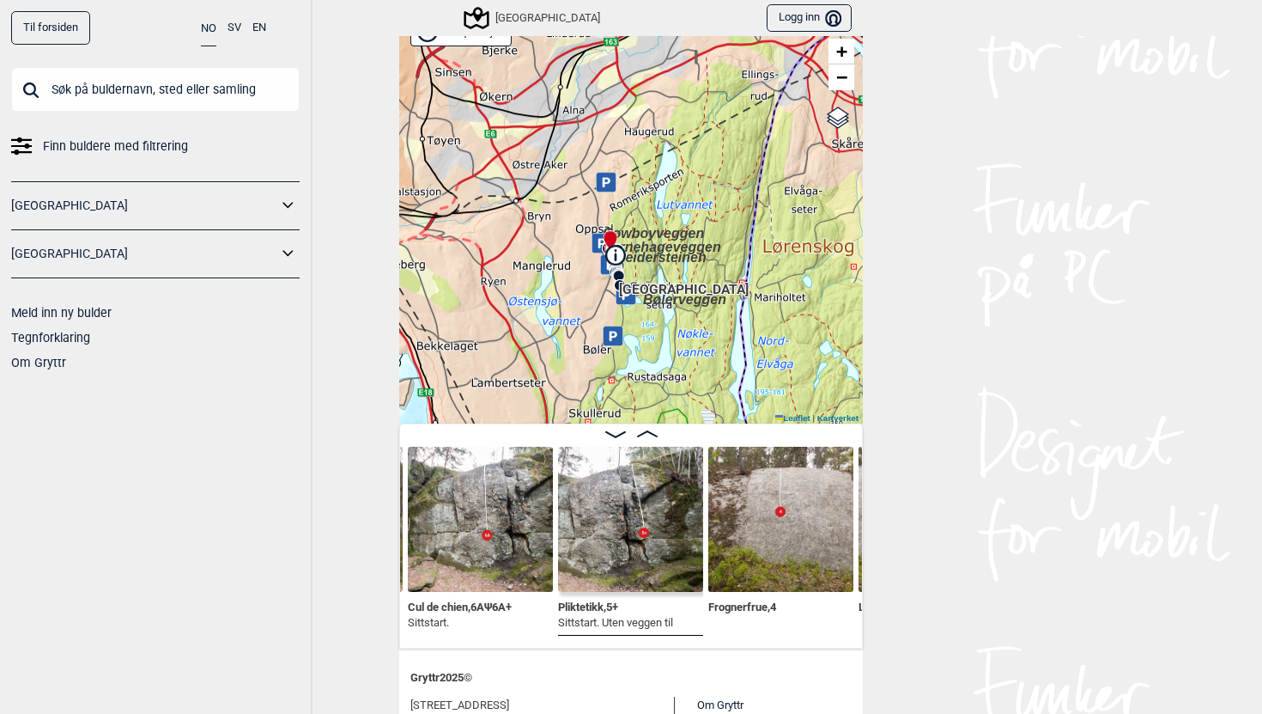
drag, startPoint x: 635, startPoint y: 86, endPoint x: 636, endPoint y: 246, distance: 159.7
click at [636, 240] on span "Cowboyveggen" at bounding box center [653, 233] width 101 height 15
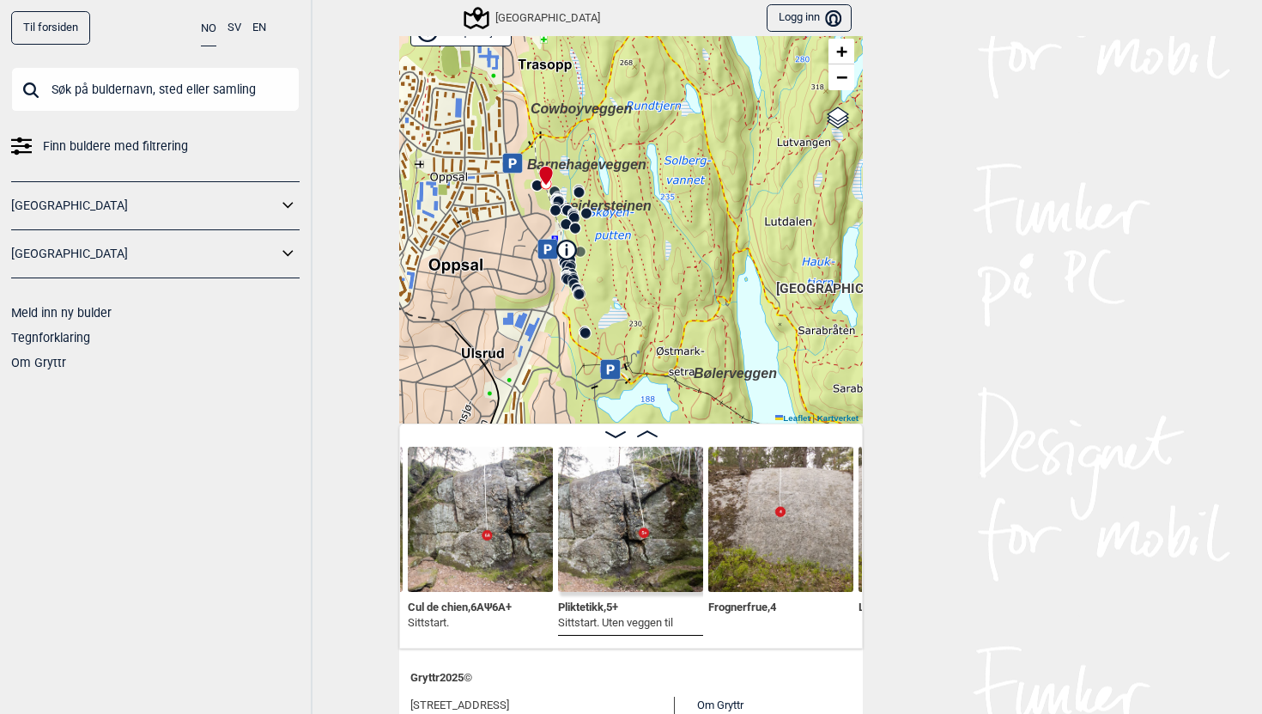
drag, startPoint x: 605, startPoint y: 325, endPoint x: 672, endPoint y: 77, distance: 256.2
click at [672, 77] on div "Speidersteinen Barnehageveggen Cowboyveggen Bølerveggen [GEOGRAPHIC_DATA]" at bounding box center [631, 216] width 464 height 416
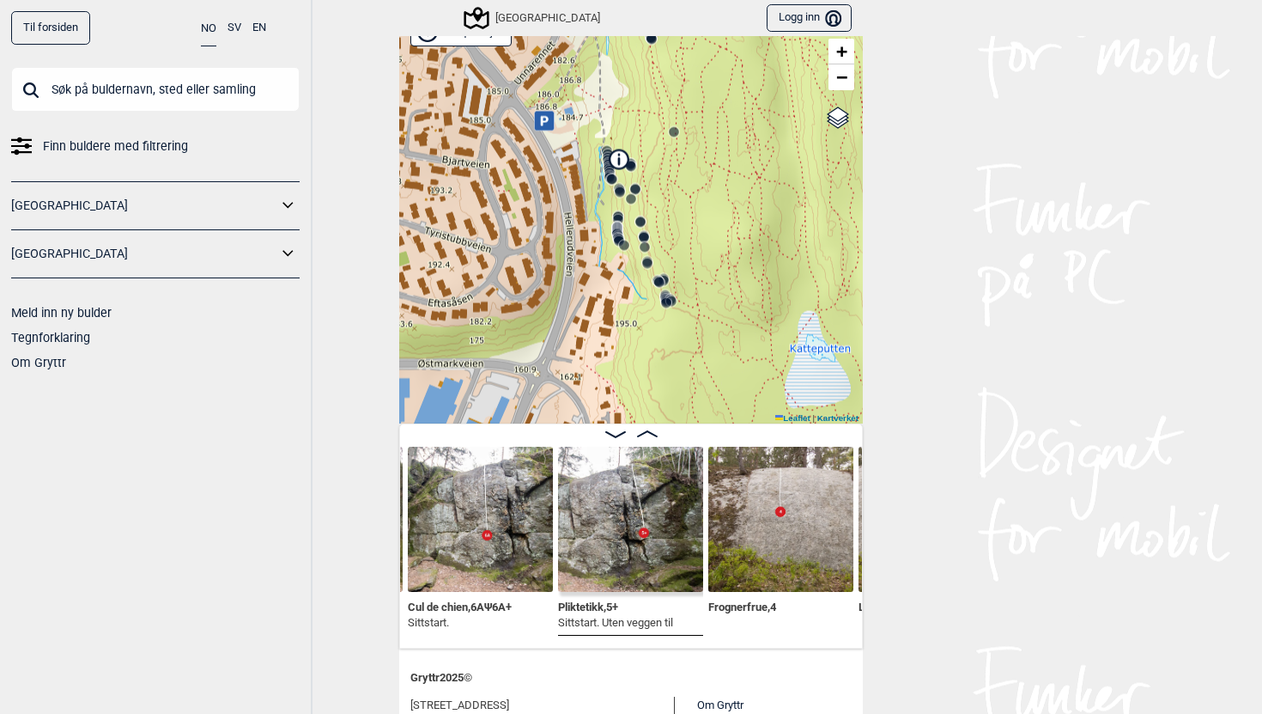
drag, startPoint x: 611, startPoint y: 148, endPoint x: 764, endPoint y: -80, distance: 274.1
click at [764, 0] on html "Til forsiden NO SV EN Finn buldere med filtrering [GEOGRAPHIC_DATA] [GEOGRAPHIC…" at bounding box center [631, 357] width 1262 height 714
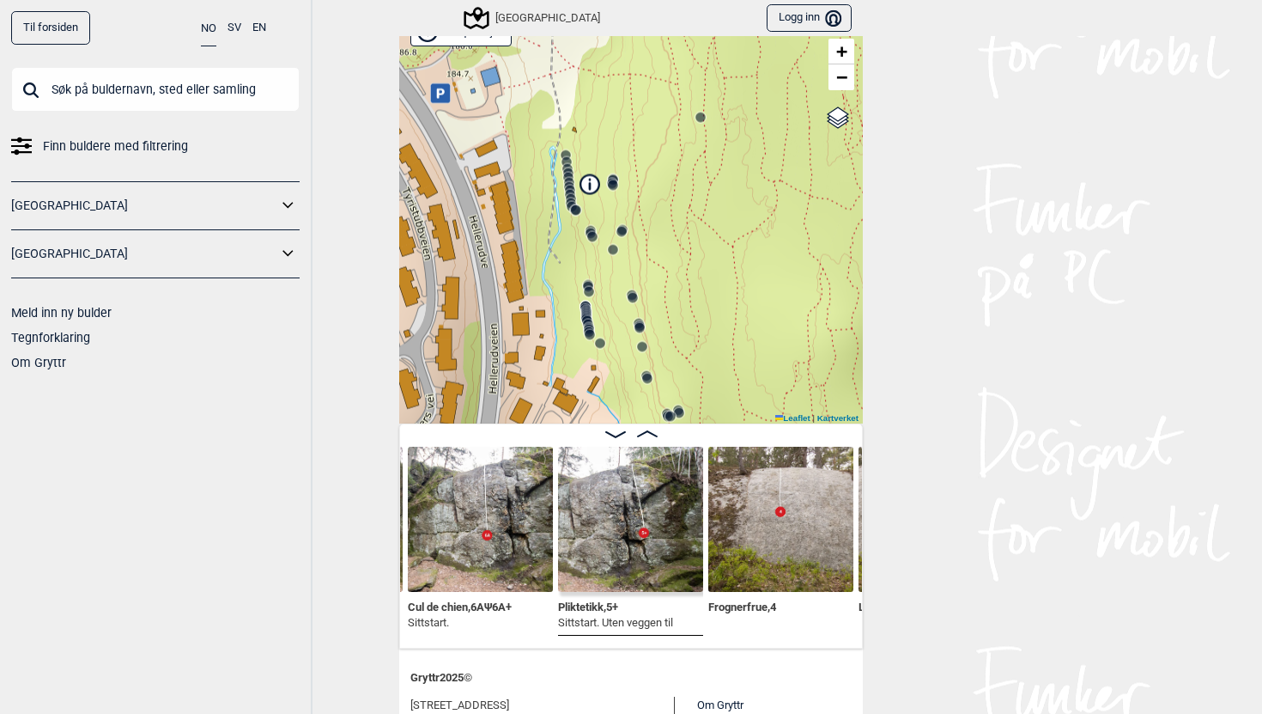
click at [573, 206] on circle at bounding box center [576, 210] width 10 height 10
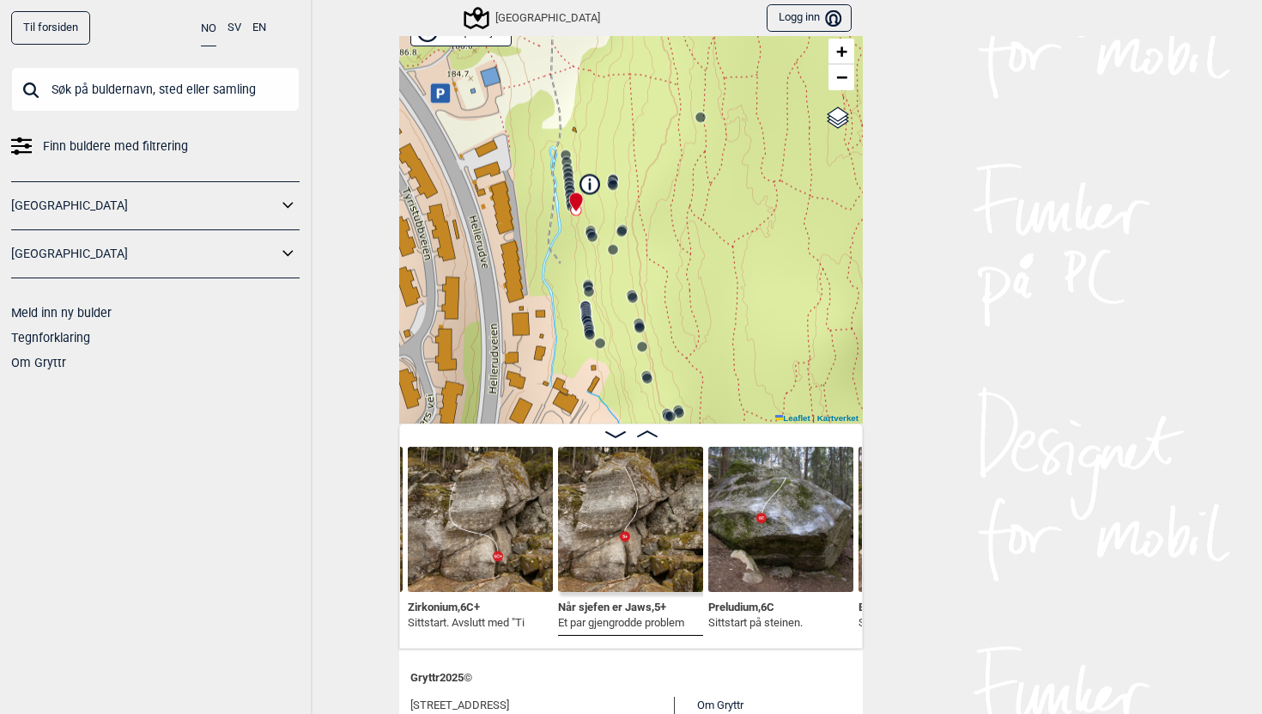
click at [568, 184] on icon at bounding box center [570, 191] width 14 height 14
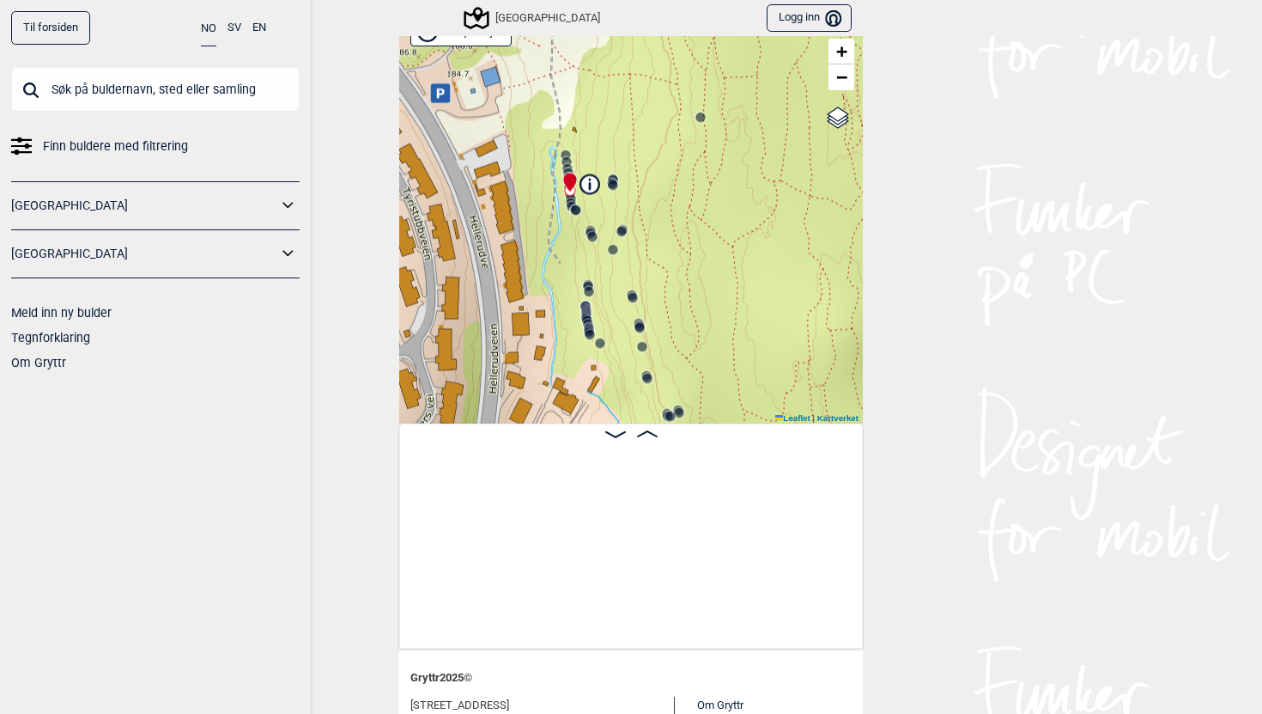
scroll to position [0, 15569]
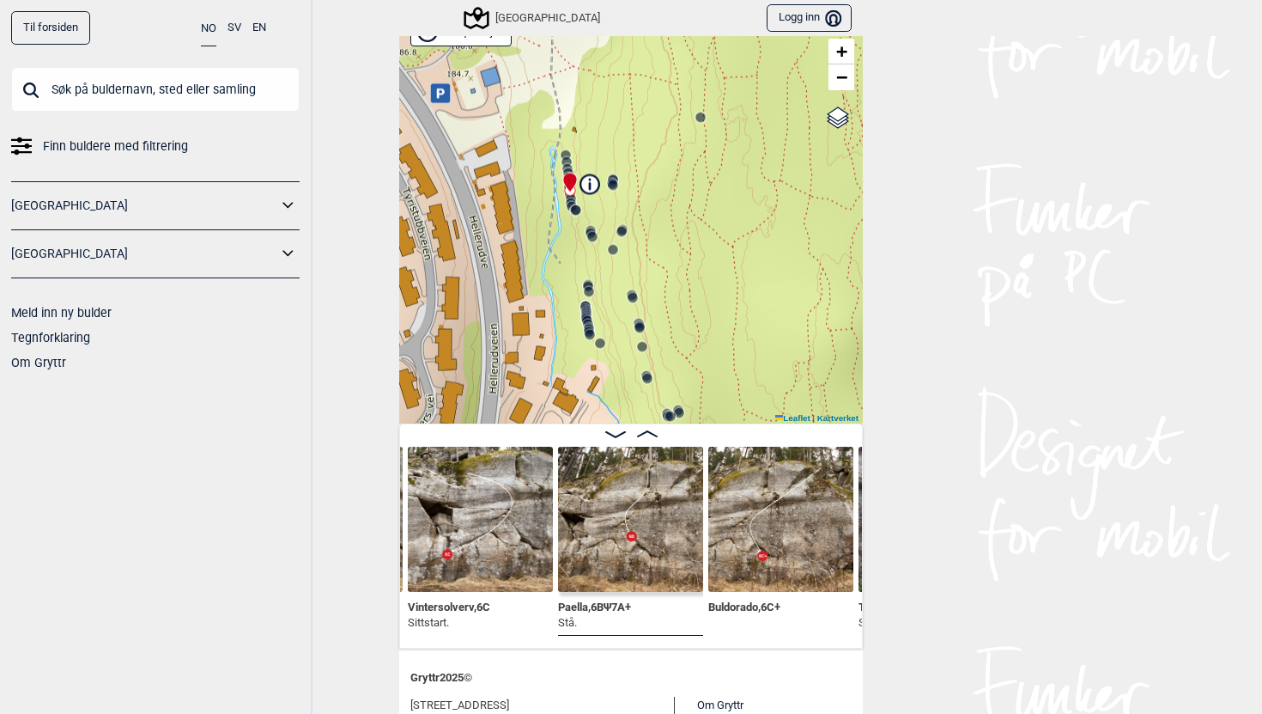
click at [589, 313] on icon at bounding box center [587, 320] width 14 height 14
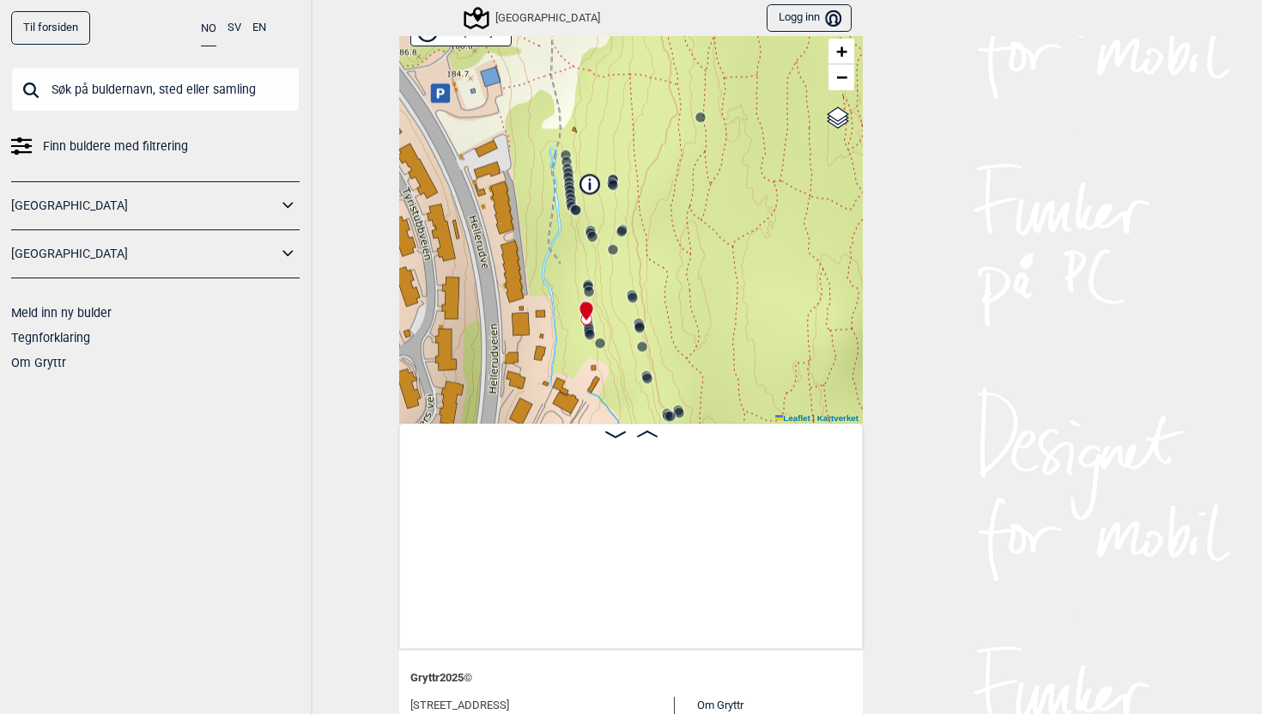
scroll to position [0, 19975]
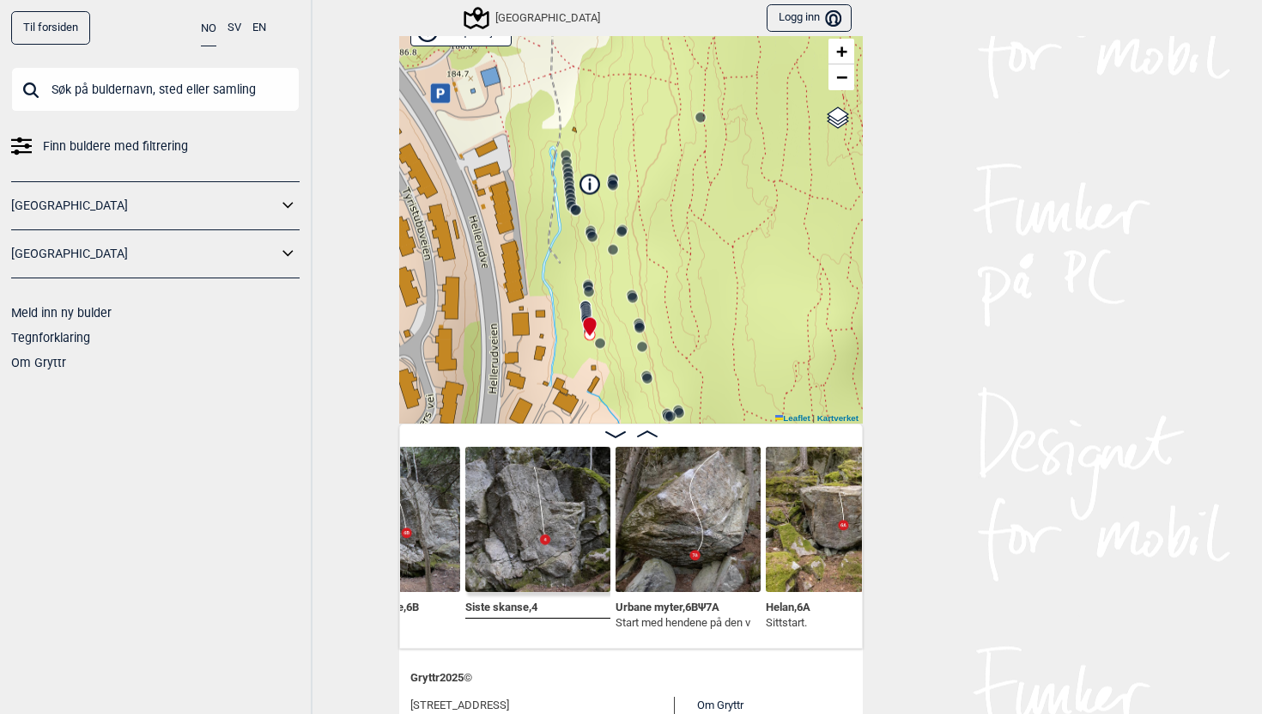
scroll to position [0, 20972]
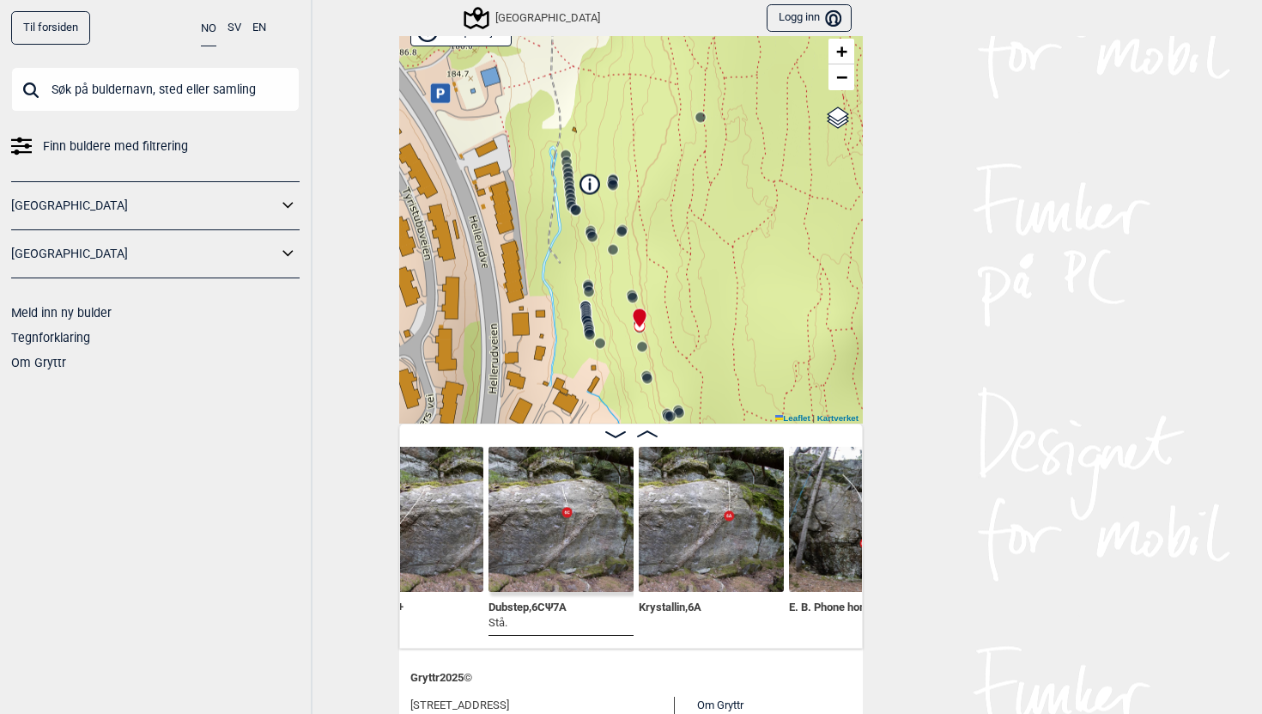
scroll to position [0, 21698]
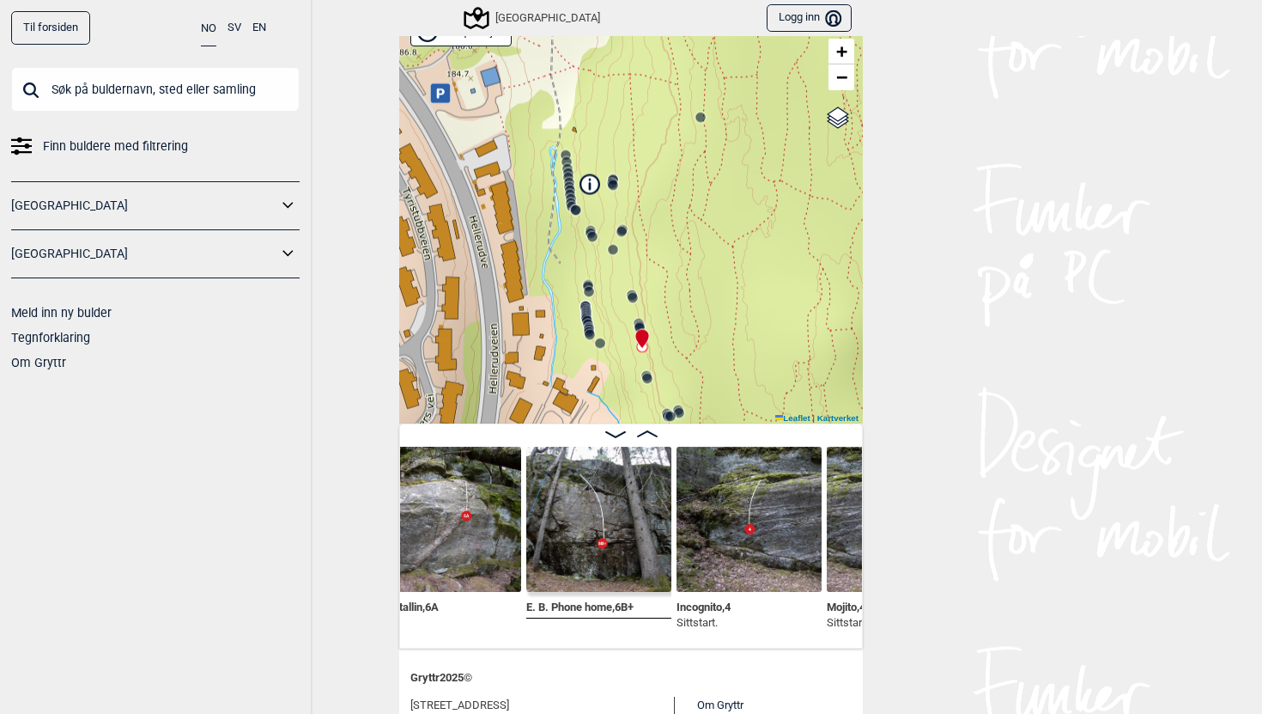
scroll to position [0, 21965]
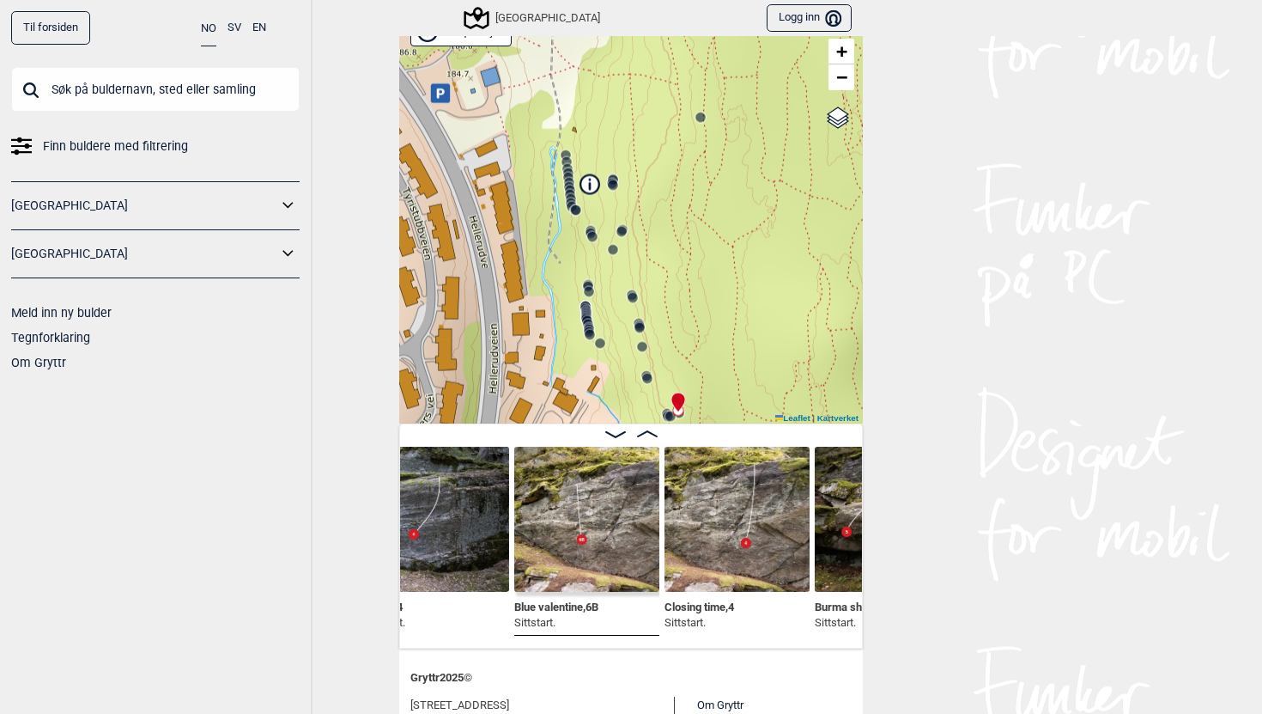
scroll to position [0, 22427]
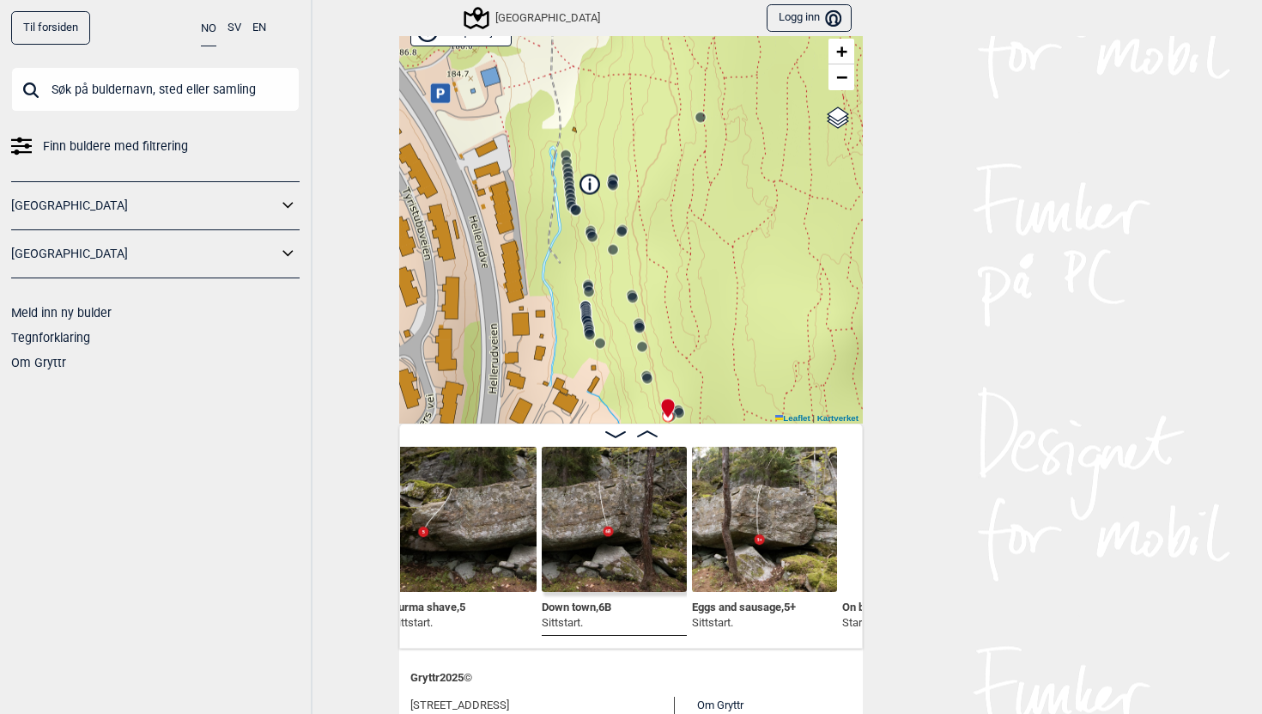
scroll to position [0, 22852]
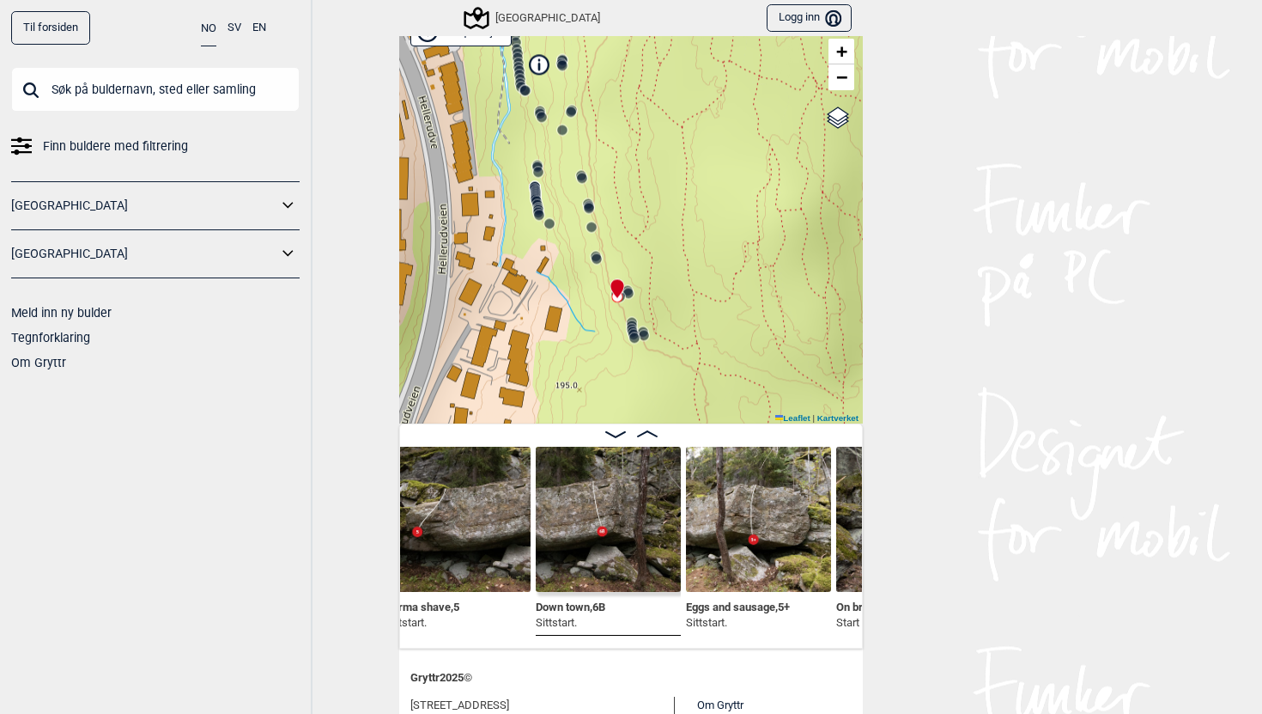
drag, startPoint x: 633, startPoint y: 305, endPoint x: 575, endPoint y: 178, distance: 139.5
click at [575, 178] on div "Speidersteinen Barnehageveggen Cowboyveggen Bølerveggen [GEOGRAPHIC_DATA]" at bounding box center [631, 216] width 464 height 416
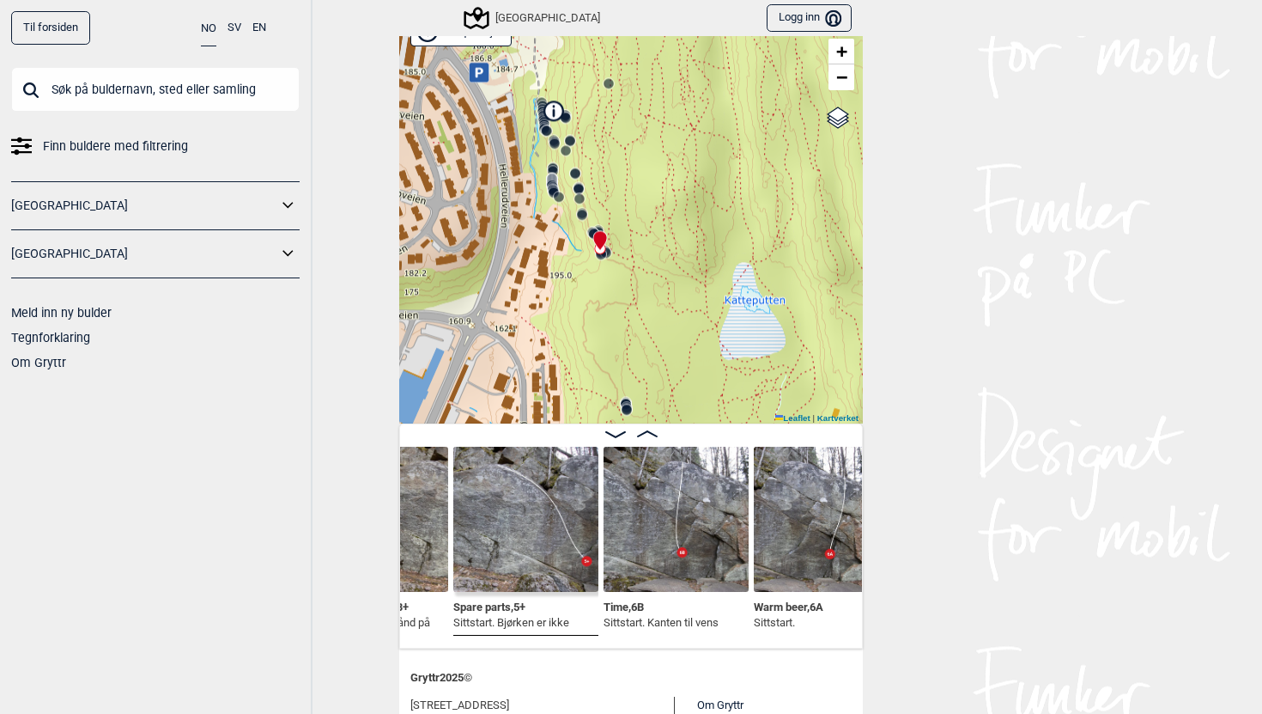
scroll to position [0, 23389]
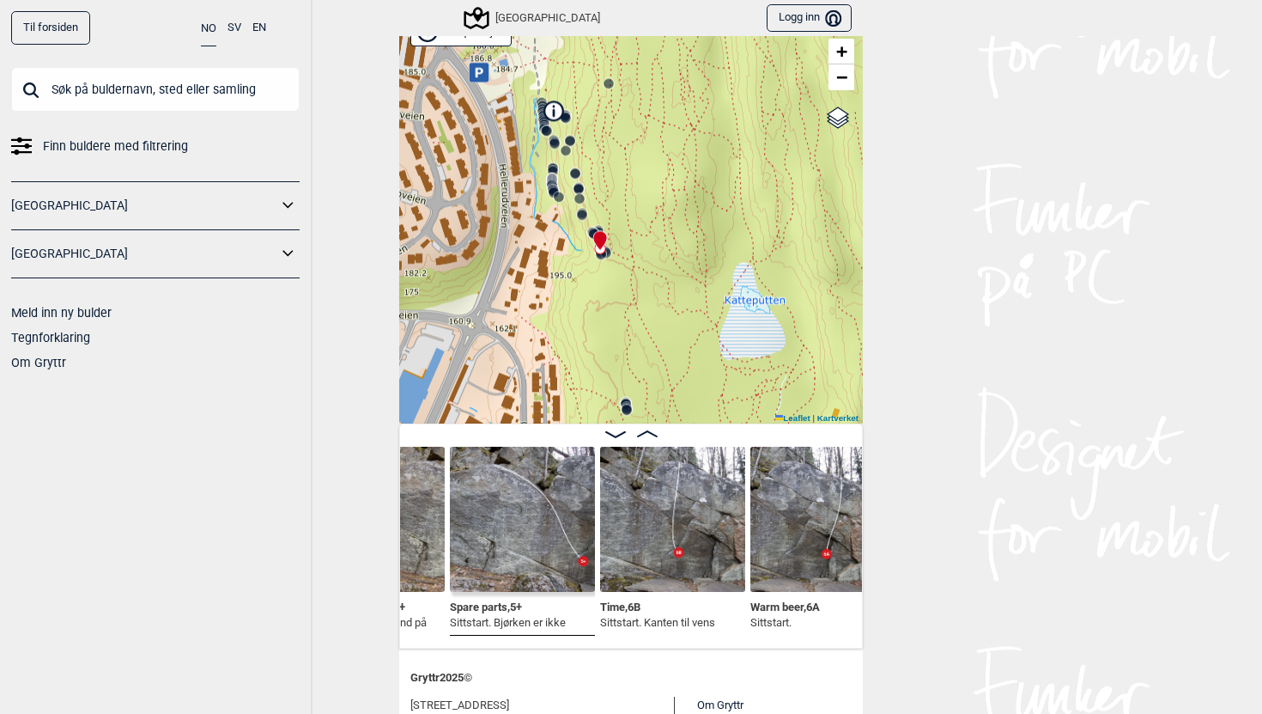
click at [728, 517] on img at bounding box center [672, 519] width 145 height 145
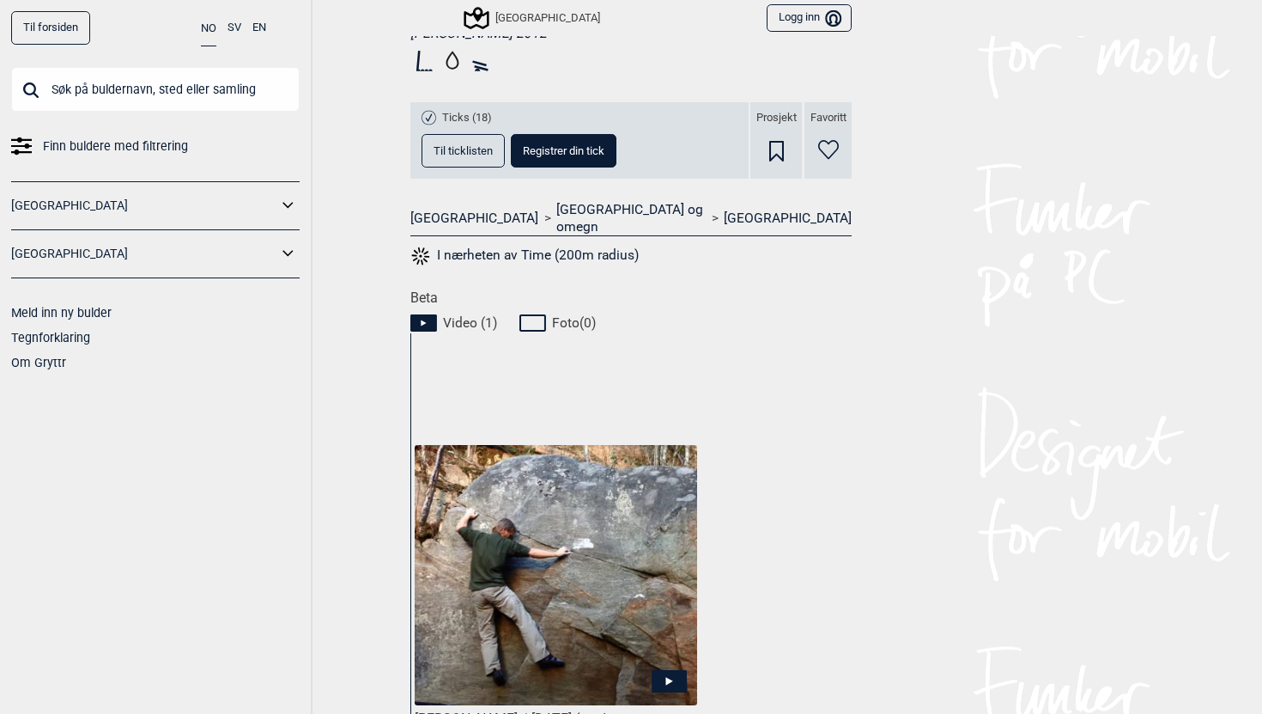
scroll to position [628, 0]
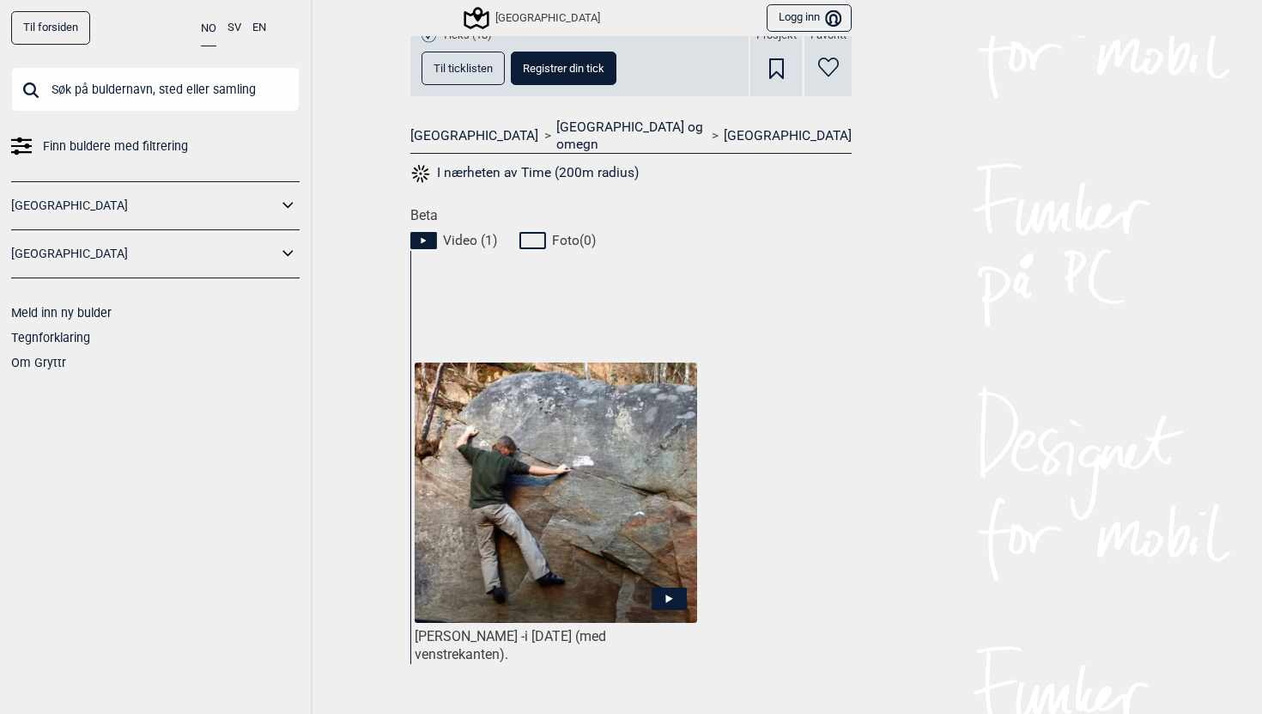
click at [588, 362] on img at bounding box center [556, 492] width 283 height 261
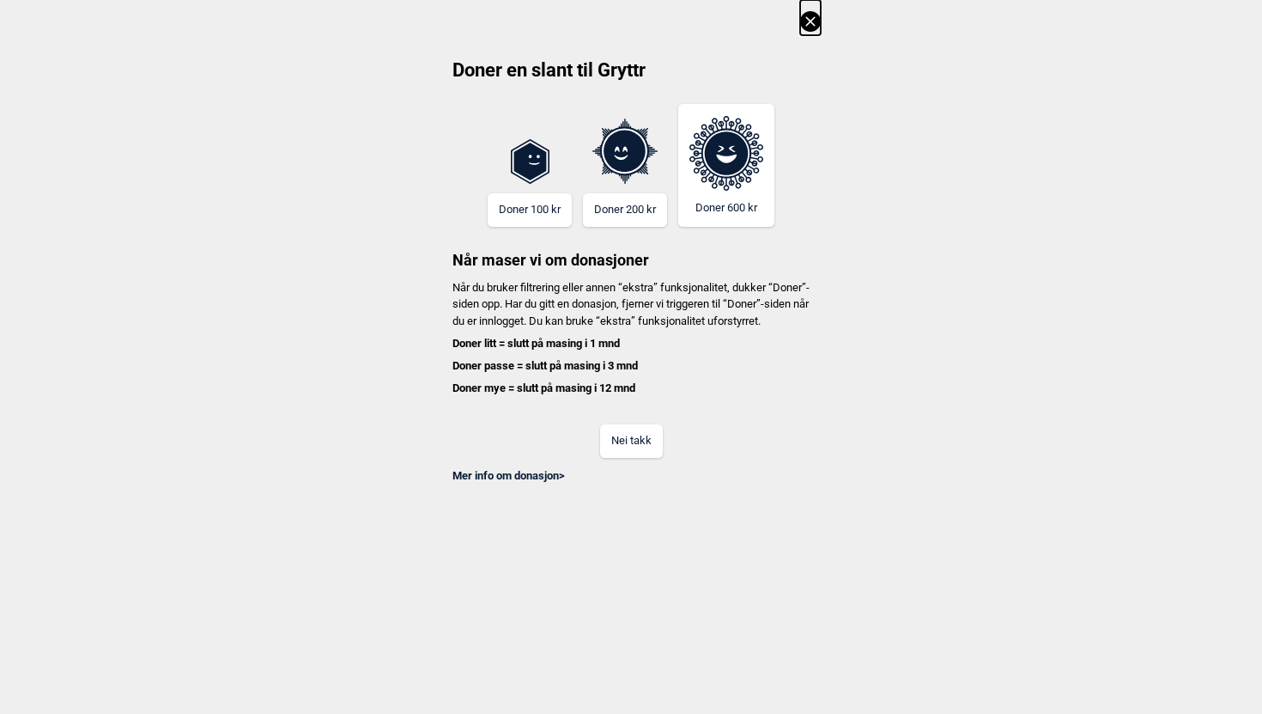
click at [811, 20] on icon at bounding box center [809, 20] width 9 height 9
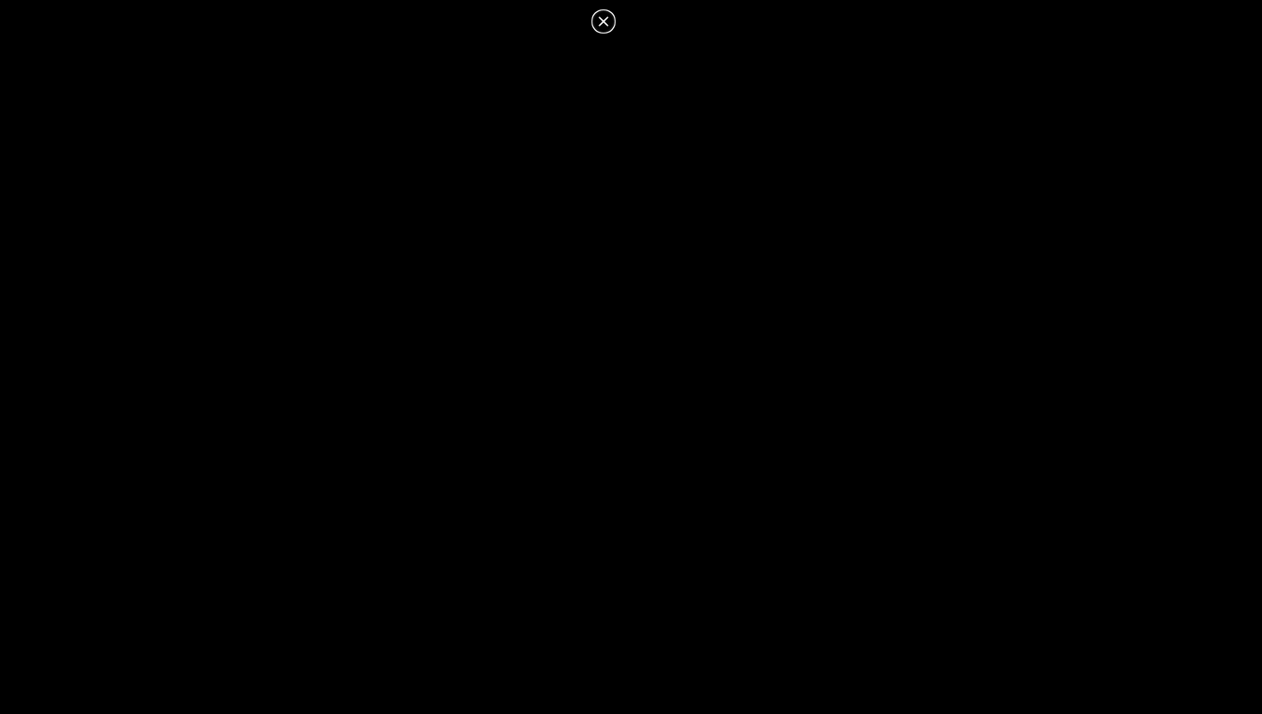
click at [600, 21] on icon at bounding box center [603, 21] width 21 height 21
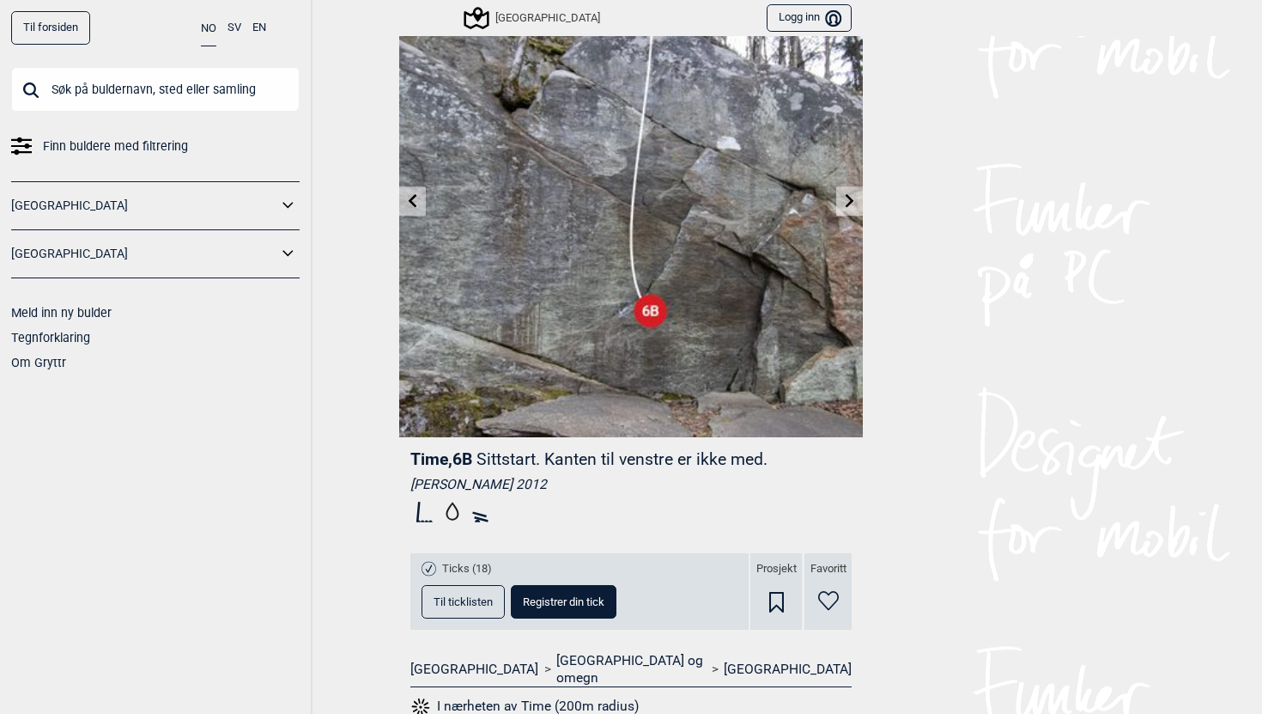
scroll to position [0, 0]
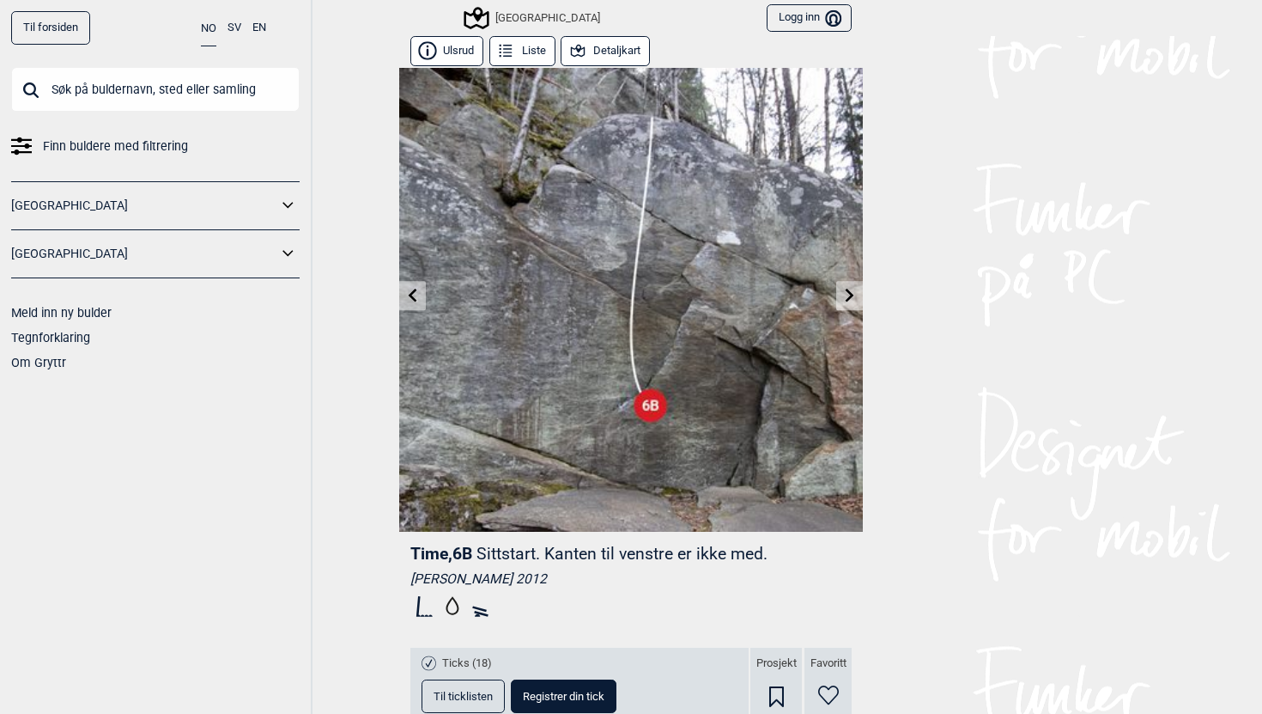
click at [847, 292] on icon at bounding box center [850, 295] width 14 height 14
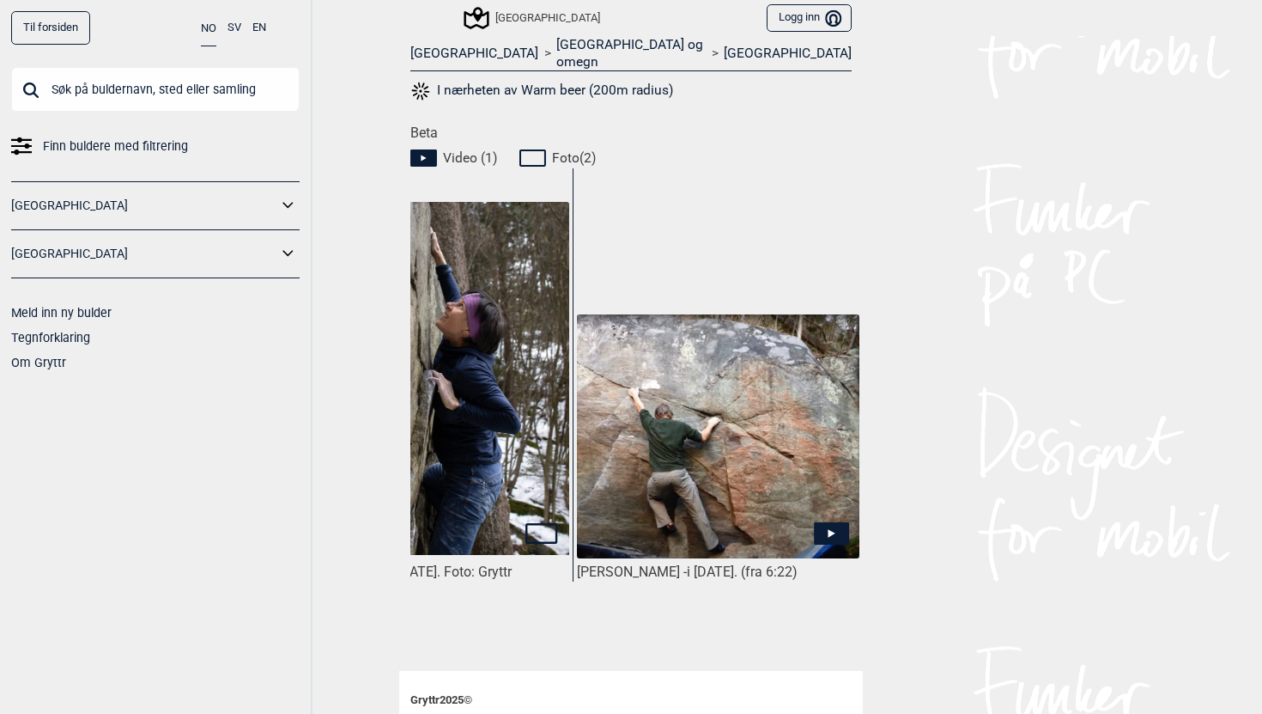
scroll to position [712, 0]
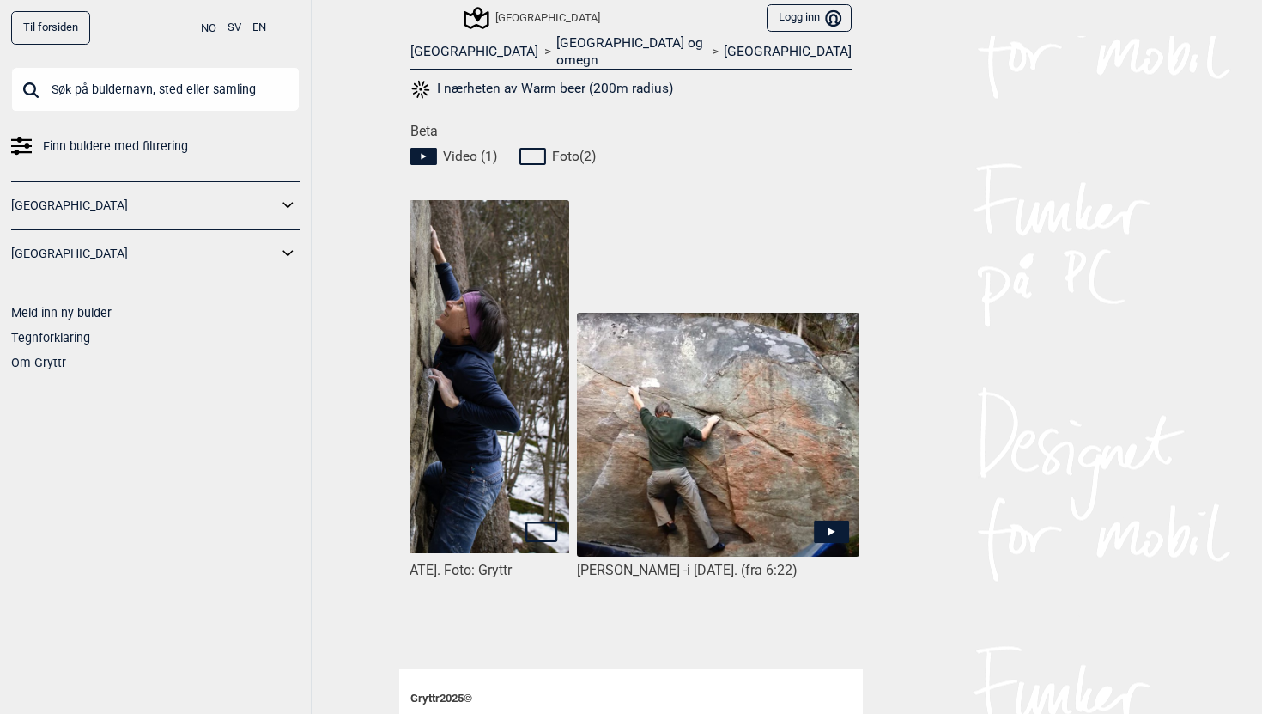
click at [728, 349] on img at bounding box center [718, 435] width 283 height 245
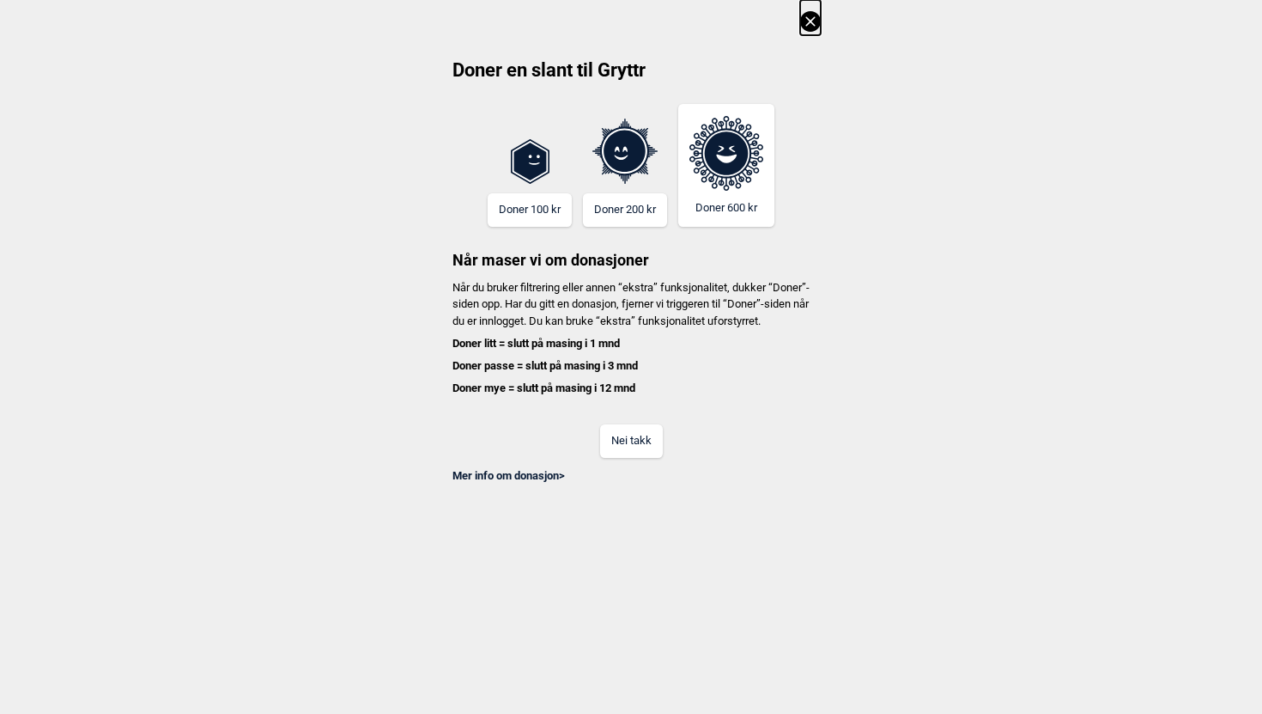
click at [814, 19] on icon at bounding box center [810, 21] width 21 height 21
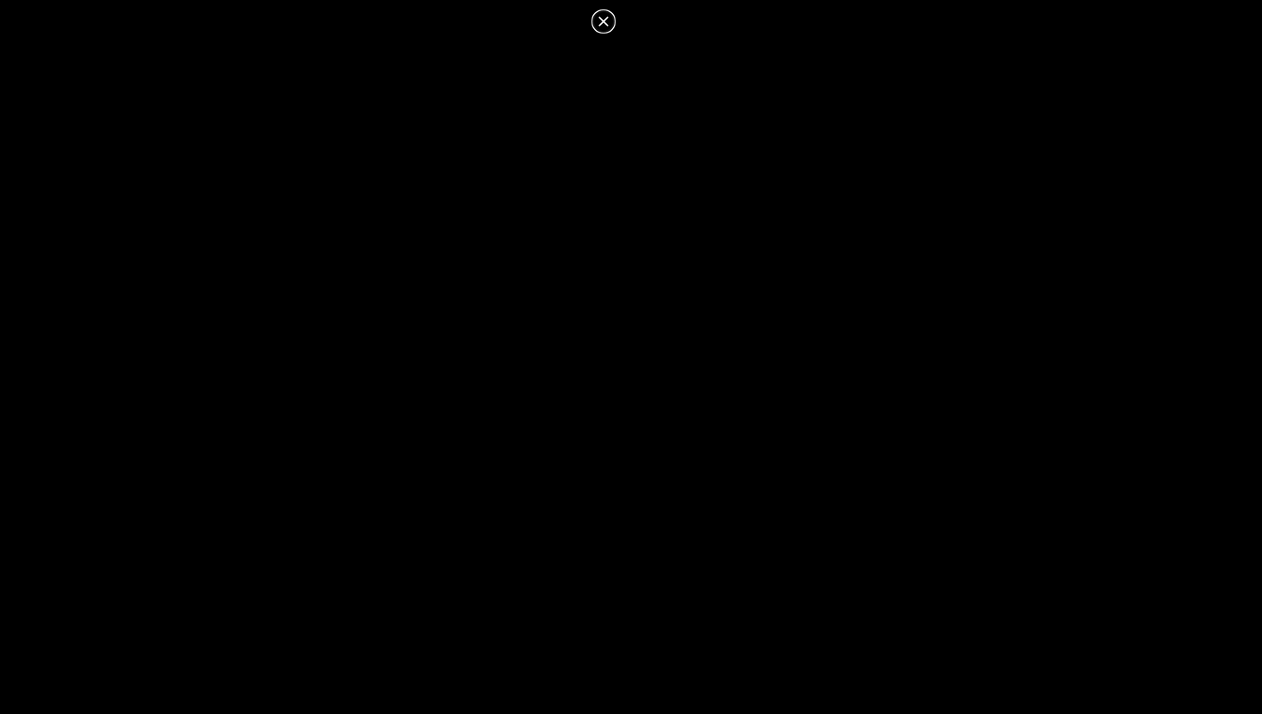
click at [605, 19] on icon at bounding box center [603, 20] width 9 height 9
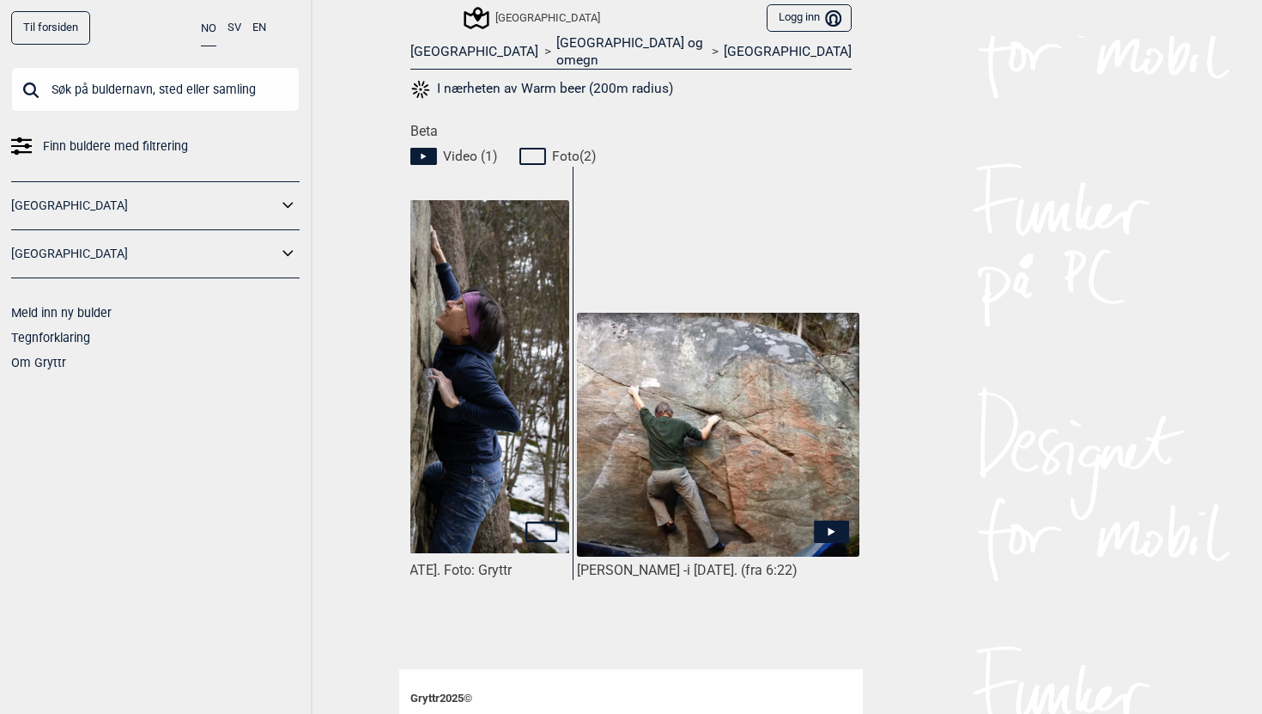
scroll to position [0, 0]
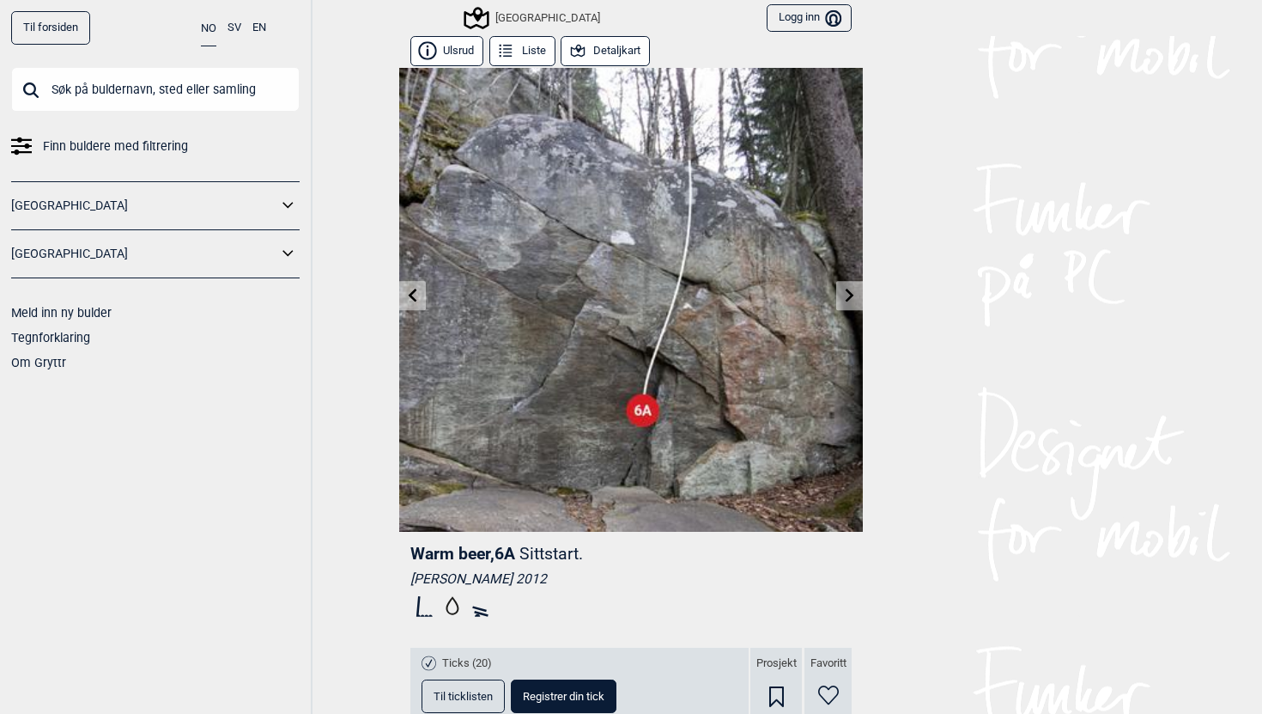
click at [510, 17] on div "[GEOGRAPHIC_DATA]" at bounding box center [533, 18] width 134 height 21
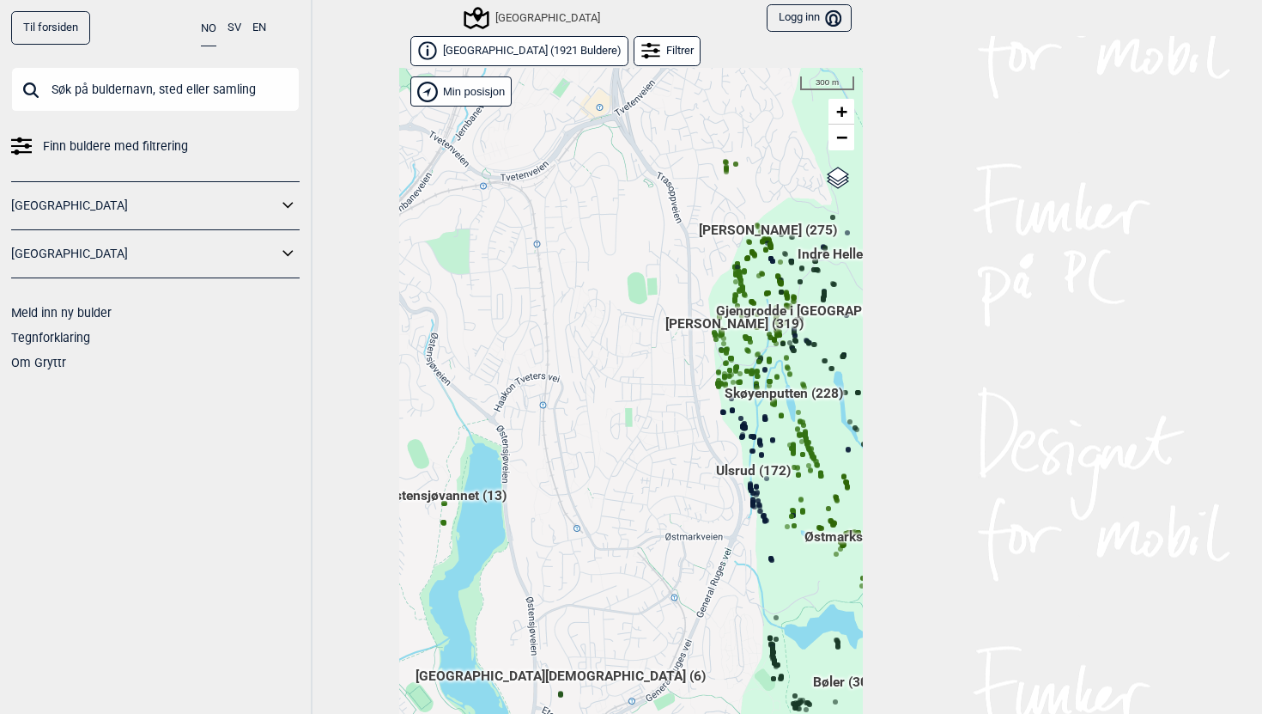
scroll to position [26, 0]
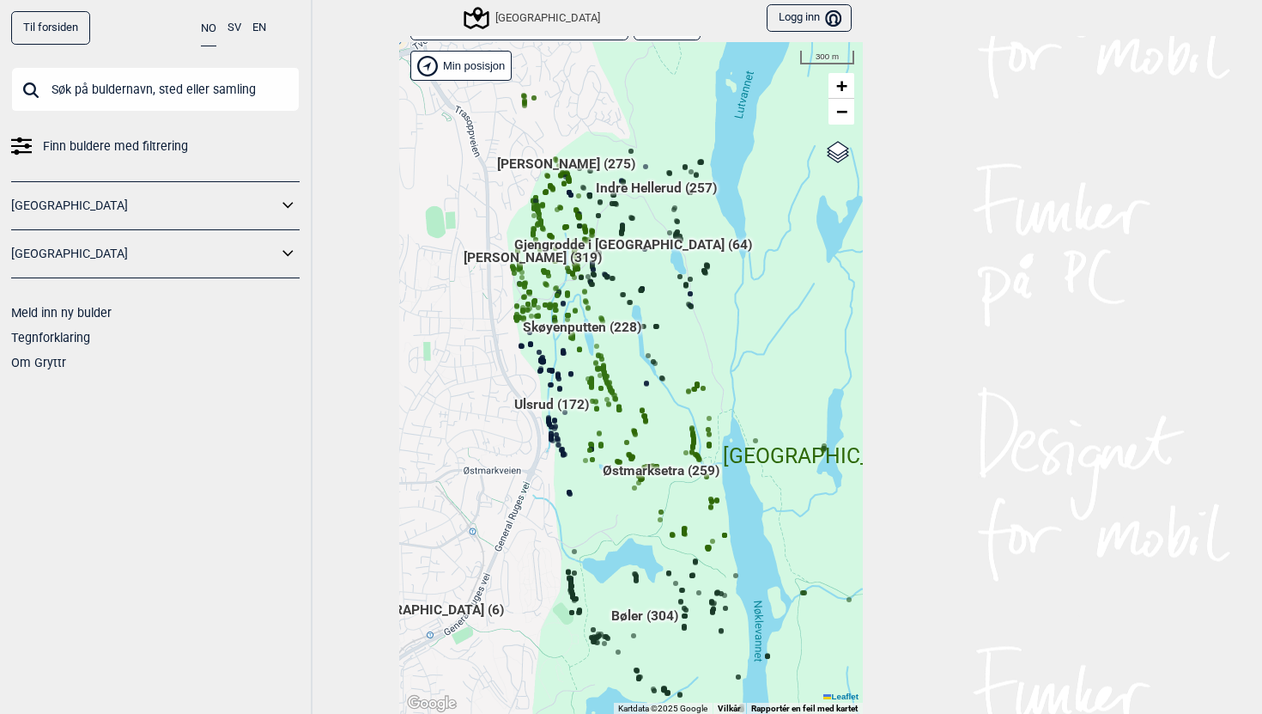
drag, startPoint x: 725, startPoint y: 387, endPoint x: 523, endPoint y: 347, distance: 205.8
click at [198, 2] on div "Hallingdal Gol Ål Stange Kolomoen Vallset Tangen Sørli Åsbygda Buskerud syd Kon…" at bounding box center [198, 2] width 0 height 0
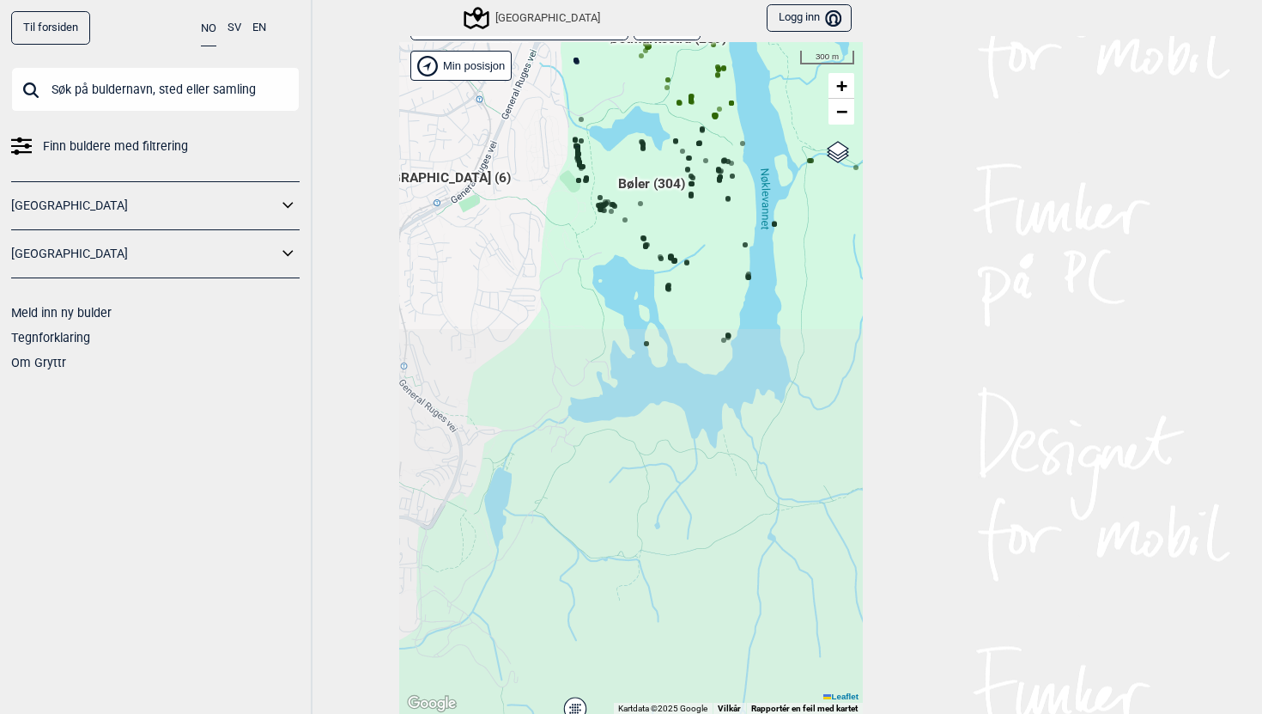
drag, startPoint x: 583, startPoint y: 539, endPoint x: 589, endPoint y: 103, distance: 436.3
click at [589, 103] on div "Hallingdal Gol Ål Stange Kolomoen Vallset Tangen Sørli Åsbygda Buskerud syd Kon…" at bounding box center [631, 378] width 464 height 672
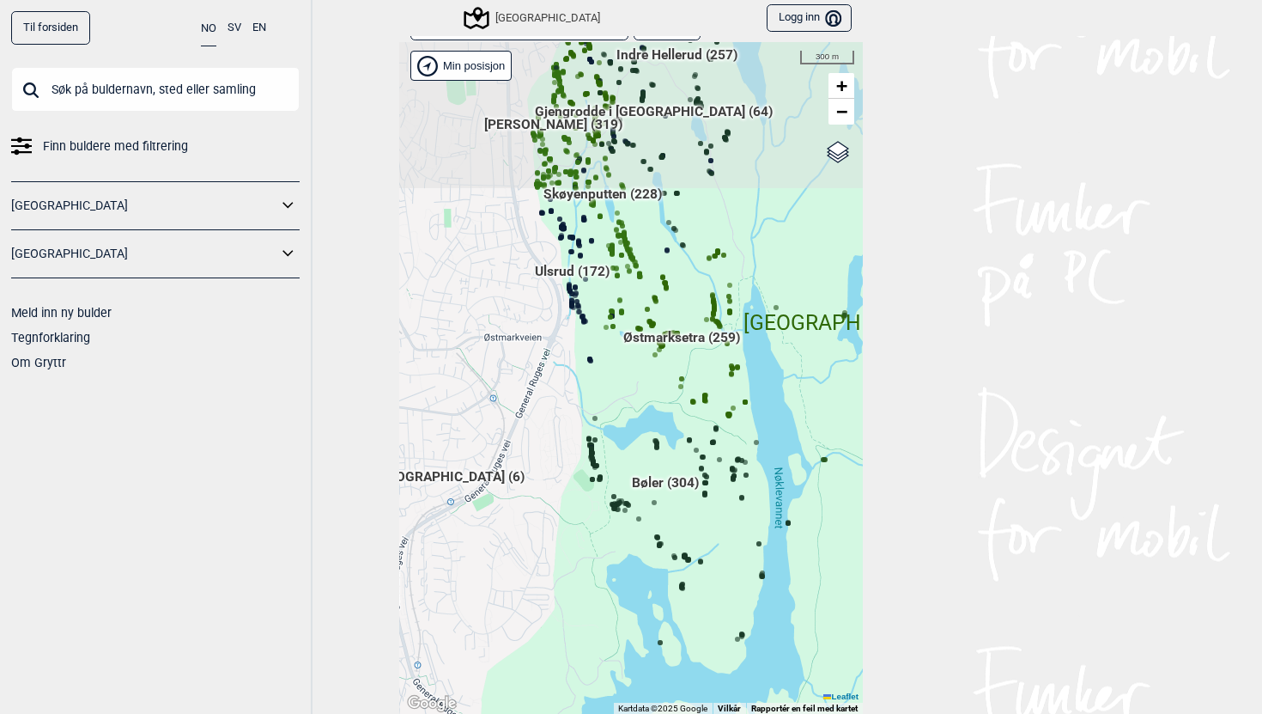
drag, startPoint x: 544, startPoint y: 410, endPoint x: 558, endPoint y: 713, distance: 303.5
click at [558, 713] on div "Hallingdal Gol Ål Stange Kolomoen Vallset Tangen Sørli Åsbygda Buskerud syd Kon…" at bounding box center [631, 378] width 464 height 672
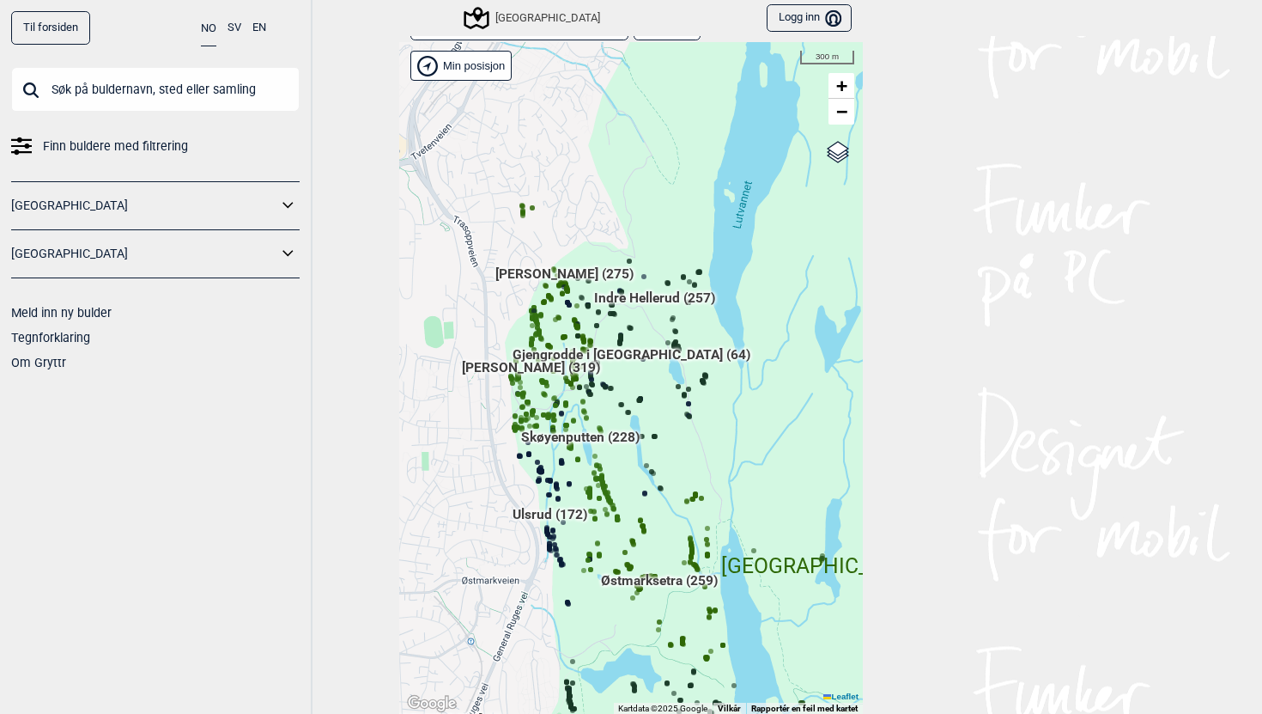
drag, startPoint x: 508, startPoint y: 186, endPoint x: 485, endPoint y: 429, distance: 244.0
click at [485, 429] on div "Hallingdal Gol Ål Stange Kolomoen Vallset Tangen Sørli Åsbygda Buskerud syd Kon…" at bounding box center [631, 378] width 464 height 672
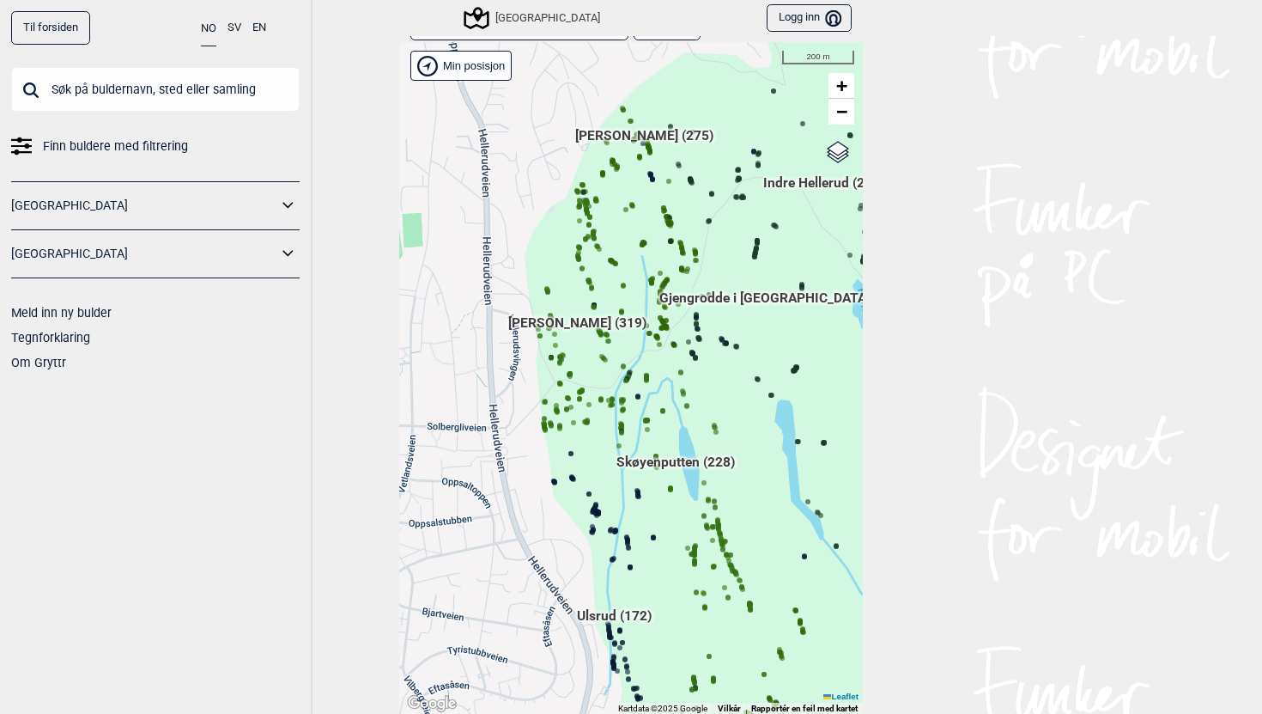
click at [590, 322] on span "Nedre Hellerud (319)" at bounding box center [577, 329] width 138 height 33
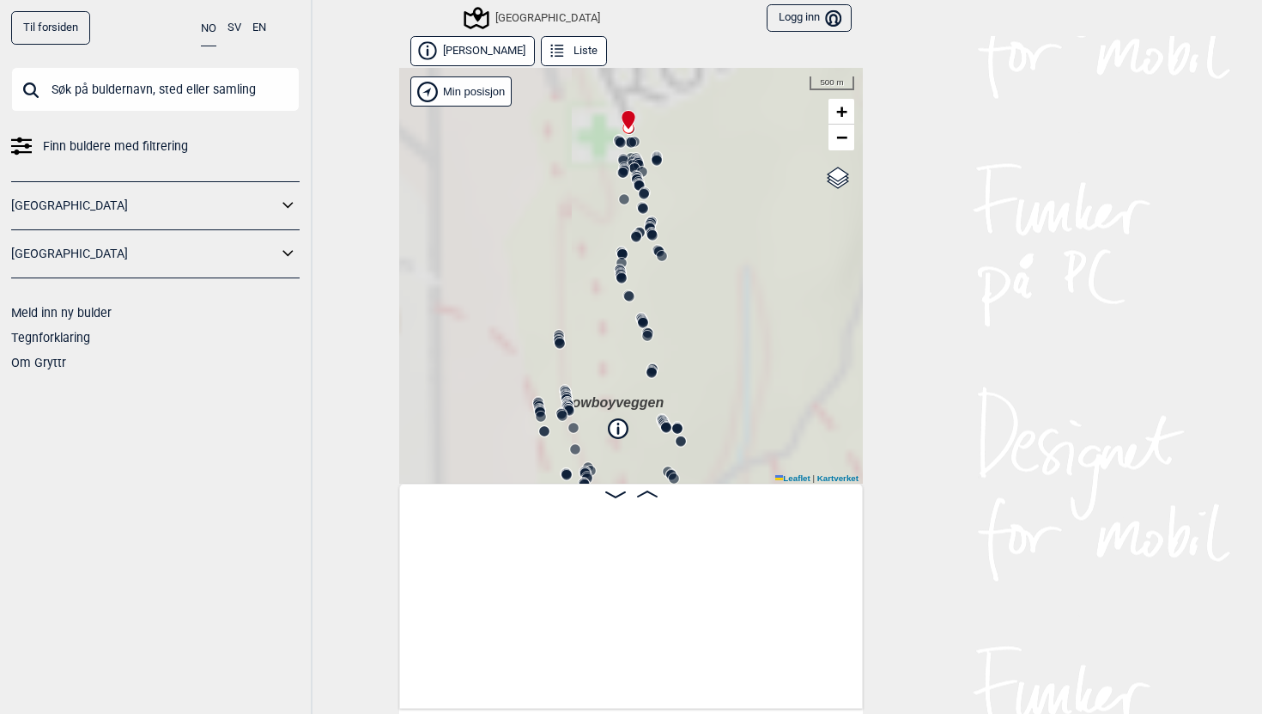
scroll to position [0, 135]
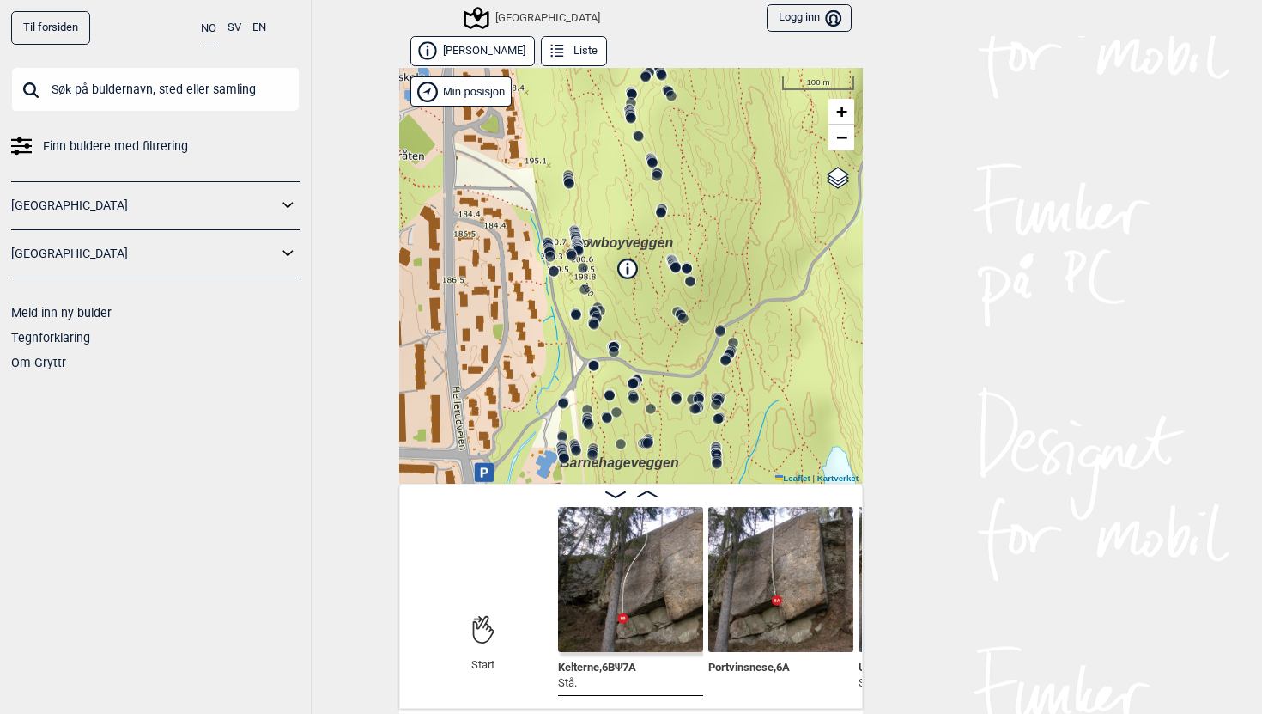
drag, startPoint x: 590, startPoint y: 322, endPoint x: 599, endPoint y: 170, distance: 152.3
click at [599, 170] on div "Speidersteinen Barnehageveggen Cowboyveggen Bølerveggen [GEOGRAPHIC_DATA]" at bounding box center [631, 276] width 464 height 416
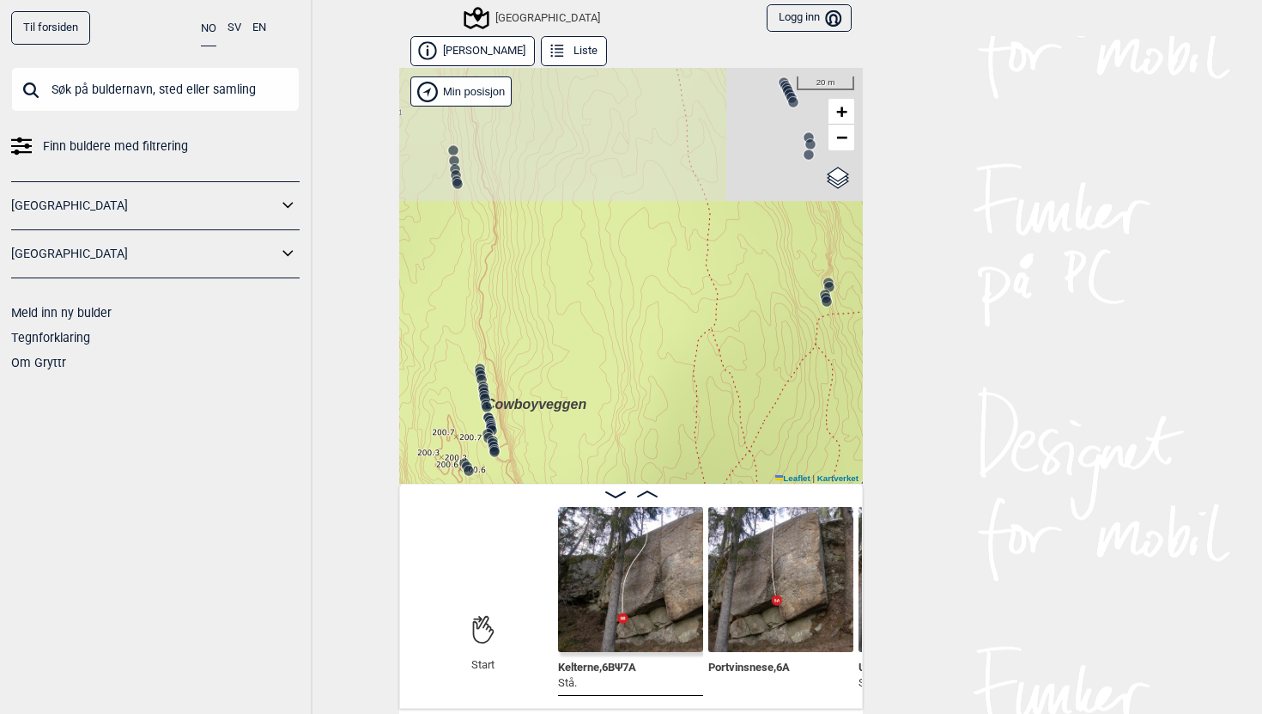
drag, startPoint x: 609, startPoint y: 185, endPoint x: 551, endPoint y: 403, distance: 224.7
click at [551, 403] on span "Cowboyveggen" at bounding box center [535, 404] width 101 height 15
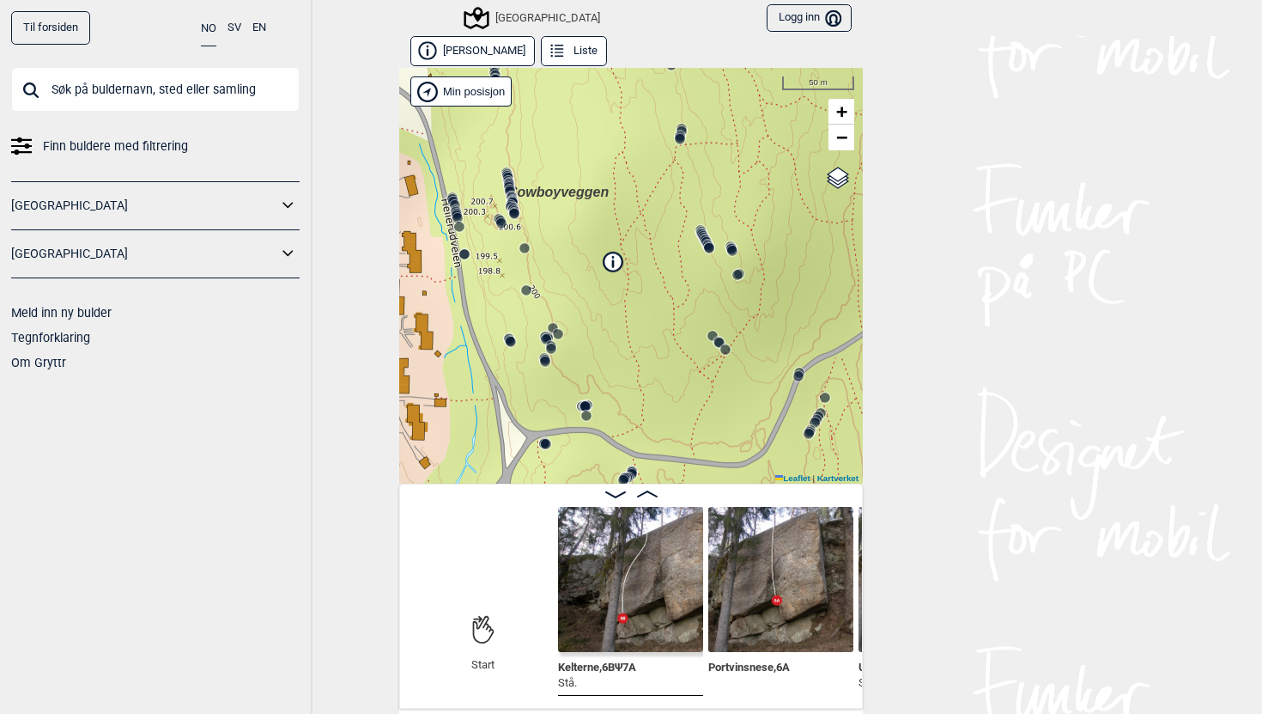
drag, startPoint x: 593, startPoint y: 309, endPoint x: 583, endPoint y: 101, distance: 208.0
click at [584, 98] on div "Speidersteinen Barnehageveggen Cowboyveggen Bølerveggen [GEOGRAPHIC_DATA]" at bounding box center [631, 276] width 464 height 416
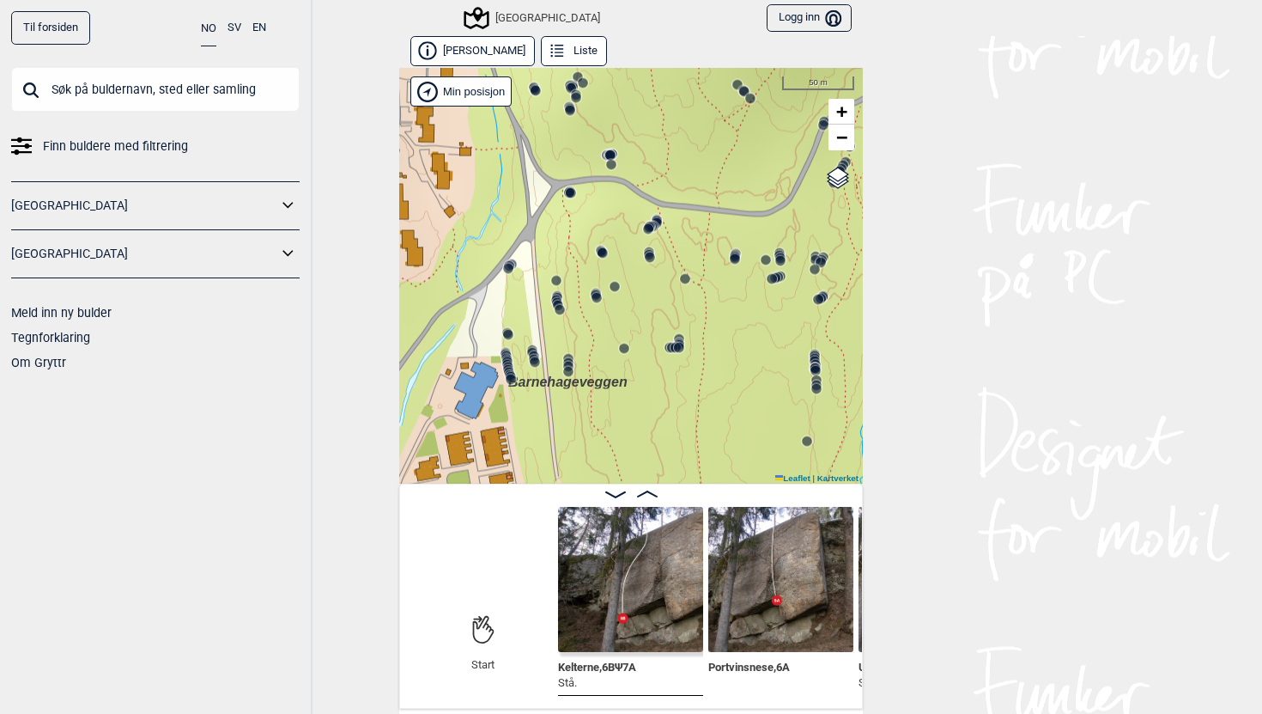
drag, startPoint x: 639, startPoint y: 267, endPoint x: 664, endPoint y: 14, distance: 254.5
click at [664, 14] on div "Til forsiden NO SV EN Finn buldere med filtrering Norge Sverige Meld inn ny bul…" at bounding box center [631, 357] width 1262 height 714
click at [659, 216] on icon at bounding box center [657, 223] width 14 height 14
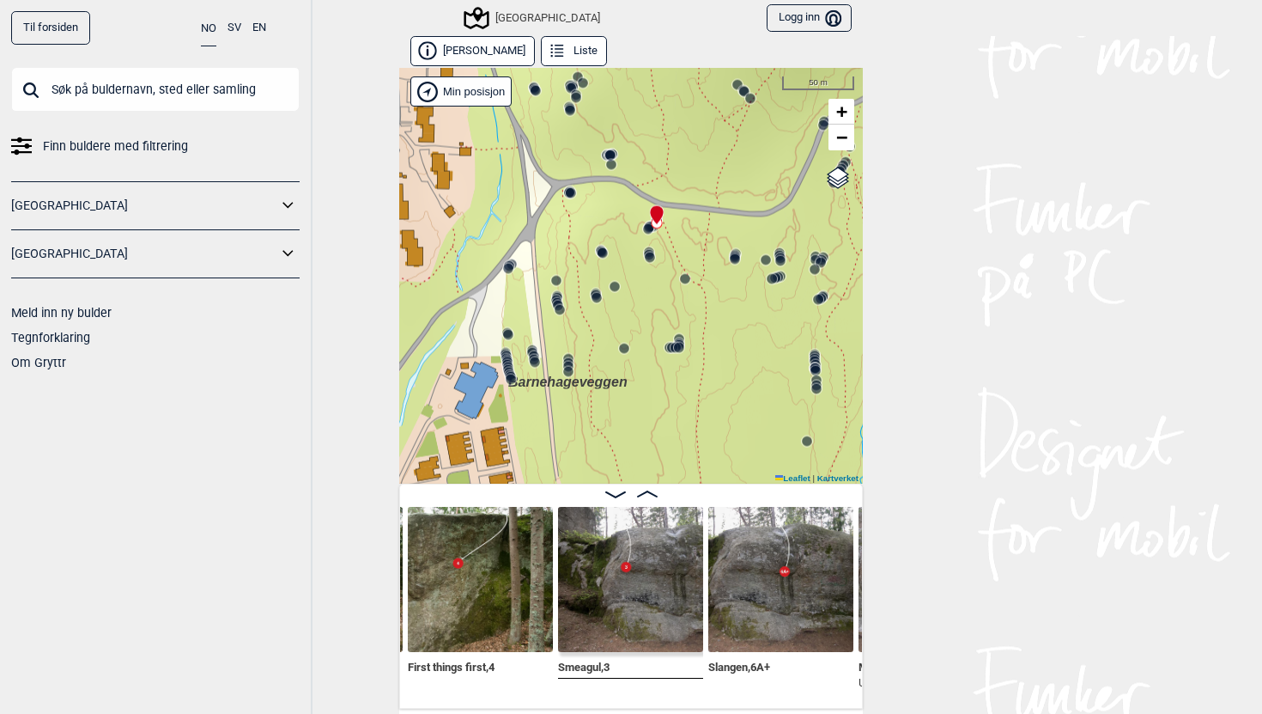
click at [765, 568] on img at bounding box center [780, 579] width 145 height 145
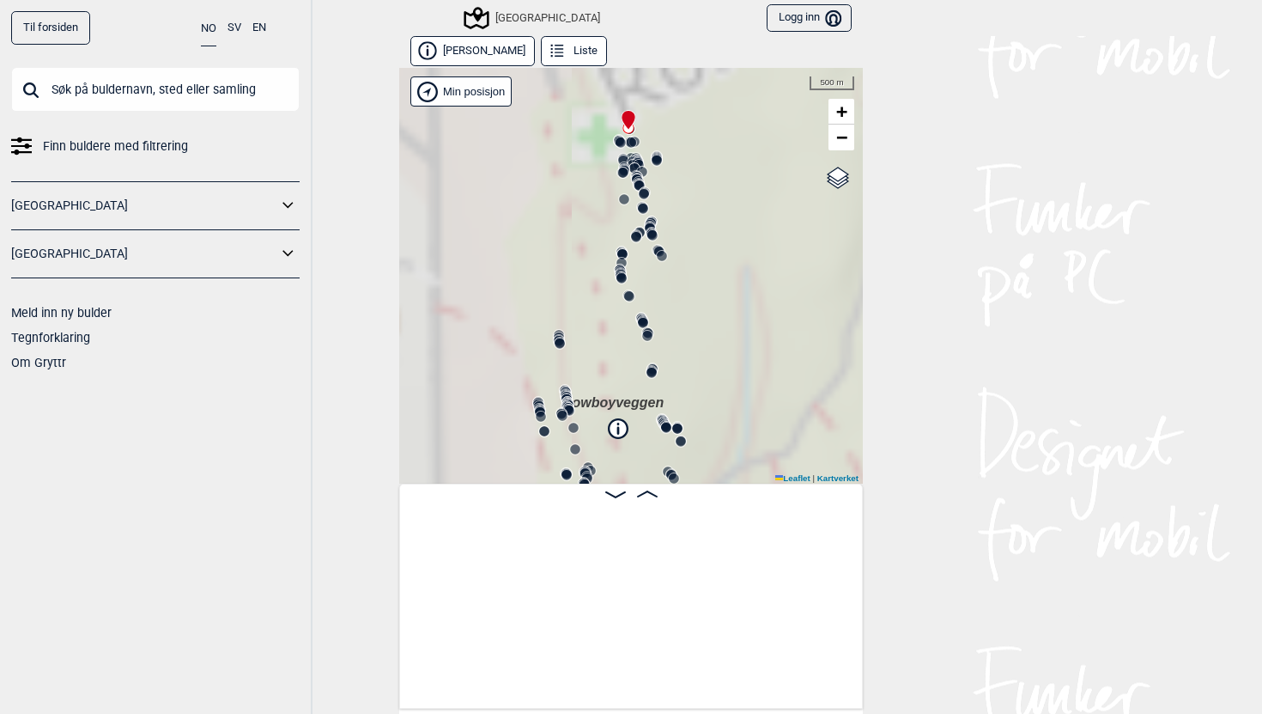
scroll to position [0, 135]
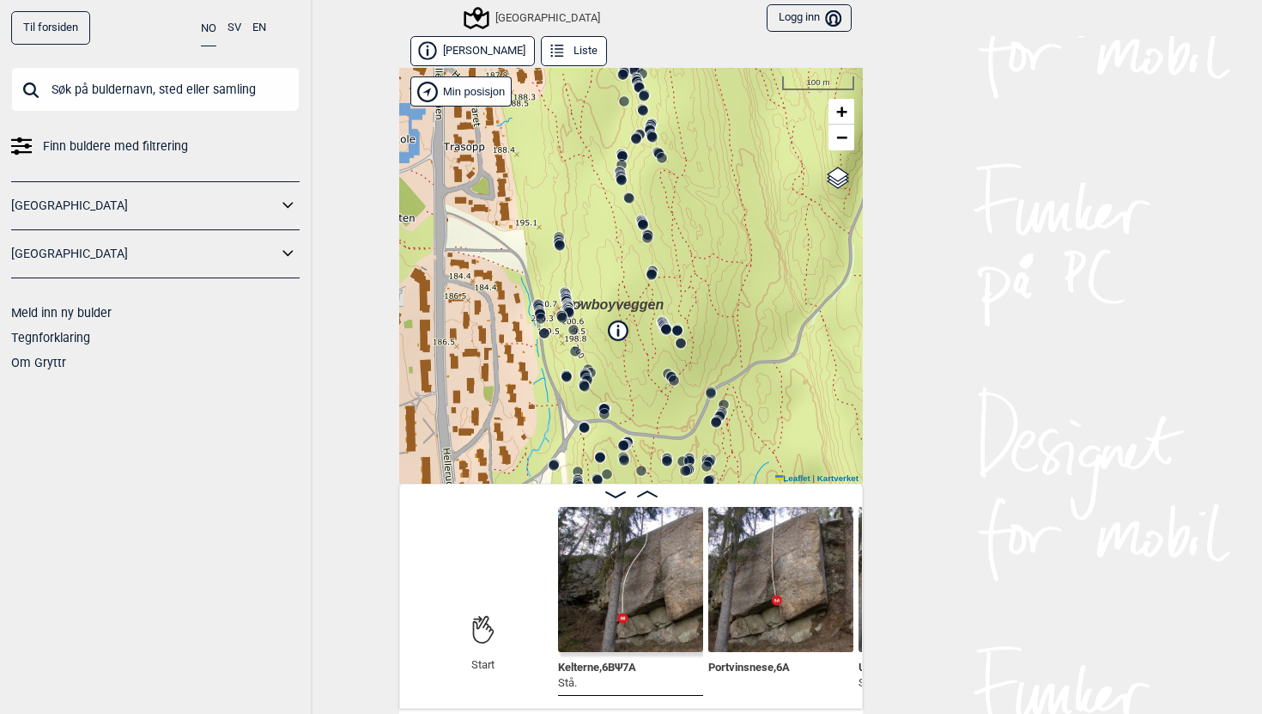
drag, startPoint x: 668, startPoint y: 410, endPoint x: 668, endPoint y: 312, distance: 97.9
click at [668, 312] on div "Speidersteinen Barnehageveggen Cowboyveggen Bølerveggen [GEOGRAPHIC_DATA]" at bounding box center [631, 276] width 464 height 416
click at [662, 318] on icon at bounding box center [664, 325] width 14 height 14
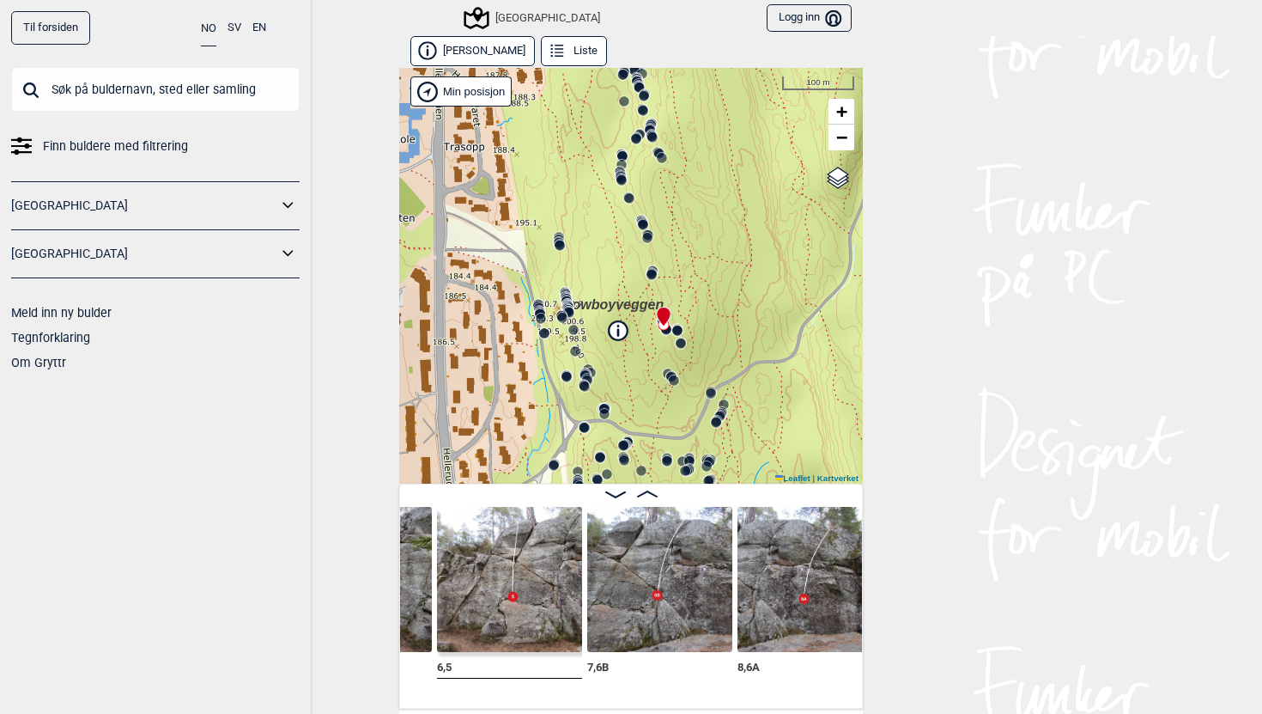
scroll to position [0, 17123]
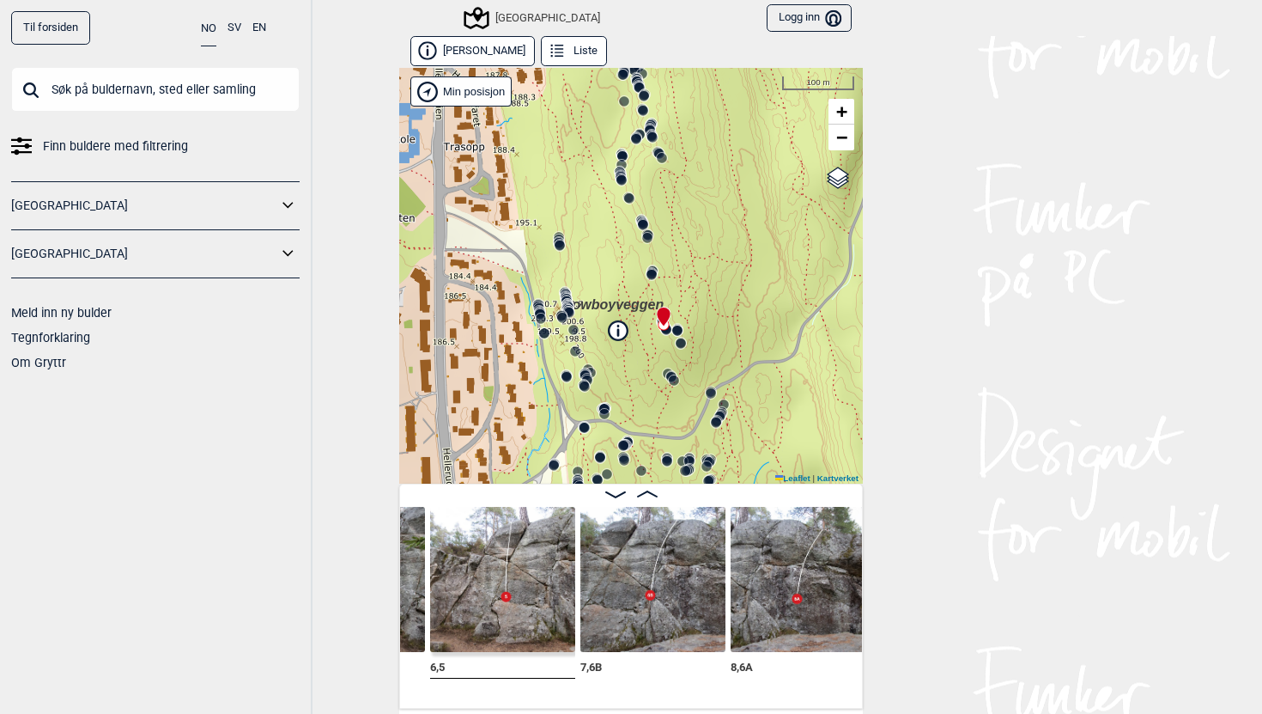
click at [675, 553] on img at bounding box center [652, 579] width 145 height 145
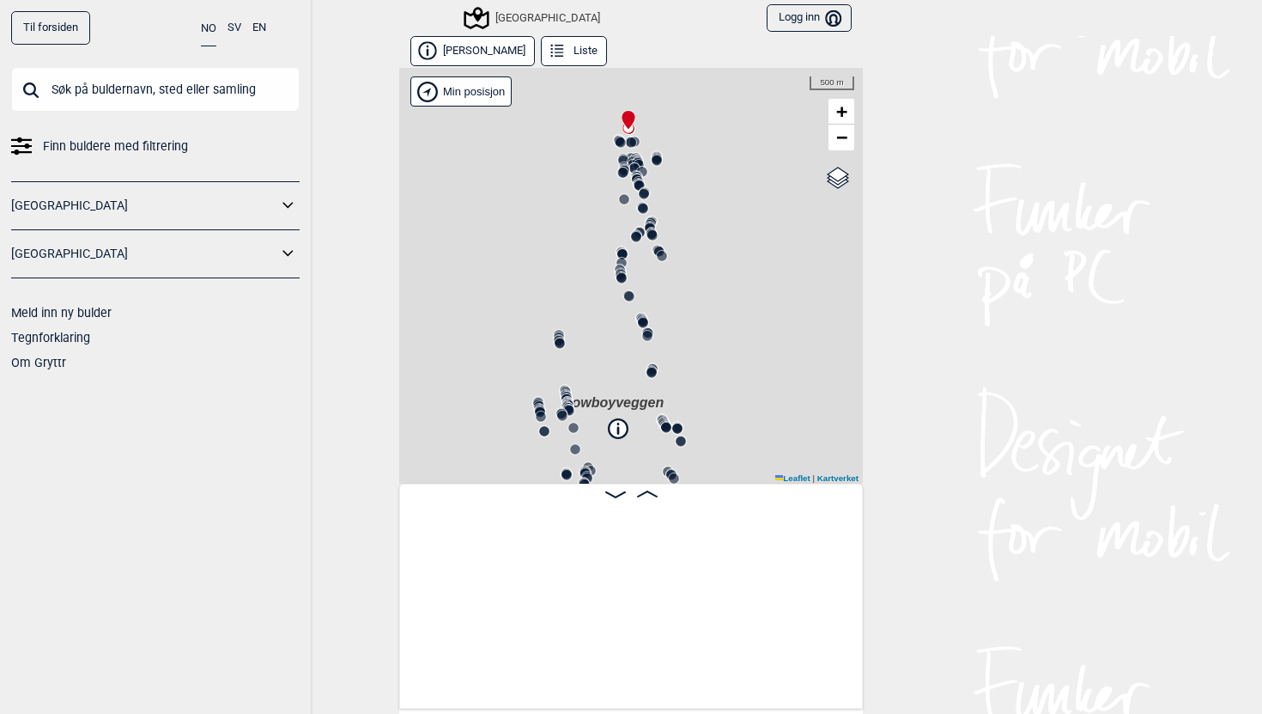
scroll to position [0, 135]
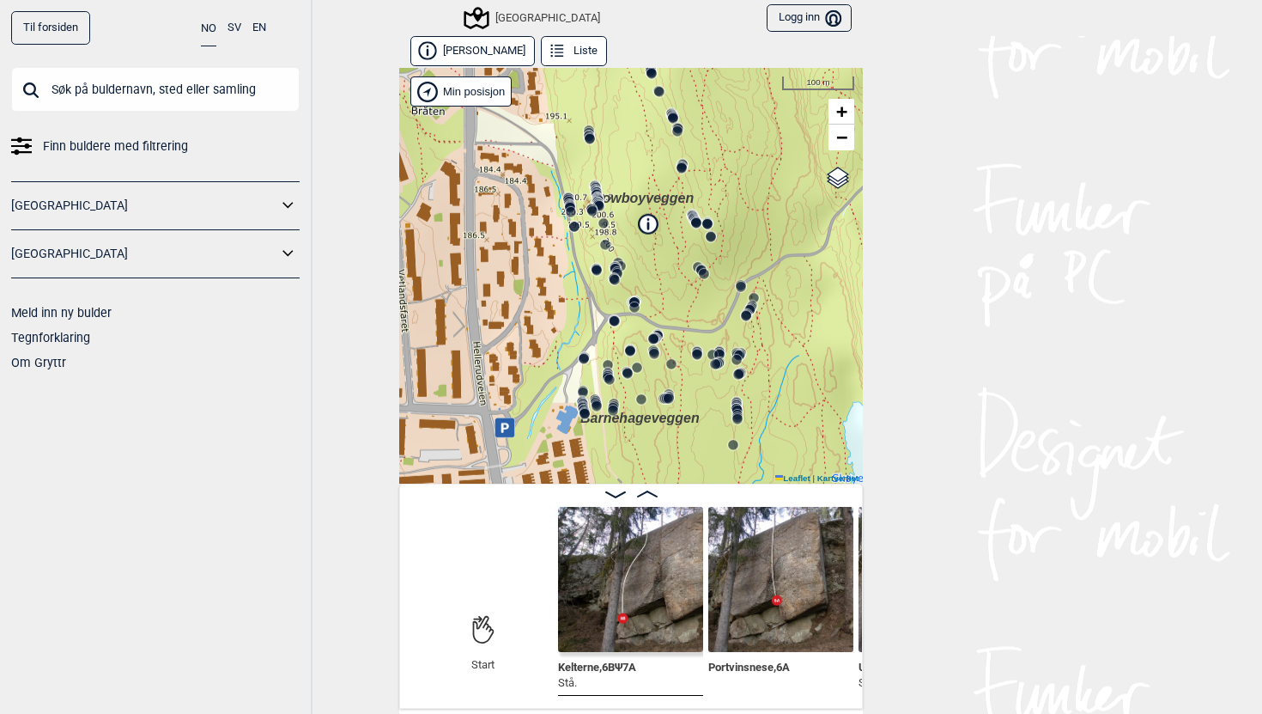
drag, startPoint x: 605, startPoint y: 409, endPoint x: 635, endPoint y: 204, distance: 206.6
click at [635, 204] on span "Cowboyveggen" at bounding box center [643, 198] width 101 height 15
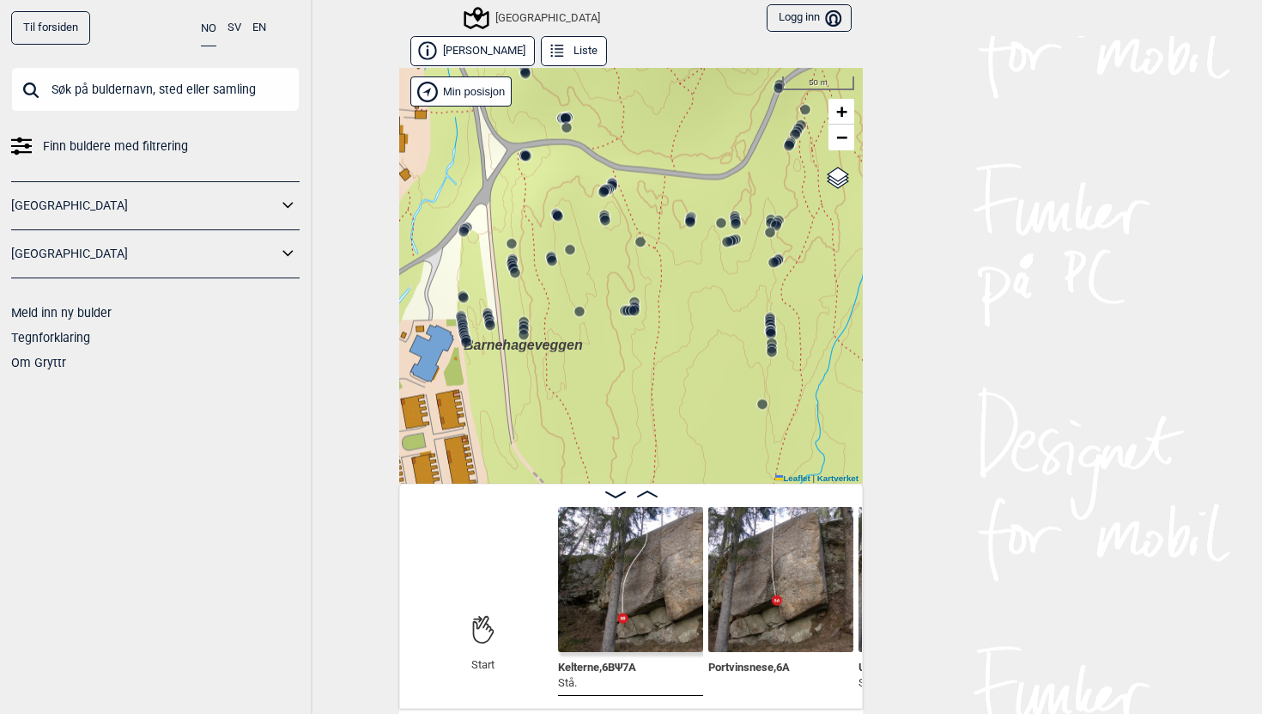
drag, startPoint x: 624, startPoint y: 295, endPoint x: 545, endPoint y: 106, distance: 205.6
click at [545, 106] on div "Speidersteinen Barnehageveggen Cowboyveggen Bølerveggen [GEOGRAPHIC_DATA]" at bounding box center [631, 276] width 464 height 416
click at [773, 318] on icon at bounding box center [770, 325] width 14 height 14
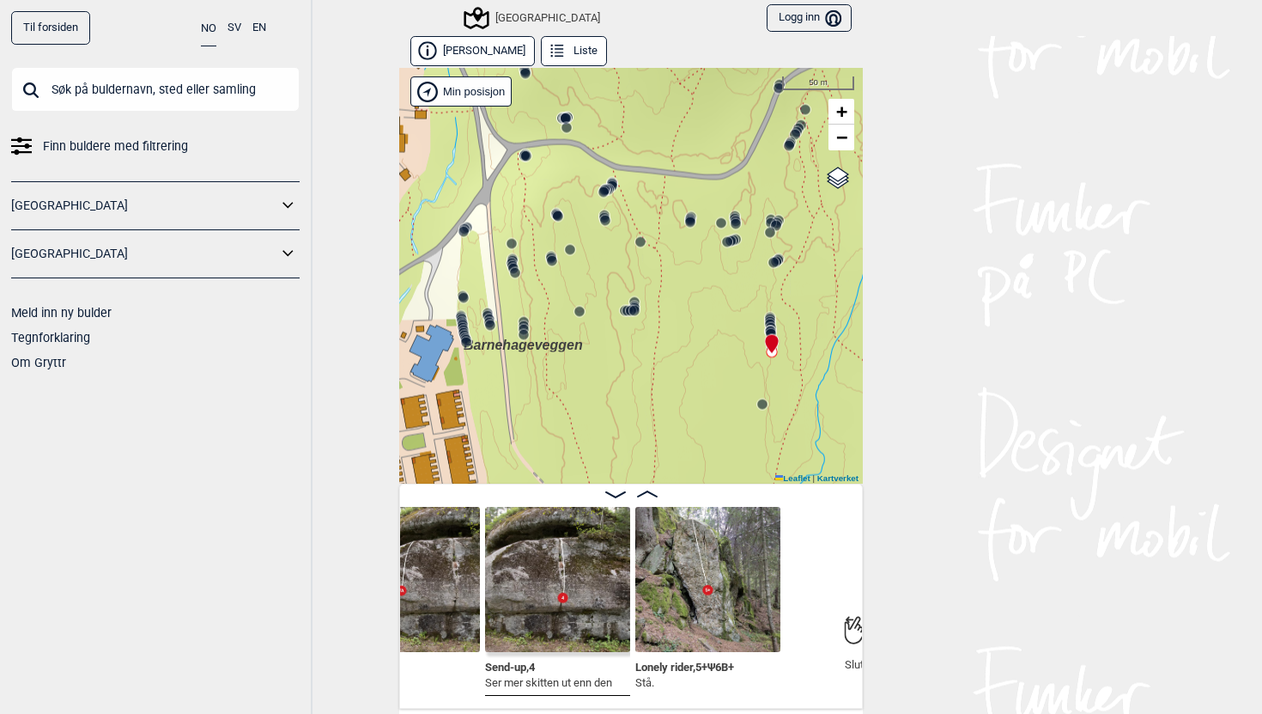
scroll to position [0, 46288]
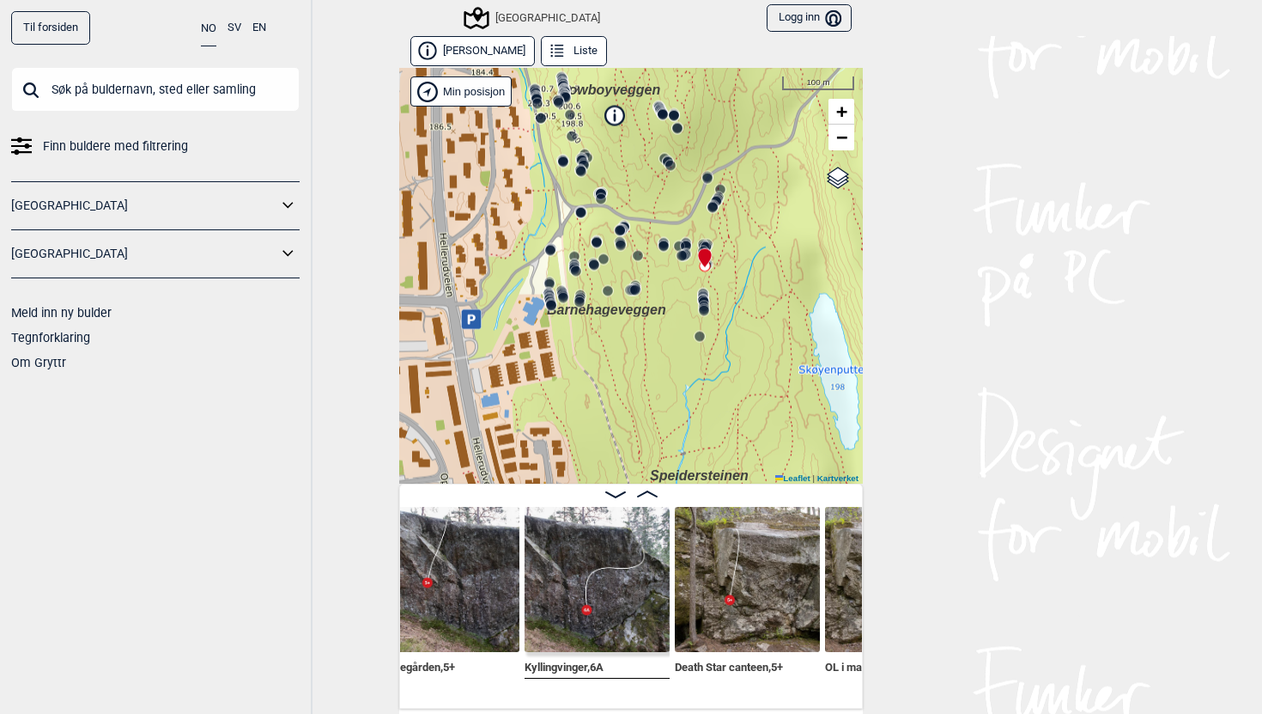
scroll to position [0, 44447]
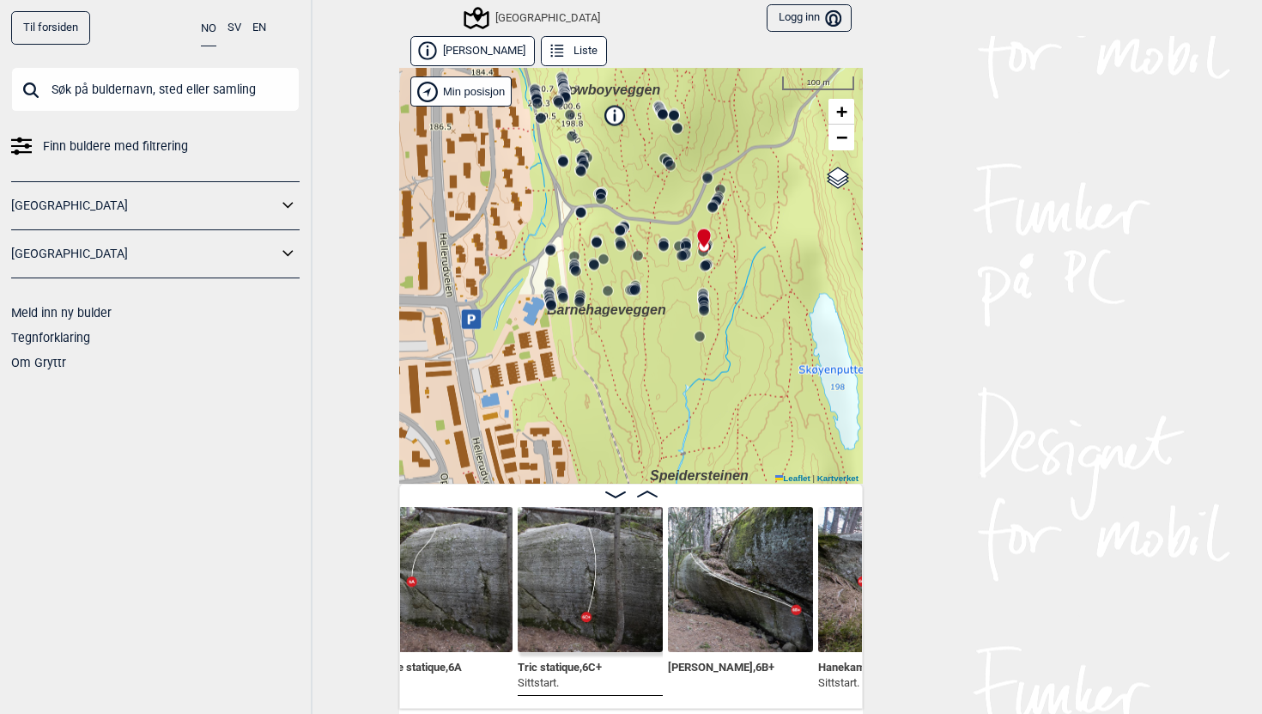
scroll to position [0, 43729]
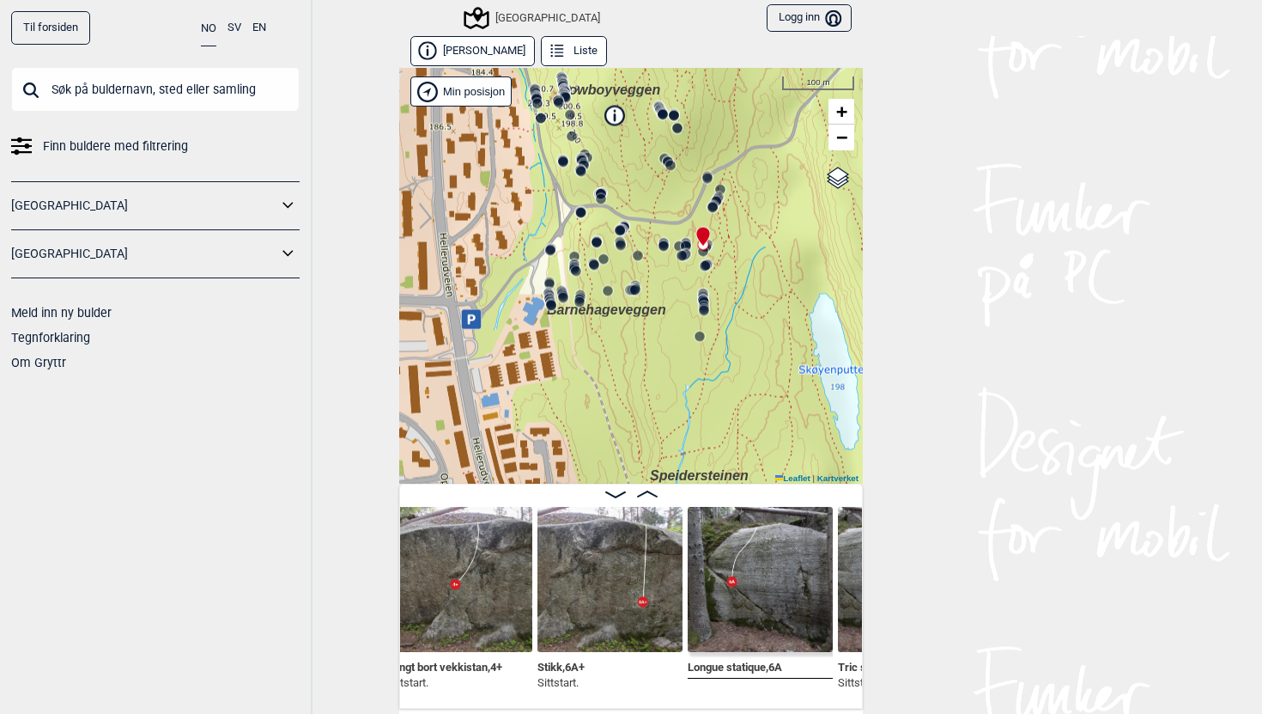
scroll to position [0, 43418]
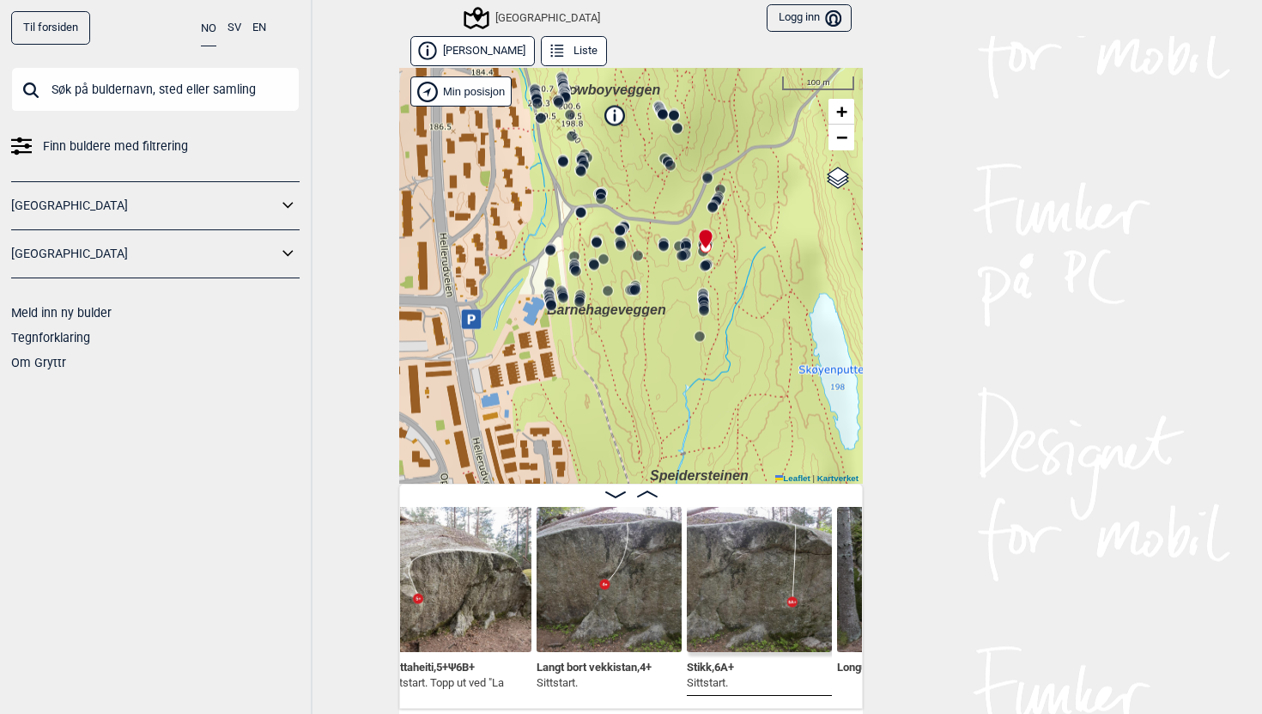
scroll to position [0, 43273]
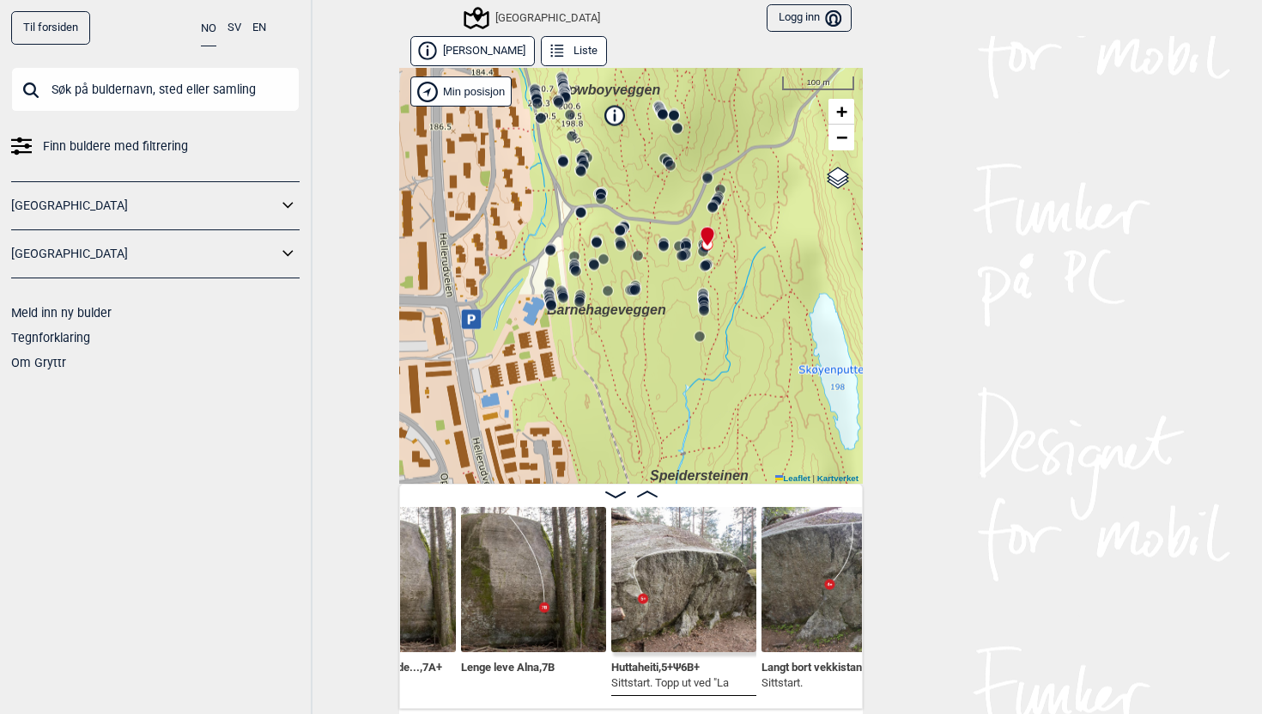
scroll to position [0, 43061]
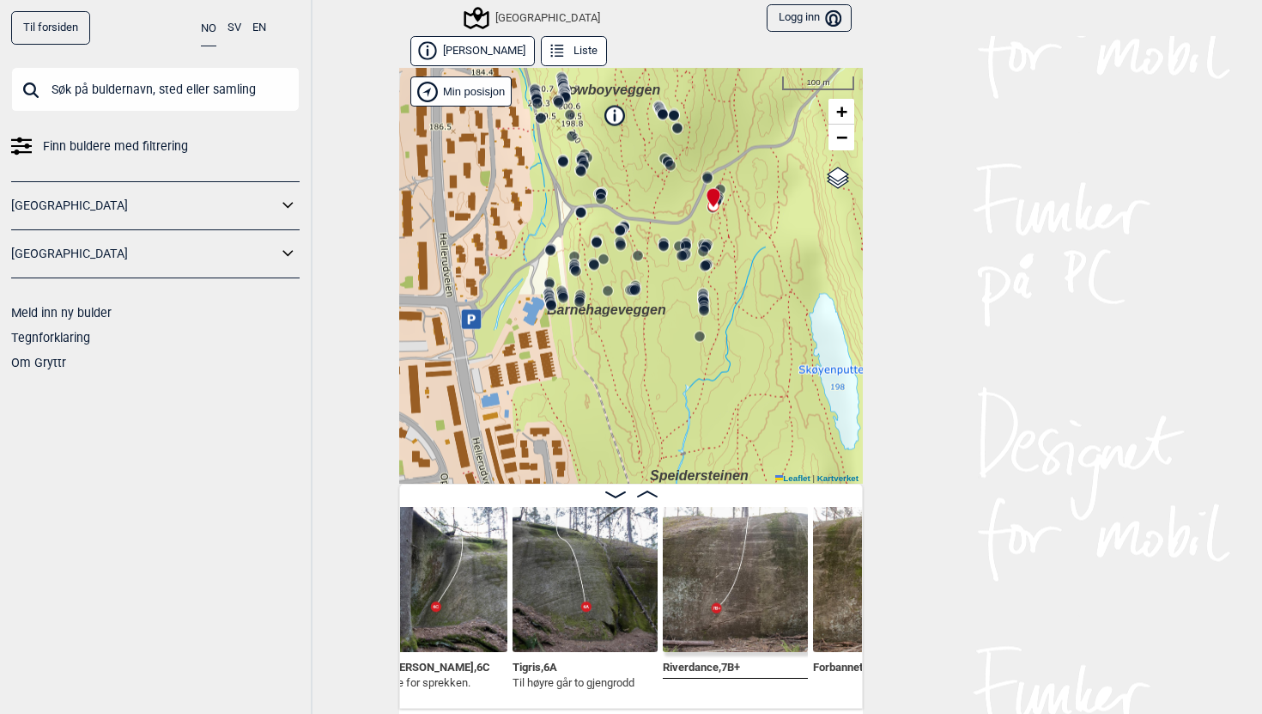
scroll to position [0, 42535]
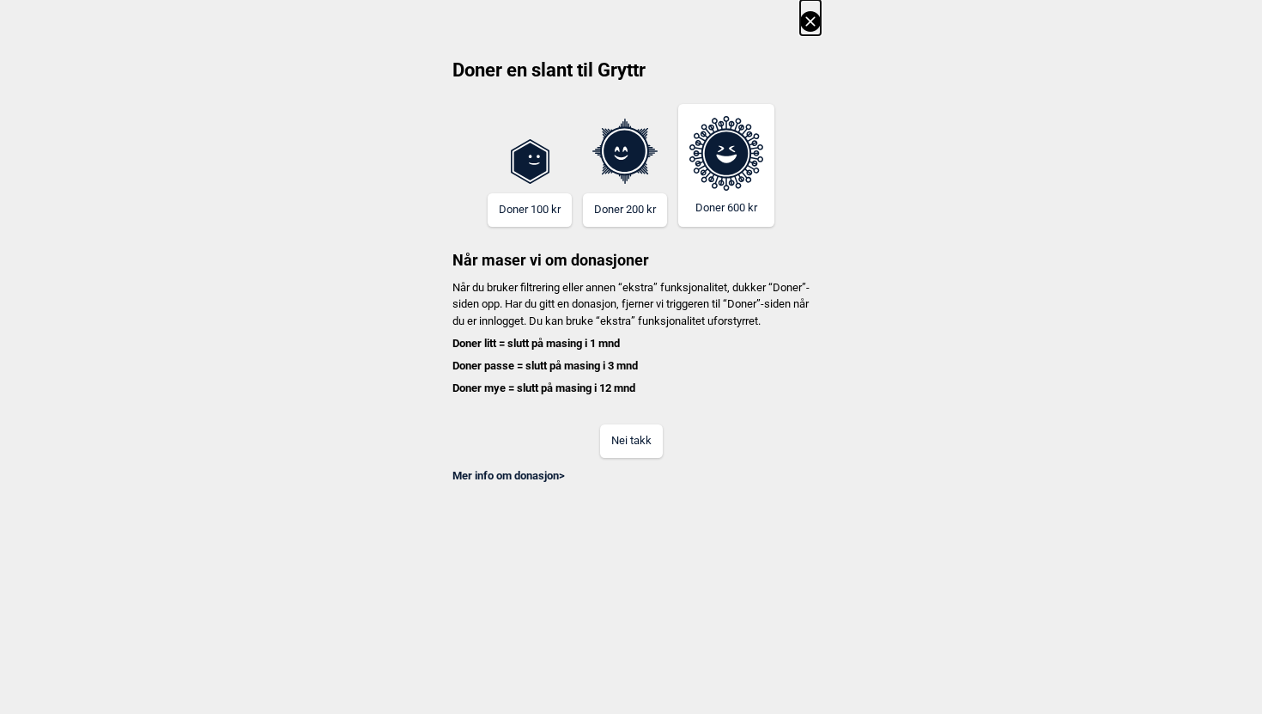
scroll to position [0, 128]
click at [803, 20] on icon at bounding box center [810, 21] width 21 height 21
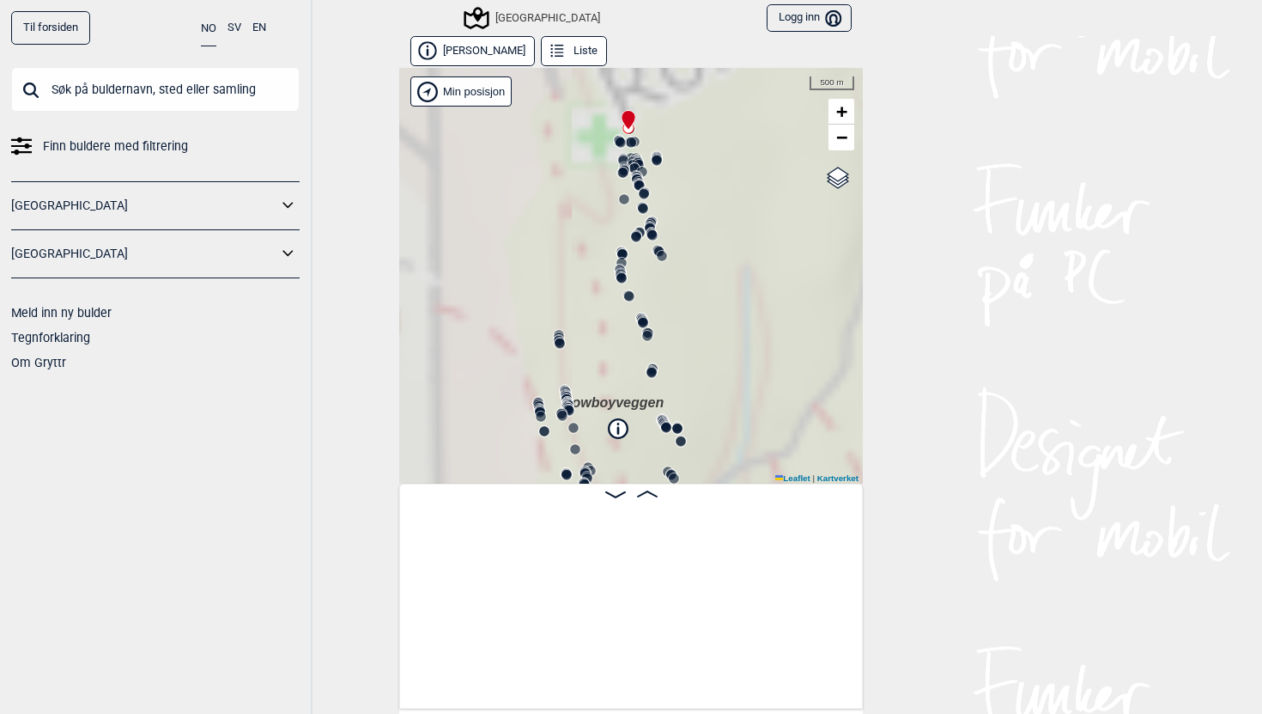
scroll to position [0, 135]
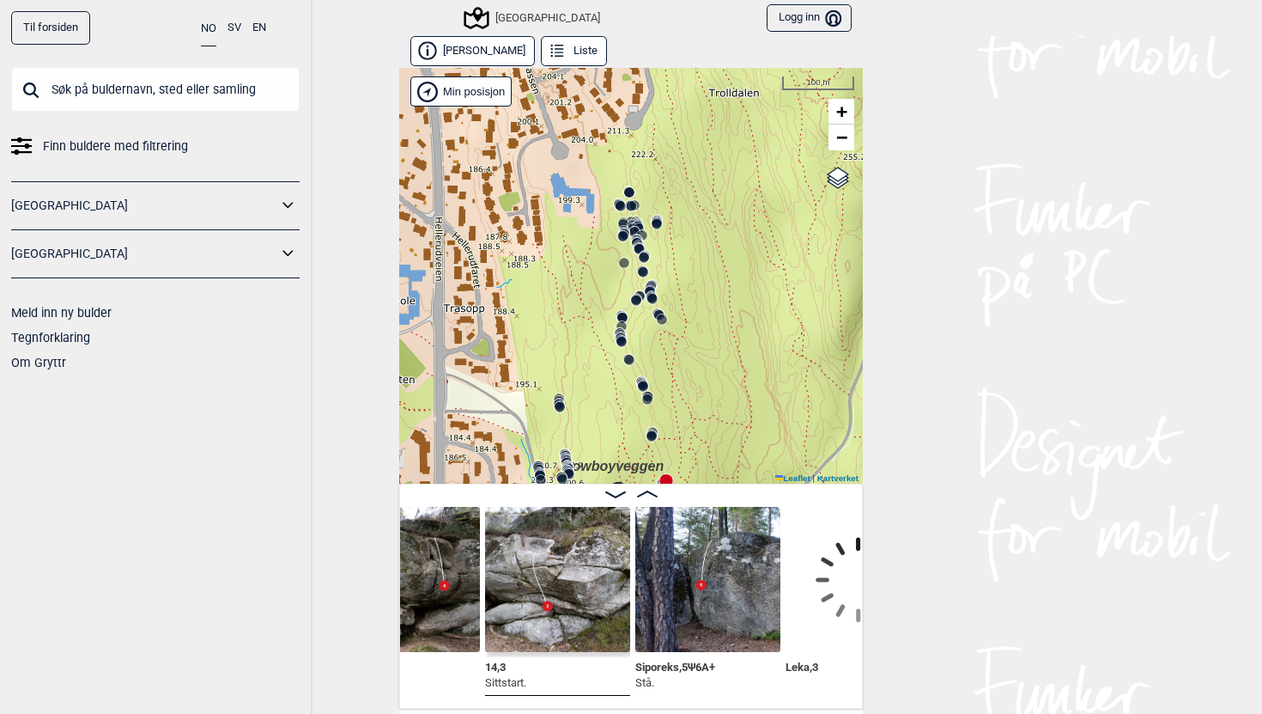
scroll to position [0, 18750]
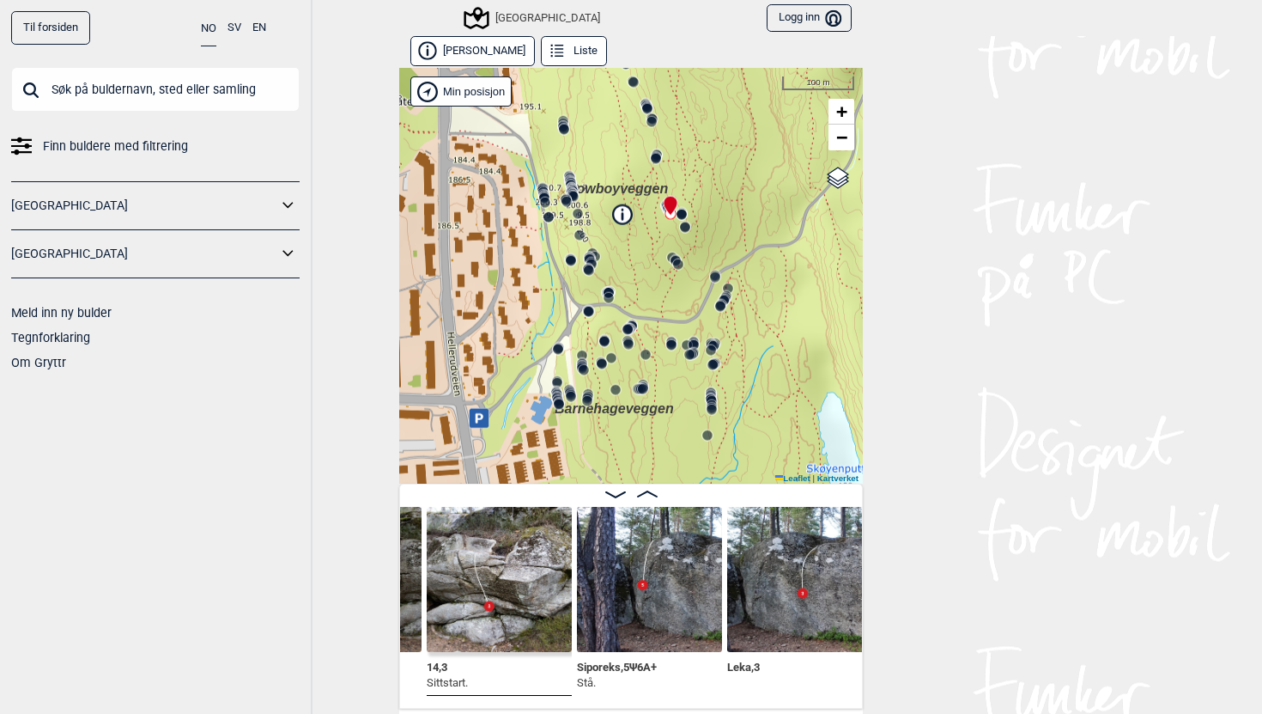
drag, startPoint x: 665, startPoint y: 363, endPoint x: 668, endPoint y: 83, distance: 280.0
click at [669, 83] on div "Speidersteinen Barnehageveggen Cowboyveggen Bølerveggen [GEOGRAPHIC_DATA]" at bounding box center [631, 276] width 464 height 416
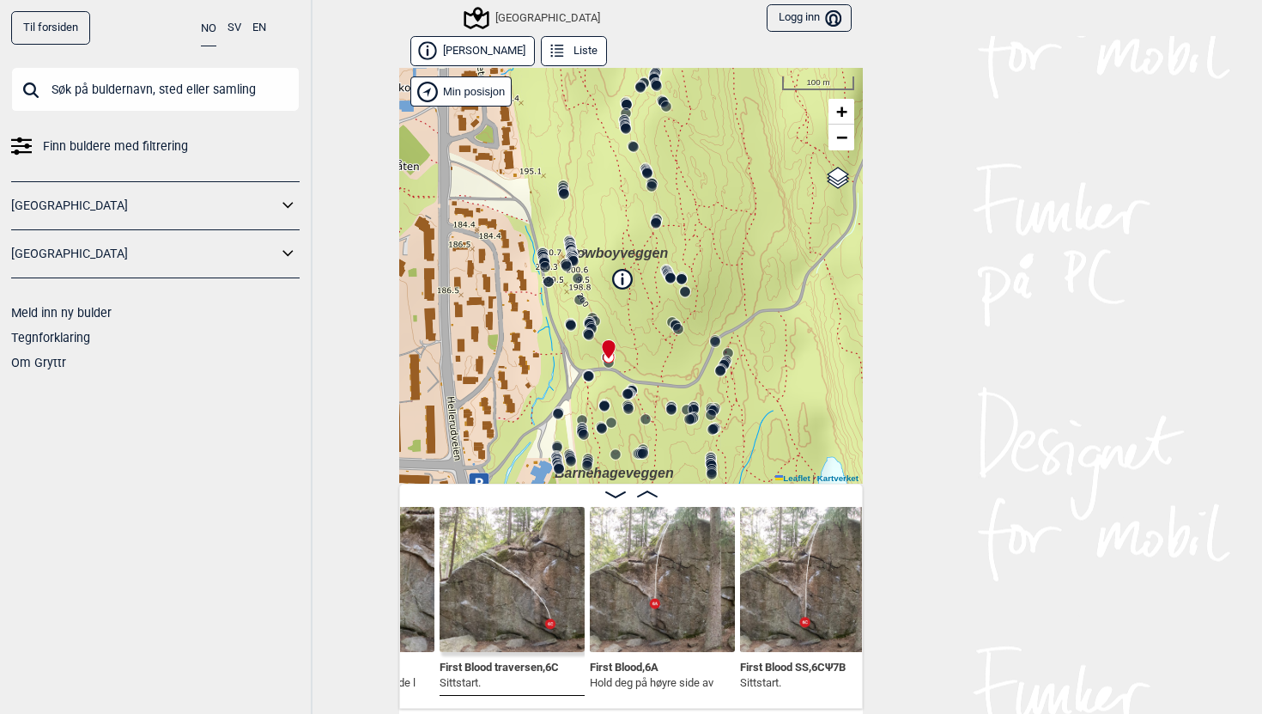
scroll to position [0, 30622]
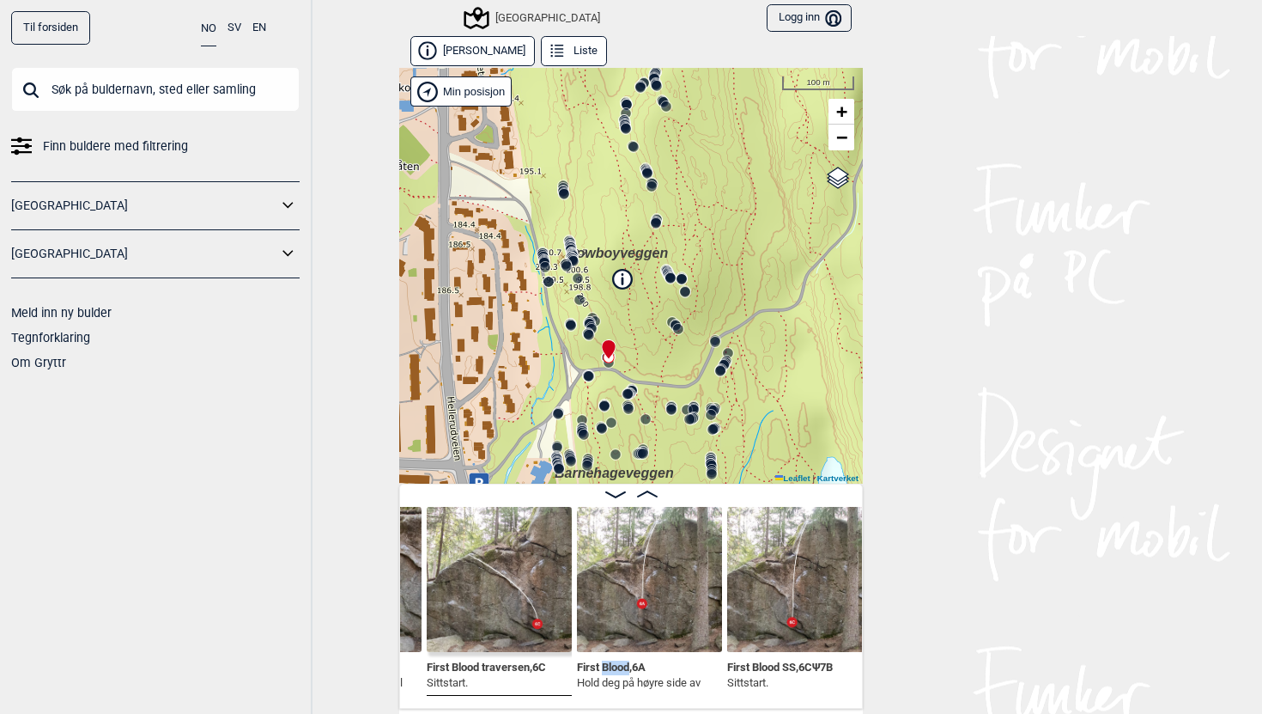
click at [598, 664] on span "First Blood , 6A" at bounding box center [611, 665] width 69 height 16
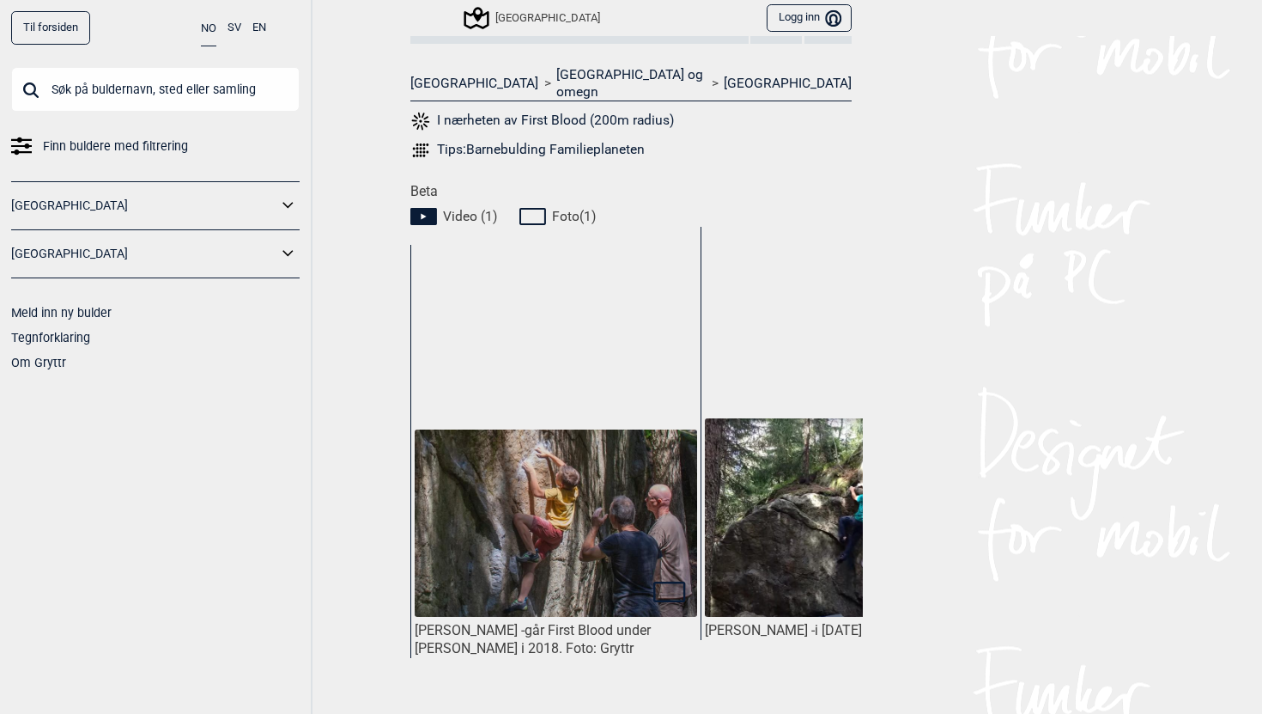
scroll to position [0, 128]
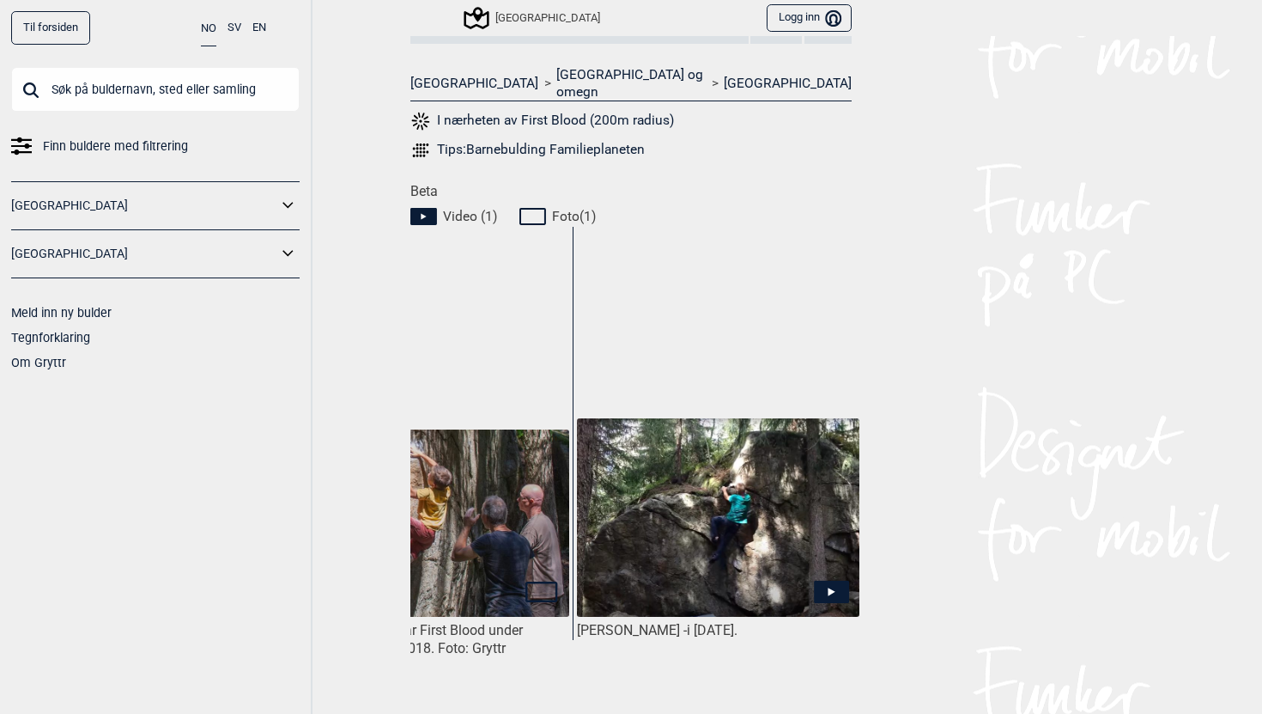
click at [815, 580] on icon at bounding box center [831, 591] width 35 height 22
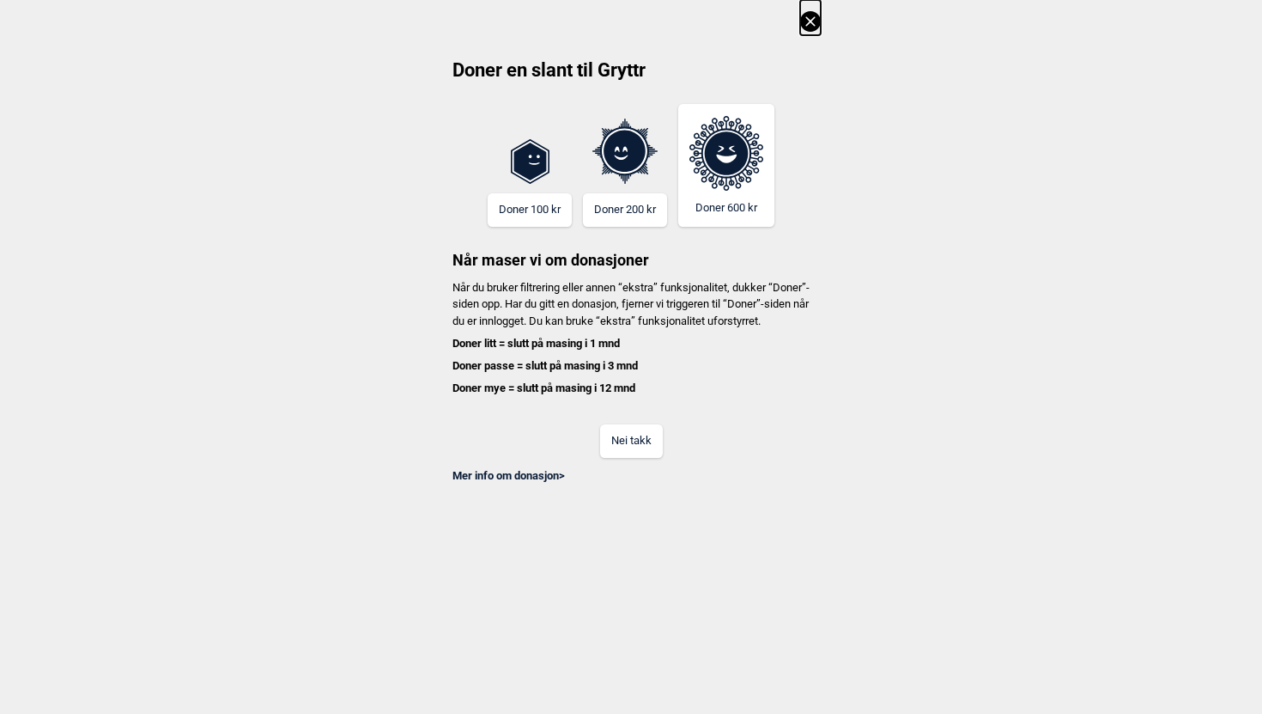
click at [815, 27] on icon at bounding box center [810, 21] width 21 height 21
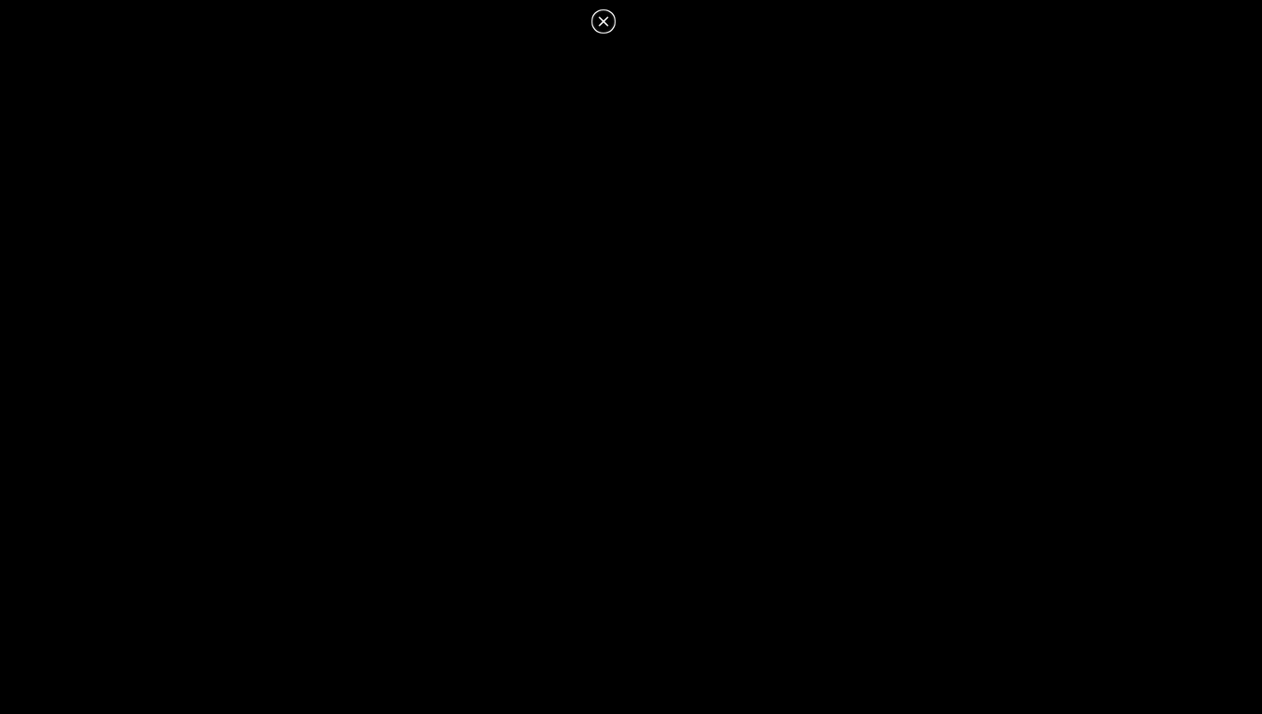
click at [600, 22] on icon at bounding box center [603, 21] width 21 height 21
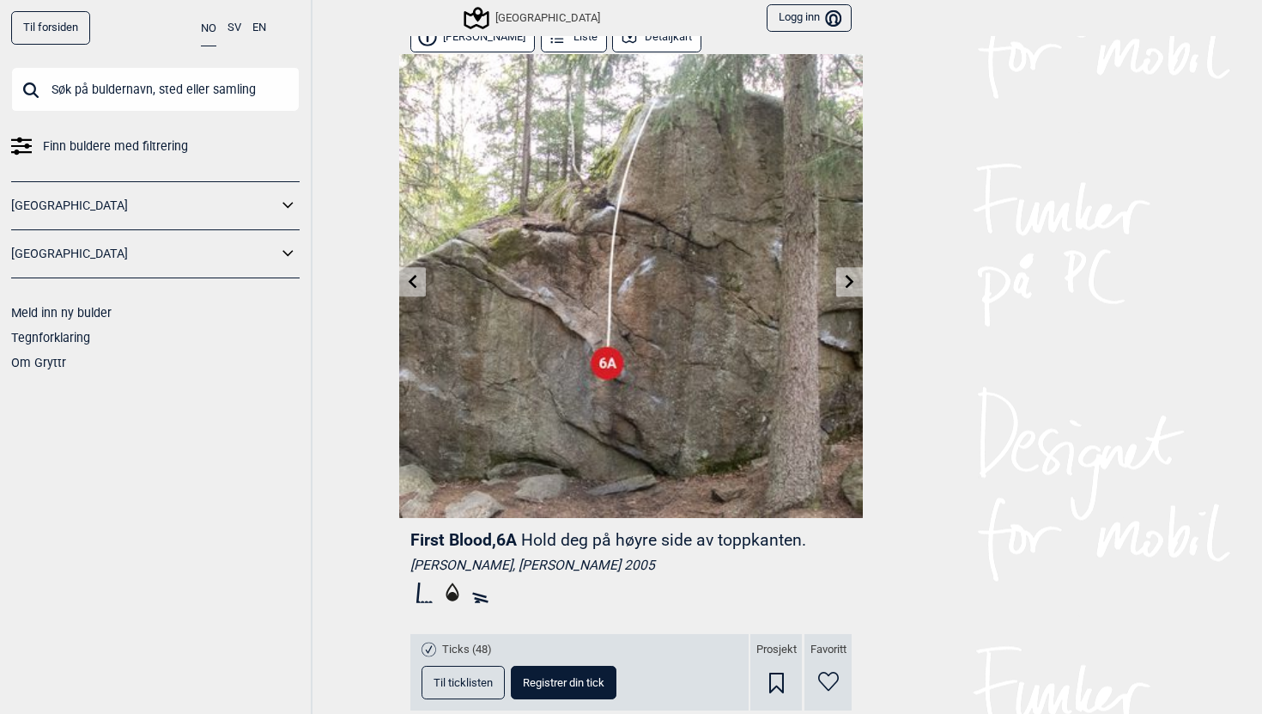
scroll to position [0, 0]
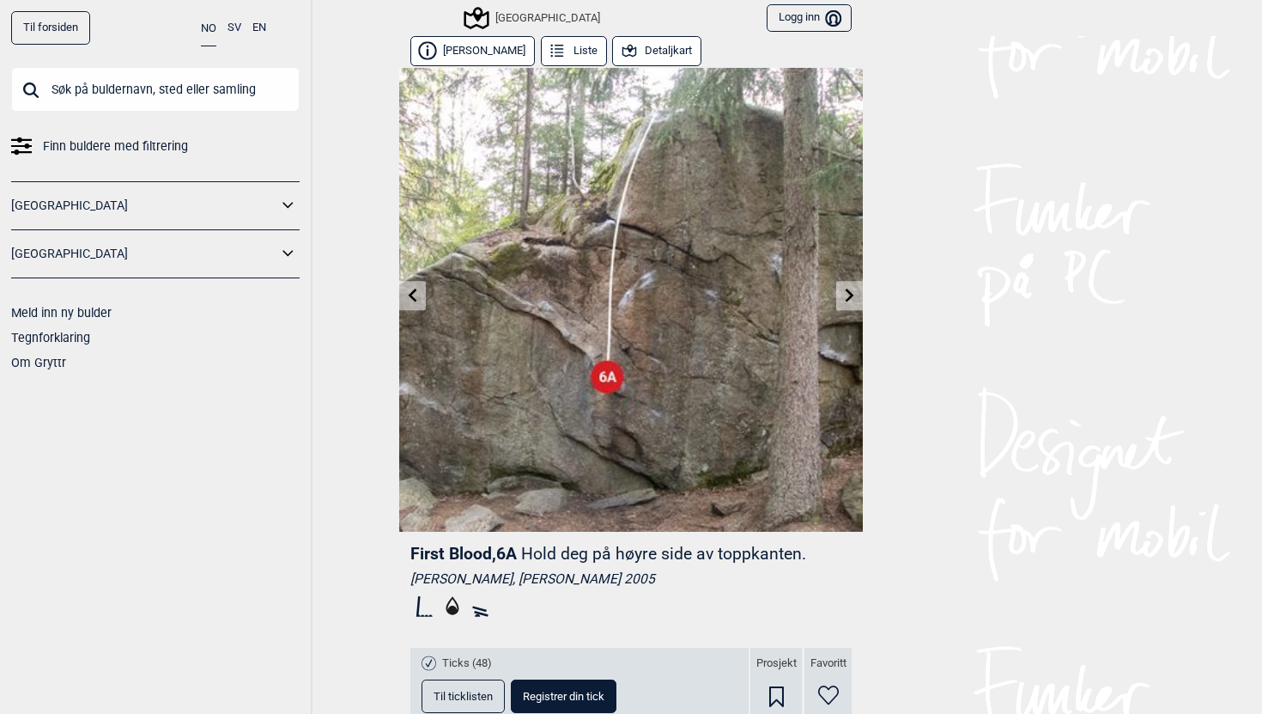
click at [657, 43] on button "Detaljkart" at bounding box center [656, 51] width 89 height 30
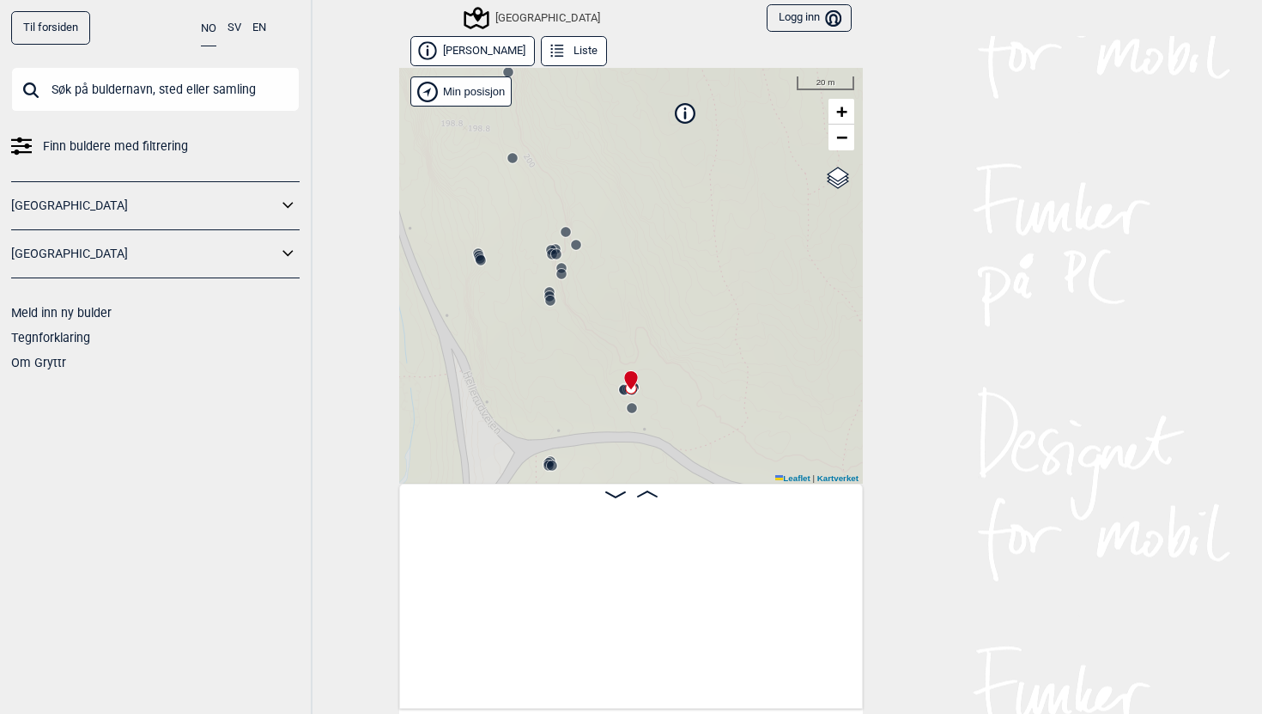
scroll to position [0, 29605]
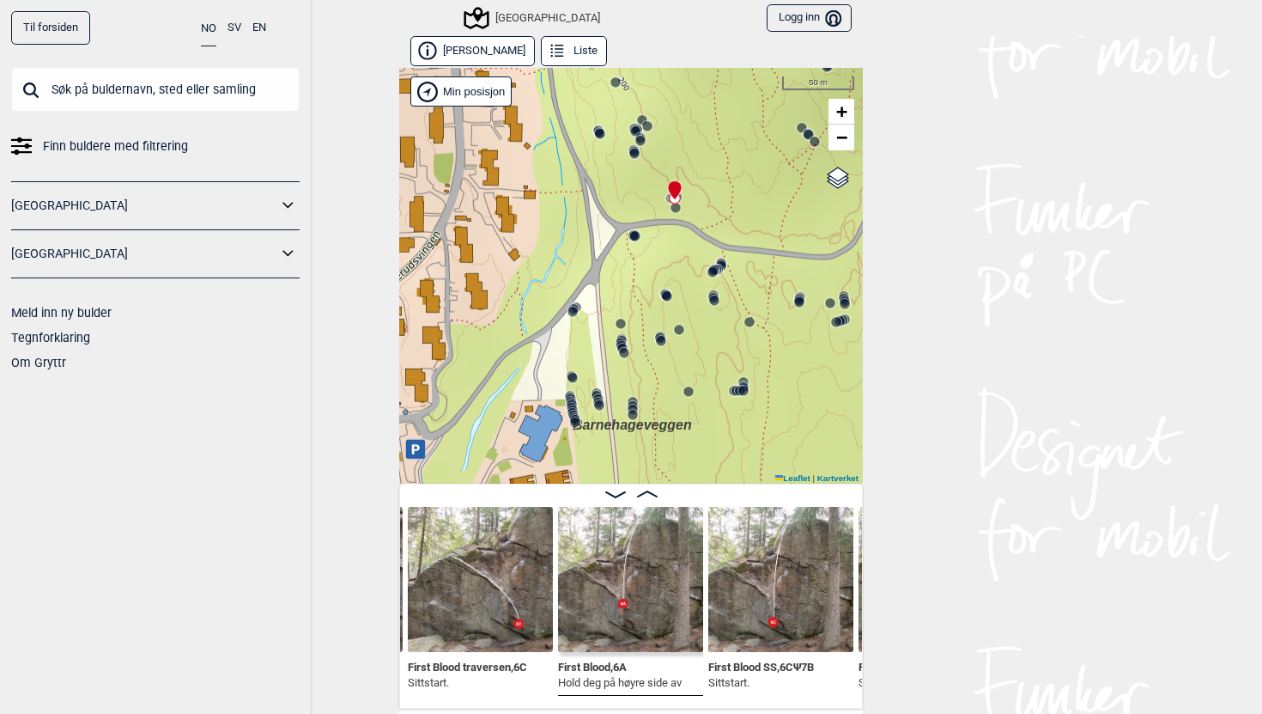
drag, startPoint x: 586, startPoint y: 395, endPoint x: 653, endPoint y: 201, distance: 205.3
click at [653, 201] on div "Speidersteinen Barnehageveggen Cowboyveggen Bølerveggen [GEOGRAPHIC_DATA]" at bounding box center [631, 276] width 464 height 416
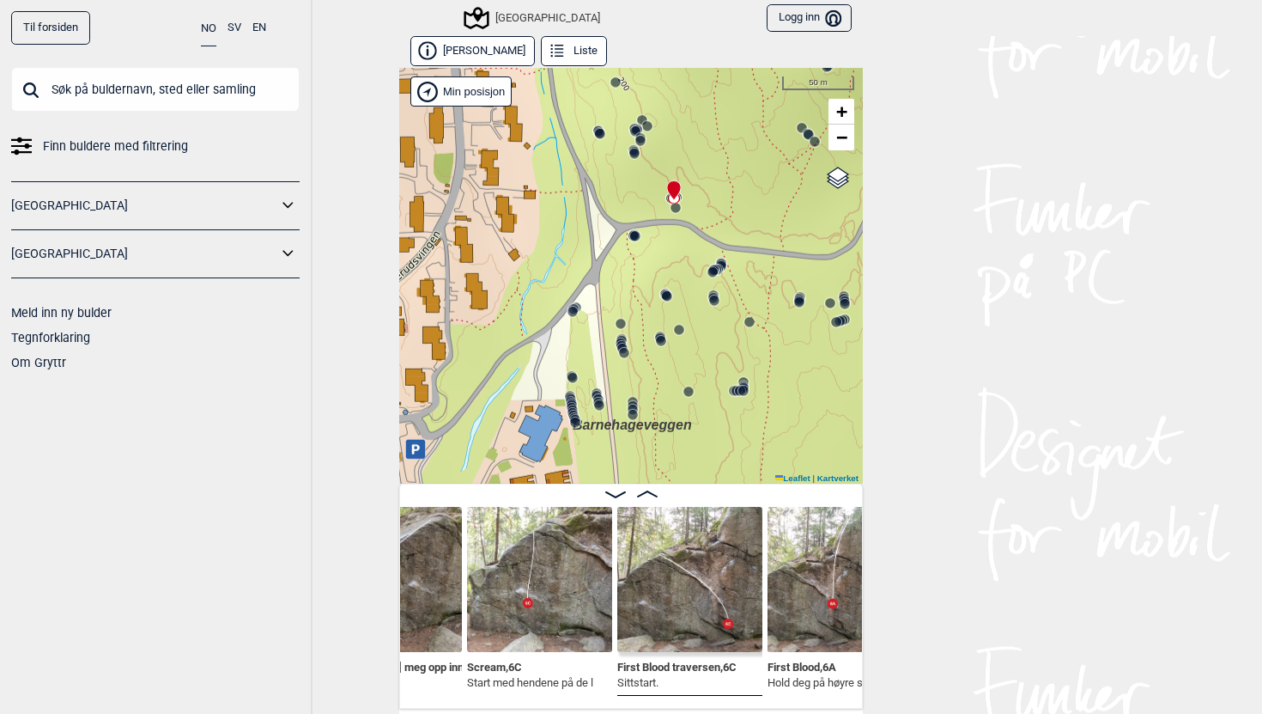
scroll to position [0, 29384]
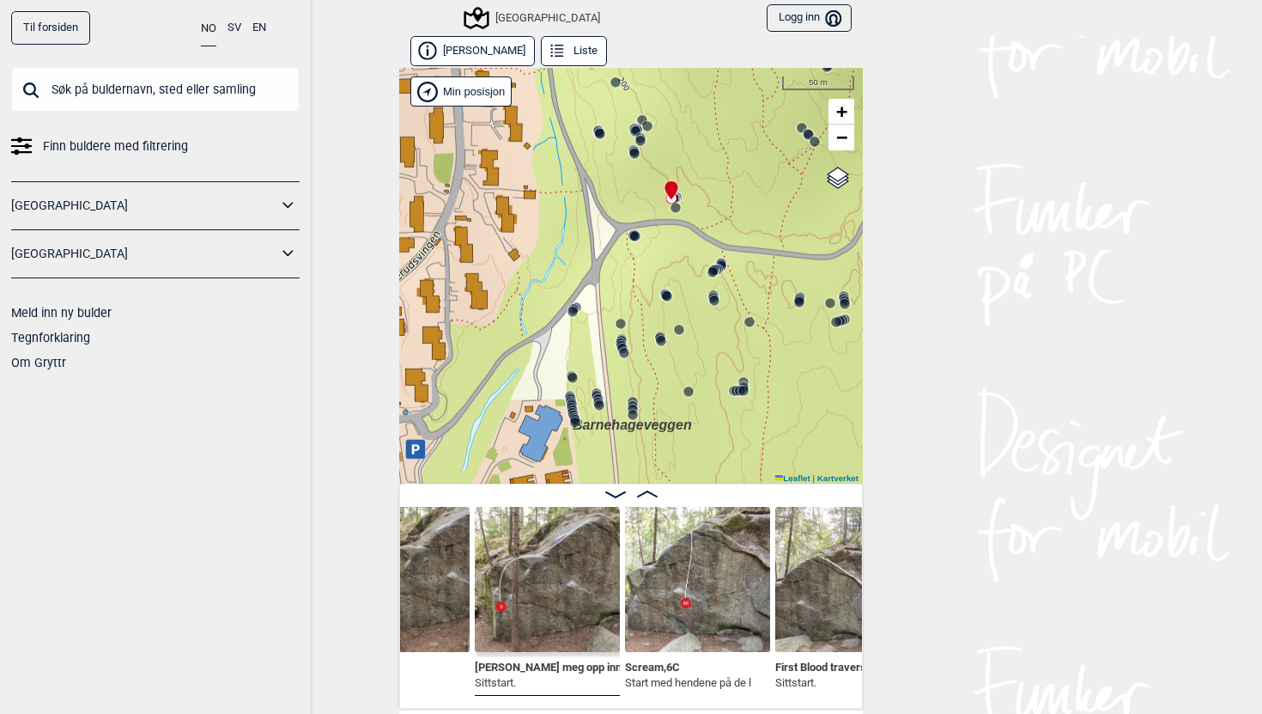
scroll to position [0, 29176]
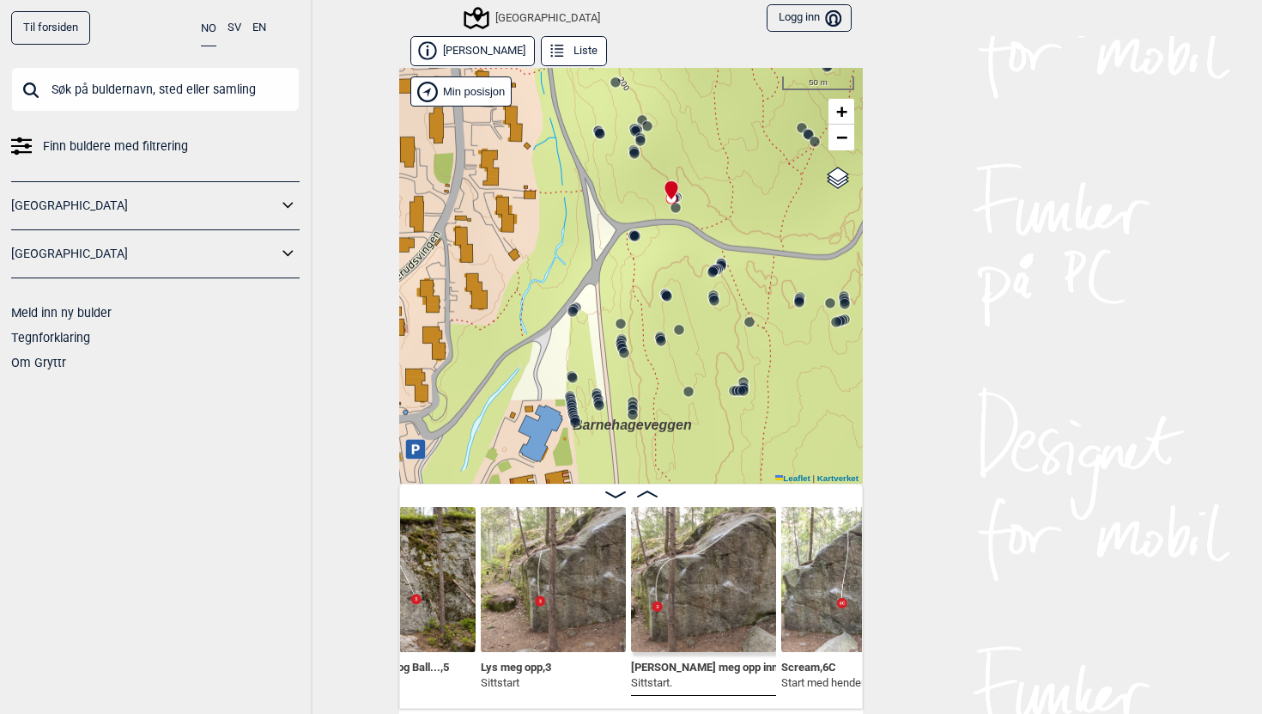
scroll to position [0, 28976]
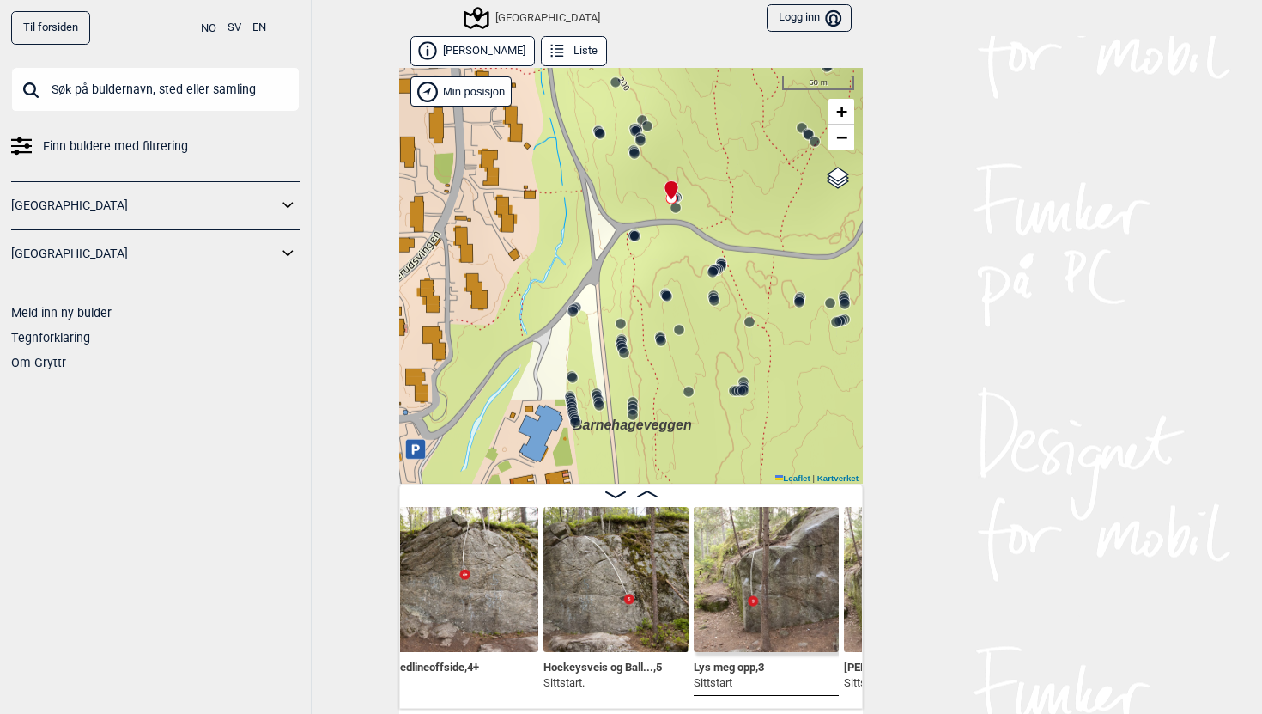
scroll to position [0, 28848]
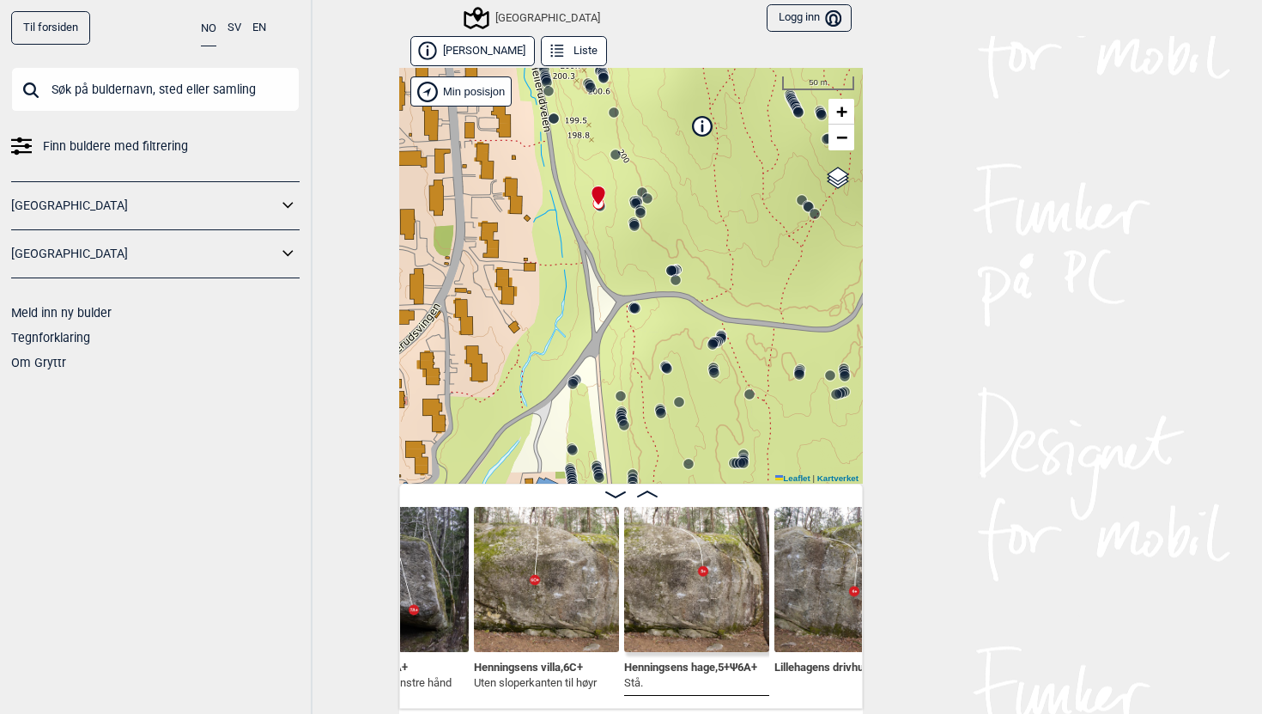
scroll to position [0, 26925]
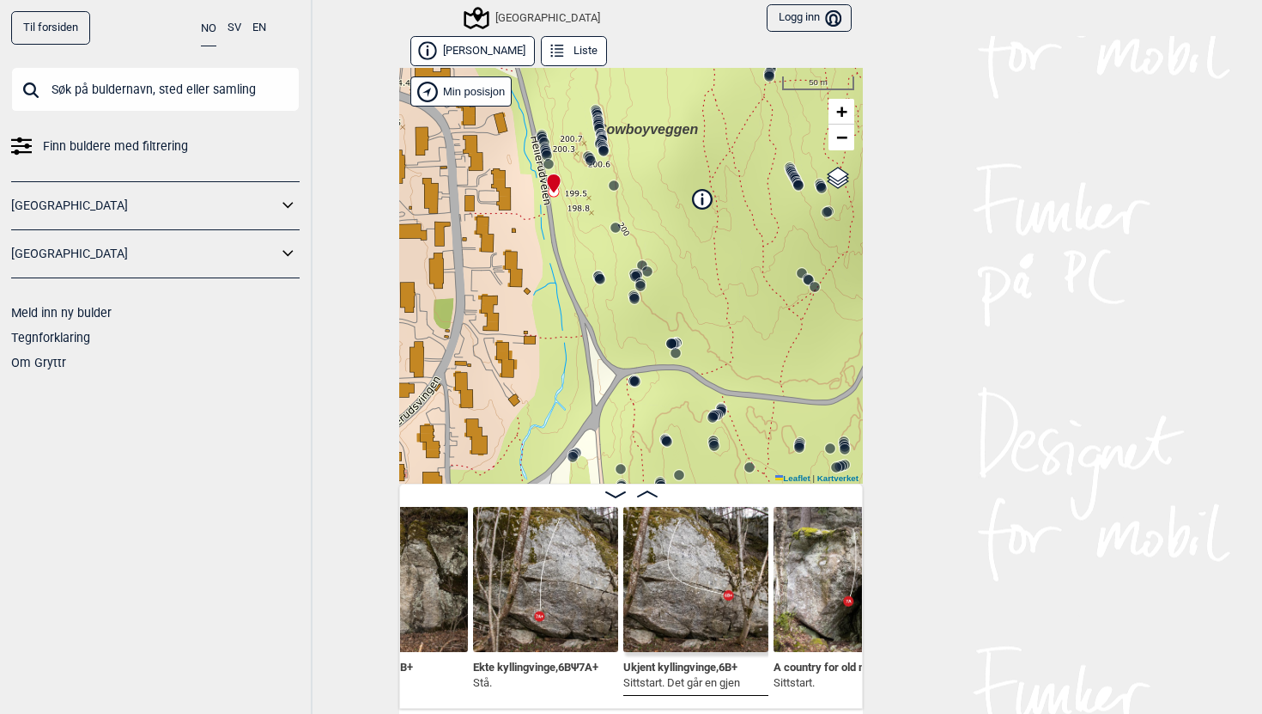
scroll to position [0, 26349]
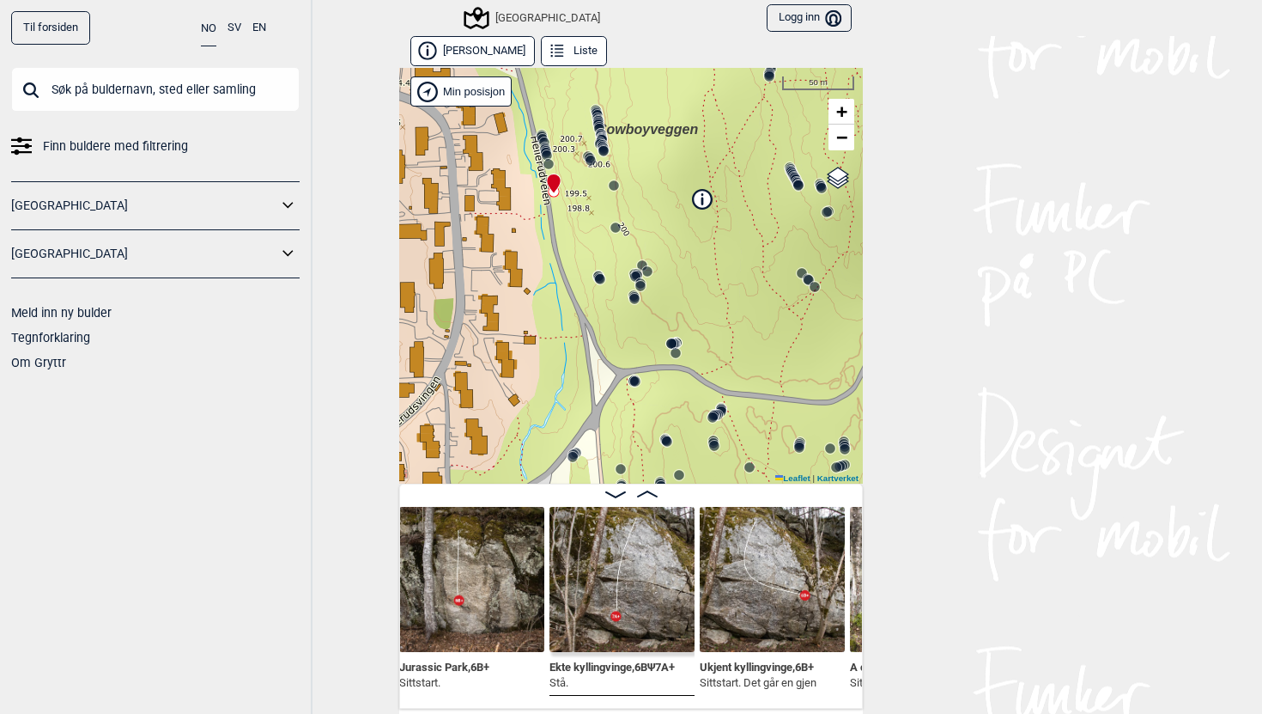
scroll to position [0, 26258]
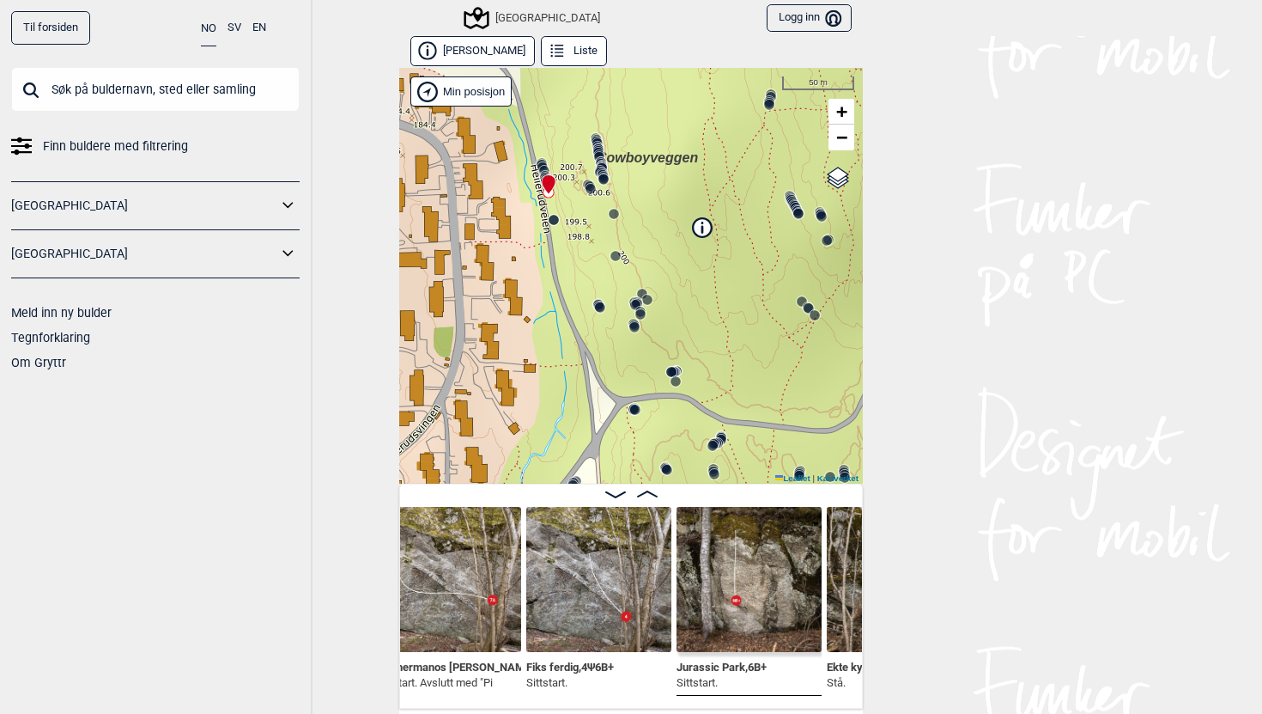
scroll to position [0, 26000]
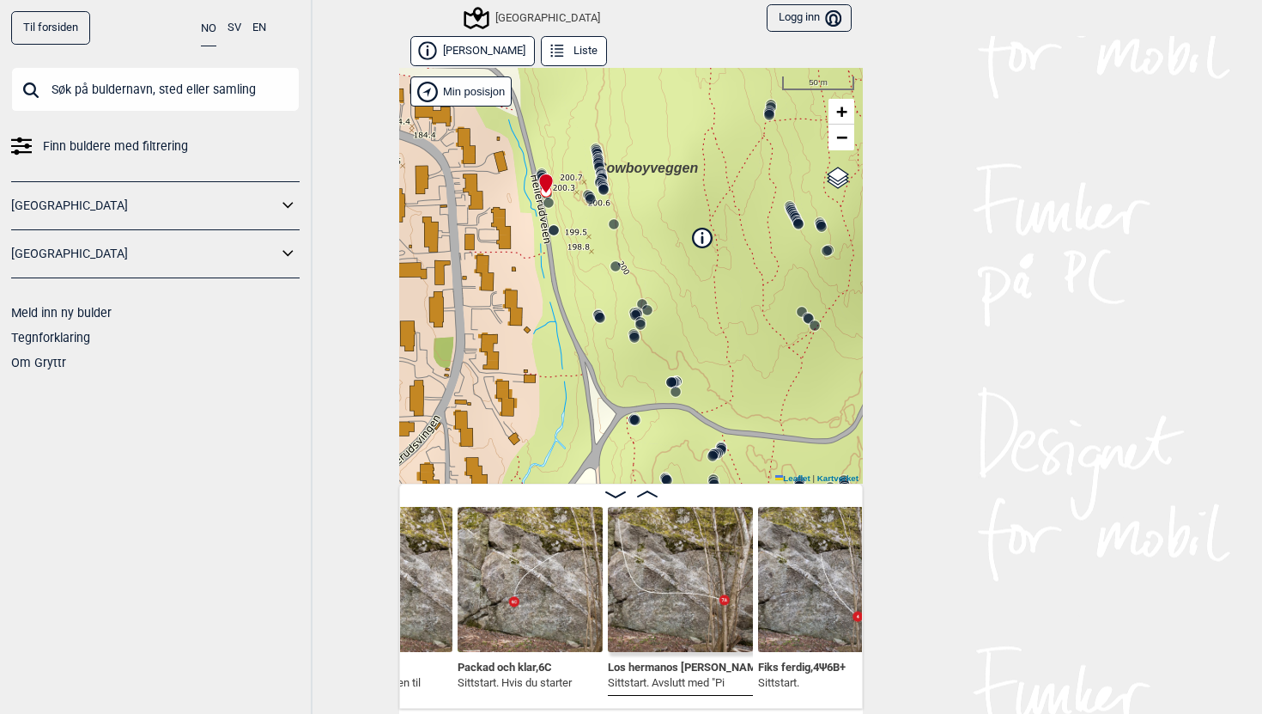
scroll to position [0, 25780]
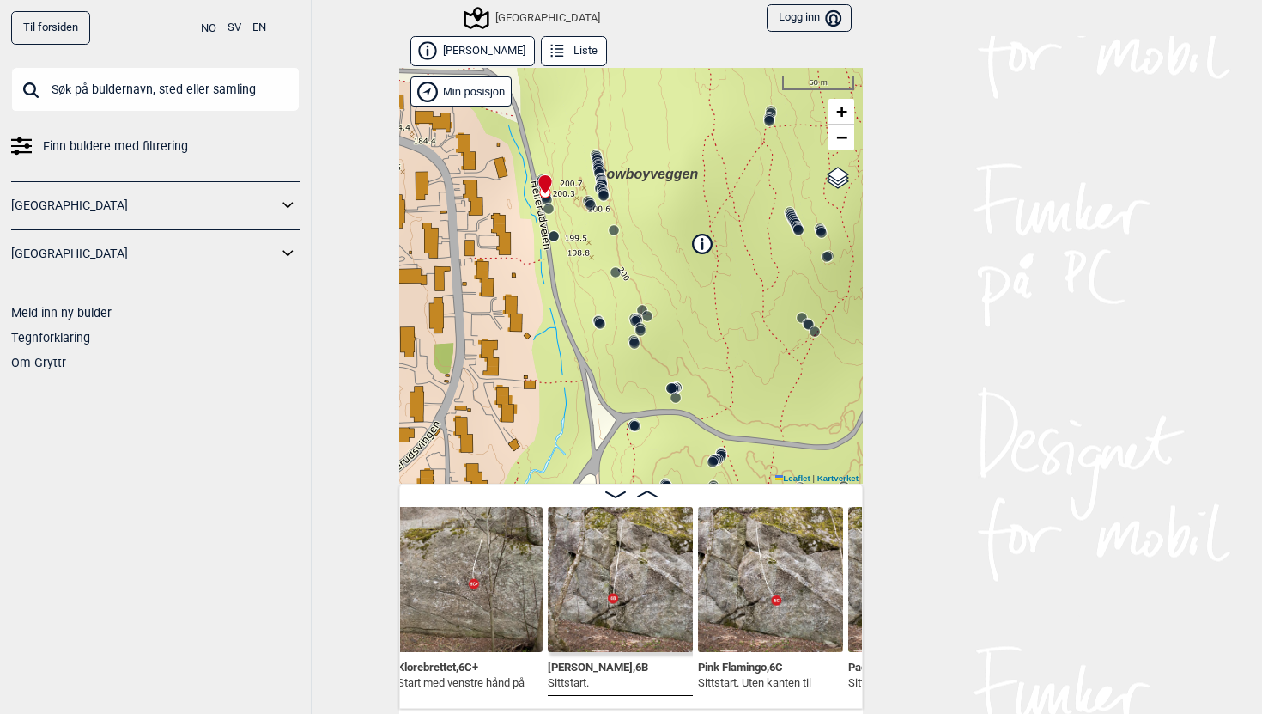
scroll to position [0, 25399]
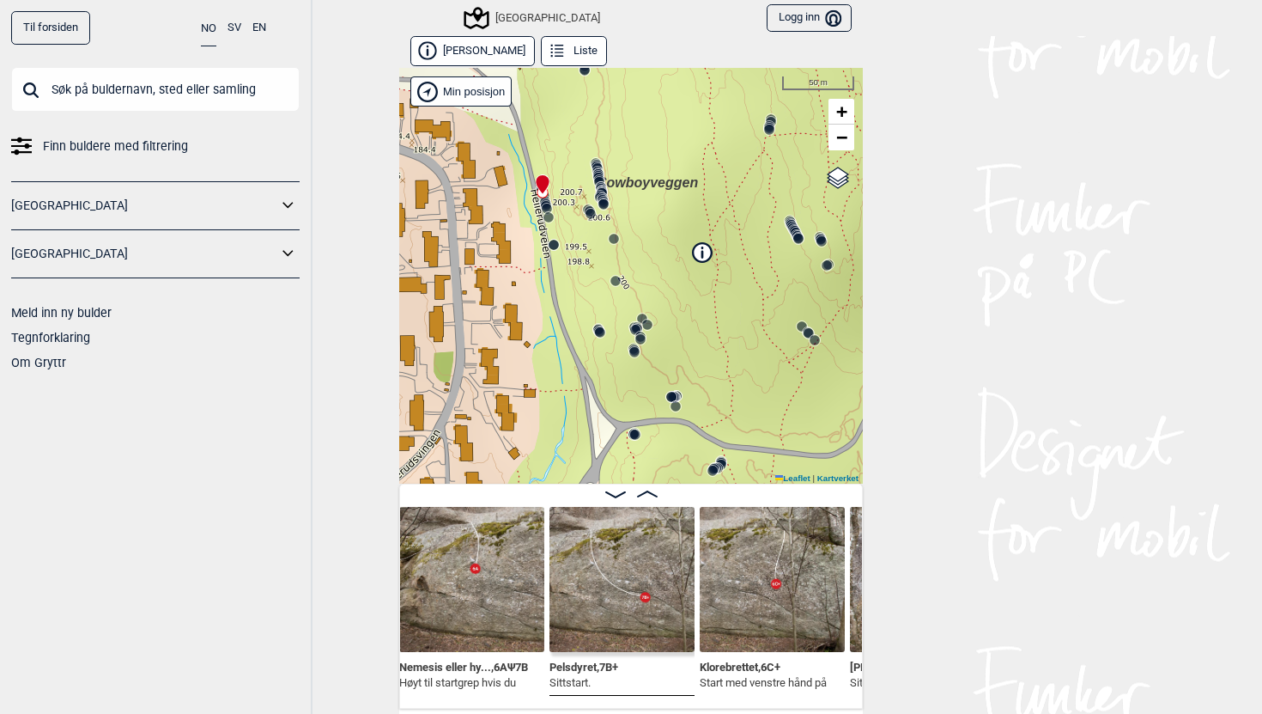
scroll to position [0, 25108]
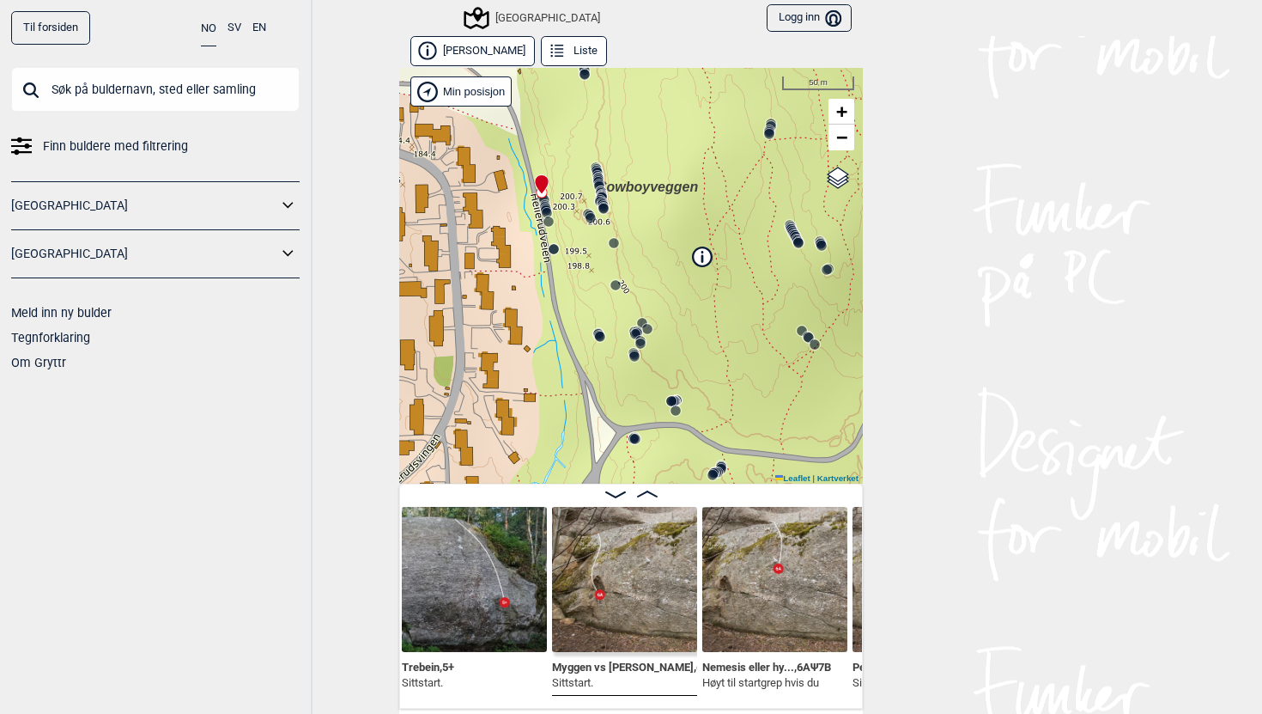
scroll to position [0, 24797]
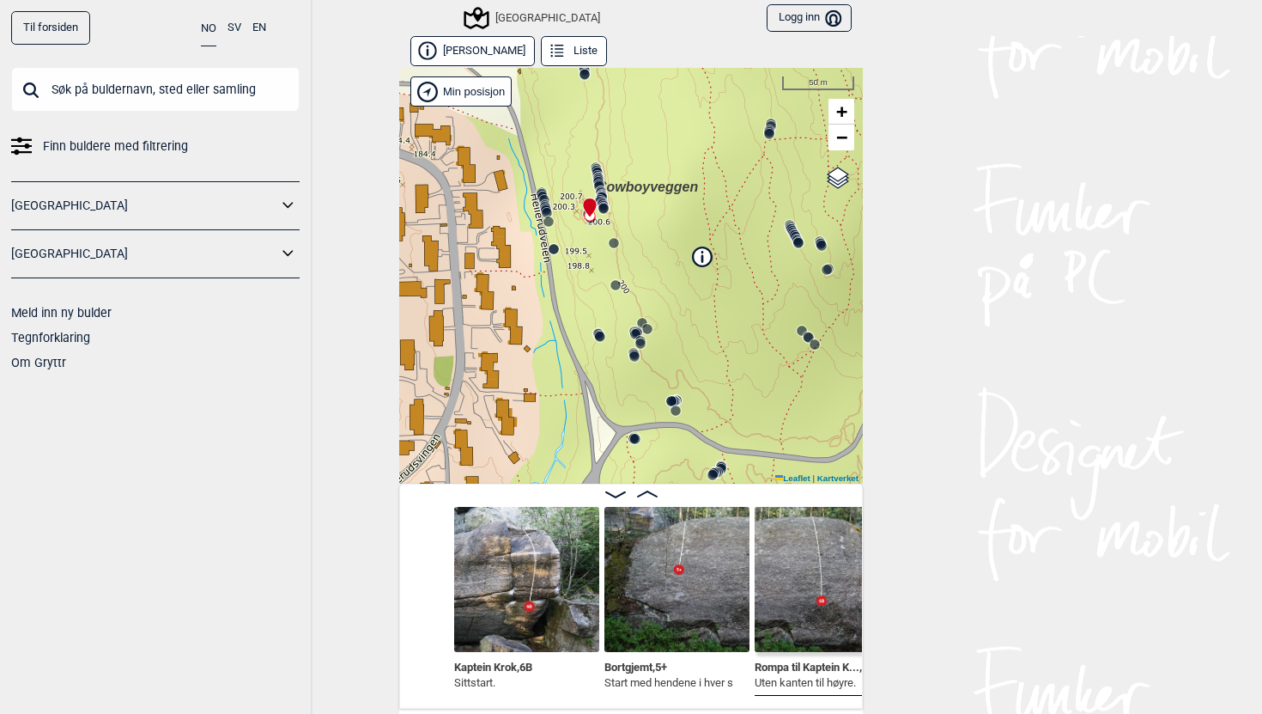
scroll to position [0, 24296]
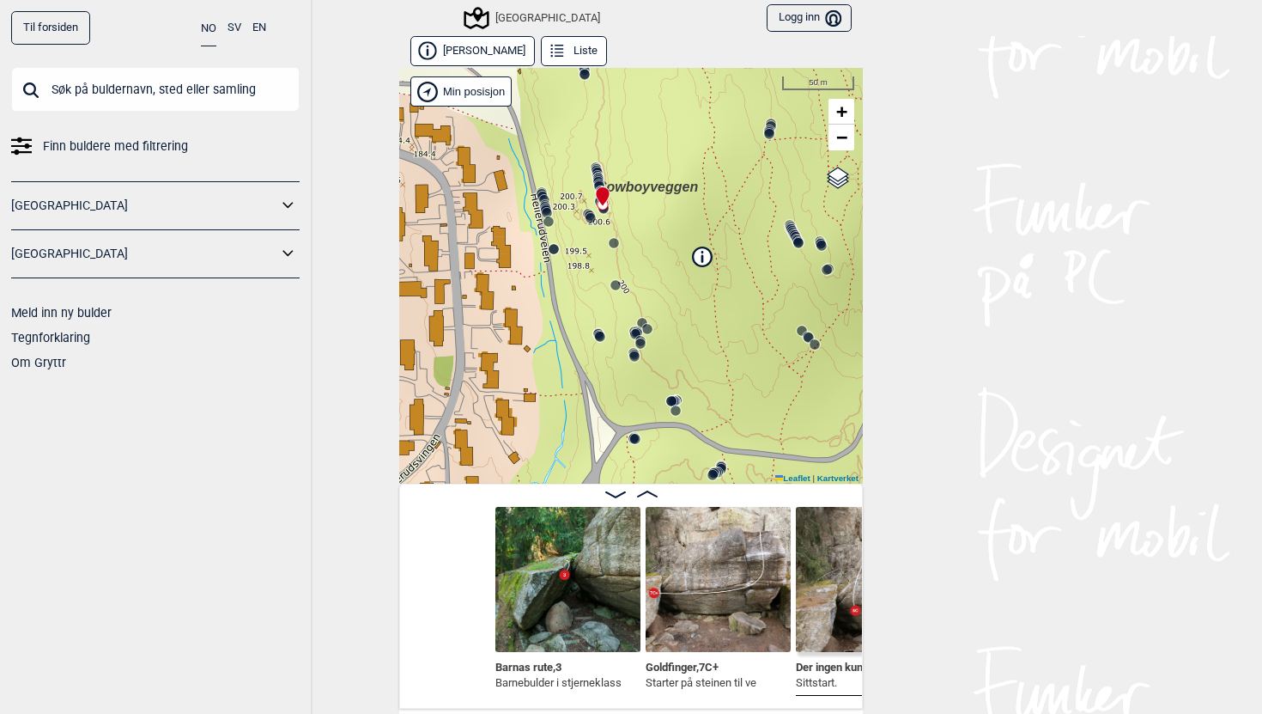
scroll to position [0, 23510]
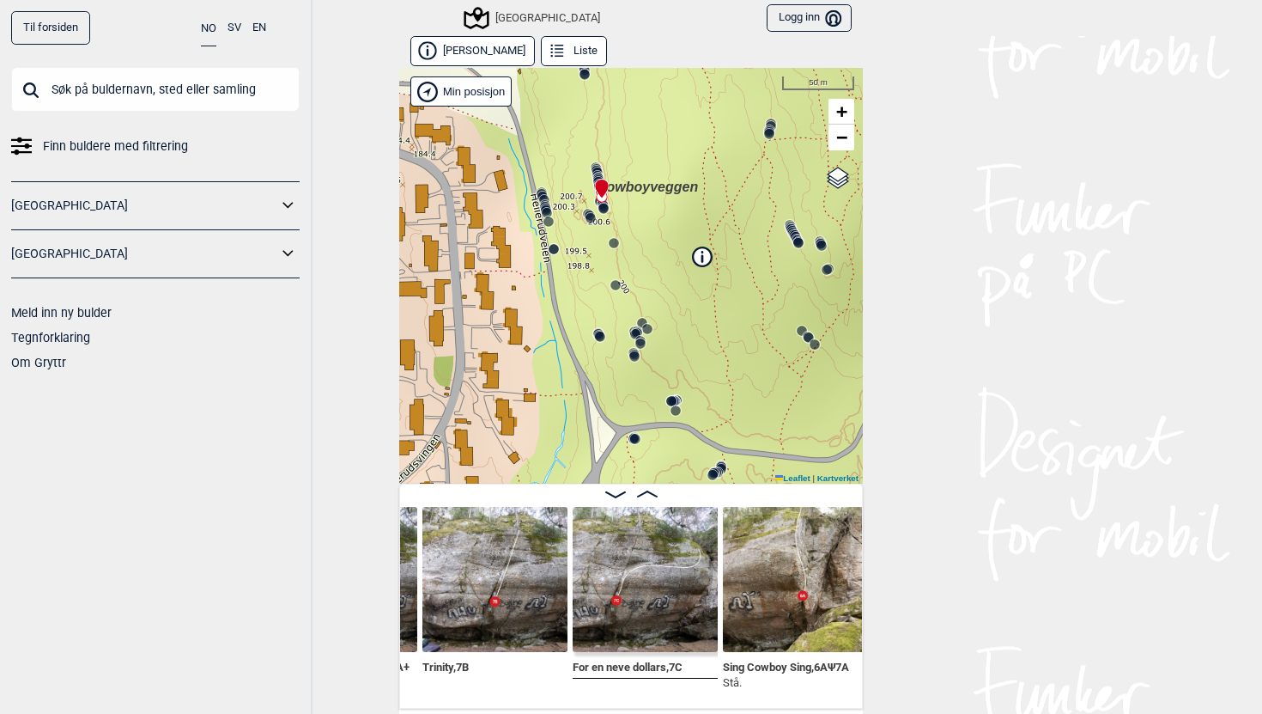
scroll to position [6, 0]
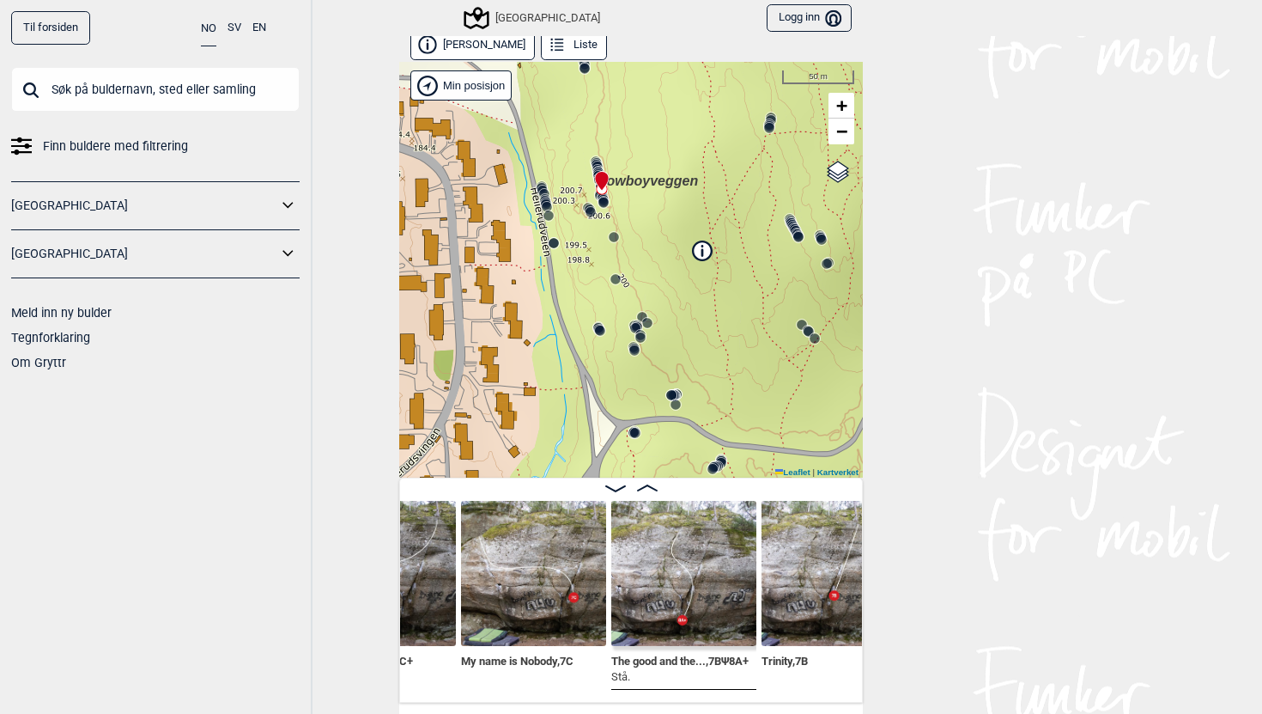
scroll to position [0, 22722]
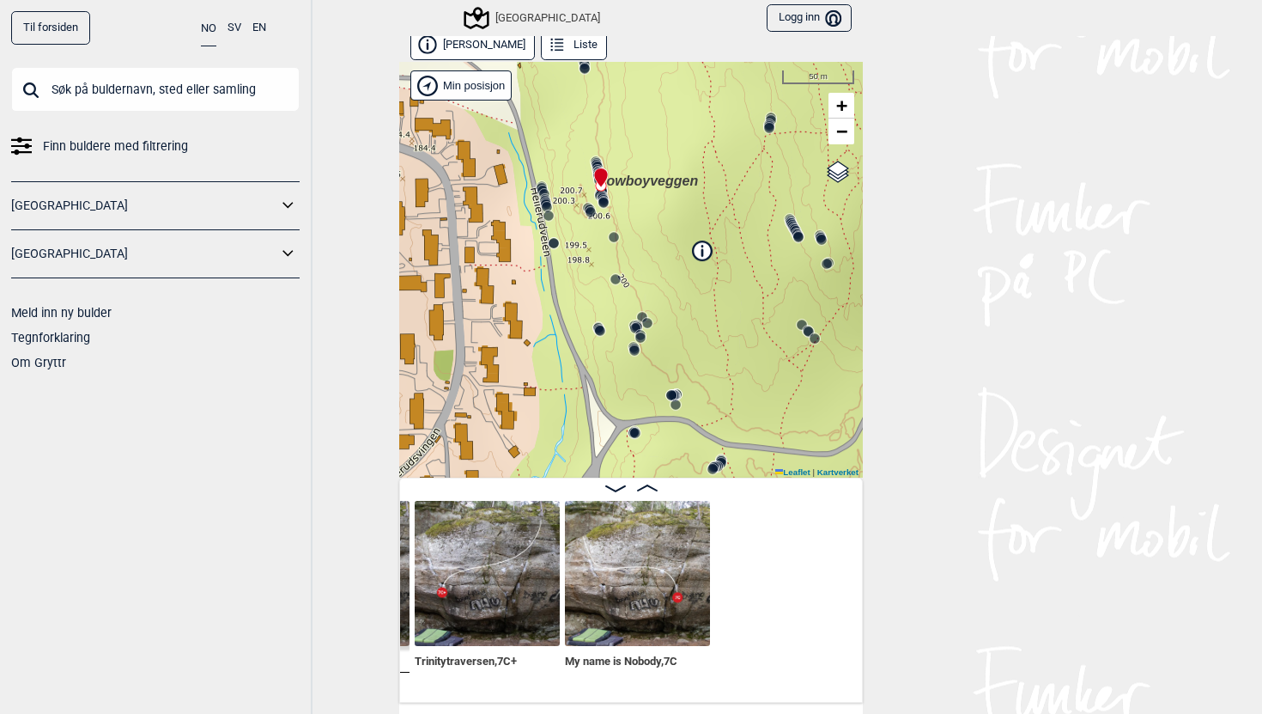
scroll to position [0, 22375]
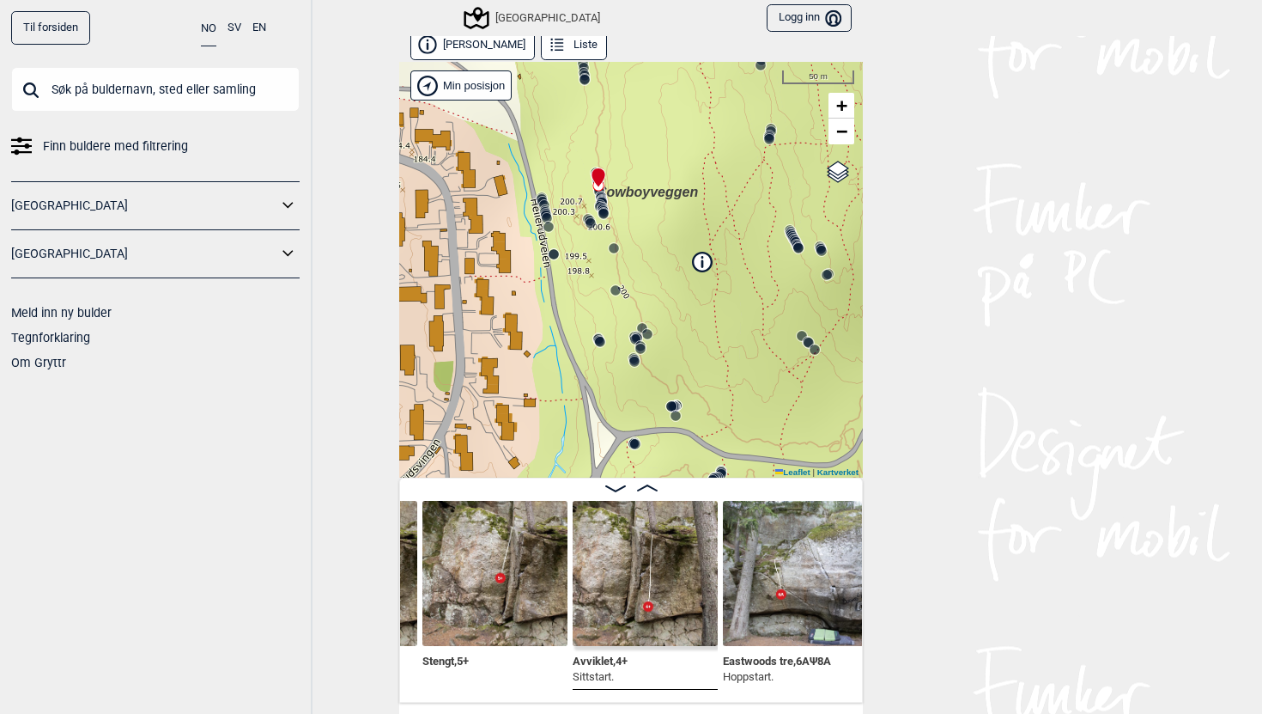
scroll to position [0, 21750]
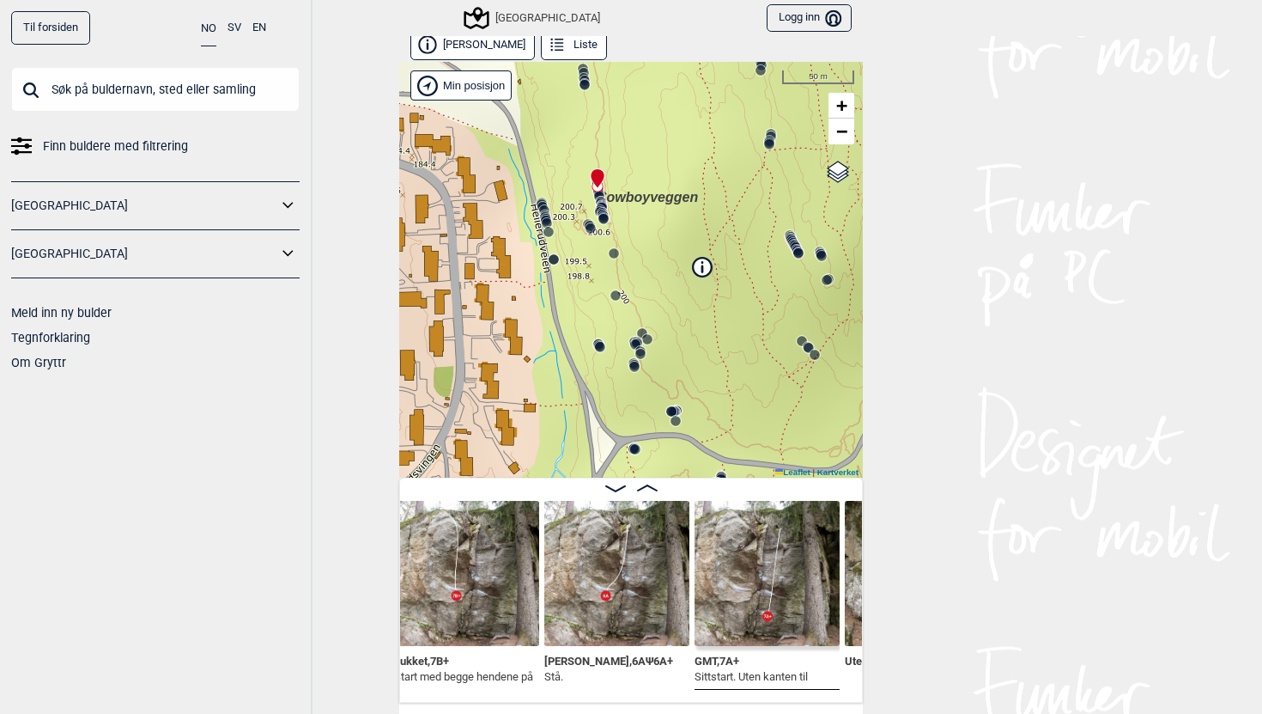
scroll to position [0, 21186]
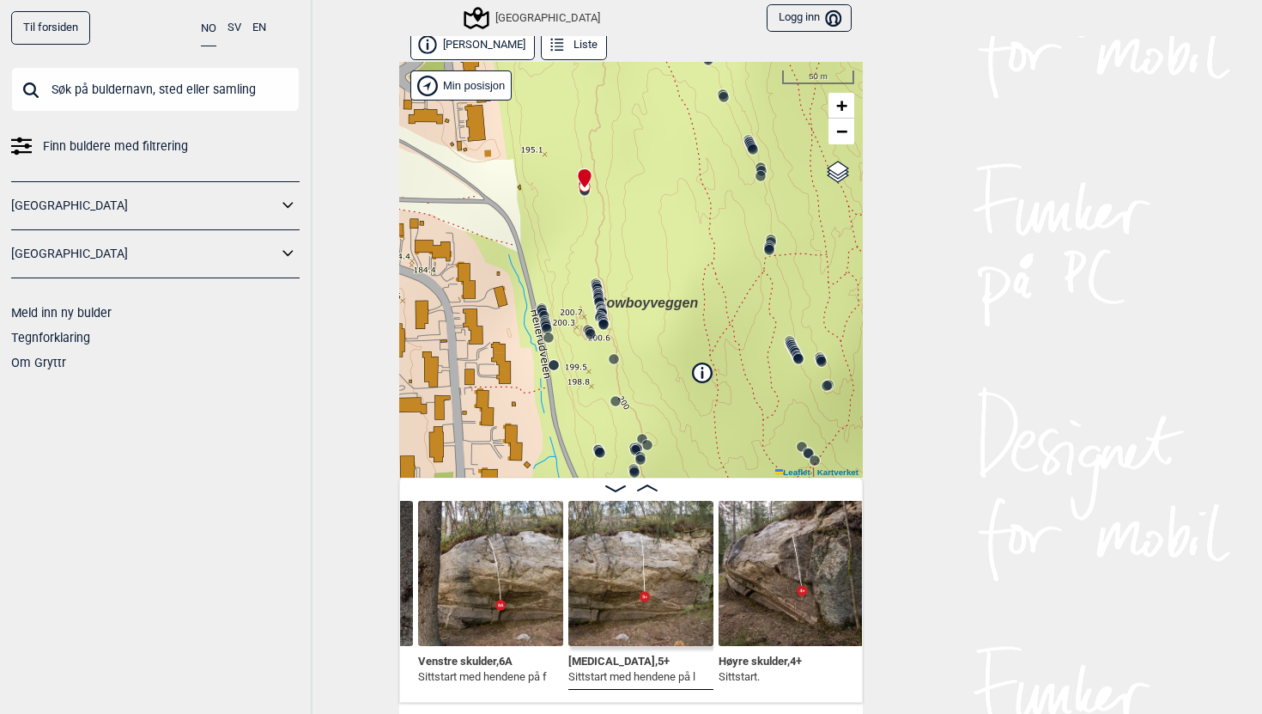
scroll to position [0, 20304]
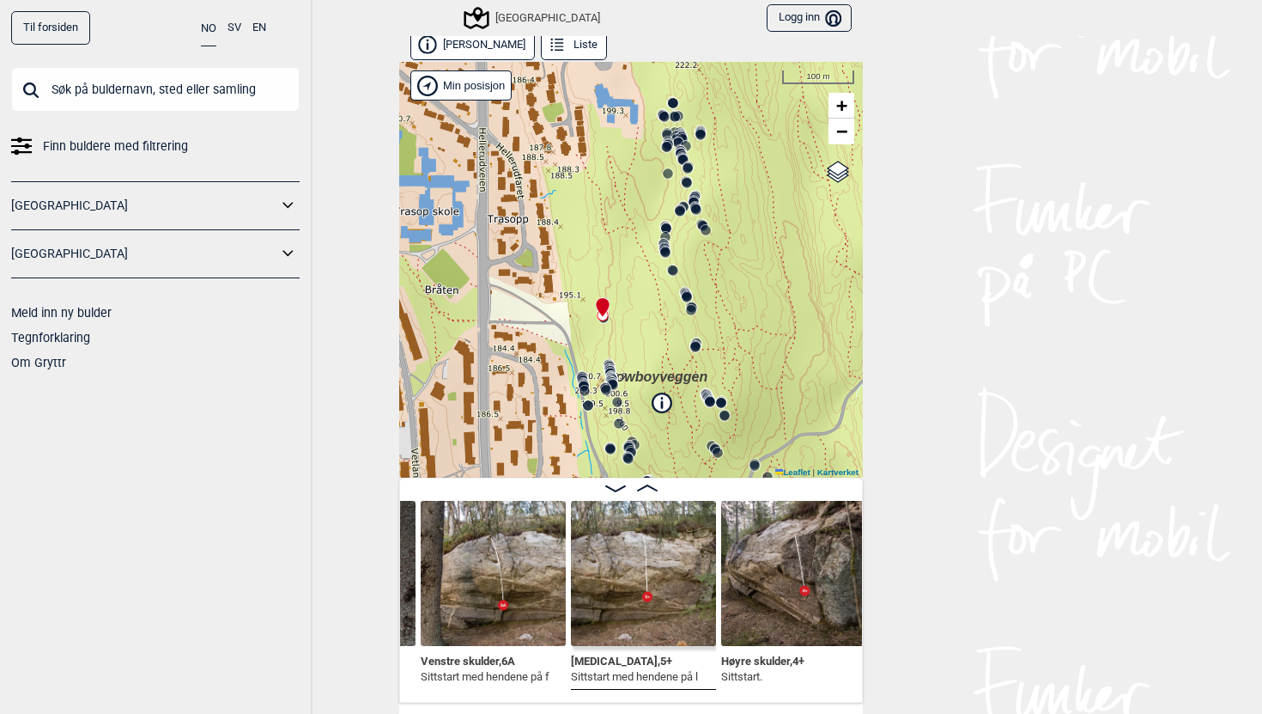
drag, startPoint x: 729, startPoint y: 391, endPoint x: 686, endPoint y: 434, distance: 60.7
click at [686, 434] on div "Speidersteinen Barnehageveggen Cowboyveggen Bølerveggen [GEOGRAPHIC_DATA]" at bounding box center [631, 270] width 464 height 416
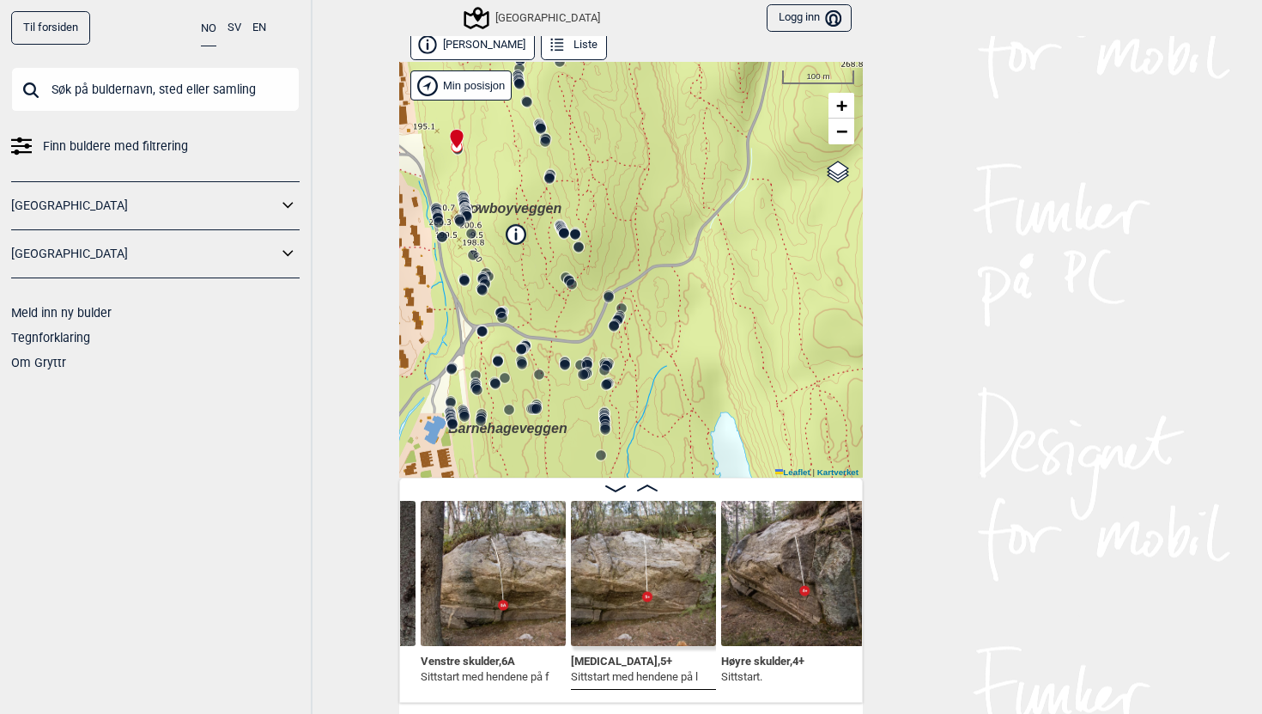
drag, startPoint x: 775, startPoint y: 225, endPoint x: 631, endPoint y: 49, distance: 227.1
click at [631, 49] on div "Nedre Hellerud Liste Speidersteinen Barnehageveggen Cowboyveggen Bølerveggen Se…" at bounding box center [631, 366] width 464 height 672
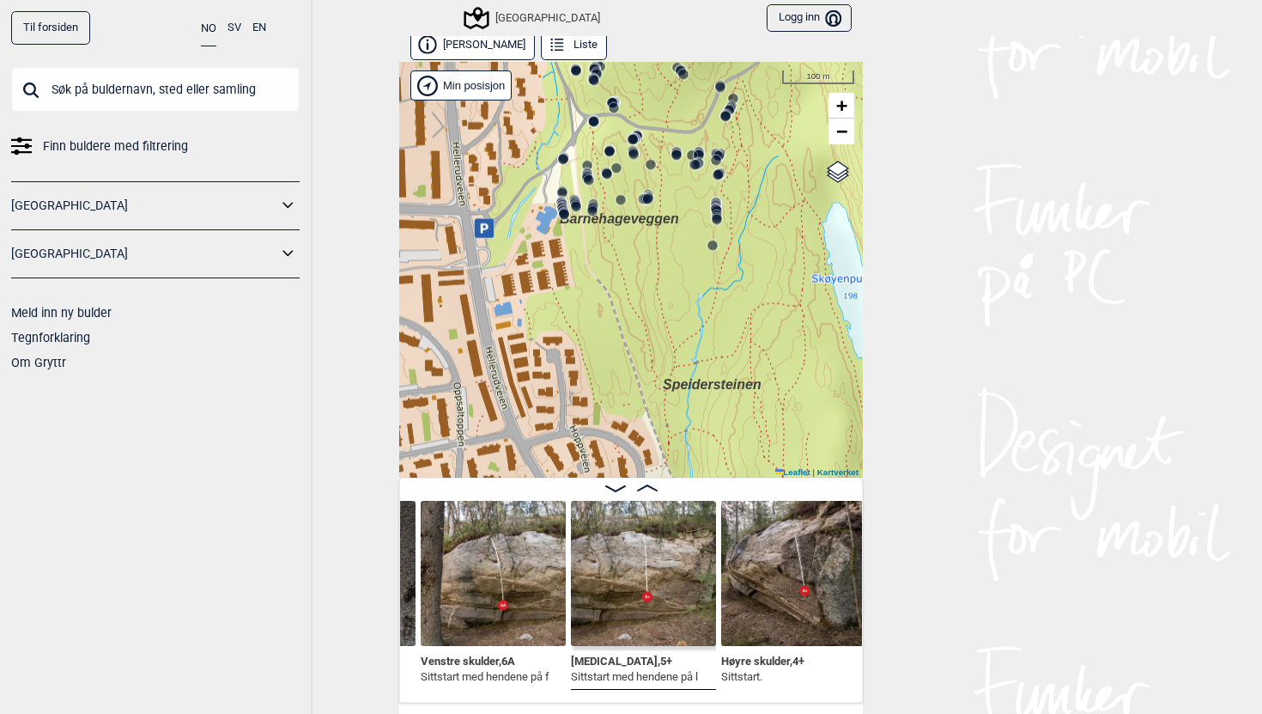
drag, startPoint x: 634, startPoint y: 230, endPoint x: 753, endPoint y: -10, distance: 268.4
click at [753, 0] on html "Til forsiden NO SV EN Finn buldere med filtrering Norge Sverige Meld inn ny bul…" at bounding box center [631, 357] width 1262 height 714
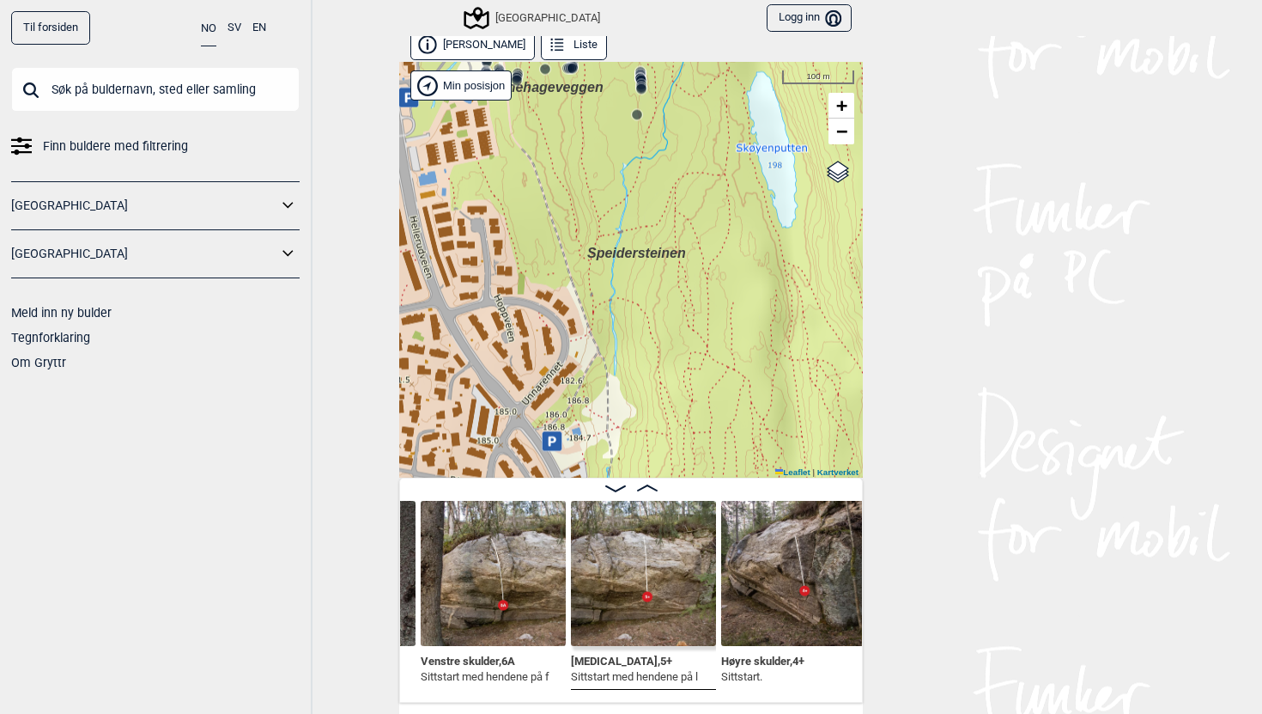
drag, startPoint x: 719, startPoint y: 256, endPoint x: 619, endPoint y: 154, distance: 142.7
click at [619, 154] on div "Speidersteinen Barnehageveggen Cowboyveggen Bølerveggen [GEOGRAPHIC_DATA]" at bounding box center [631, 270] width 464 height 416
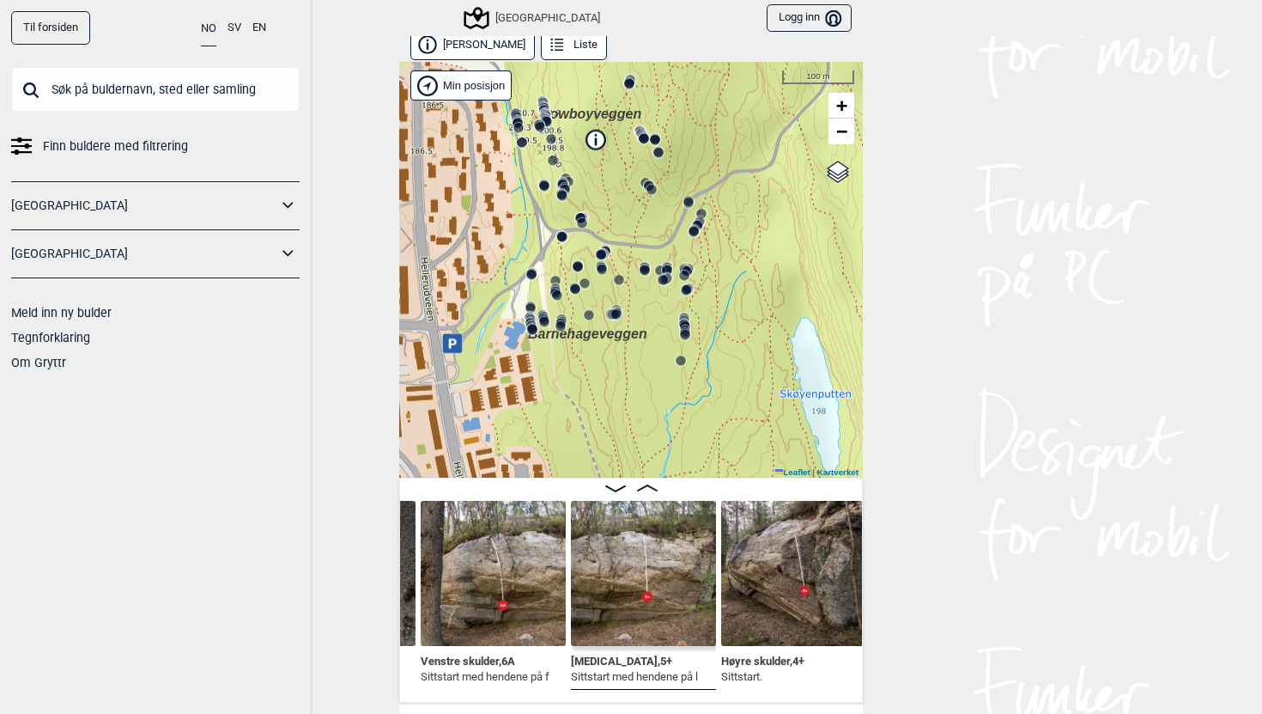
drag, startPoint x: 619, startPoint y: 154, endPoint x: 679, endPoint y: 411, distance: 264.5
click at [678, 411] on div "Speidersteinen Barnehageveggen Cowboyveggen Bølerveggen [GEOGRAPHIC_DATA]" at bounding box center [631, 270] width 464 height 416
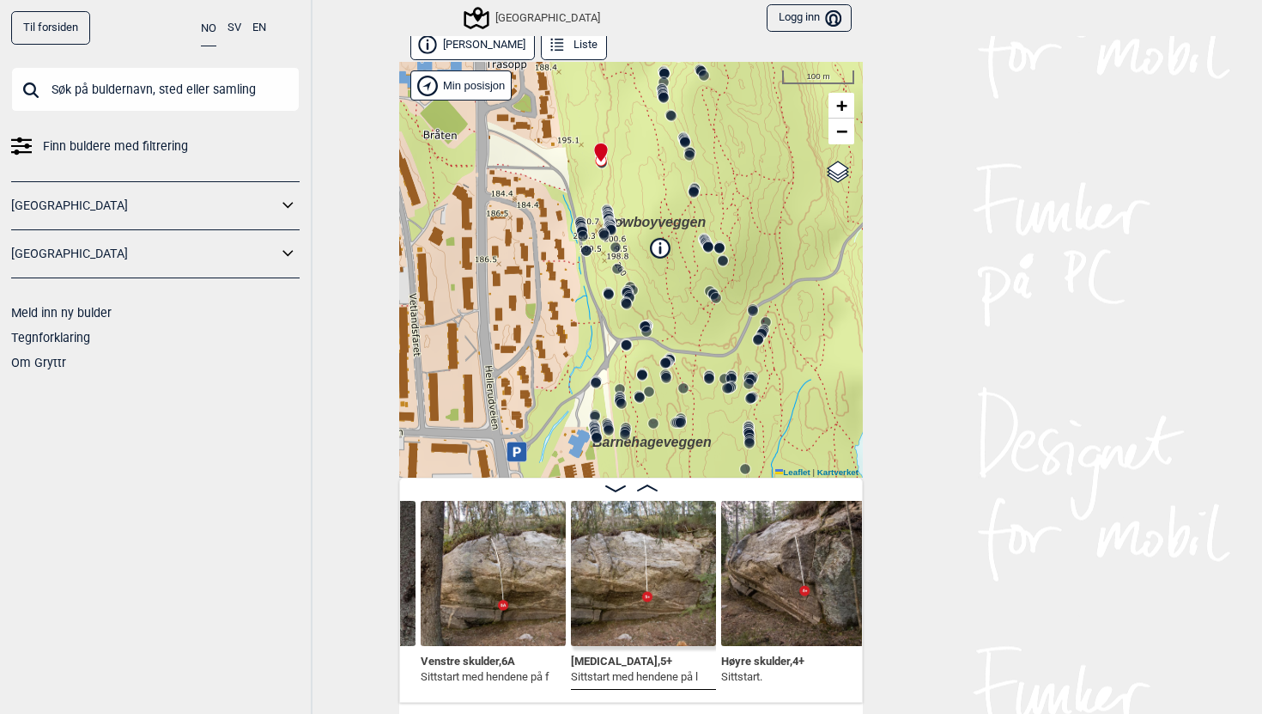
drag, startPoint x: 576, startPoint y: 170, endPoint x: 639, endPoint y: 277, distance: 123.6
click at [639, 277] on div "Speidersteinen Barnehageveggen Cowboyveggen Bølerveggen [GEOGRAPHIC_DATA]" at bounding box center [631, 270] width 464 height 416
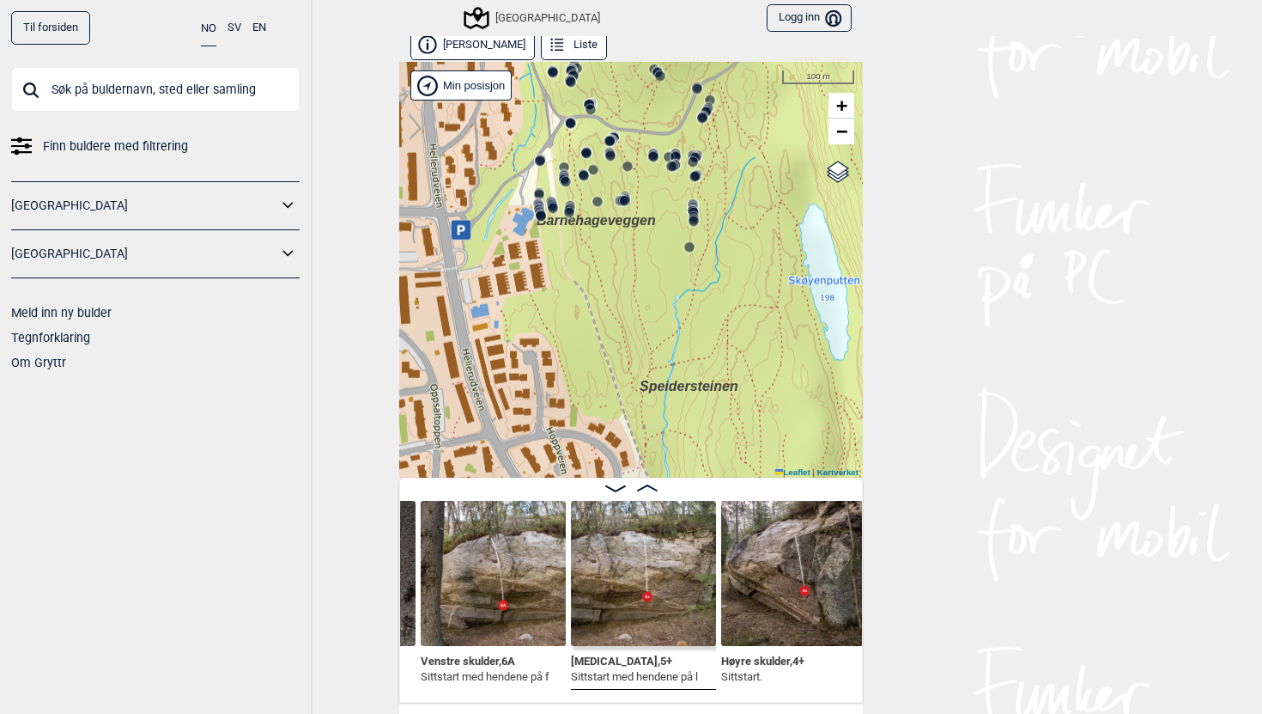
drag, startPoint x: 639, startPoint y: 277, endPoint x: 583, endPoint y: 55, distance: 228.5
click at [583, 55] on div "Nedre Hellerud Liste Speidersteinen Barnehageveggen Cowboyveggen Bølerveggen Se…" at bounding box center [631, 366] width 464 height 672
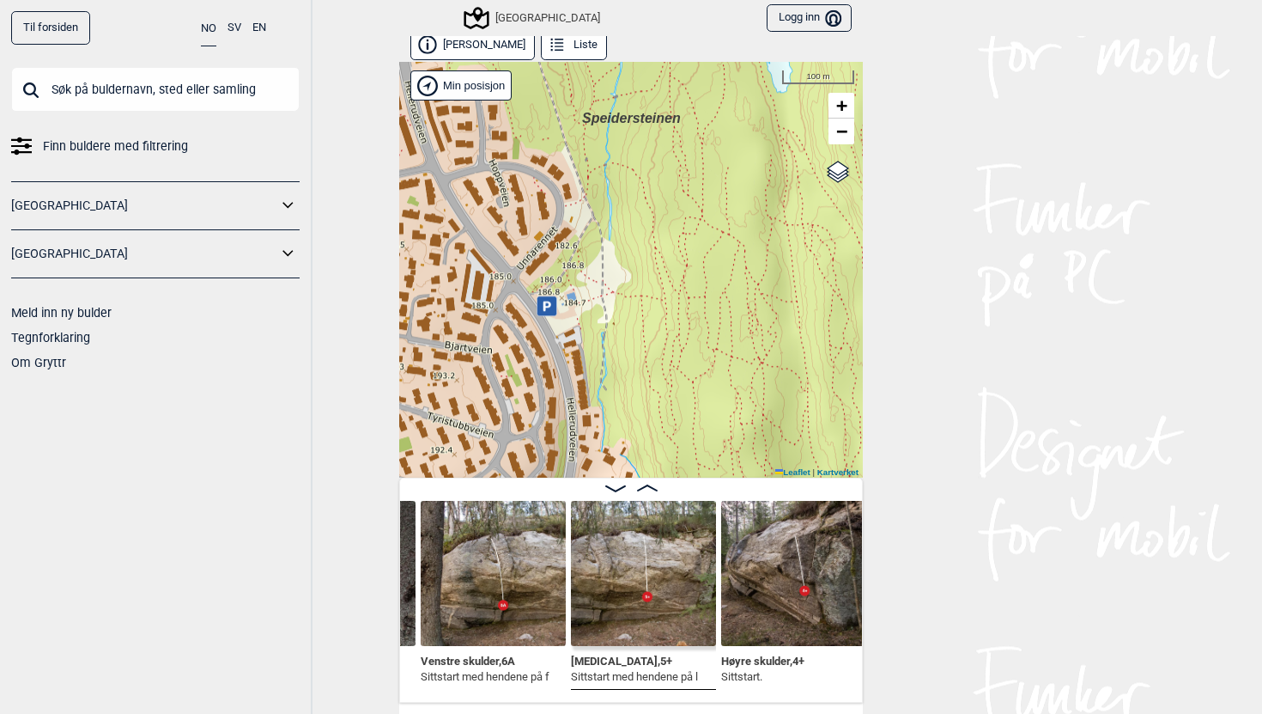
drag, startPoint x: 655, startPoint y: 287, endPoint x: 597, endPoint y: 19, distance: 274.2
click at [597, 19] on div "Til forsiden NO SV EN Finn buldere med filtrering Norge Sverige Meld inn ny bul…" at bounding box center [631, 357] width 1262 height 714
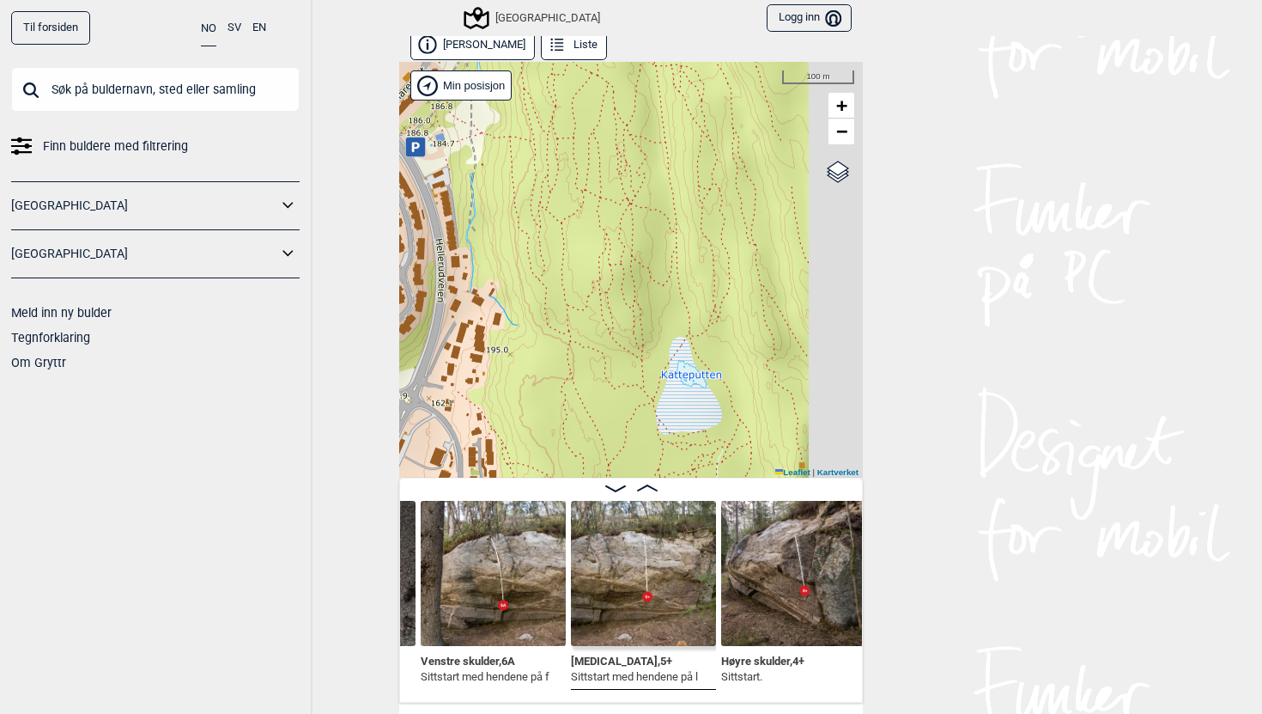
drag, startPoint x: 653, startPoint y: 240, endPoint x: 522, endPoint y: 80, distance: 206.8
click at [522, 80] on div "Speidersteinen Barnehageveggen Cowboyveggen Bølerveggen [GEOGRAPHIC_DATA]" at bounding box center [631, 270] width 464 height 416
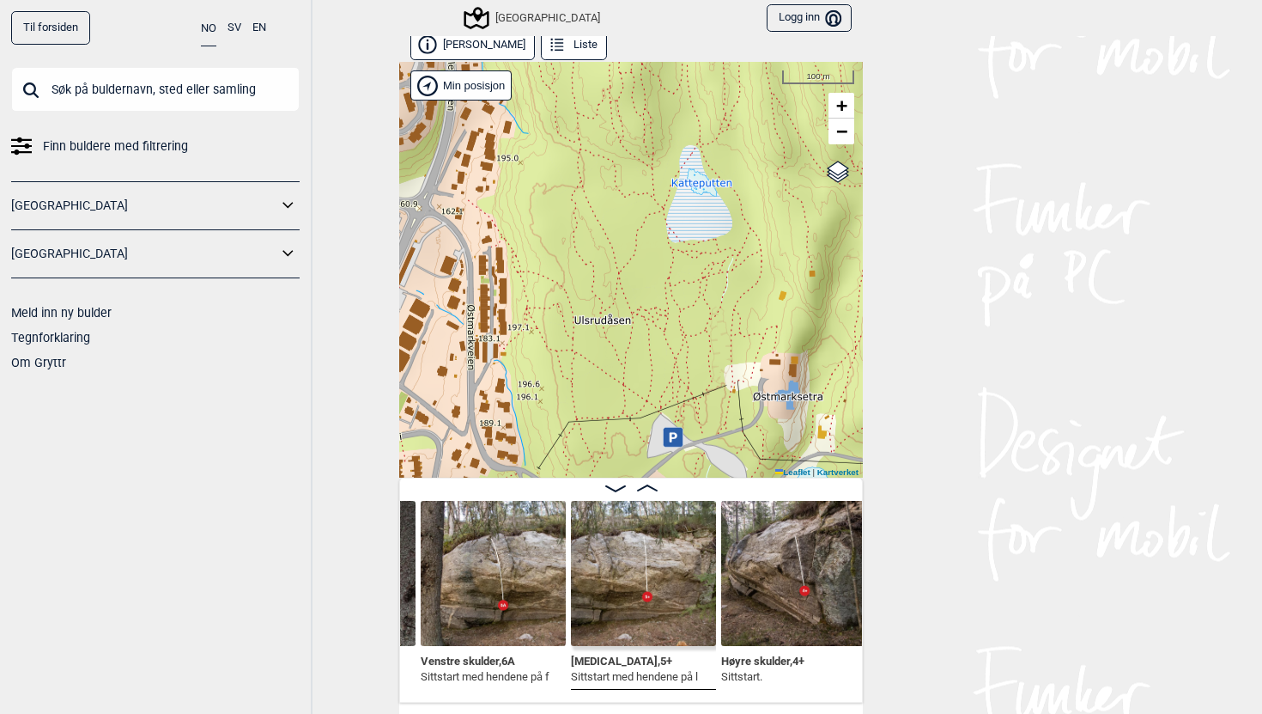
drag, startPoint x: 572, startPoint y: 215, endPoint x: 583, endPoint y: 23, distance: 191.8
click at [583, 23] on div "Til forsiden NO SV EN Finn buldere med filtrering Norge Sverige Meld inn ny bul…" at bounding box center [631, 357] width 1262 height 714
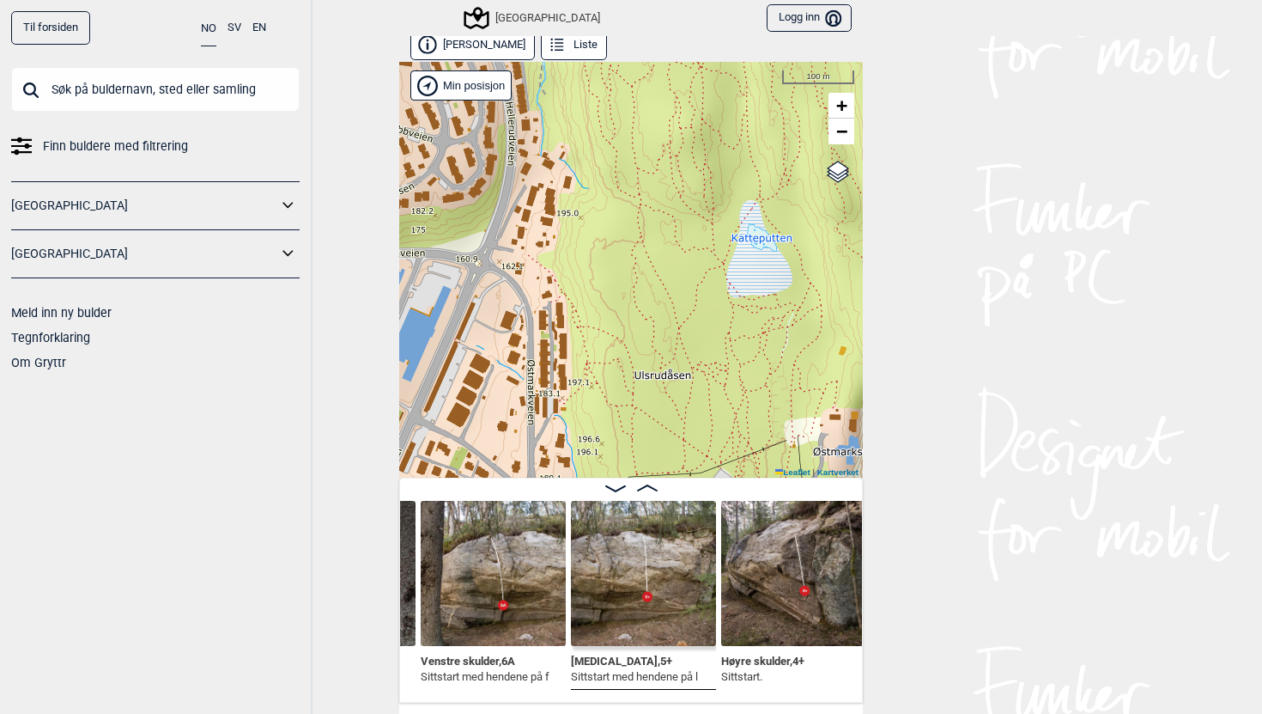
drag, startPoint x: 630, startPoint y: 210, endPoint x: 690, endPoint y: 264, distance: 81.4
click at [690, 264] on div "Speidersteinen Barnehageveggen Cowboyveggen Bølerveggen [GEOGRAPHIC_DATA]" at bounding box center [631, 270] width 464 height 416
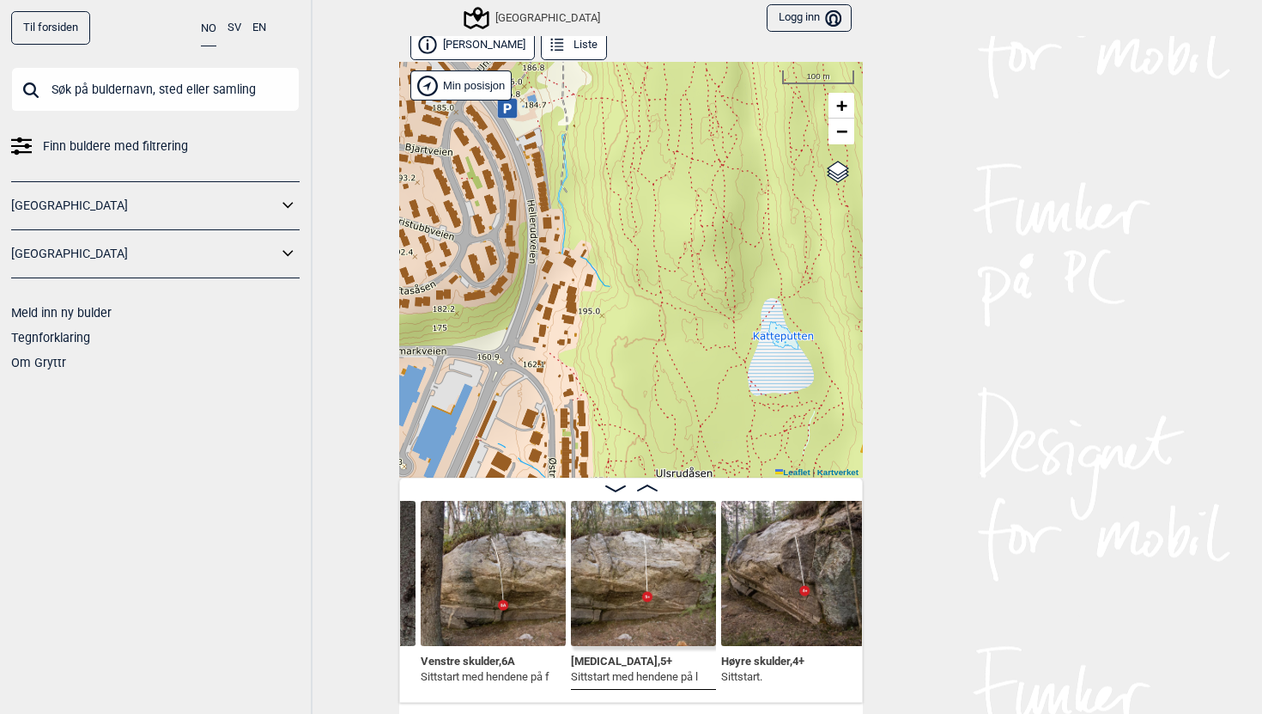
drag, startPoint x: 632, startPoint y: 125, endPoint x: 690, endPoint y: 383, distance: 265.0
click at [690, 383] on div "Speidersteinen Barnehageveggen Cowboyveggen Bølerveggen [GEOGRAPHIC_DATA]" at bounding box center [631, 270] width 464 height 416
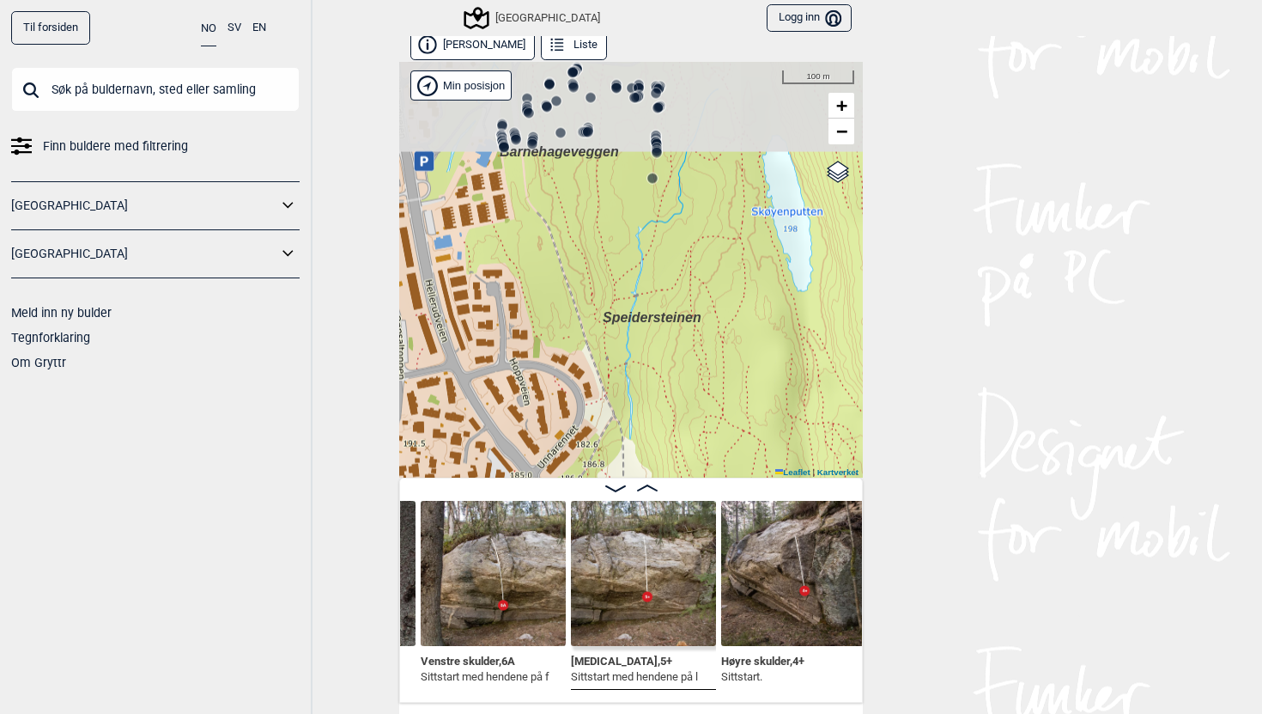
drag, startPoint x: 641, startPoint y: 185, endPoint x: 655, endPoint y: 419, distance: 234.8
click at [664, 420] on div "Speidersteinen Barnehageveggen Cowboyveggen Bølerveggen [GEOGRAPHIC_DATA]" at bounding box center [631, 270] width 464 height 416
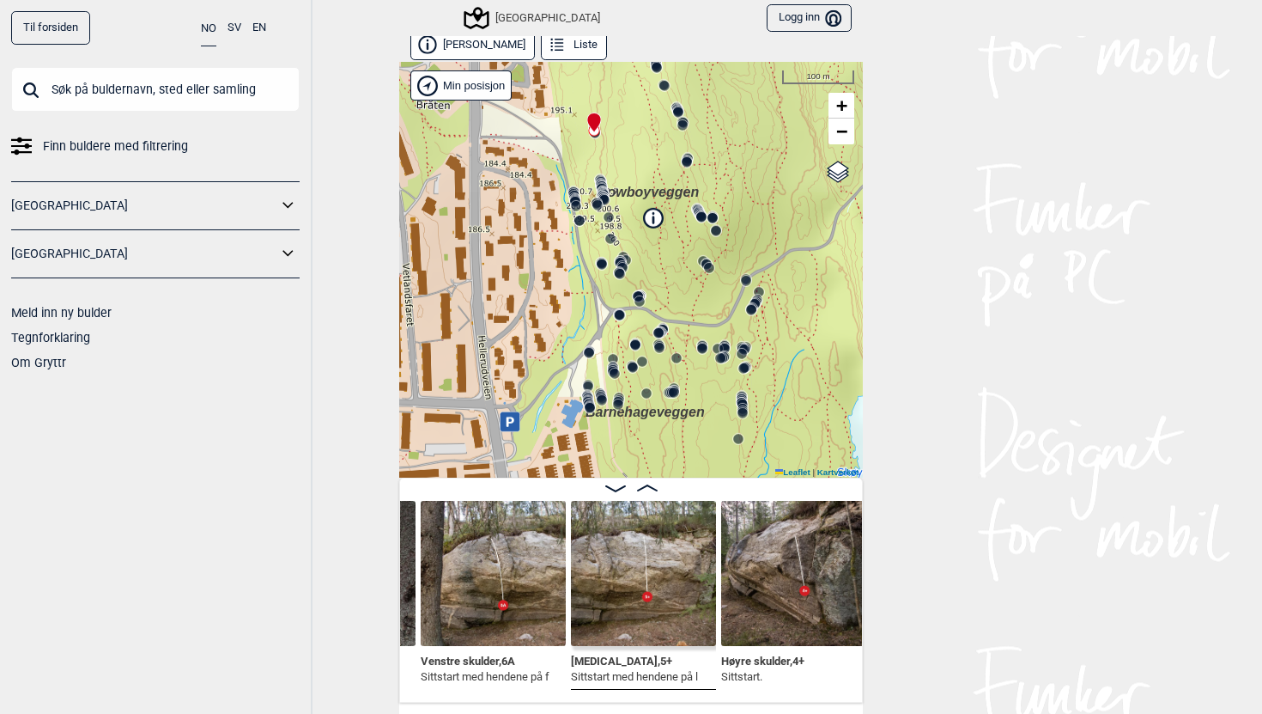
drag, startPoint x: 597, startPoint y: 198, endPoint x: 677, endPoint y: 459, distance: 273.0
click at [679, 459] on div "Speidersteinen Barnehageveggen Cowboyveggen Bølerveggen [GEOGRAPHIC_DATA]" at bounding box center [631, 270] width 464 height 416
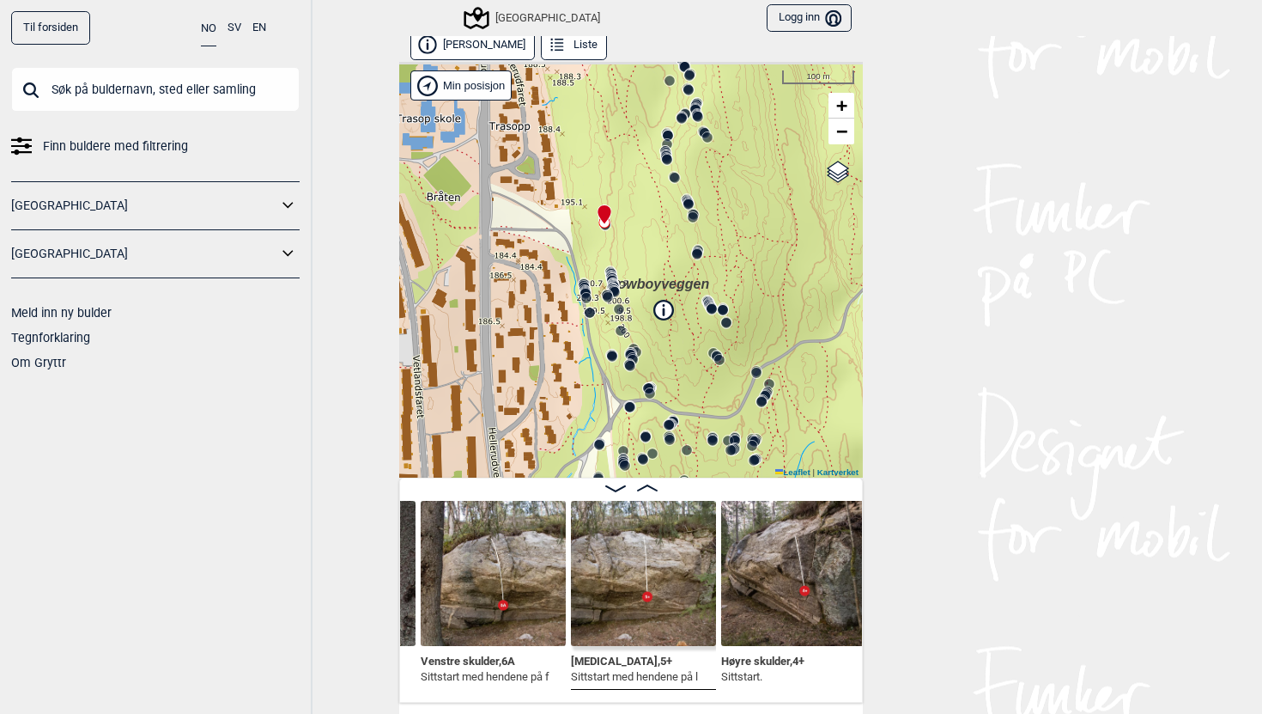
drag, startPoint x: 659, startPoint y: 276, endPoint x: 673, endPoint y: 381, distance: 106.6
click at [673, 381] on div "Speidersteinen Barnehageveggen Cowboyveggen Bølerveggen [GEOGRAPHIC_DATA]" at bounding box center [631, 270] width 464 height 416
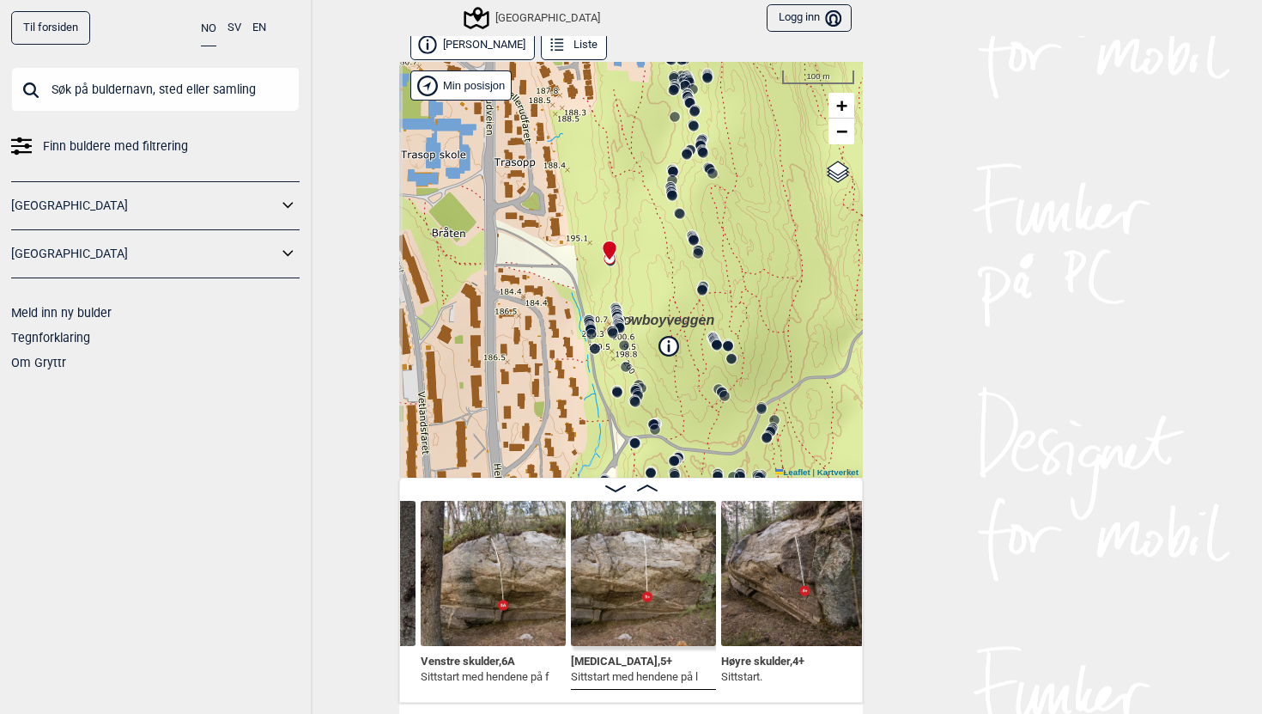
drag, startPoint x: 670, startPoint y: 385, endPoint x: 675, endPoint y: 404, distance: 19.6
click at [675, 404] on div "Speidersteinen Barnehageveggen Cowboyveggen Bølerveggen [GEOGRAPHIC_DATA]" at bounding box center [631, 270] width 464 height 416
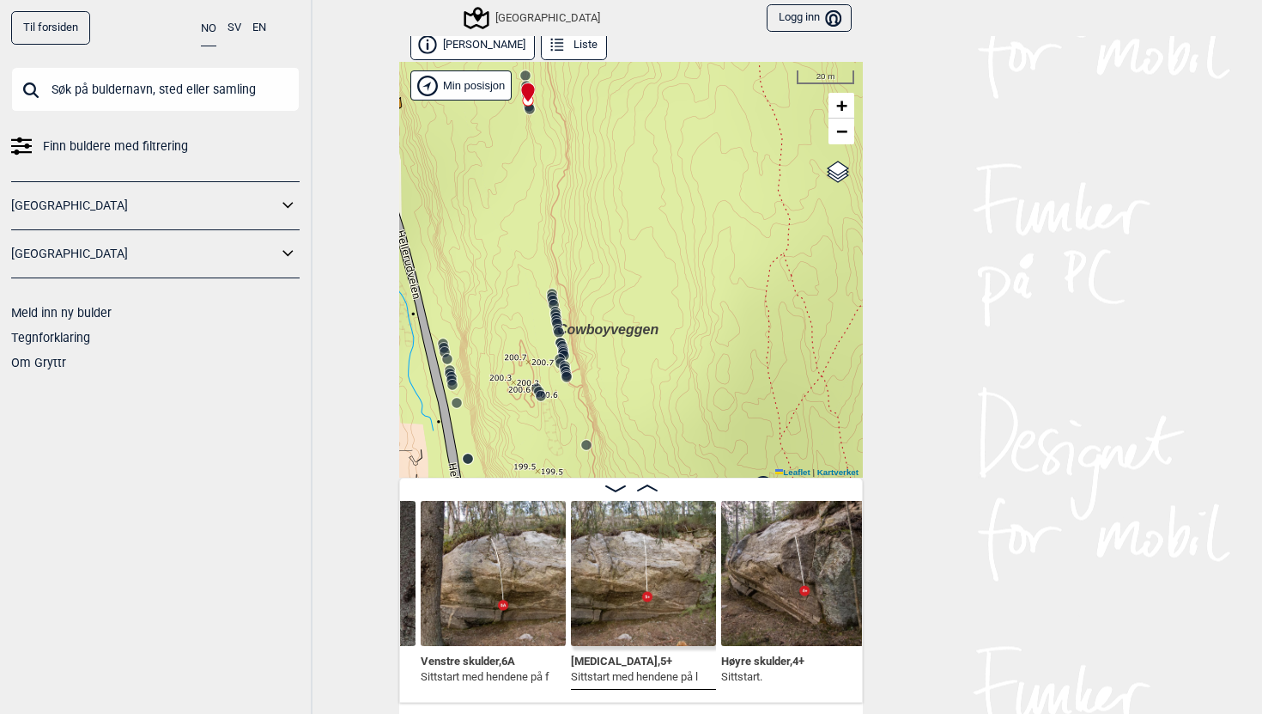
click at [556, 301] on circle at bounding box center [554, 305] width 10 height 10
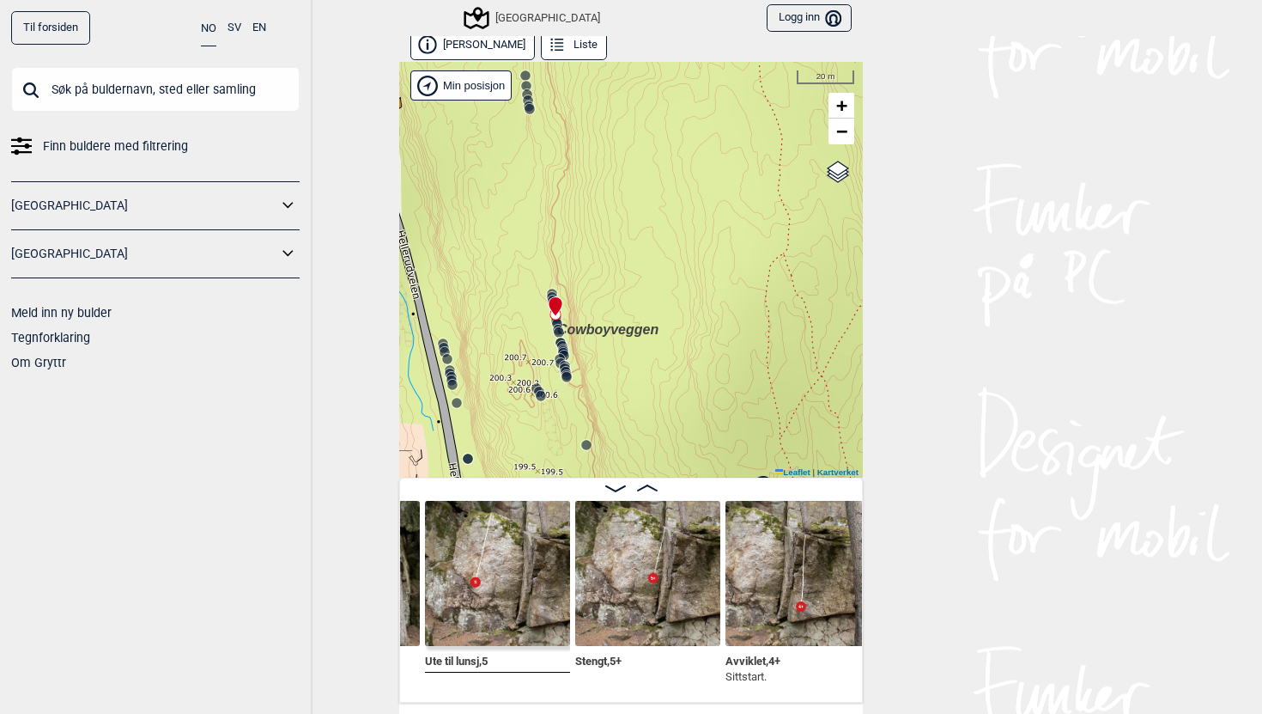
scroll to position [0, 21659]
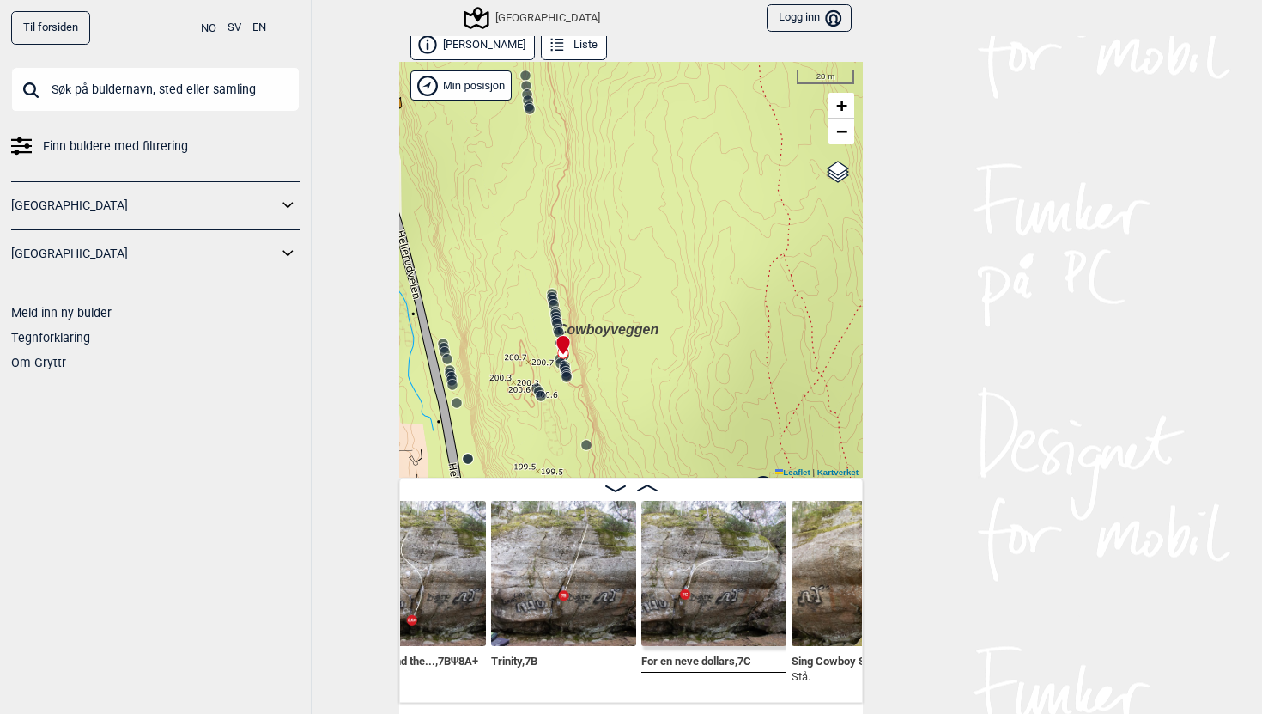
scroll to position [0, 23408]
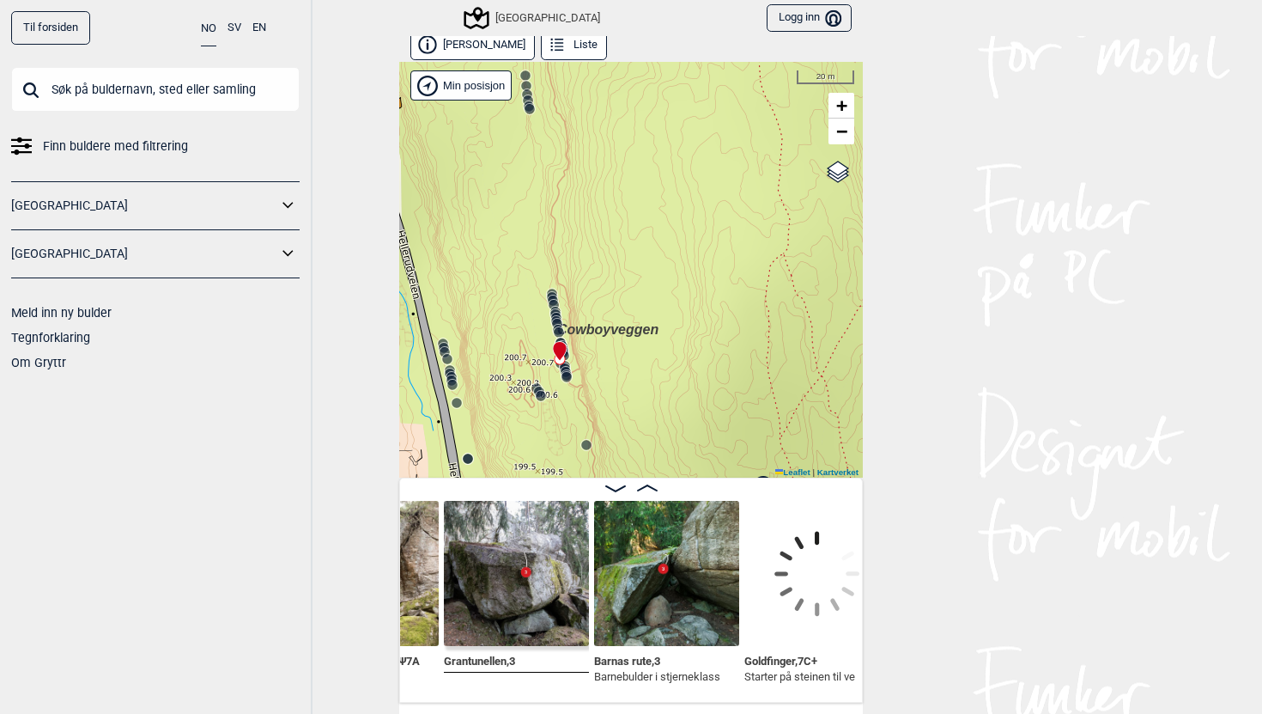
scroll to position [0, 23695]
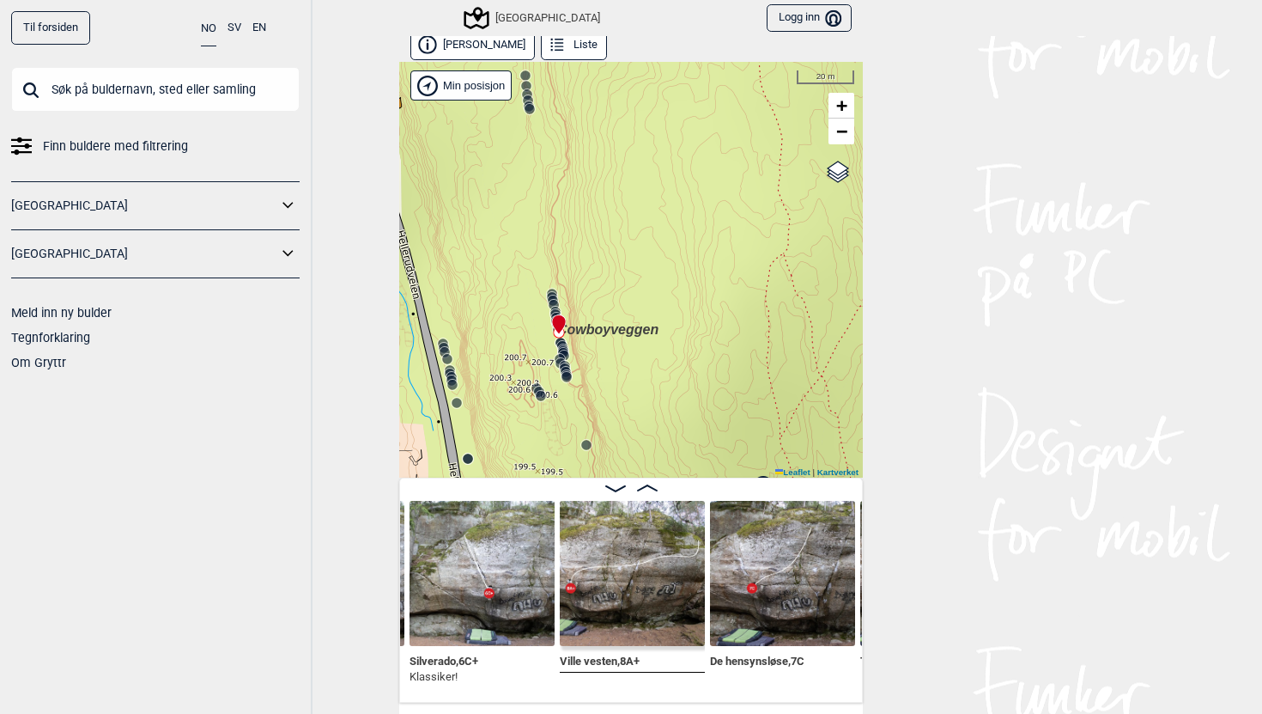
scroll to position [0, 22032]
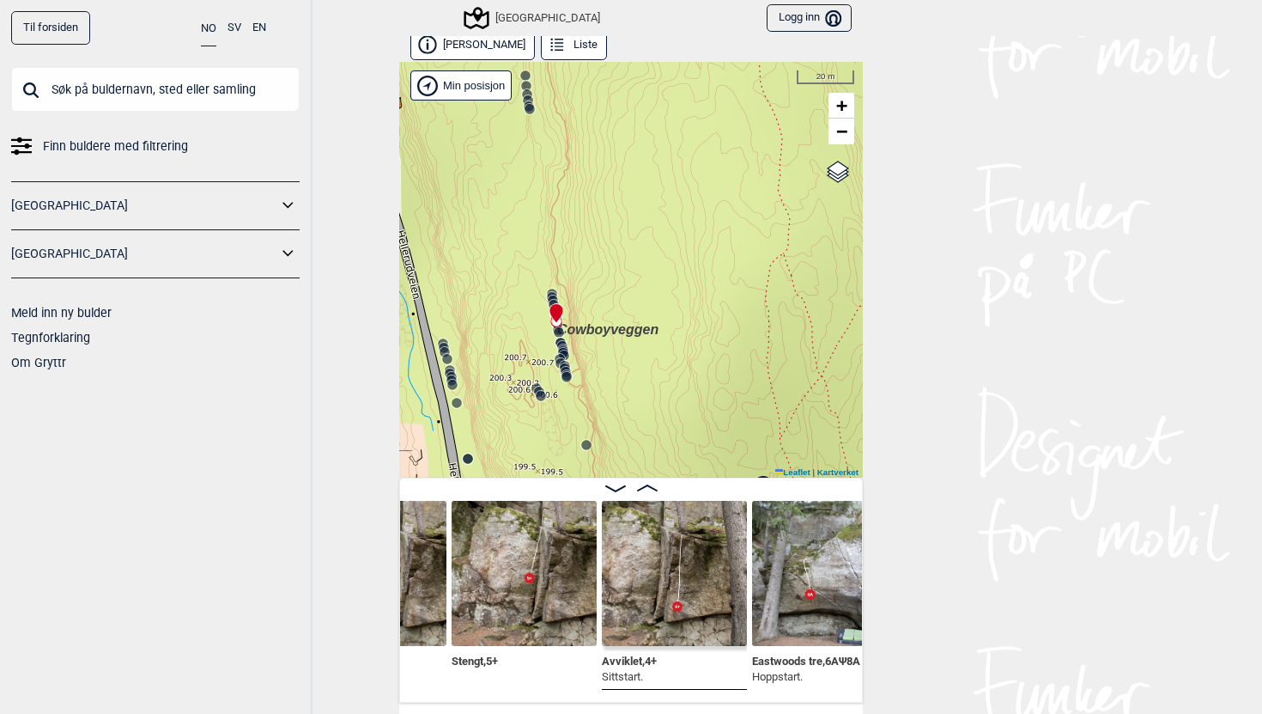
scroll to position [0, 21754]
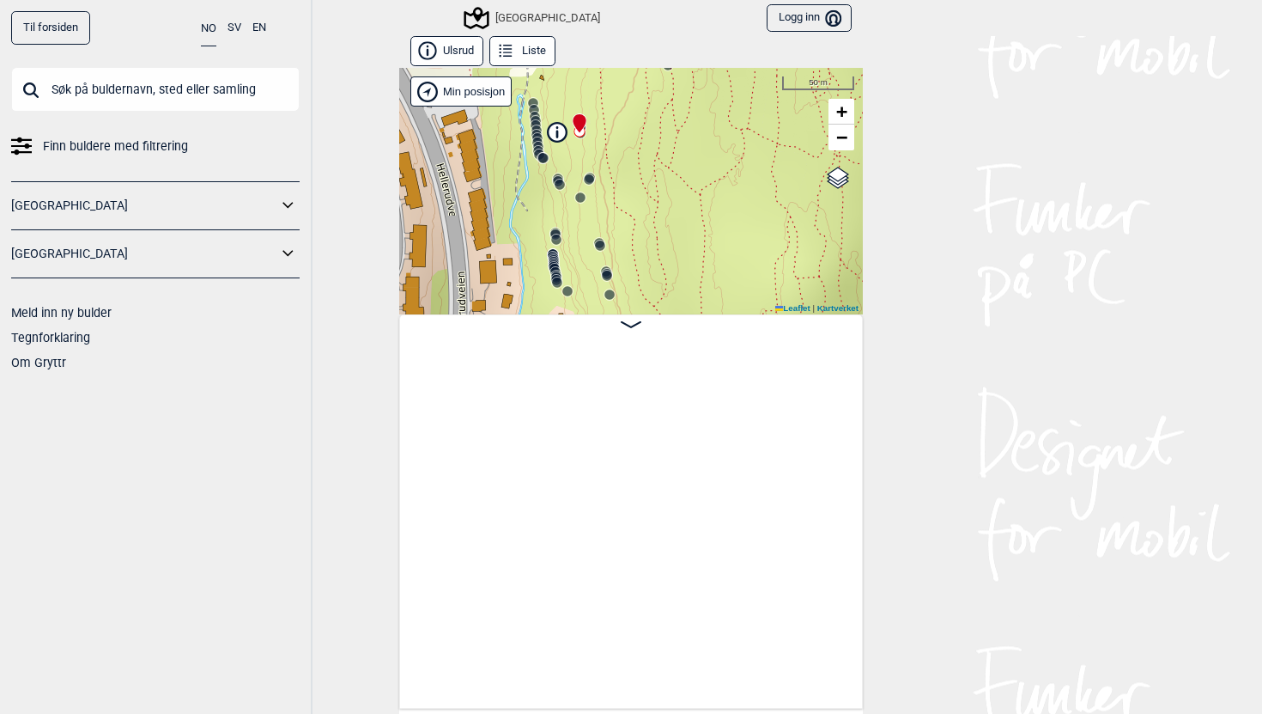
scroll to position [0, 19342]
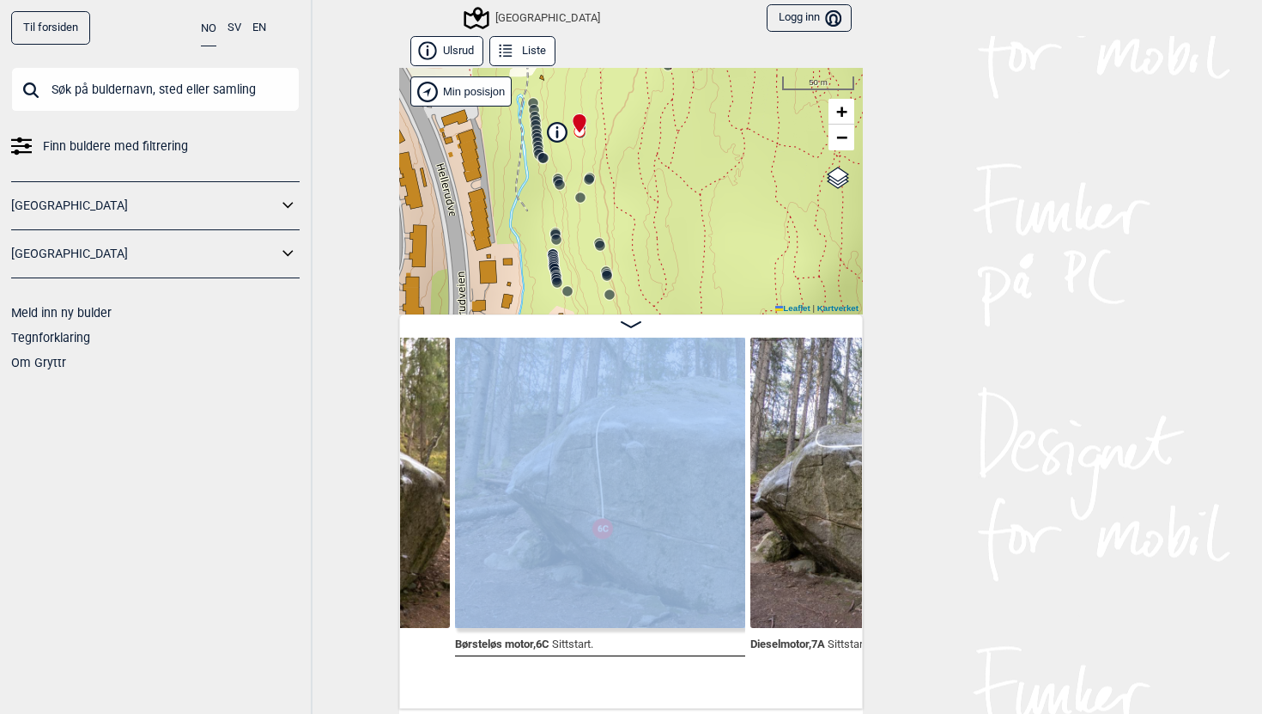
drag, startPoint x: 643, startPoint y: 331, endPoint x: 643, endPoint y: 429, distance: 98.8
click at [643, 429] on div "Bafang , 7B Sittstart på steinen. Børsteløs motor , 6C Sittstart. Dieselmotor ,…" at bounding box center [631, 511] width 464 height 394
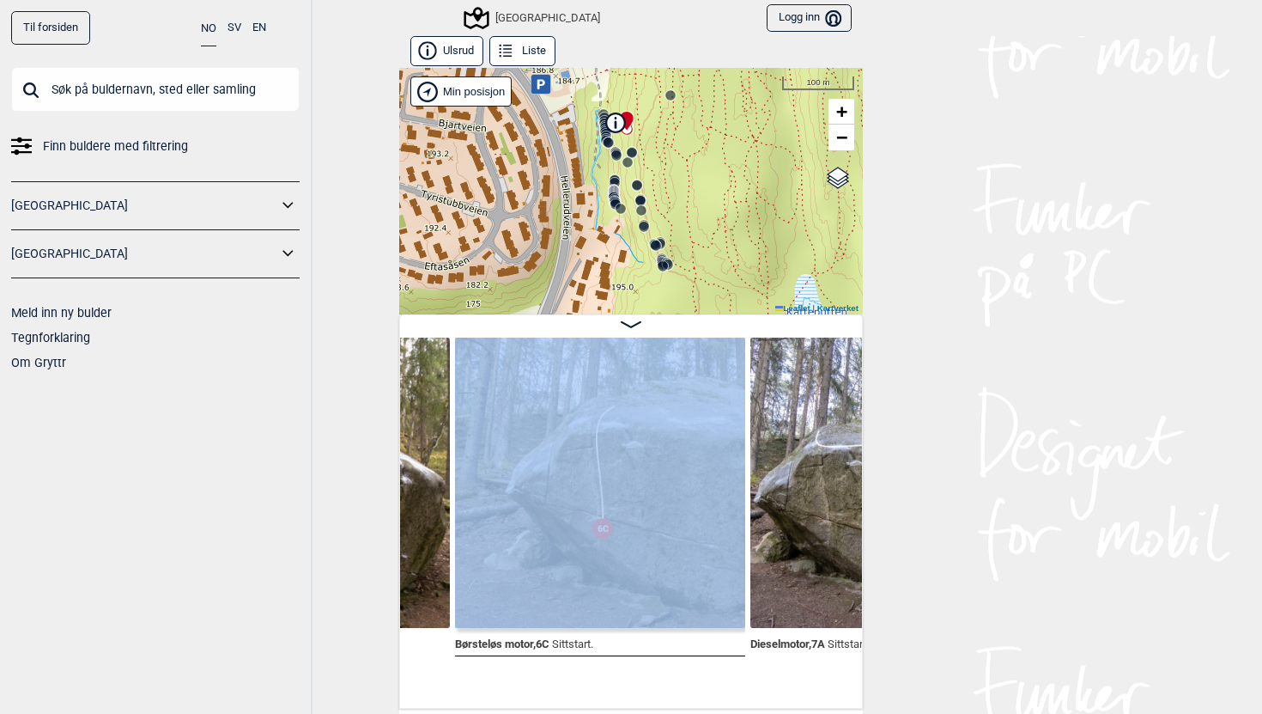
drag, startPoint x: 598, startPoint y: 253, endPoint x: 636, endPoint y: 190, distance: 74.4
click at [636, 190] on icon at bounding box center [637, 186] width 14 height 14
